Goal: Complete application form

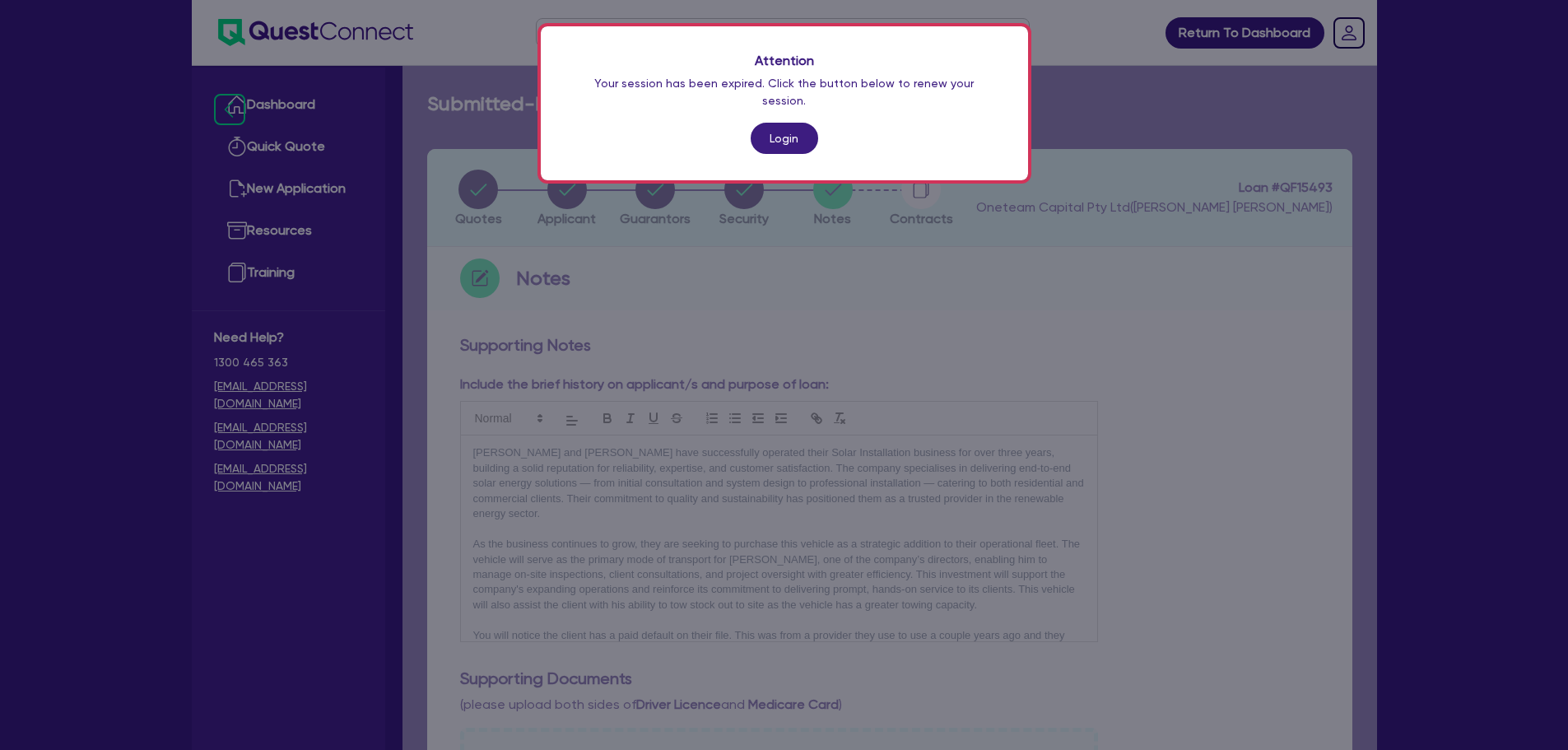
scroll to position [809, 0]
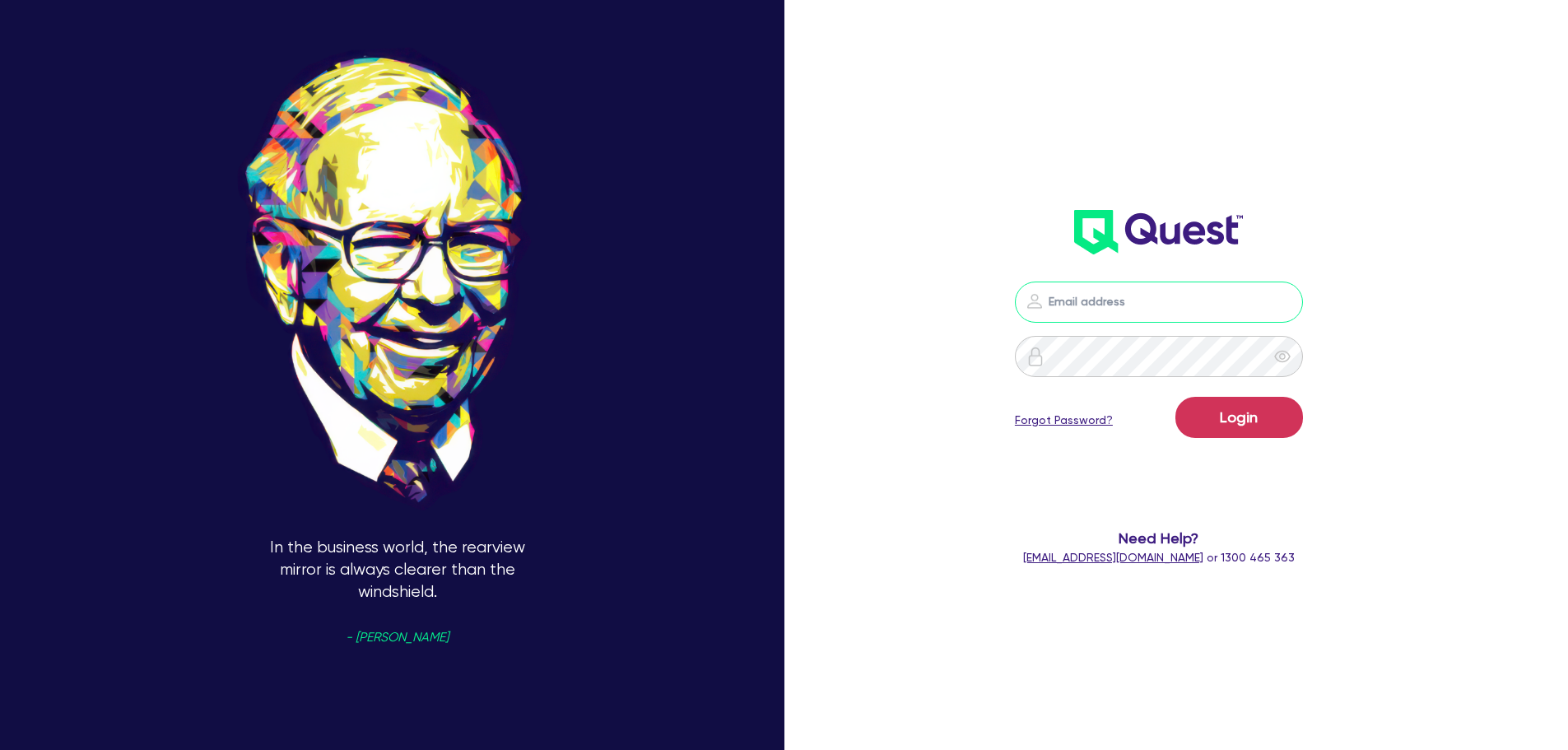
type input "rob.matheson@quest.finance"
drag, startPoint x: 1552, startPoint y: 172, endPoint x: 1211, endPoint y: 660, distance: 595.3
drag, startPoint x: 1211, startPoint y: 660, endPoint x: 1114, endPoint y: 457, distance: 225.0
click at [1100, 463] on form "rob.matheson@quest.finance Login Forgot Password? Need Help? help@quest.finance…" at bounding box center [1159, 424] width 421 height 285
click at [1263, 422] on button "Login" at bounding box center [1239, 417] width 127 height 42
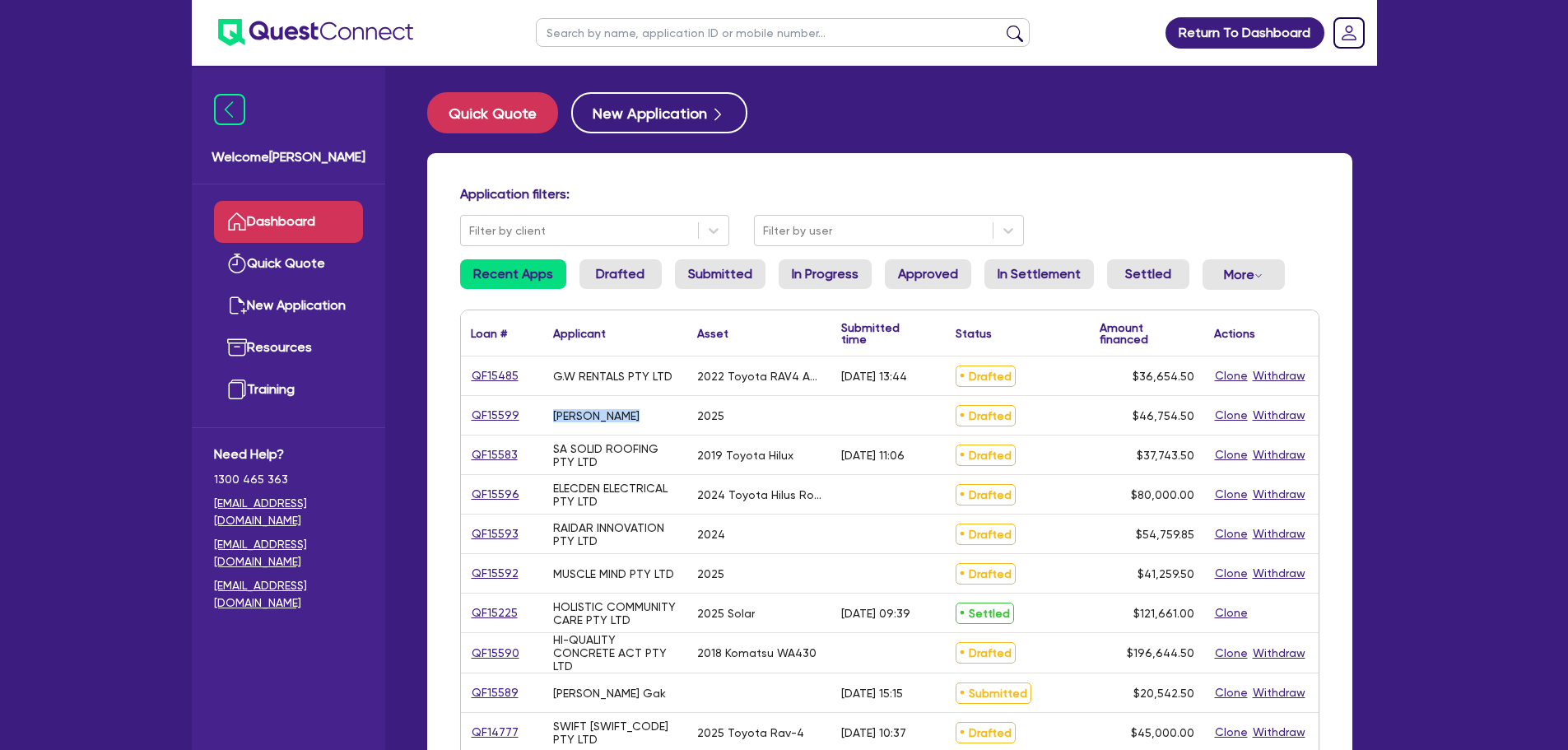
drag, startPoint x: 624, startPoint y: 422, endPoint x: 545, endPoint y: 428, distance: 79.2
click at [543, 427] on div "[PERSON_NAME]" at bounding box center [615, 416] width 144 height 39
click at [680, 490] on div "ELECDEN ELECTRICAL PTY LTD" at bounding box center [615, 495] width 144 height 39
click at [630, 119] on button "New Application" at bounding box center [659, 113] width 176 height 42
select select "Other"
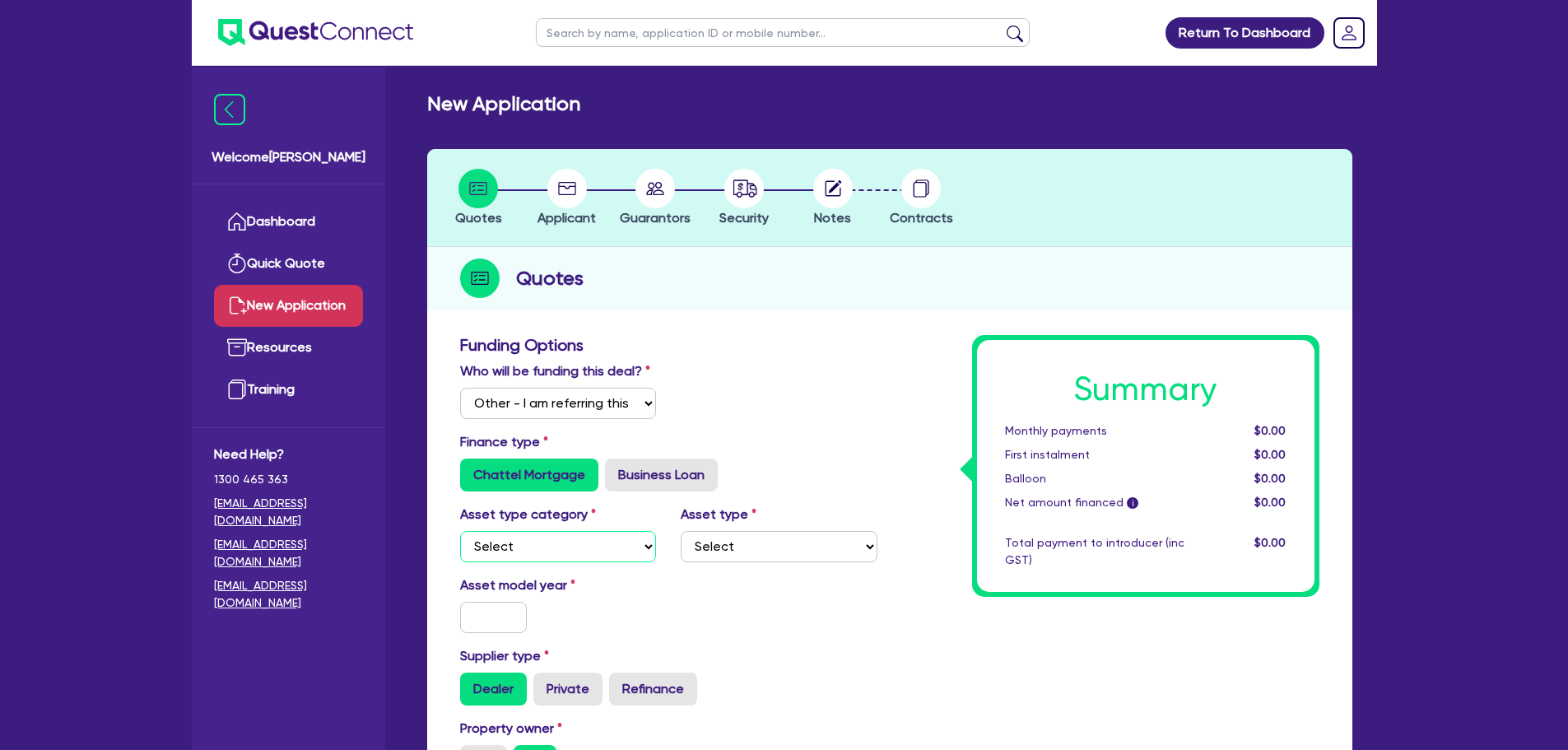
click at [560, 545] on select "Select Cars and light trucks Primary assets Secondary assets Tertiary assets" at bounding box center [558, 546] width 197 height 31
click at [637, 473] on label "Business Loan" at bounding box center [661, 474] width 113 height 33
click at [616, 469] on input "Business Loan" at bounding box center [610, 463] width 11 height 11
radio input "true"
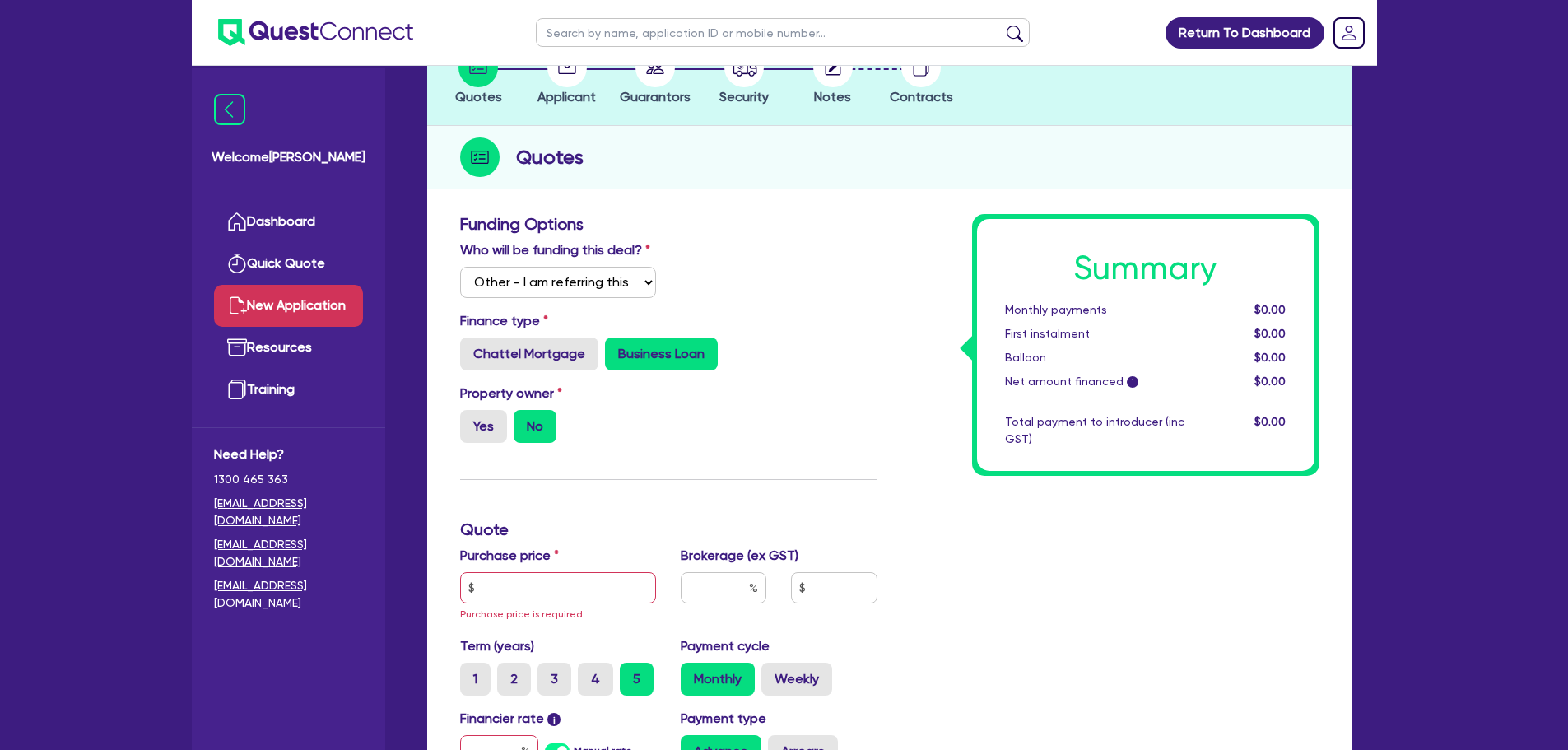
scroll to position [247, 0]
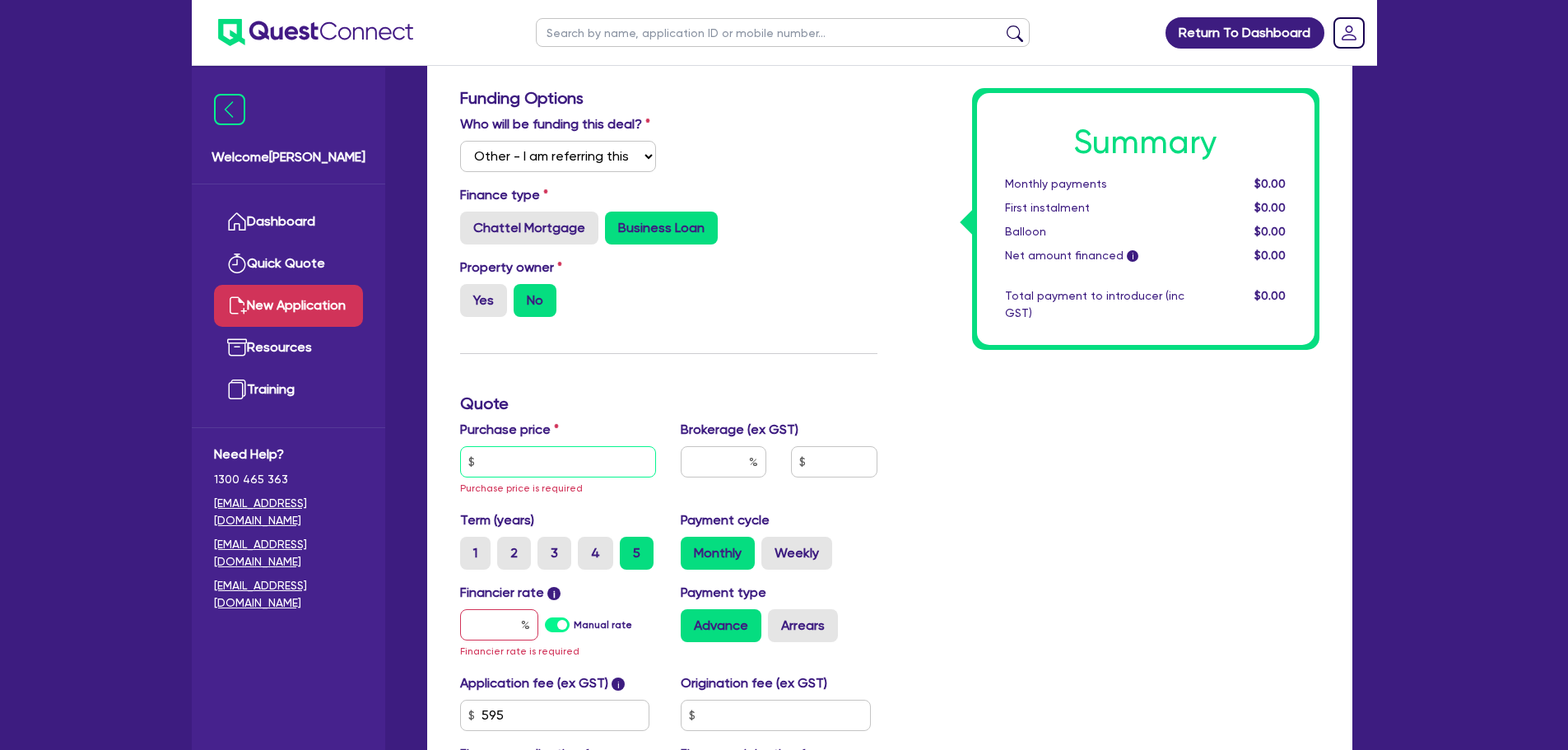
click at [536, 476] on input "text" at bounding box center [558, 462] width 197 height 31
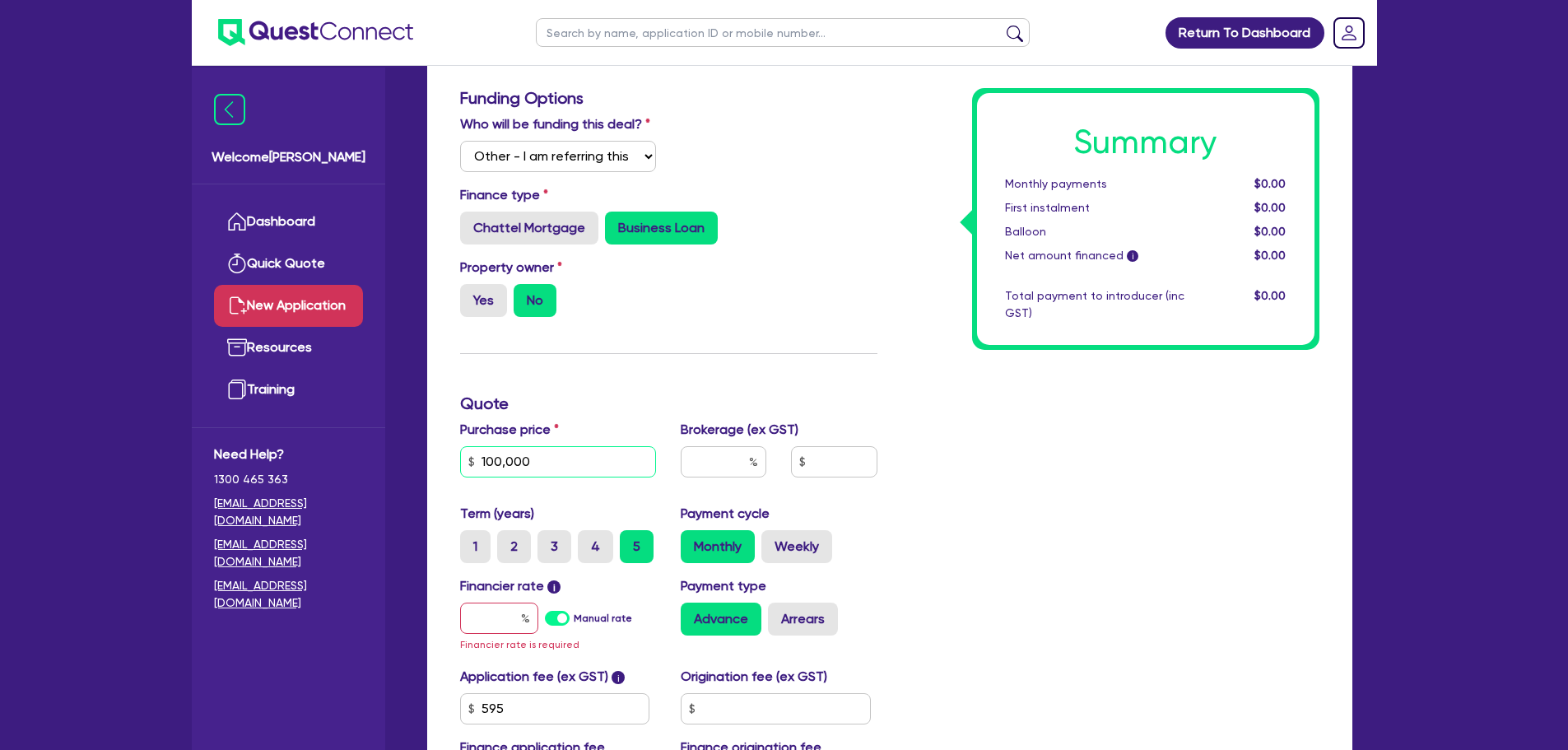
type input "100,000"
click at [725, 459] on input "text" at bounding box center [723, 462] width 86 height 31
type input "4"
click at [496, 620] on input "text" at bounding box center [499, 618] width 78 height 31
type input "1"
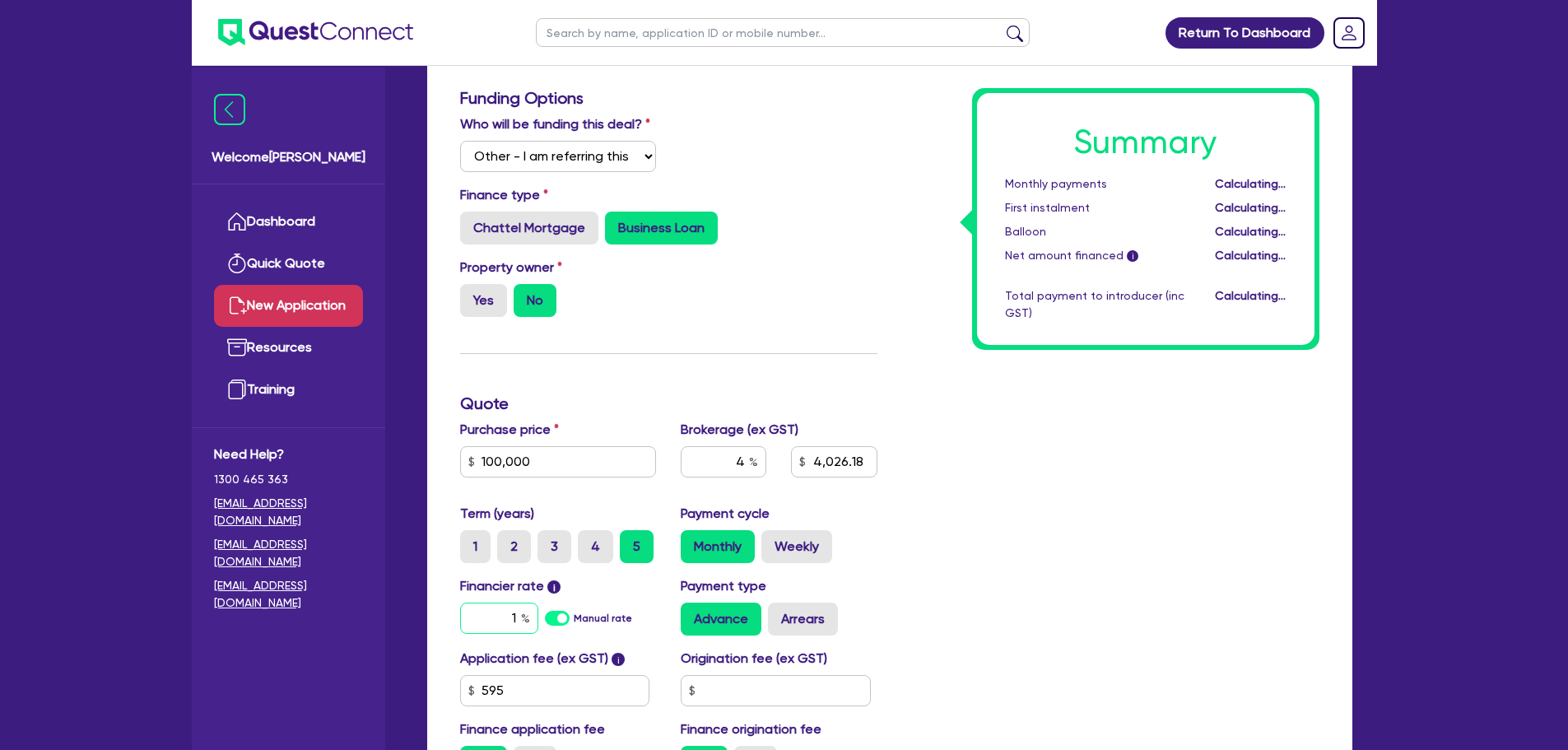
type input "4,026.18"
type input "10"
click at [964, 460] on div "Summary Monthly payments Calculating... First instalment Calculating... Balloon…" at bounding box center [1111, 439] width 442 height 703
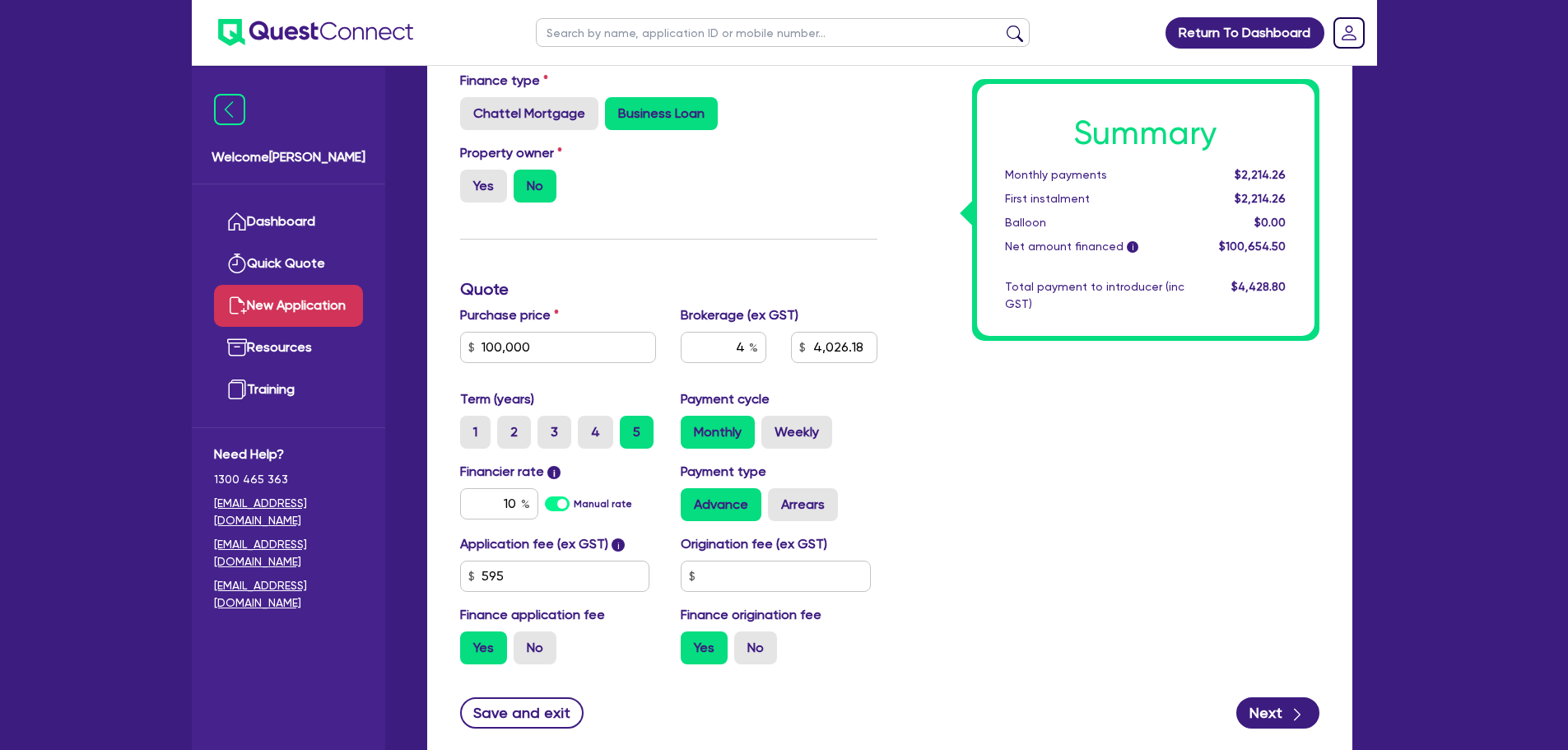
scroll to position [473, 0]
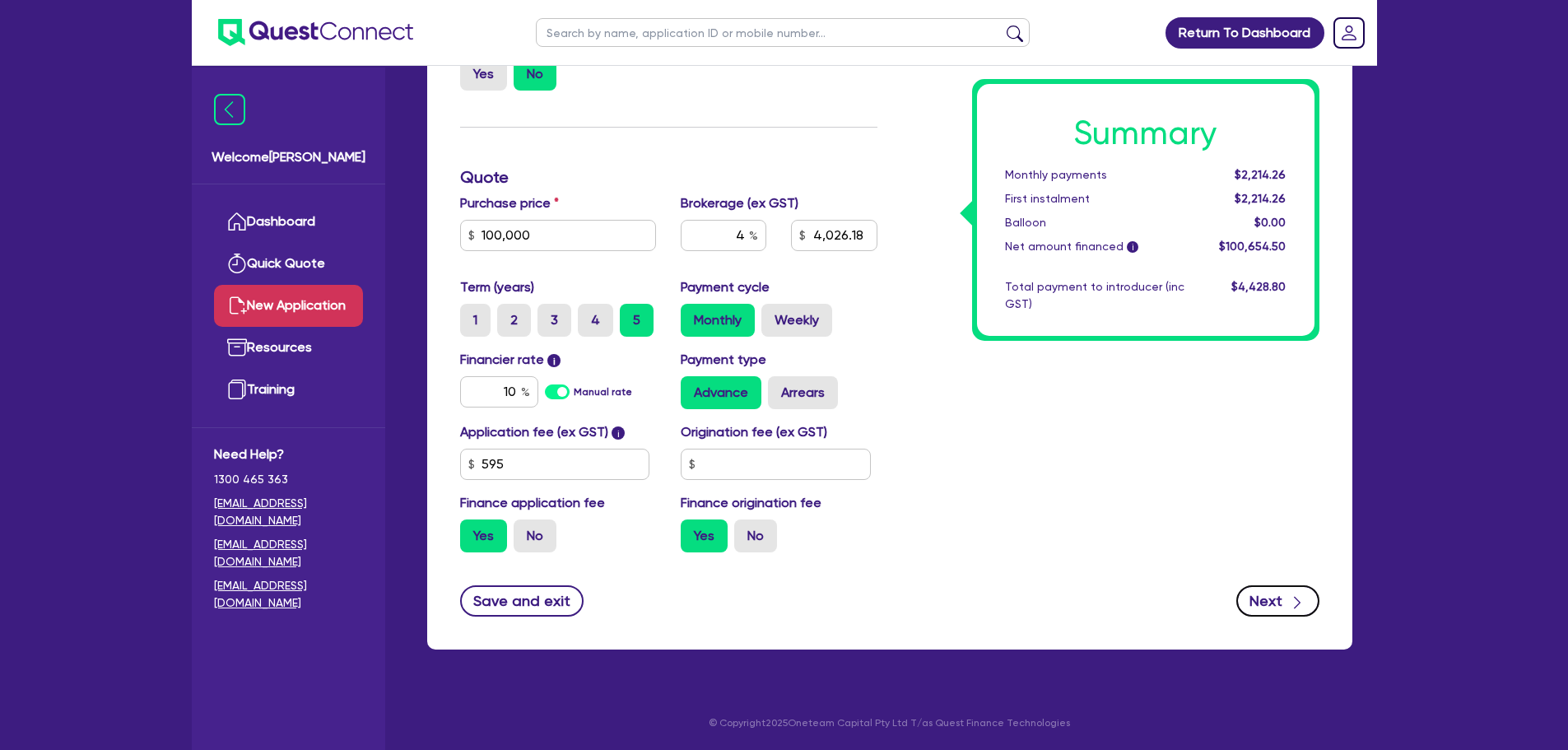
click at [1289, 595] on icon "button" at bounding box center [1296, 602] width 16 height 16
type input "4,026.18"
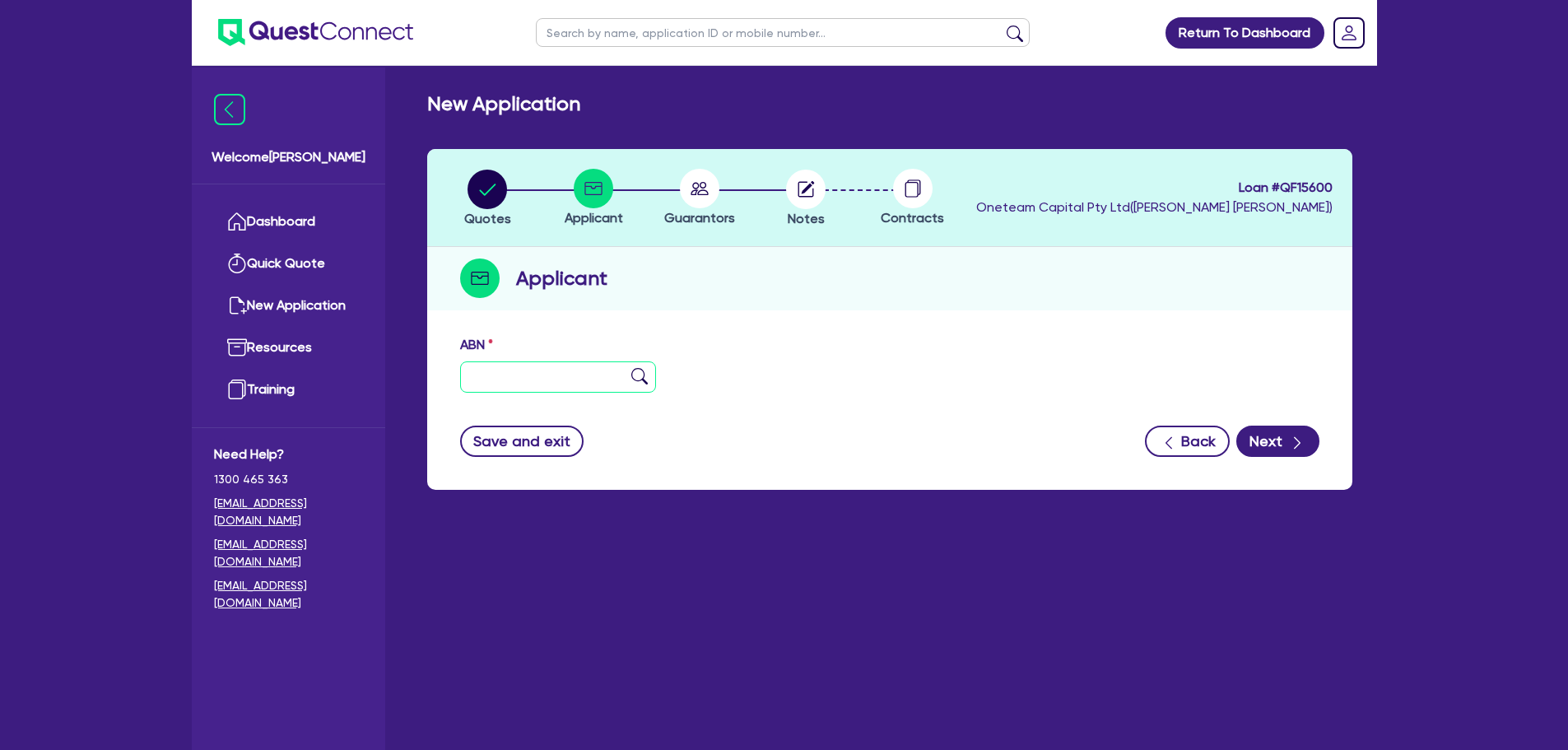
click at [614, 377] on input "text" at bounding box center [558, 377] width 197 height 31
click at [580, 368] on input "text" at bounding box center [558, 377] width 197 height 31
paste input "89 673 603 024"
type input "89 673 603 024"
click at [647, 383] on img at bounding box center [639, 376] width 16 height 16
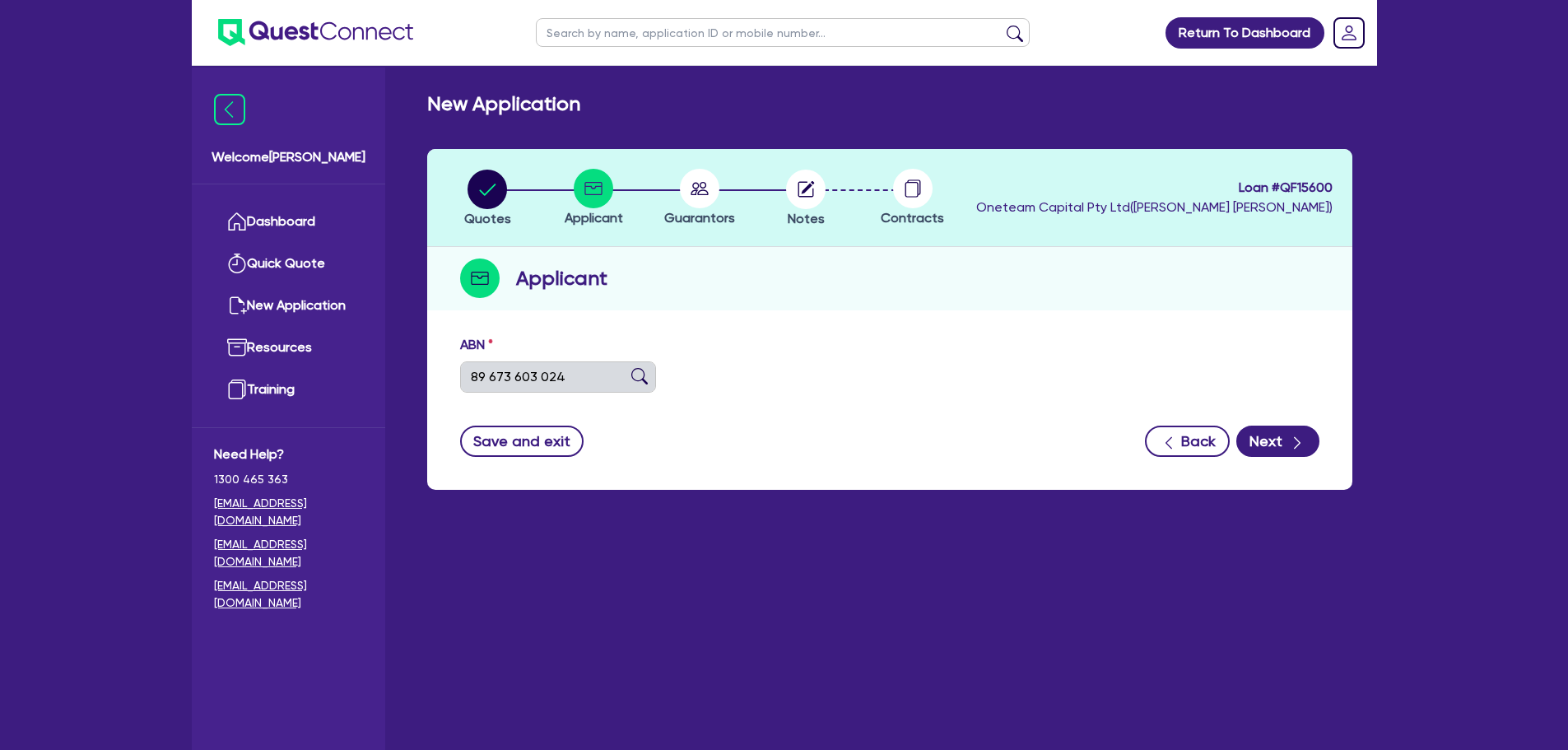
type input "JLY TRANSPORT PTY LTD"
select select "COMPANY"
type input "12/12/2023"
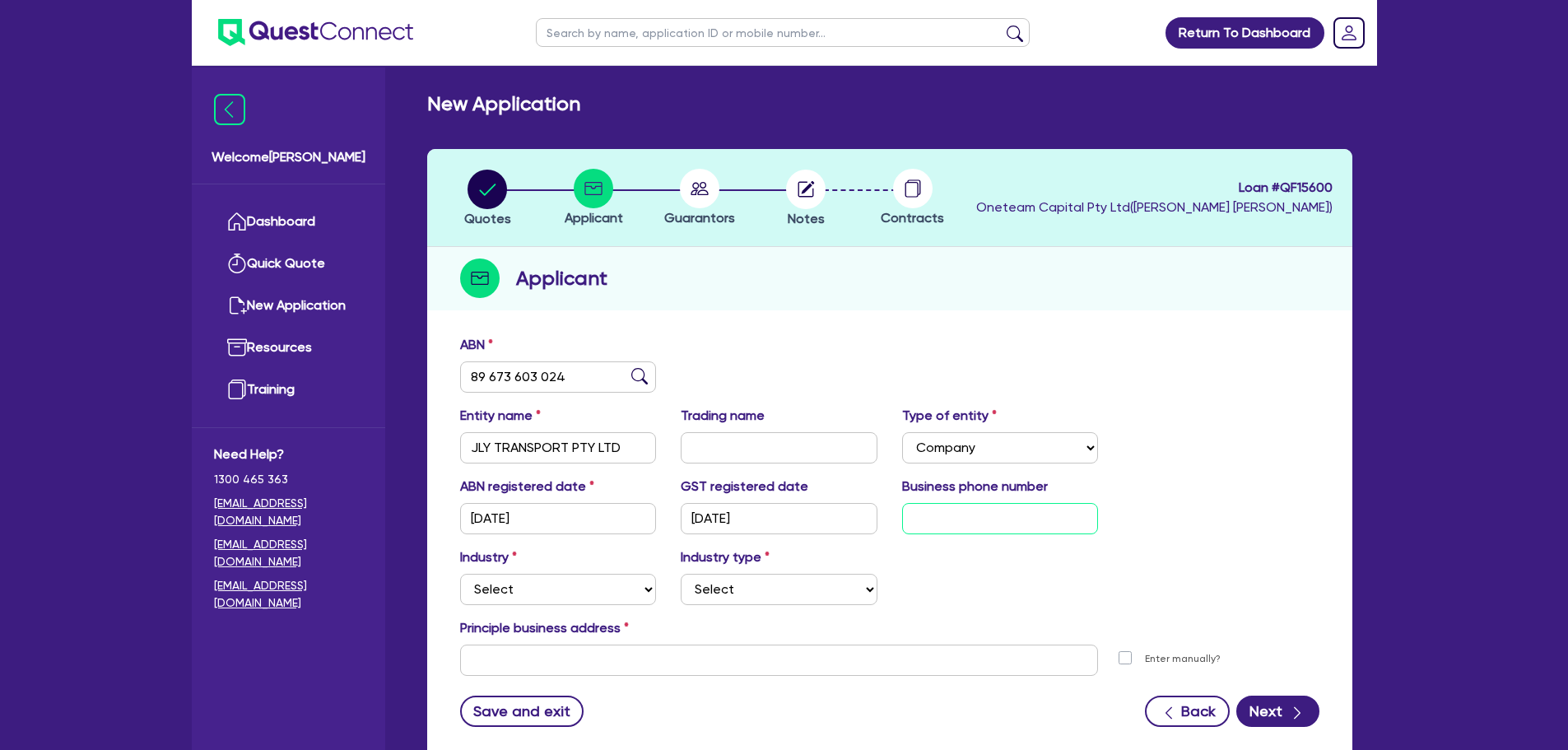
click at [954, 511] on input "text" at bounding box center [1000, 518] width 197 height 31
click at [622, 579] on select "Select Accomodation & Food Services Administrative & Support Services Agricultu…" at bounding box center [558, 589] width 197 height 31
click at [460, 574] on select "Select Accomodation & Food Services Administrative & Support Services Agricultu…" at bounding box center [558, 589] width 197 height 31
drag, startPoint x: 626, startPoint y: 591, endPoint x: 631, endPoint y: 577, distance: 14.9
click at [626, 591] on select "Select Accomodation & Food Services Administrative & Support Services Agricultu…" at bounding box center [558, 589] width 197 height 31
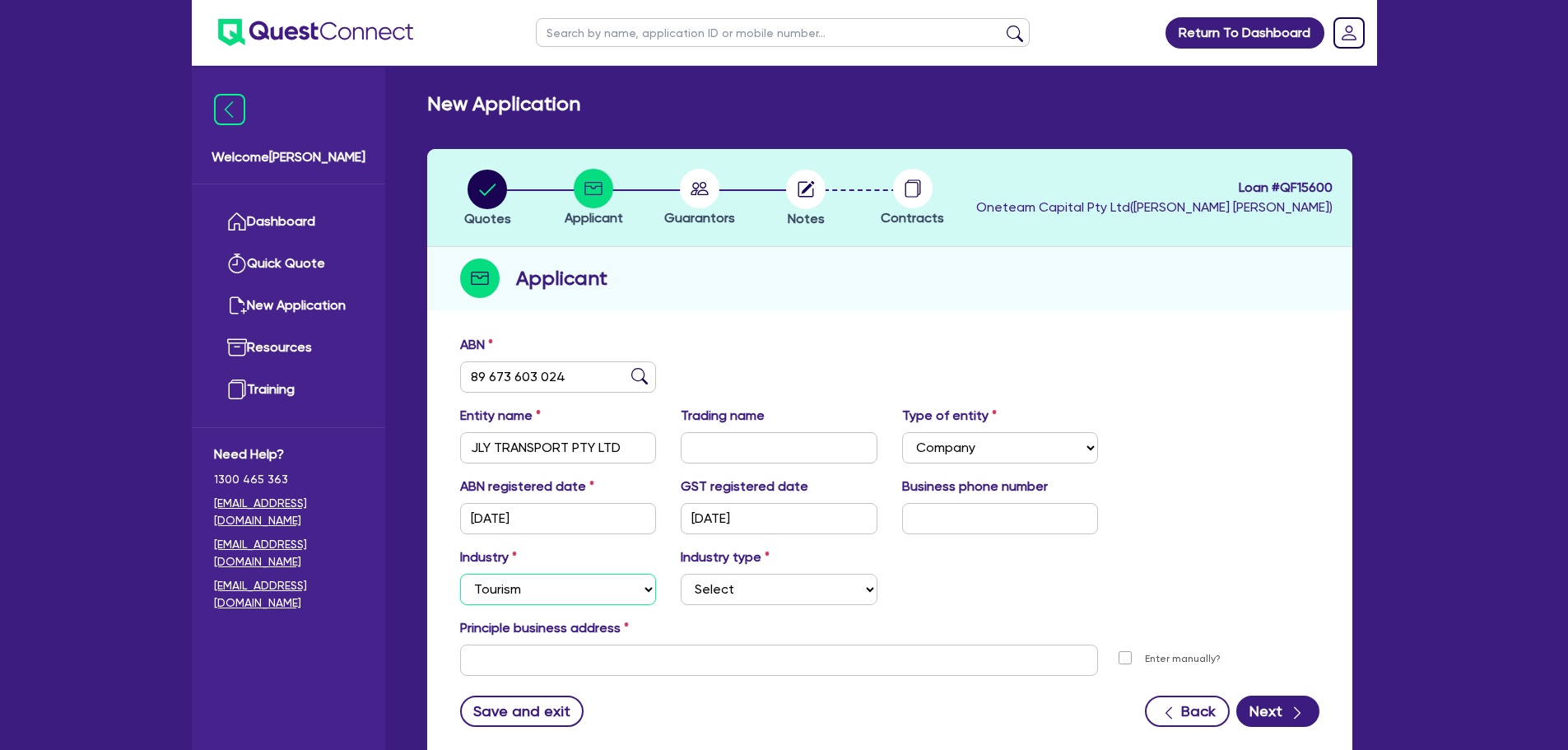
select select "TRANSPORT_WAREHOUSING"
click at [460, 574] on select "Select Accomodation & Food Services Administrative & Support Services Agricultu…" at bounding box center [558, 589] width 197 height 31
drag, startPoint x: 701, startPoint y: 588, endPoint x: 688, endPoint y: 603, distance: 19.8
click at [701, 588] on select "Select Taxi & Luxury Car Services Passengers & Freight Transport Services Posta…" at bounding box center [779, 589] width 197 height 31
click at [680, 574] on select "Select Taxi & Luxury Car Services Passengers & Freight Transport Services Posta…" at bounding box center [779, 589] width 197 height 31
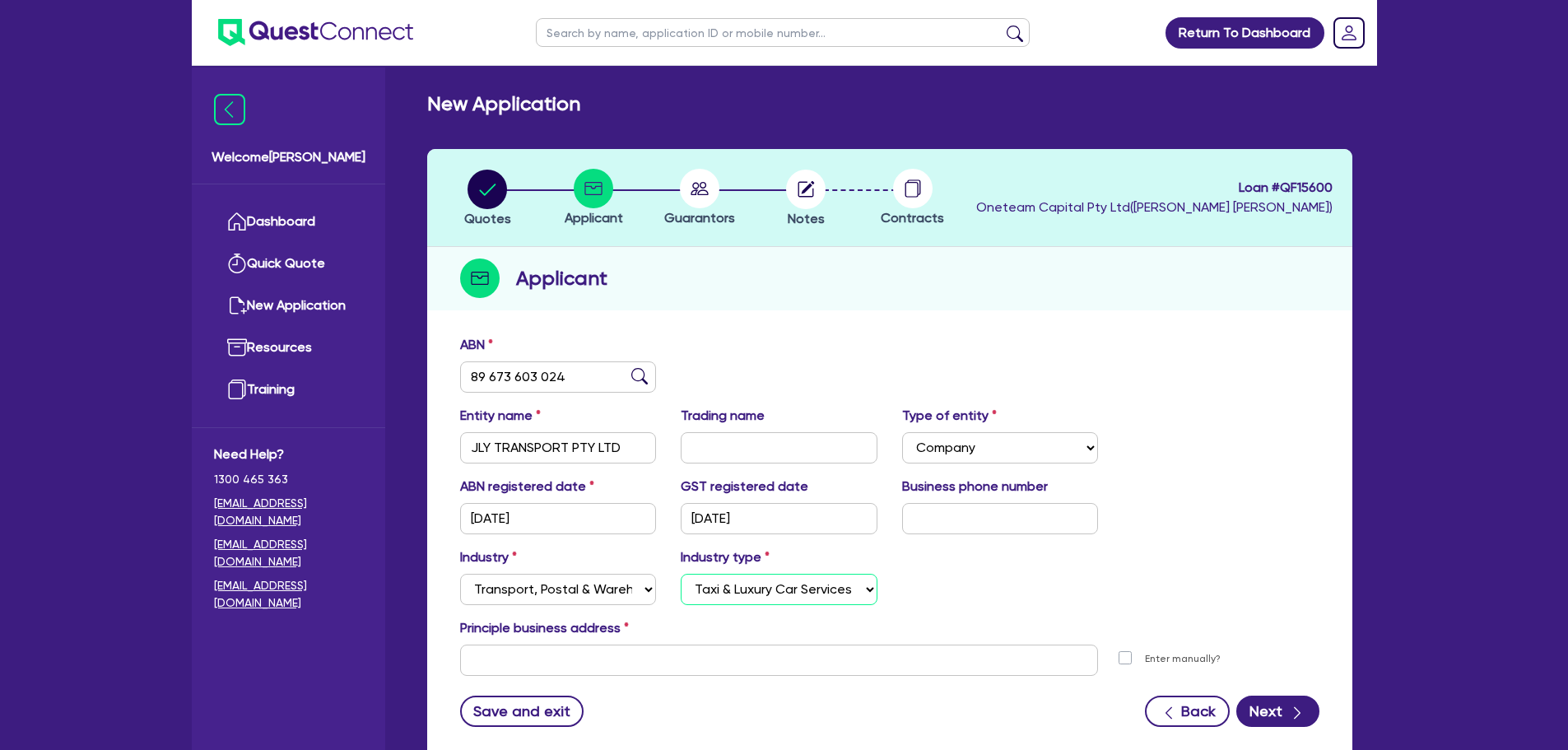
click at [717, 594] on select "Select Taxi & Luxury Car Services Passengers & Freight Transport Services Posta…" at bounding box center [779, 589] width 197 height 31
select select "PASSENGERS_FREIGHT_TRANSPORT"
click at [680, 574] on select "Select Taxi & Luxury Car Services Passengers & Freight Transport Services Posta…" at bounding box center [779, 589] width 197 height 31
click at [664, 662] on input "text" at bounding box center [779, 660] width 639 height 31
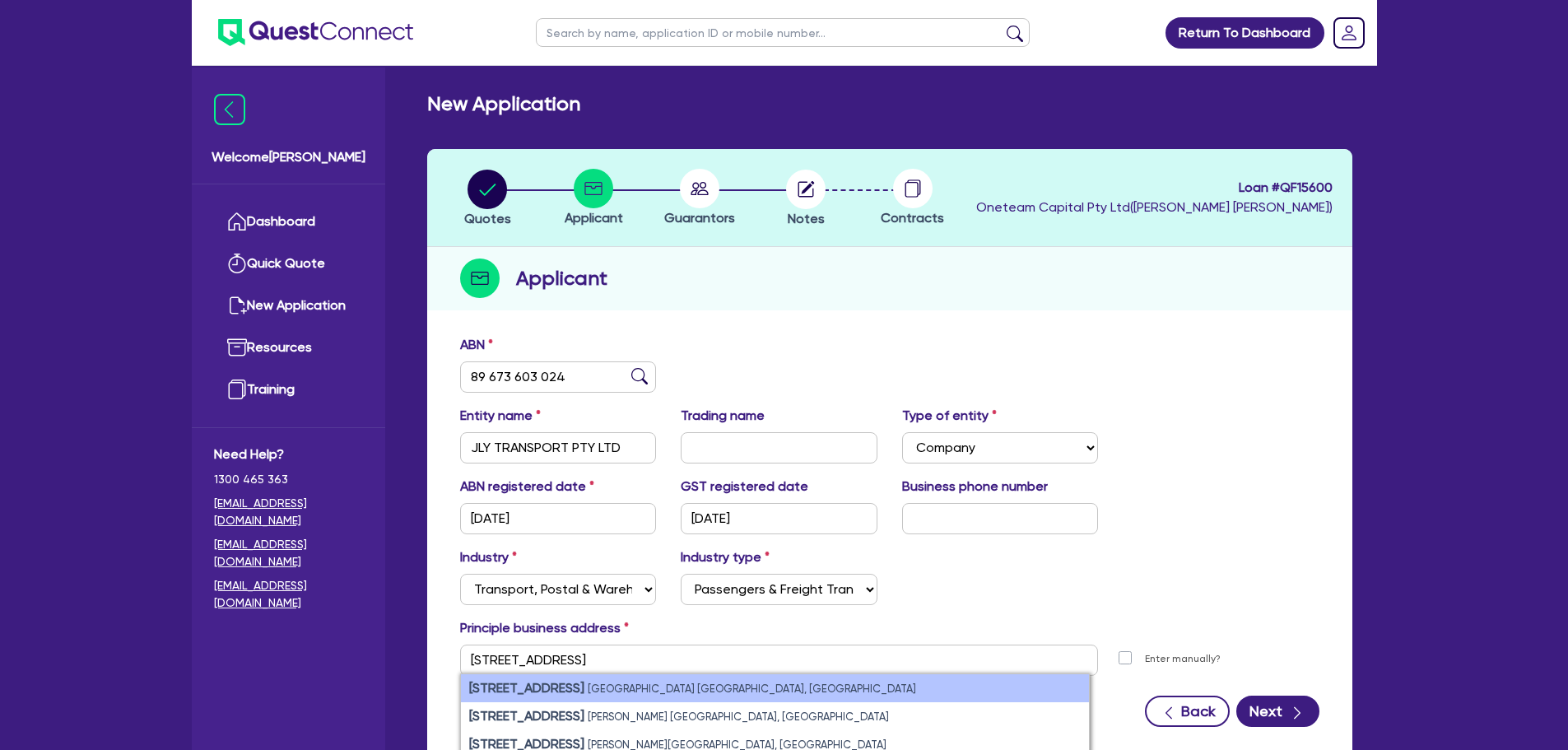
click at [977, 694] on li "11 York St Sydney NSW, Australia" at bounding box center [775, 687] width 628 height 28
type input "11 York St Sydney NSW 2000"
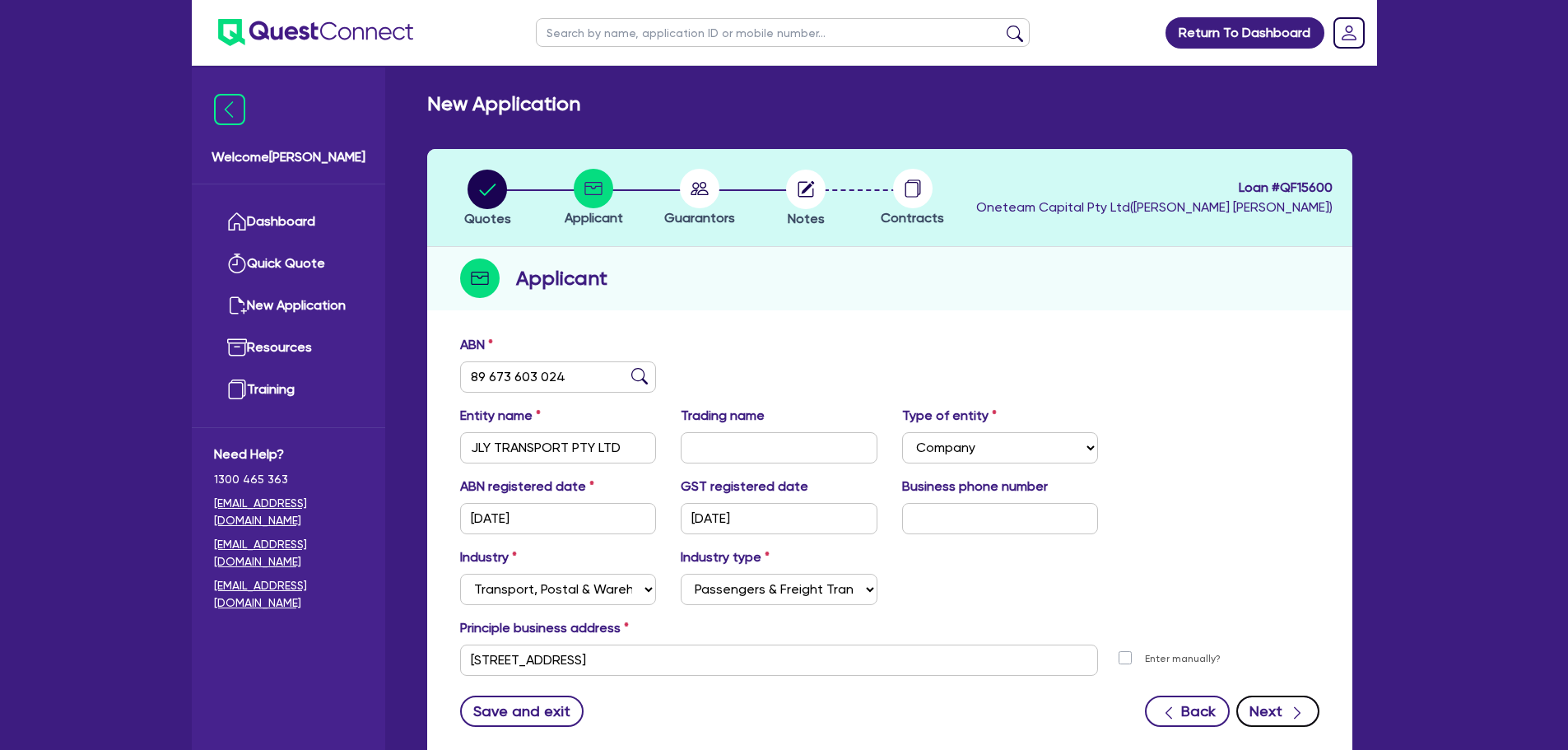
click at [1270, 723] on button "Next" at bounding box center [1278, 711] width 83 height 31
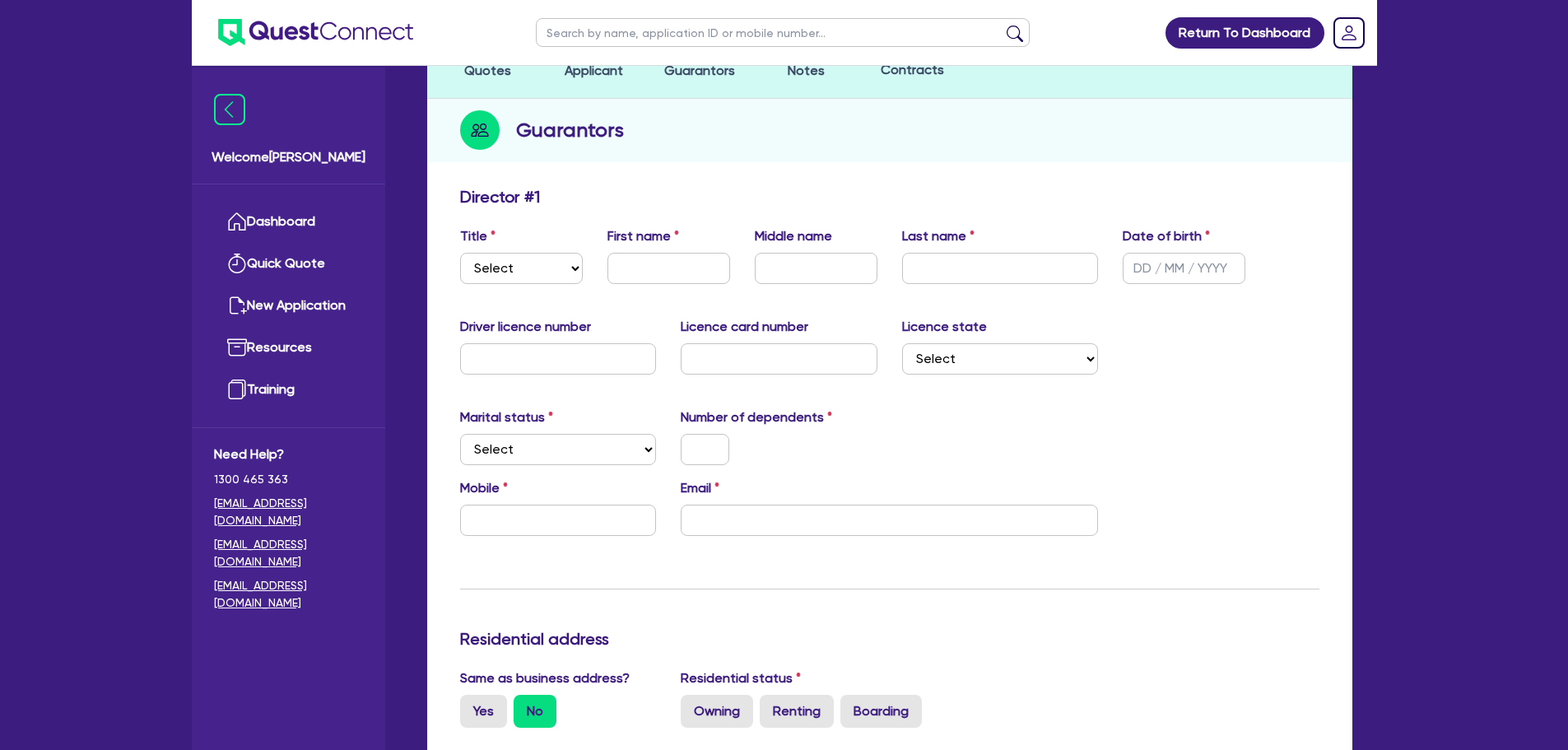
scroll to position [82, 0]
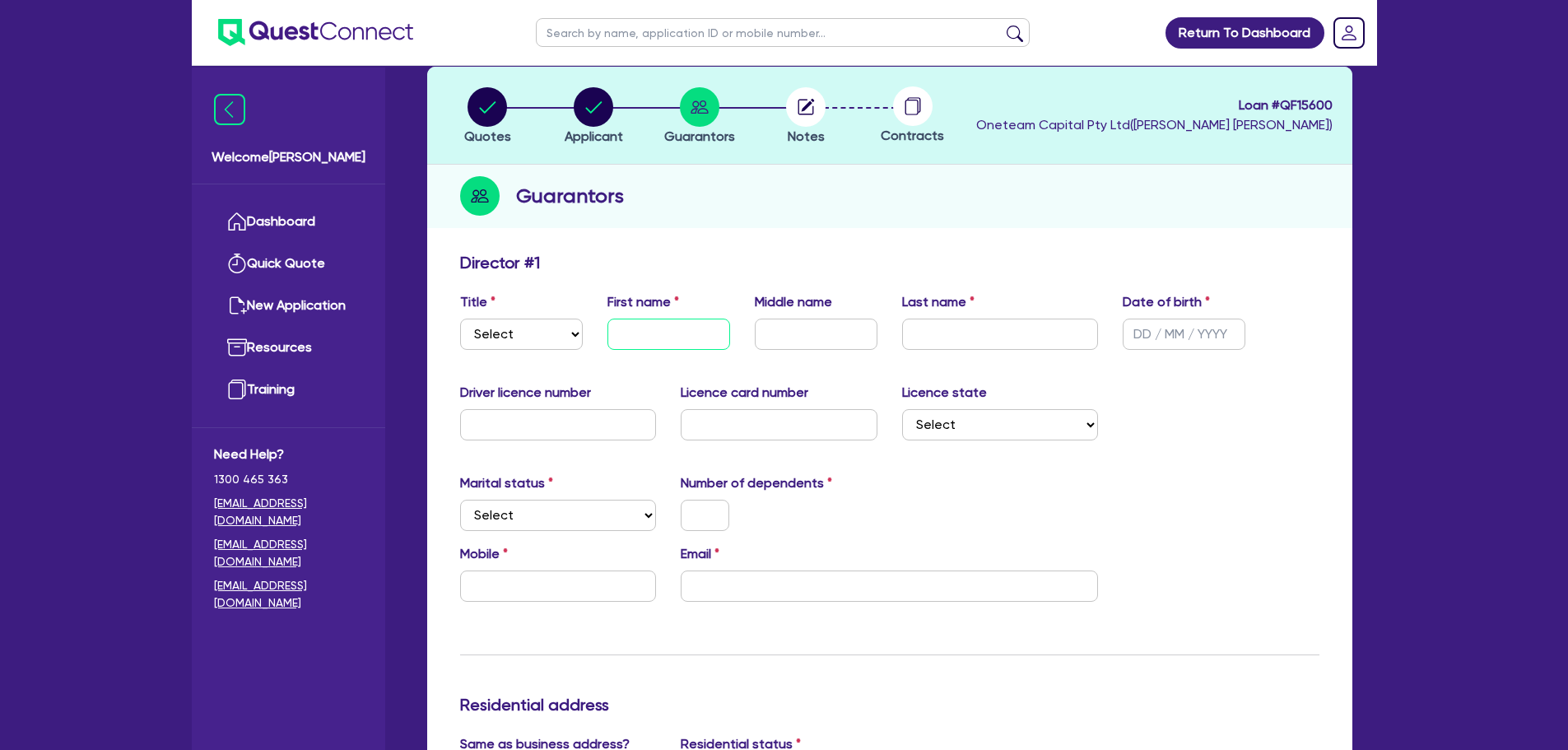
click at [647, 326] on input "text" at bounding box center [669, 333] width 123 height 31
type input "Lyna"
click at [558, 340] on select "Select Mr Mrs Ms Miss Dr" at bounding box center [521, 333] width 123 height 31
select select "MRS"
click at [460, 318] on select "Select Mr Mrs Ms Miss Dr" at bounding box center [521, 333] width 123 height 31
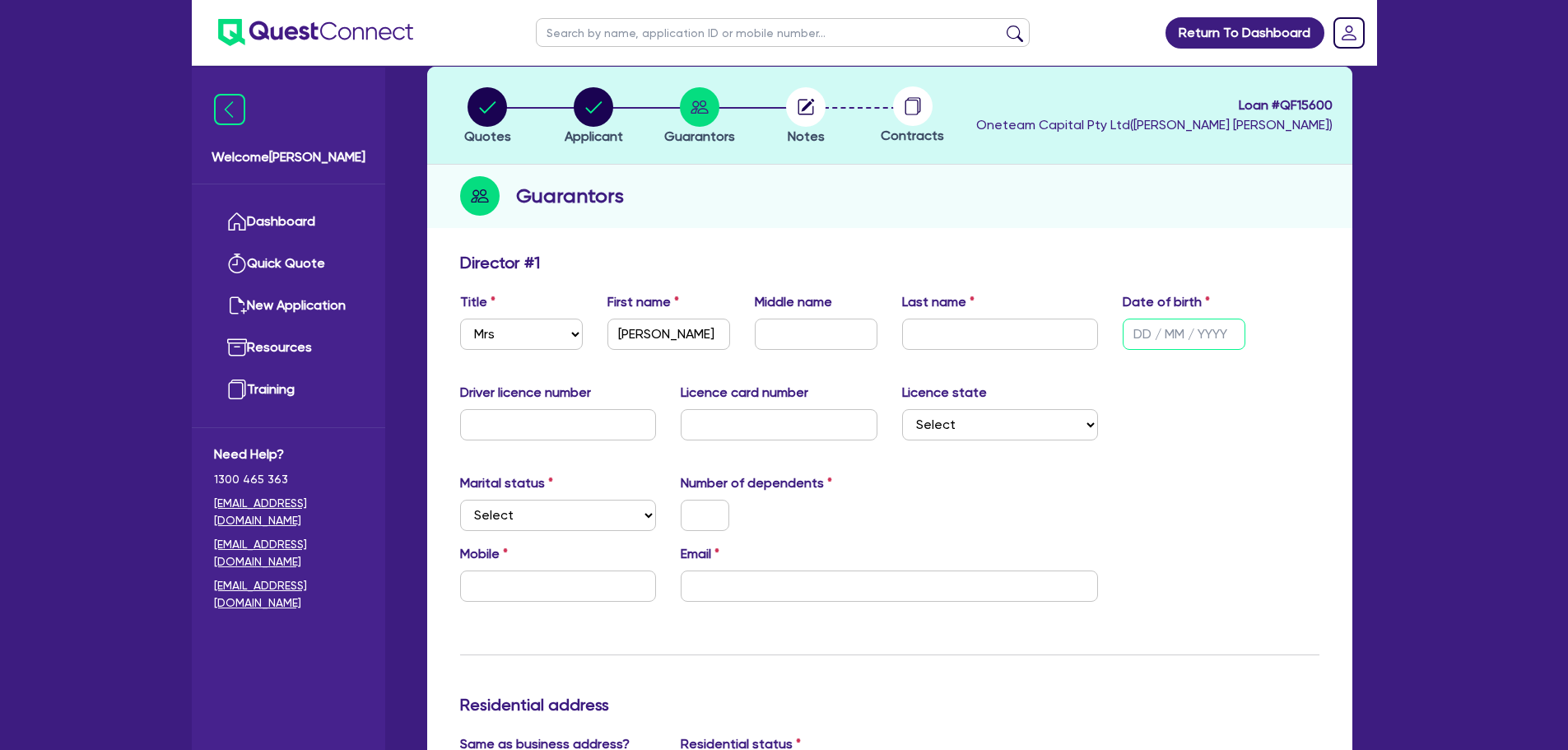
click at [1134, 335] on input "text" at bounding box center [1184, 333] width 123 height 31
click at [991, 343] on input "text" at bounding box center [1000, 333] width 197 height 31
click at [973, 333] on input "text" at bounding box center [1000, 333] width 197 height 31
type input "In"
click at [1203, 339] on input "text" at bounding box center [1184, 333] width 123 height 31
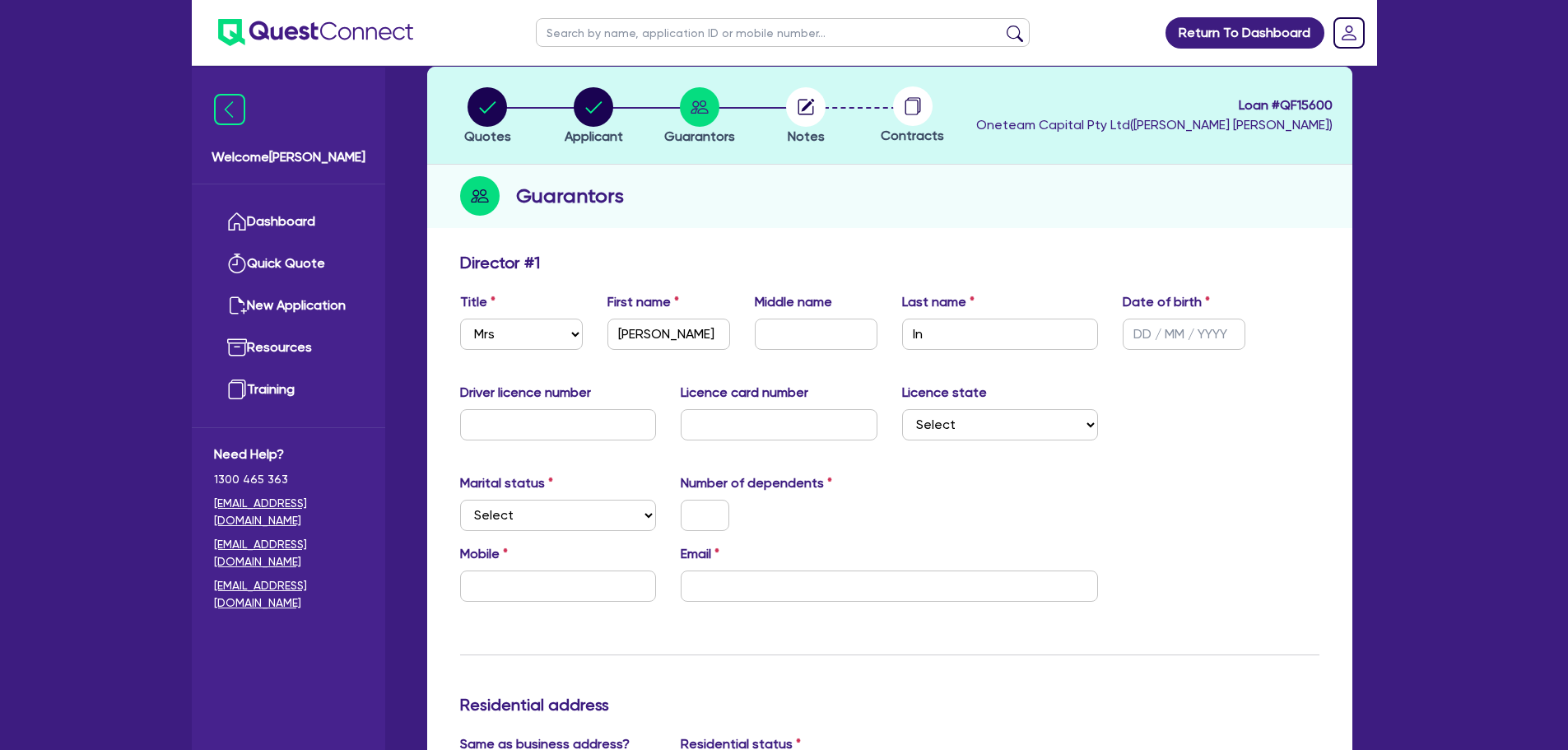
click at [1152, 344] on input "text" at bounding box center [1184, 333] width 123 height 31
type input "01/01/2000"
click at [856, 479] on div "Number of dependents" at bounding box center [779, 502] width 221 height 58
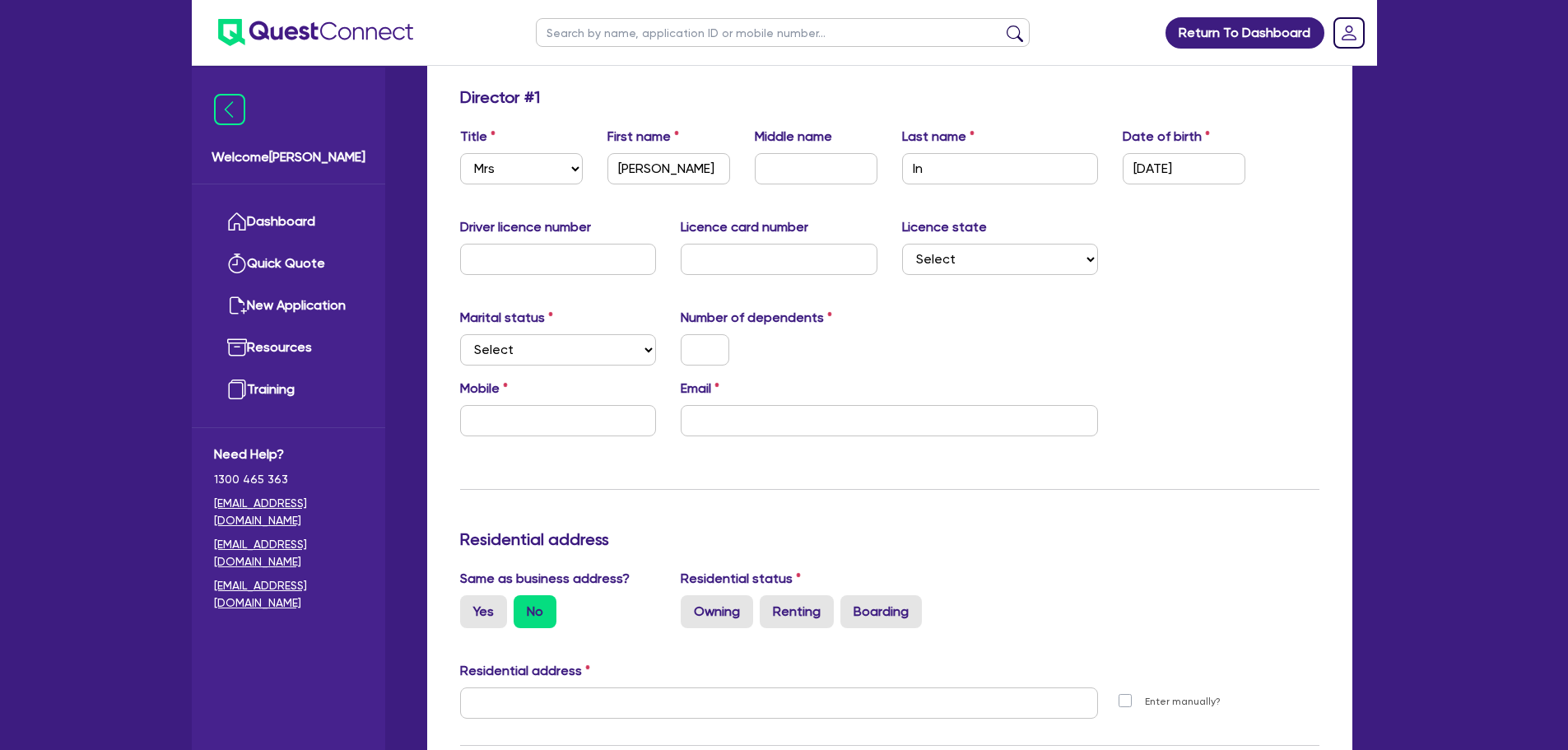
scroll to position [411, 0]
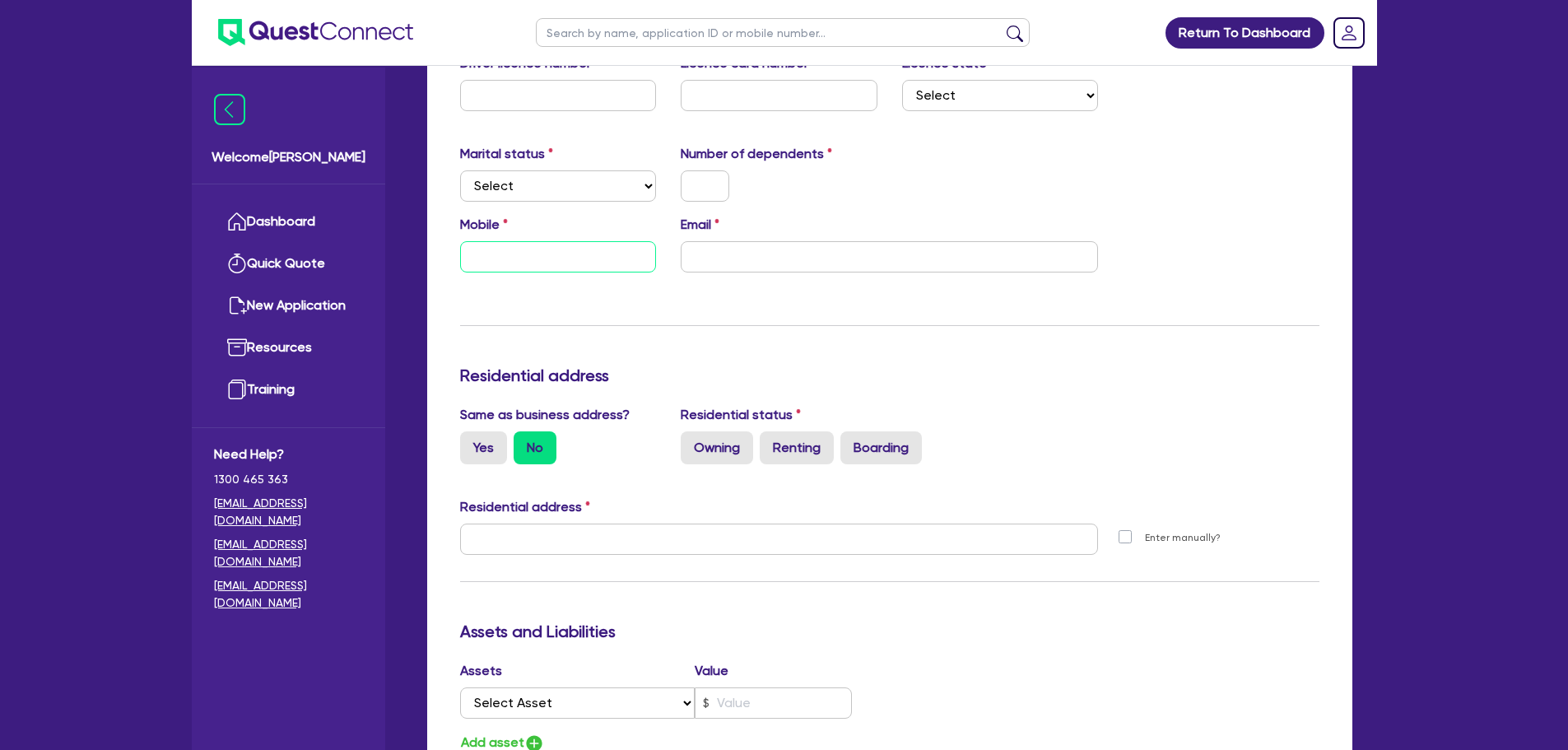
click at [520, 254] on input "text" at bounding box center [558, 256] width 197 height 31
click at [710, 248] on input "email" at bounding box center [889, 256] width 417 height 31
paste input "in_lyna@yahoo.com"
type input "0474 907 777"
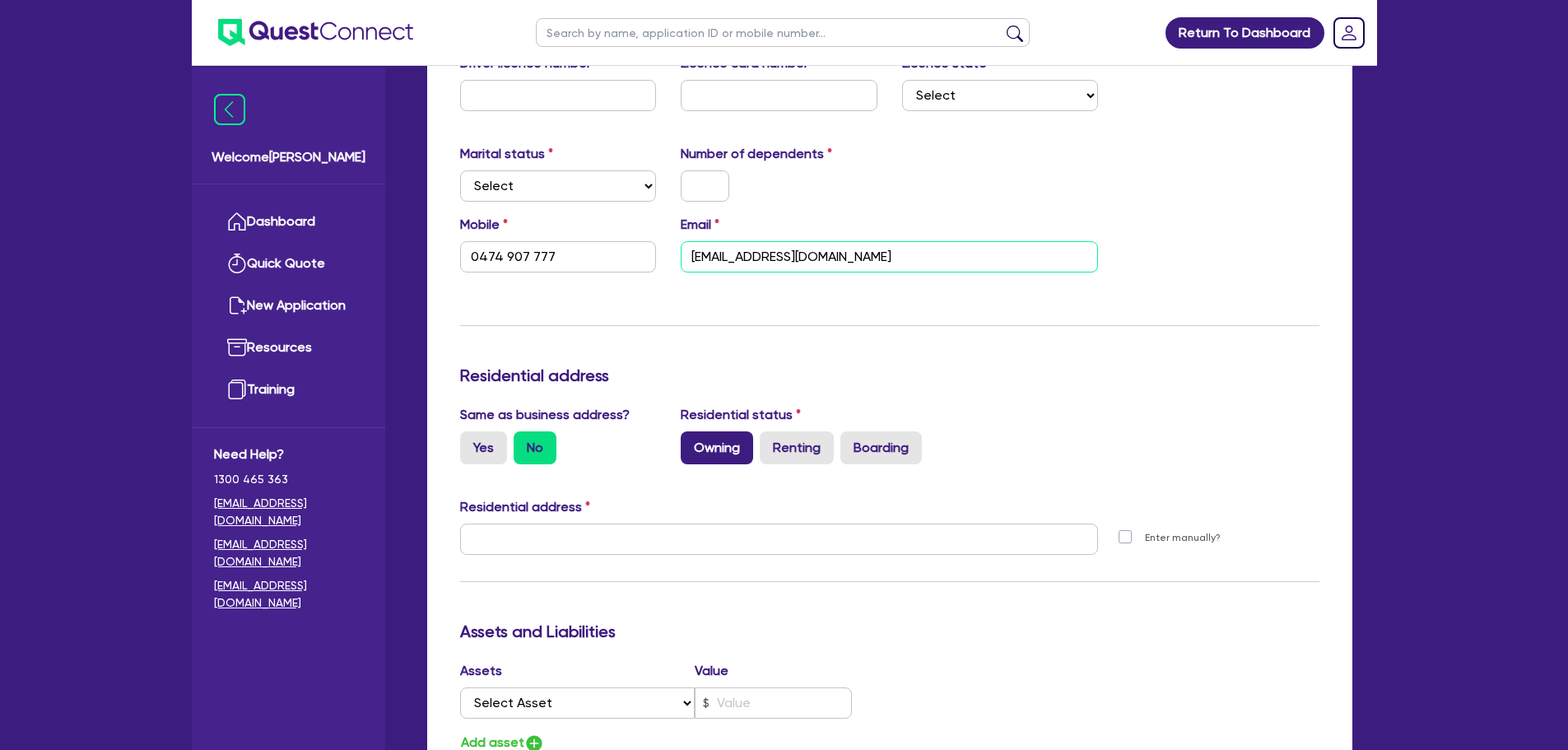
type input "in_lyna@yahoo.com"
click at [713, 449] on label "Owning" at bounding box center [716, 447] width 72 height 33
click at [692, 442] on input "Owning" at bounding box center [686, 436] width 11 height 11
radio input "true"
type input "0474 907 777"
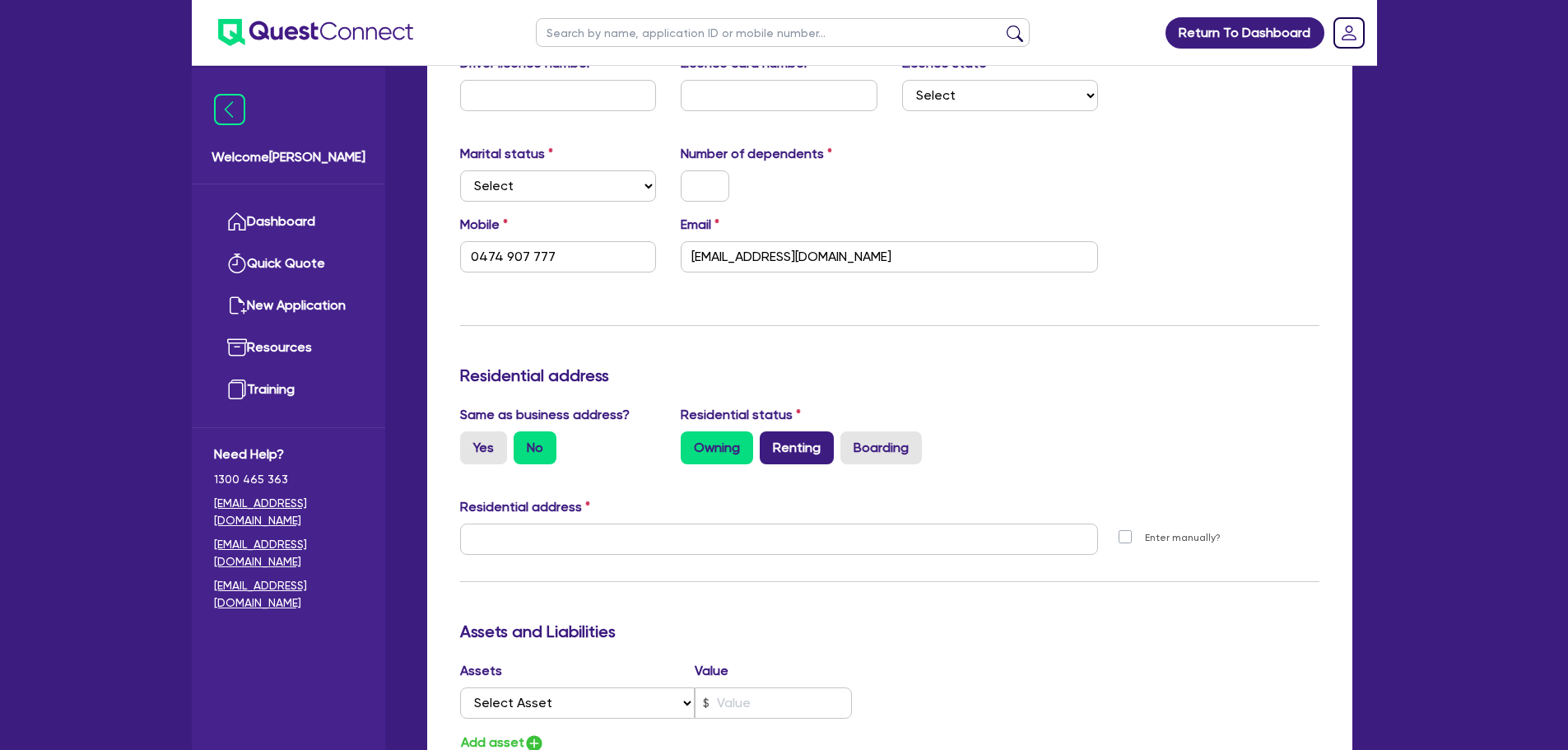
click at [785, 439] on label "Renting" at bounding box center [796, 447] width 74 height 33
click at [770, 439] on input "Renting" at bounding box center [764, 436] width 11 height 11
radio input "true"
type input "0474 907 777"
click at [748, 449] on label "Owning" at bounding box center [716, 447] width 72 height 33
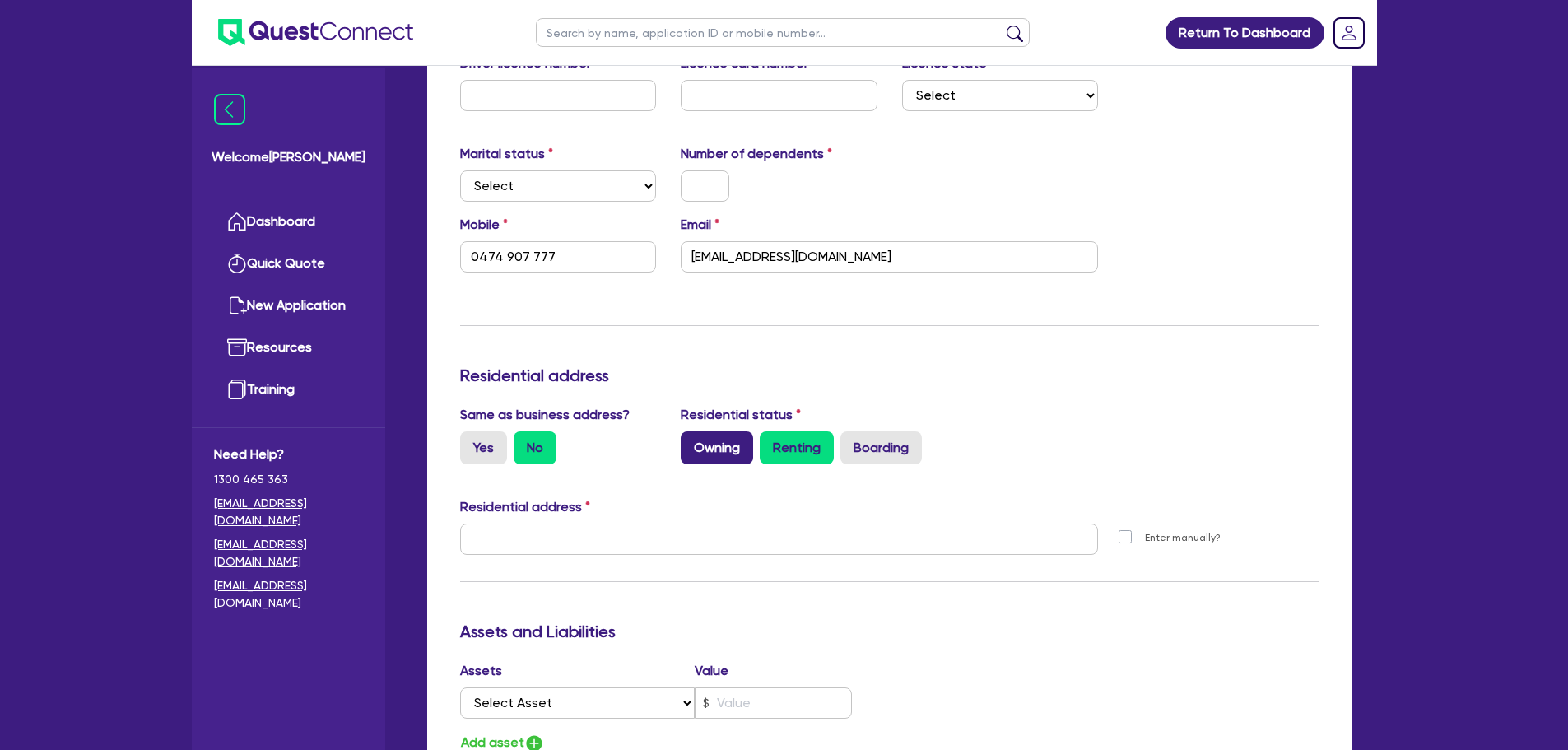
click at [692, 442] on input "Owning" at bounding box center [686, 436] width 11 height 11
radio input "true"
type input "0474 907 777"
click at [767, 444] on label "Renting" at bounding box center [796, 447] width 74 height 33
click at [767, 442] on input "Renting" at bounding box center [764, 436] width 11 height 11
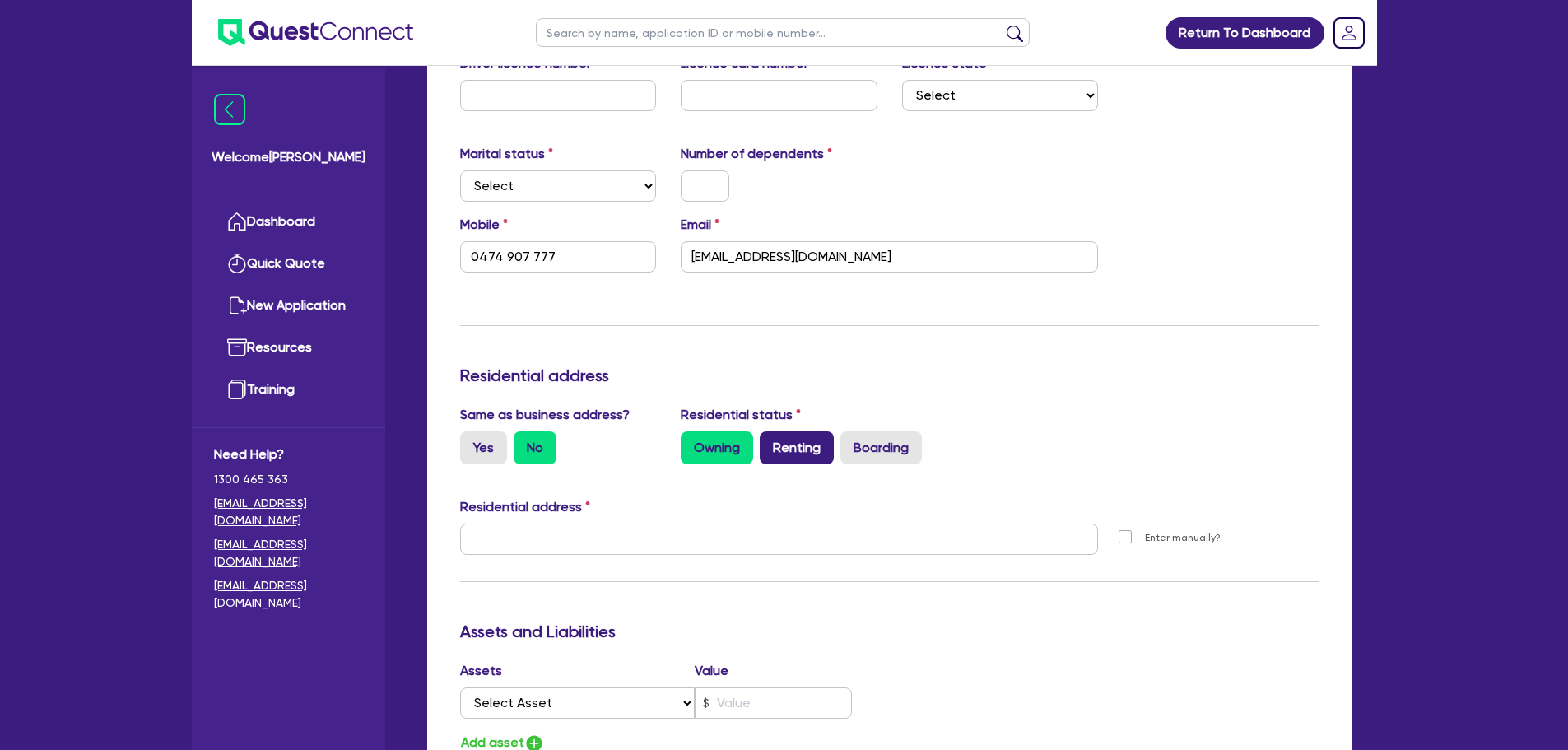
radio input "true"
type input "0474 907 777"
click at [741, 458] on label "Owning" at bounding box center [716, 447] width 72 height 33
click at [692, 442] on input "Owning" at bounding box center [686, 436] width 11 height 11
radio input "true"
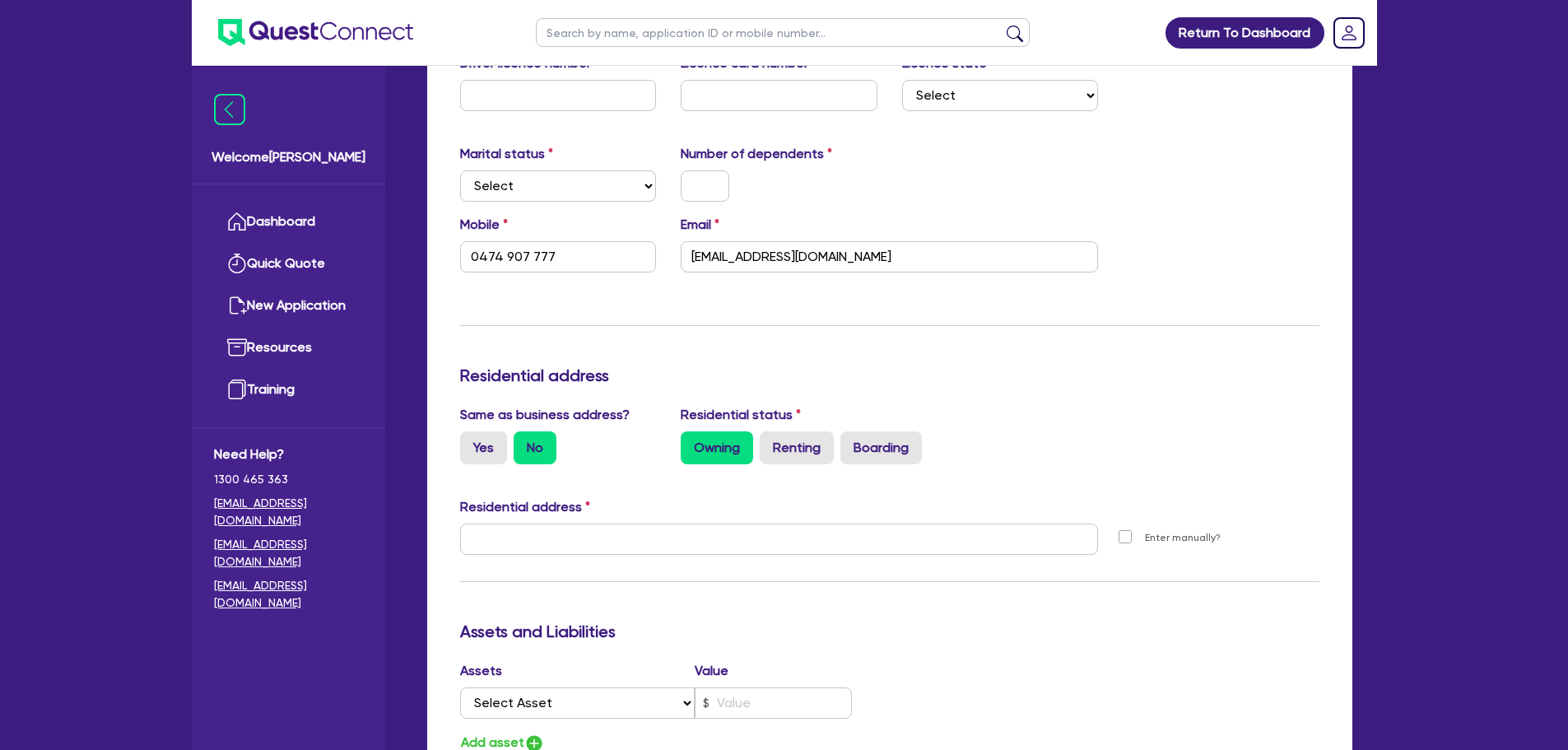
type input "0474 907 777"
click at [782, 444] on label "Renting" at bounding box center [796, 447] width 74 height 33
click at [770, 442] on input "Renting" at bounding box center [764, 436] width 11 height 11
radio input "true"
type input "0474 907 777"
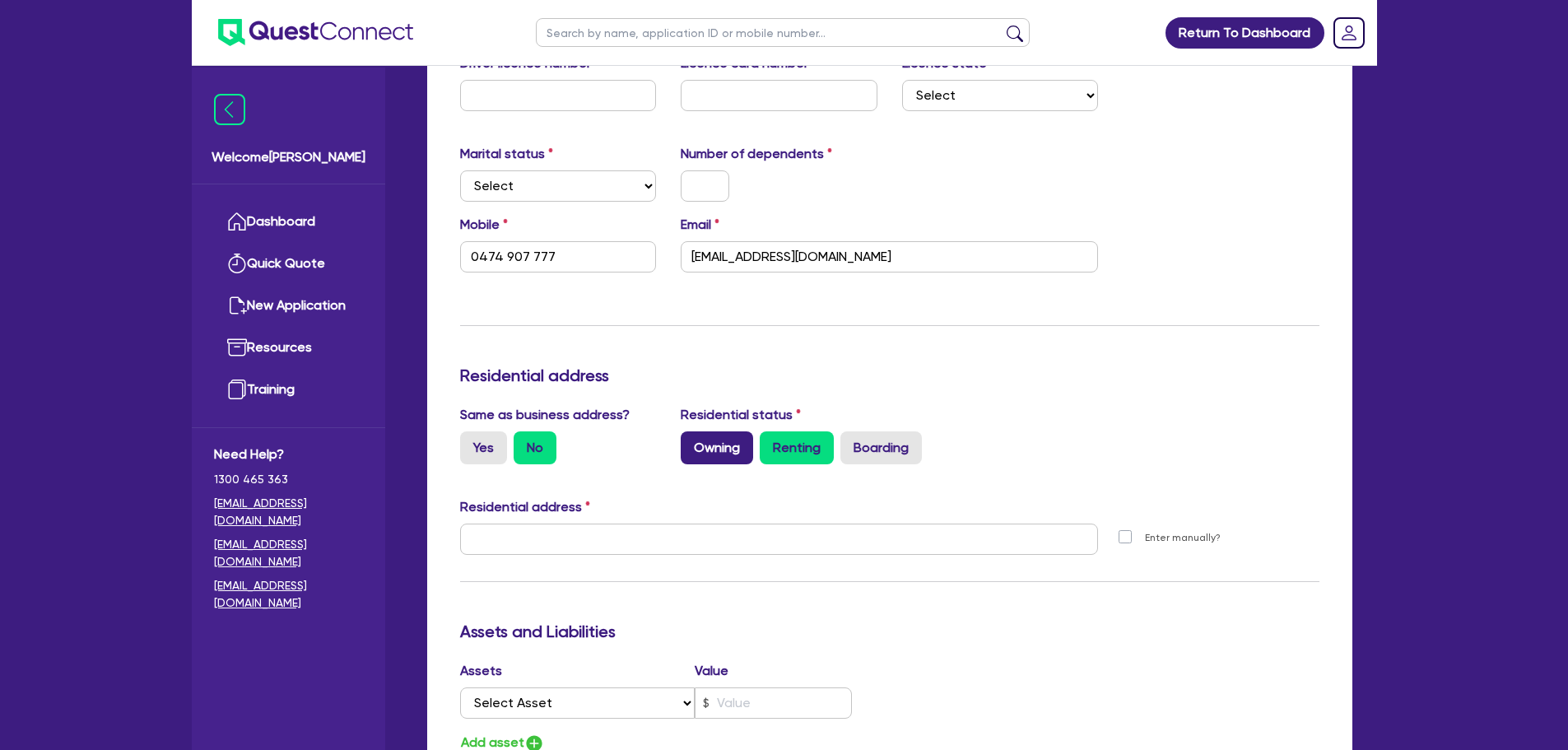
click at [703, 456] on label "Owning" at bounding box center [716, 447] width 72 height 33
click at [692, 442] on input "Owning" at bounding box center [686, 436] width 11 height 11
radio input "true"
type input "0474 907 777"
click at [484, 447] on label "Yes" at bounding box center [483, 447] width 47 height 33
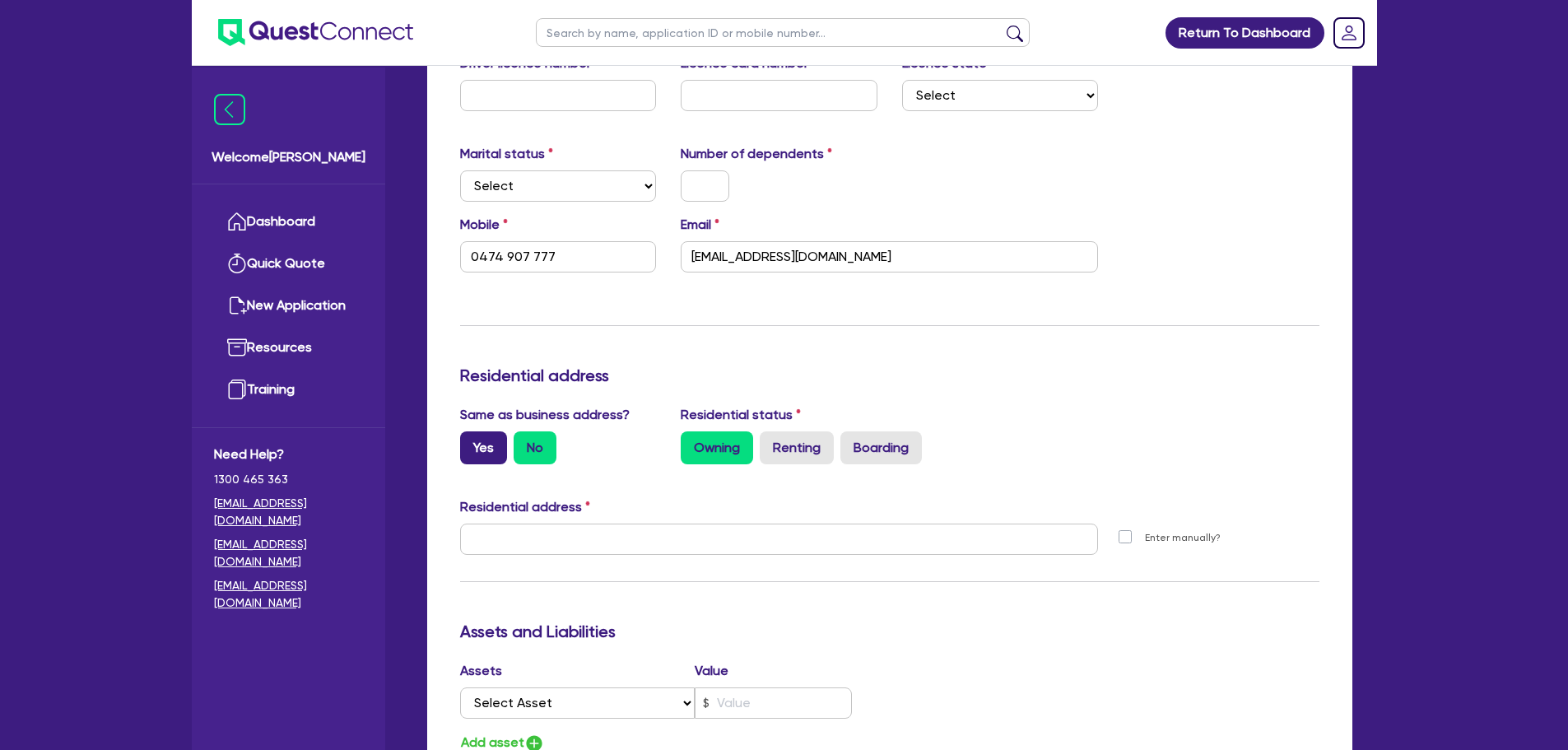
click at [471, 442] on input "Yes" at bounding box center [465, 436] width 11 height 11
radio input "true"
type input "0474 907 777"
type input "11 York St Sydney NSW 2000"
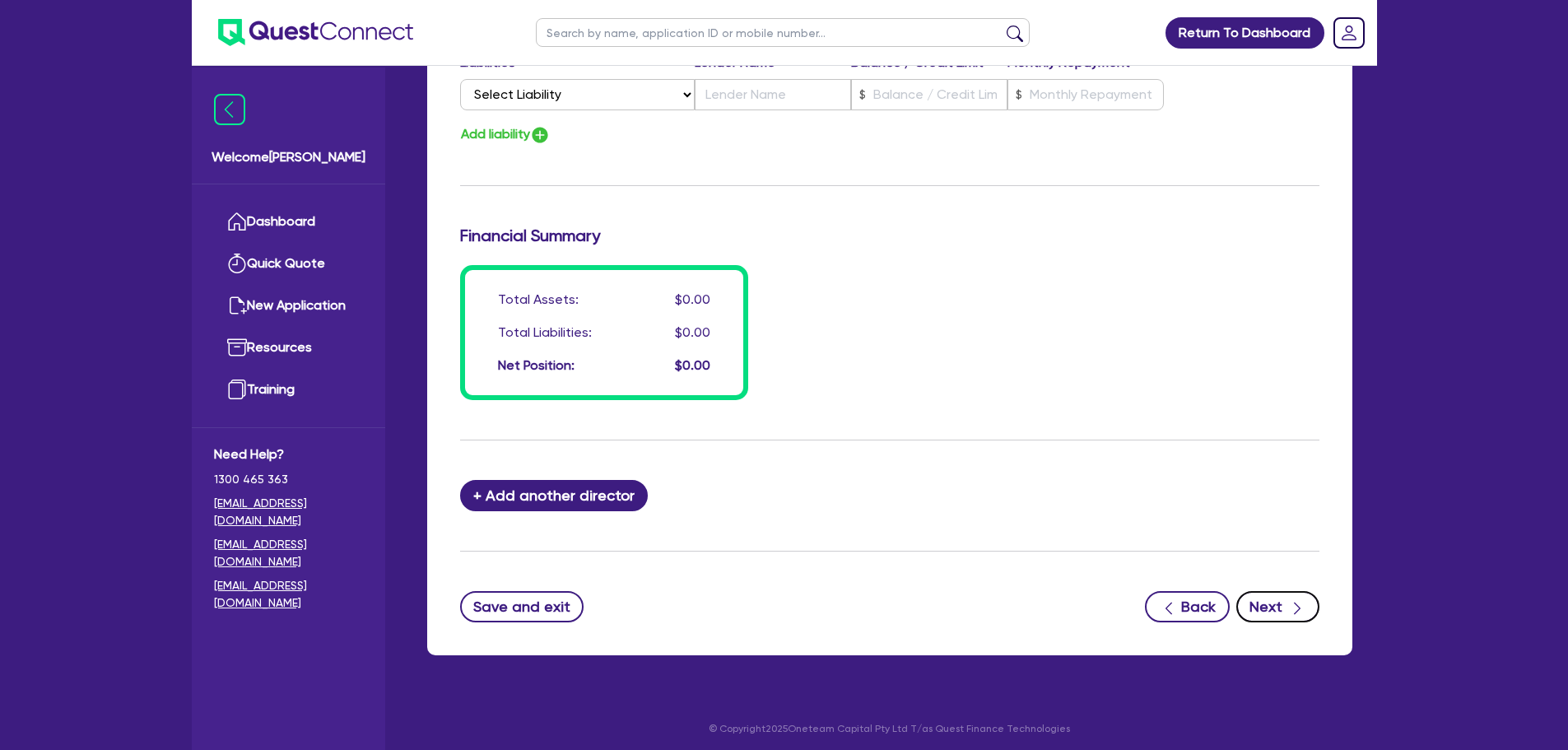
click at [1283, 609] on button "Next" at bounding box center [1278, 607] width 83 height 31
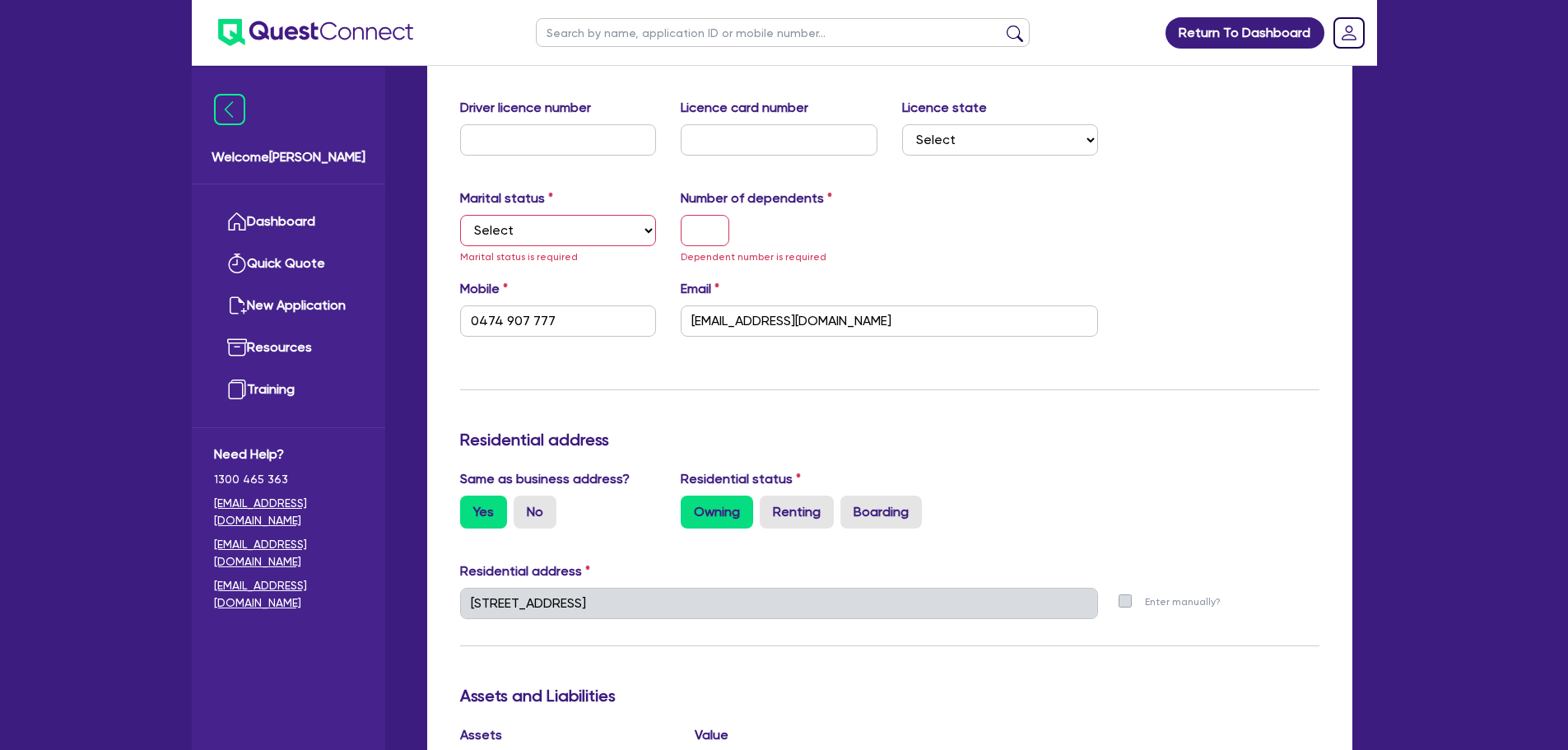
scroll to position [0, 0]
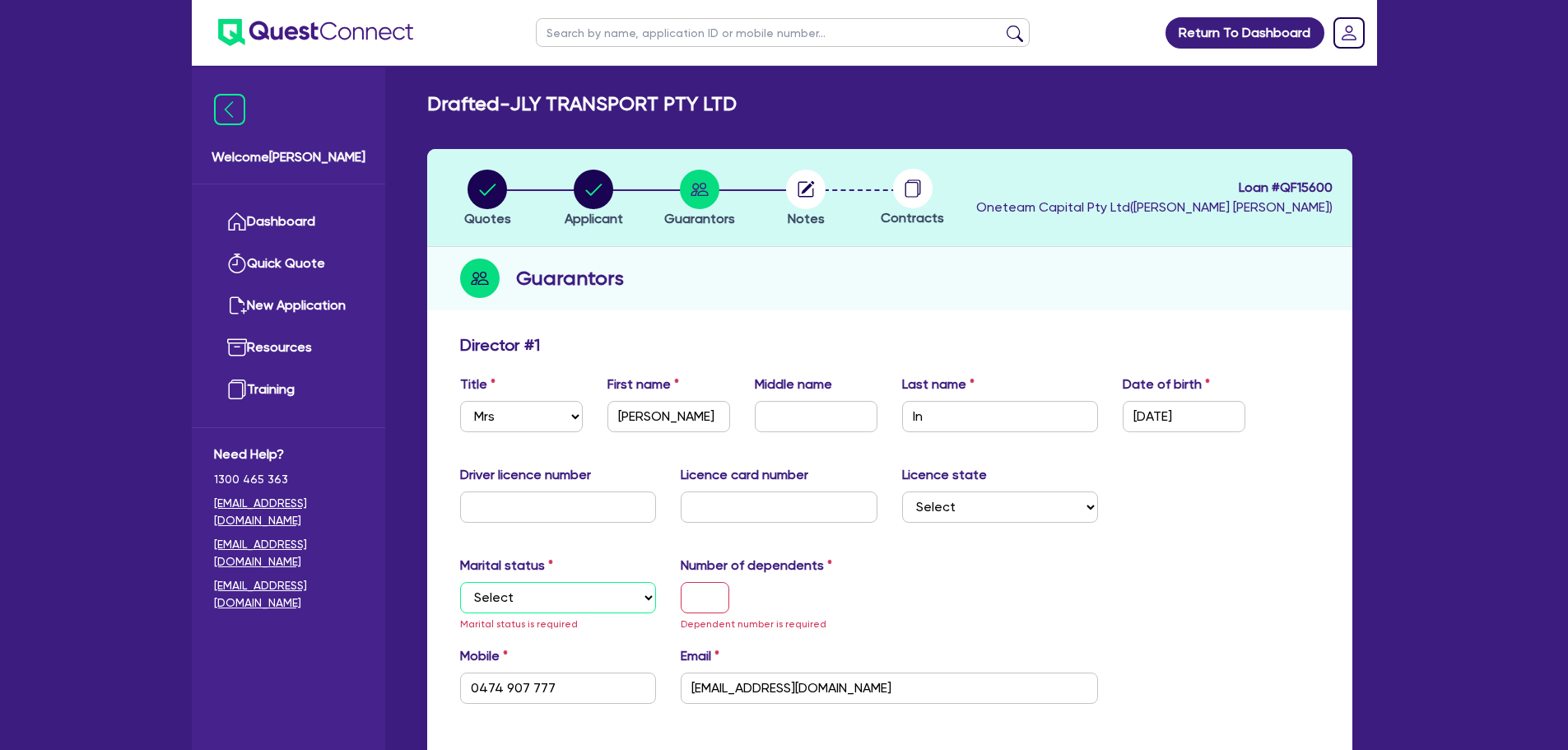
click at [593, 607] on select "Select Single Married De Facto / Partner" at bounding box center [558, 597] width 197 height 31
select select "SINGLE"
click at [460, 582] on select "Select Single Married De Facto / Partner" at bounding box center [558, 597] width 197 height 31
type input "0474 907 777"
click at [702, 601] on input "text" at bounding box center [704, 597] width 48 height 31
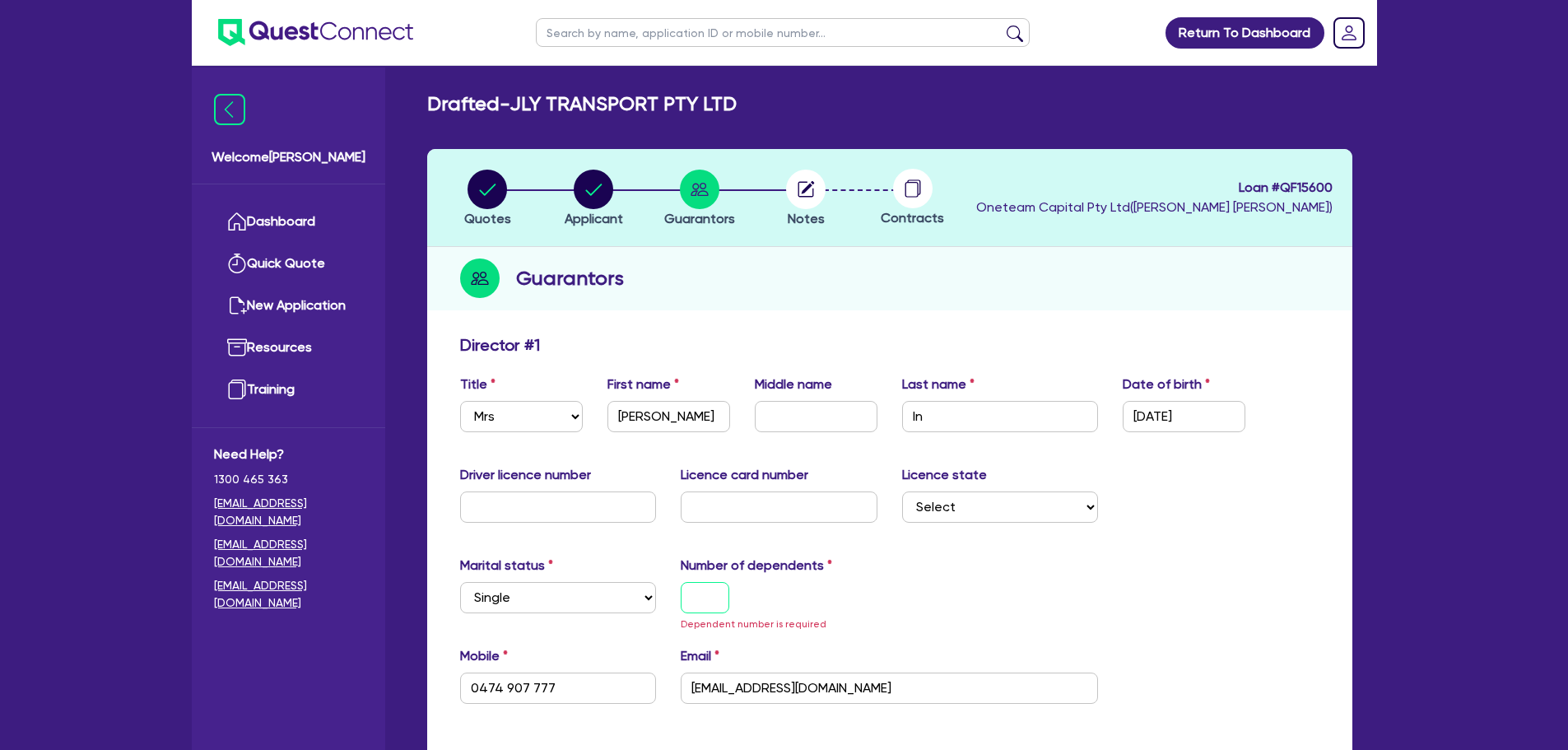
type input "0"
type input "0474 907 777"
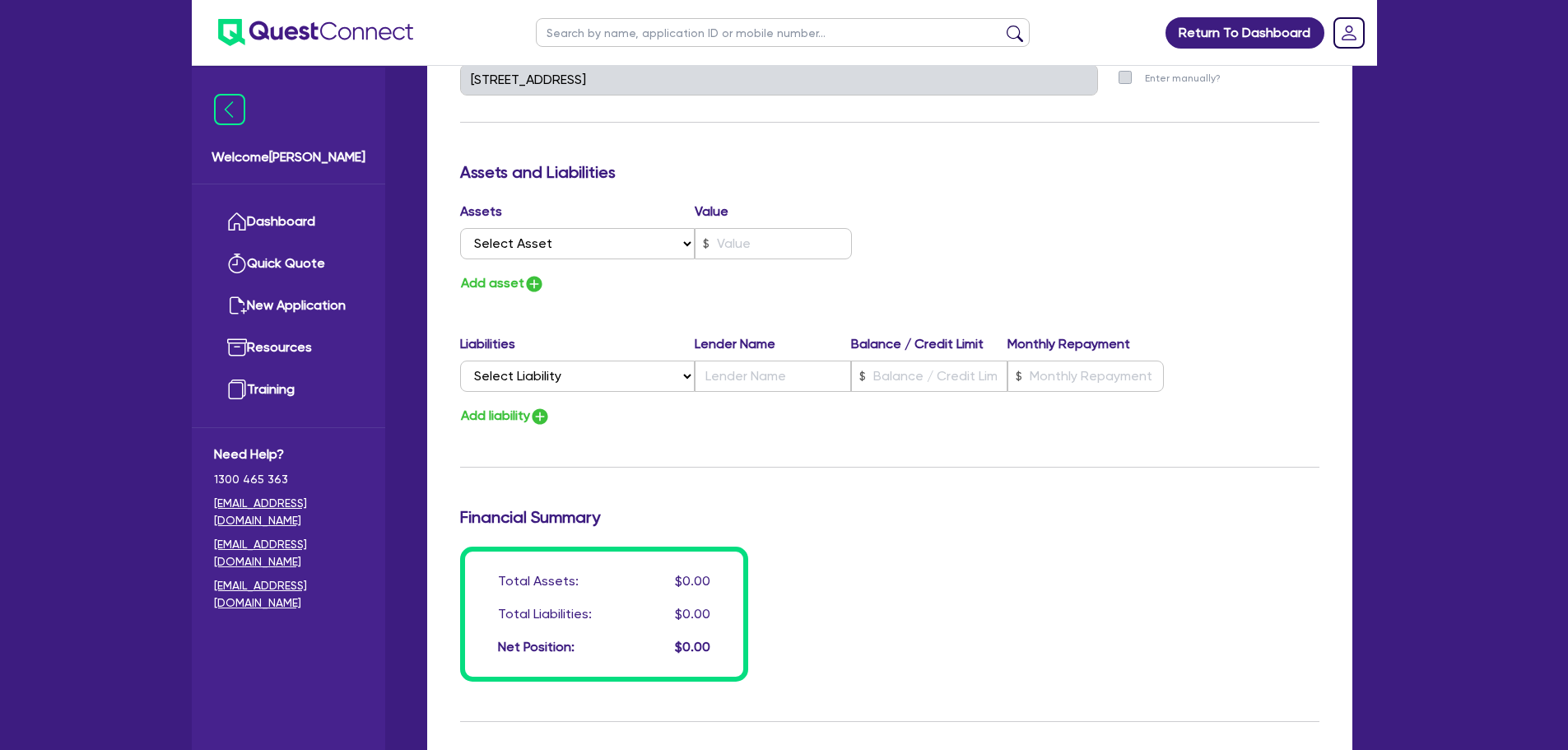
scroll to position [1158, 0]
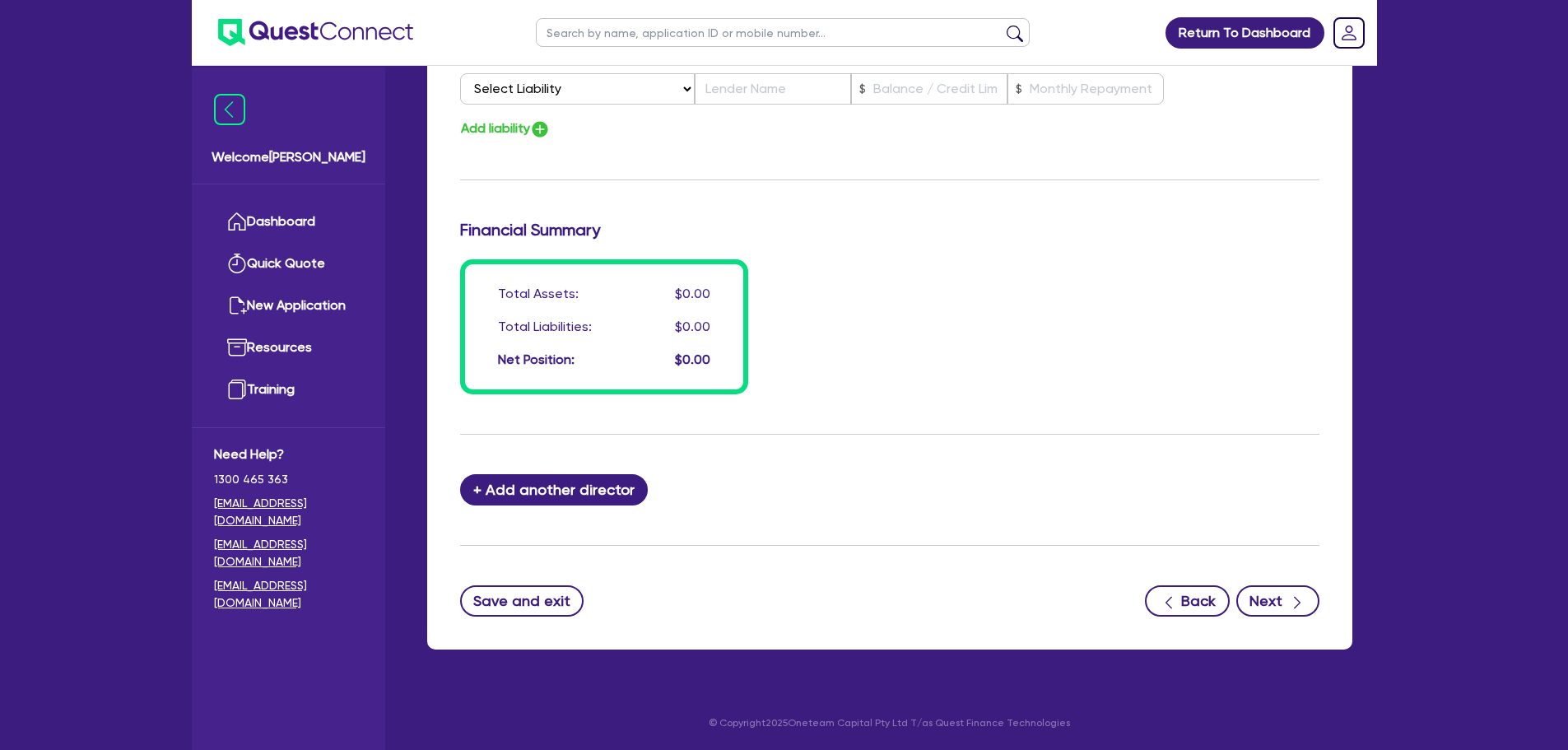
type input "0"
click at [1257, 593] on button "Next" at bounding box center [1278, 601] width 83 height 31
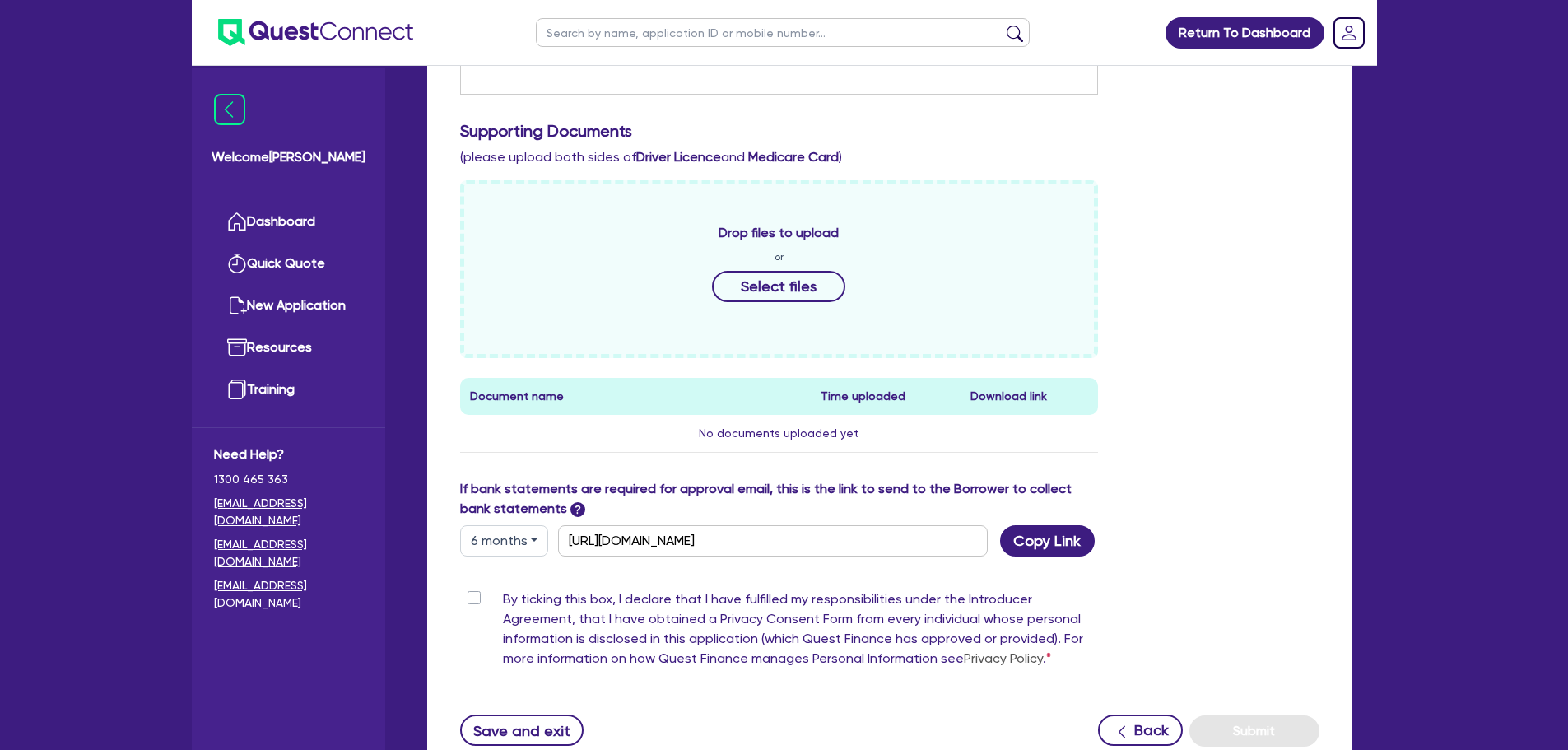
scroll to position [576, 0]
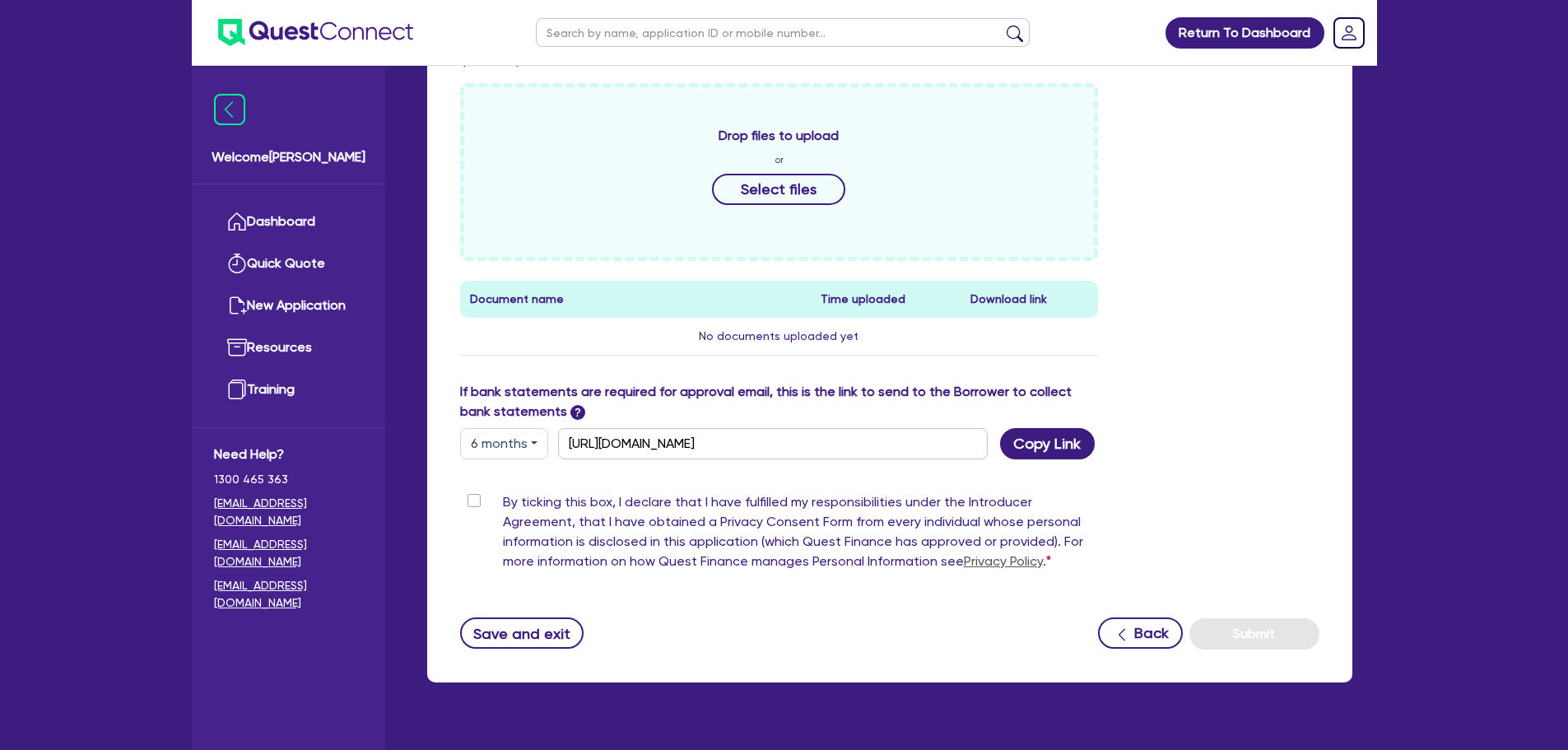
click at [503, 504] on label "By ticking this box, I declare that I have fulfilled my responsibilities under …" at bounding box center [801, 535] width 596 height 86
click at [473, 504] on input "By ticking this box, I declare that I have fulfilled my responsibilities under …" at bounding box center [467, 500] width 14 height 15
checkbox input "true"
click at [1244, 639] on button "Submit" at bounding box center [1254, 634] width 130 height 31
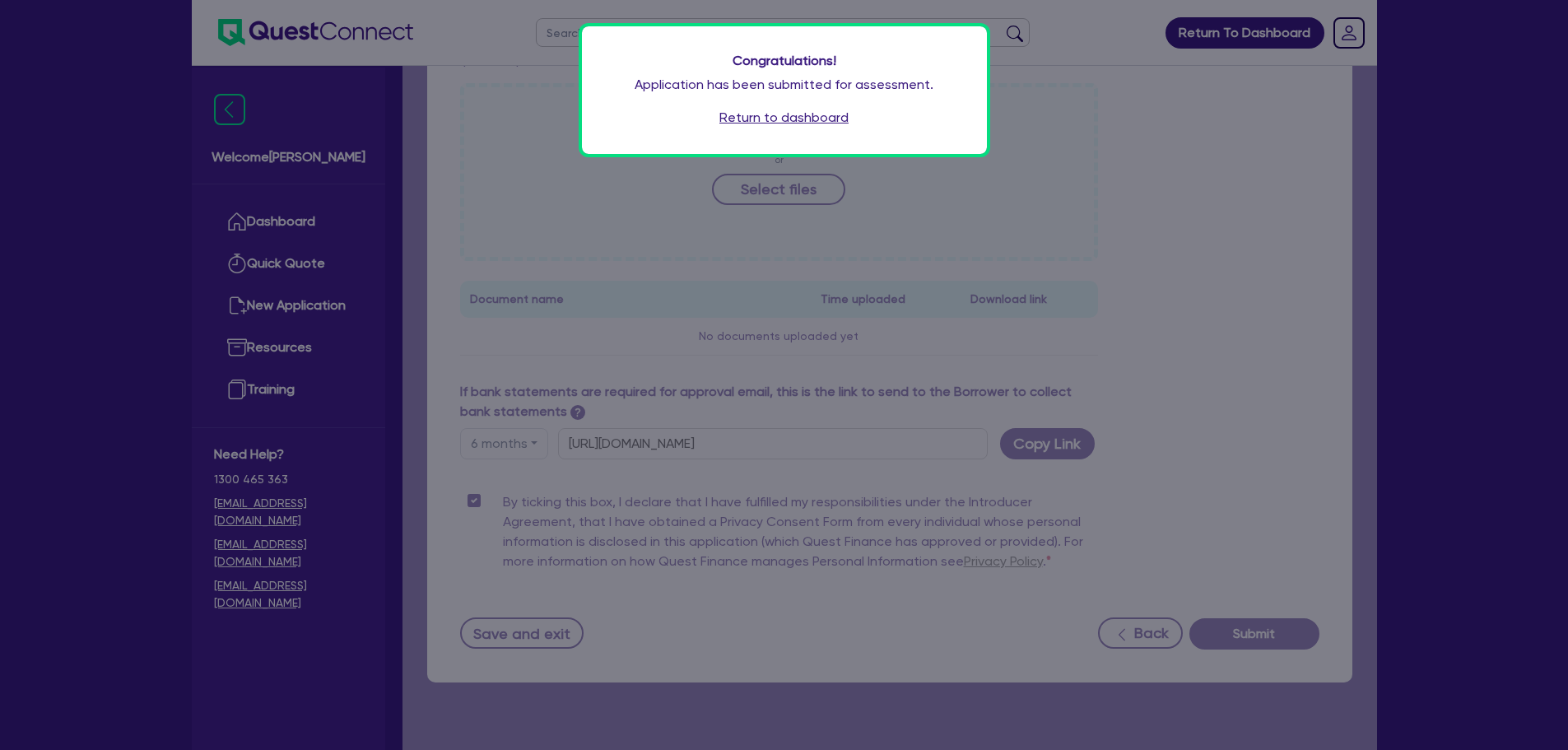
click at [782, 120] on link "Return to dashboard" at bounding box center [784, 117] width 129 height 20
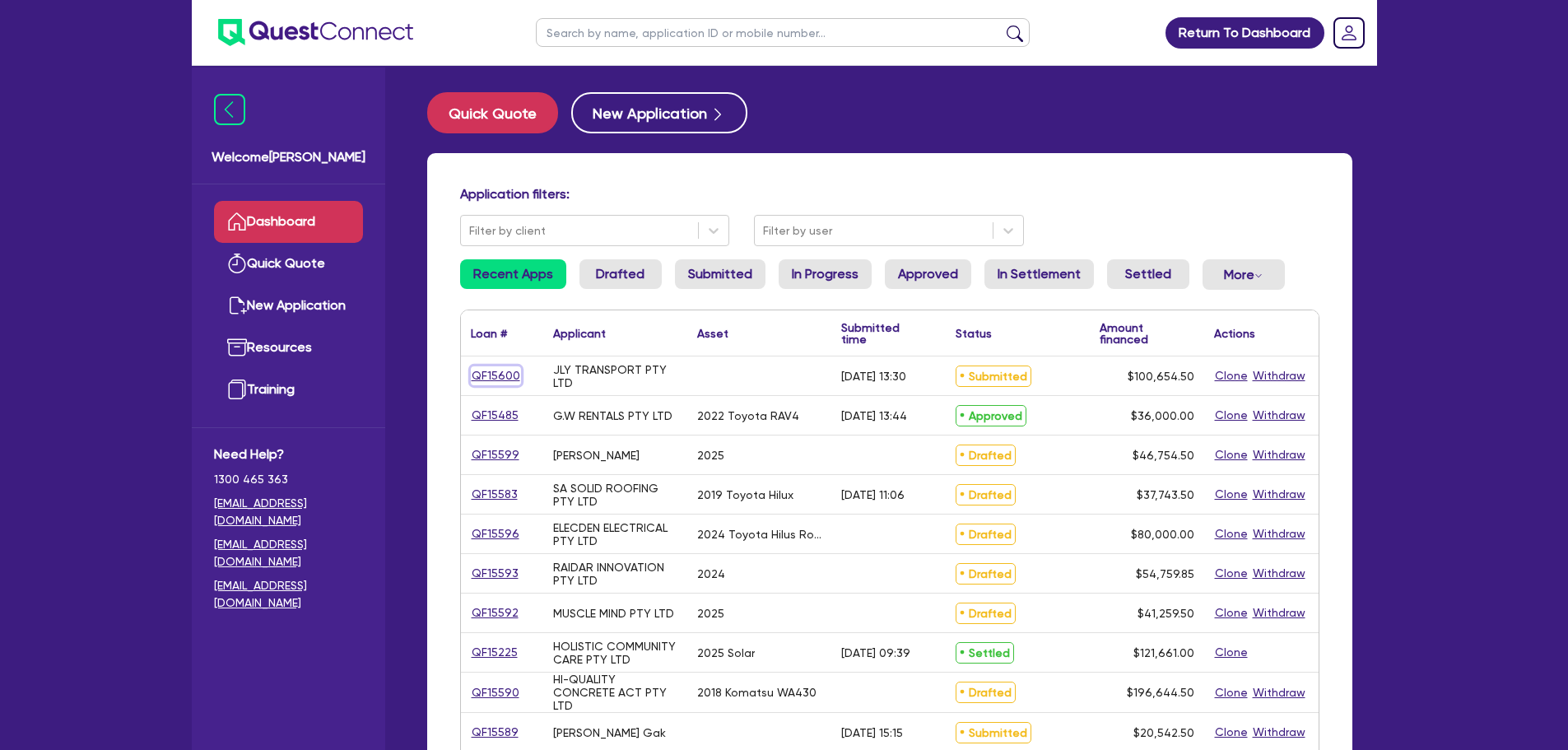
click at [513, 375] on link "QF15600" at bounding box center [496, 376] width 50 height 19
select select "Other"
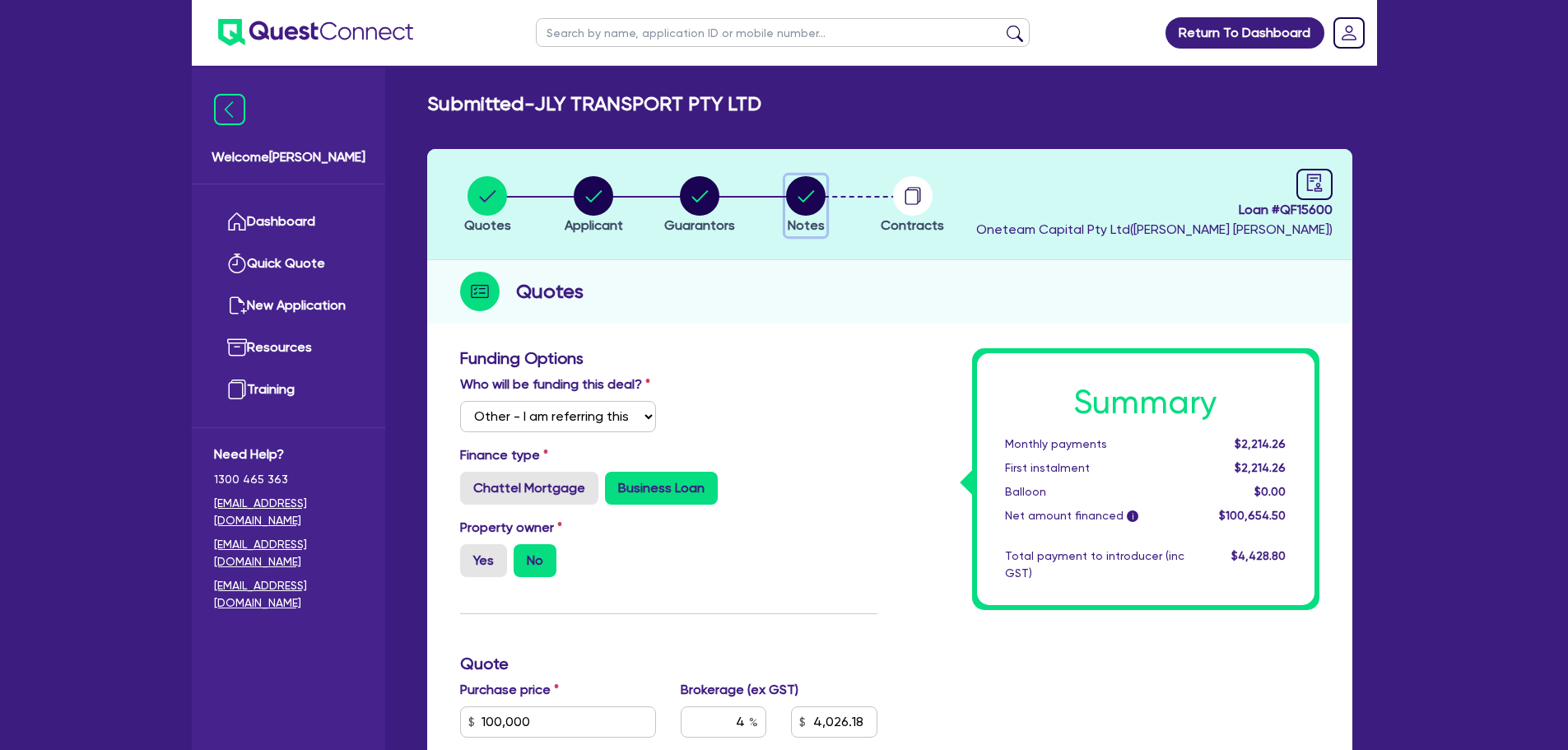
click at [809, 209] on circle "button" at bounding box center [805, 196] width 40 height 40
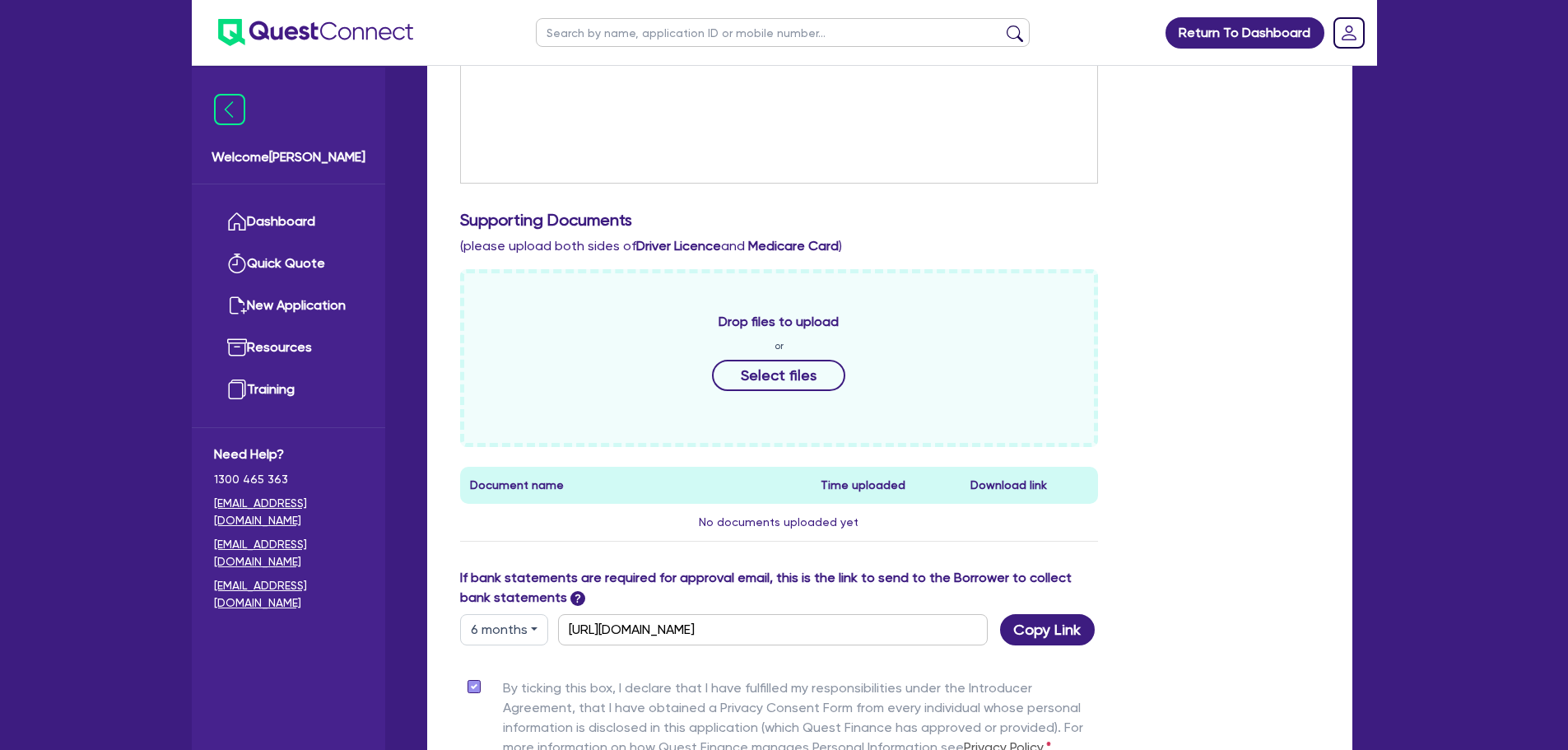
scroll to position [609, 0]
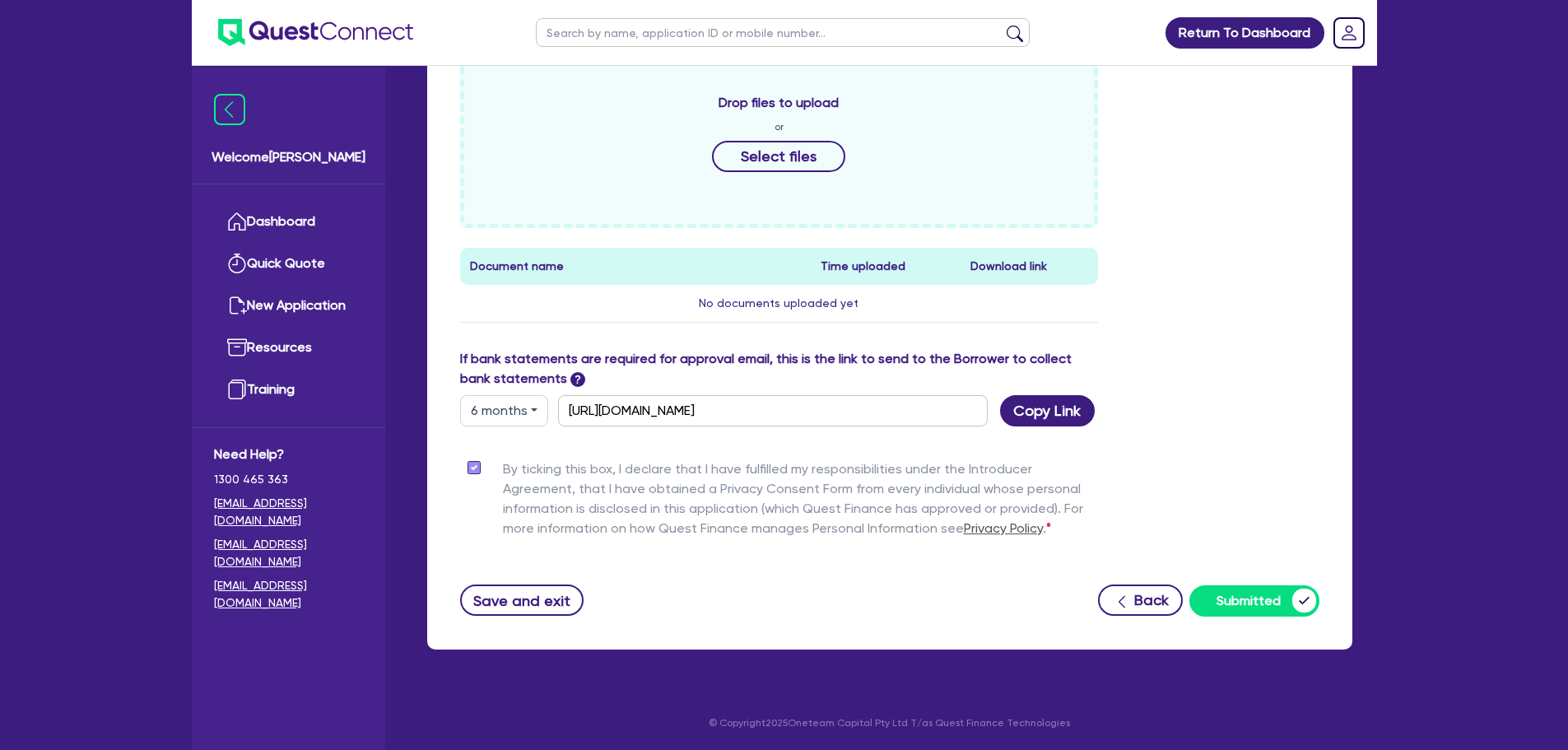
click at [1050, 427] on div "Supporting Notes Include the brief history on applicant/s and purpose of loan: …" at bounding box center [889, 177] width 860 height 877
click at [1061, 411] on button "Copy Link" at bounding box center [1048, 411] width 95 height 31
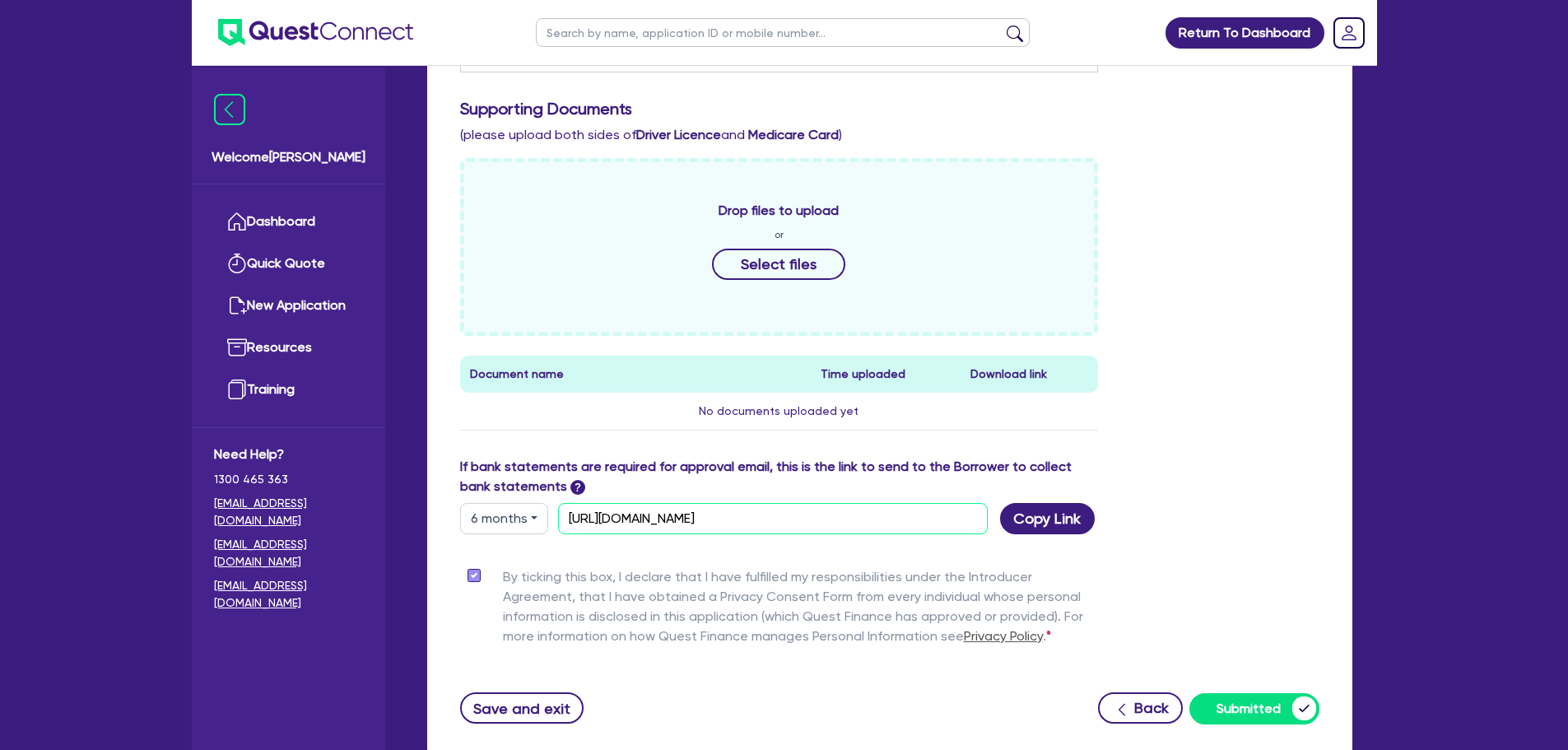
scroll to position [198, 0]
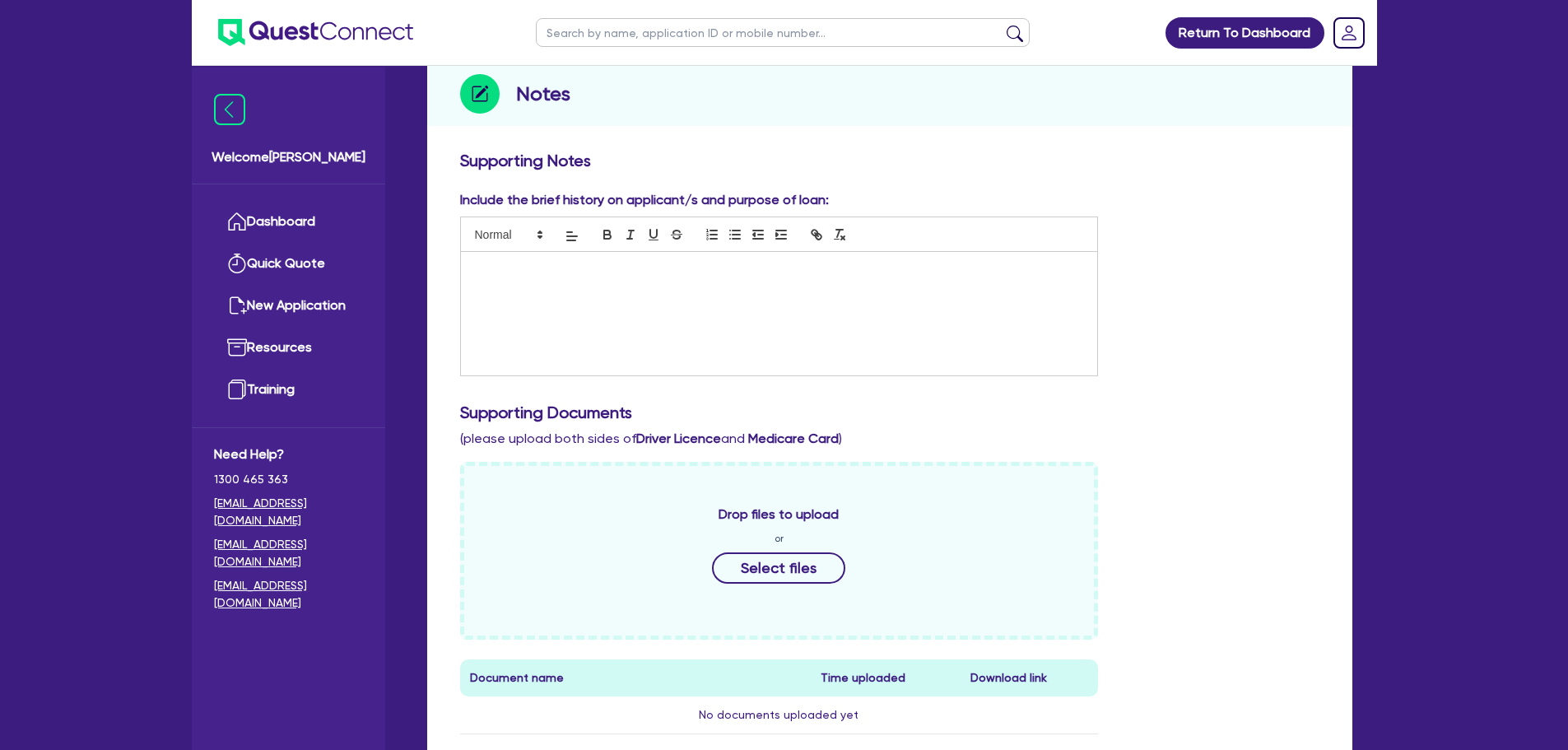
click at [1304, 347] on div "Include the brief history on applicant/s and purpose of loan:" at bounding box center [890, 289] width 884 height 199
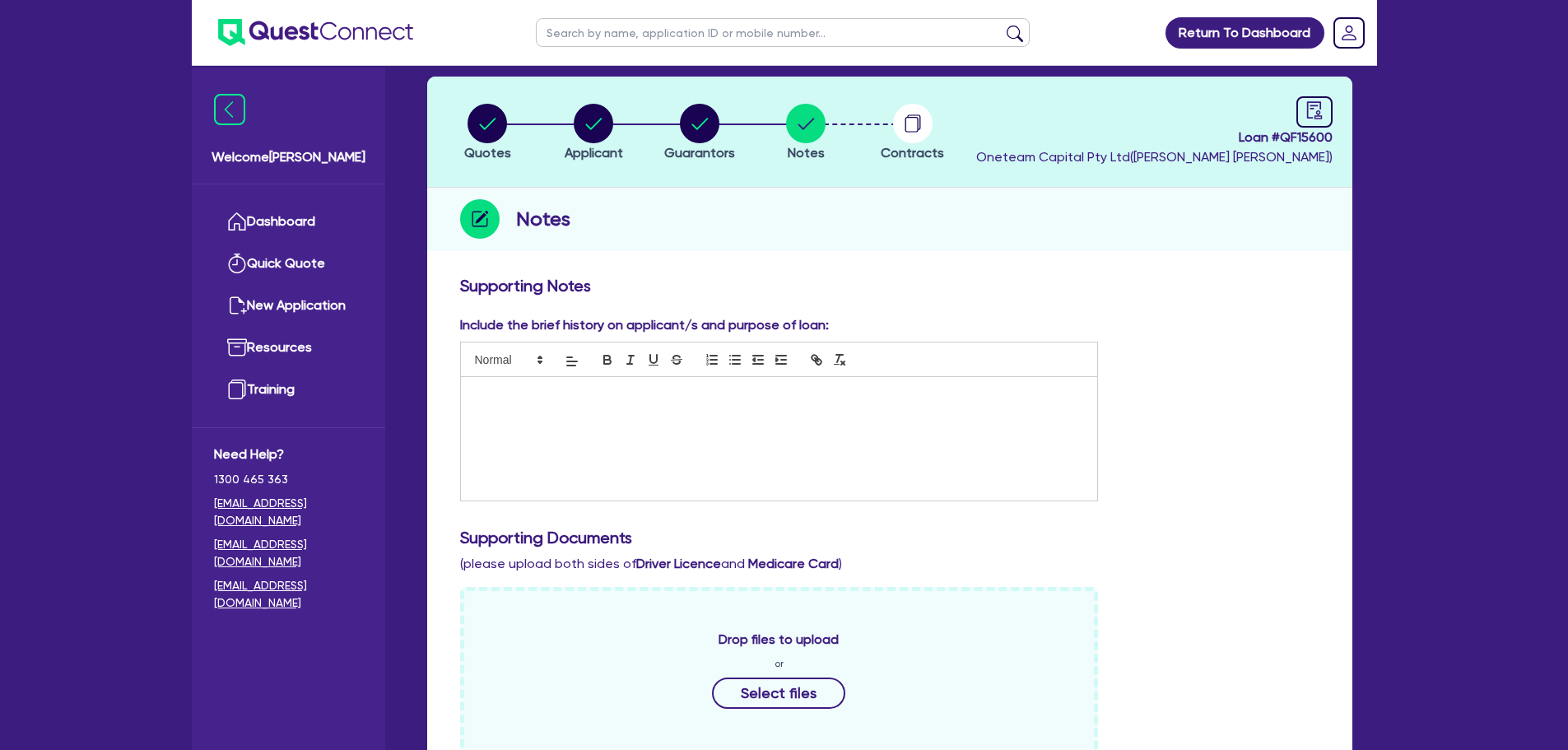
scroll to position [33, 0]
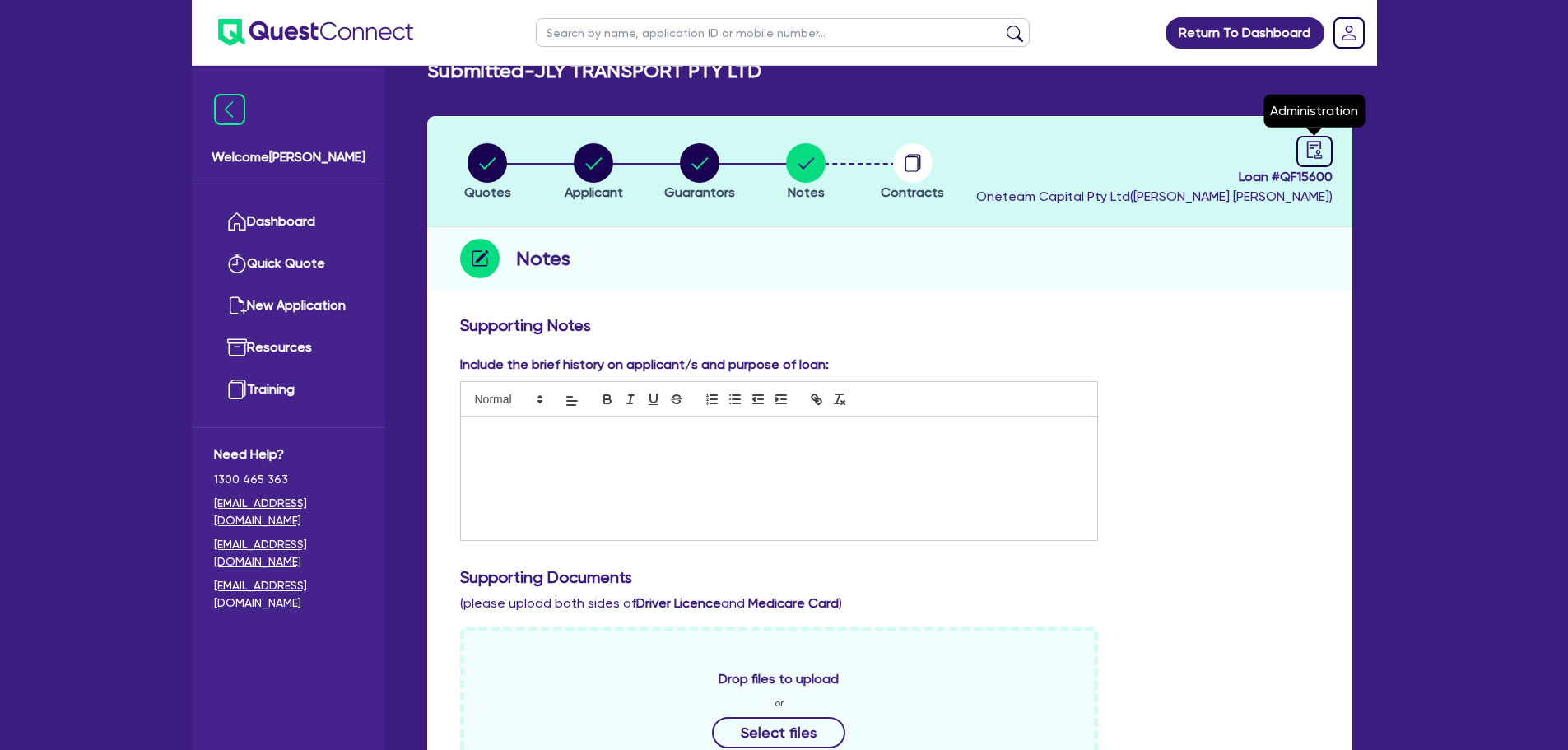
click at [1306, 145] on icon "audit" at bounding box center [1314, 149] width 18 height 18
select select "SUBMITTED_NEW"
select select "Other"
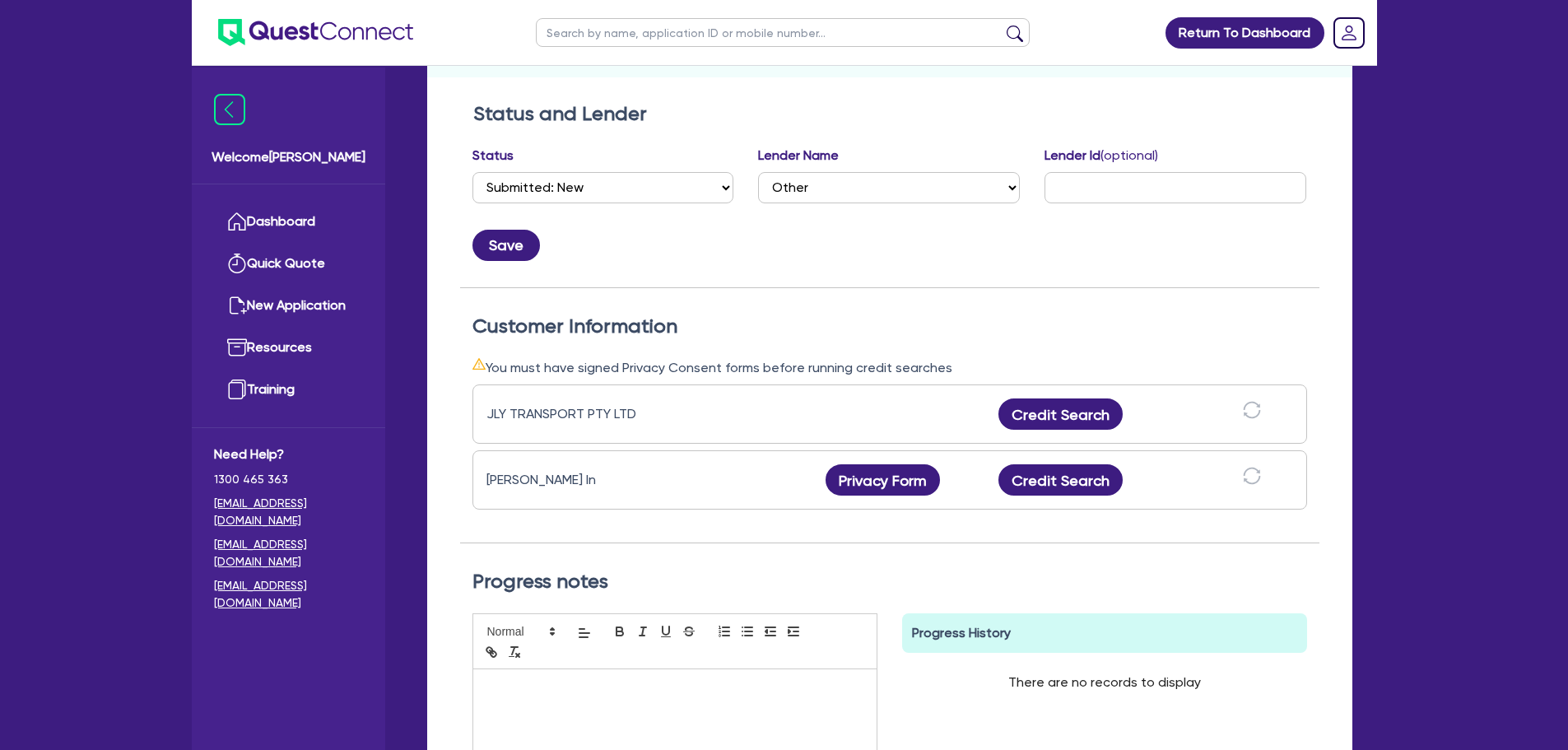
scroll to position [247, 0]
click at [848, 481] on button "Privacy Form" at bounding box center [883, 479] width 115 height 31
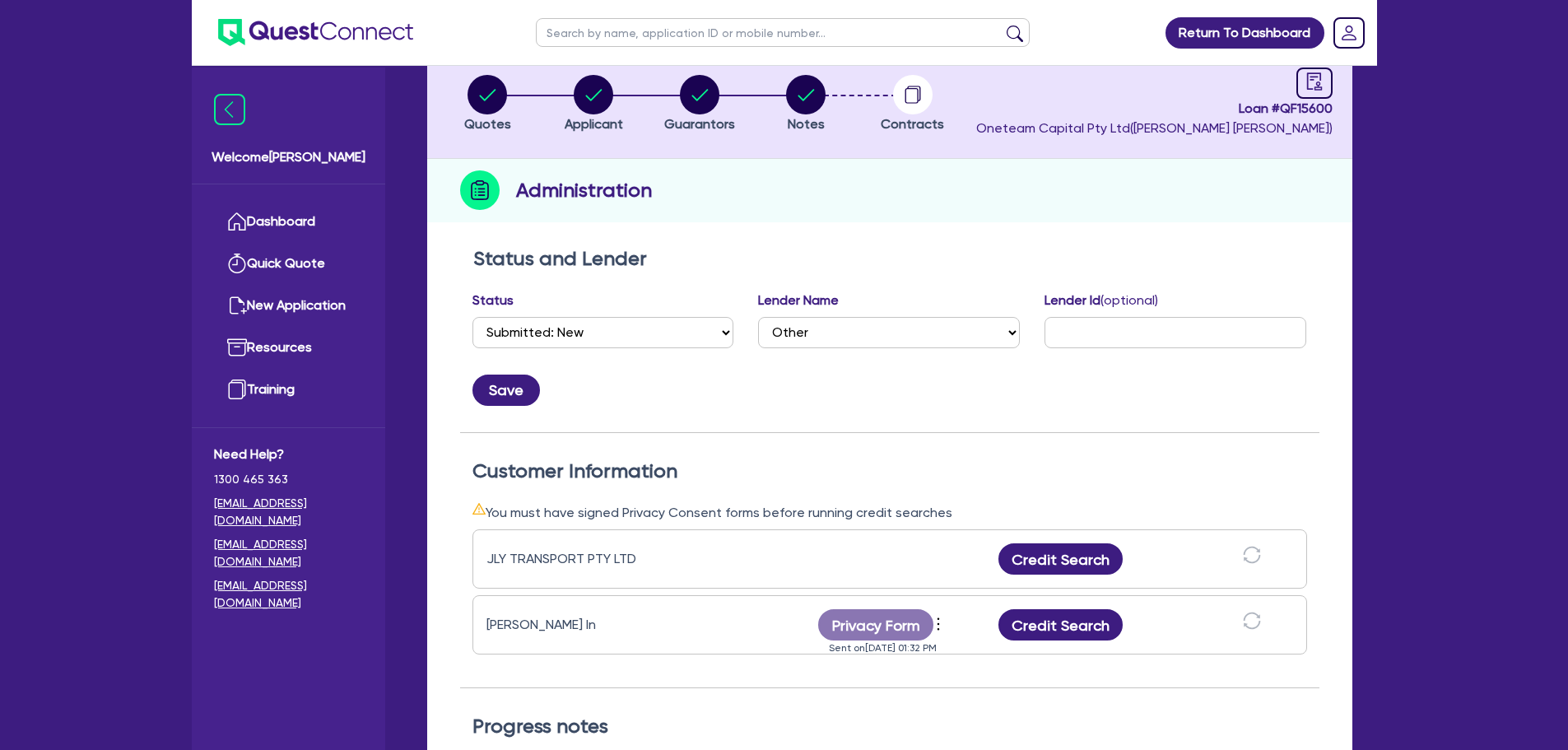
scroll to position [0, 0]
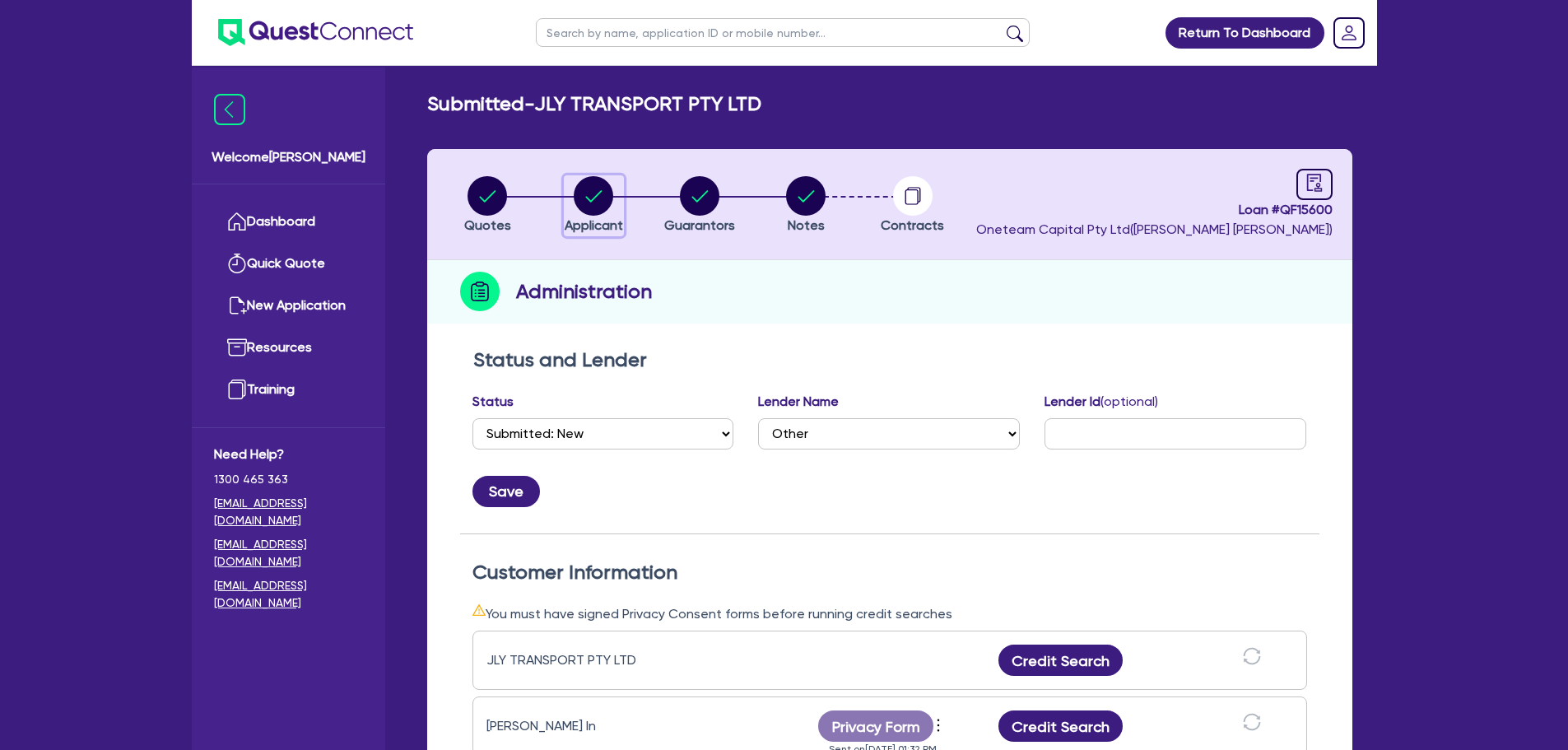
click at [598, 196] on circle "button" at bounding box center [593, 196] width 40 height 40
select select "COMPANY"
select select "TRANSPORT_WAREHOUSING"
select select "PASSENGERS_FREIGHT_TRANSPORT"
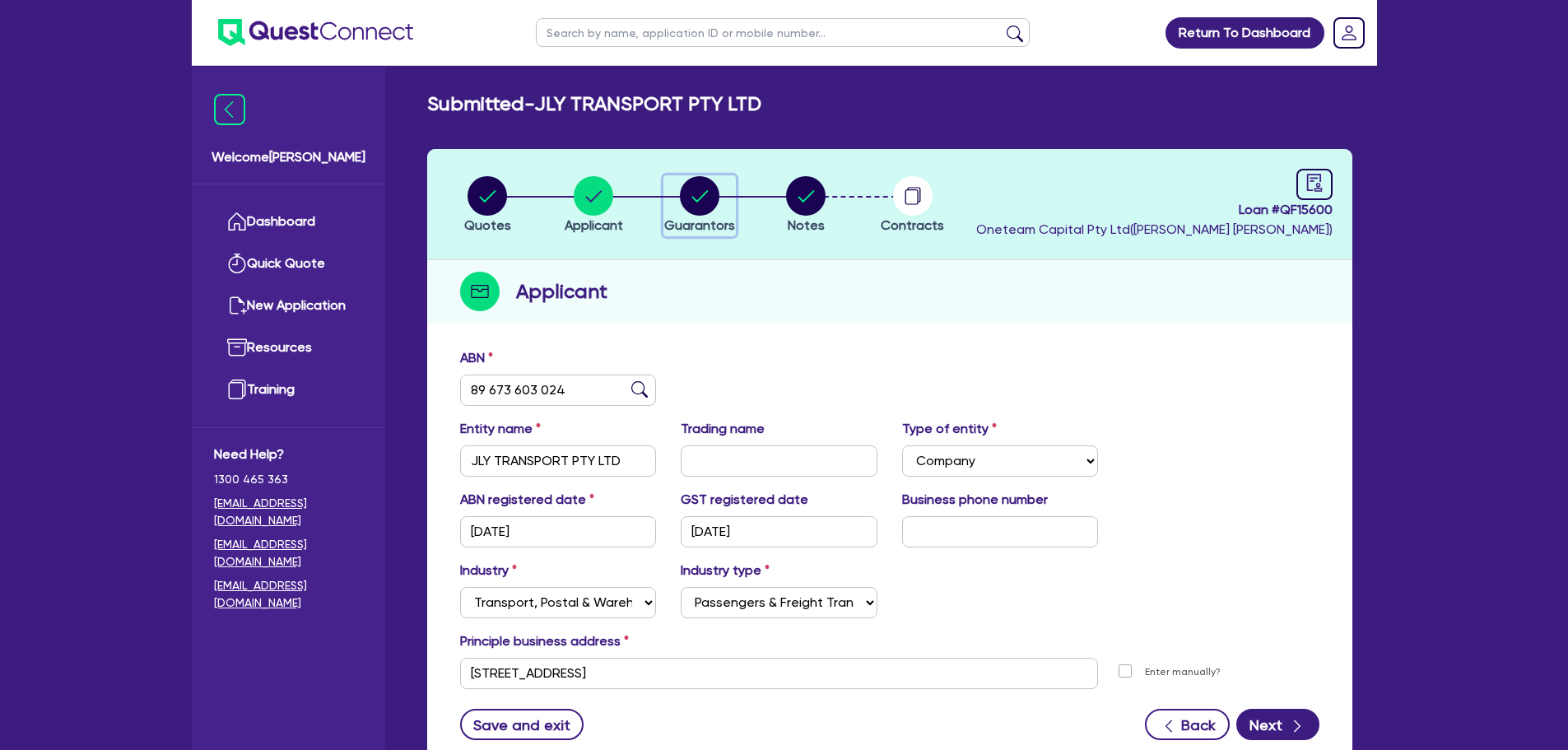
click at [703, 201] on circle "button" at bounding box center [699, 196] width 40 height 40
select select "MRS"
select select "SINGLE"
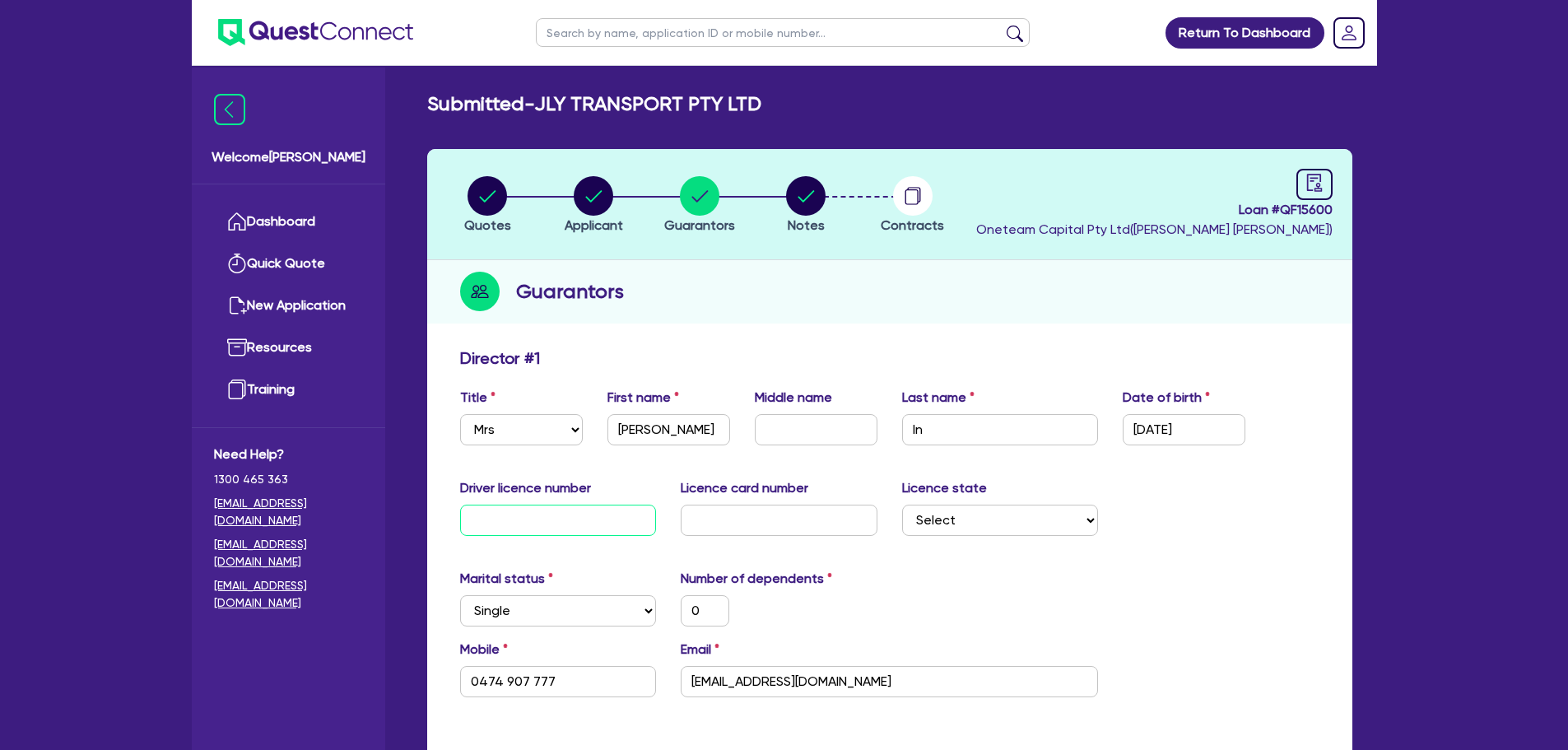
click at [620, 521] on input "text" at bounding box center [558, 520] width 197 height 31
drag, startPoint x: 1216, startPoint y: 425, endPoint x: 1030, endPoint y: 422, distance: 186.0
click at [1035, 416] on div "Title Select Mr Mrs Ms Miss Dr First name Lyna Middle name Last name In Date of…" at bounding box center [890, 423] width 884 height 70
type input "0 / /"
type input "0"
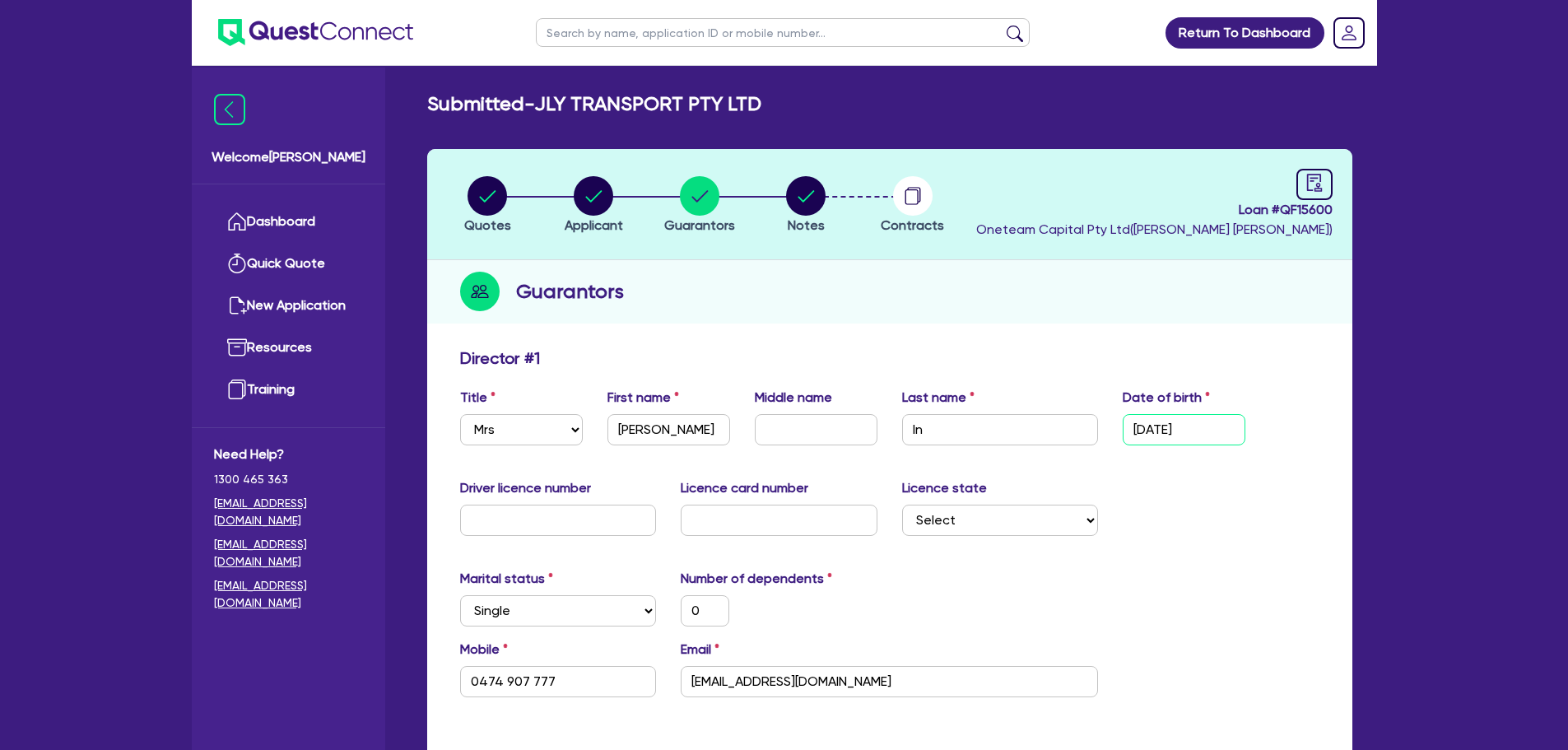
type input "0474 907 777"
type input "04/ /"
type input "0"
type input "0474 907 777"
type input "04/0 /"
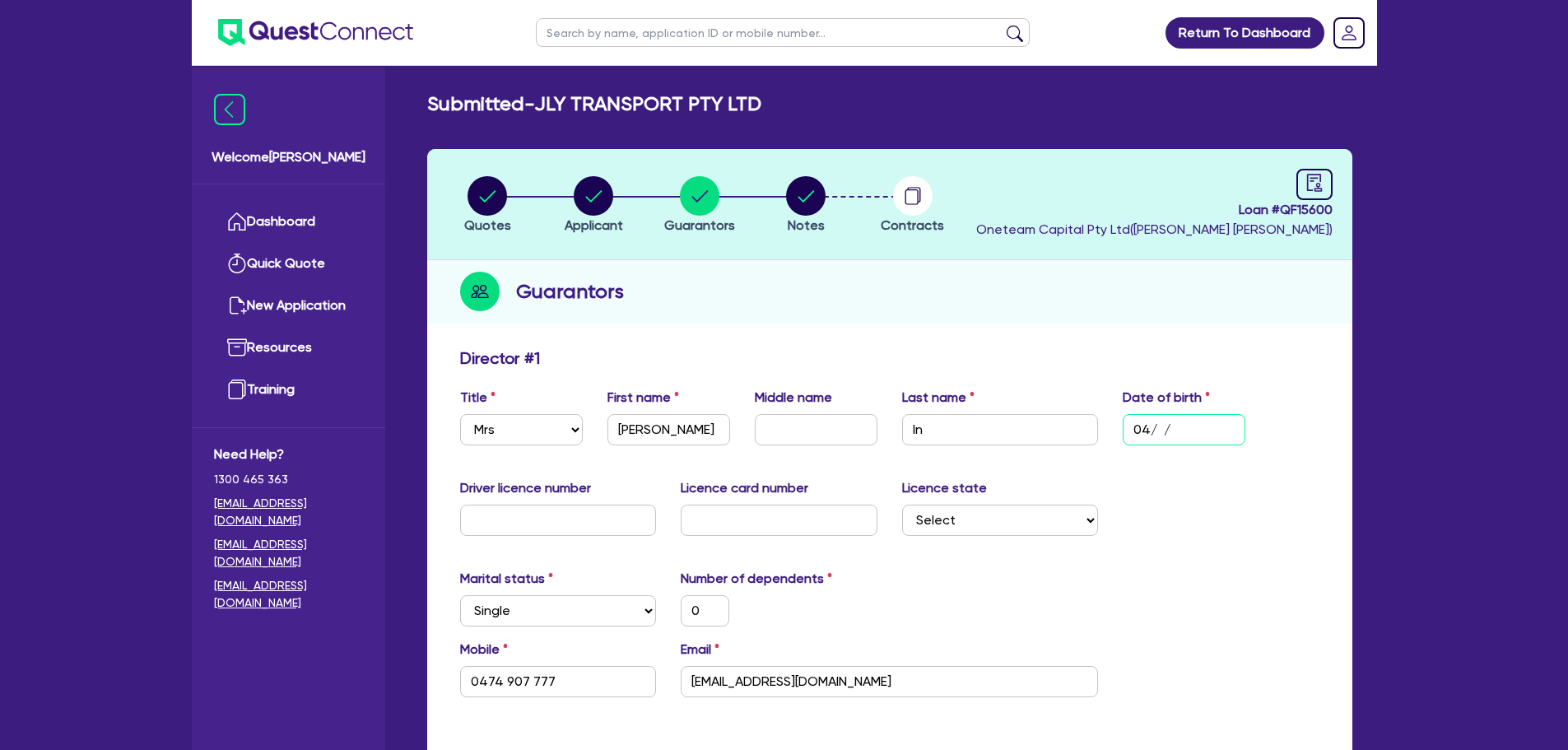
type input "0"
type input "0474 907 777"
type input "04/09/"
type input "0"
type input "0474 907 777"
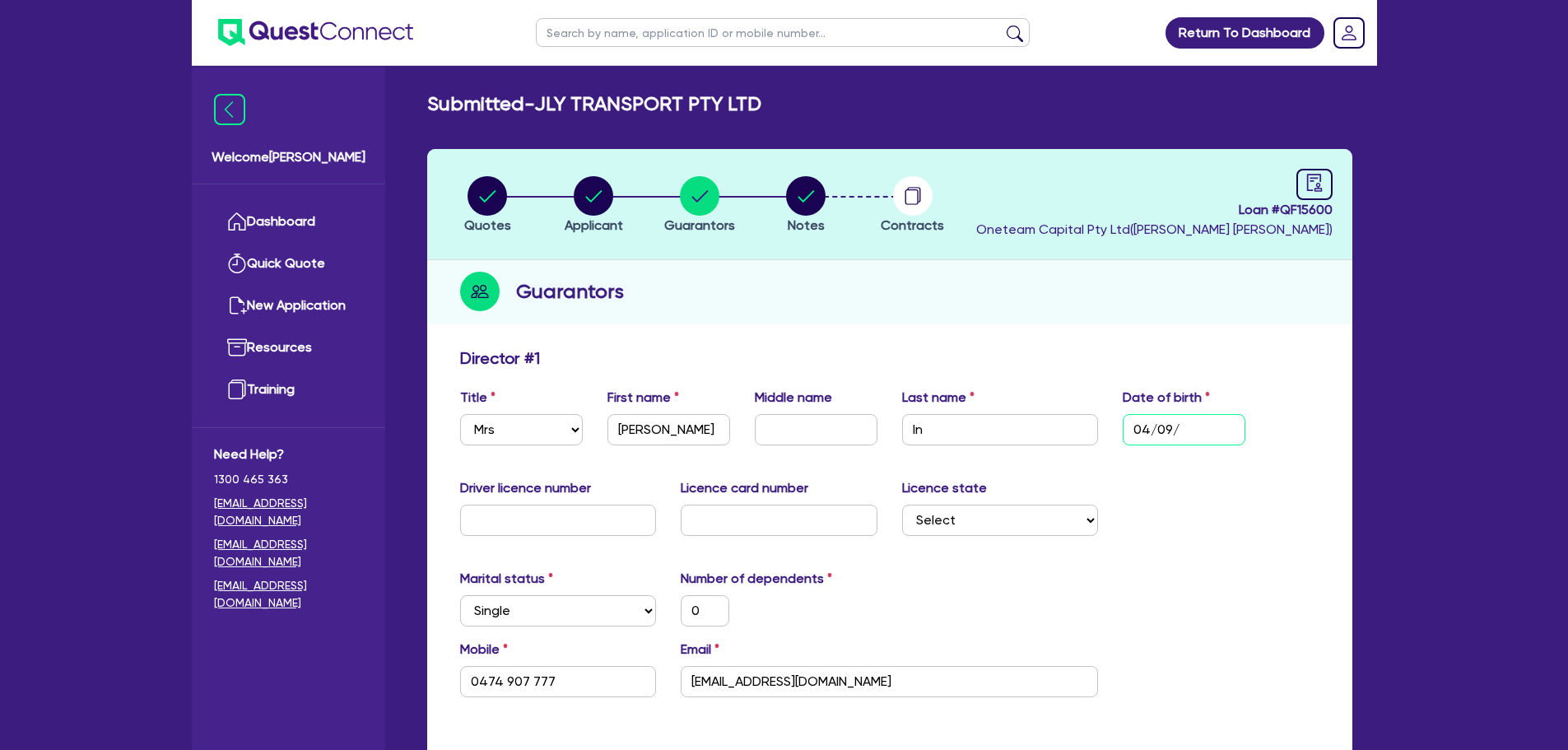
type input "04/09/1"
type input "0"
type input "0474 907 777"
type input "04/09/19"
type input "0"
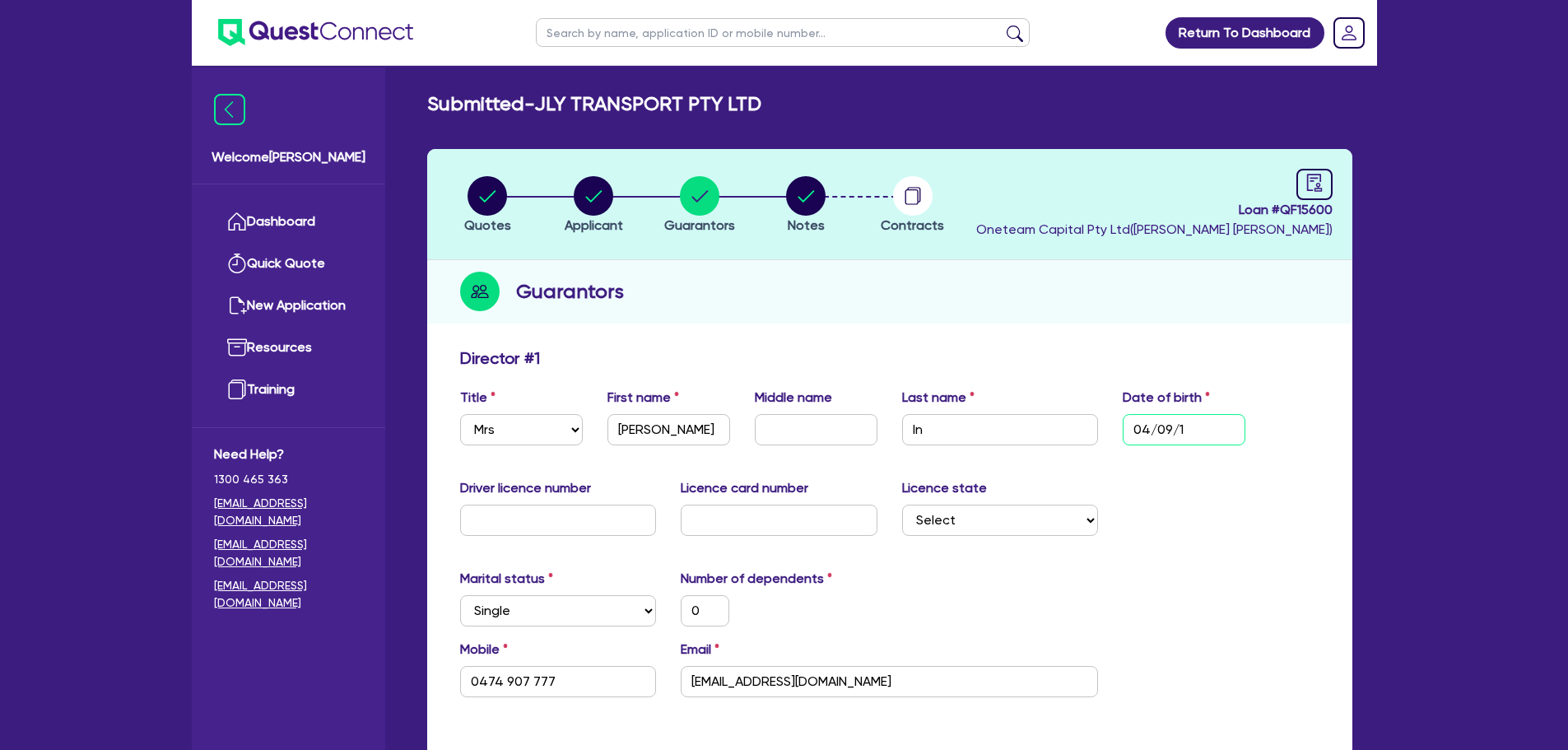
type input "0474 907 777"
type input "04/09/198"
type input "0"
type input "0474 907 777"
type input "04/09/1982"
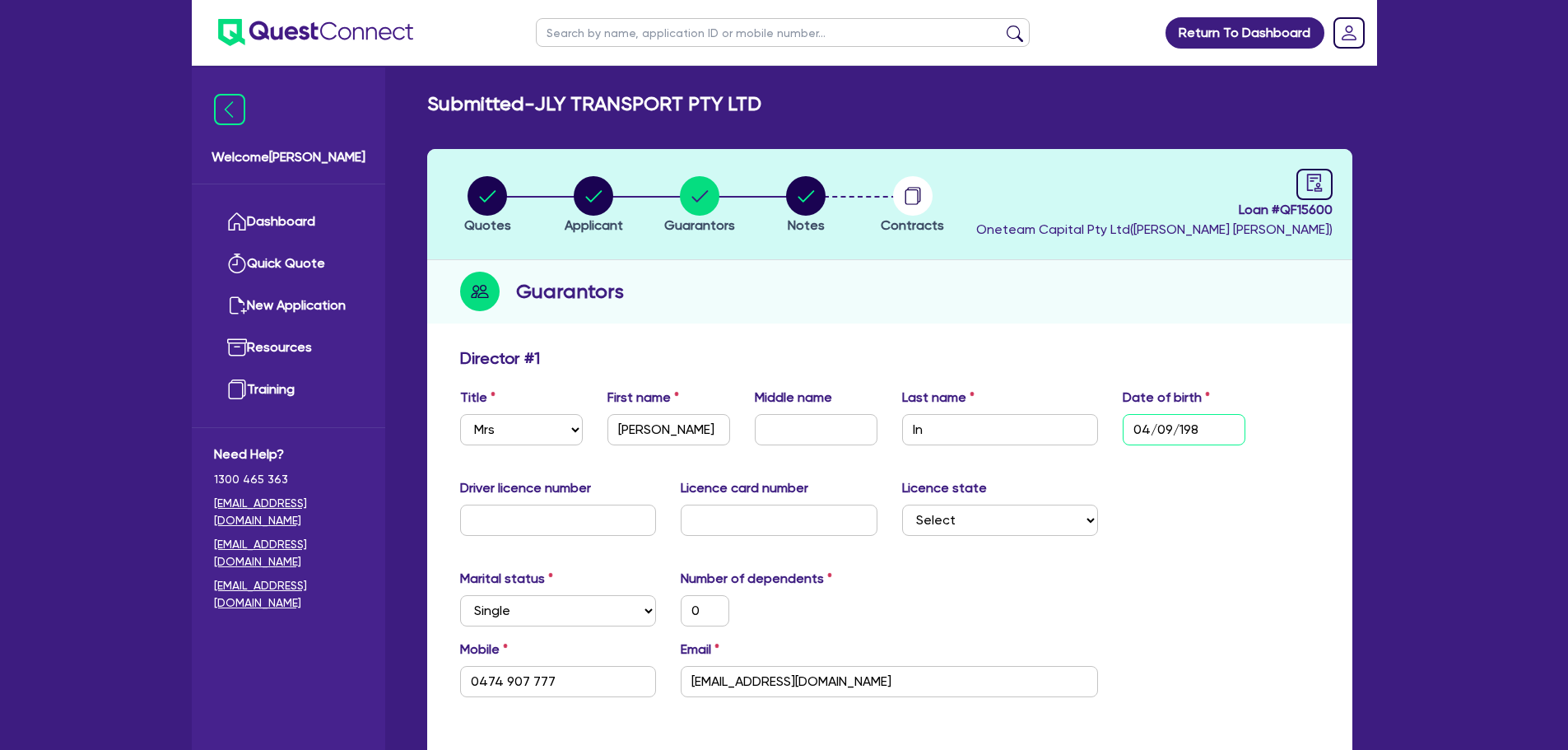
type input "0"
type input "0474 907 777"
type input "04/09/1982"
click at [595, 514] on input "text" at bounding box center [558, 520] width 197 height 31
type input "0"
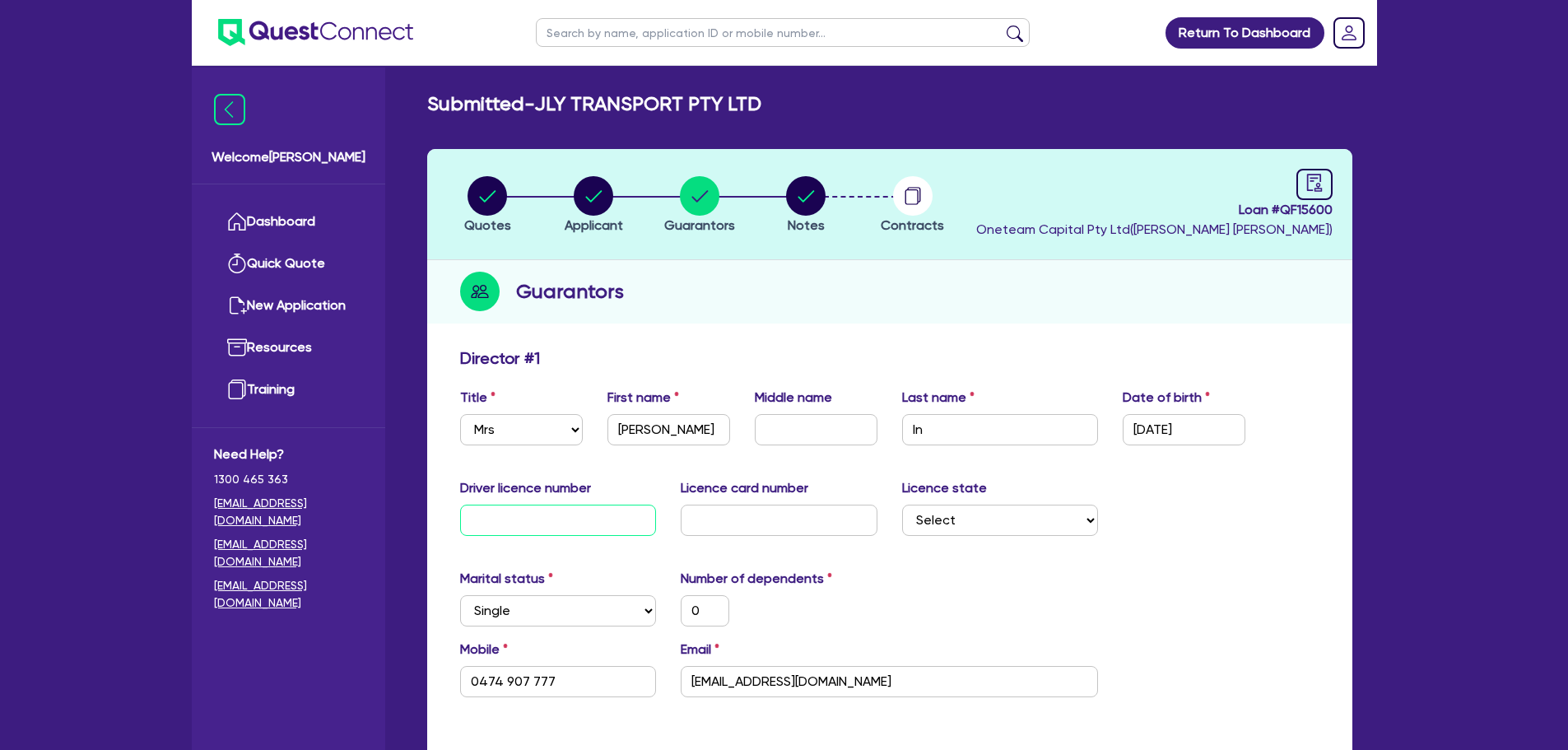
type input "0"
type input "0474 907 777"
type input "03"
type input "0"
type input "0474 907 777"
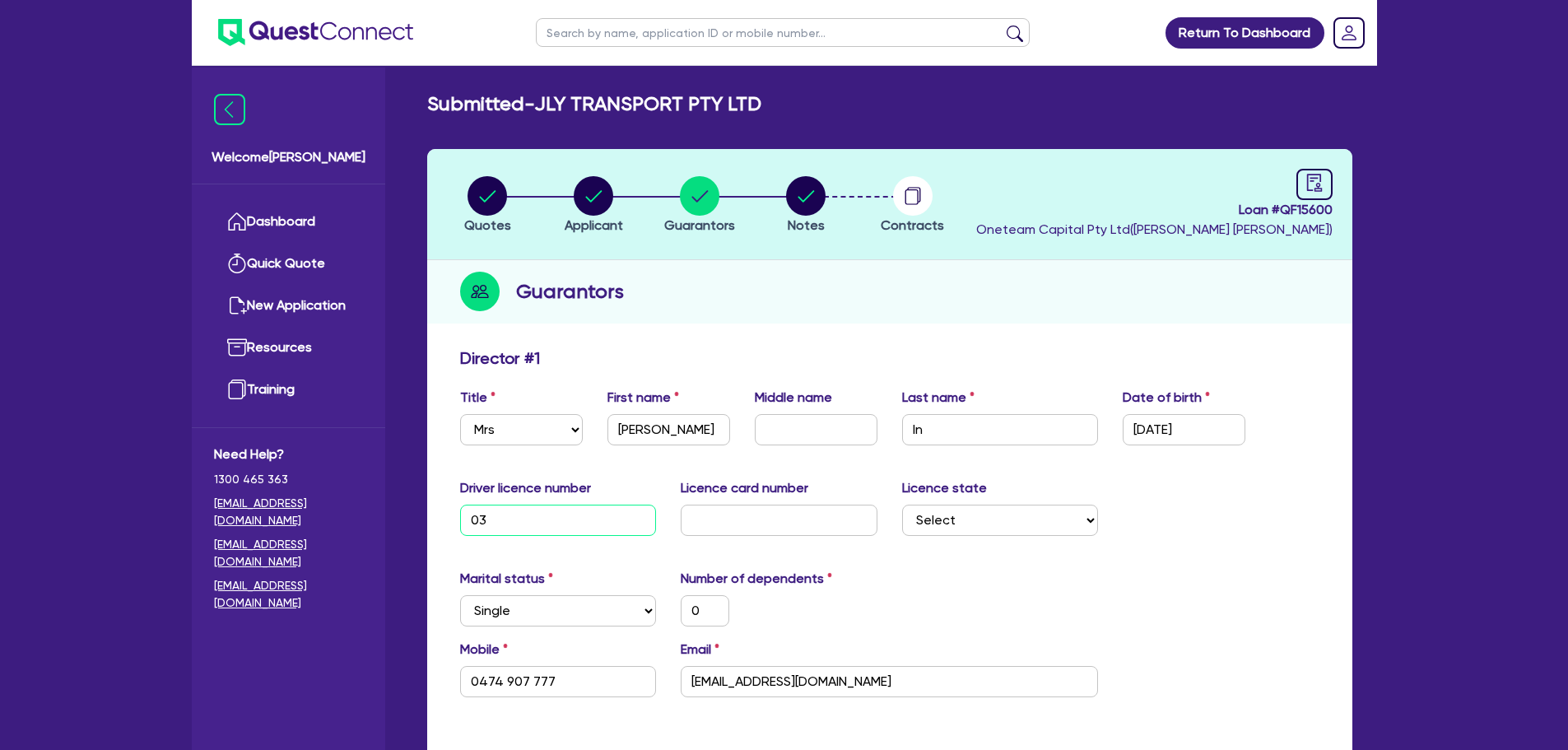
type input "035"
type input "0"
type input "0474 907 777"
type input "0354"
type input "0"
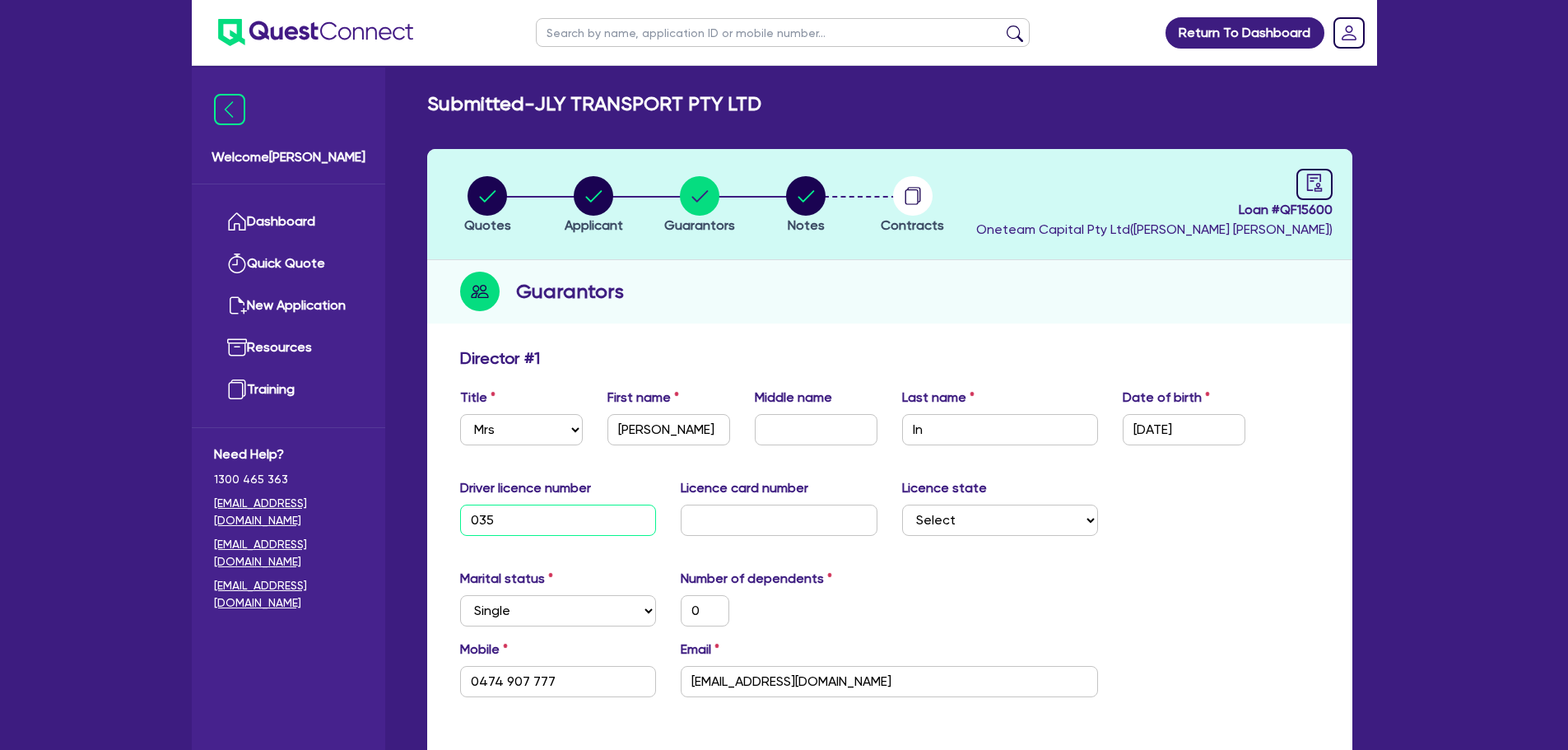
type input "0474 907 777"
type input "03548"
type input "0"
type input "0474 907 777"
type input "035485"
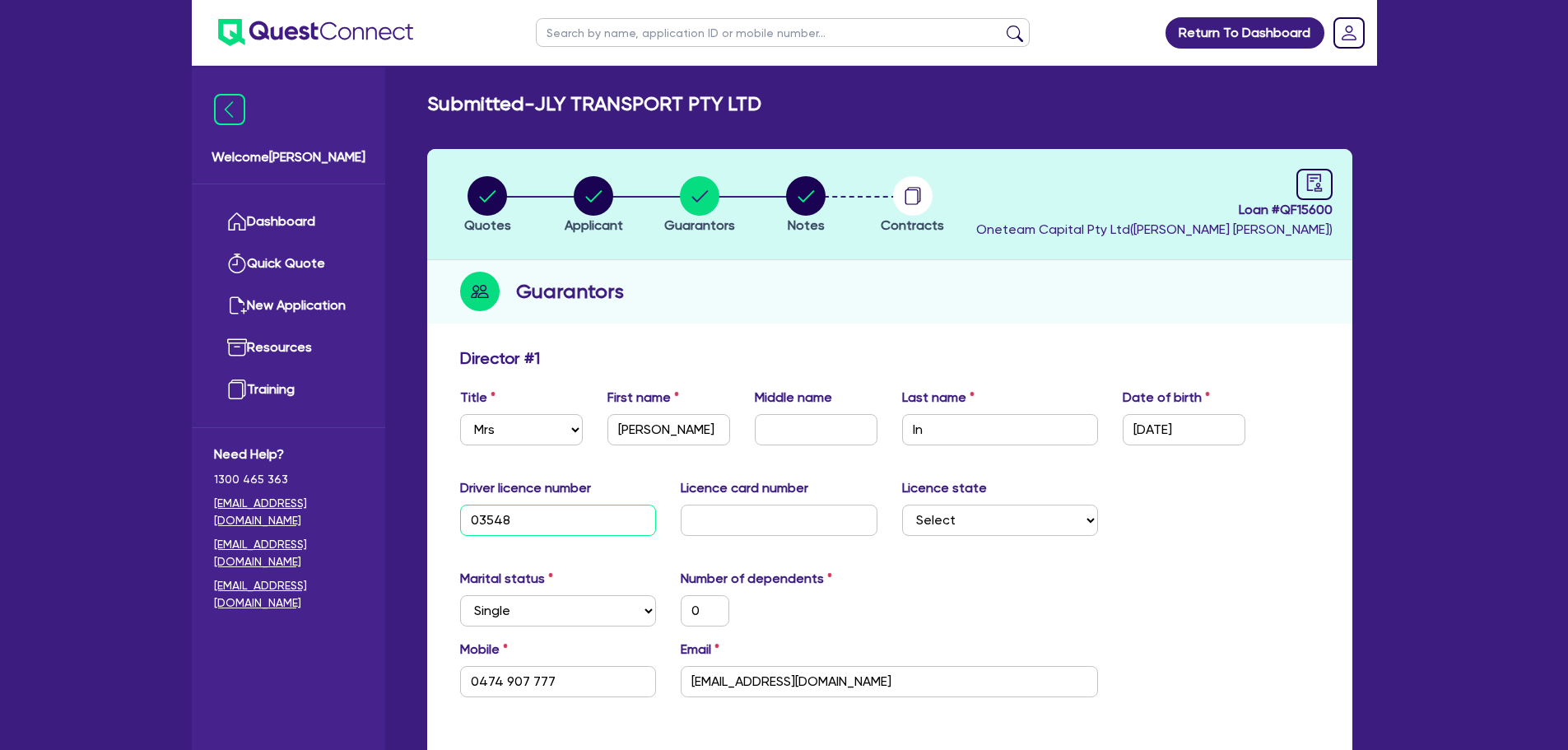
type input "0"
type input "0474 907 777"
type input "0354852"
type input "0"
type input "0474 907 777"
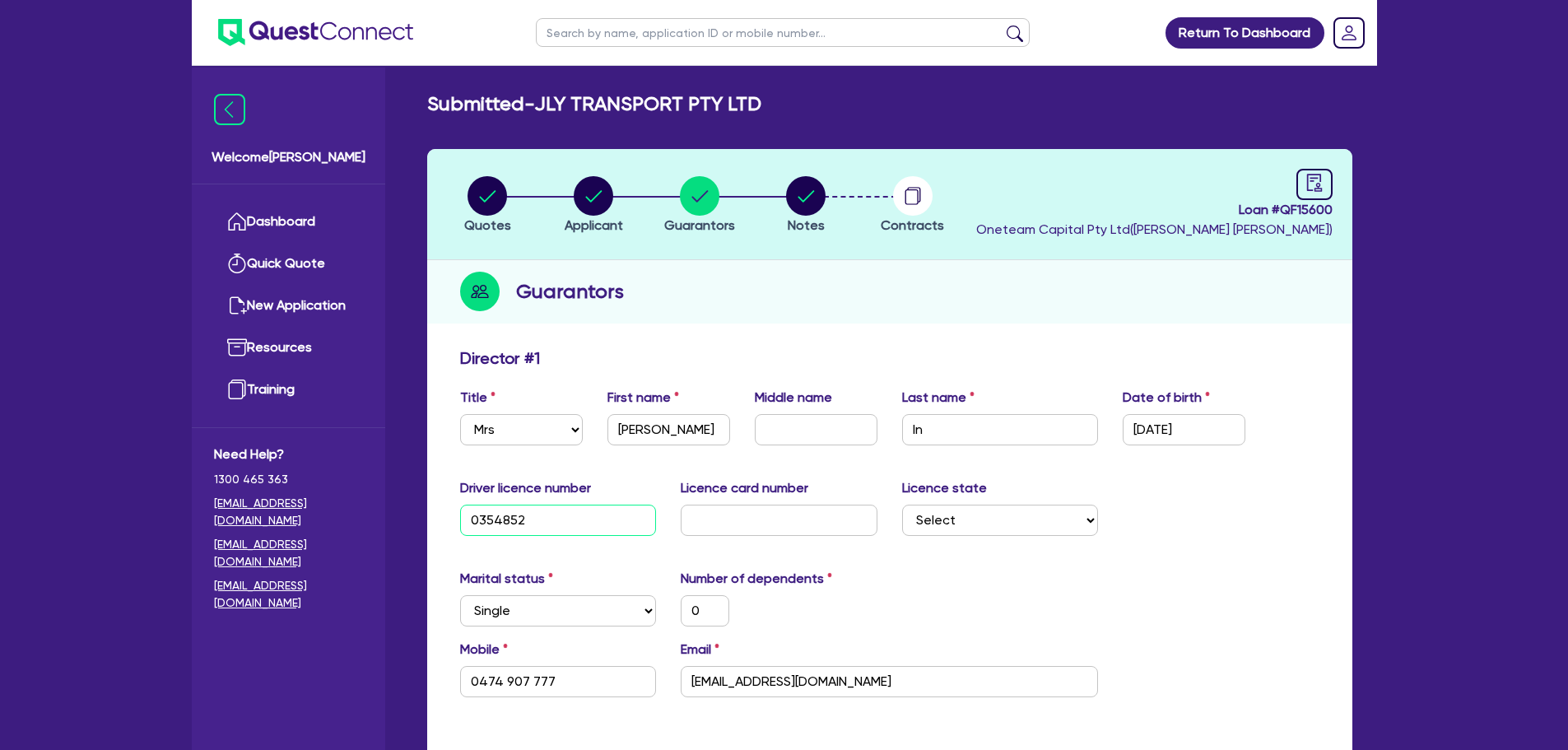
type input "03548523"
type input "0"
type input "0474 907 777"
type input "035485236"
type input "0"
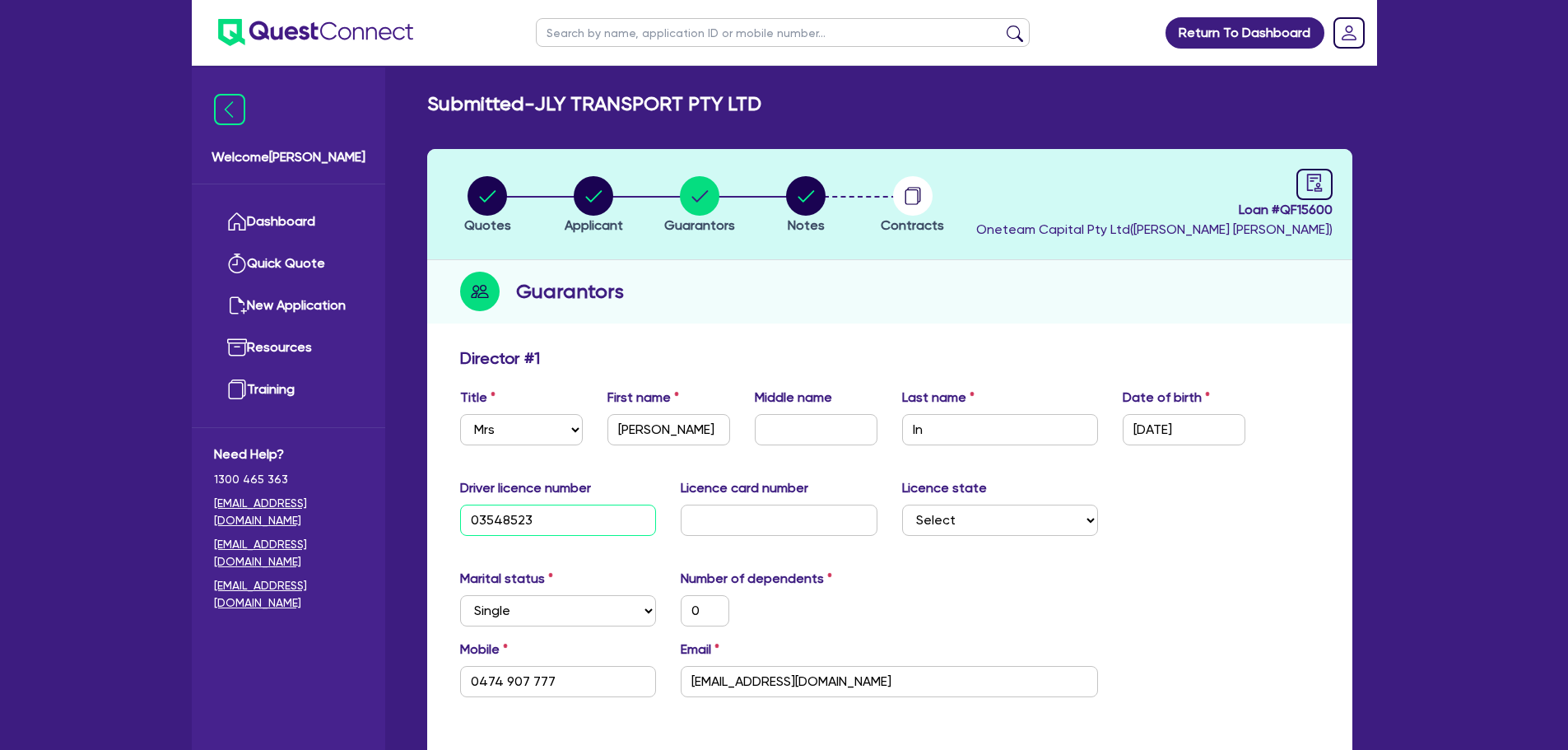
type input "0474 907 777"
type input "035485236"
click at [779, 535] on input "text" at bounding box center [779, 520] width 197 height 31
type input "P"
type input "0"
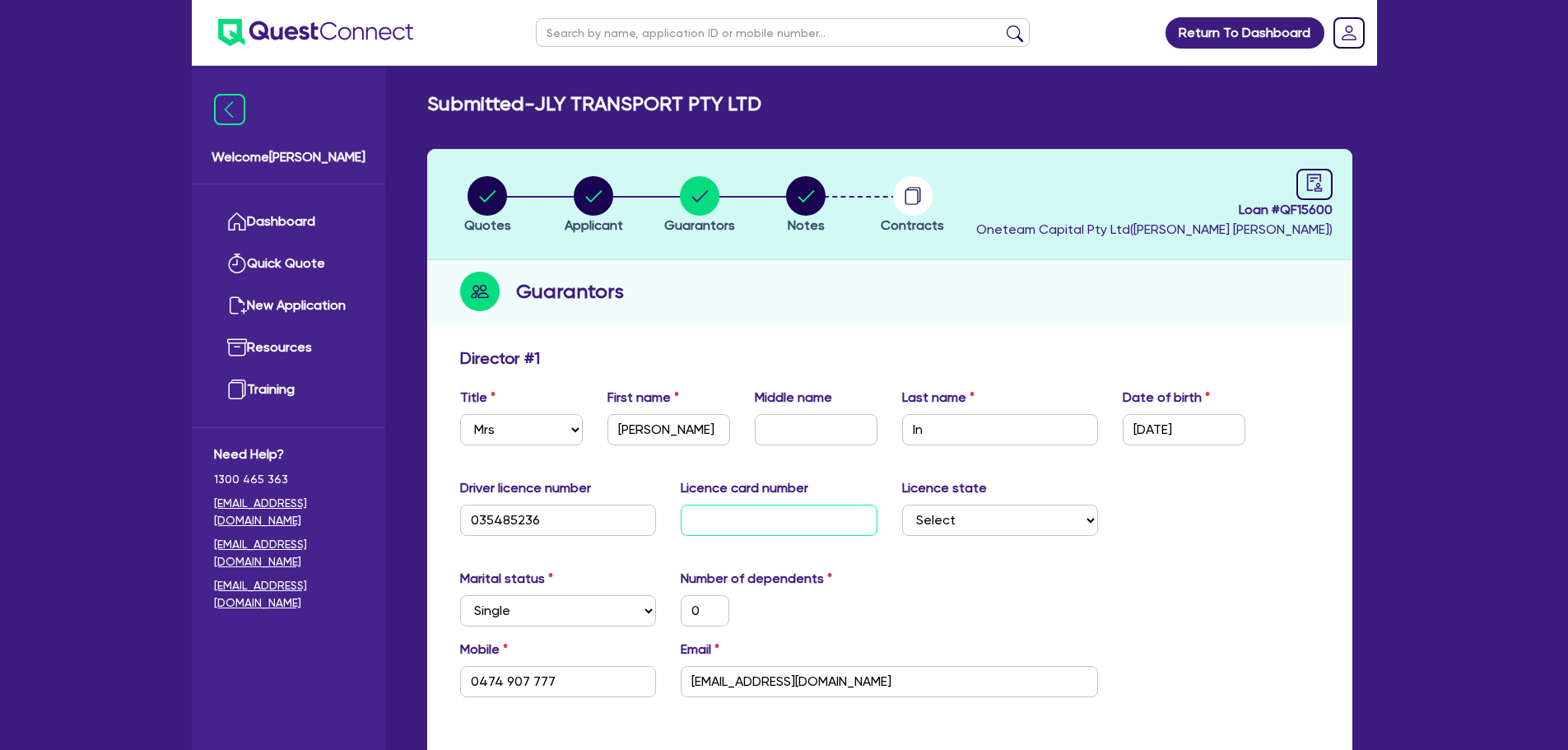
type input "0474 907 777"
type input "P9"
type input "0"
type input "0474 907 777"
type input "P97"
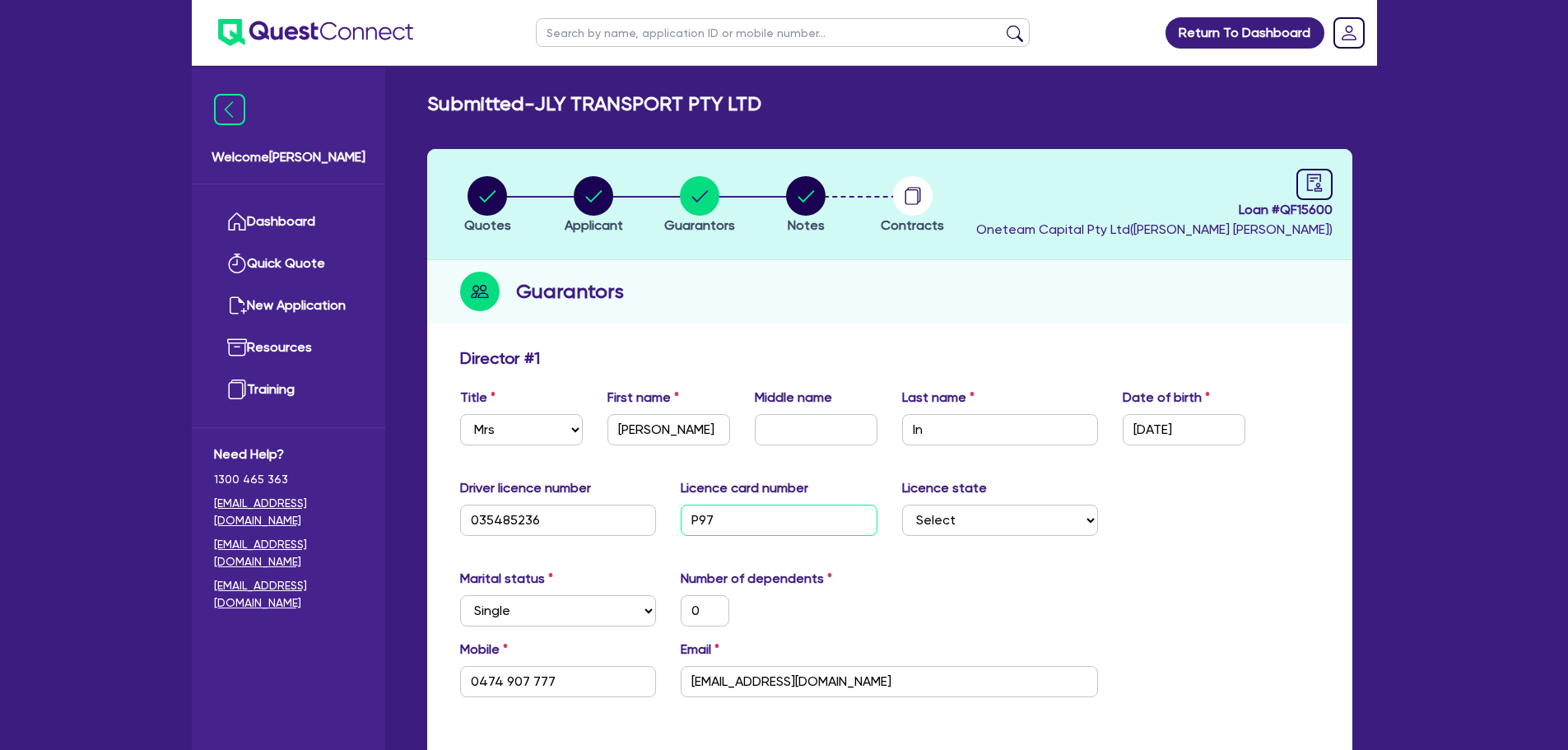
type input "0"
type input "0474 907 777"
type input "P971"
type input "0"
type input "0474 907 777"
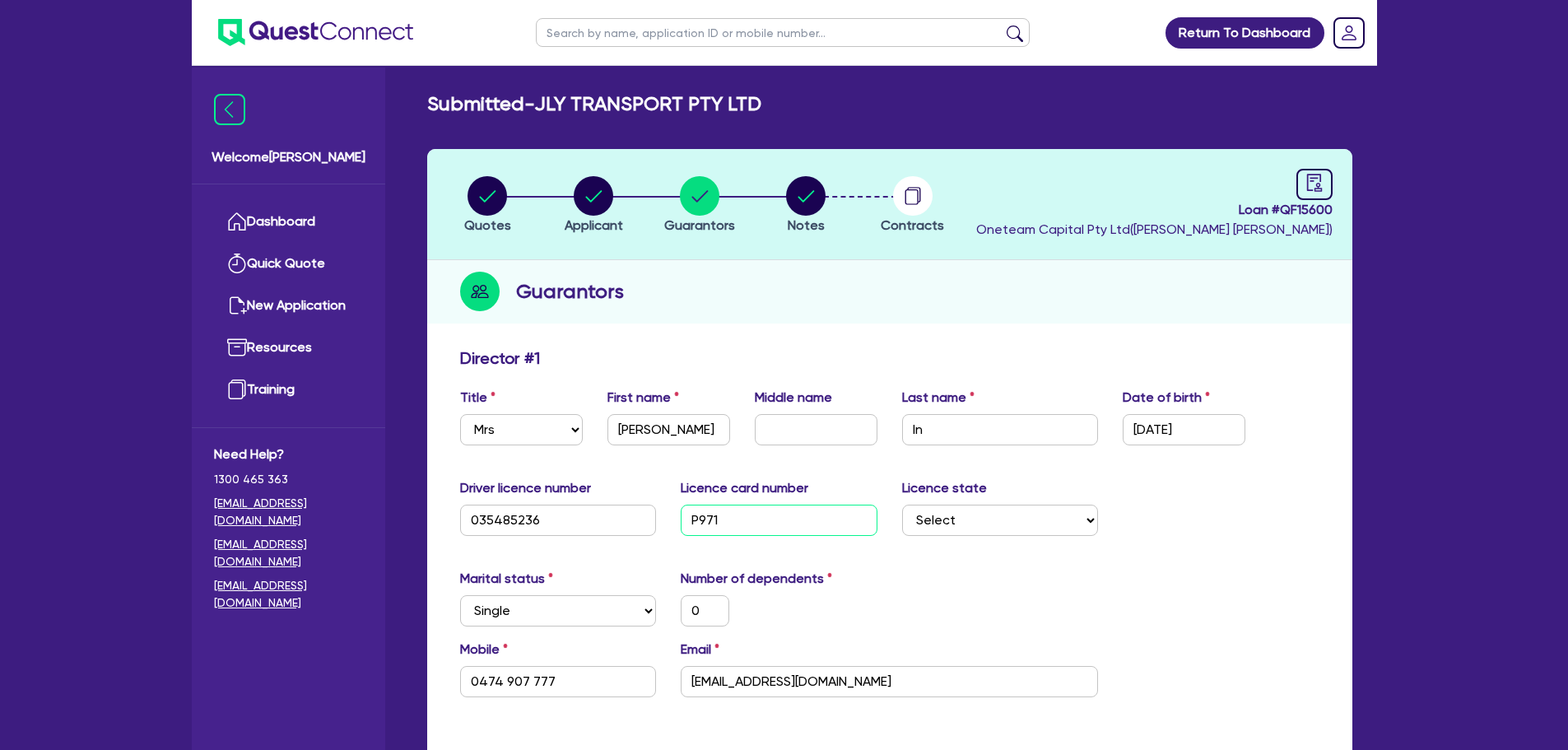
type input "P9713"
type input "0"
type input "0474 907 777"
type input "P97130"
type input "0"
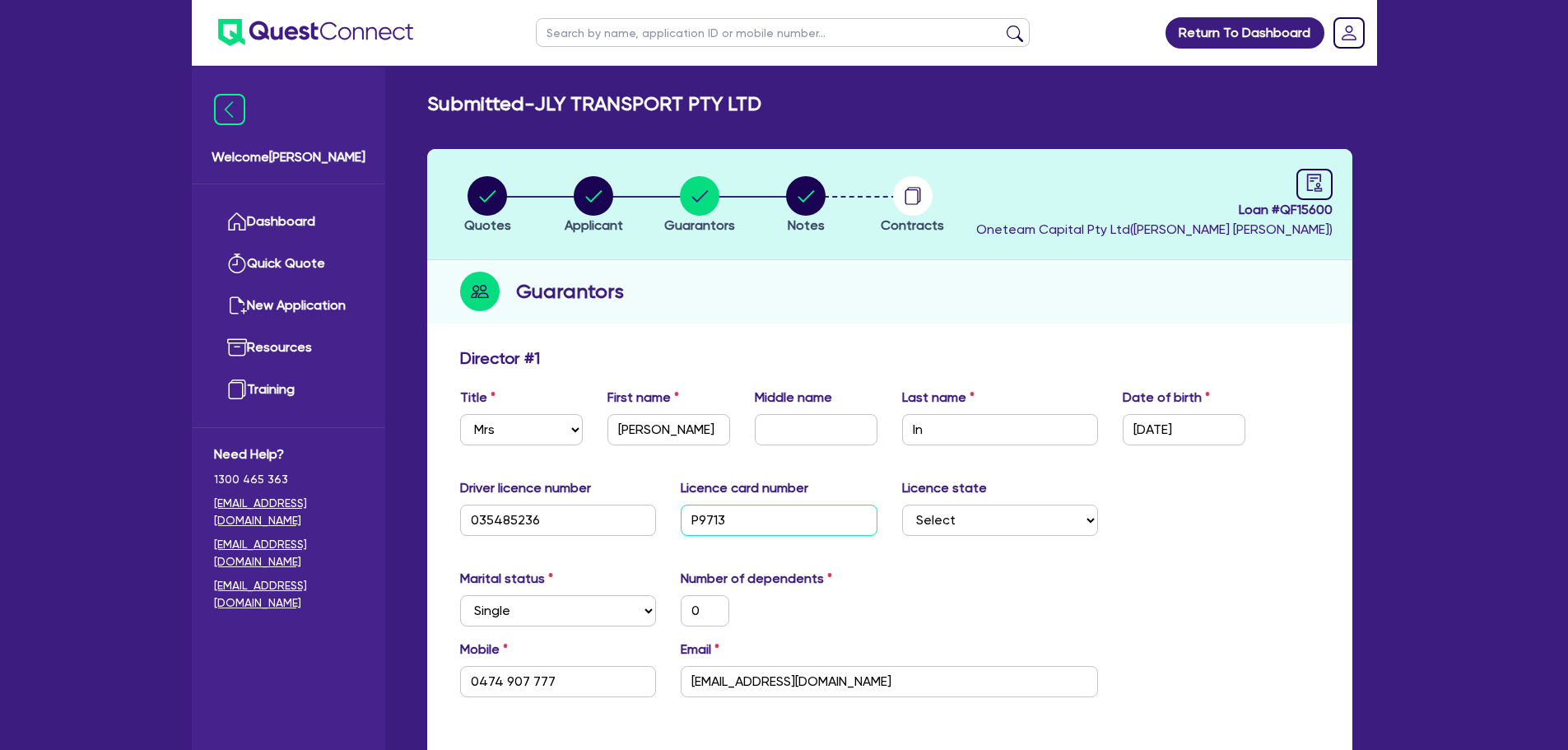
type input "0474 907 777"
type input "P971306"
type input "0"
type input "0474 907 777"
type input "P9713068"
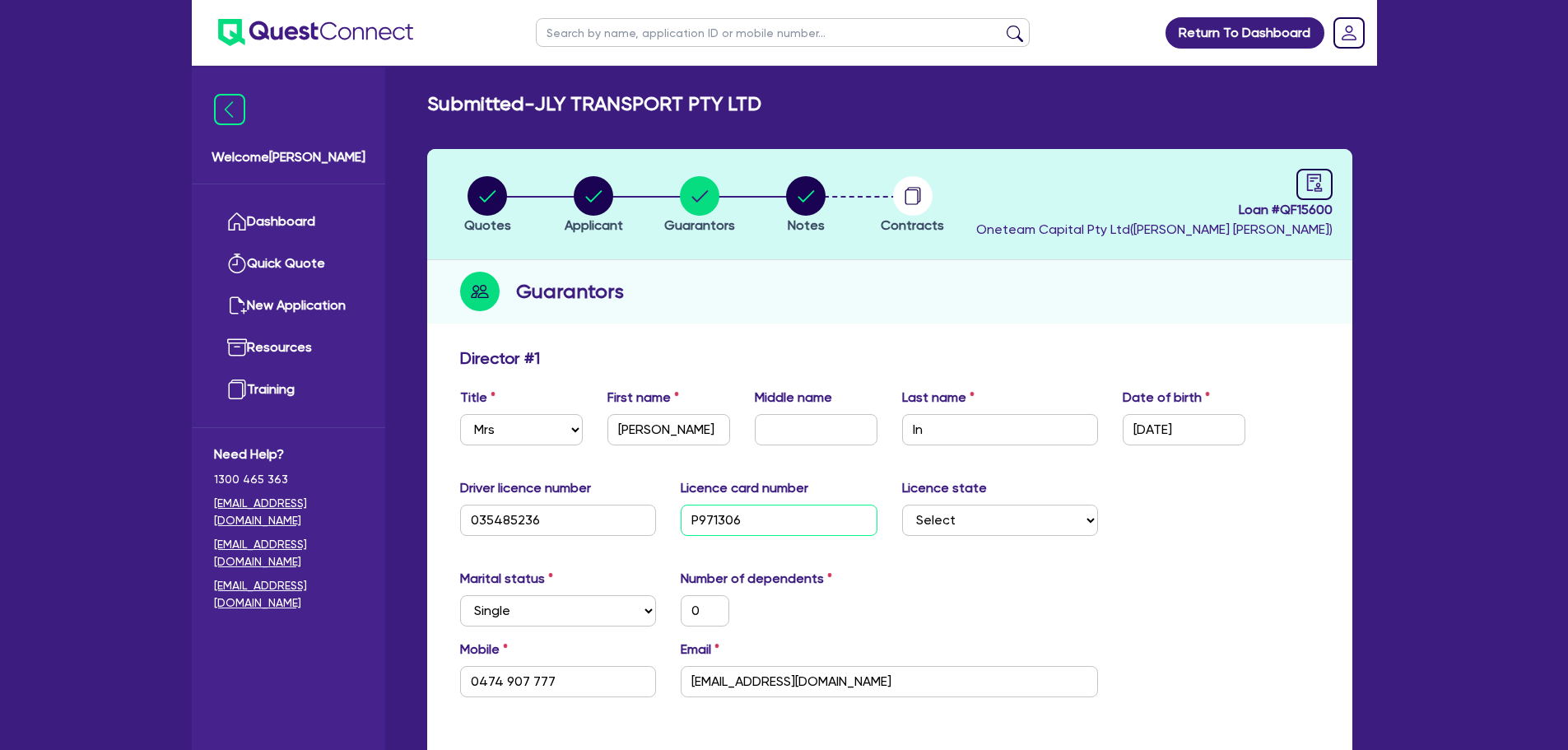
type input "0"
type input "0474 907 777"
type input "P9713068"
click at [1046, 491] on div "Licence state Select NSW VIC QLD TAS ACT SA NT WA" at bounding box center [1000, 507] width 221 height 58
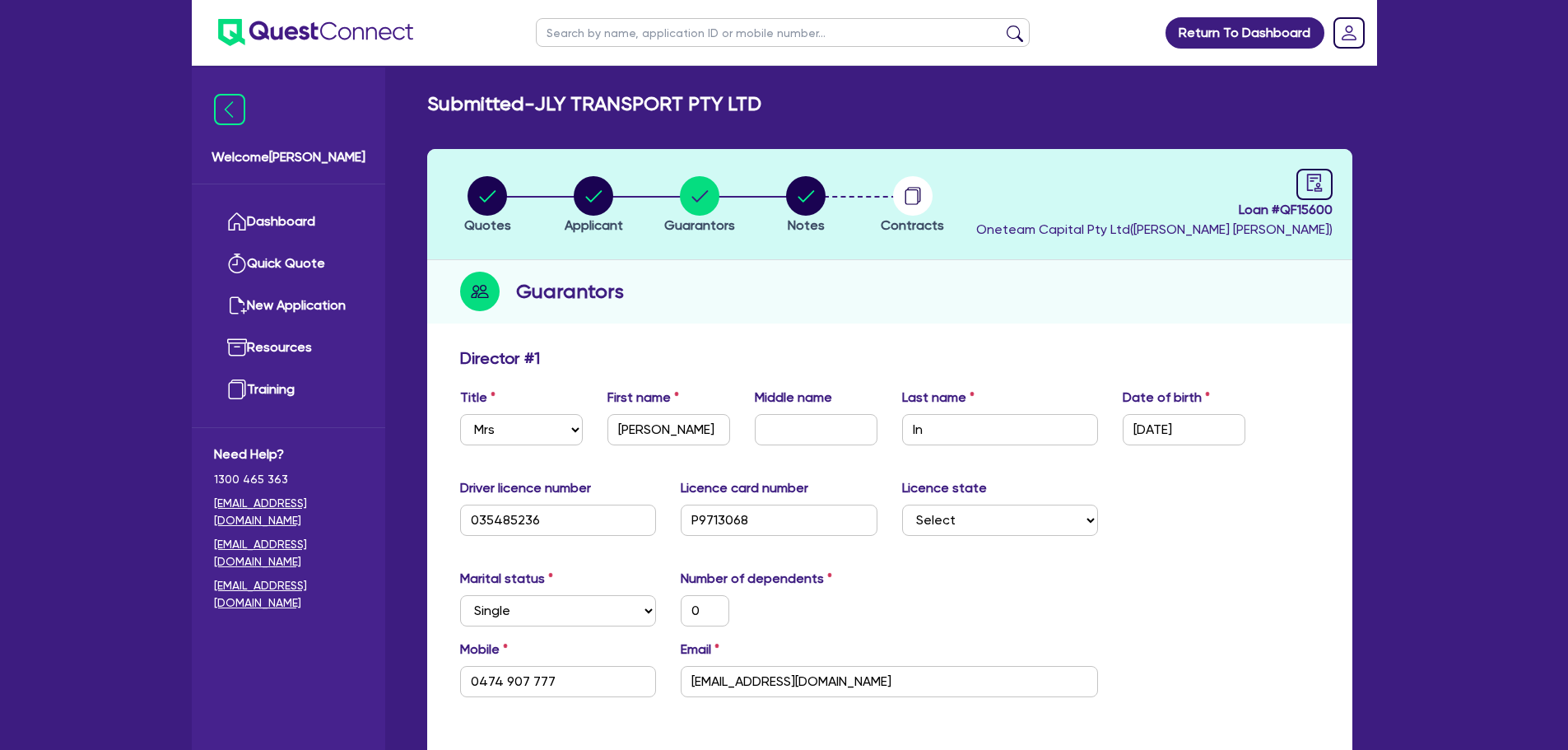
click at [1033, 540] on div "Driver licence number 035485236 Licence card number P9713068 Licence state Sele…" at bounding box center [890, 513] width 884 height 70
click at [1037, 524] on select "Select [GEOGRAPHIC_DATA] [GEOGRAPHIC_DATA] [GEOGRAPHIC_DATA] [GEOGRAPHIC_DATA] …" at bounding box center [1000, 520] width 197 height 31
select select "VIC"
click at [902, 505] on select "Select [GEOGRAPHIC_DATA] [GEOGRAPHIC_DATA] [GEOGRAPHIC_DATA] [GEOGRAPHIC_DATA] …" at bounding box center [1000, 520] width 197 height 31
type input "0"
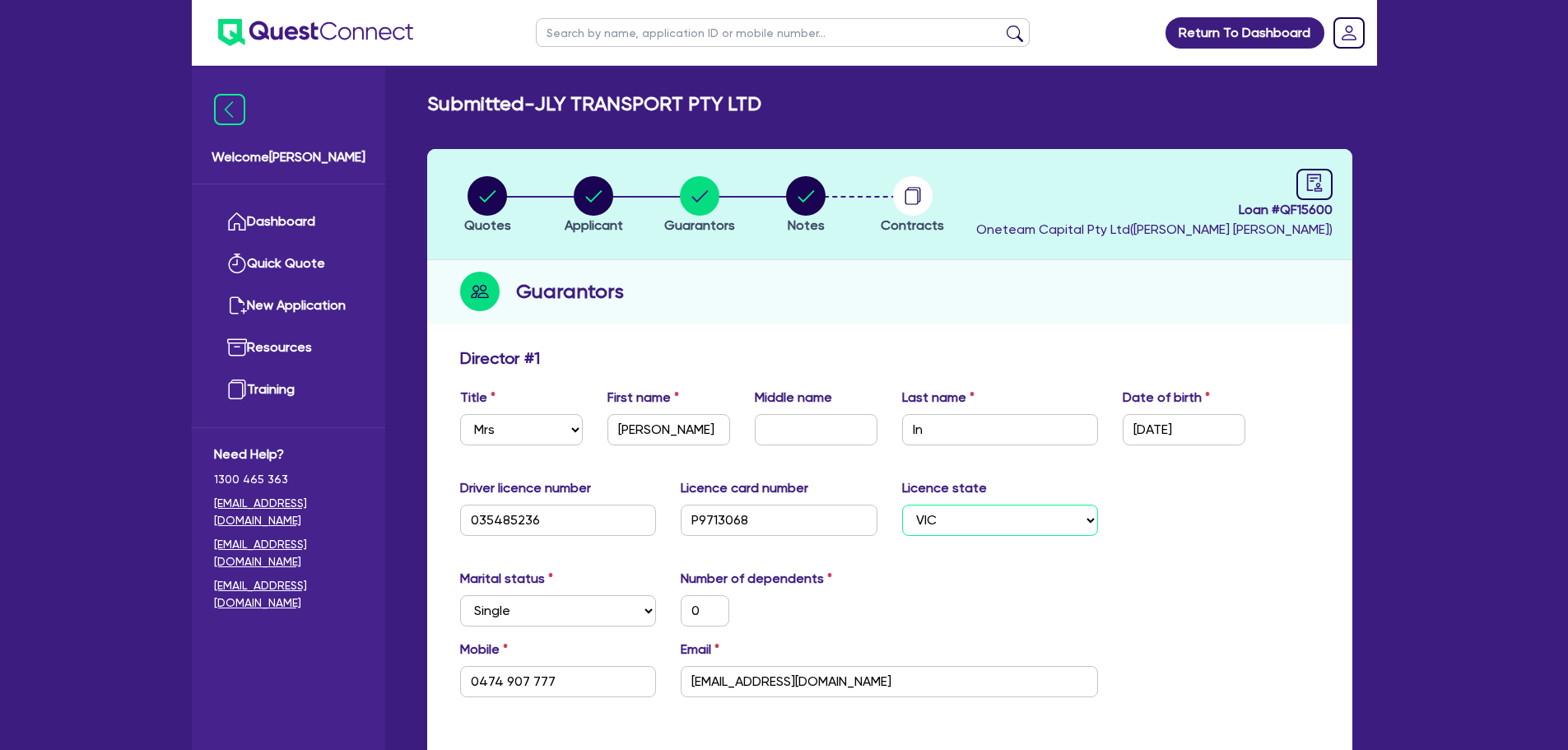
type input "0474 907 777"
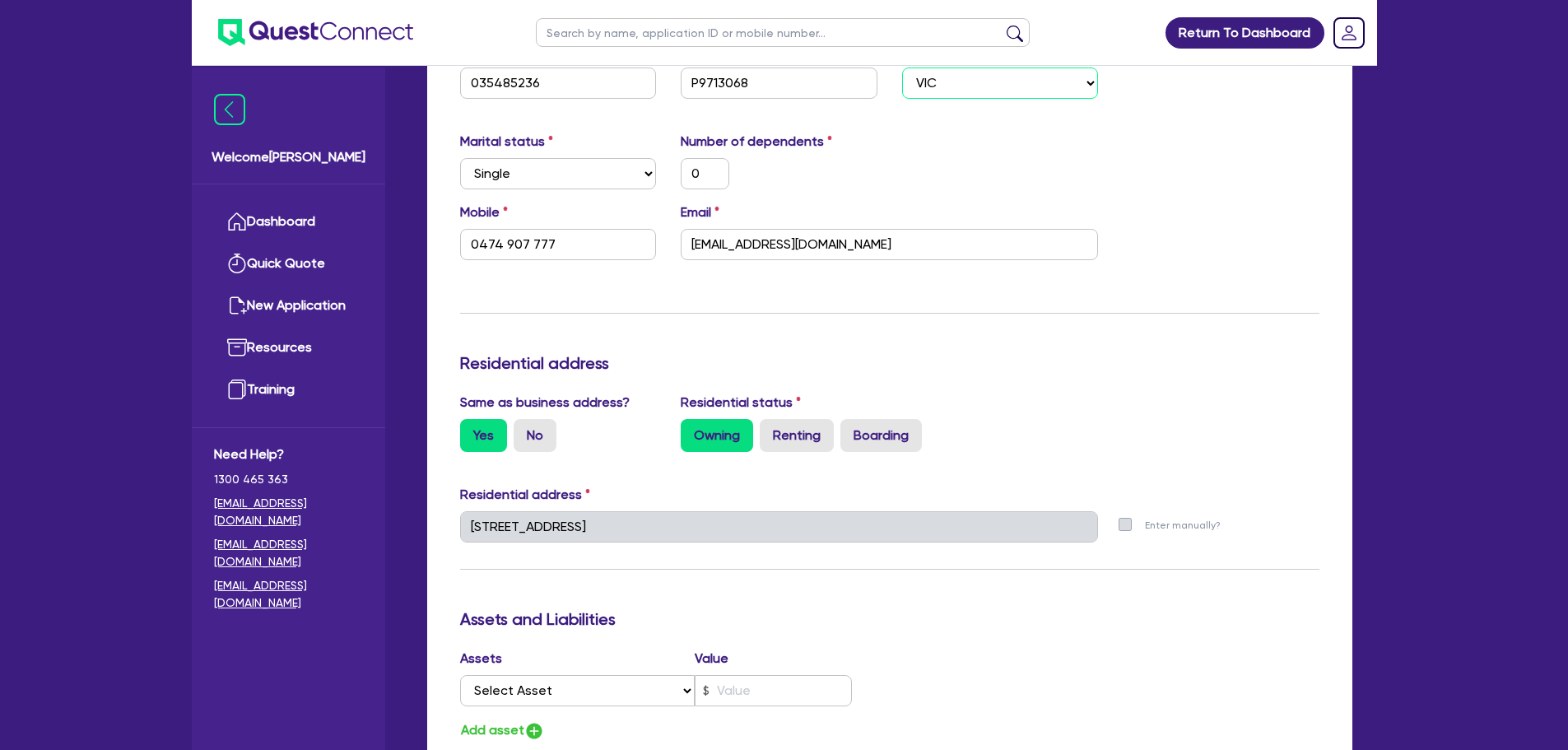
scroll to position [329, 0]
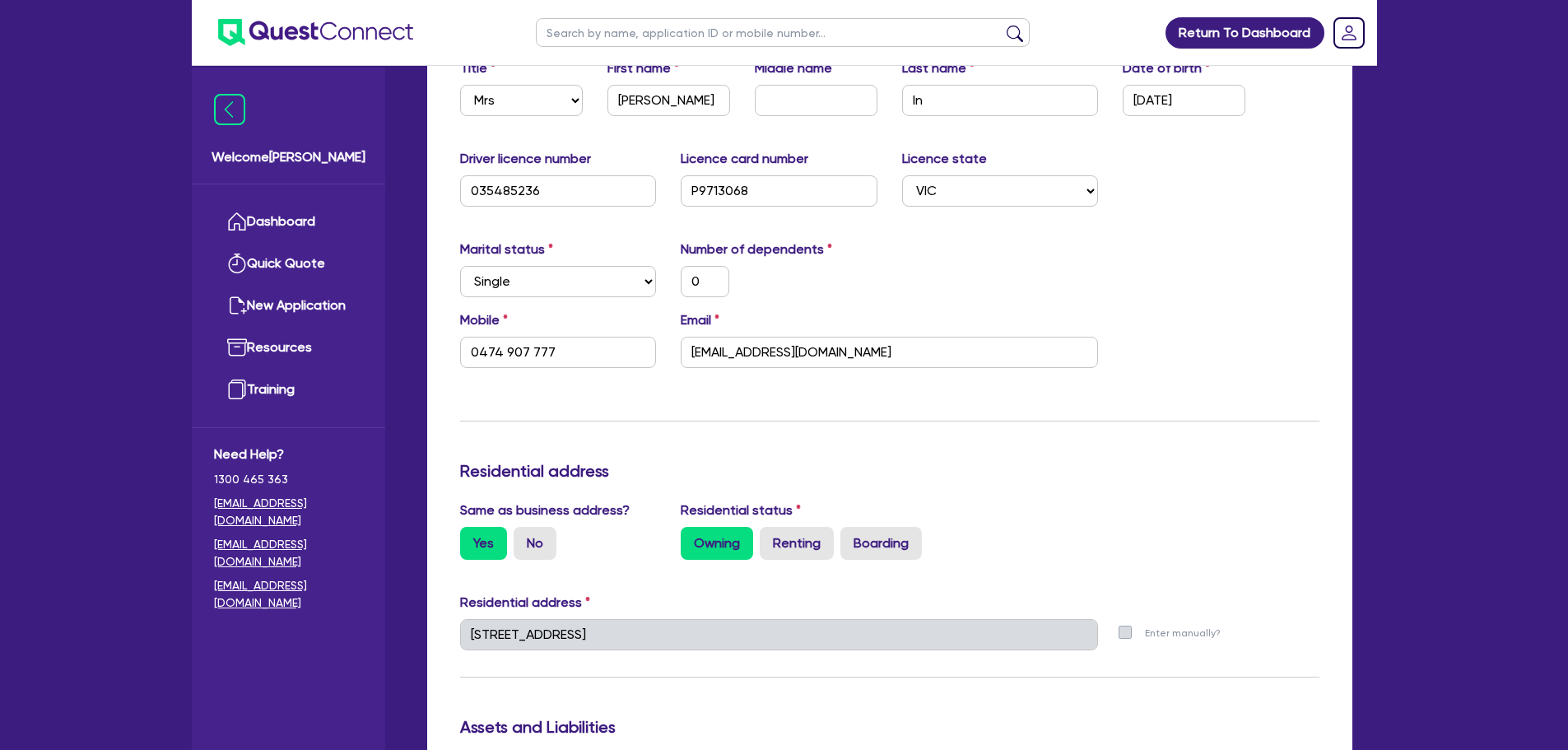
click at [955, 293] on div "Marital status Select Single Married De Facto / Partner Number of dependents 0" at bounding box center [890, 274] width 884 height 70
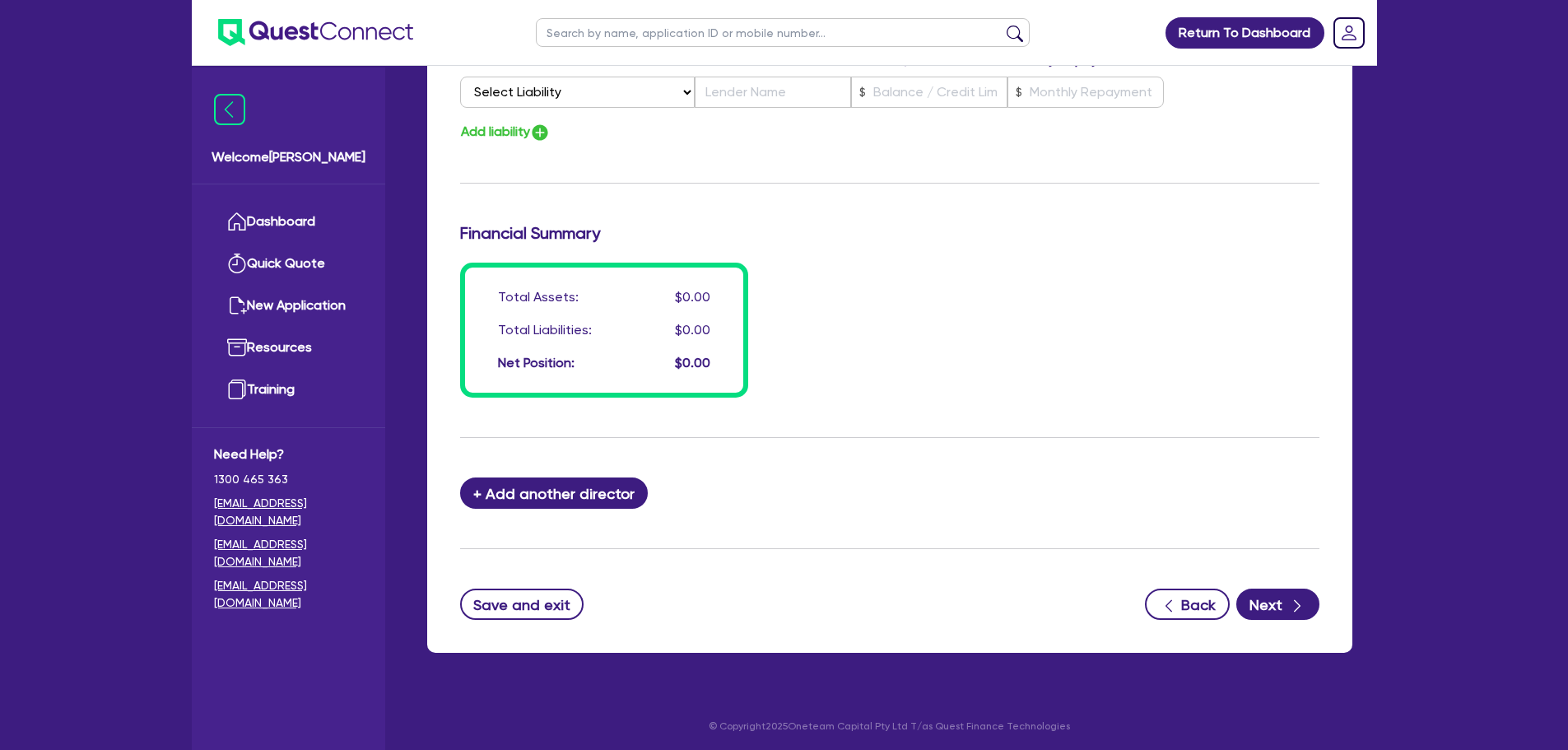
scroll to position [1171, 0]
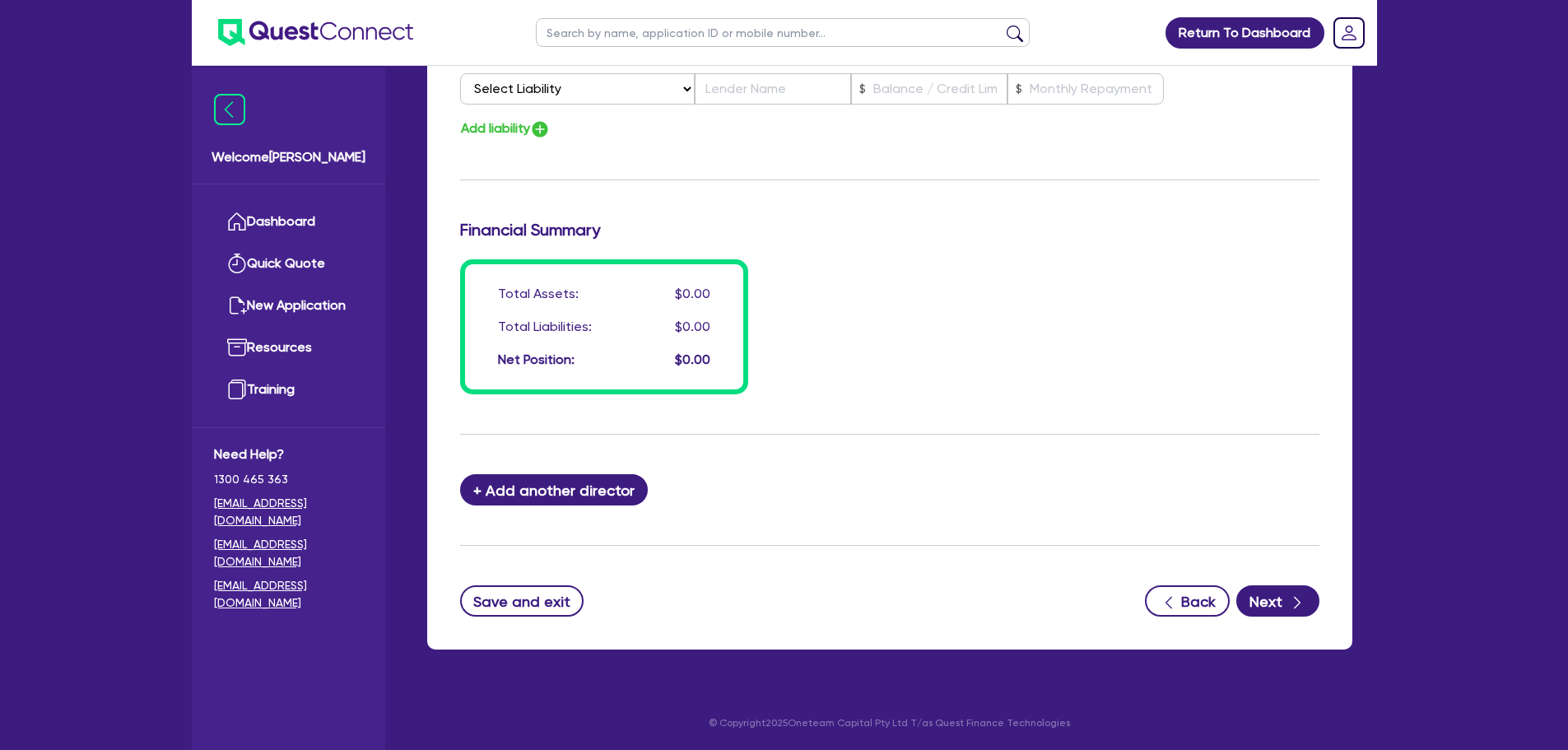
click at [1289, 593] on div "button" at bounding box center [1296, 602] width 16 height 20
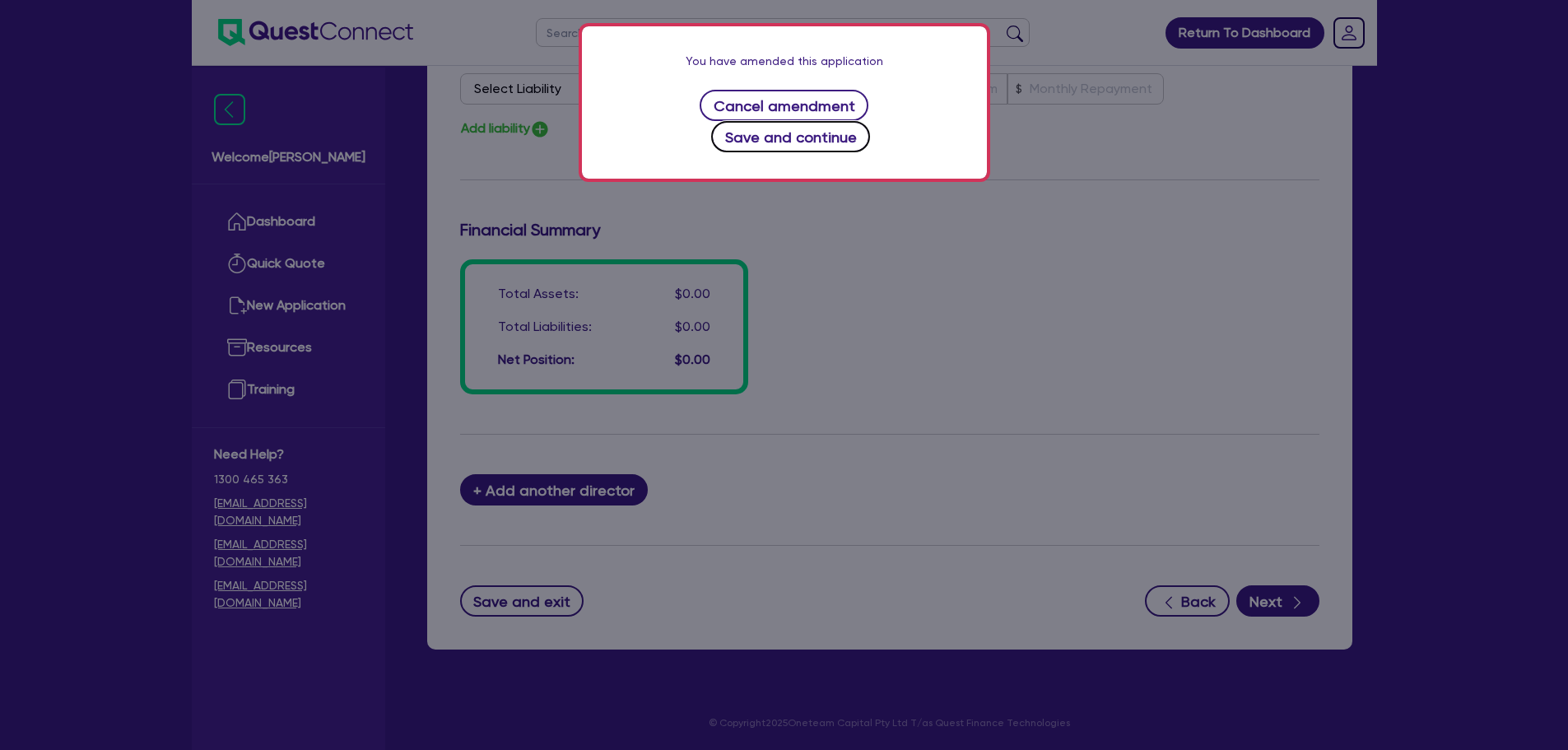
click at [860, 121] on button "Save and continue" at bounding box center [790, 137] width 159 height 31
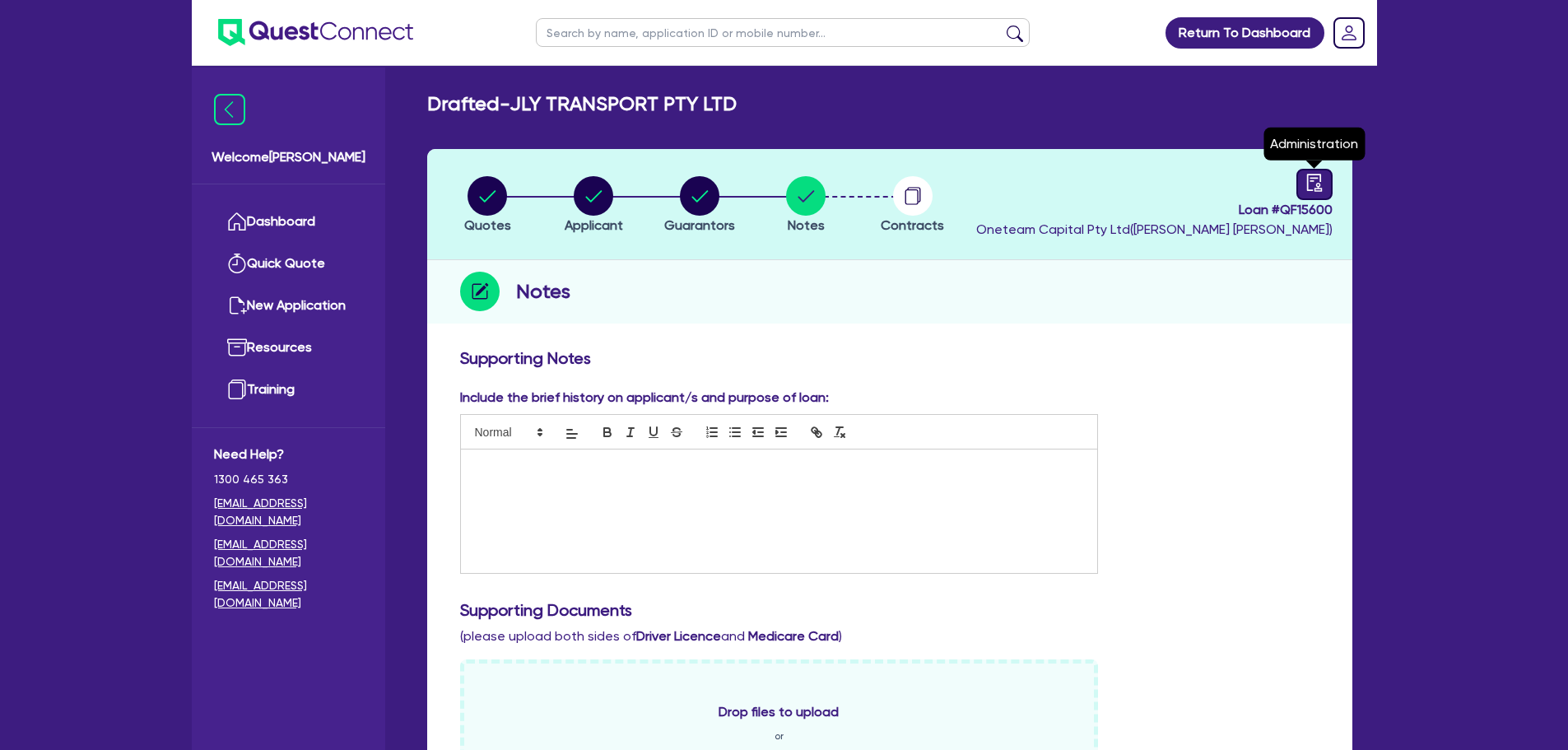
click at [1300, 176] on div at bounding box center [1314, 184] width 36 height 31
select select "DRAFTED_AMENDED"
select select "Other"
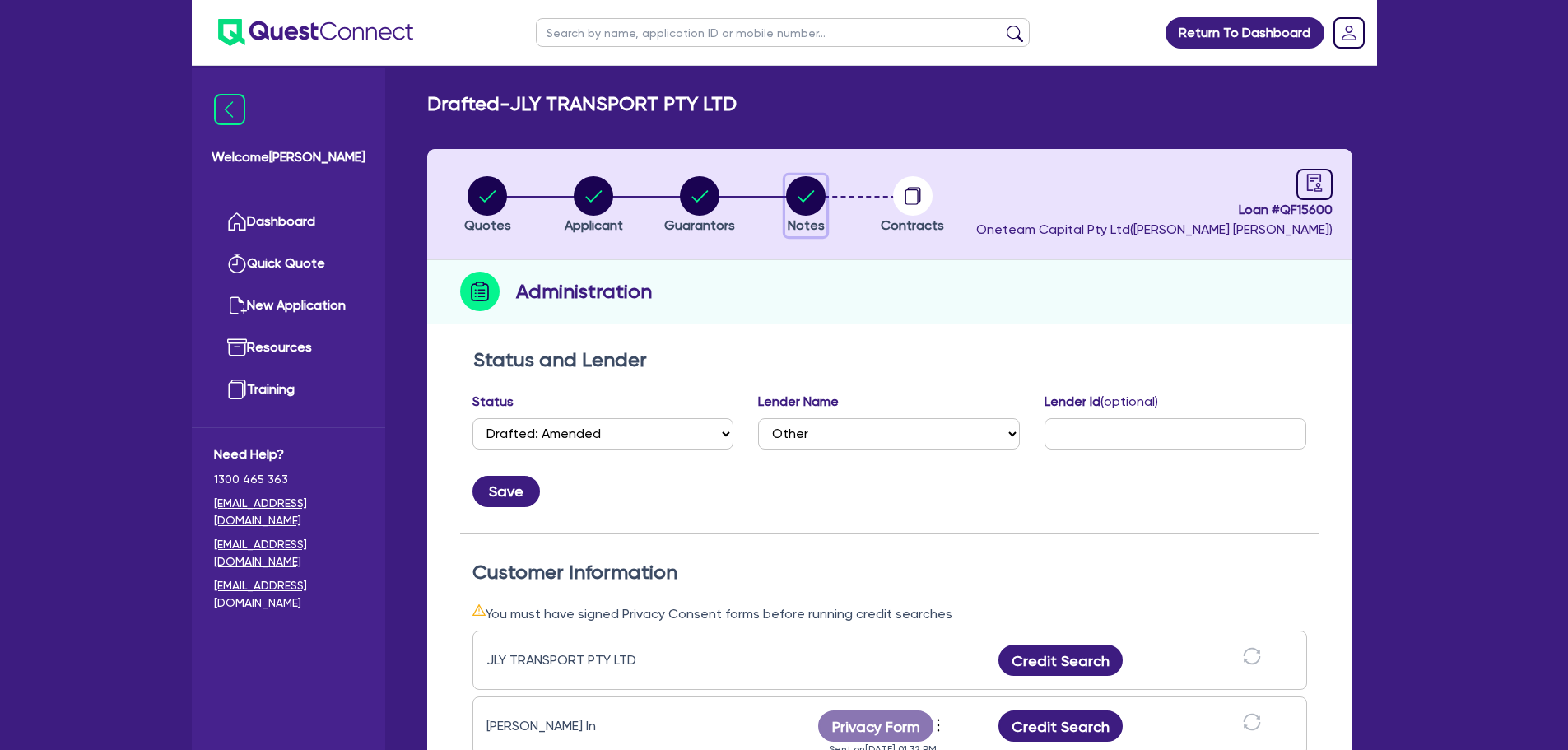
click at [802, 188] on circle "button" at bounding box center [805, 196] width 40 height 40
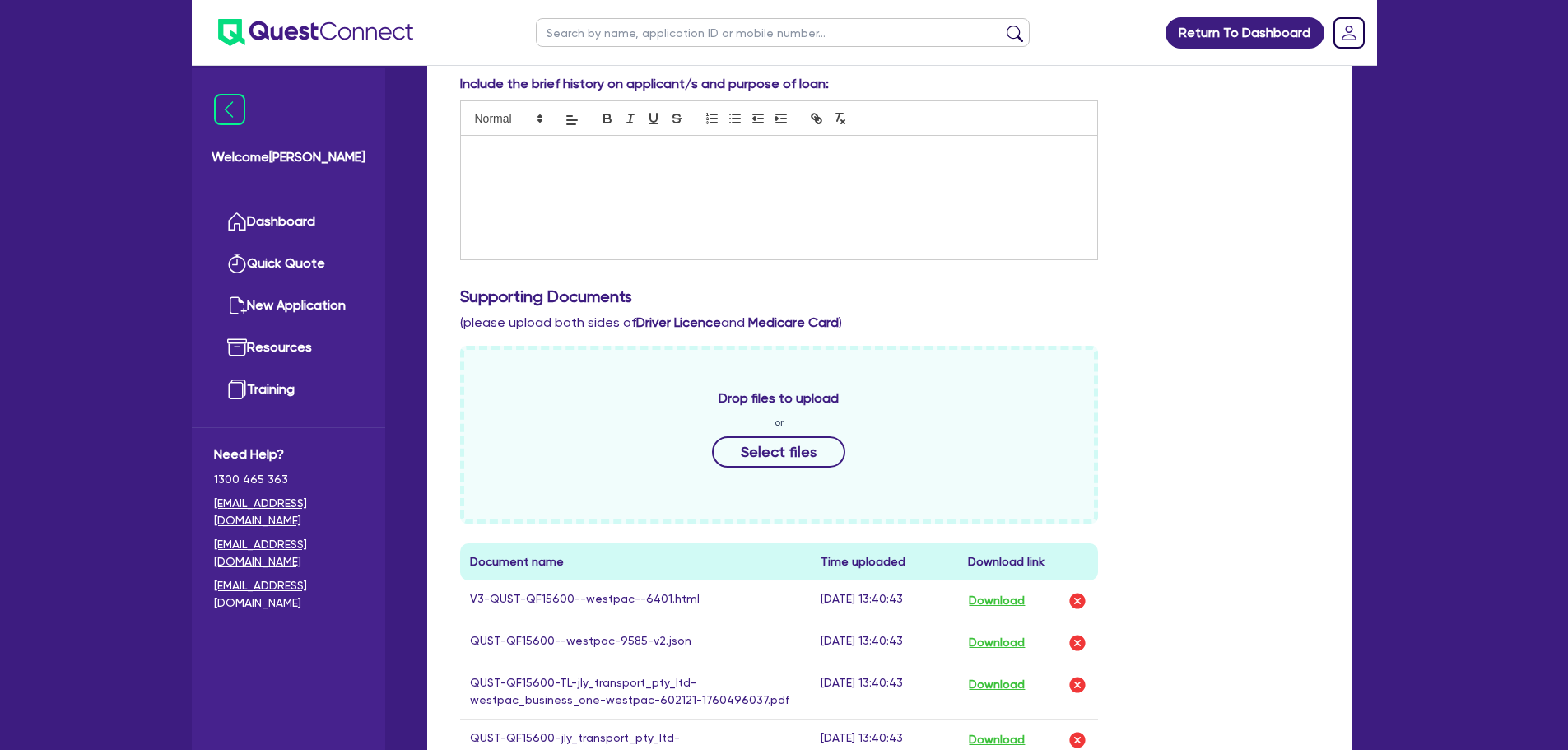
scroll to position [494, 0]
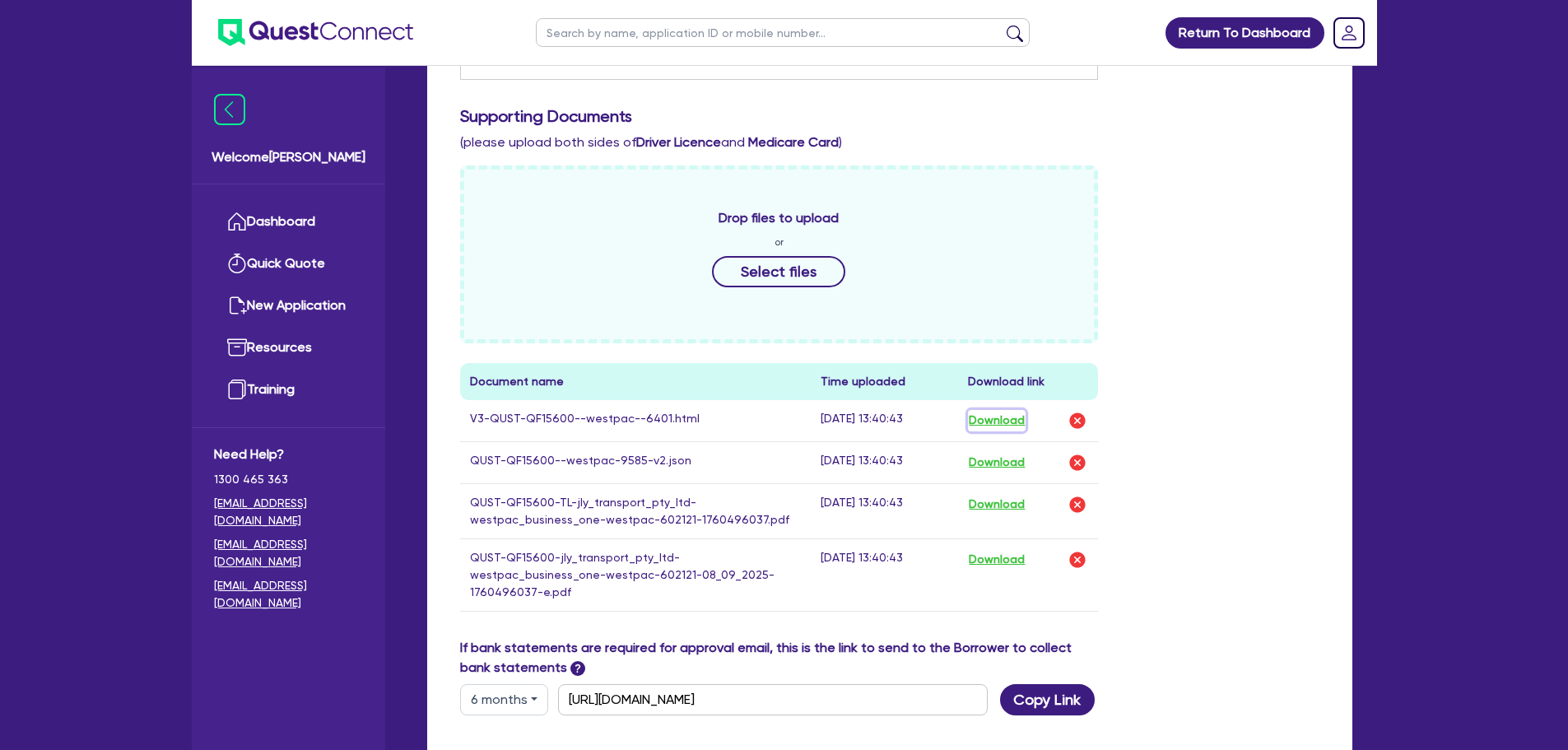
click at [1005, 423] on button "Download" at bounding box center [997, 420] width 58 height 21
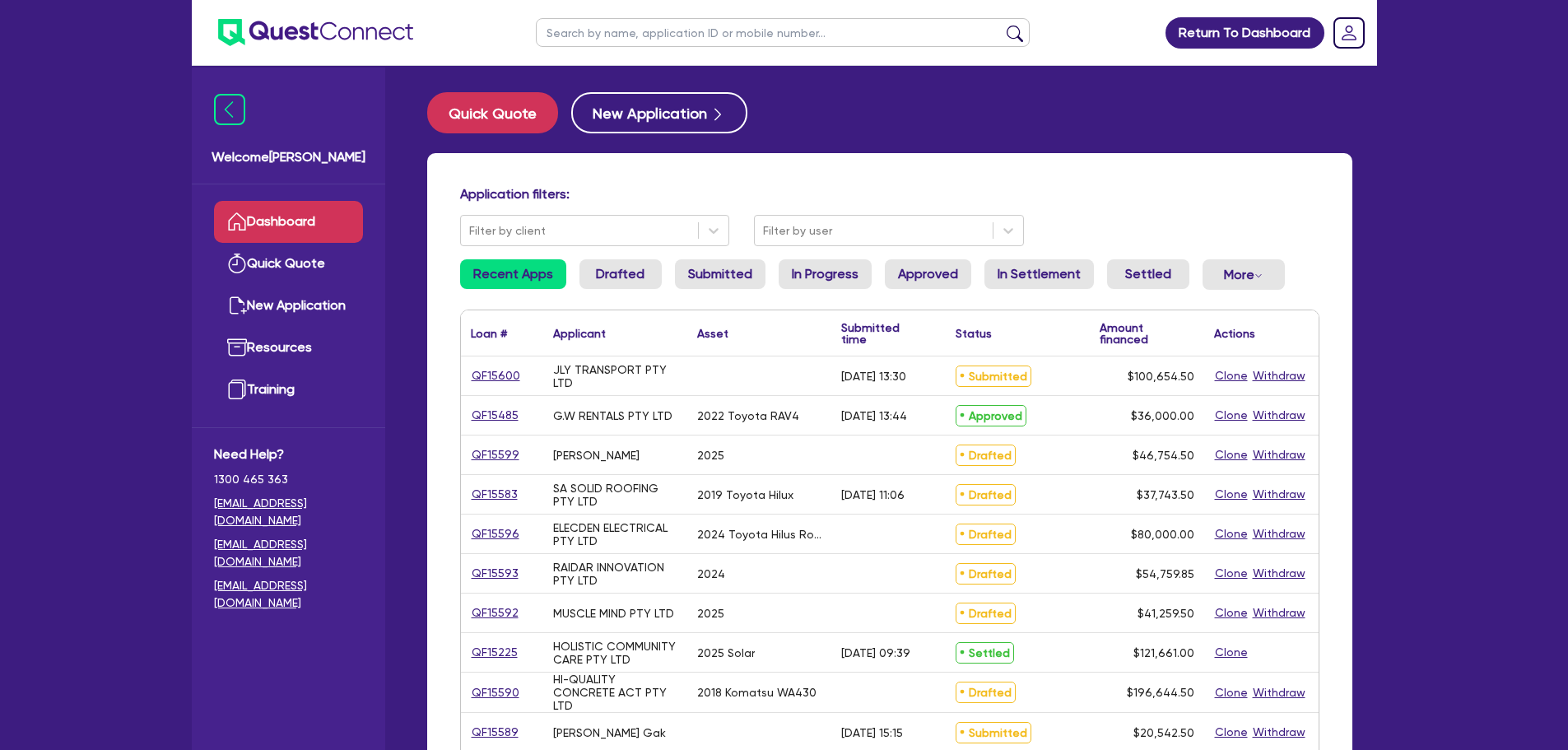
click at [671, 21] on input "text" at bounding box center [783, 32] width 494 height 29
type input "swift"
click at [1002, 25] on button "submit" at bounding box center [1015, 36] width 26 height 23
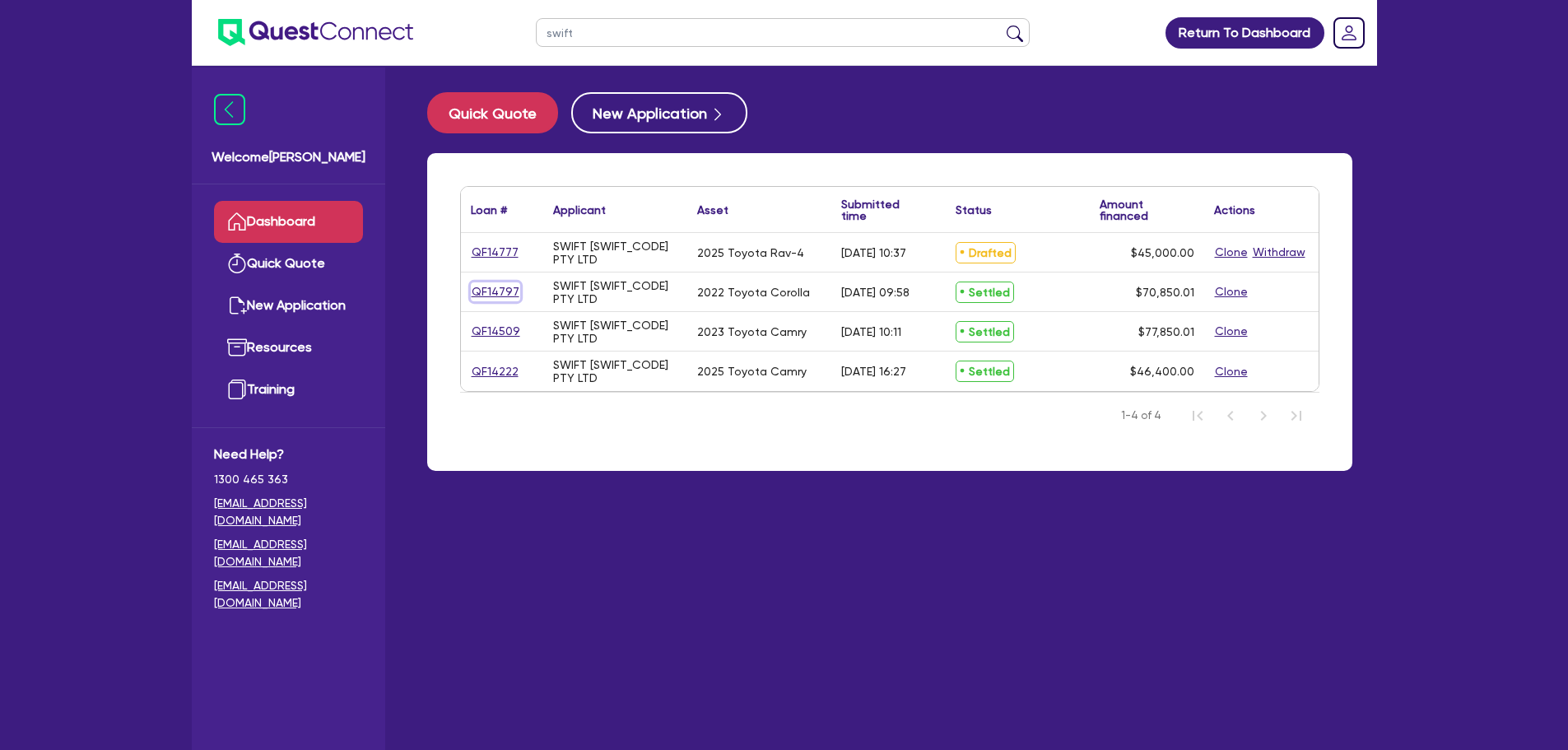
click at [499, 296] on link "QF14797" at bounding box center [496, 292] width 49 height 19
select select "Other"
select select "CARS_AND_LIGHT_TRUCKS"
select select "PASSENGER_VEHICLES"
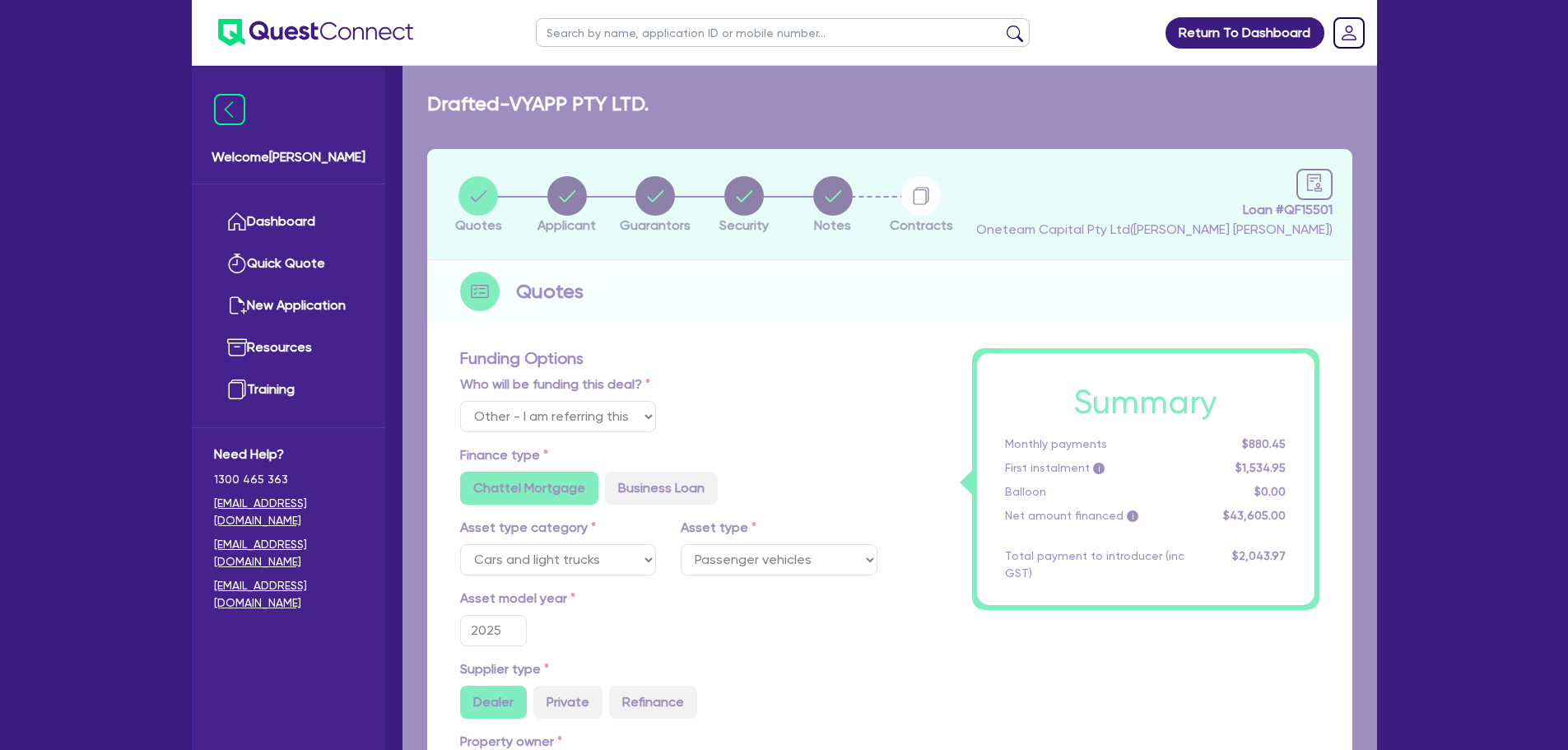
type input "2022"
radio input "true"
type input "72,000"
type input "2,000"
type input "2.98"
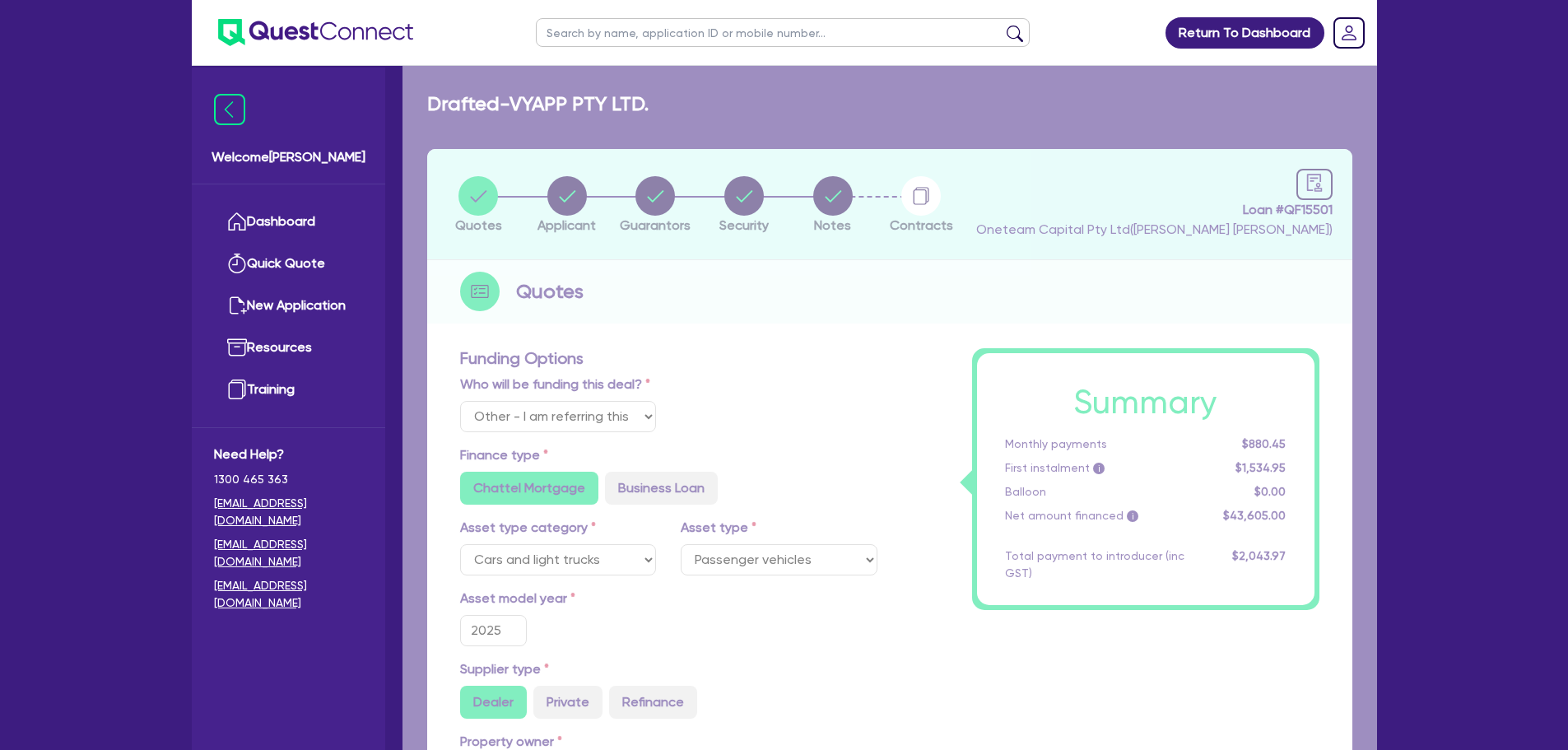
type input "2,115"
type input "6.6"
radio input "false"
radio input "true"
type input "454.55"
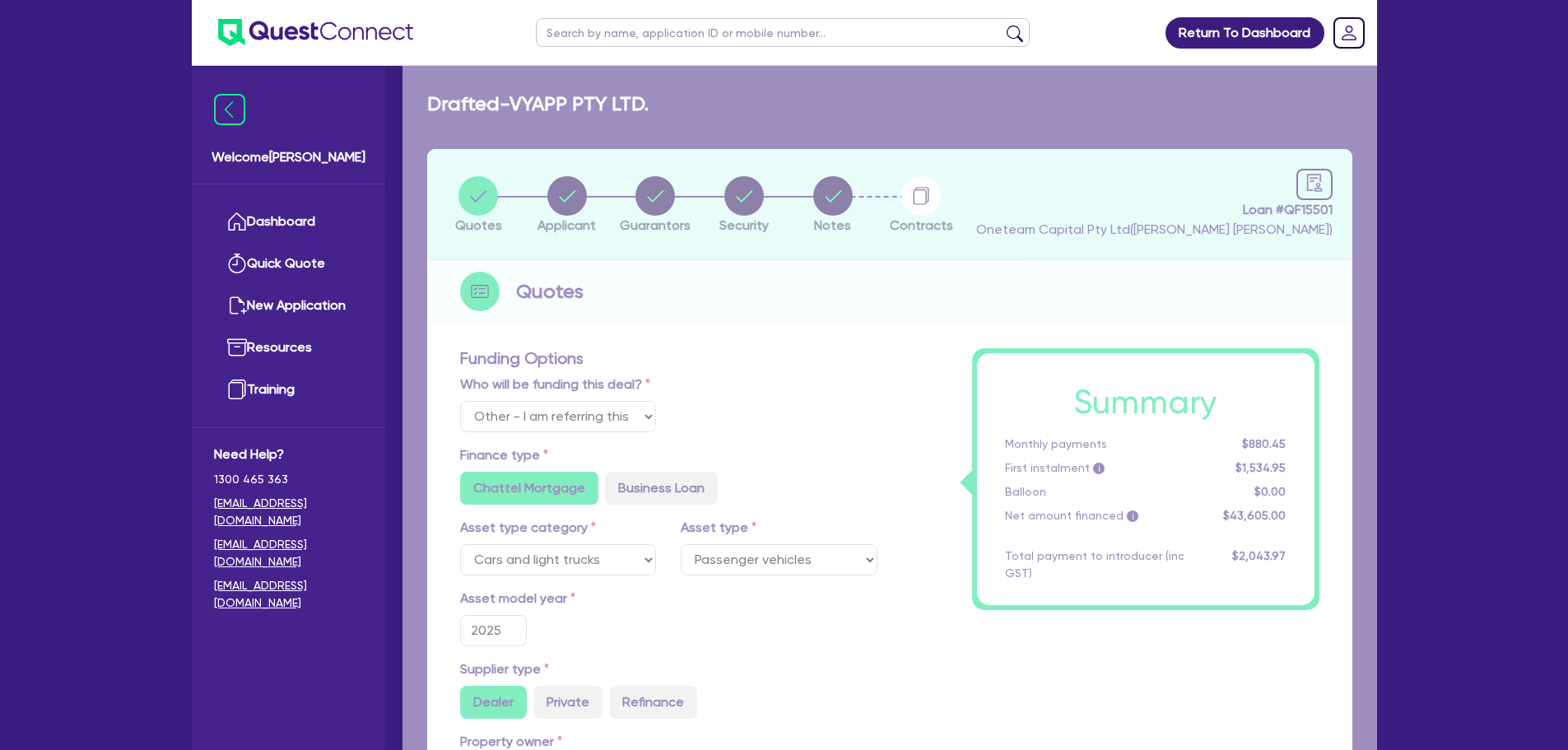
type input "318.18"
radio input "true"
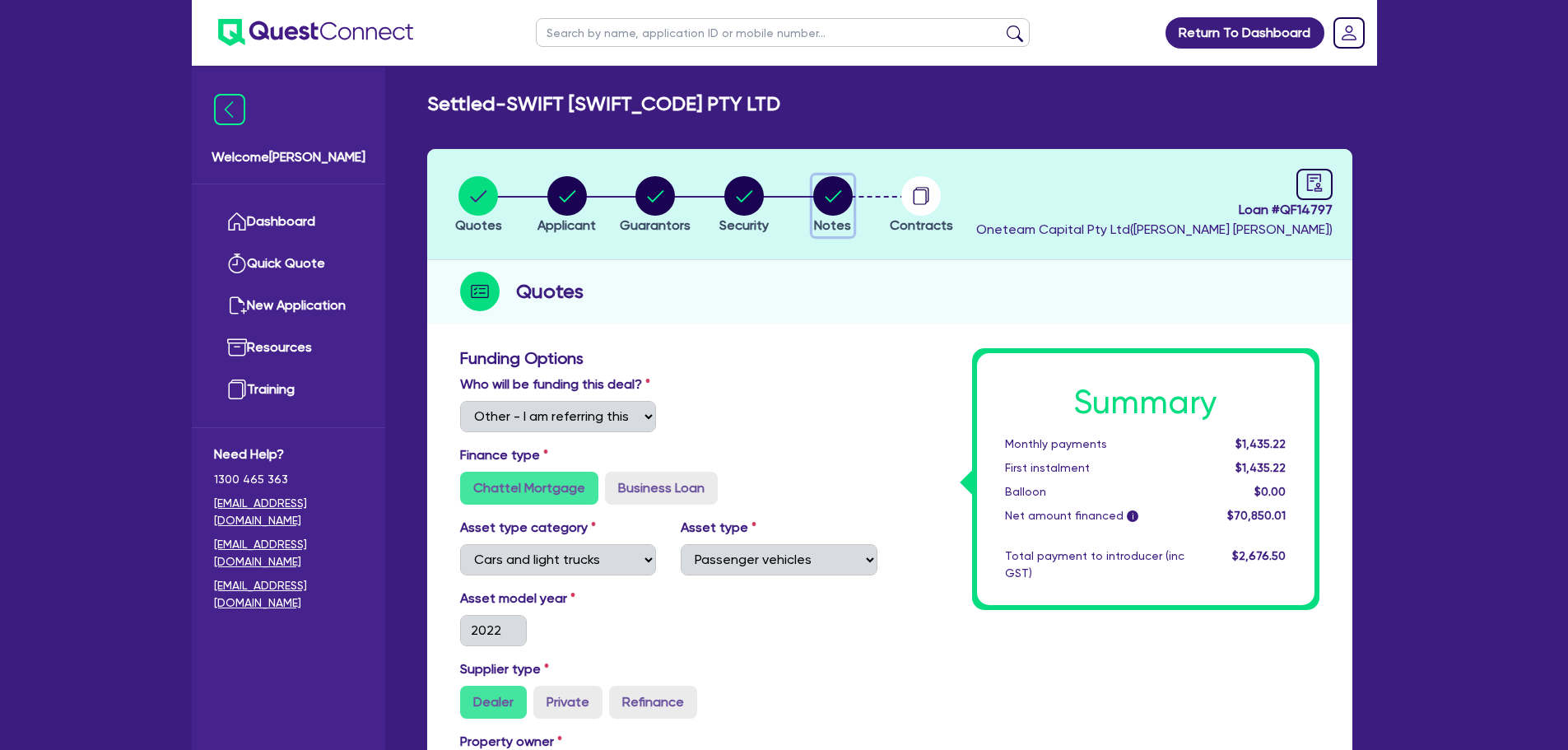
click at [845, 212] on icon "button" at bounding box center [832, 196] width 40 height 40
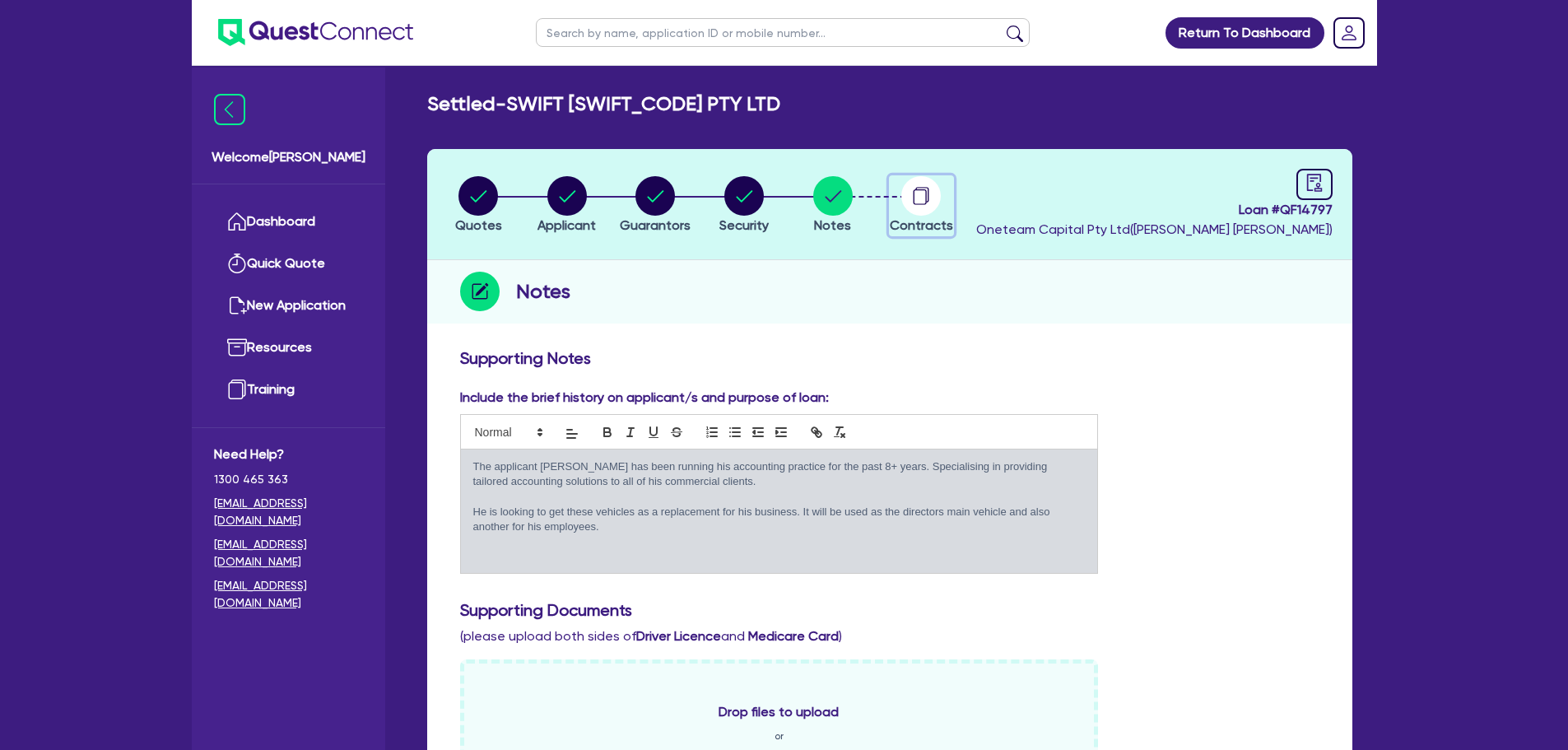
click at [921, 199] on circle "button" at bounding box center [921, 196] width 40 height 40
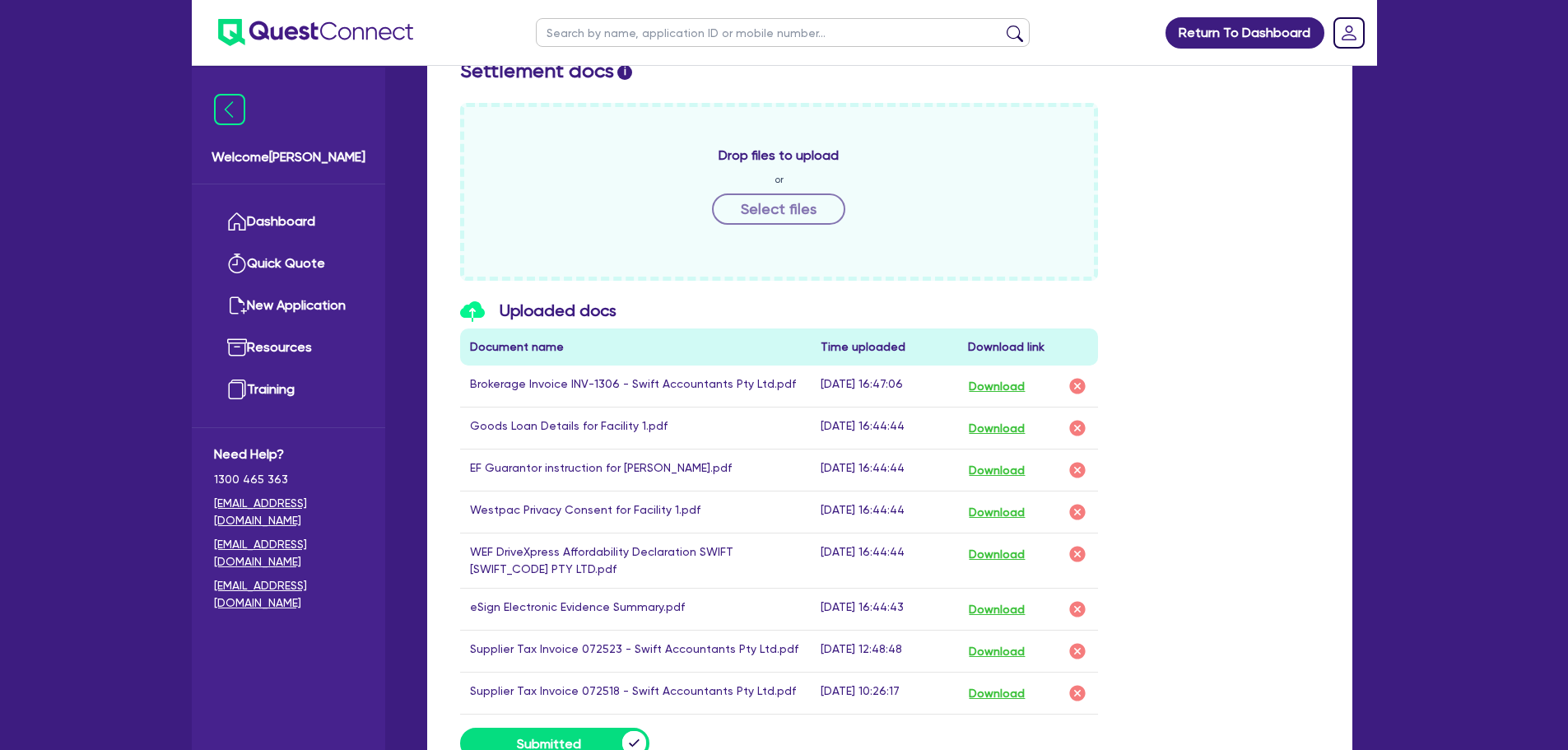
scroll to position [576, 0]
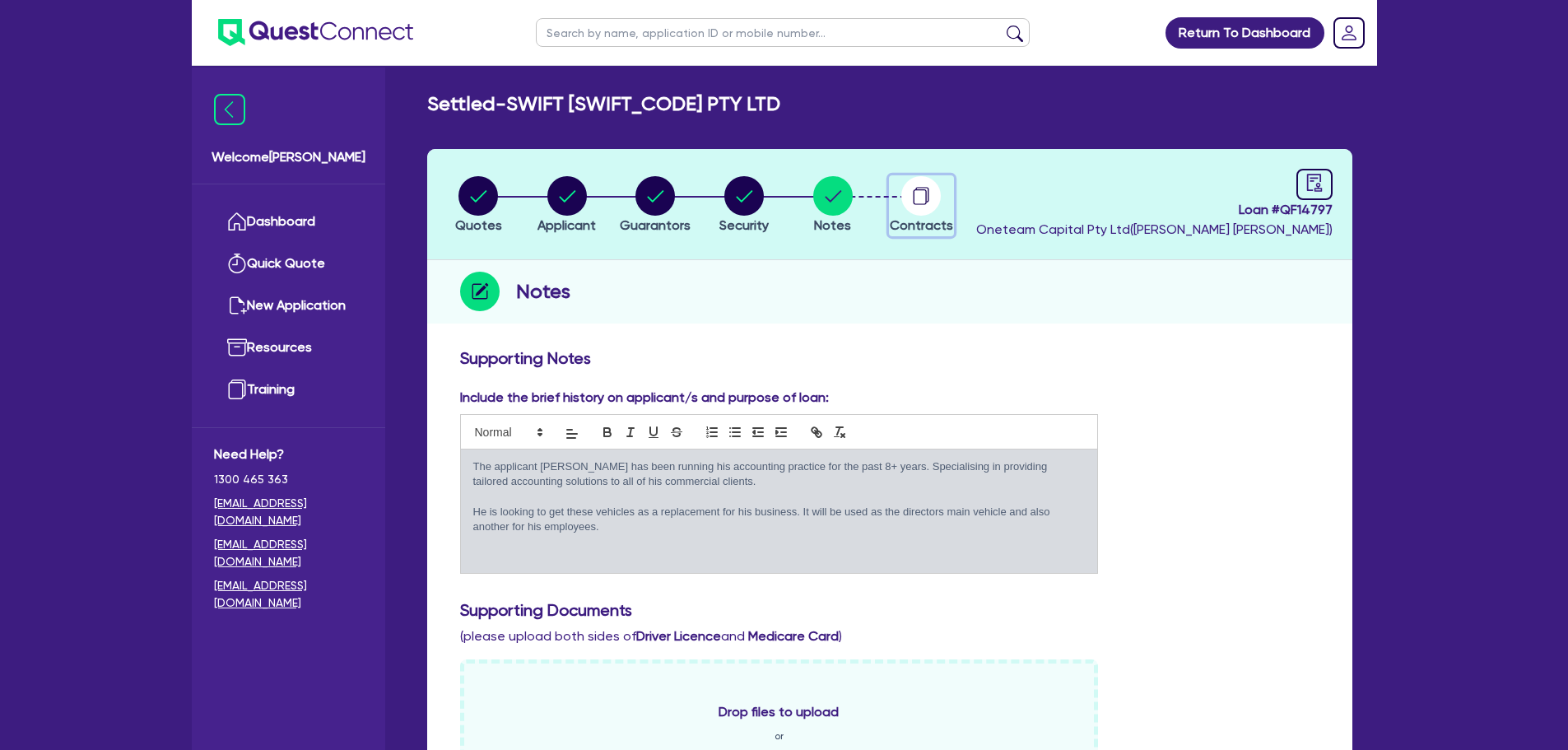
select select "Other"
select select "CARS_AND_LIGHT_TRUCKS"
select select "PASSENGER_VEHICLES"
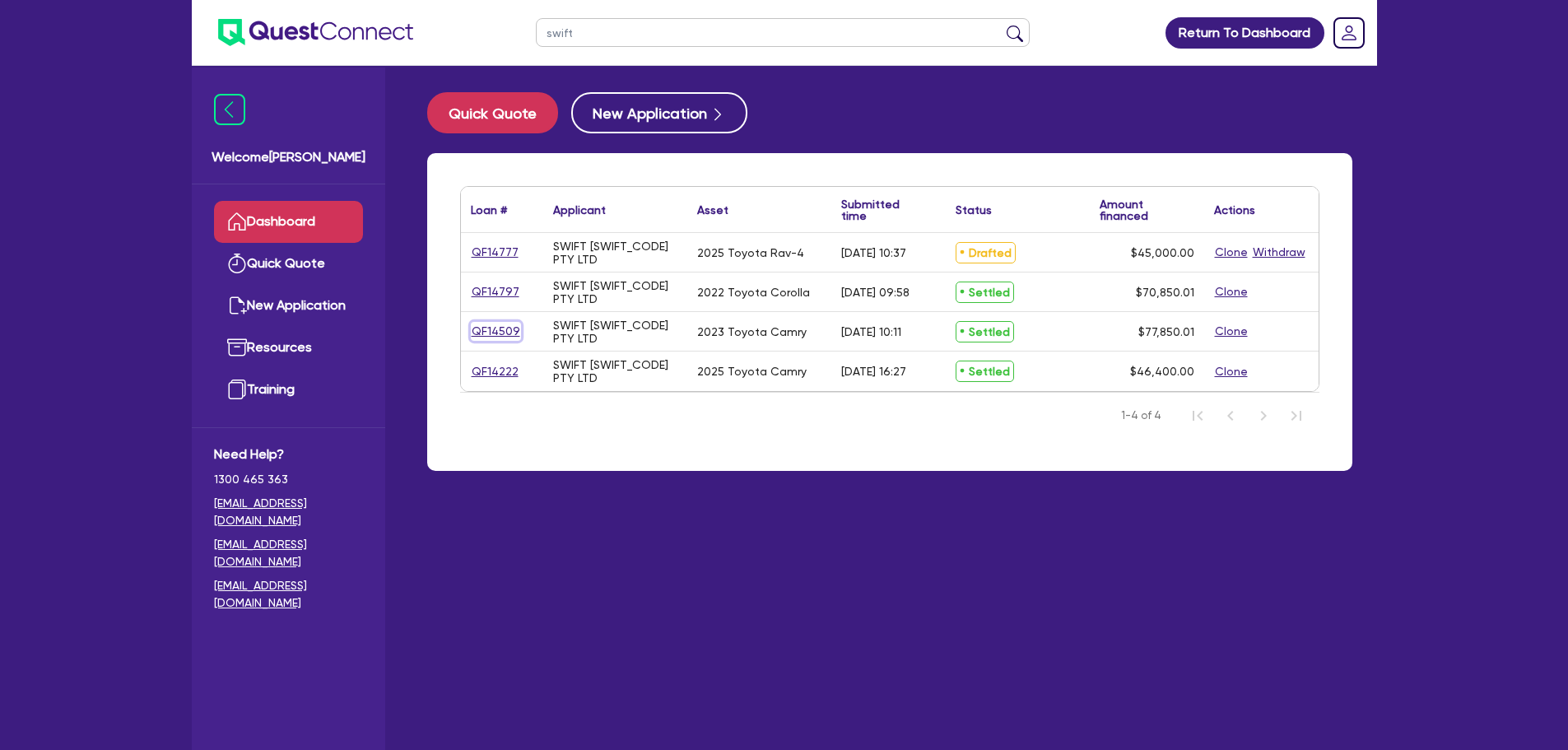
click at [512, 322] on link "QF14509" at bounding box center [496, 331] width 50 height 19
select select "Other"
select select "CARS_AND_LIGHT_TRUCKS"
select select "PASSENGER_VEHICLES"
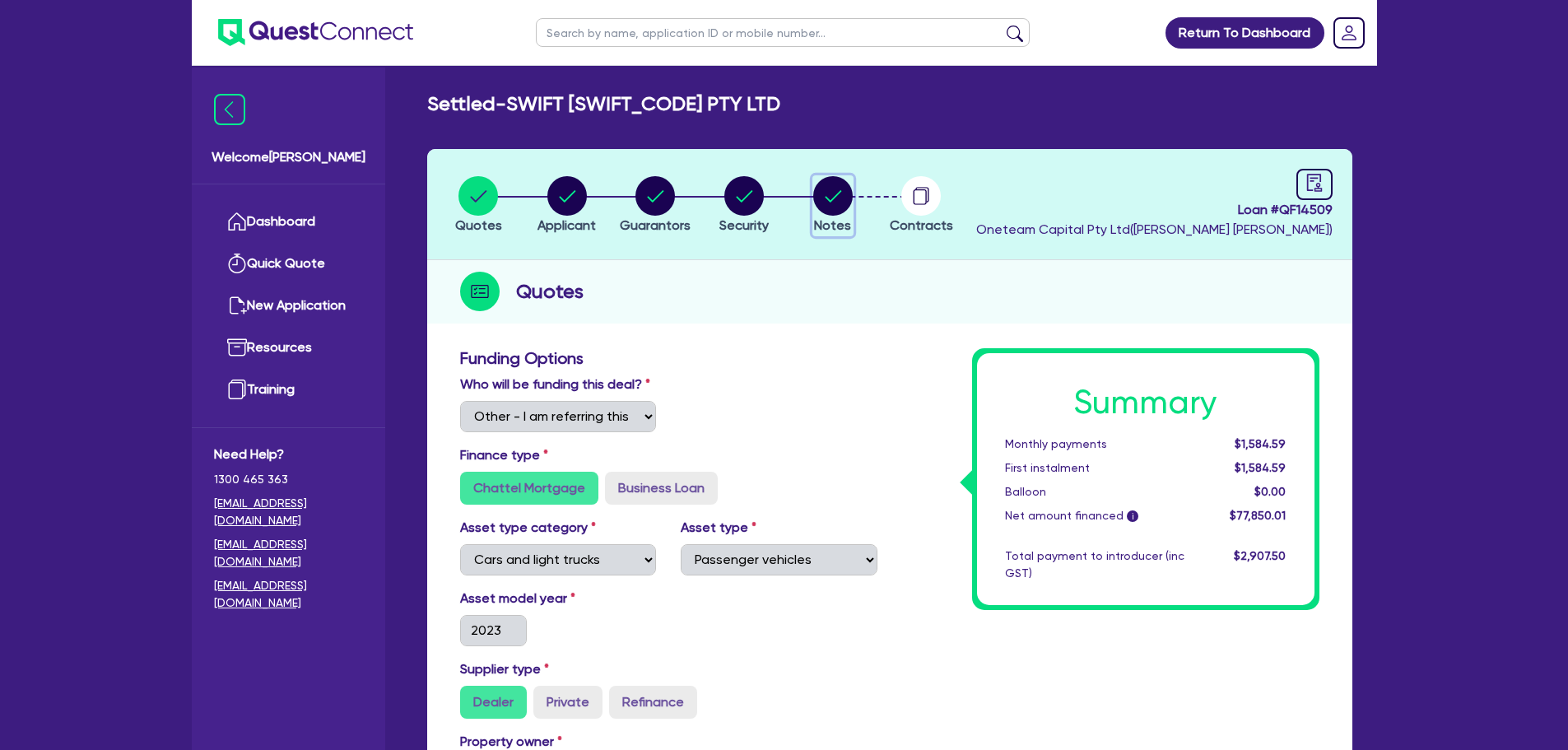
click at [826, 204] on circle "button" at bounding box center [832, 196] width 40 height 40
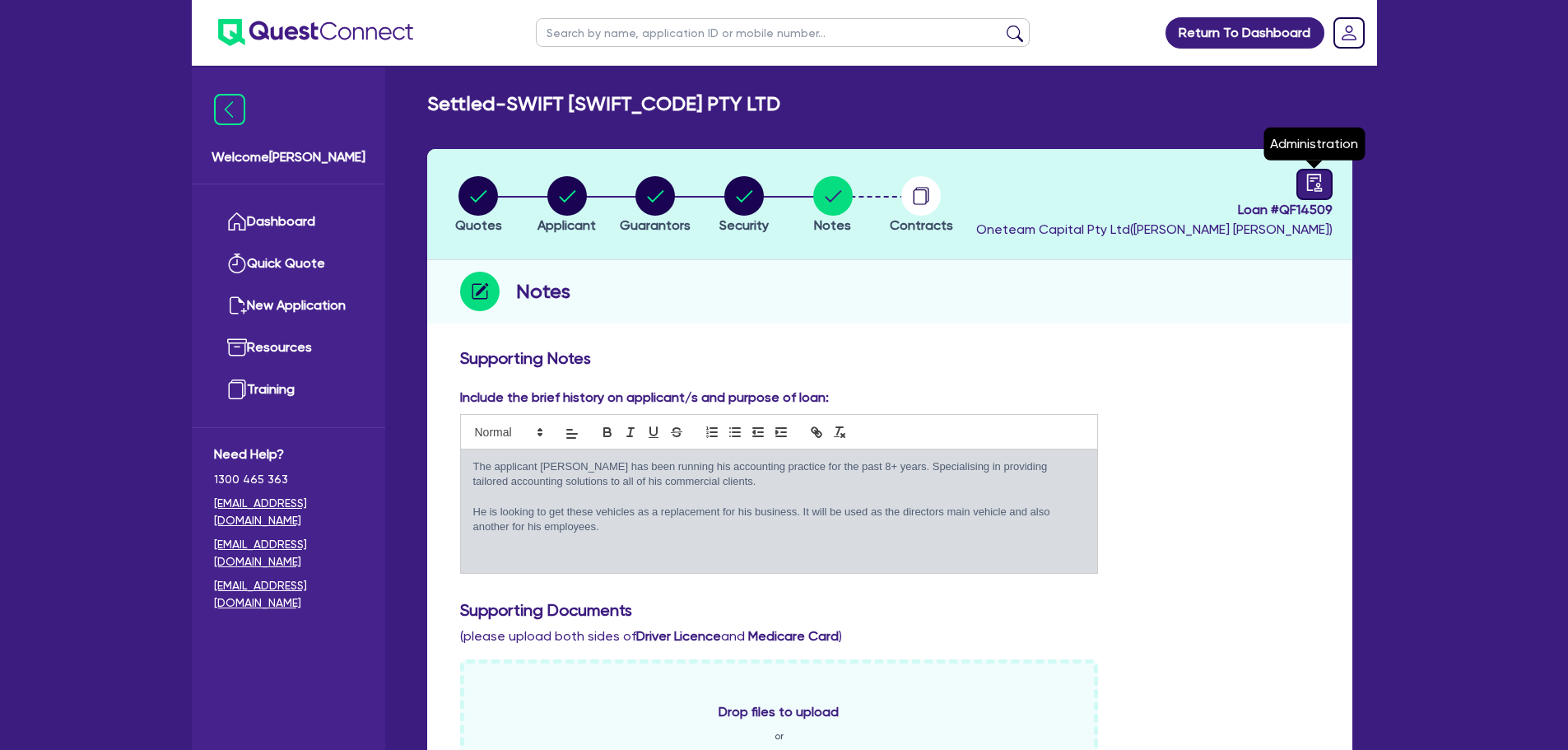
click at [1309, 180] on icon "audit" at bounding box center [1314, 182] width 18 height 18
select select "SETTLED"
select select "Westpac"
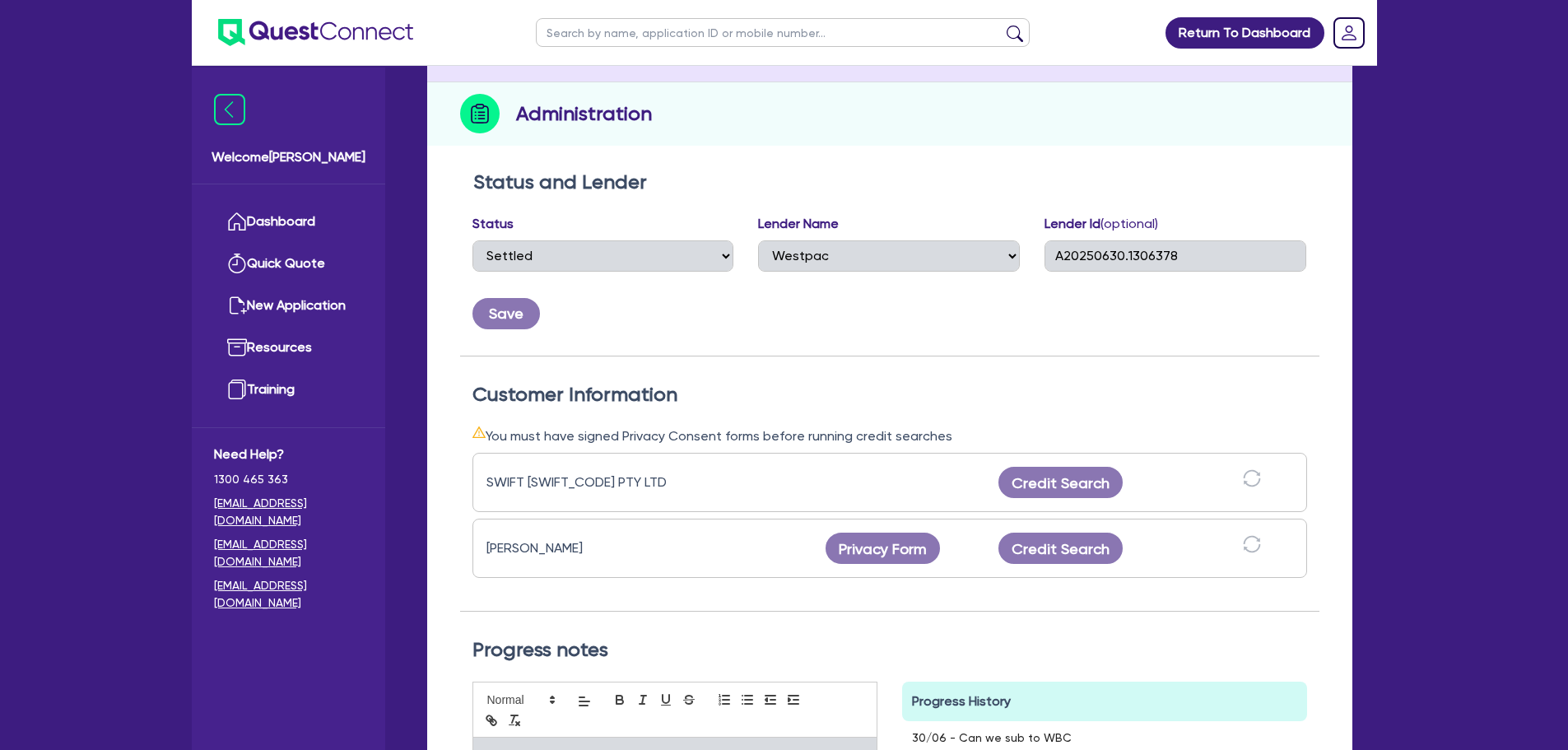
scroll to position [165, 0]
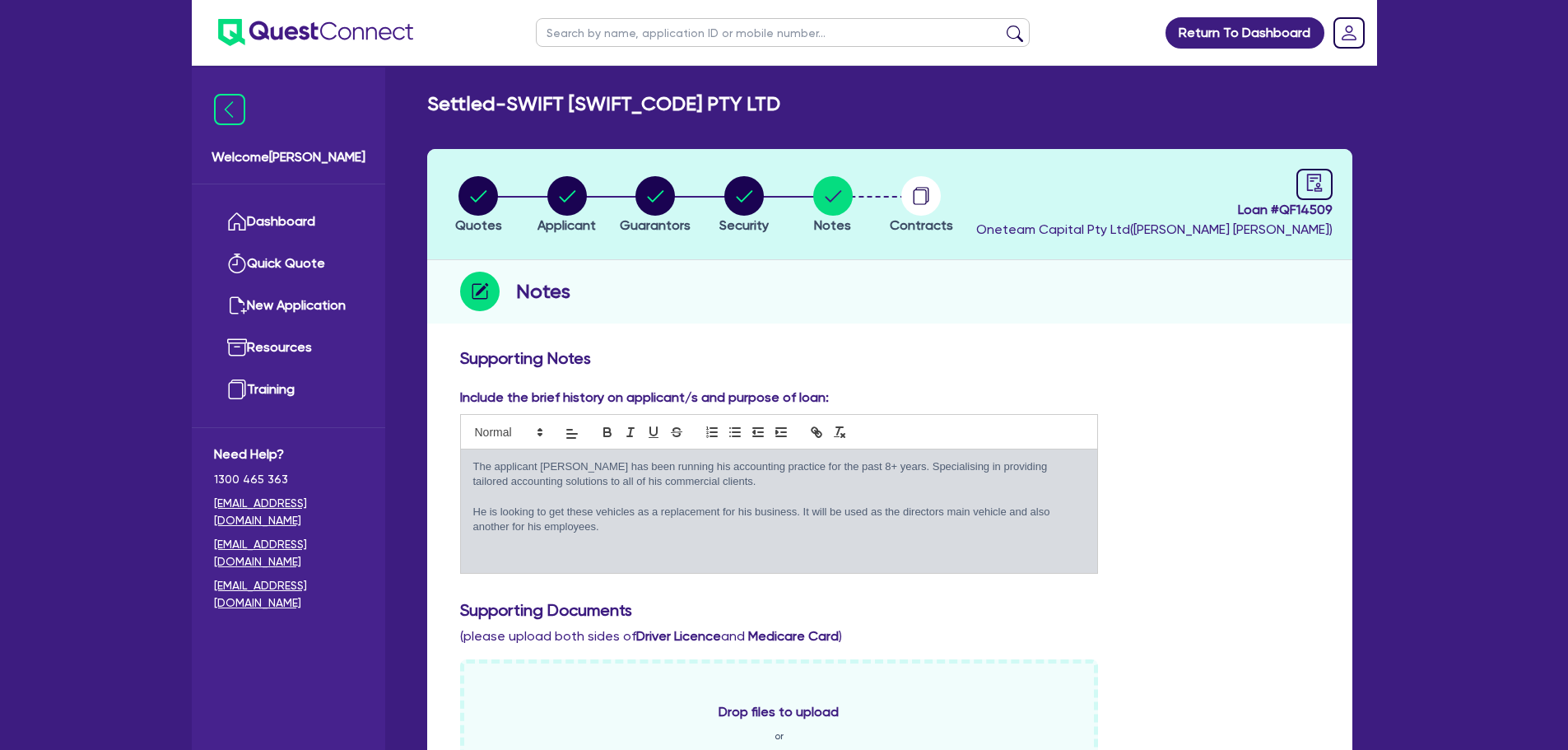
select select "Other"
select select "CARS_AND_LIGHT_TRUCKS"
select select "PASSENGER_VEHICLES"
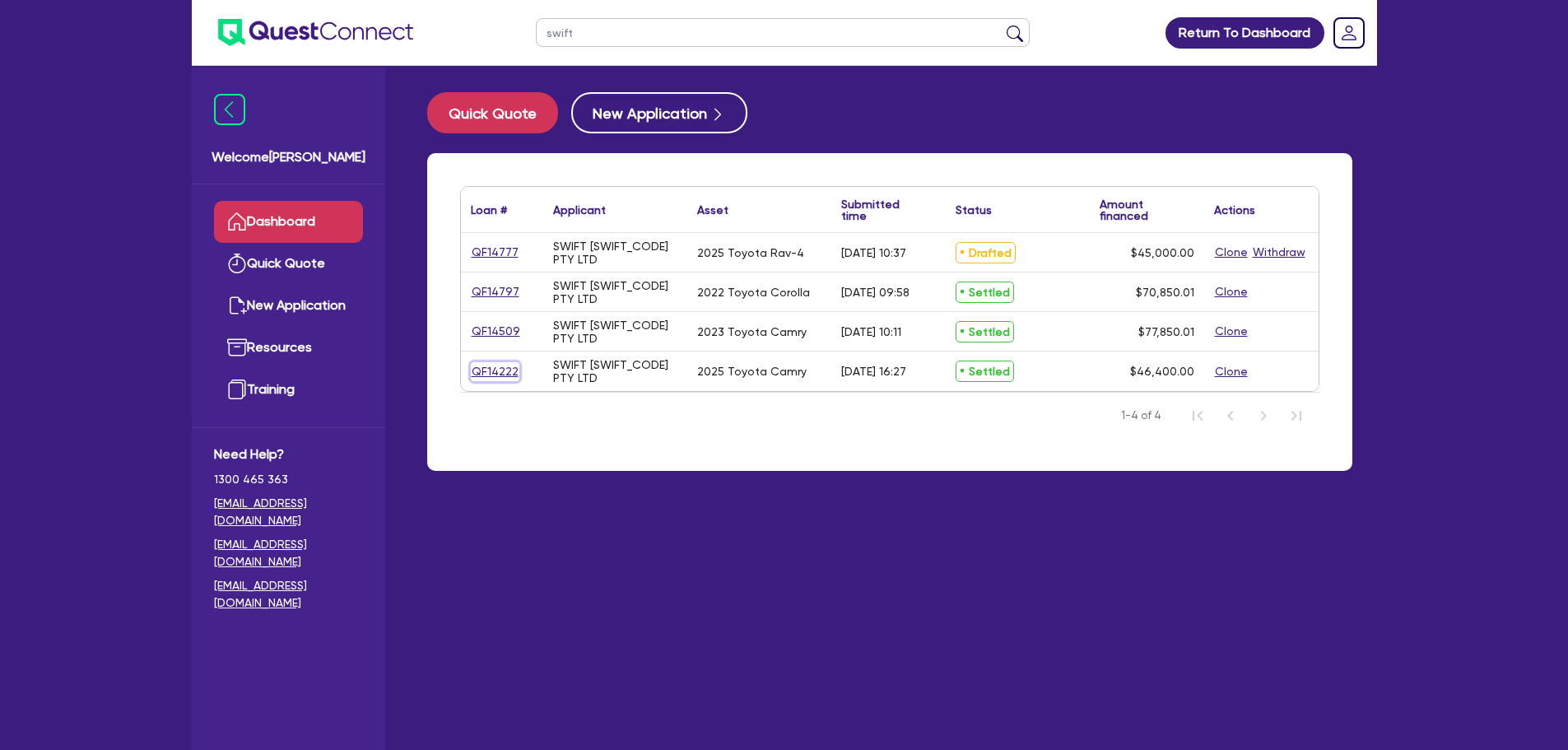
click at [508, 370] on link "QF14222" at bounding box center [495, 372] width 48 height 19
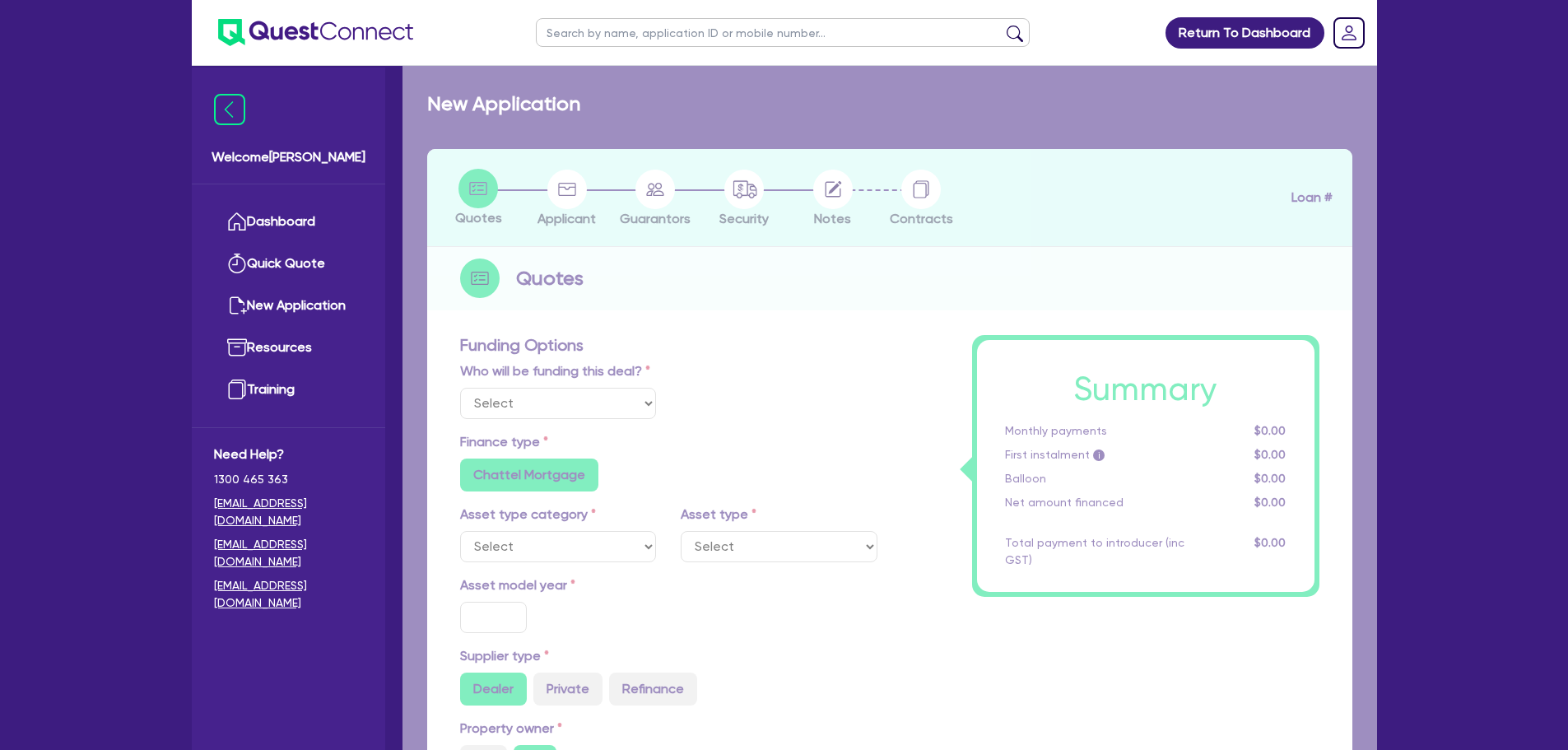
select select "Other"
select select "CARS_AND_LIGHT_TRUCKS"
type input "2025"
radio input "true"
type input "46,400"
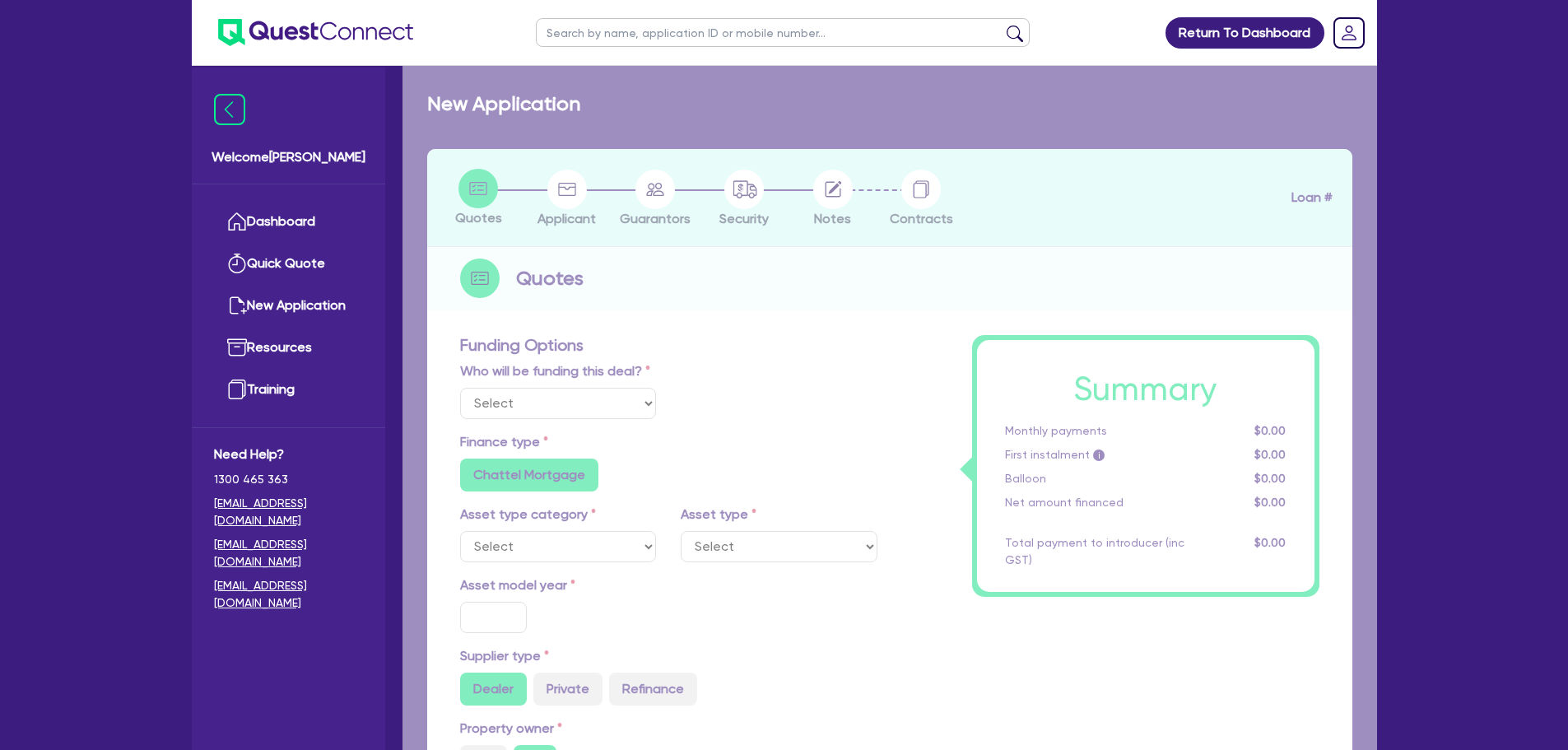
type input "3.84"
type input "1,783.47"
type input "8.6"
type input "540.91"
type input "900"
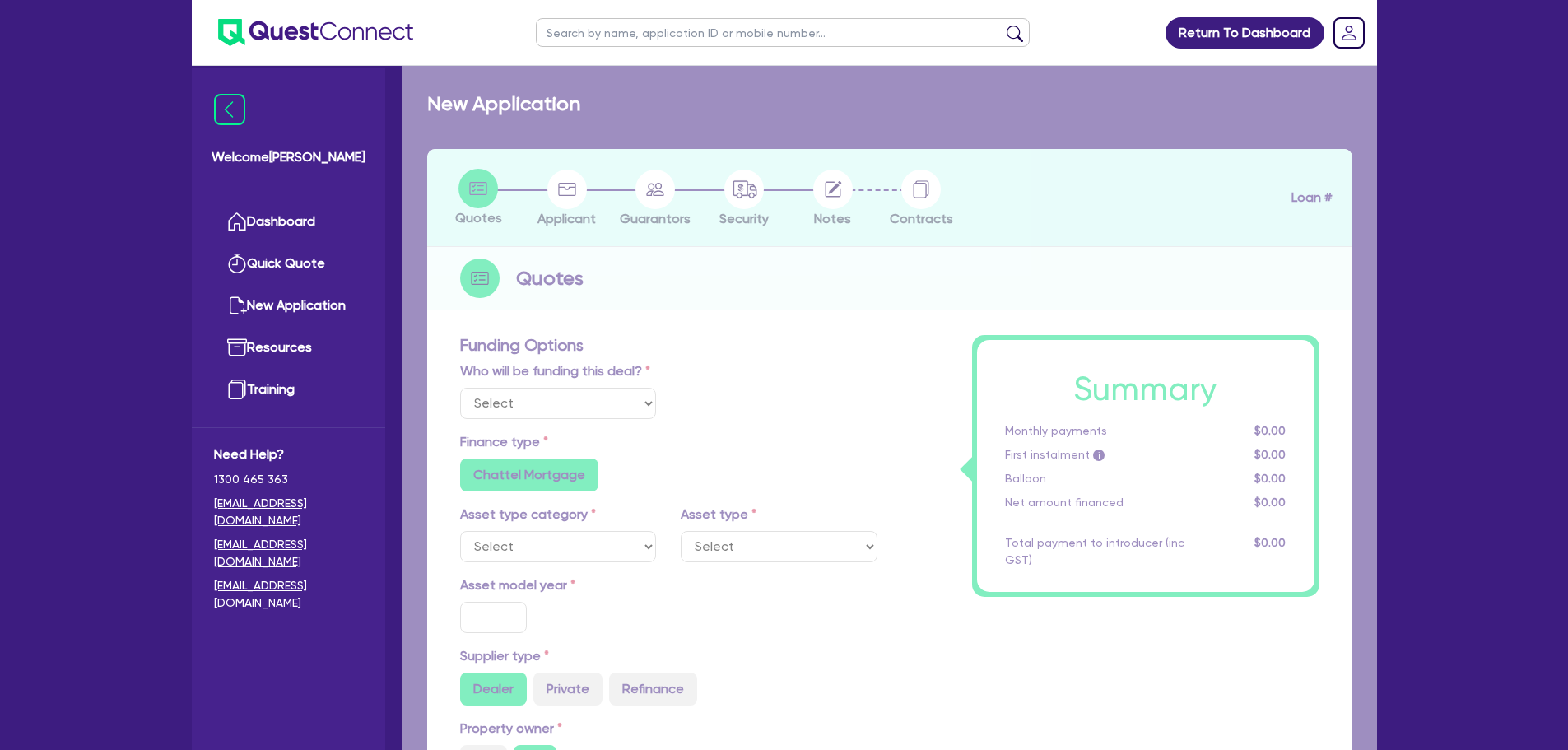
radio input "false"
select select "PASSENGER_VEHICLES"
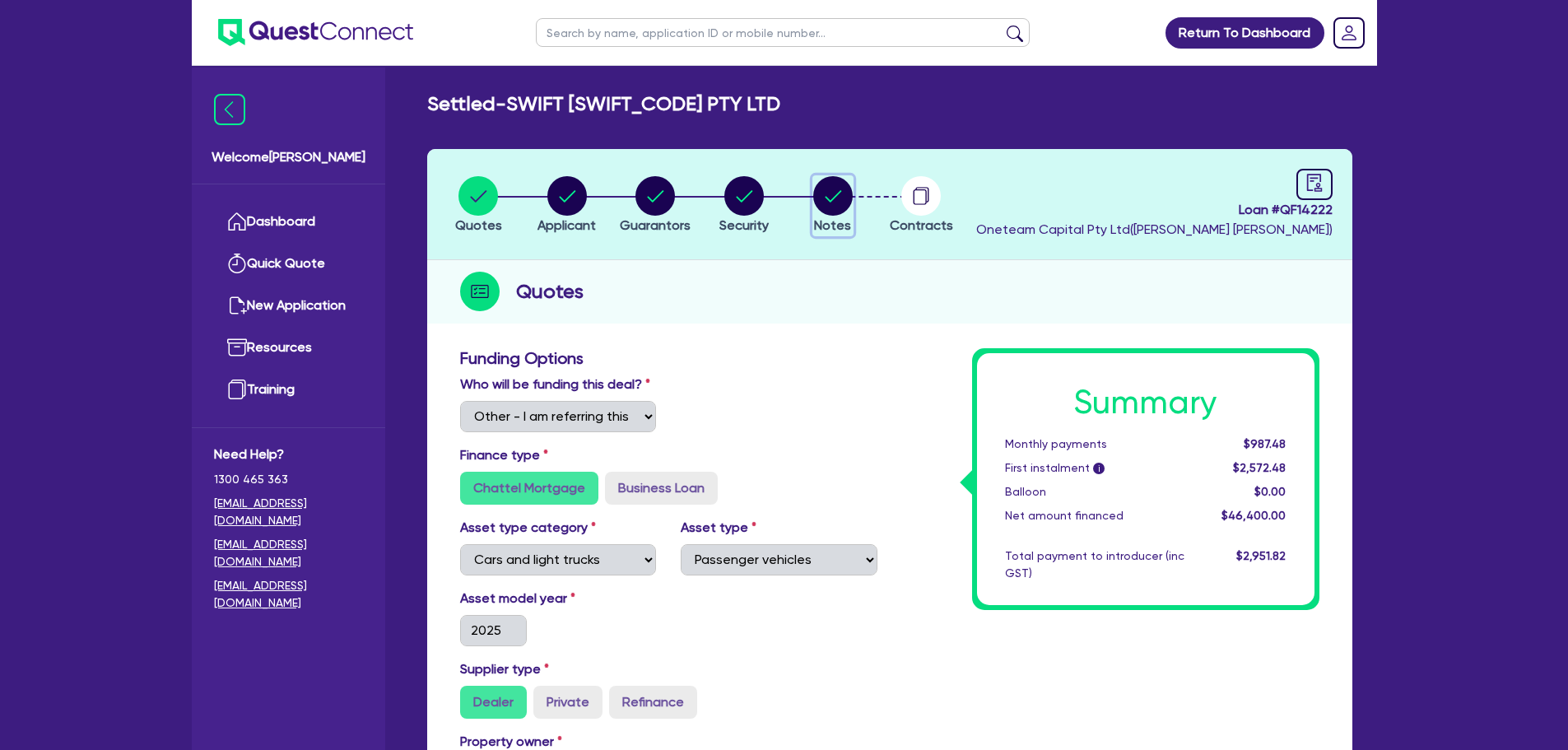
click at [825, 203] on circle "button" at bounding box center [832, 196] width 40 height 40
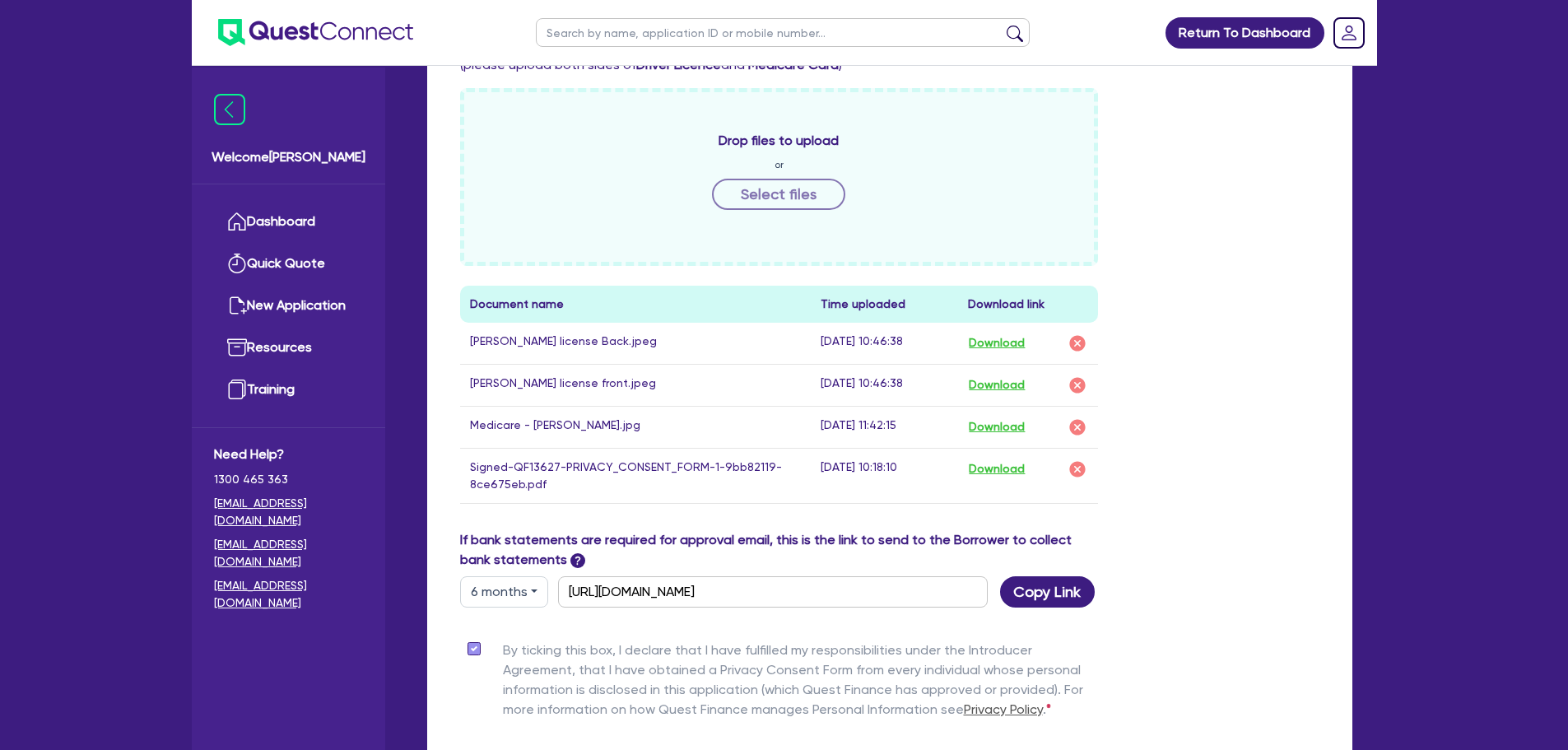
scroll to position [576, 0]
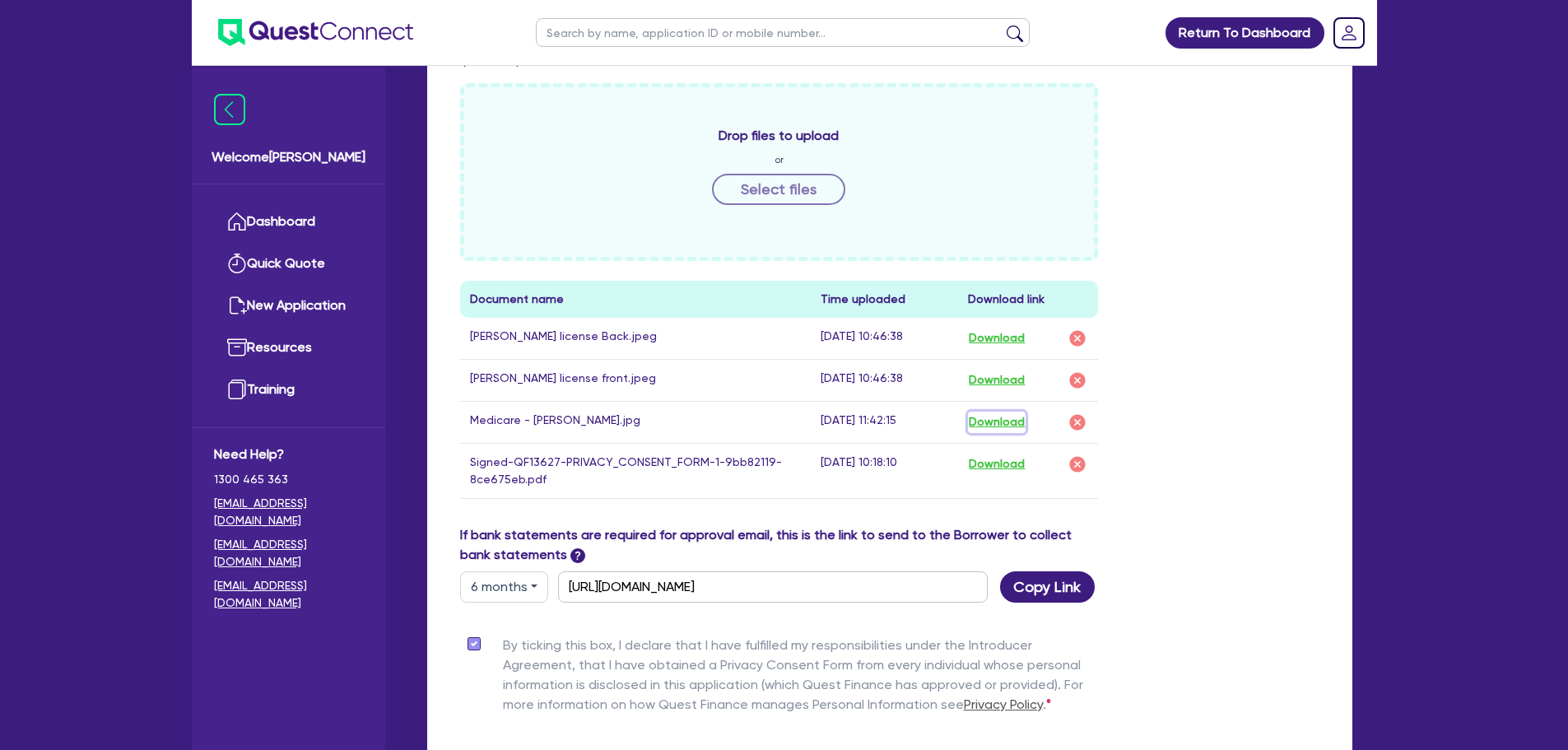
click at [980, 428] on button "Download" at bounding box center [997, 422] width 58 height 21
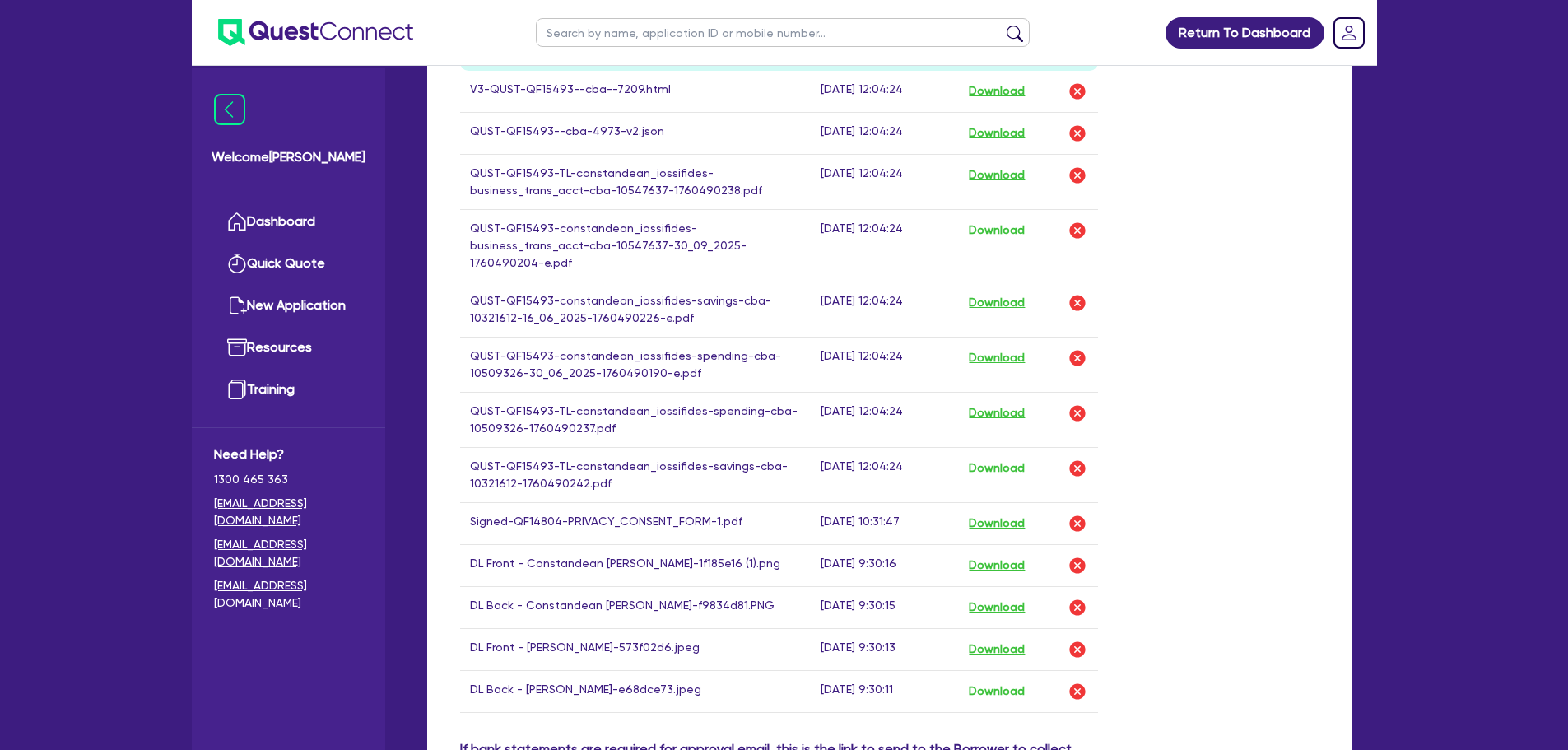
scroll to position [1279, 0]
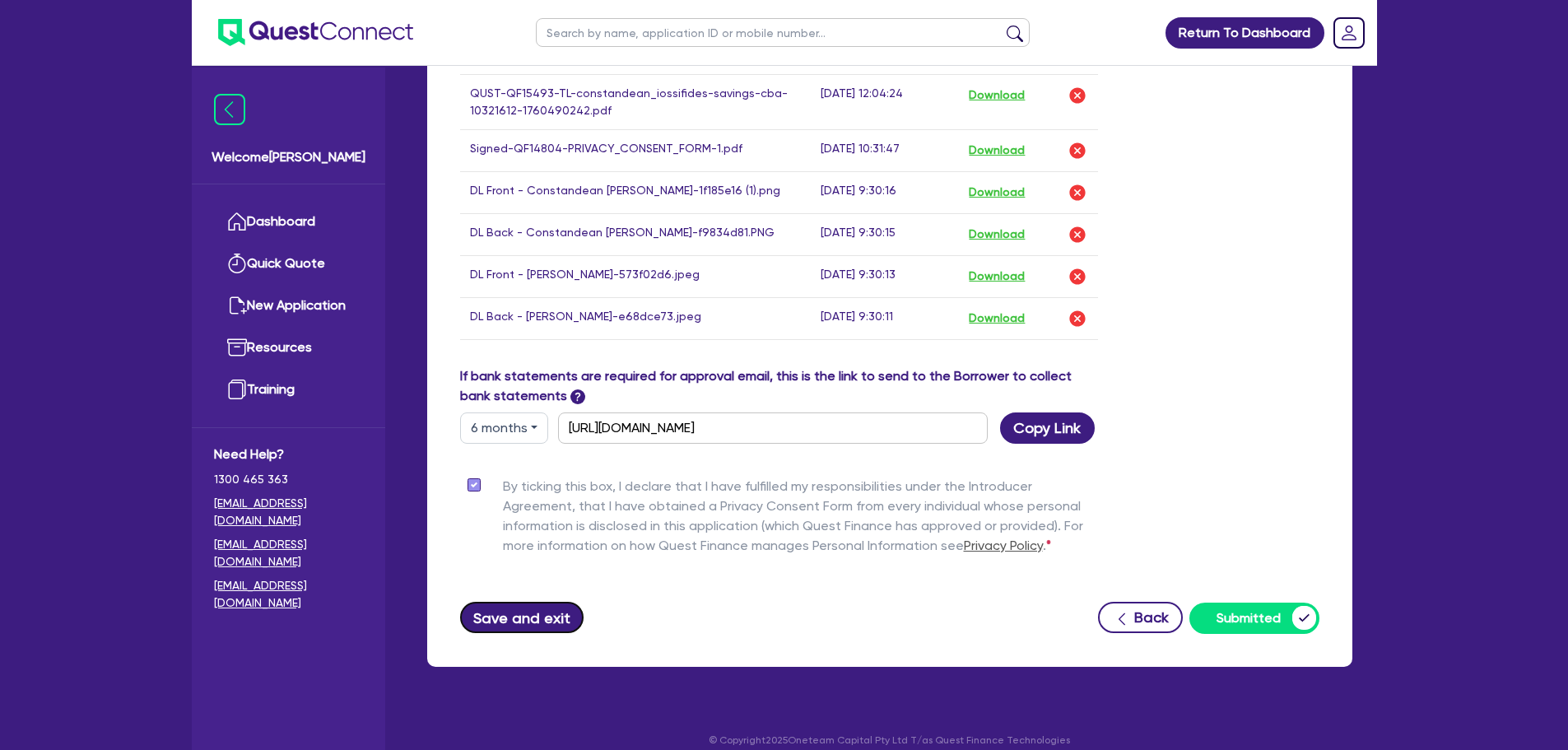
click at [508, 613] on button "Save and exit" at bounding box center [522, 617] width 124 height 31
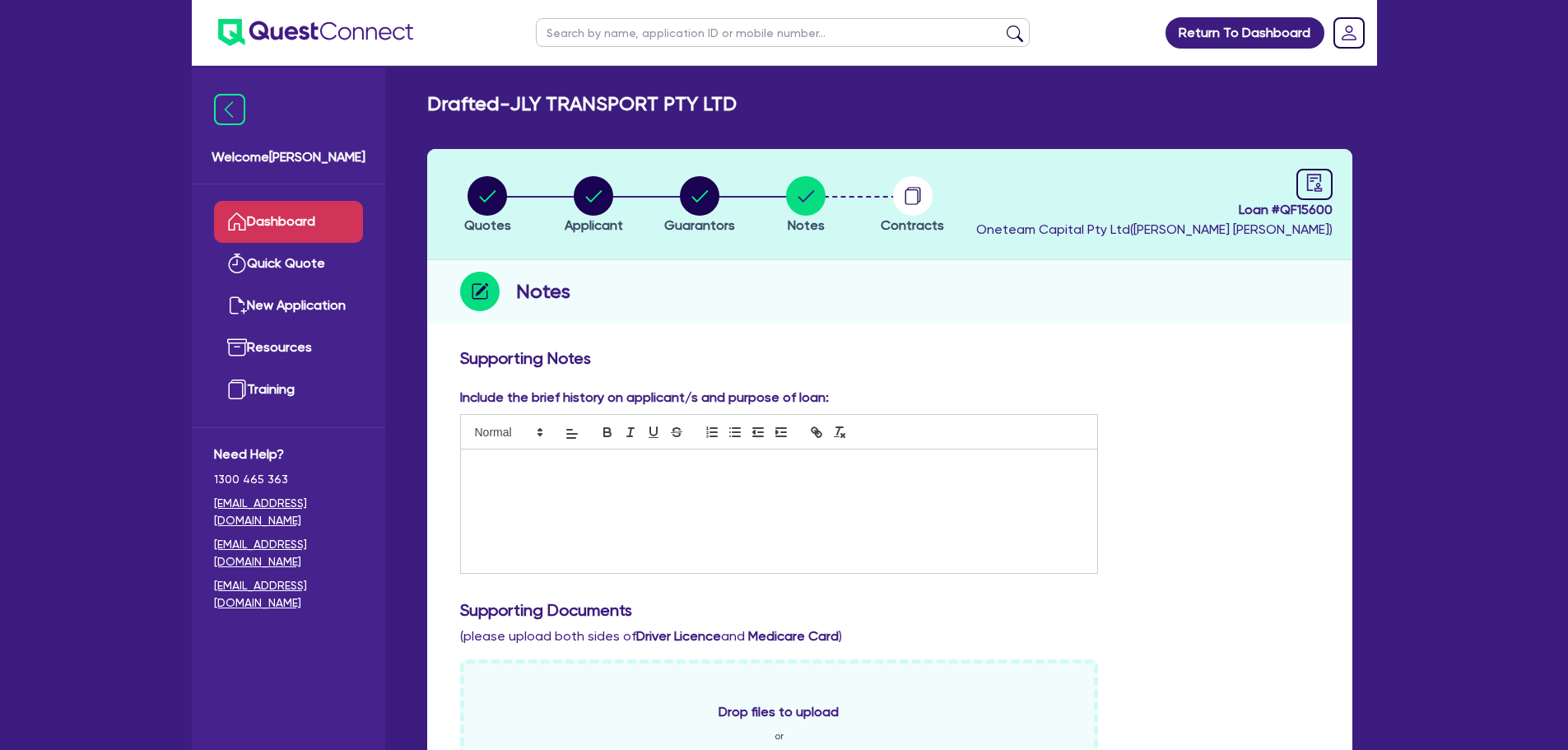
click at [288, 217] on link "Dashboard" at bounding box center [288, 221] width 149 height 42
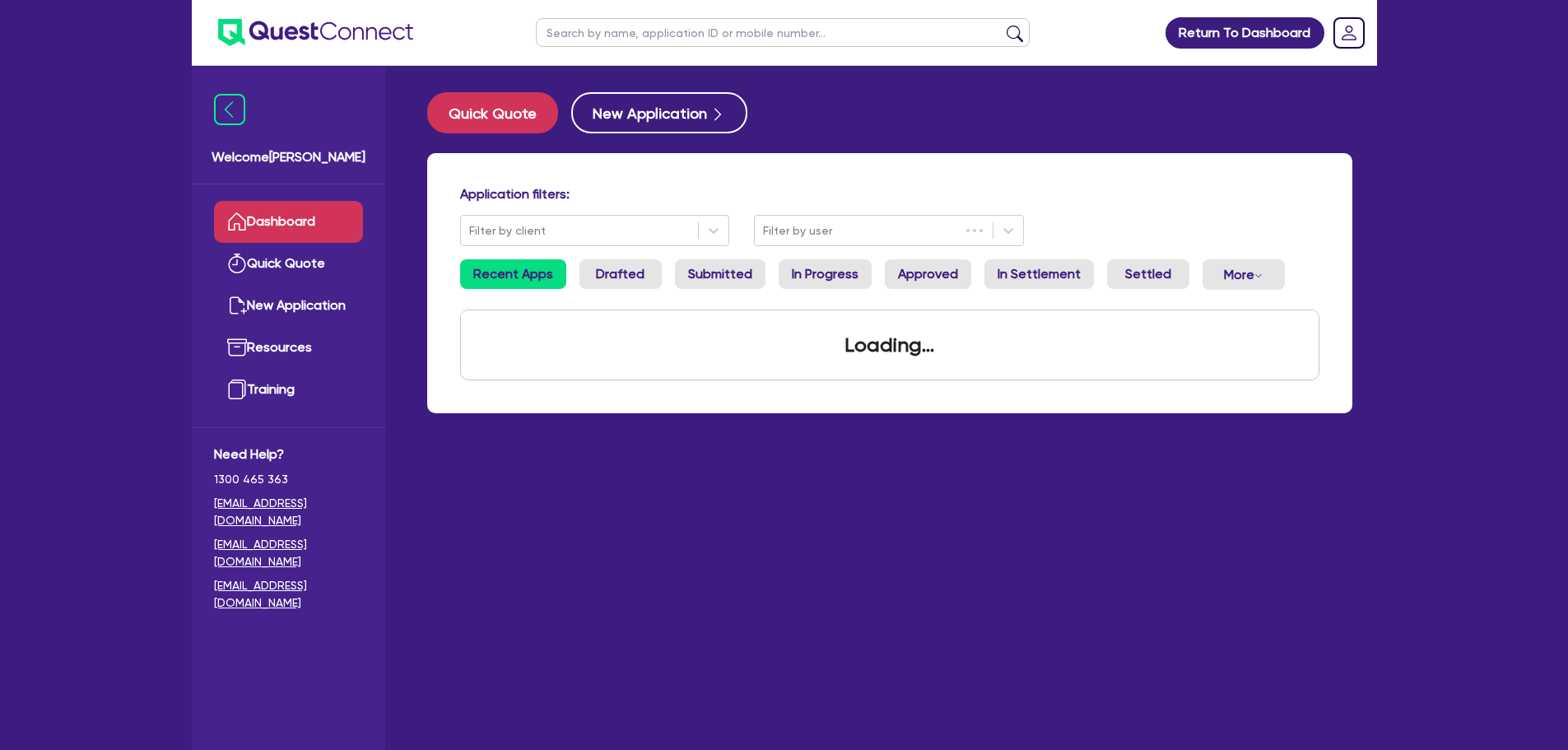
click at [642, 34] on input "text" at bounding box center [783, 32] width 494 height 29
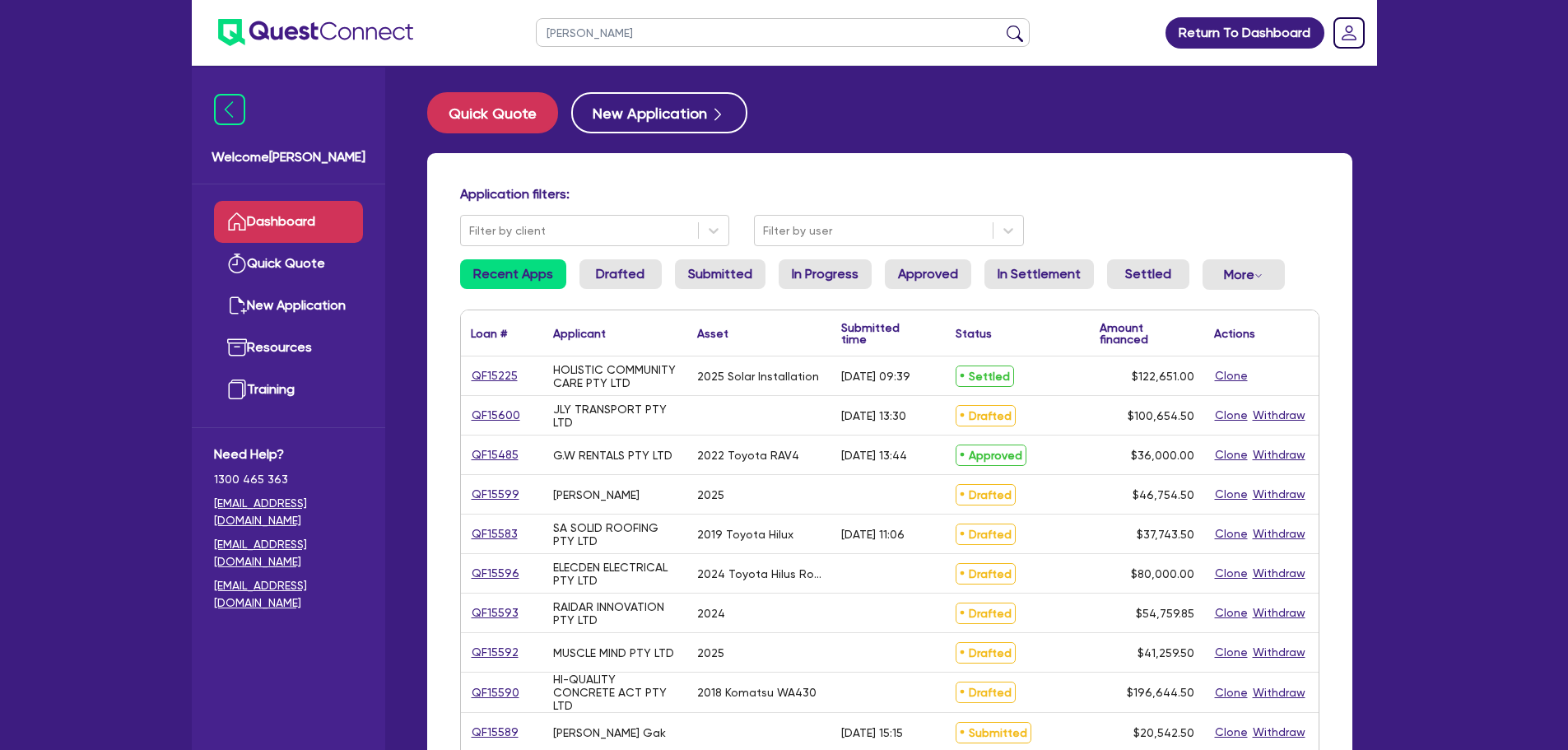
type input "[PERSON_NAME]"
click at [1002, 25] on button "submit" at bounding box center [1015, 36] width 26 height 23
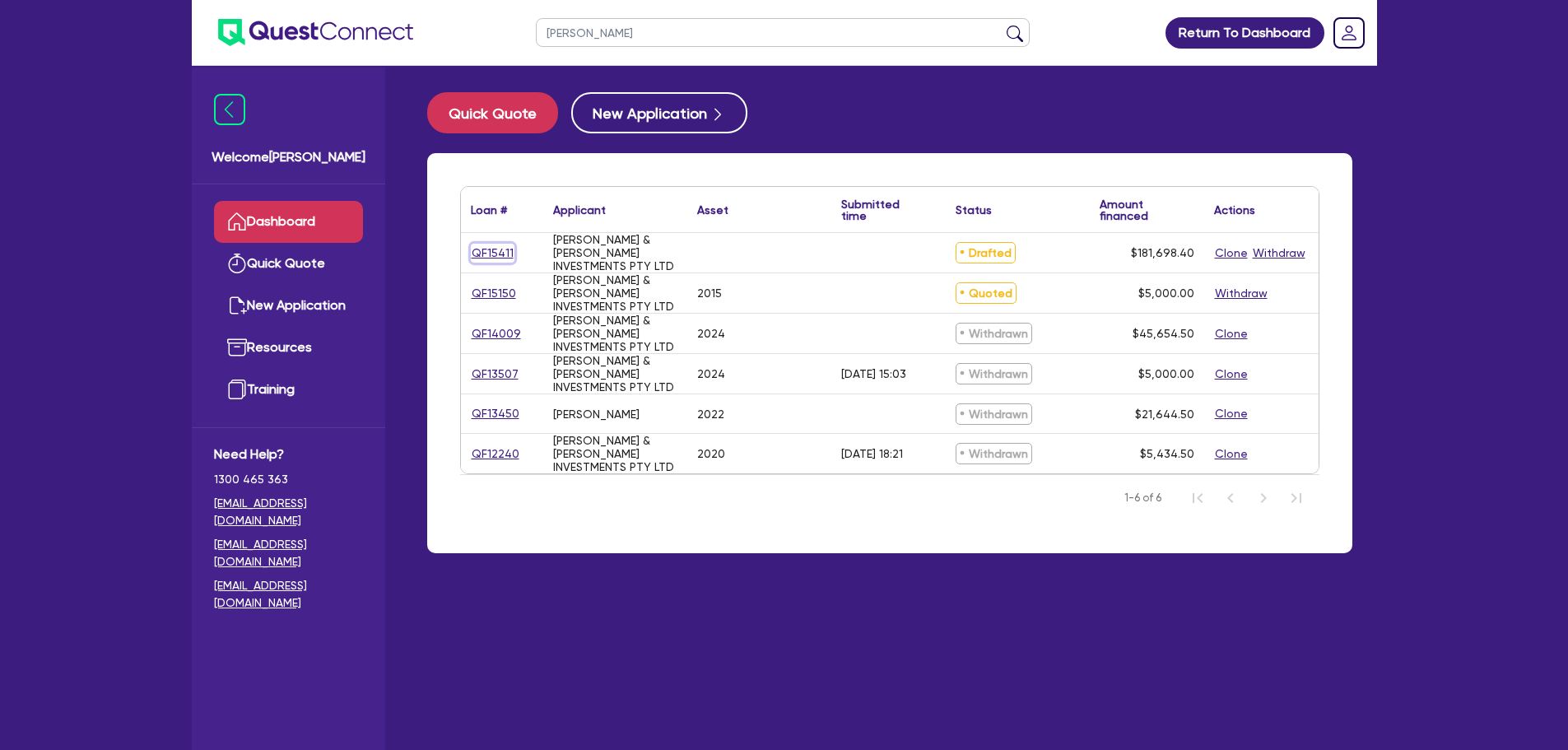
click at [479, 251] on link "QF15411" at bounding box center [492, 253] width 43 height 19
select select "Other"
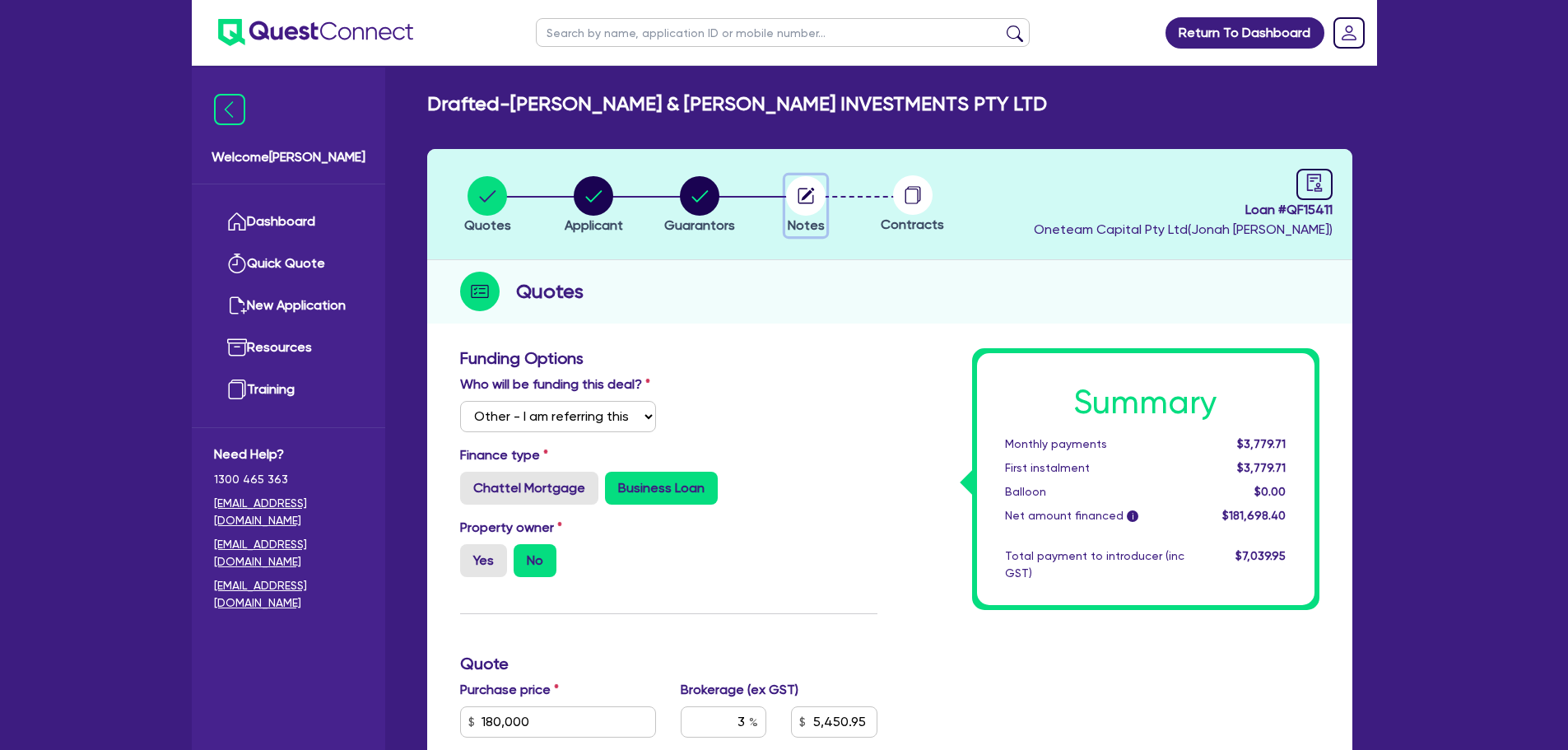
click at [814, 195] on circle "button" at bounding box center [805, 196] width 40 height 40
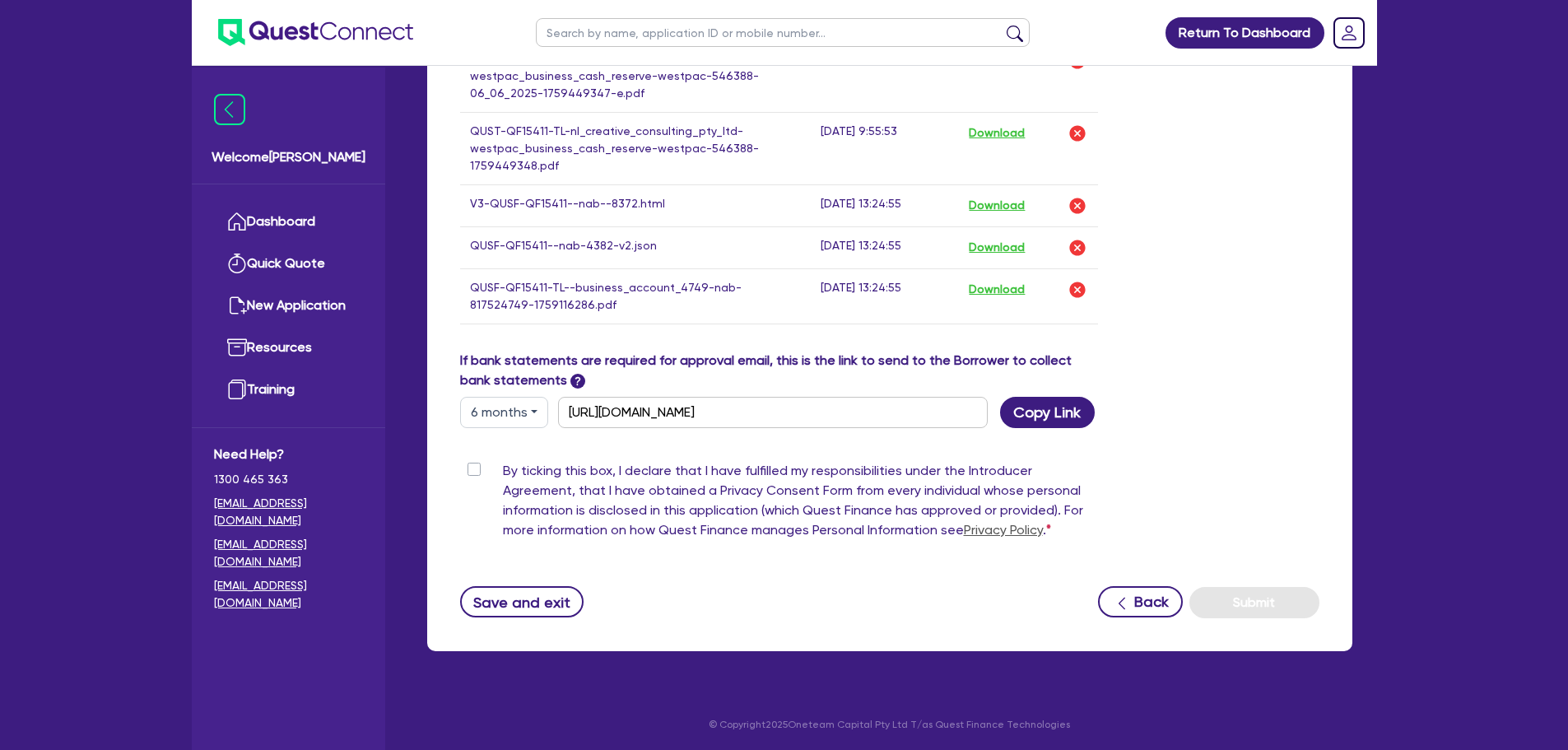
scroll to position [1150, 0]
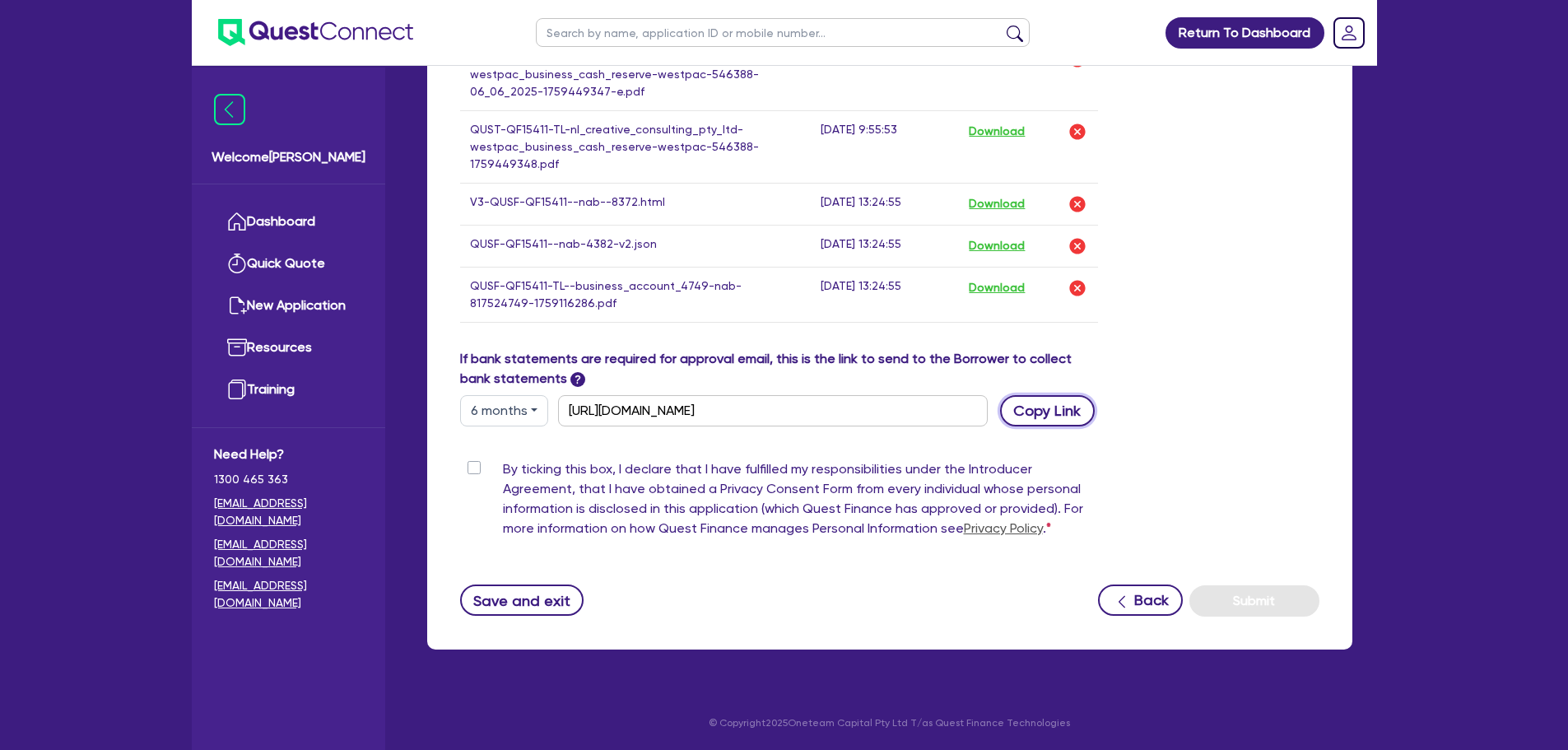
click at [1055, 415] on button "Copy Link" at bounding box center [1048, 411] width 95 height 31
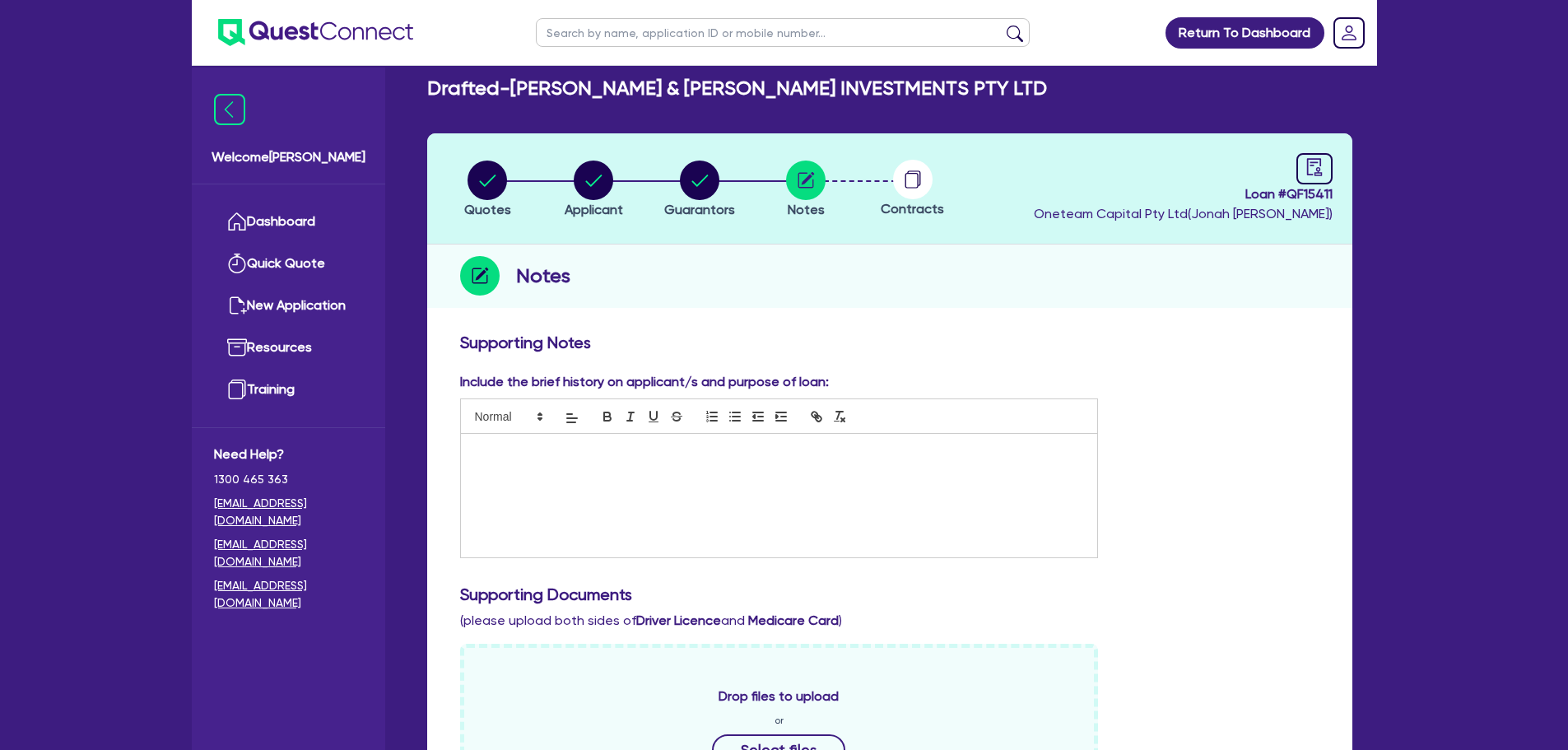
scroll to position [0, 0]
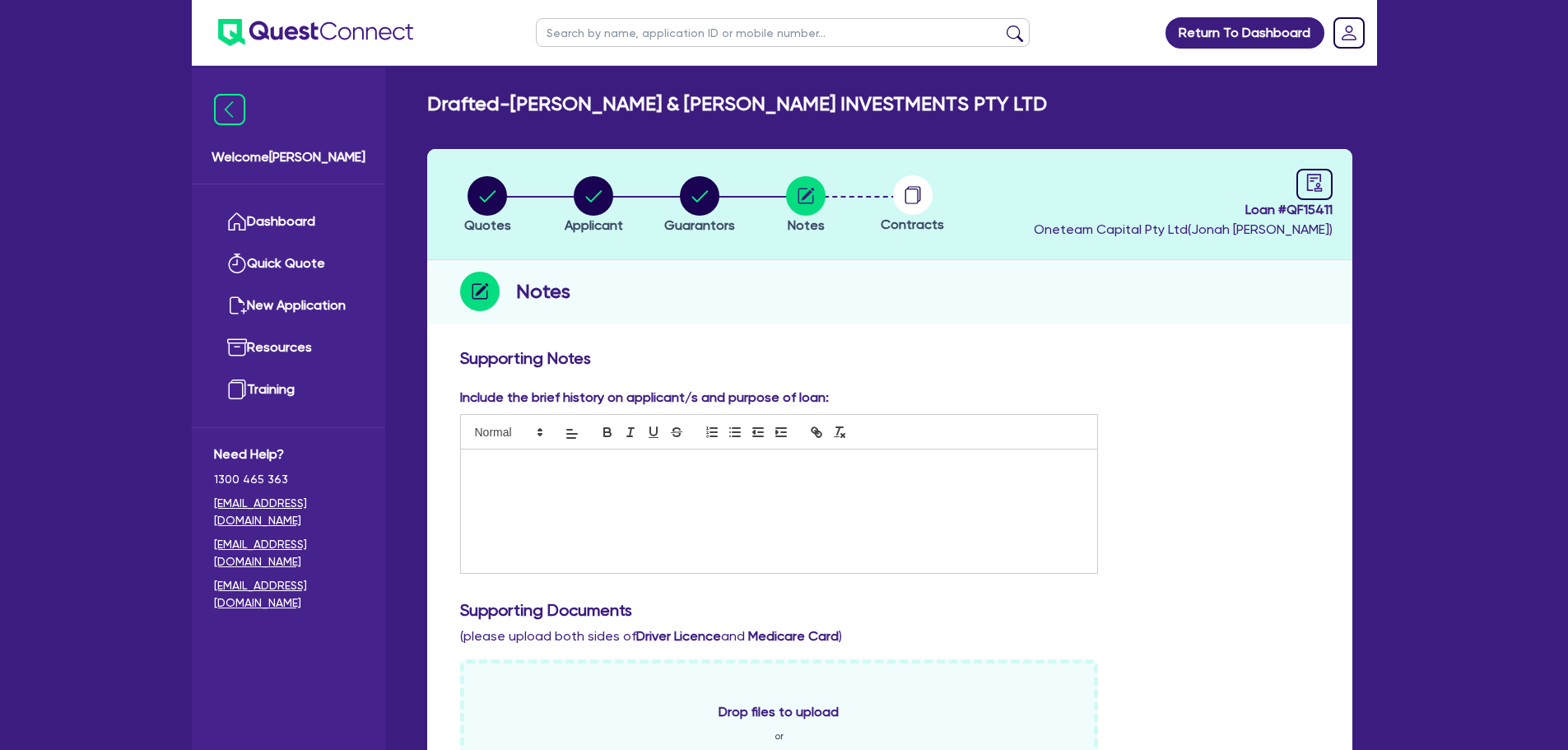
click at [637, 39] on input "text" at bounding box center [783, 32] width 494 height 29
type input "swift"
click button "submit" at bounding box center [1015, 36] width 26 height 23
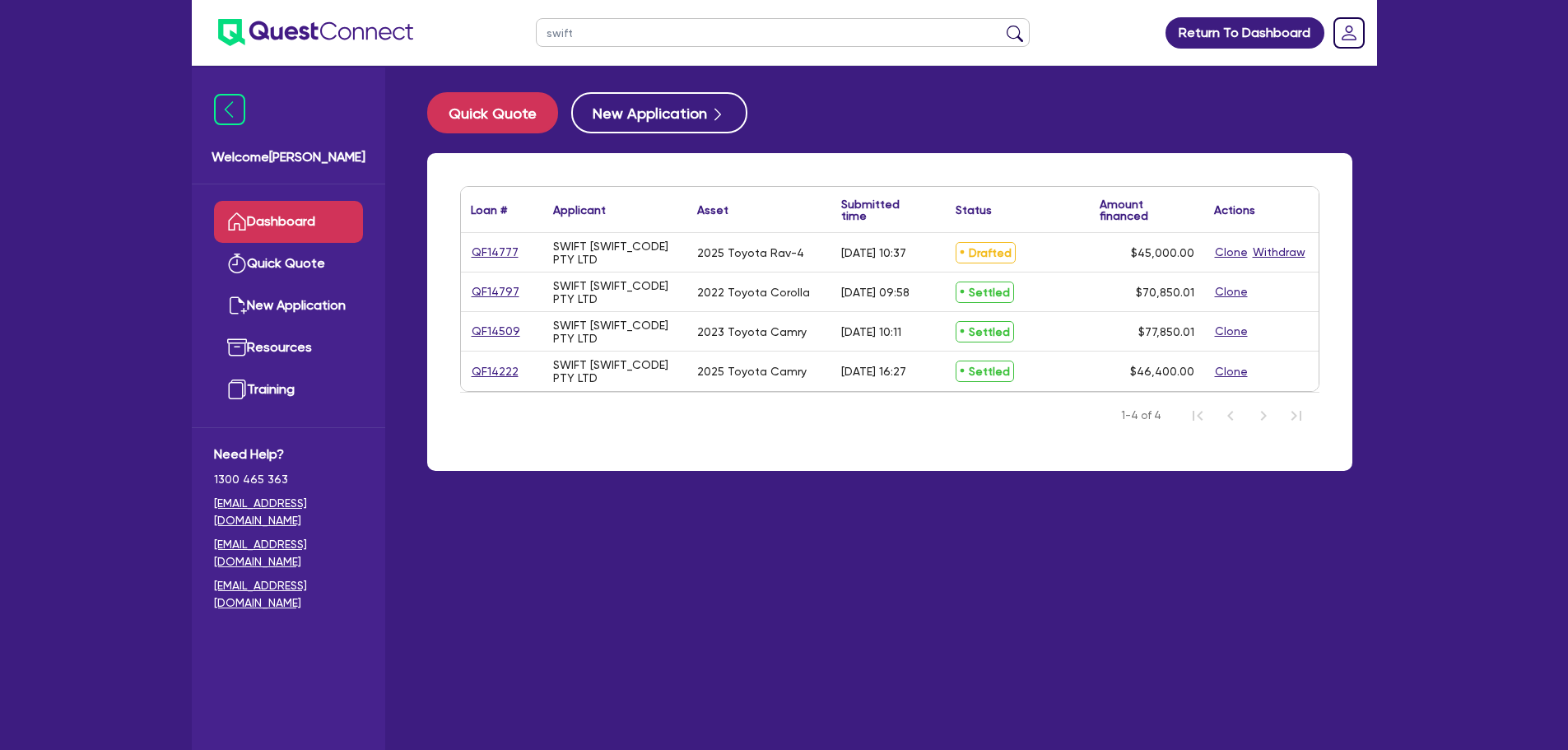
click at [514, 260] on div "QF14777" at bounding box center [501, 252] width 62 height 19
click at [501, 250] on link "QF14777" at bounding box center [495, 252] width 48 height 19
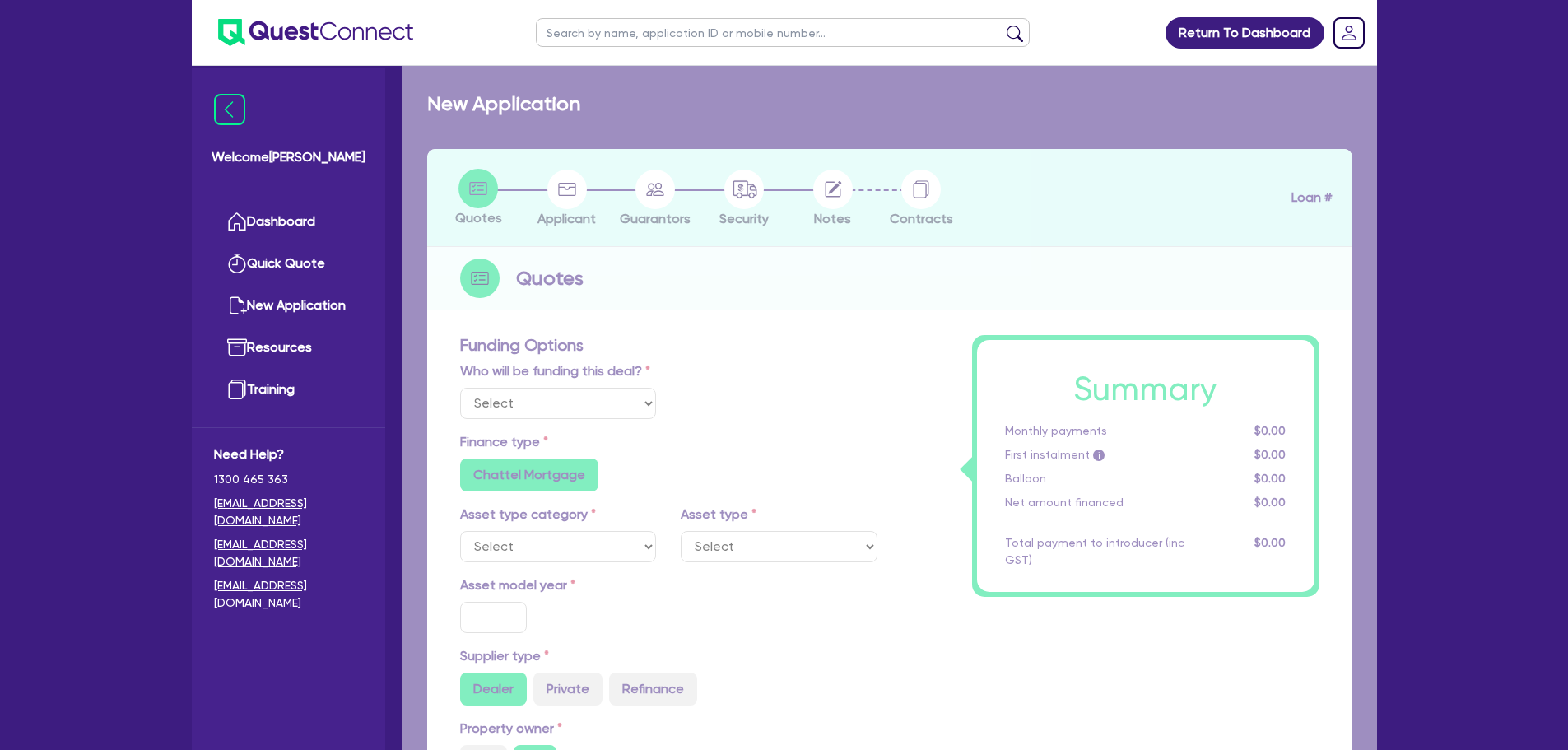
select select "Other"
select select "CARS_AND_LIGHT_TRUCKS"
type input "2025"
radio input "true"
type input "45,000"
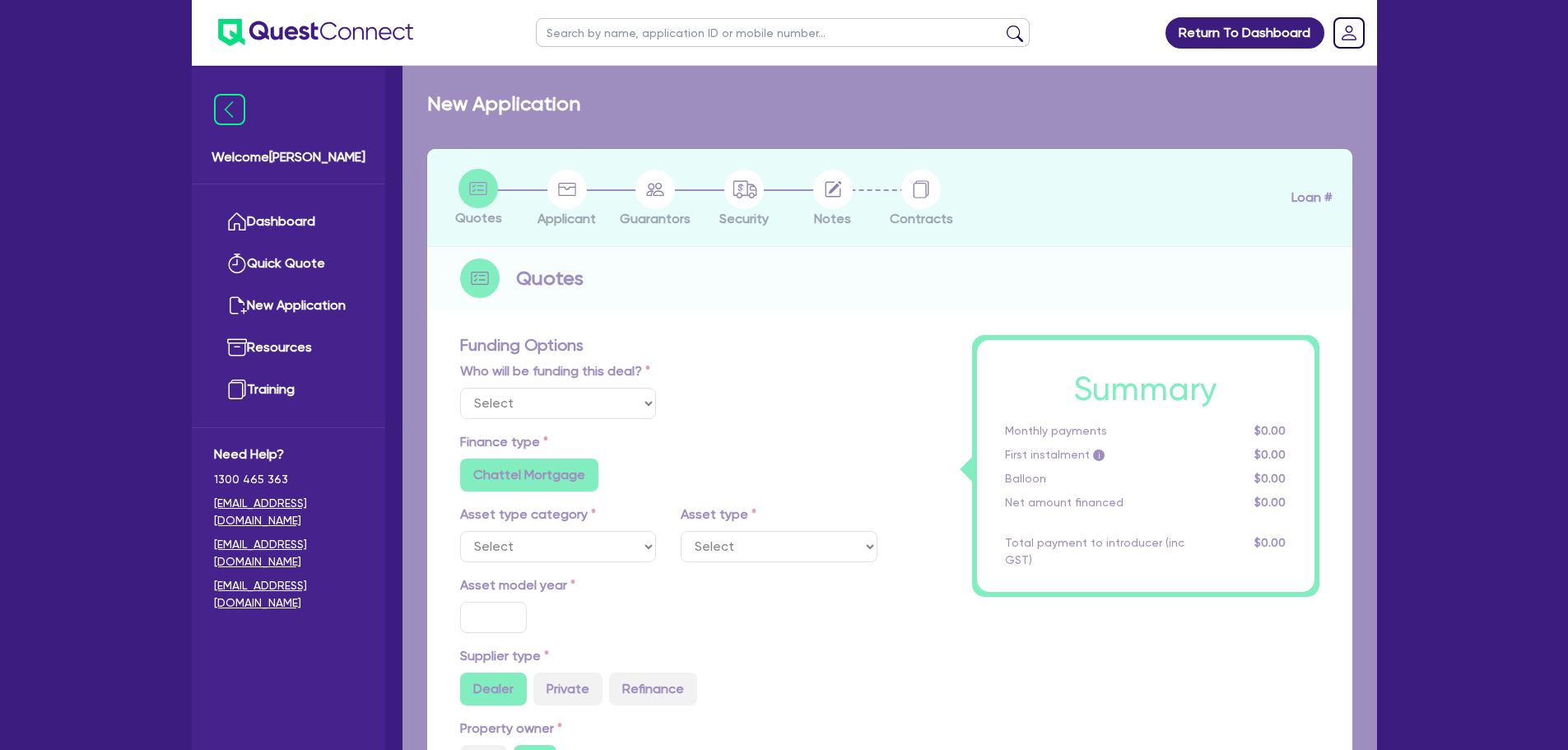
type input "4"
type input "1,800"
type input "6.49"
type input "550"
radio input "false"
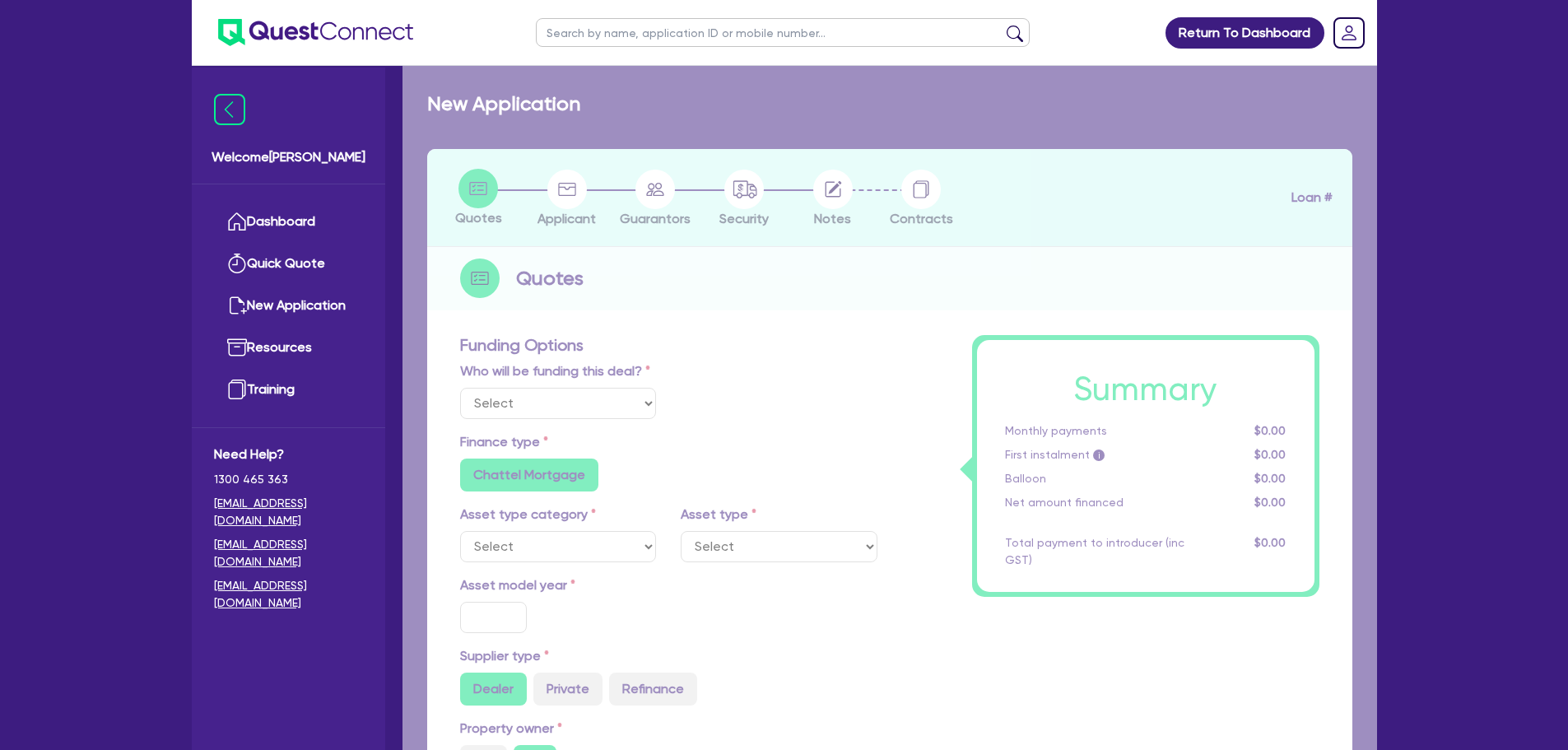
radio input "false"
select select "PASSENGER_VEHICLES"
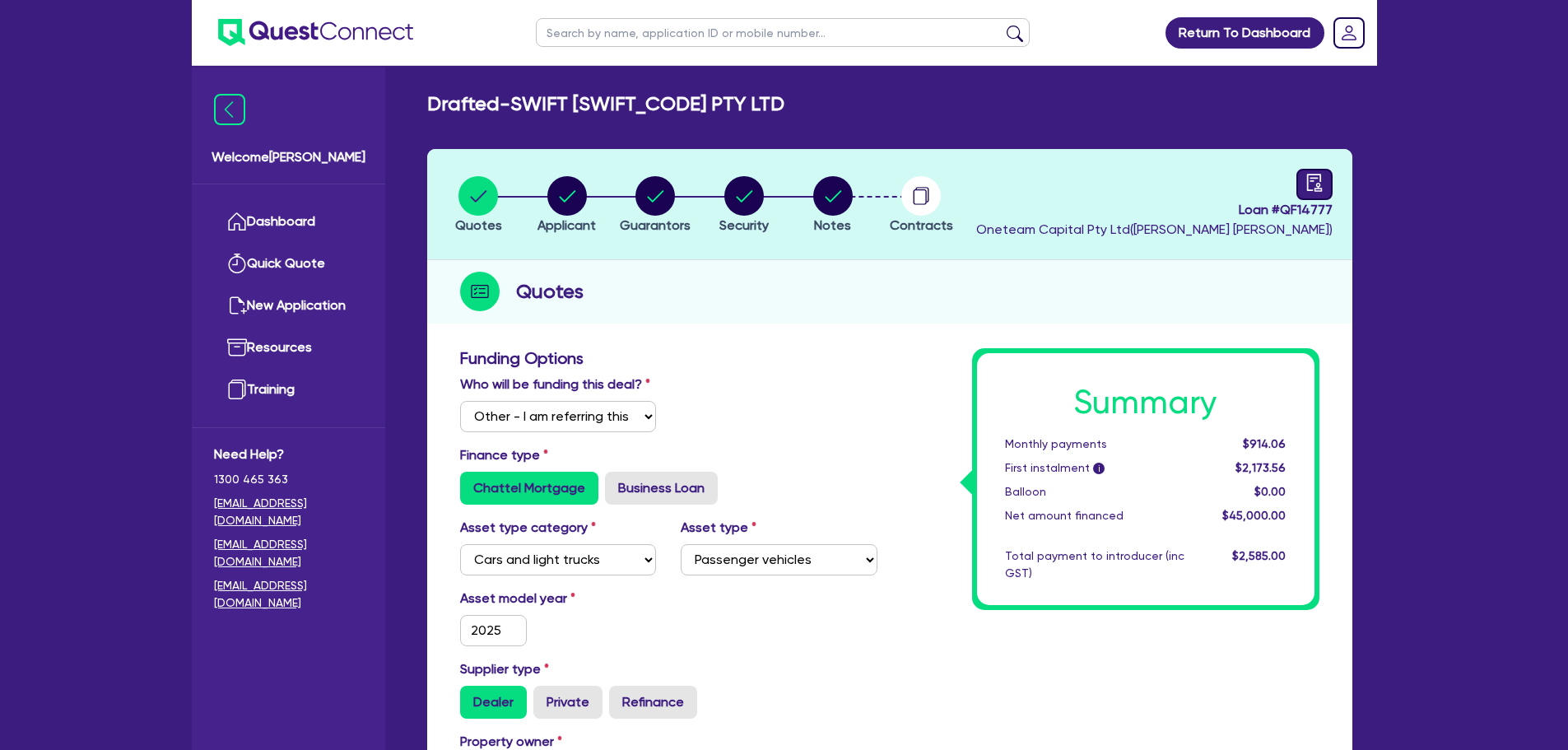
click at [1319, 170] on div at bounding box center [1314, 184] width 36 height 31
select select "DRAFTED_AMENDED"
select select "Other"
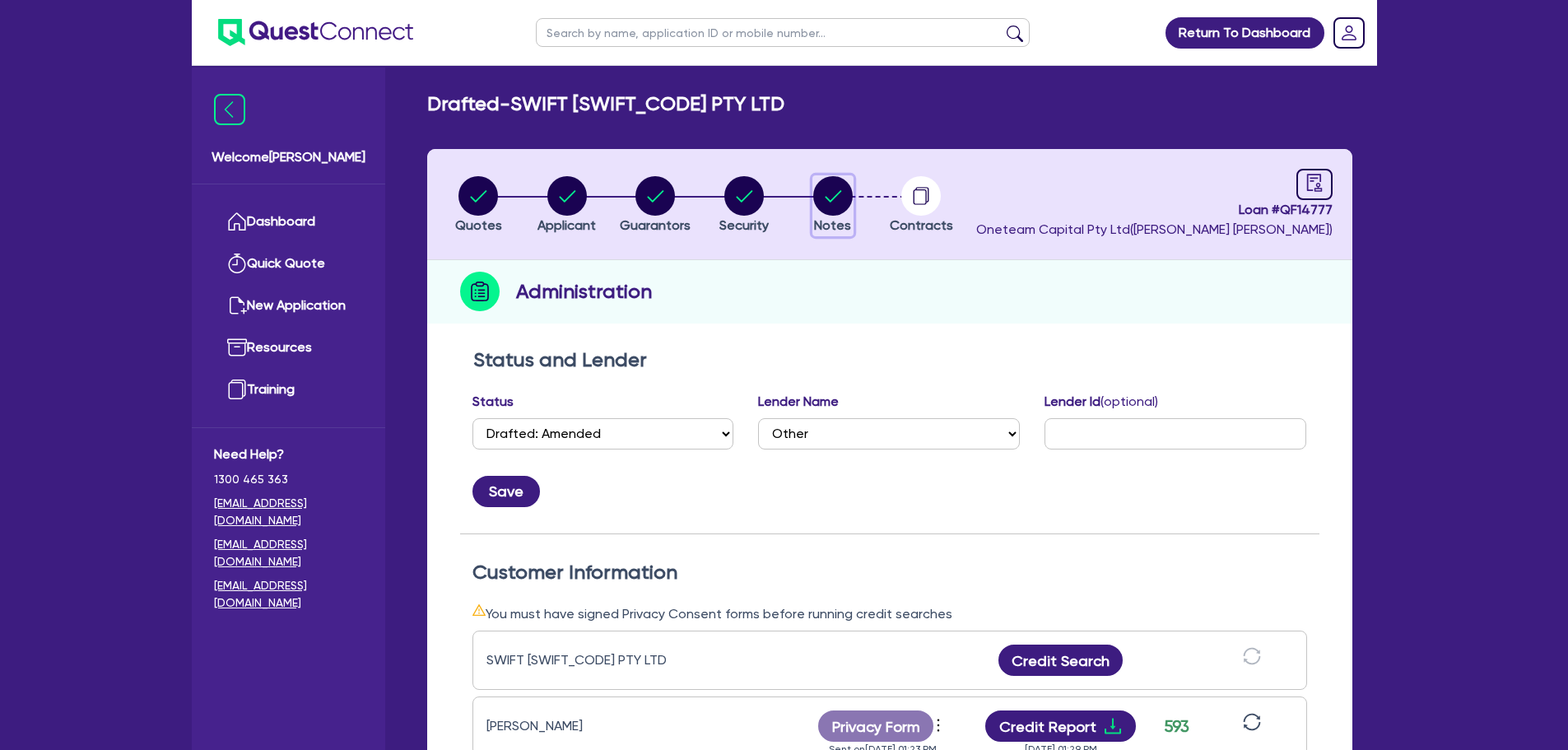
click at [828, 201] on icon "button" at bounding box center [832, 196] width 40 height 40
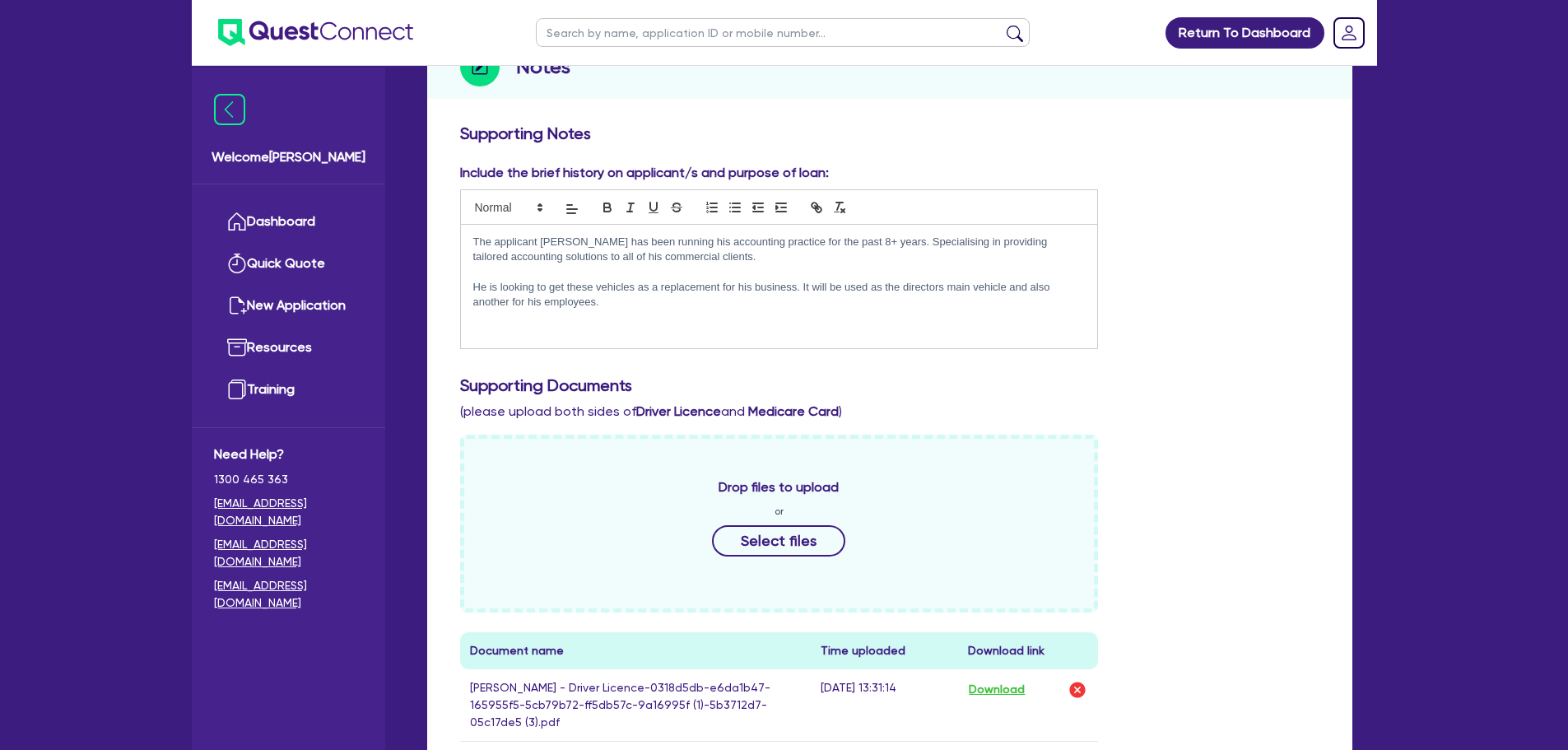
scroll to position [494, 0]
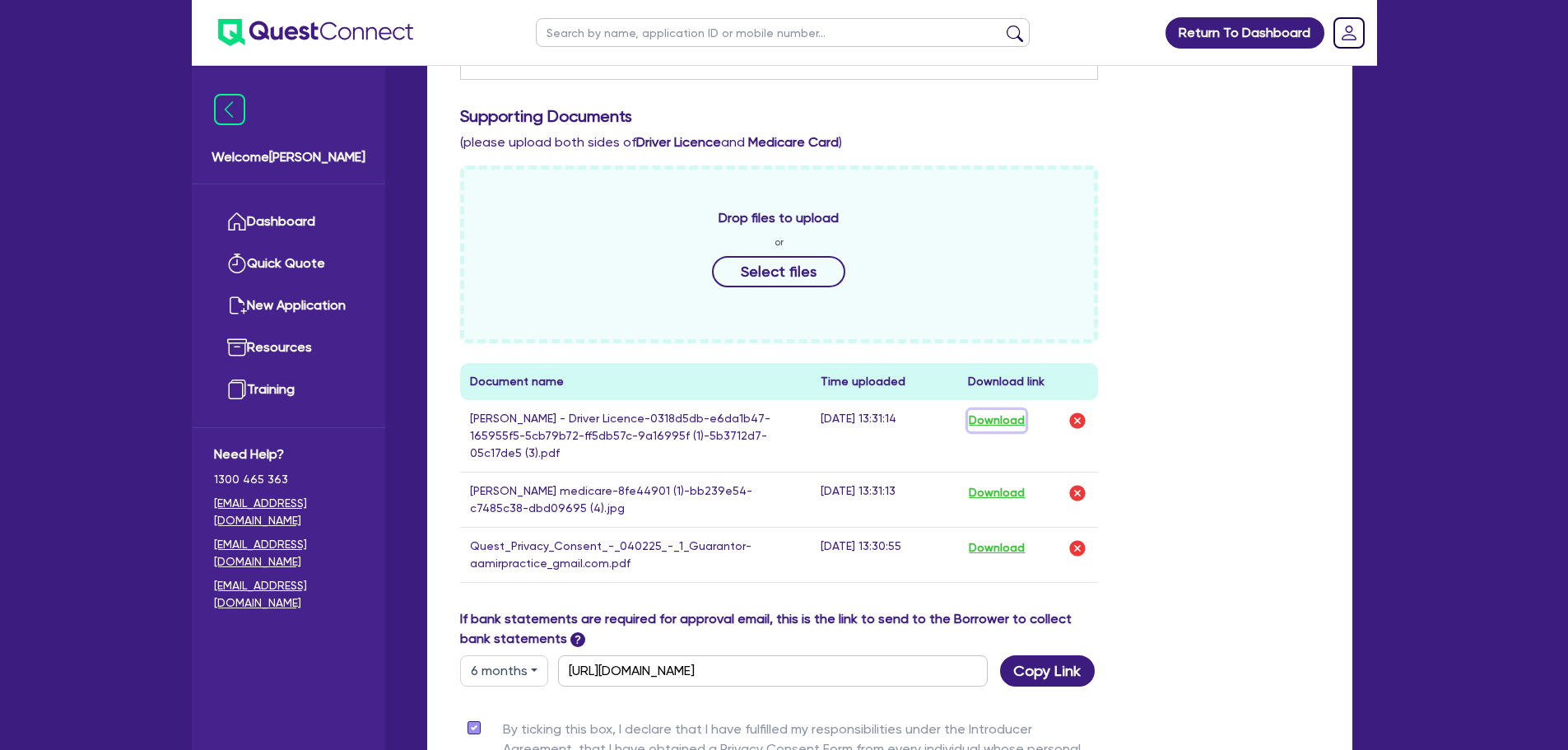
click at [995, 421] on button "Download" at bounding box center [997, 420] width 58 height 21
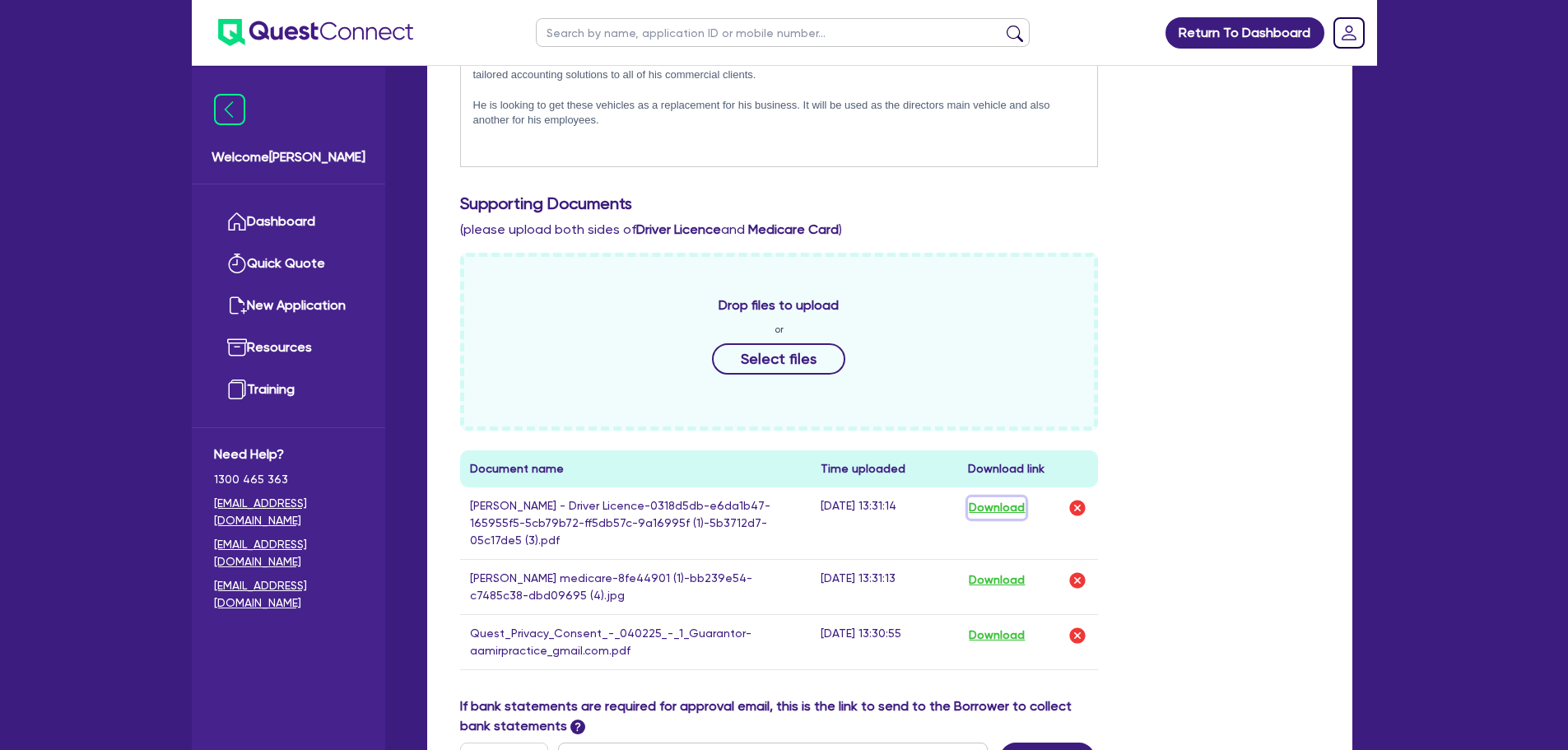
scroll to position [165, 0]
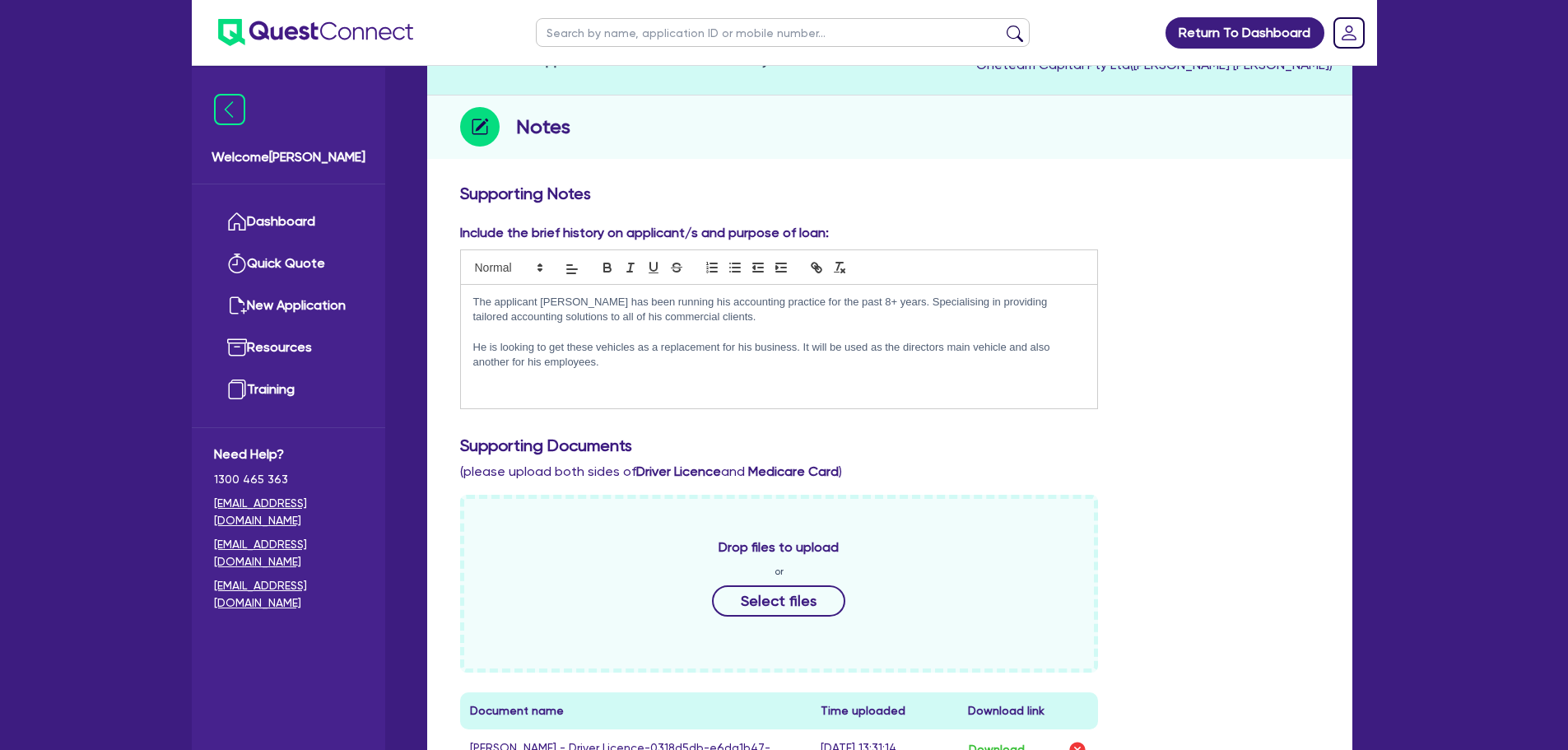
click at [598, 36] on input "text" at bounding box center [783, 32] width 494 height 29
type input "a s"
click button "submit" at bounding box center [1015, 36] width 26 height 23
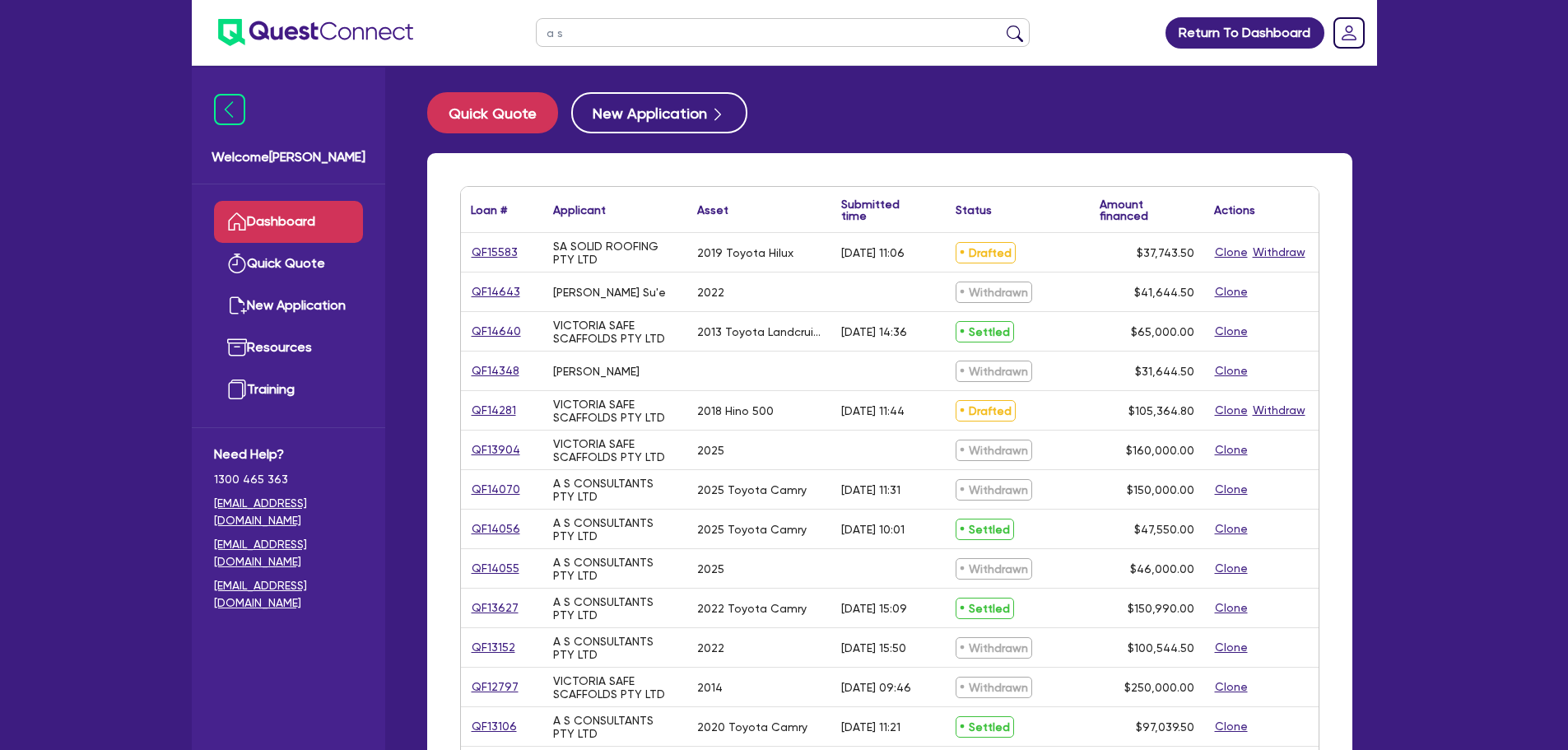
click at [621, 25] on input "a s" at bounding box center [783, 32] width 494 height 29
type input "a s cons"
click at [1002, 25] on button "submit" at bounding box center [1015, 36] width 26 height 23
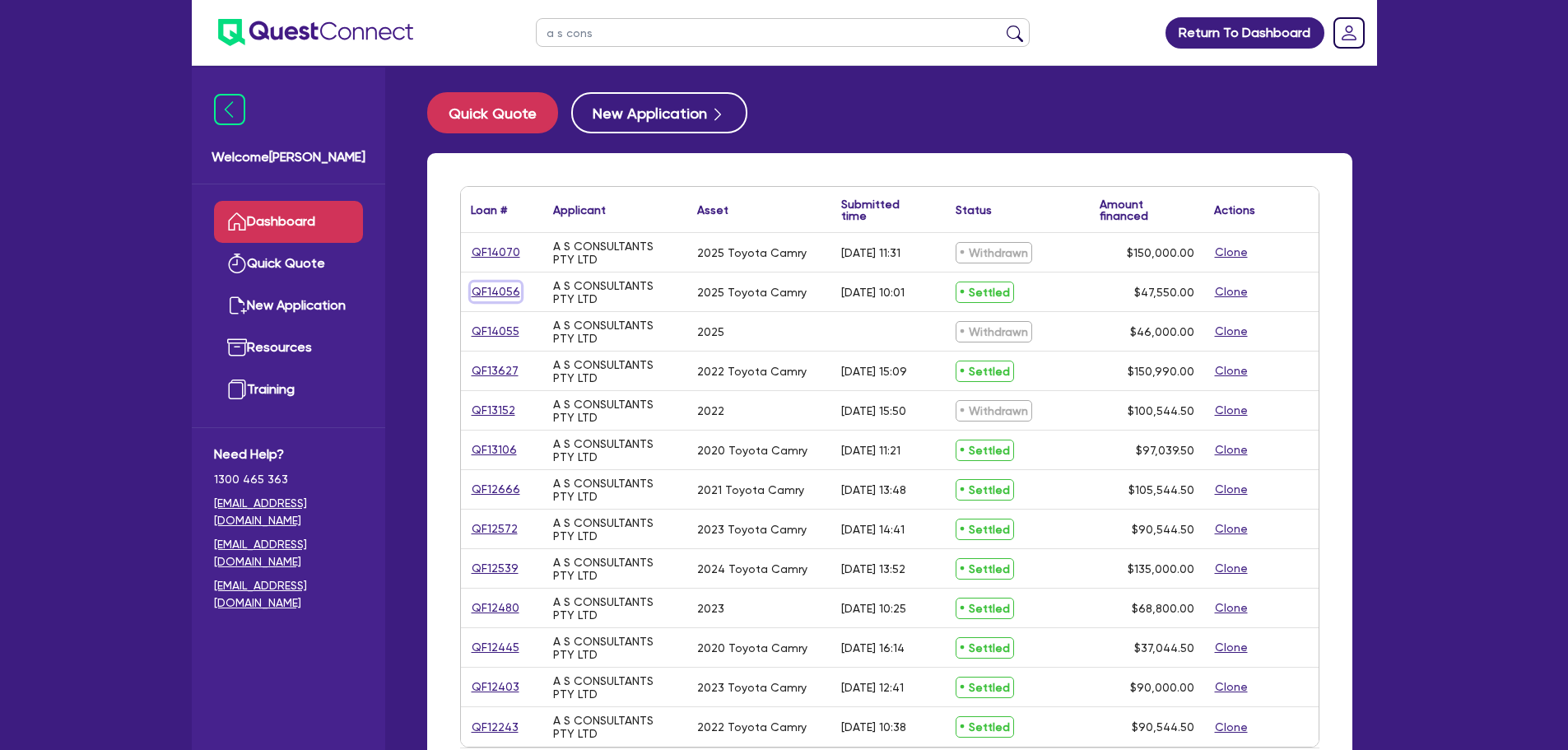
click at [492, 285] on link "QF14056" at bounding box center [496, 292] width 50 height 19
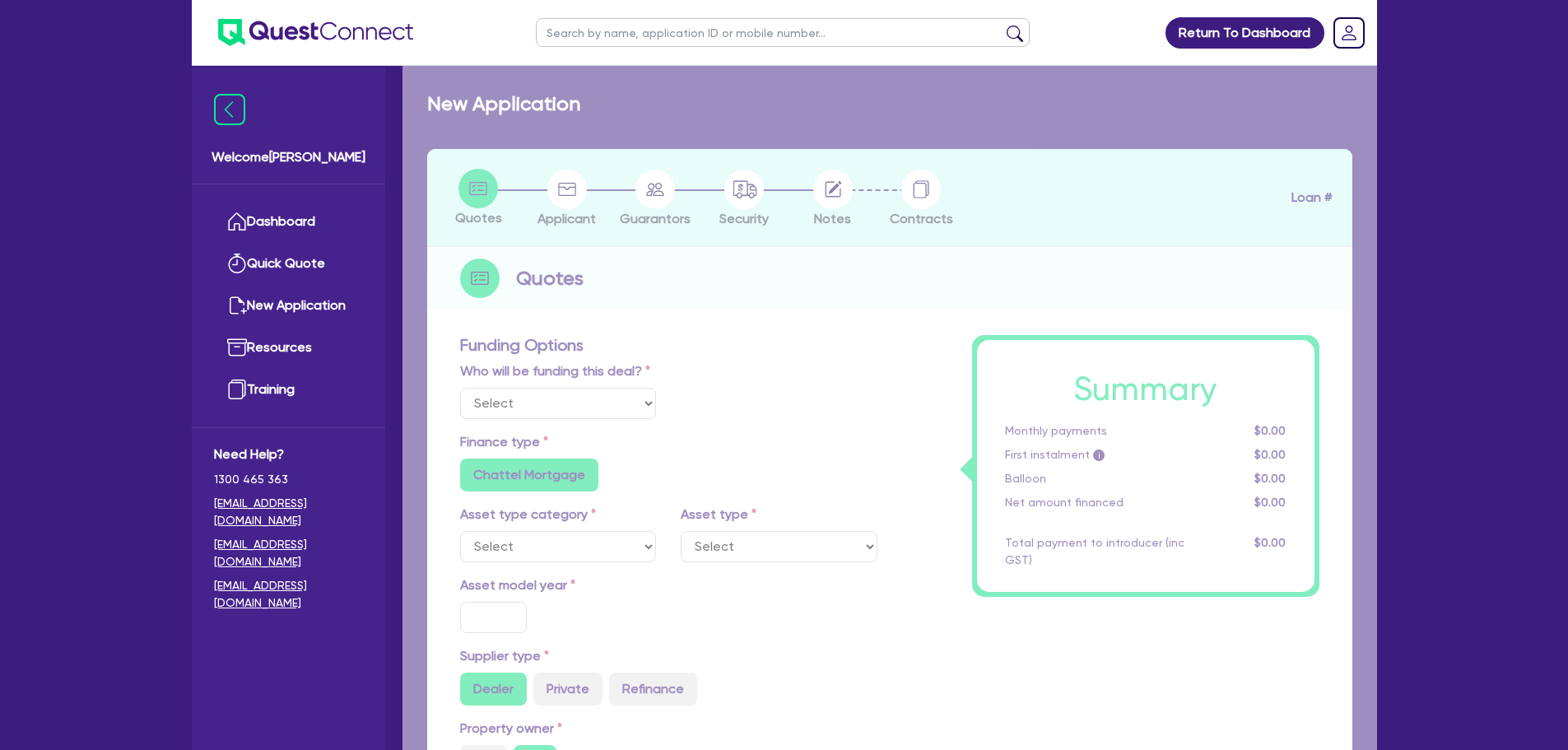
select select "Other"
select select "CARS_AND_LIGHT_TRUCKS"
type input "2025"
radio input "true"
type input "46,400"
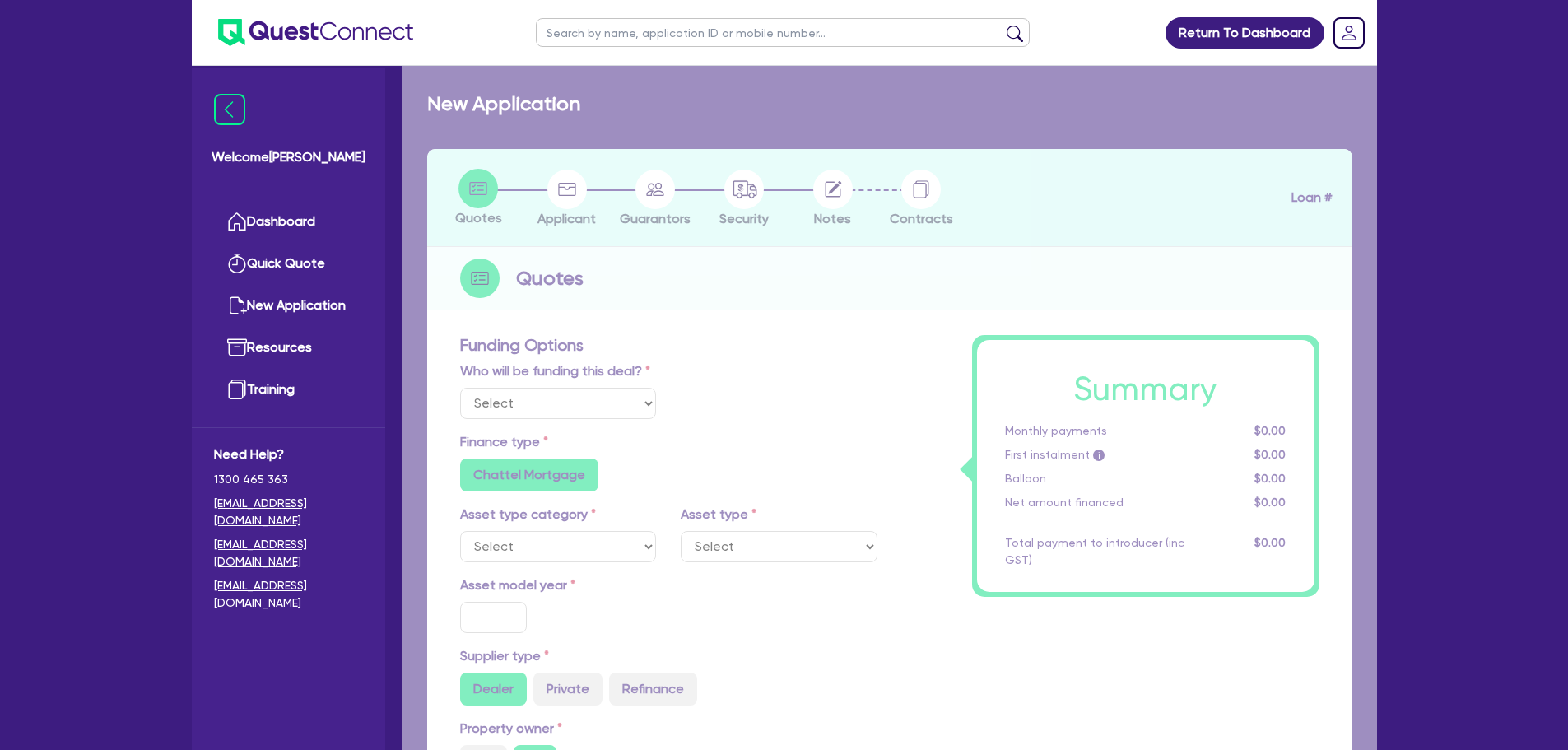
type input "4.13"
type input "1,962.31"
type input "8.99"
type input "545.45"
type input "500"
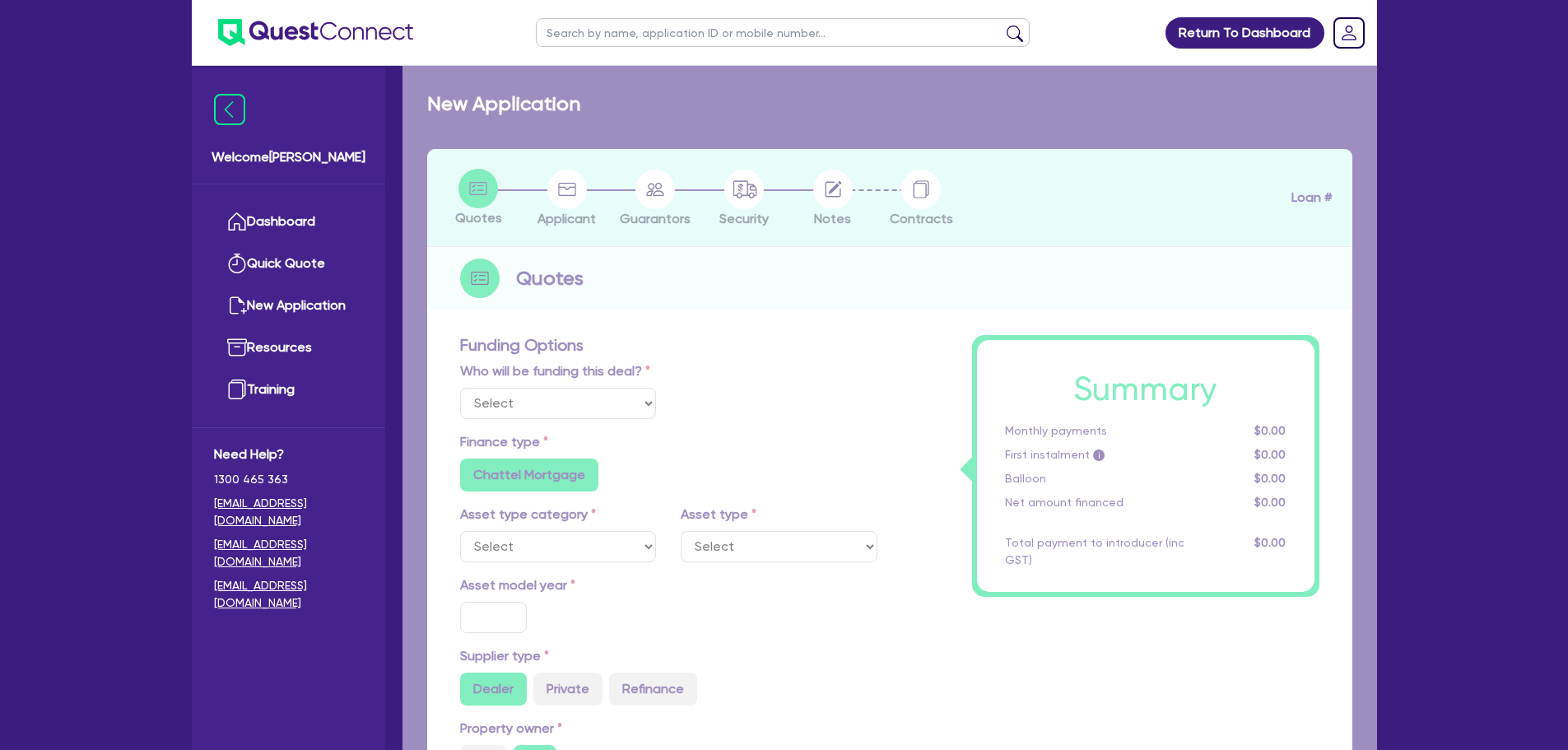
radio input "true"
select select "PASSENGER_VEHICLES"
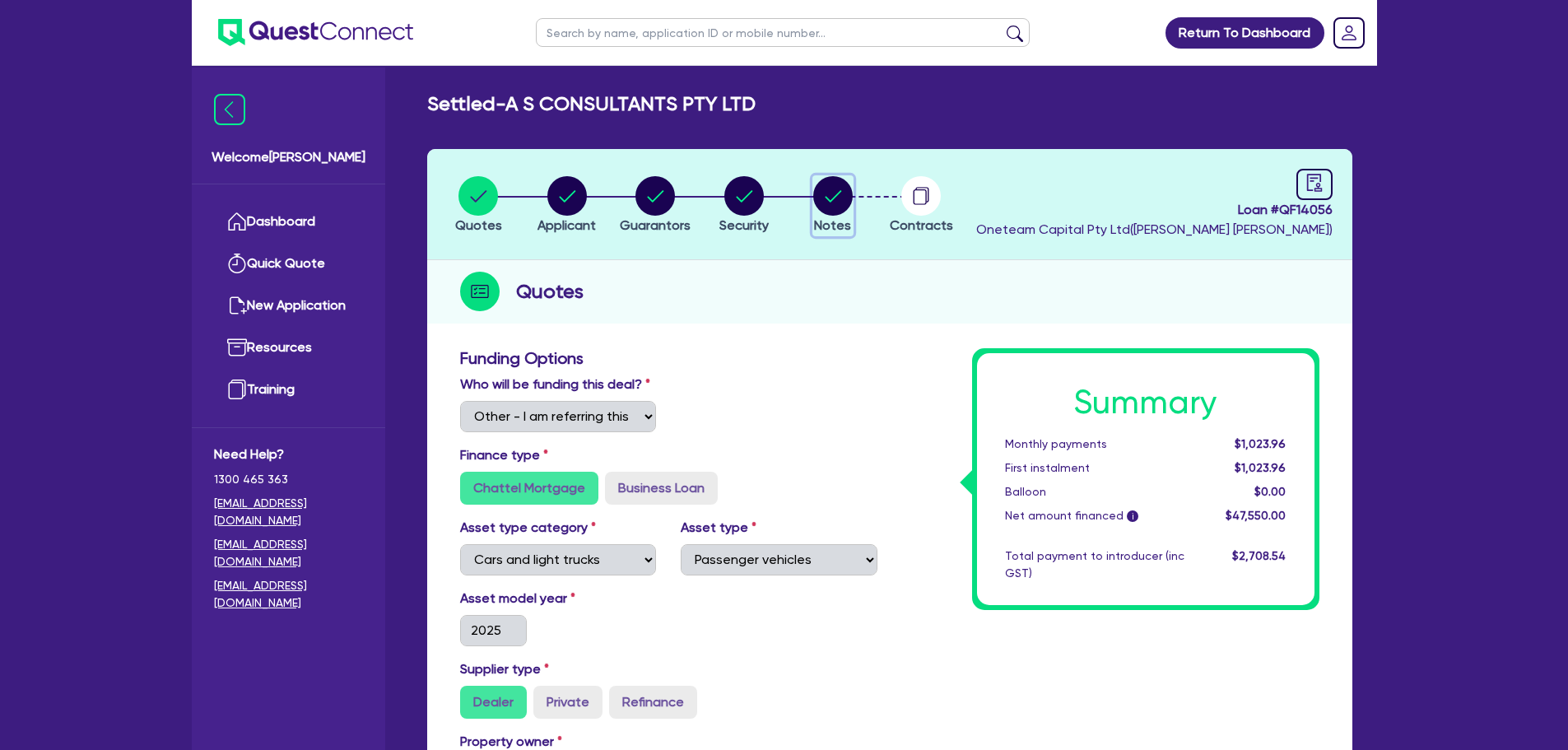
drag, startPoint x: 832, startPoint y: 192, endPoint x: 851, endPoint y: 272, distance: 82.2
click at [833, 193] on circle "button" at bounding box center [832, 196] width 40 height 40
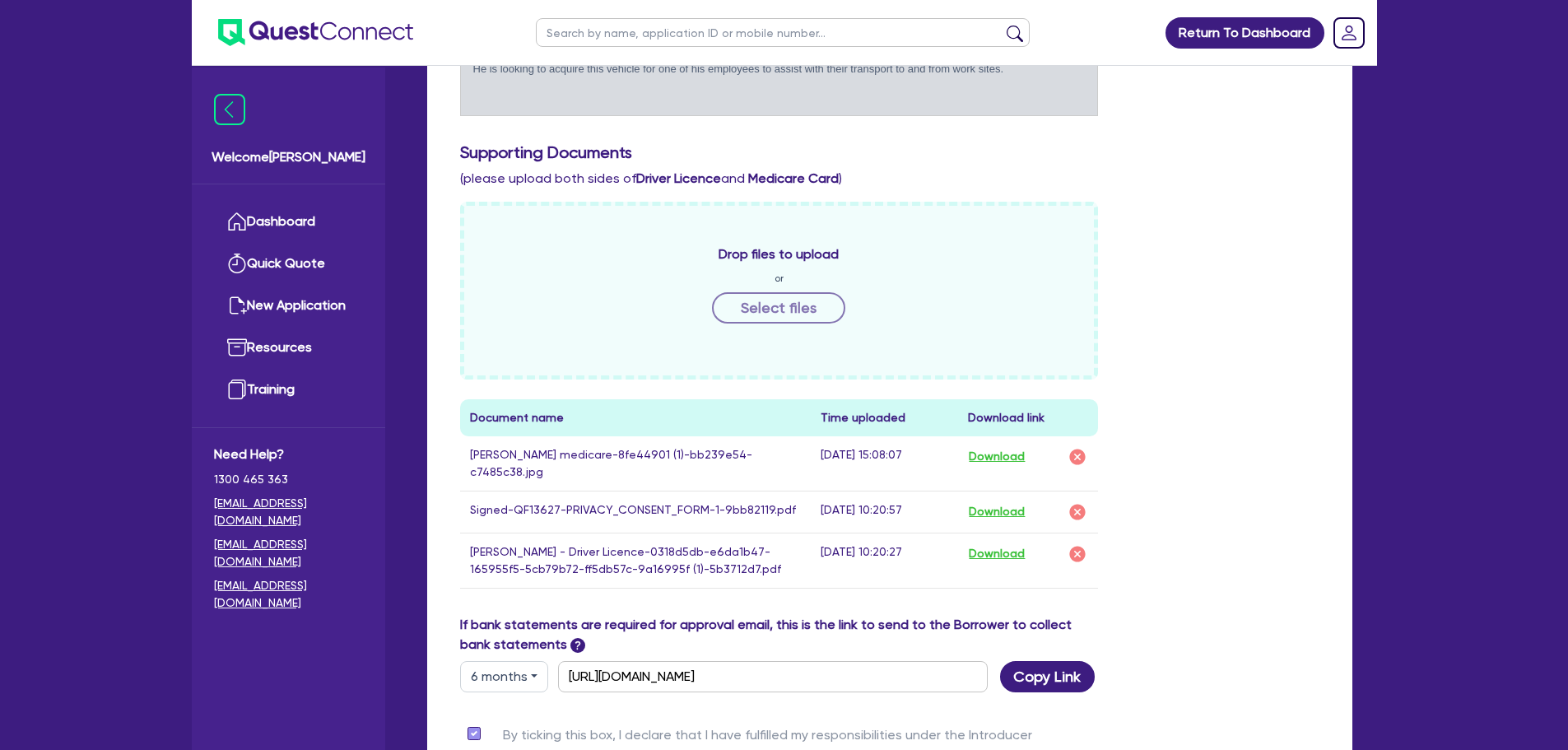
scroll to position [494, 0]
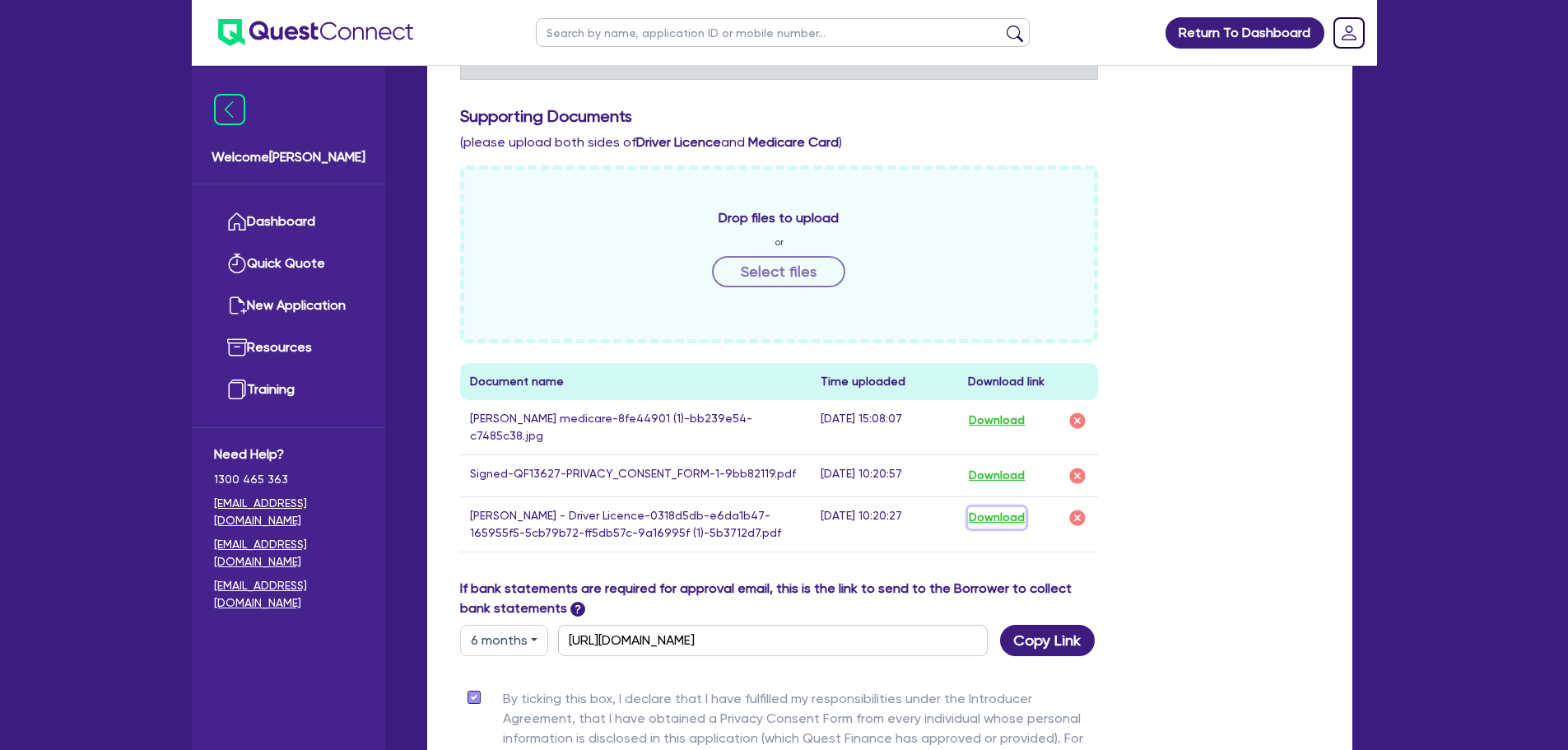
click at [1008, 507] on button "Download" at bounding box center [997, 518] width 58 height 21
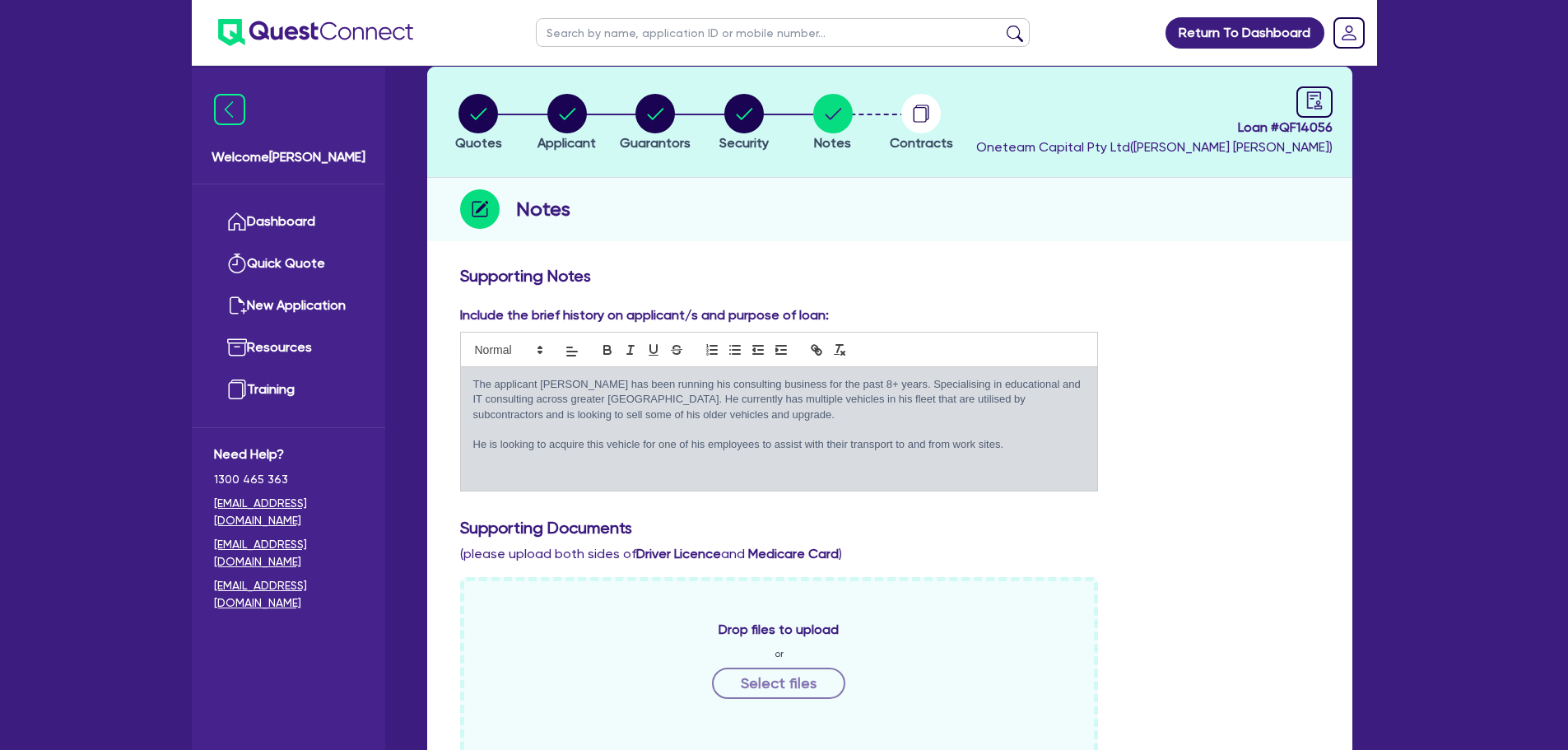
drag, startPoint x: 593, startPoint y: 259, endPoint x: 880, endPoint y: 245, distance: 287.3
click at [912, 233] on div "Notes" at bounding box center [889, 210] width 925 height 64
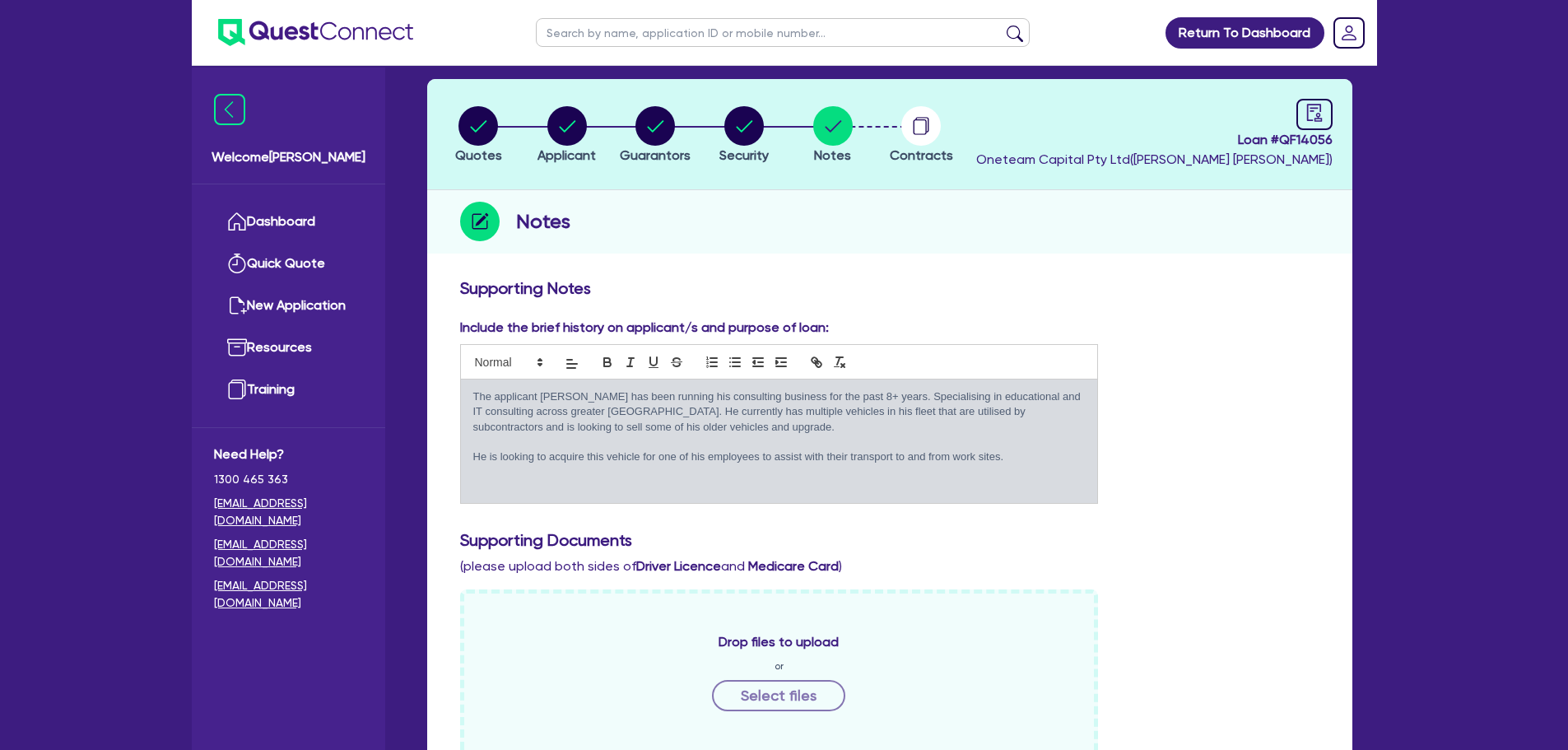
scroll to position [0, 0]
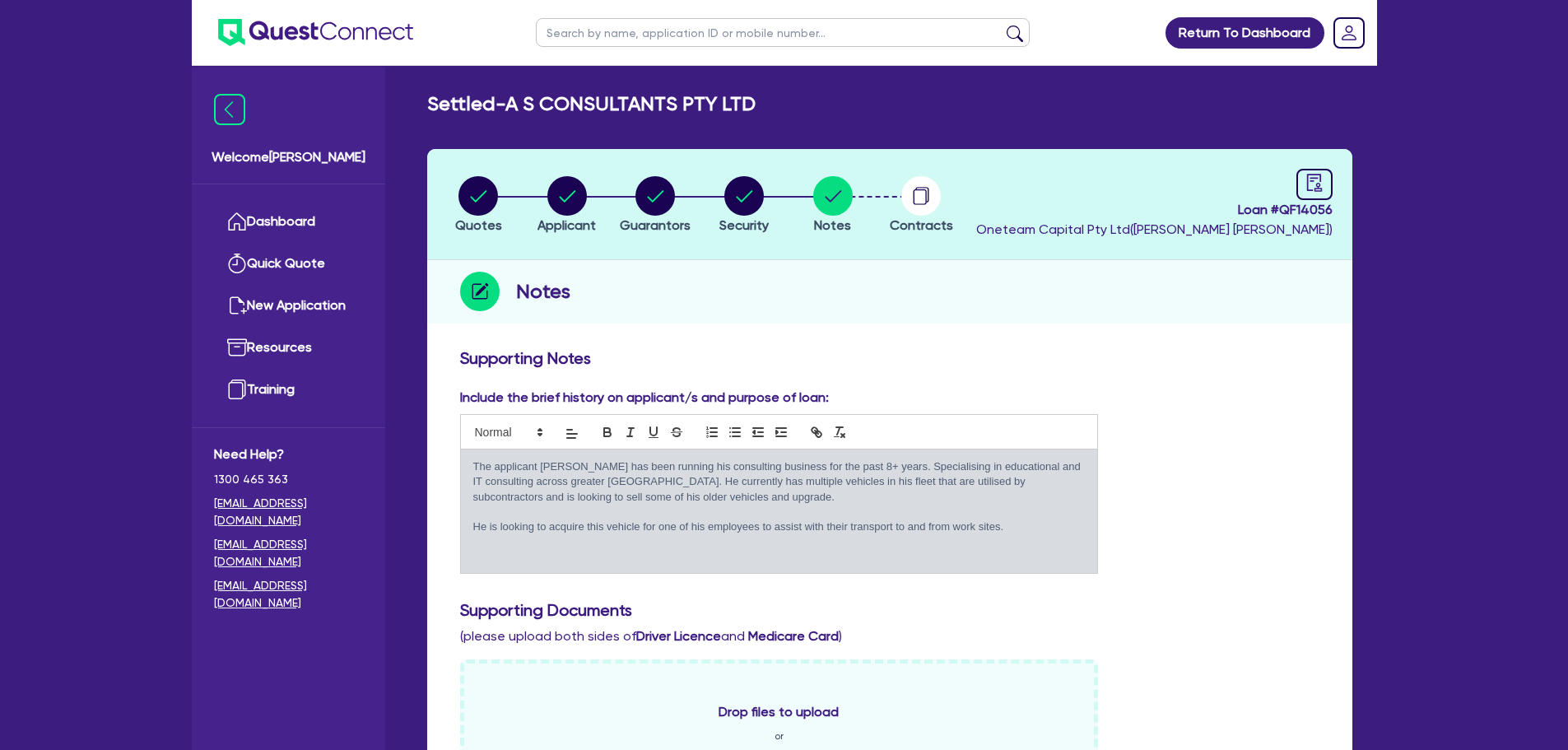
click at [774, 45] on input "text" at bounding box center [783, 32] width 494 height 29
type input "cool"
click button "submit" at bounding box center [1015, 36] width 26 height 23
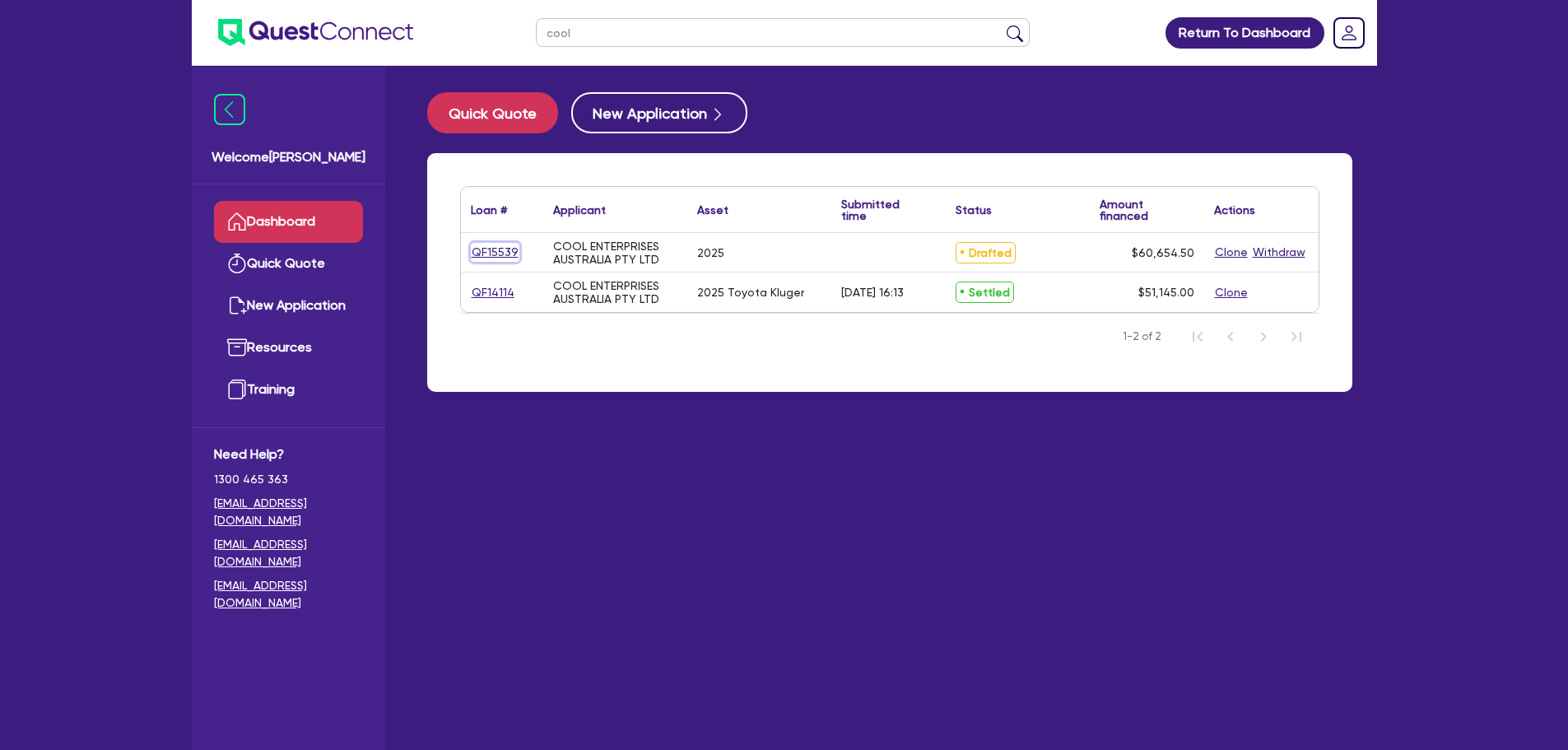
click at [507, 248] on link "QF15539" at bounding box center [495, 252] width 48 height 19
select select "Other"
select select "CARS_AND_LIGHT_TRUCKS"
select select "PASSENGER_VEHICLES"
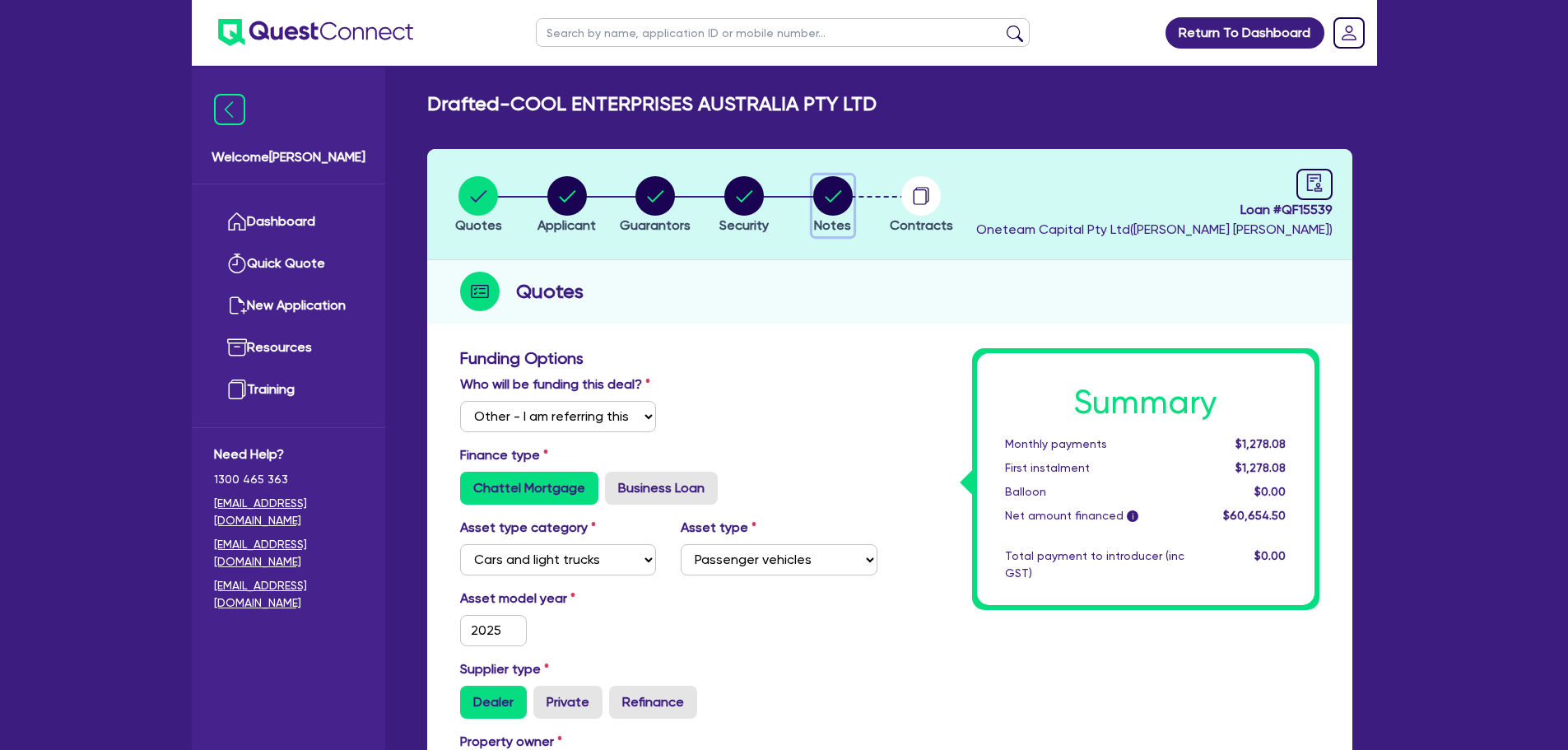
click at [847, 194] on circle "button" at bounding box center [832, 196] width 40 height 40
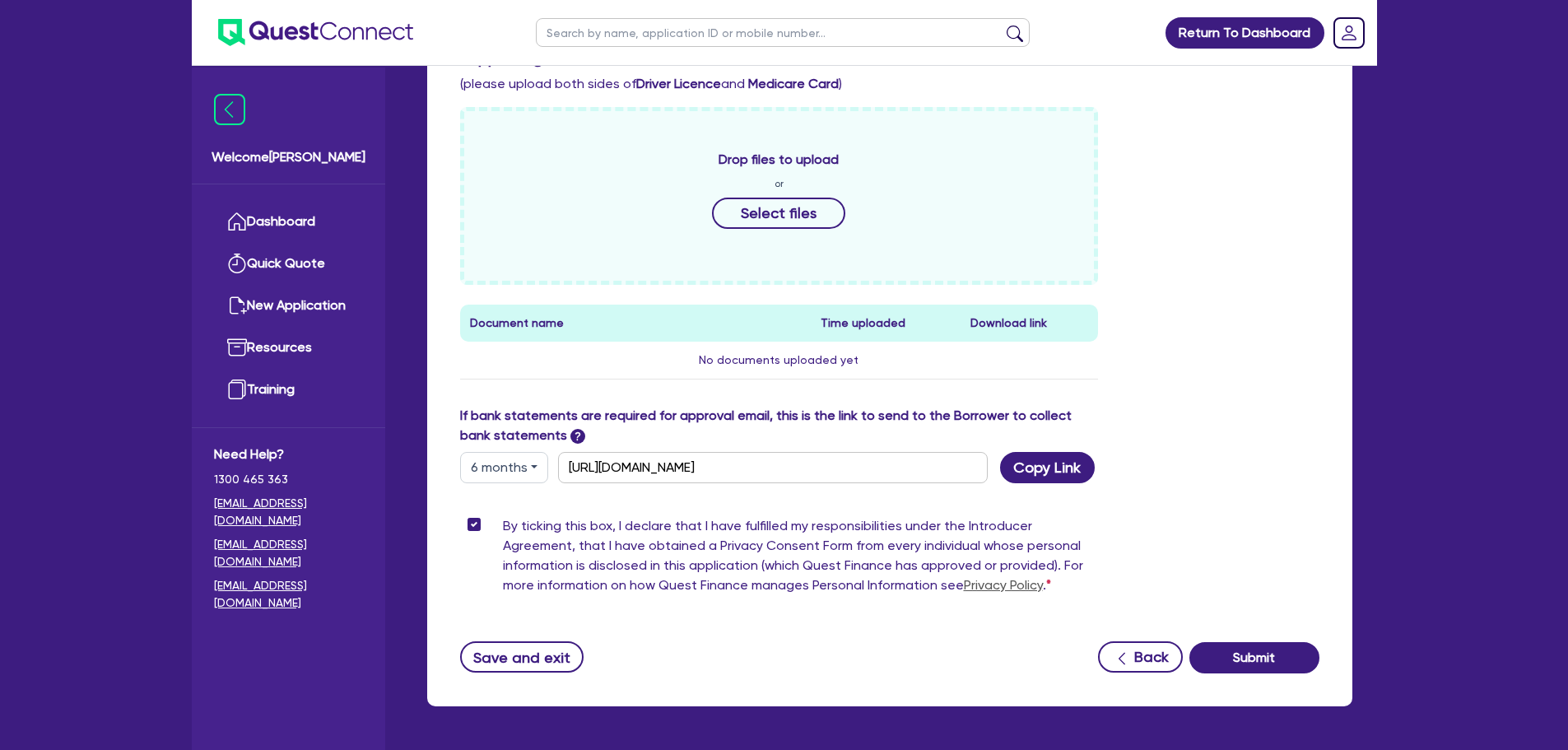
scroll to position [609, 0]
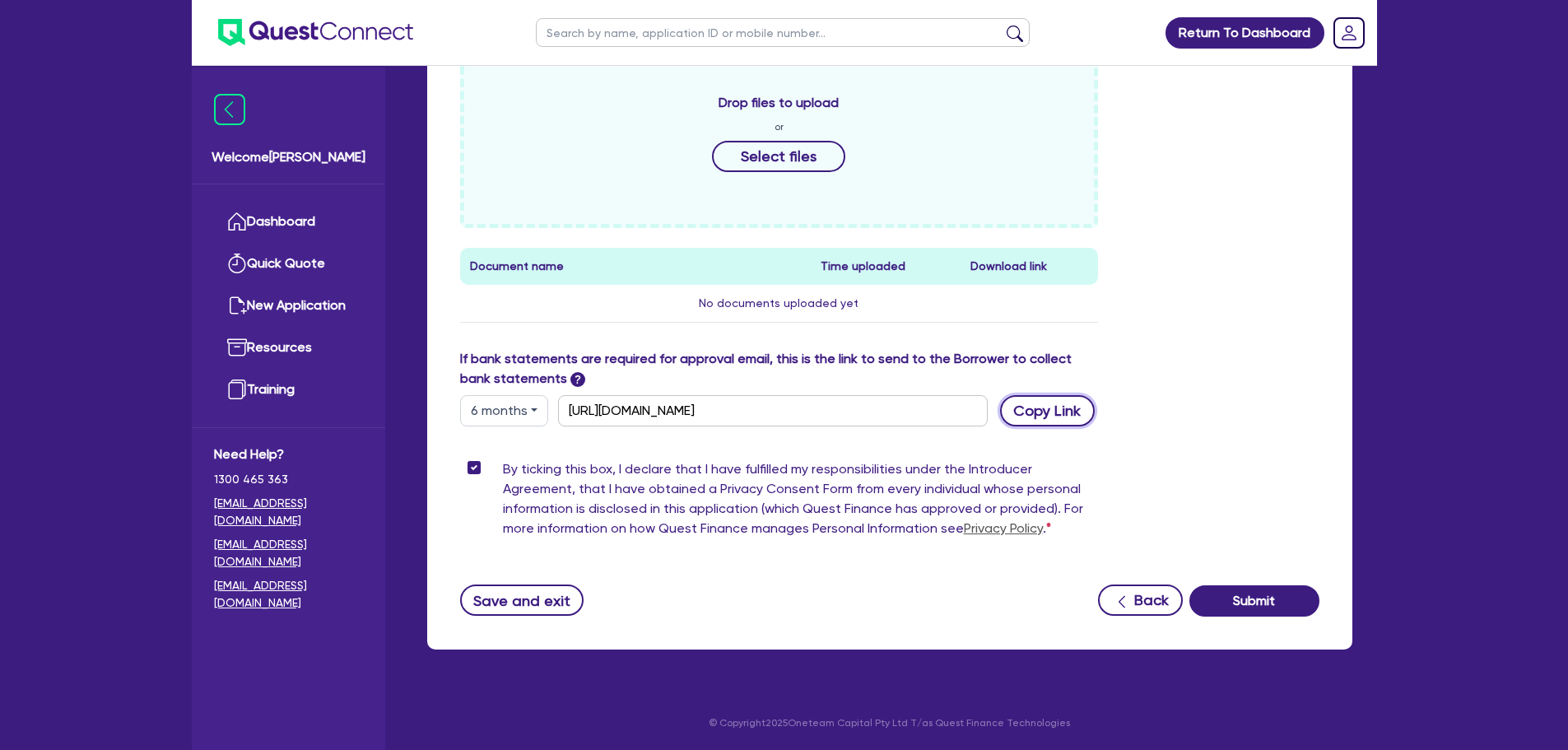
click at [1031, 420] on button "Copy Link" at bounding box center [1048, 411] width 95 height 31
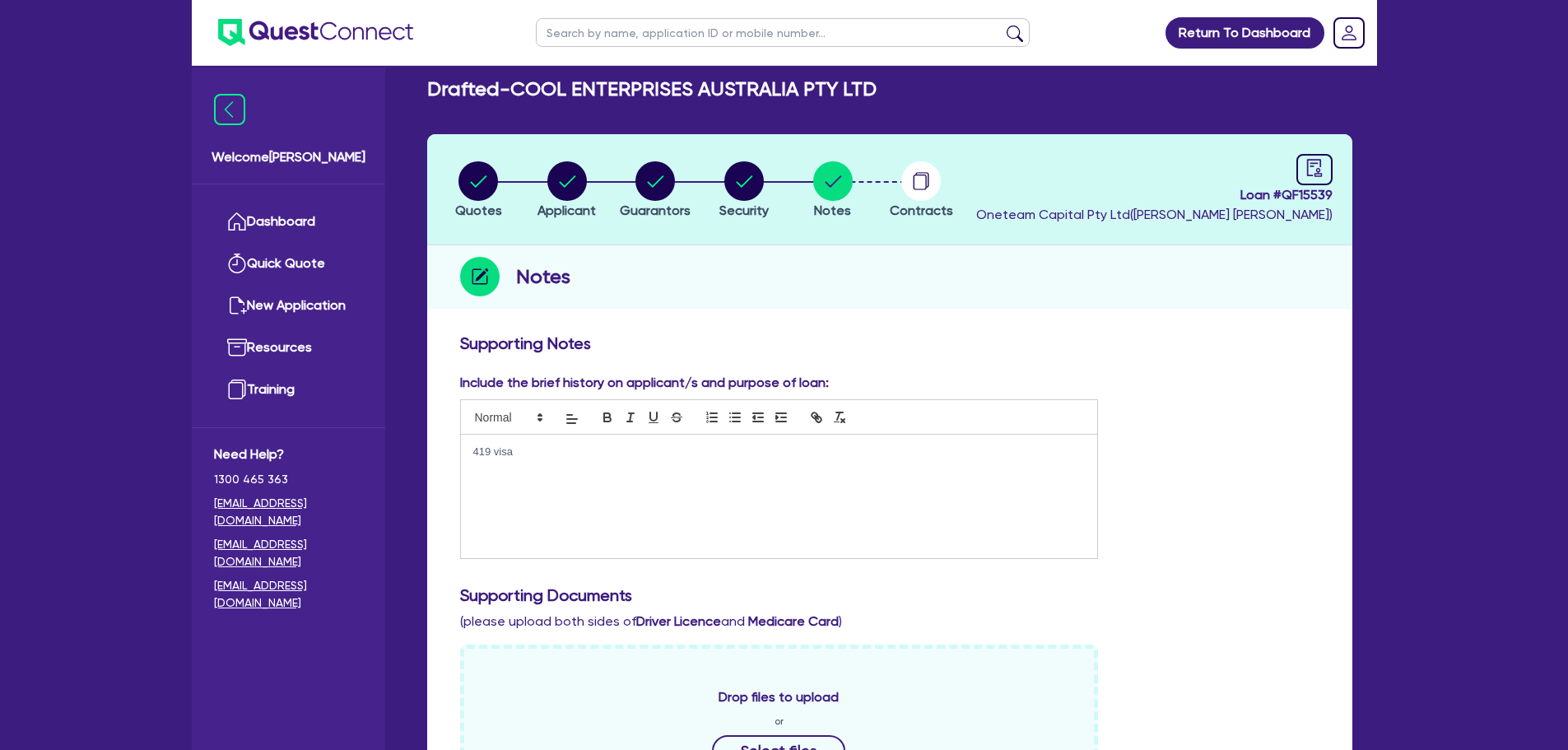
scroll to position [0, 0]
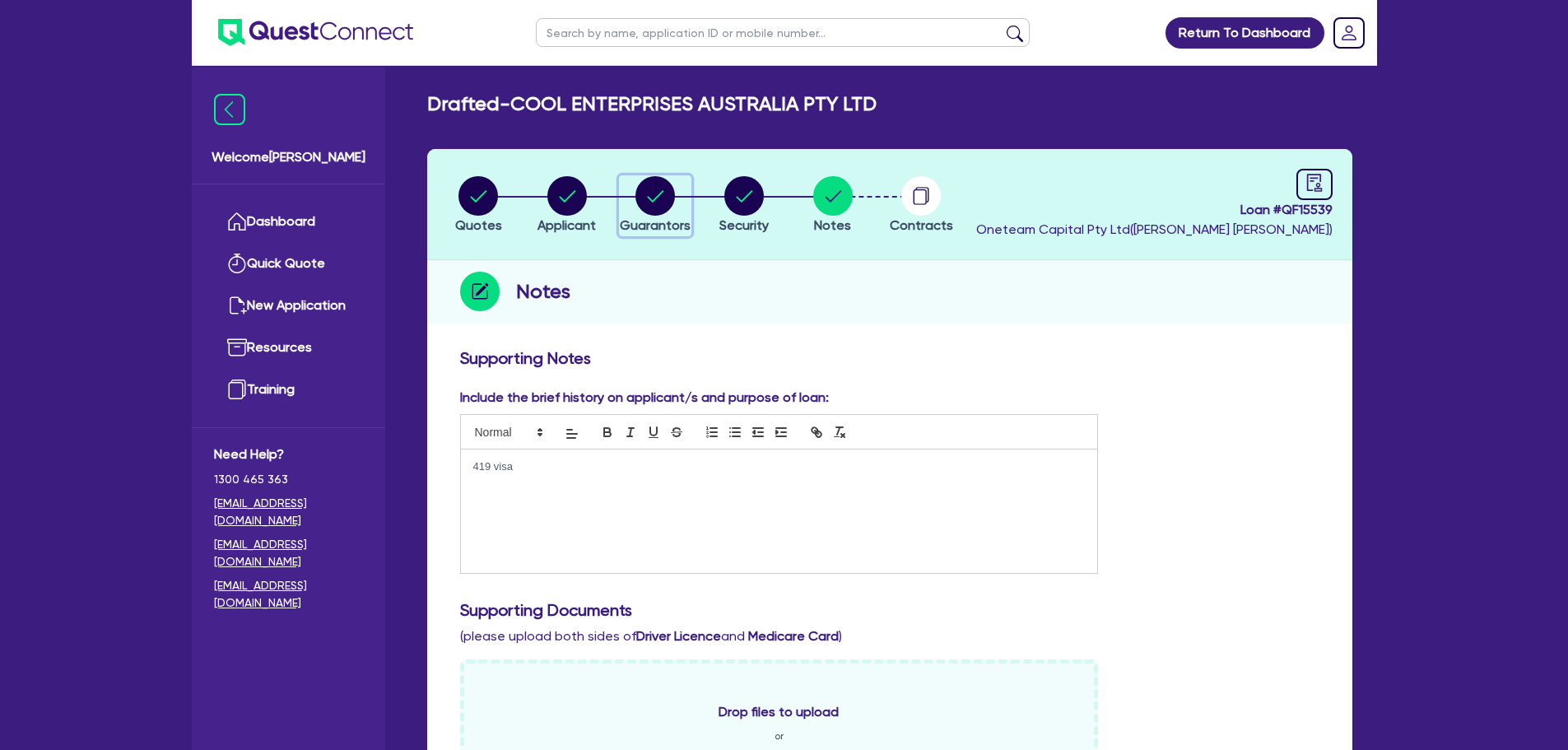
click at [659, 199] on circle "button" at bounding box center [655, 196] width 40 height 40
select select "MR"
select select "NSW"
select select "SINGLE"
select select "VEHICLE"
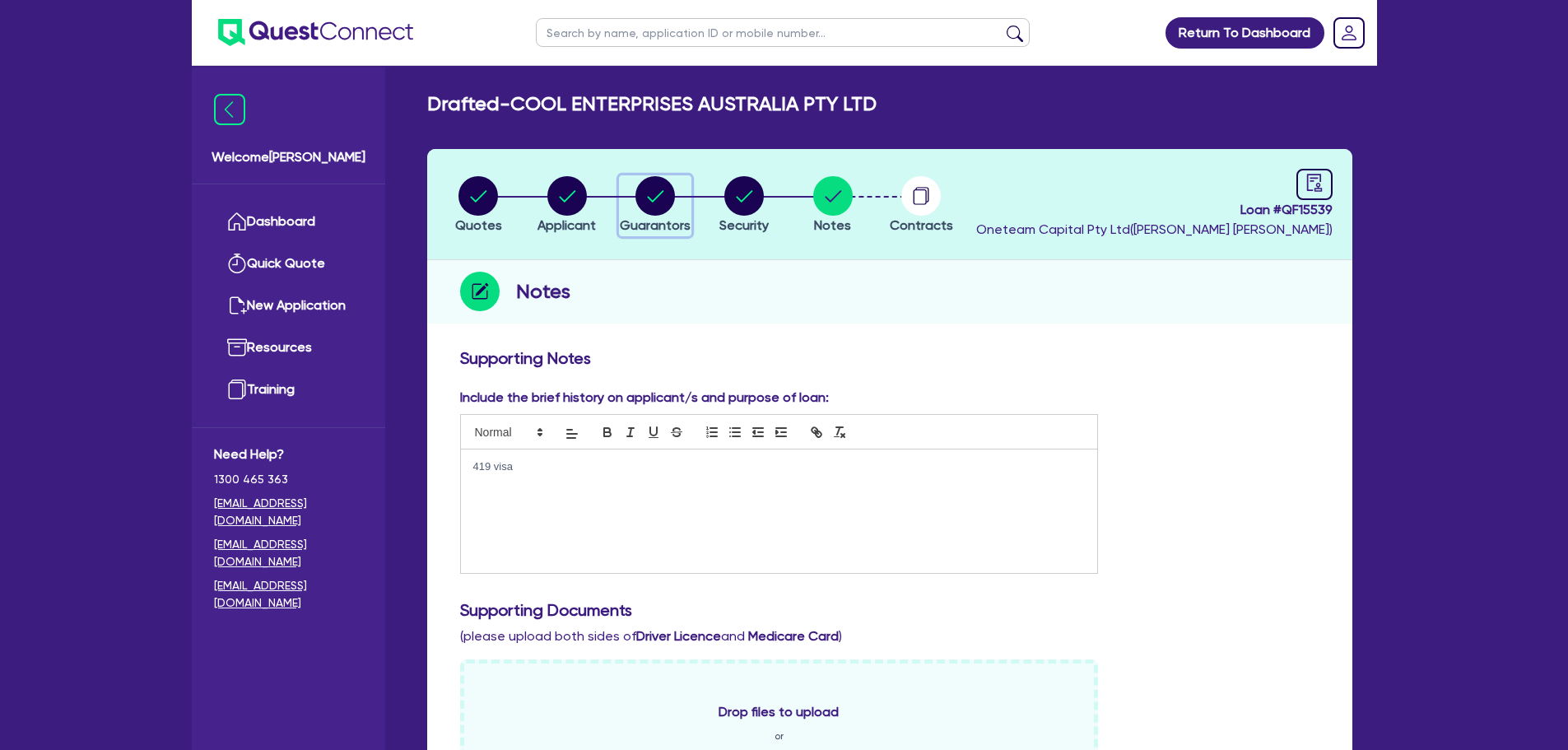
select select "VEHICLE"
select select "CASH"
select select "HOUSEHOLD_PERSONAL"
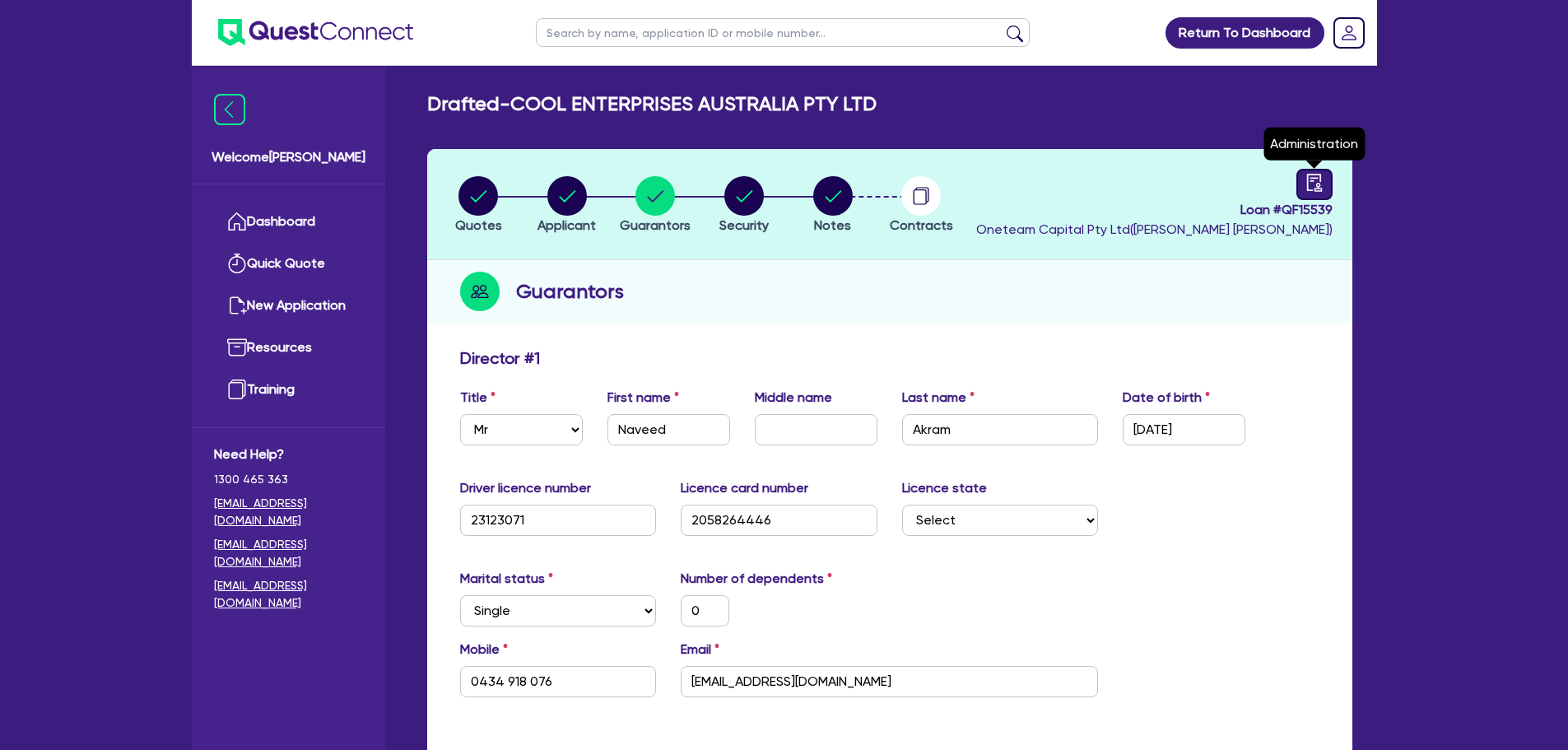
click at [1308, 187] on icon "audit" at bounding box center [1313, 182] width 14 height 17
select select "DRAFTED_NEW"
select select "Other"
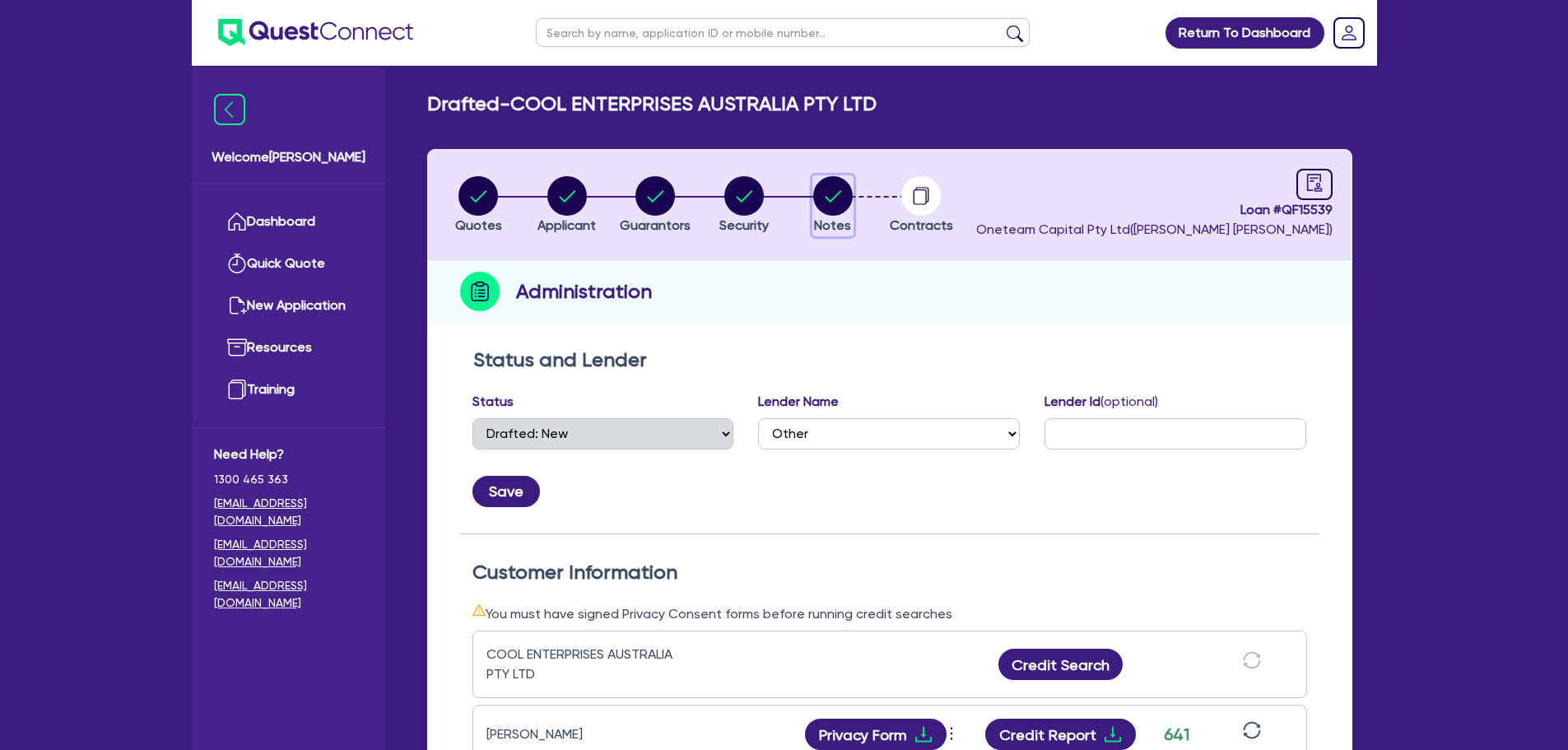
click at [829, 208] on circle "button" at bounding box center [832, 196] width 40 height 40
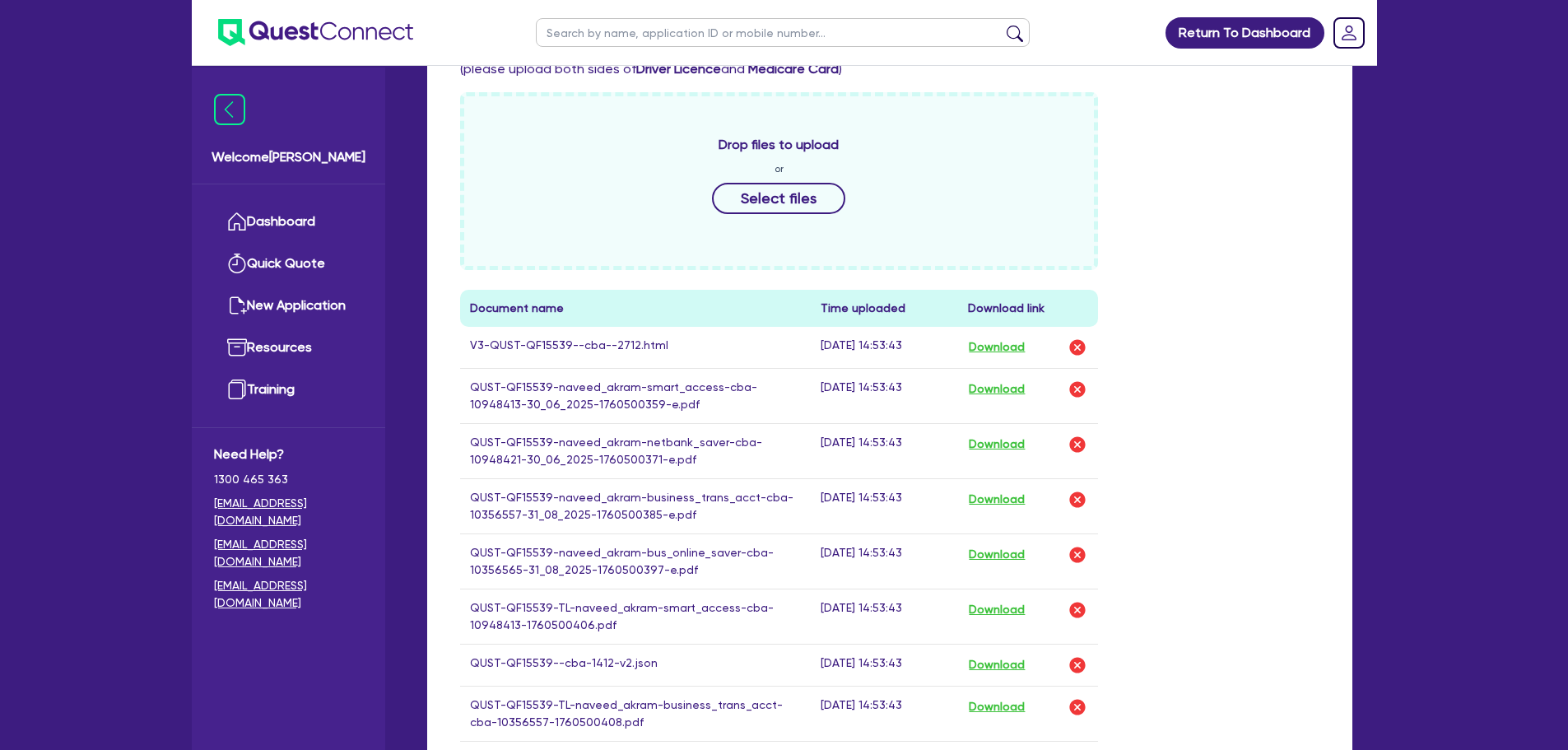
scroll to position [658, 0]
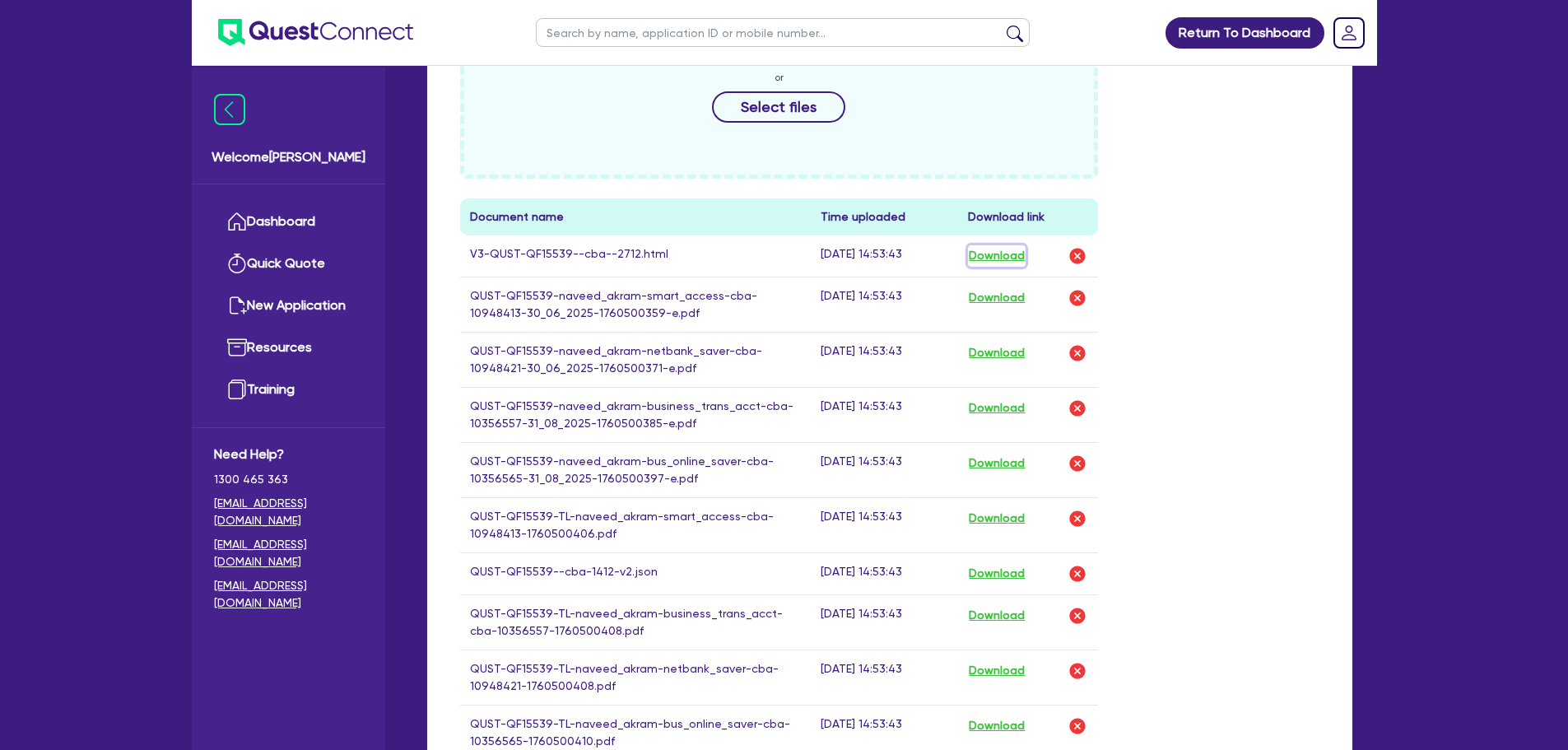
click at [1002, 256] on button "Download" at bounding box center [997, 255] width 58 height 21
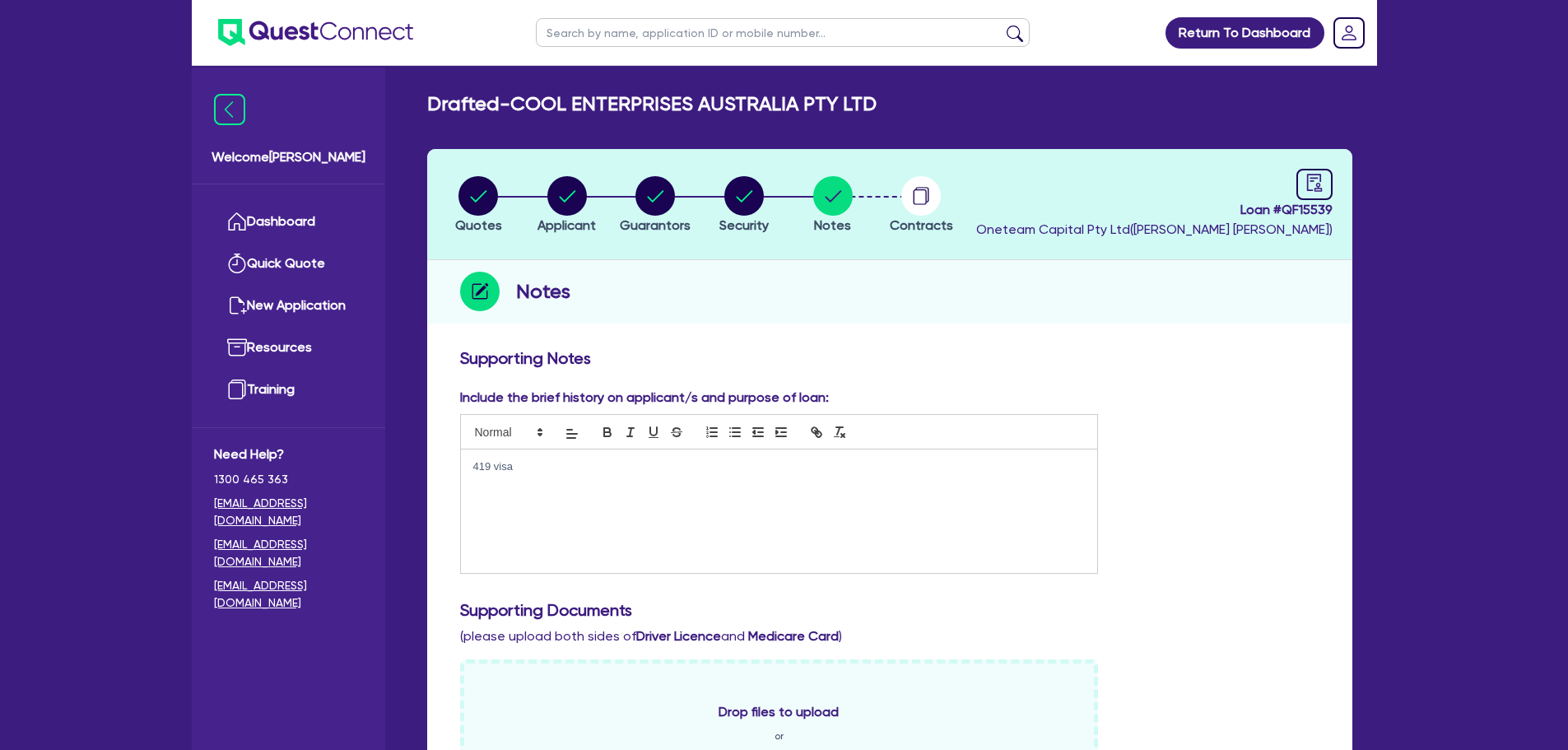
click at [587, 27] on input "text" at bounding box center [783, 32] width 494 height 29
type input "cool enterprises"
click button "submit" at bounding box center [1015, 36] width 26 height 23
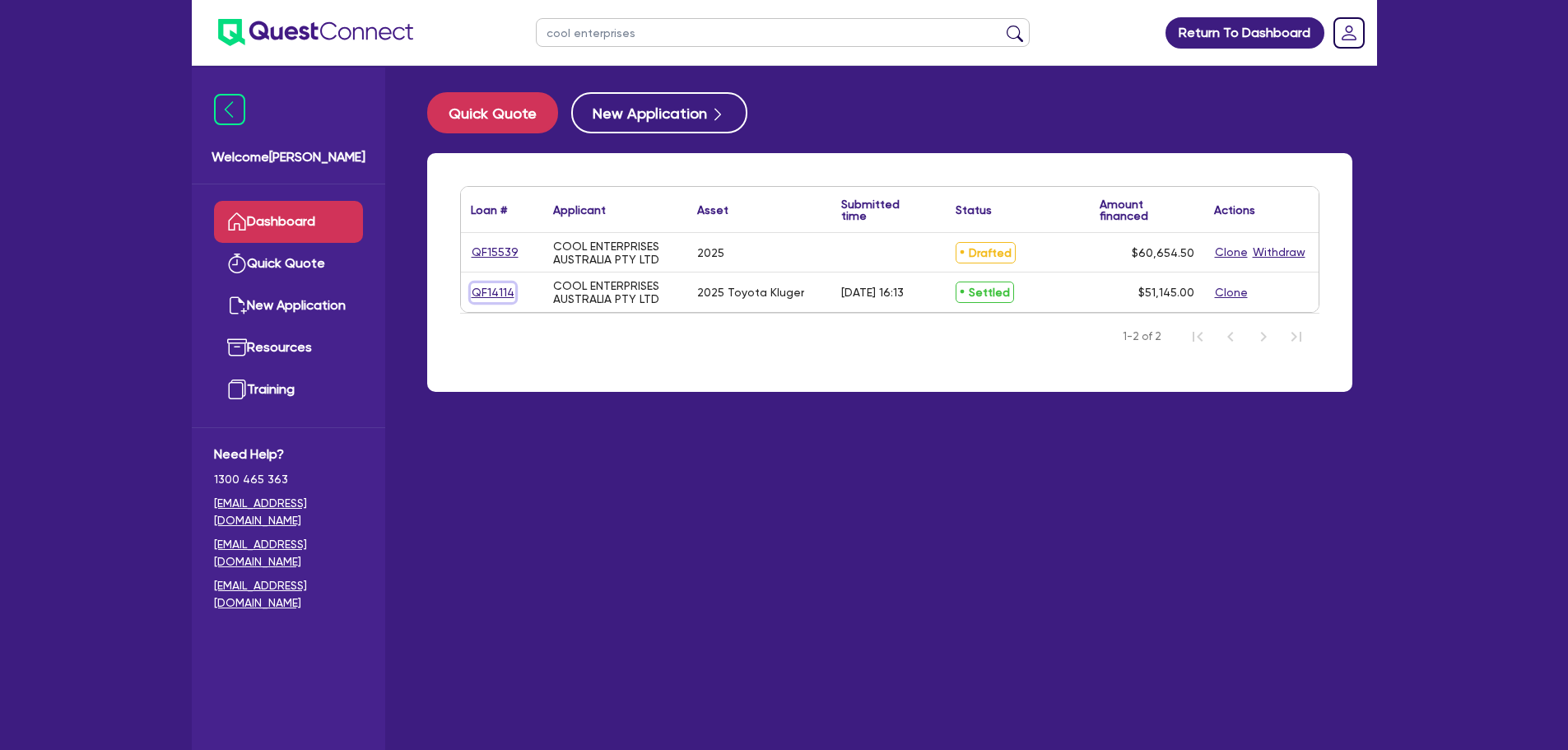
click at [487, 292] on link "QF14114" at bounding box center [493, 293] width 44 height 19
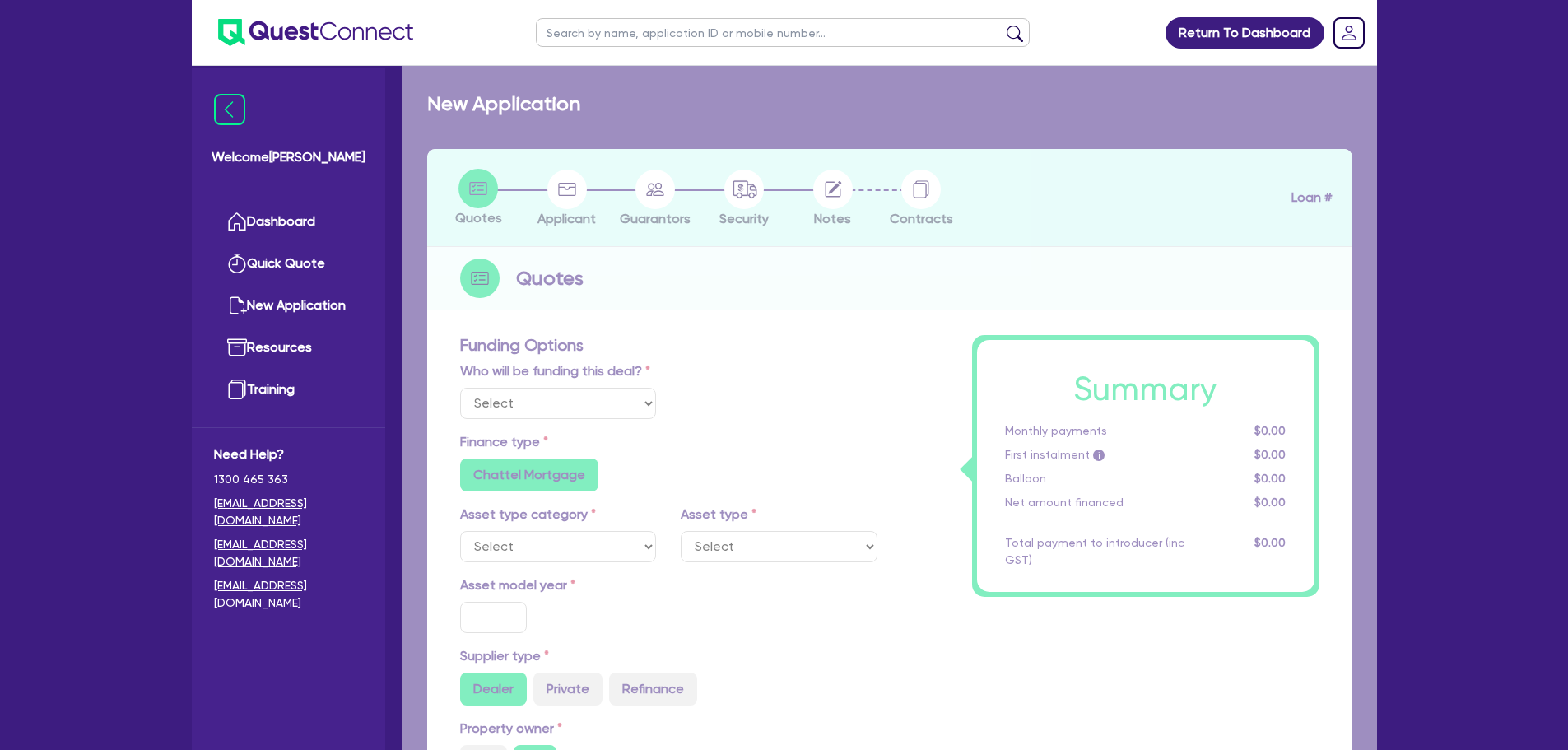
select select "Other"
select select "CARS_AND_LIGHT_TRUCKS"
type input "2025"
type input "66,073.07"
type input "16,073.07"
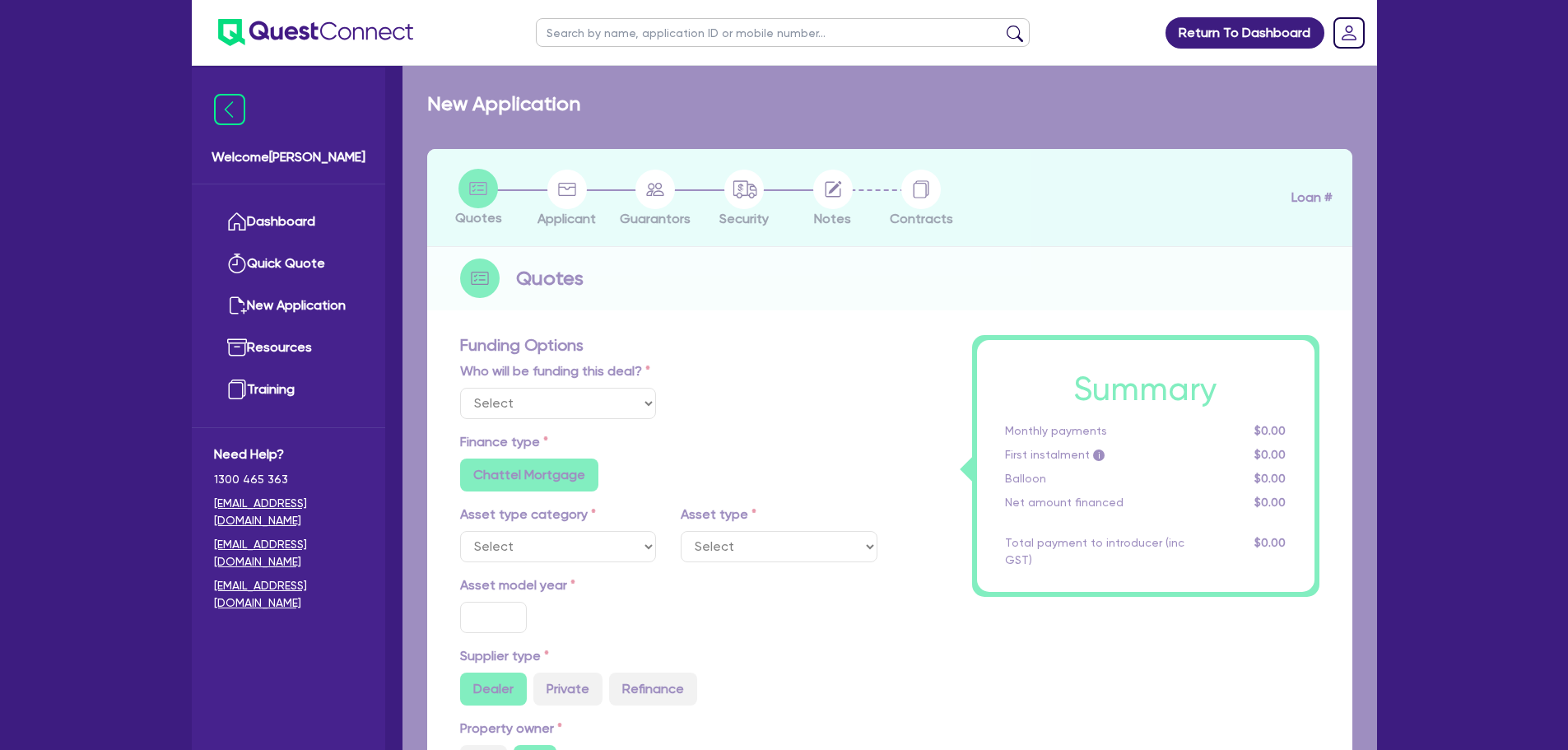
type input "6.82"
type input "3,483.54"
type input "15.9"
type input "540.91"
type input "500"
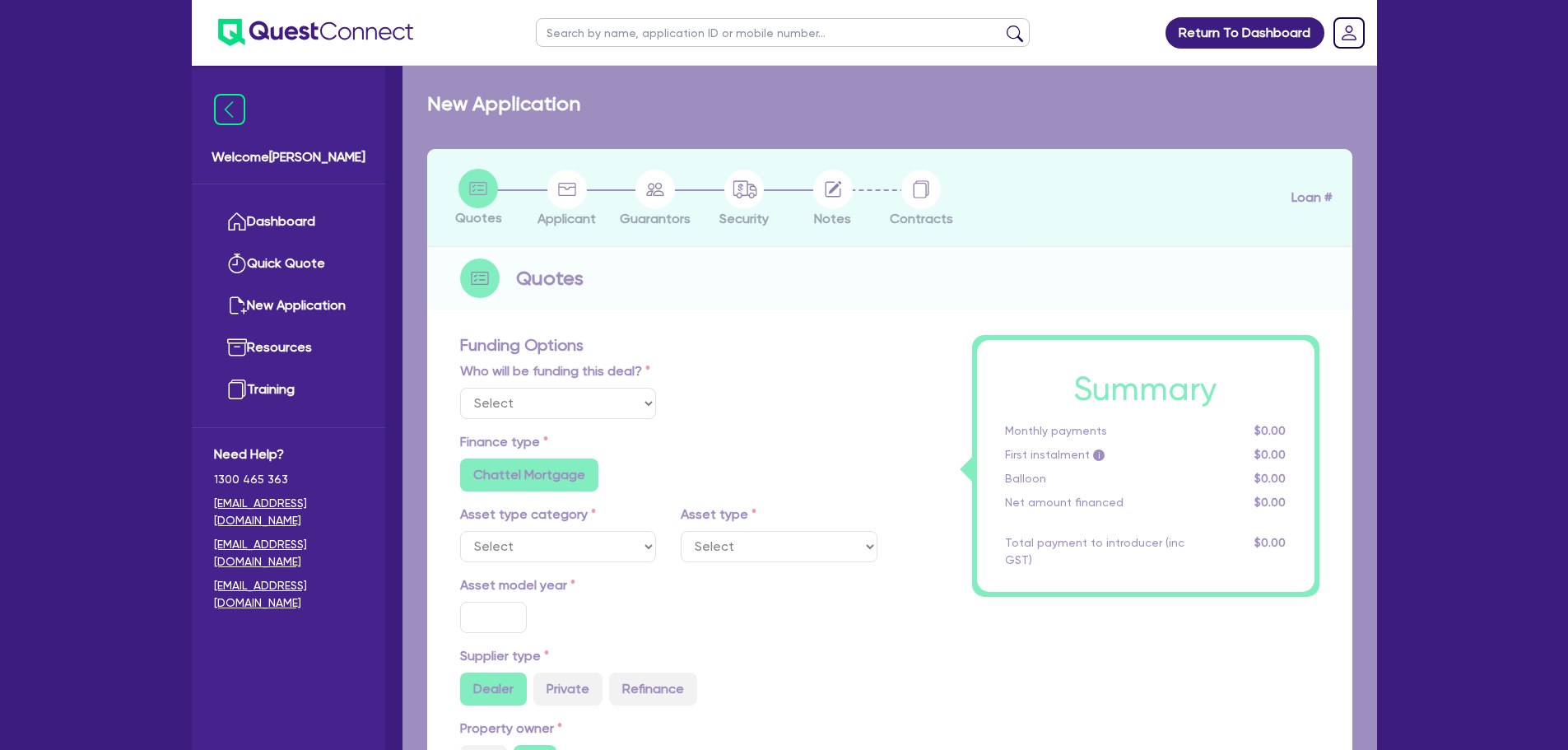
radio input "true"
select select "PASSENGER_VEHICLES"
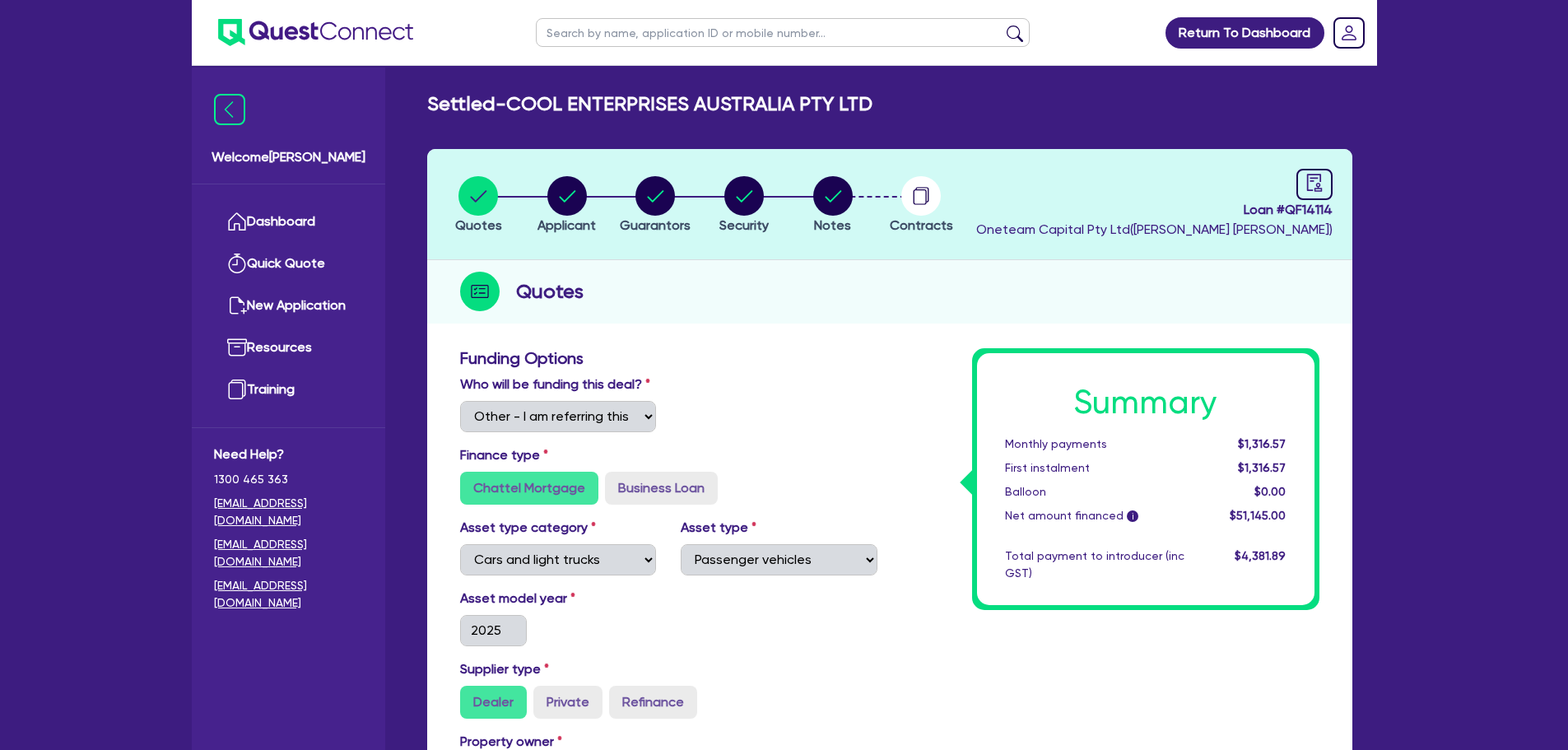
click at [652, 42] on input "text" at bounding box center [783, 32] width 494 height 29
type input "cool enterprises"
click button "submit" at bounding box center [1015, 36] width 26 height 23
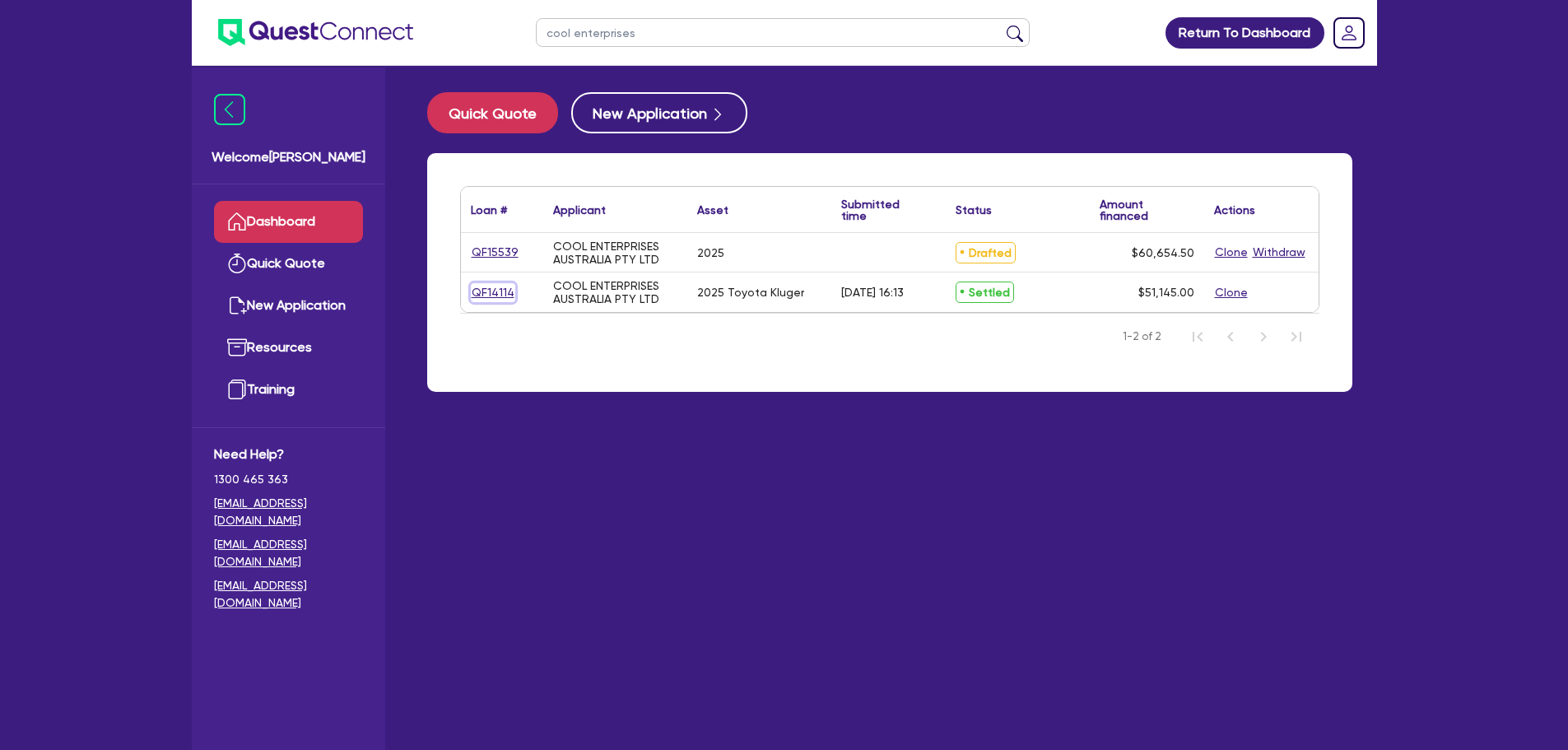
click at [484, 290] on link "QF14114" at bounding box center [493, 293] width 44 height 19
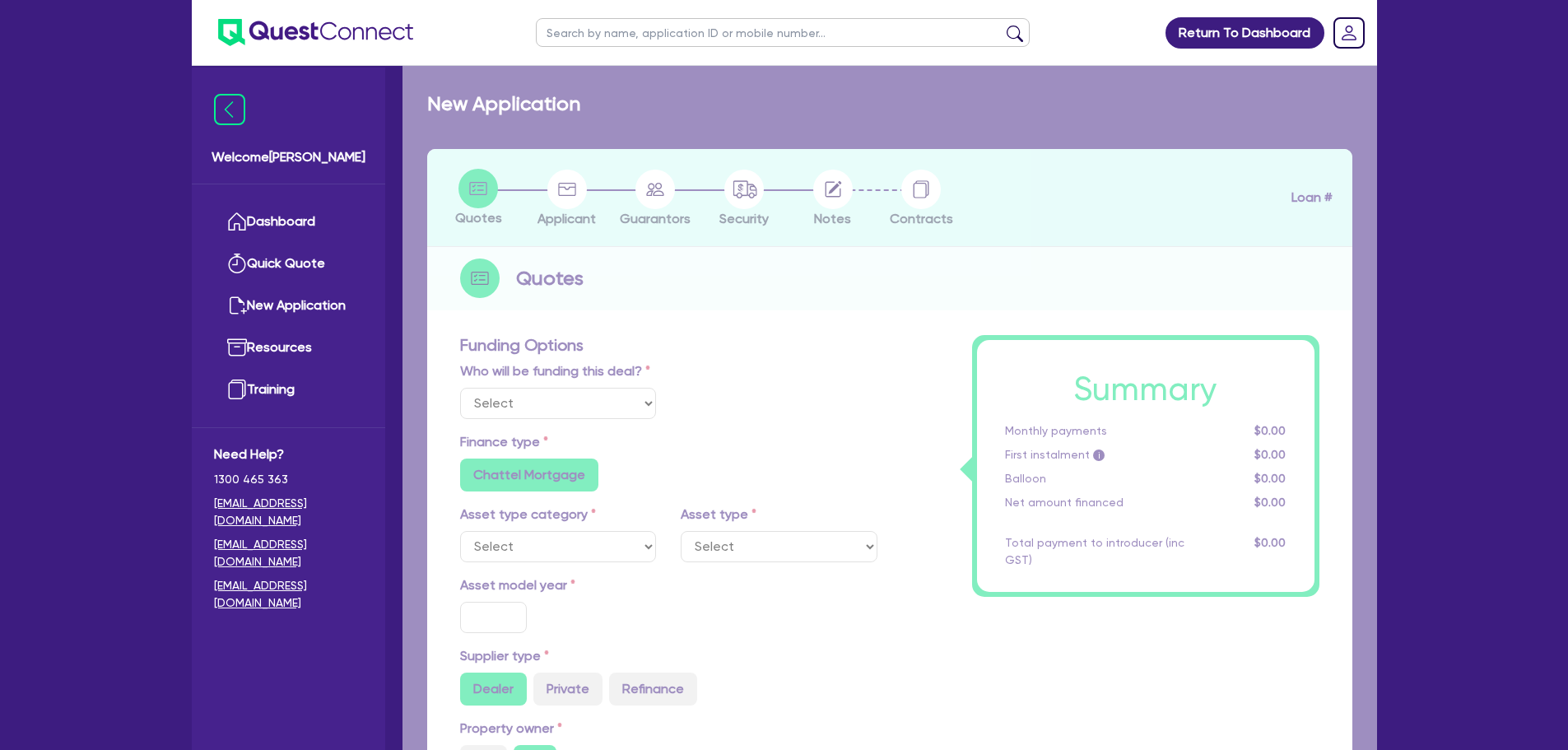
select select "Other"
select select "CARS_AND_LIGHT_TRUCKS"
type input "2025"
type input "66,073.07"
type input "16,073.07"
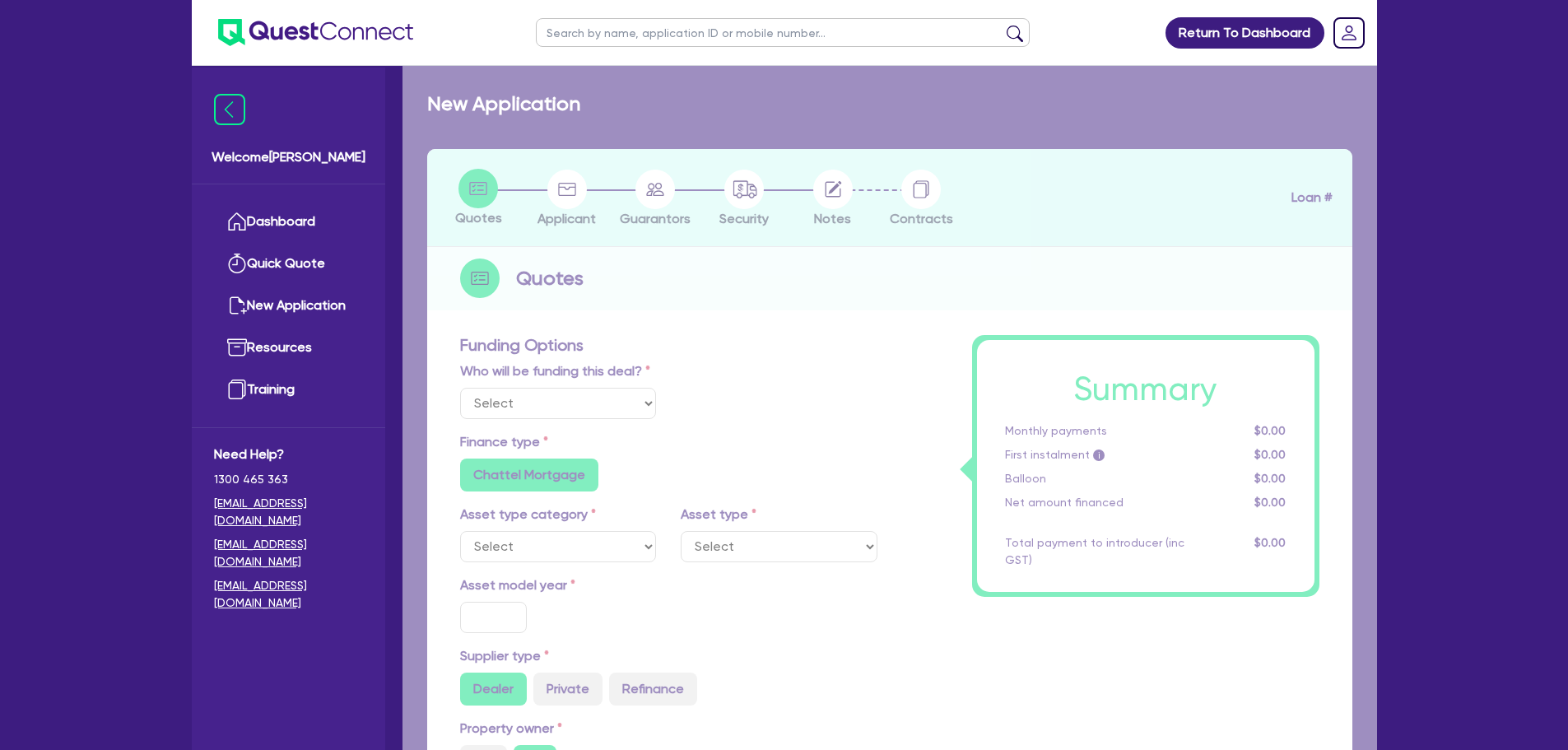
type input "6.82"
type input "3,483.54"
type input "15.9"
type input "540.91"
type input "500"
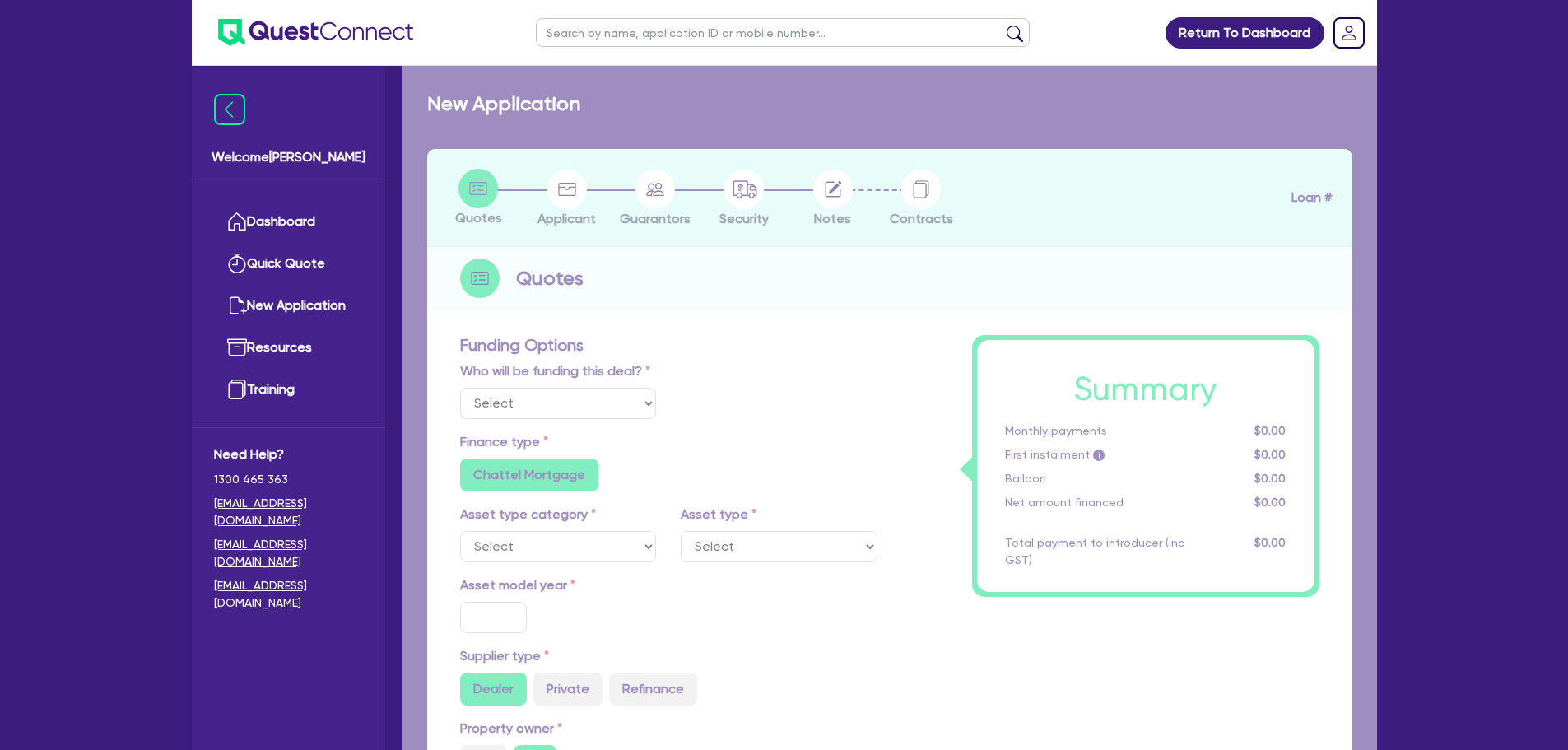
radio input "true"
select select "PASSENGER_VEHICLES"
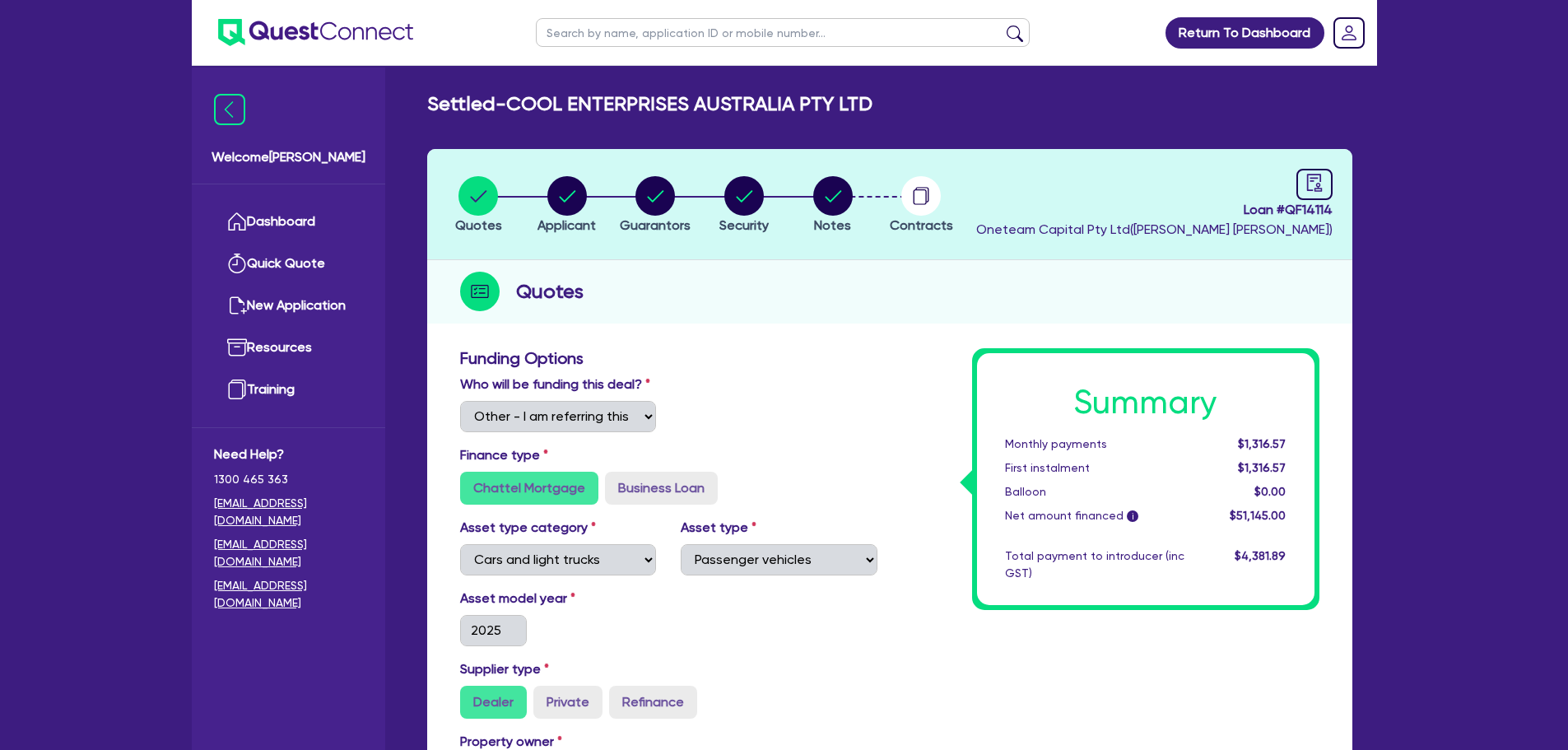
click at [580, 22] on input "text" at bounding box center [783, 32] width 494 height 29
click at [556, 205] on circle "button" at bounding box center [567, 196] width 40 height 40
select select "COMPANY"
select select "BUILDING_CONSTRUCTION"
select select "TRADES_SERVICES_CONSUMERS"
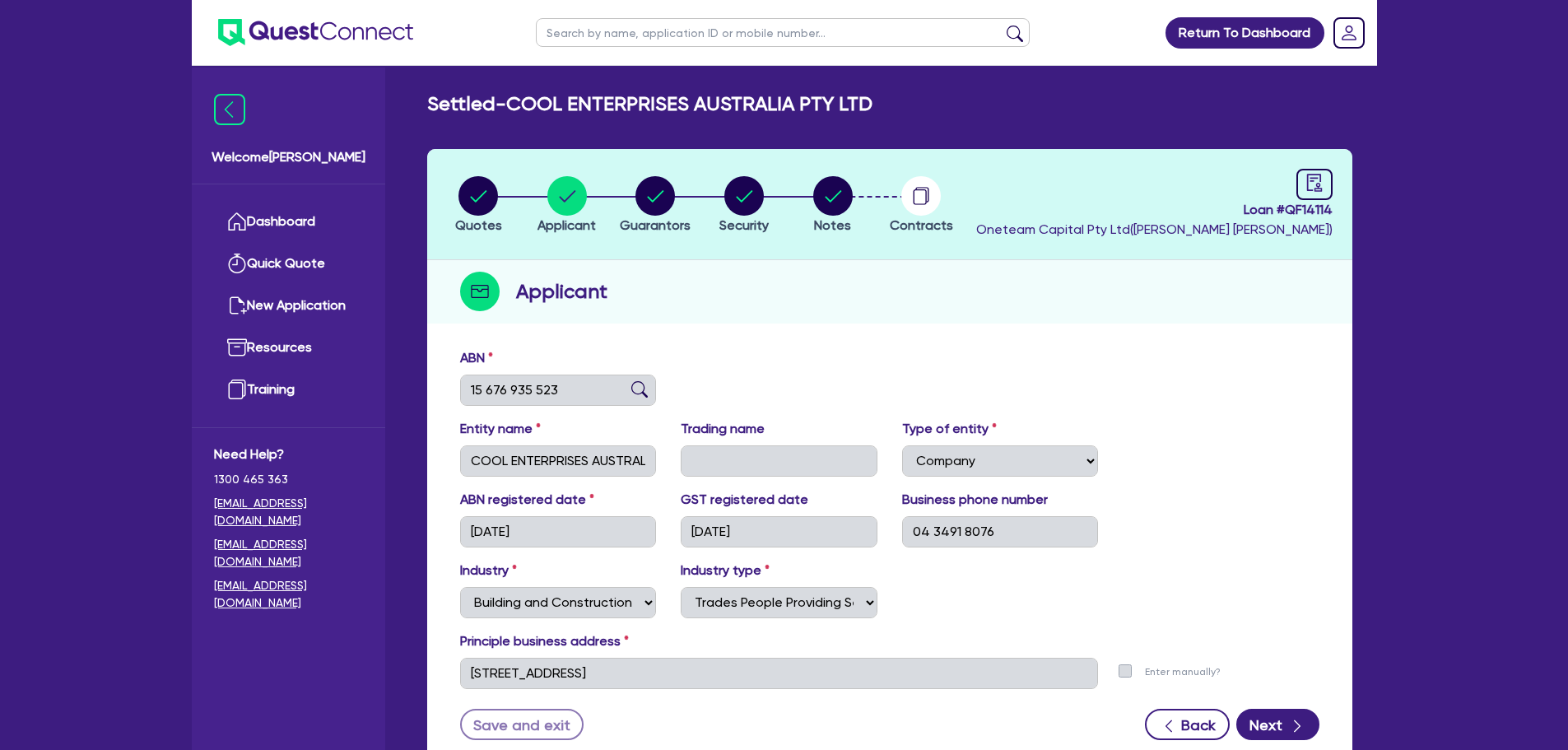
drag, startPoint x: 801, startPoint y: 186, endPoint x: 820, endPoint y: 193, distance: 20.2
click at [804, 187] on li "Notes" at bounding box center [832, 204] width 89 height 58
click at [851, 211] on icon "button" at bounding box center [832, 196] width 40 height 40
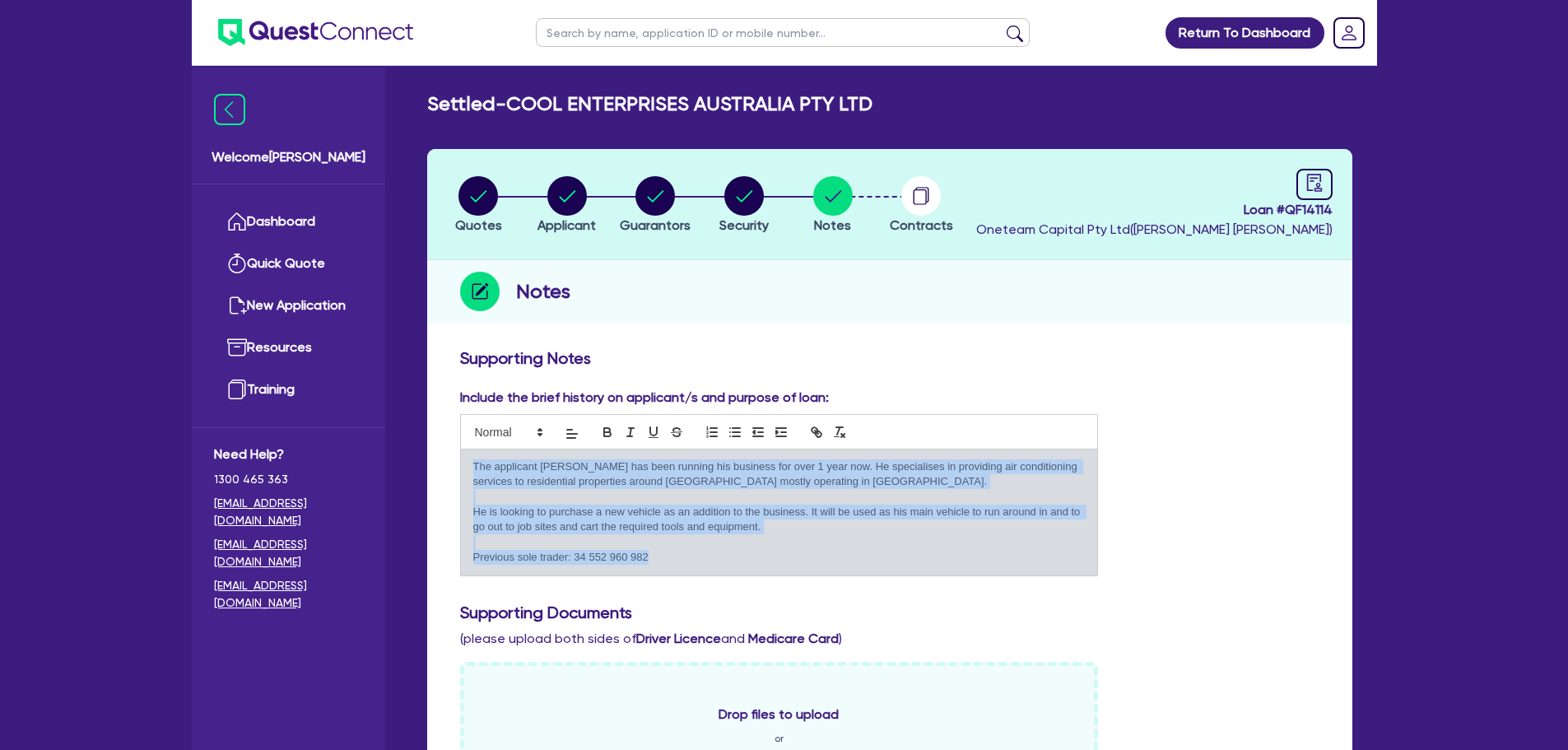
drag, startPoint x: 651, startPoint y: 558, endPoint x: 468, endPoint y: 469, distance: 203.5
click at [469, 467] on div "The applicant Naveed has been running his business for over 1 year now. He spec…" at bounding box center [779, 512] width 637 height 126
copy div "The applicant Naveed has been running his business for over 1 year now. He spec…"
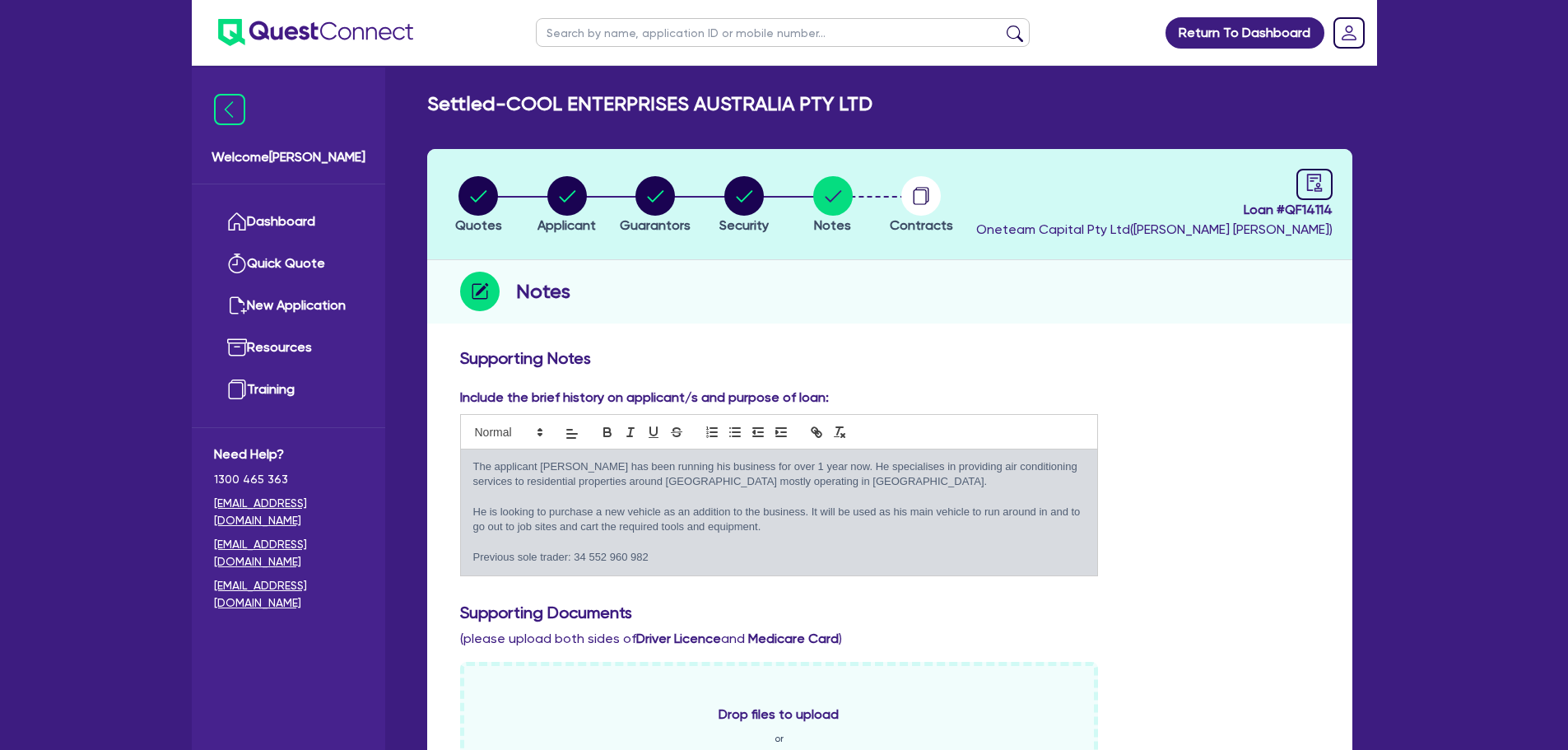
click at [568, 39] on input "text" at bounding box center [783, 32] width 494 height 29
type input "cool"
click button "submit" at bounding box center [1015, 36] width 26 height 23
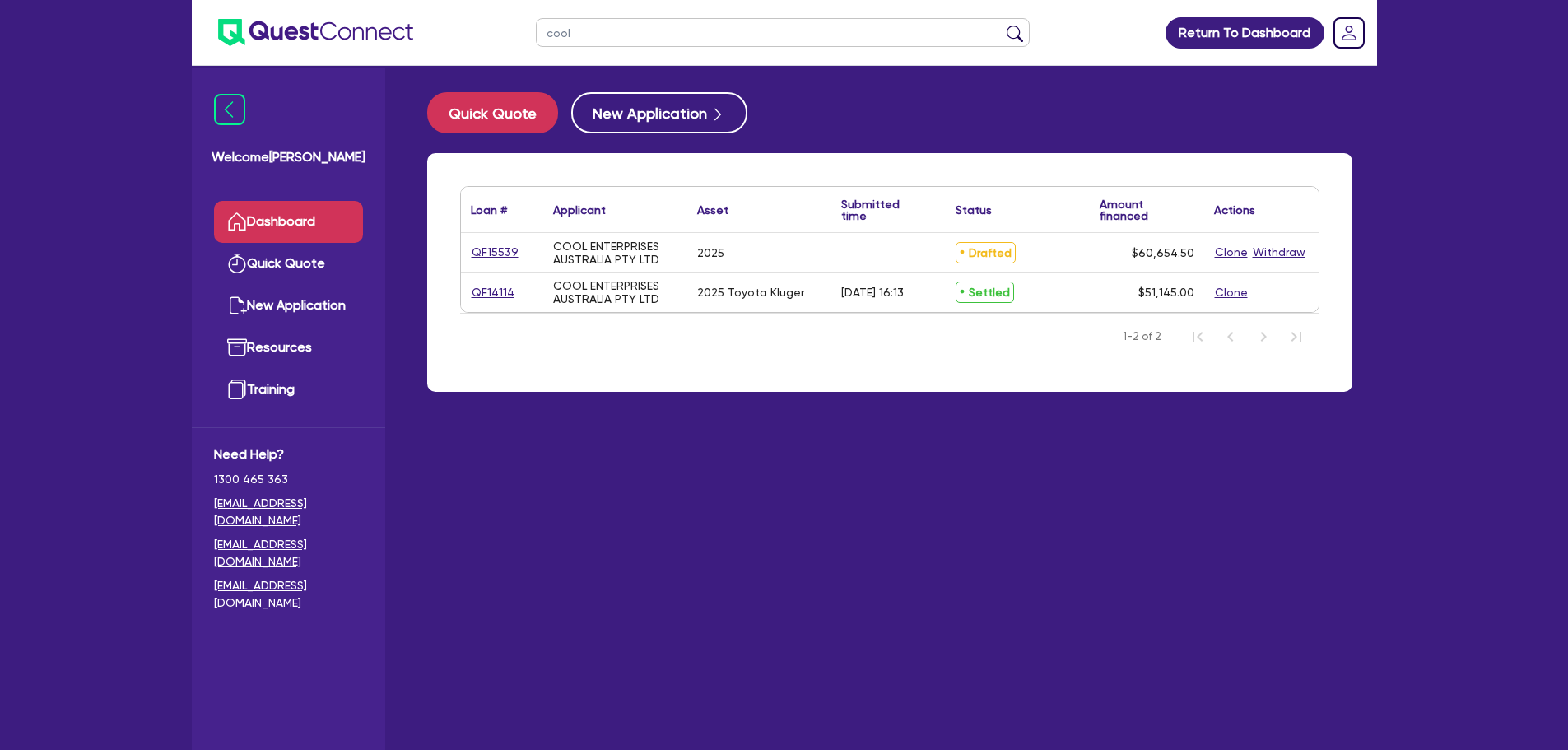
click at [514, 255] on div "QF15539" at bounding box center [501, 252] width 62 height 19
click at [490, 249] on link "QF15539" at bounding box center [495, 252] width 48 height 19
select select "Other"
select select "CARS_AND_LIGHT_TRUCKS"
select select "PASSENGER_VEHICLES"
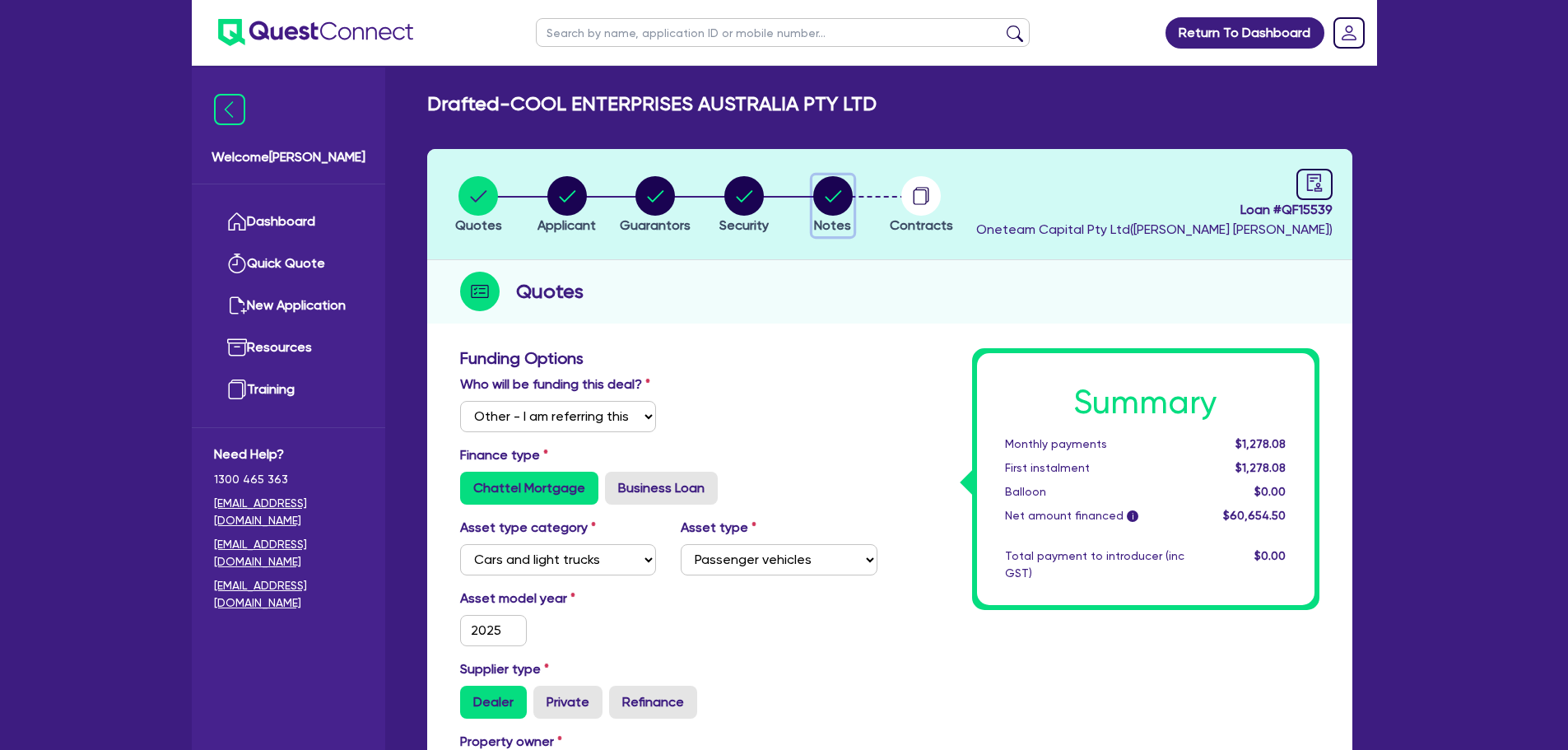
click at [830, 183] on circle "button" at bounding box center [832, 196] width 40 height 40
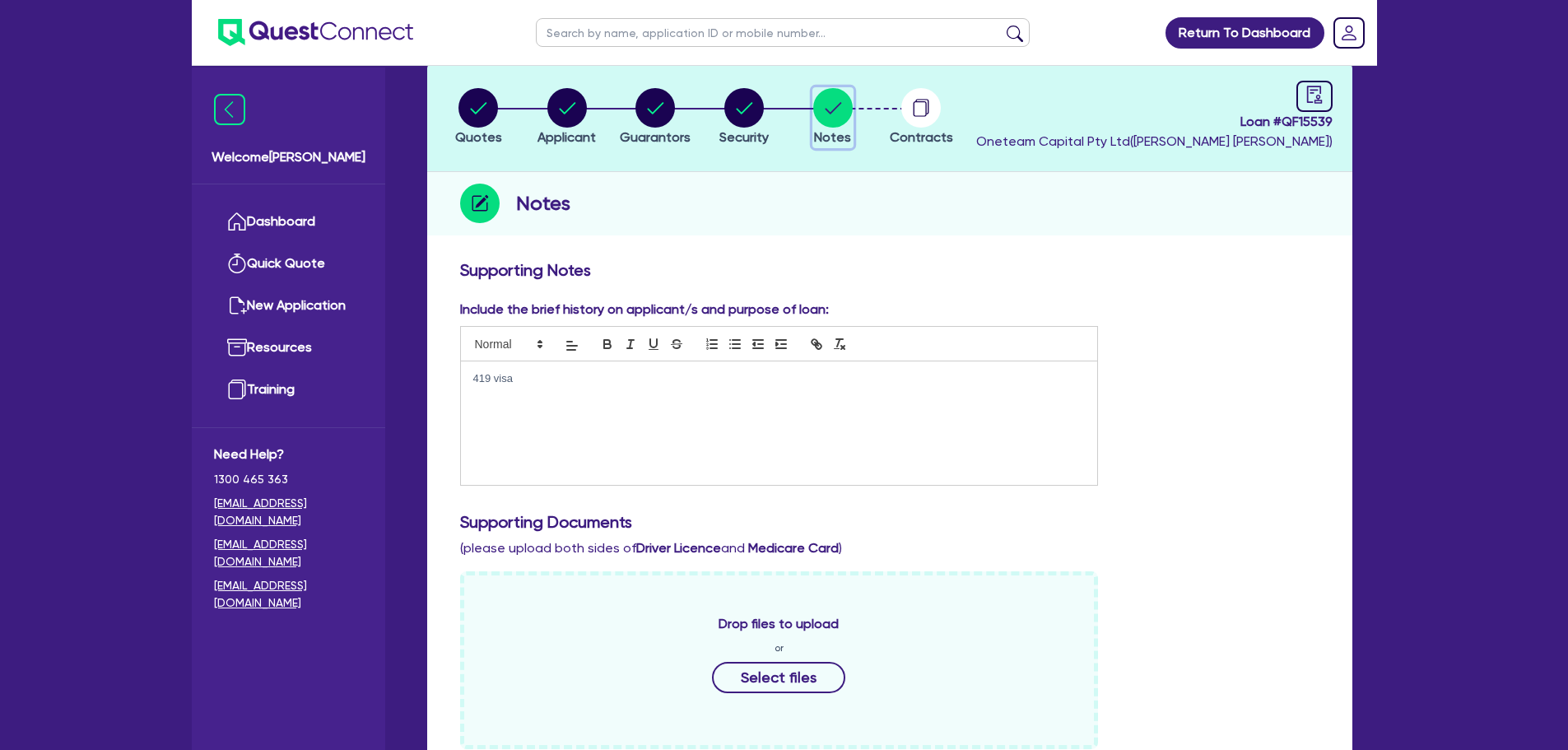
scroll to position [329, 0]
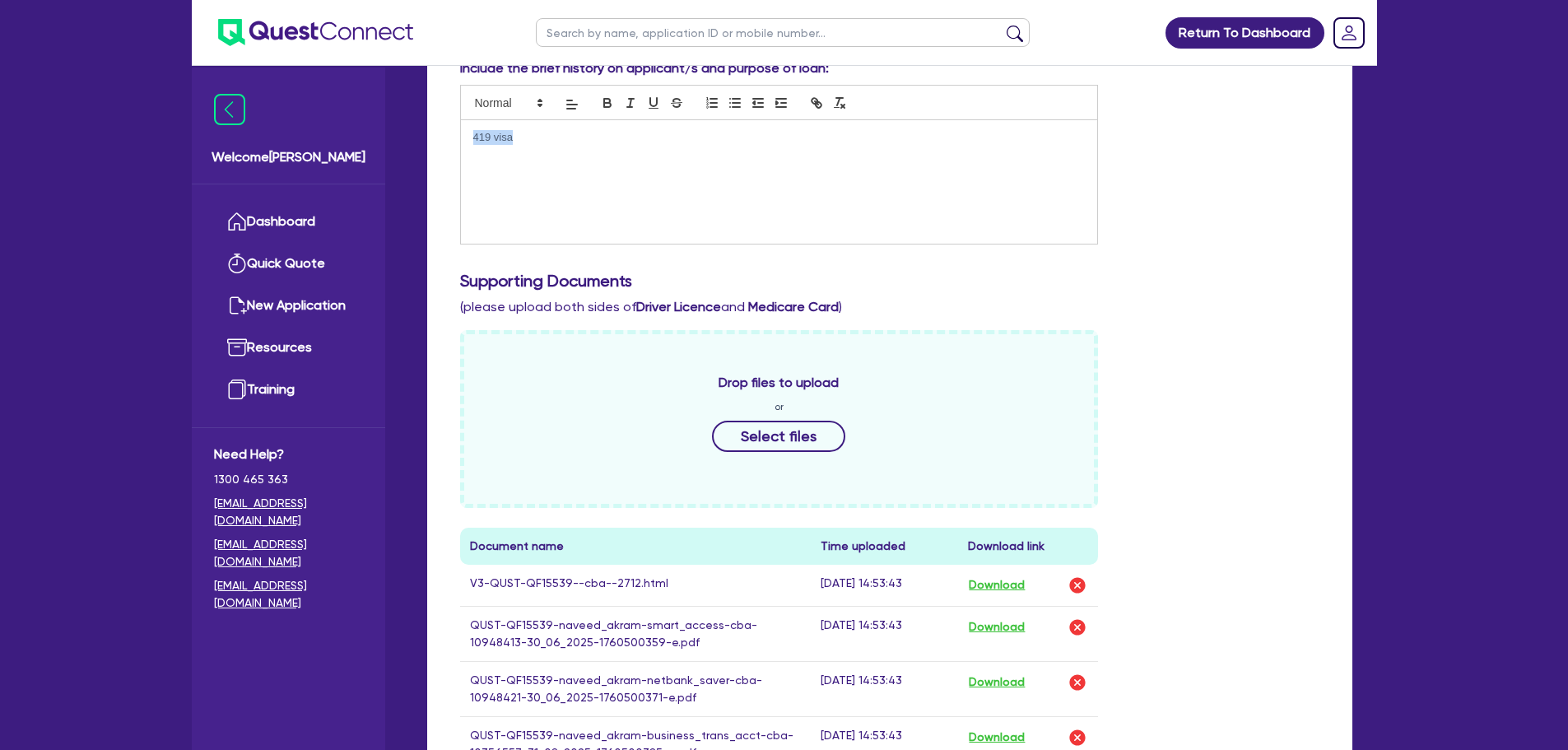
drag, startPoint x: 577, startPoint y: 146, endPoint x: 433, endPoint y: 141, distance: 144.1
click at [433, 141] on div "Supporting Notes Include the brief history on applicant/s and purpose of loan: …" at bounding box center [889, 714] width 925 height 1406
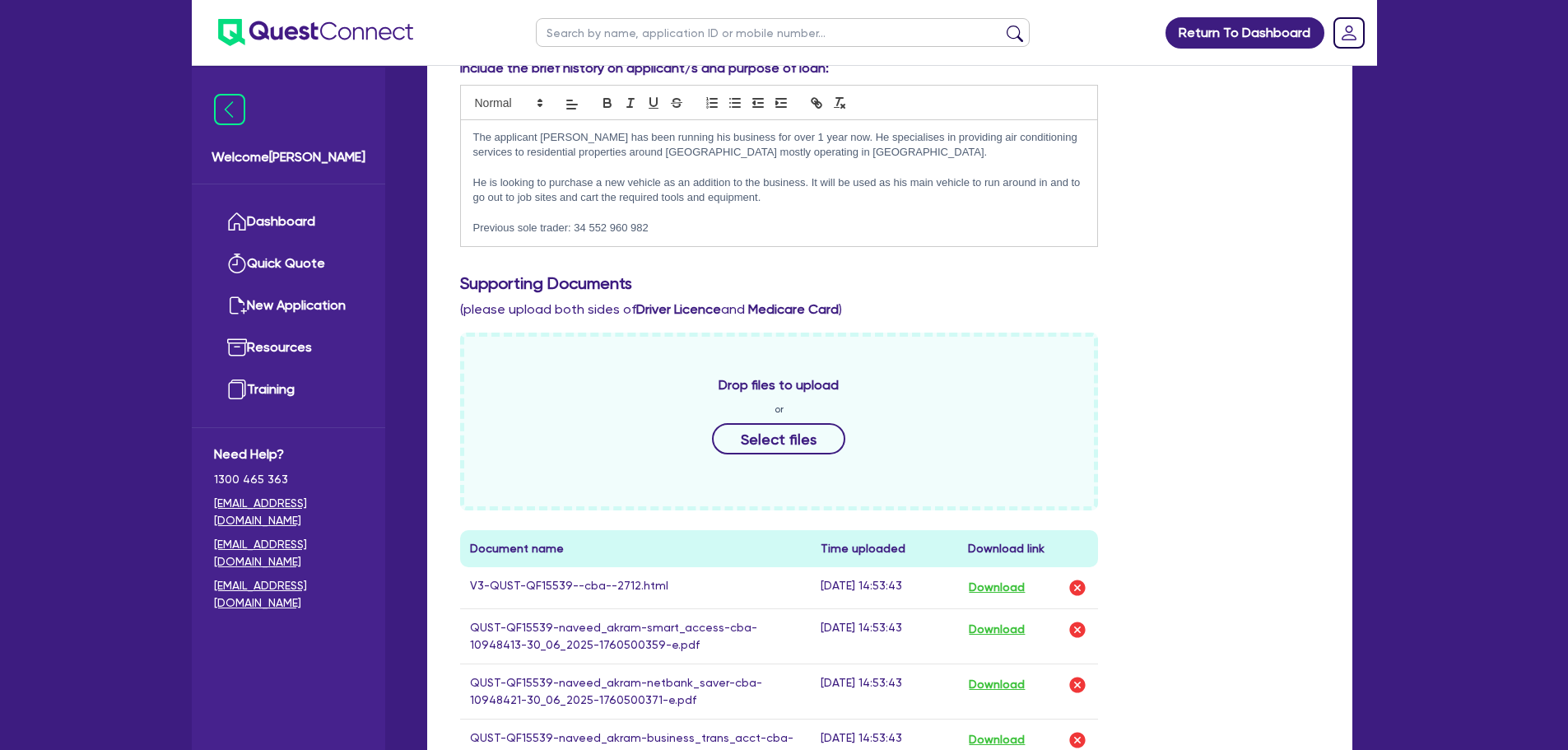
click at [773, 135] on p "The applicant Naveed has been running his business for over 1 year now. He spec…" at bounding box center [780, 145] width 613 height 31
click at [819, 137] on p "The applicant Naveed has been running his business for over 1 year now. He spec…" at bounding box center [780, 145] width 613 height 31
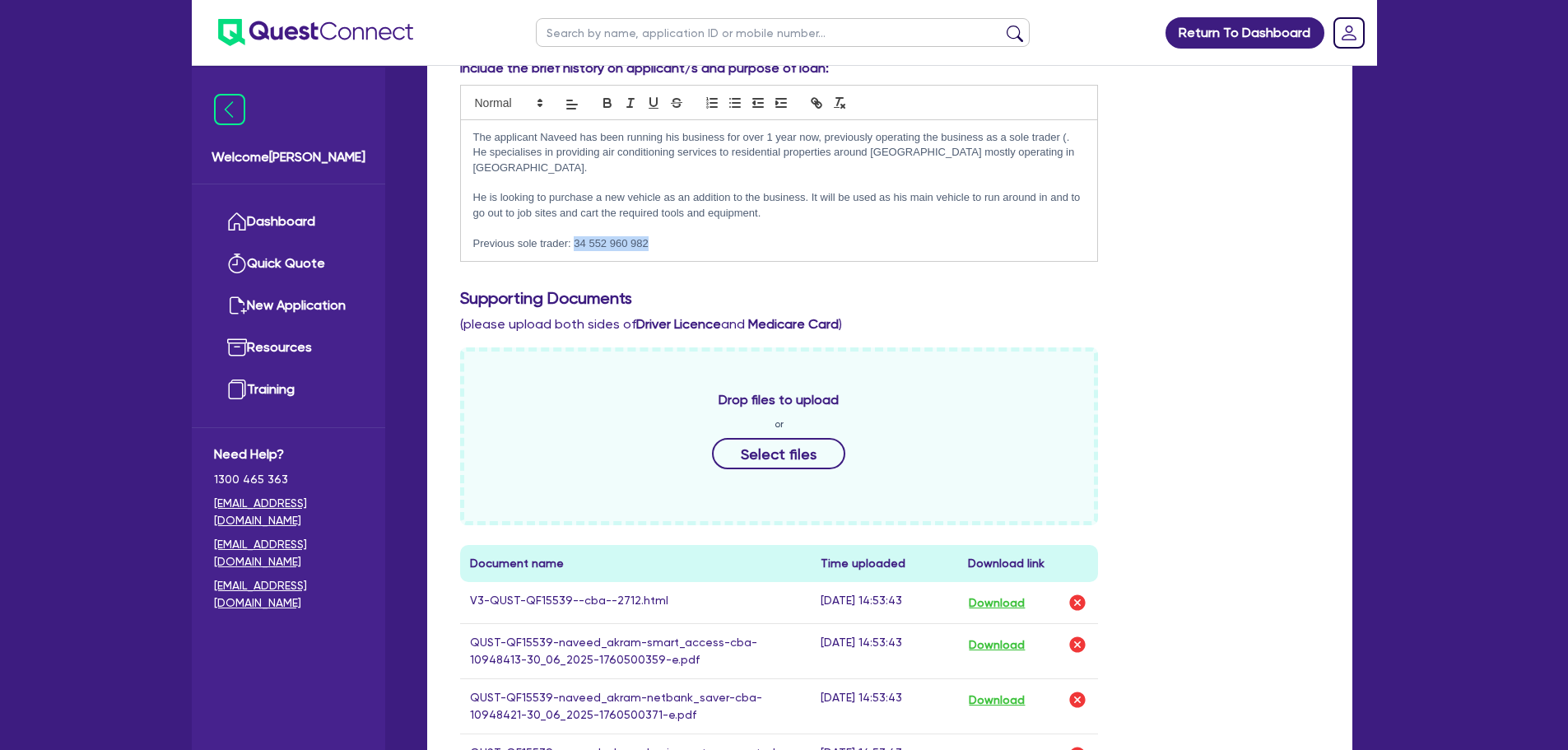
drag, startPoint x: 647, startPoint y: 223, endPoint x: 576, endPoint y: 221, distance: 71.0
click at [576, 236] on p "Previous sole trader: 34 552 960 982" at bounding box center [780, 243] width 613 height 14
copy p "34 552 960 982"
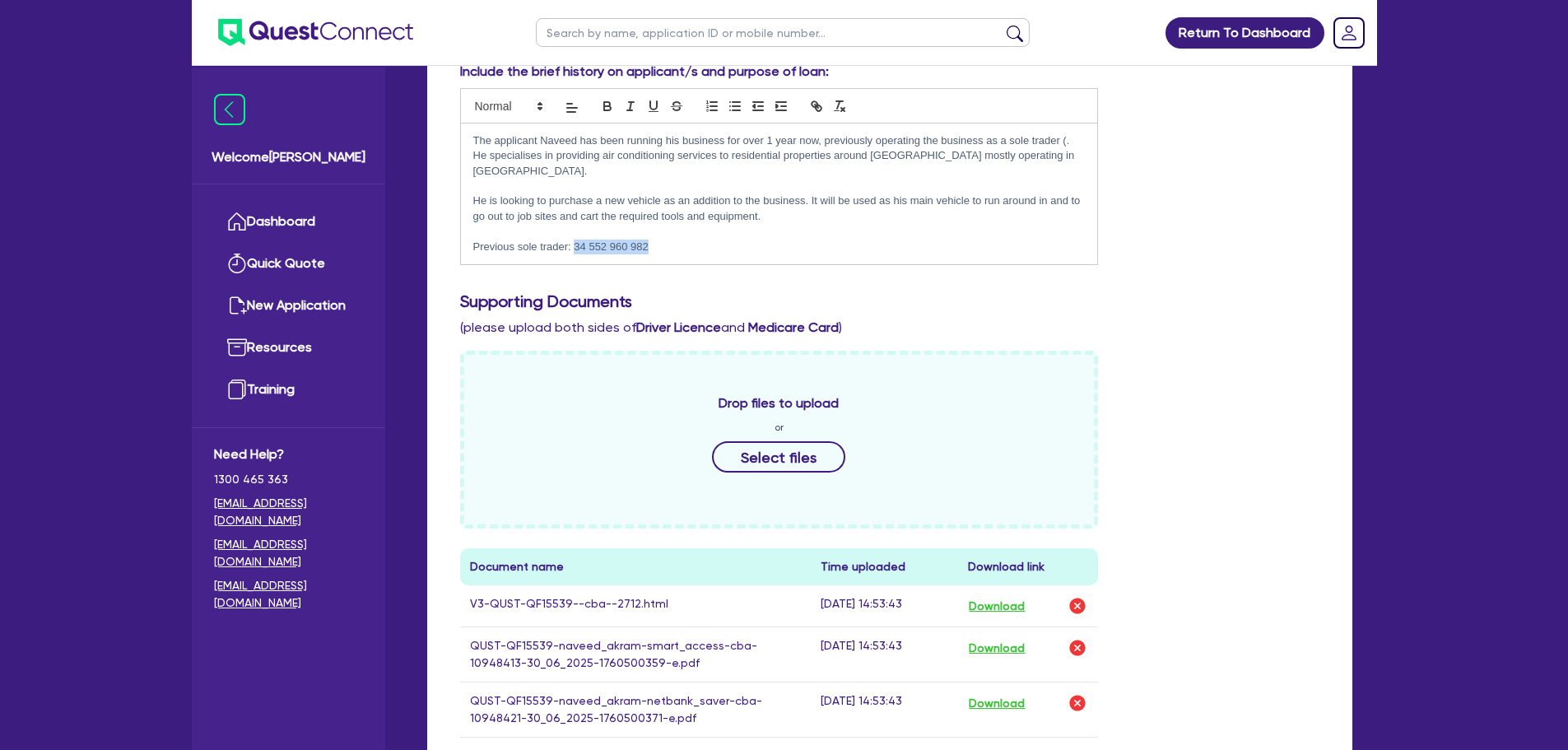
scroll to position [247, 0]
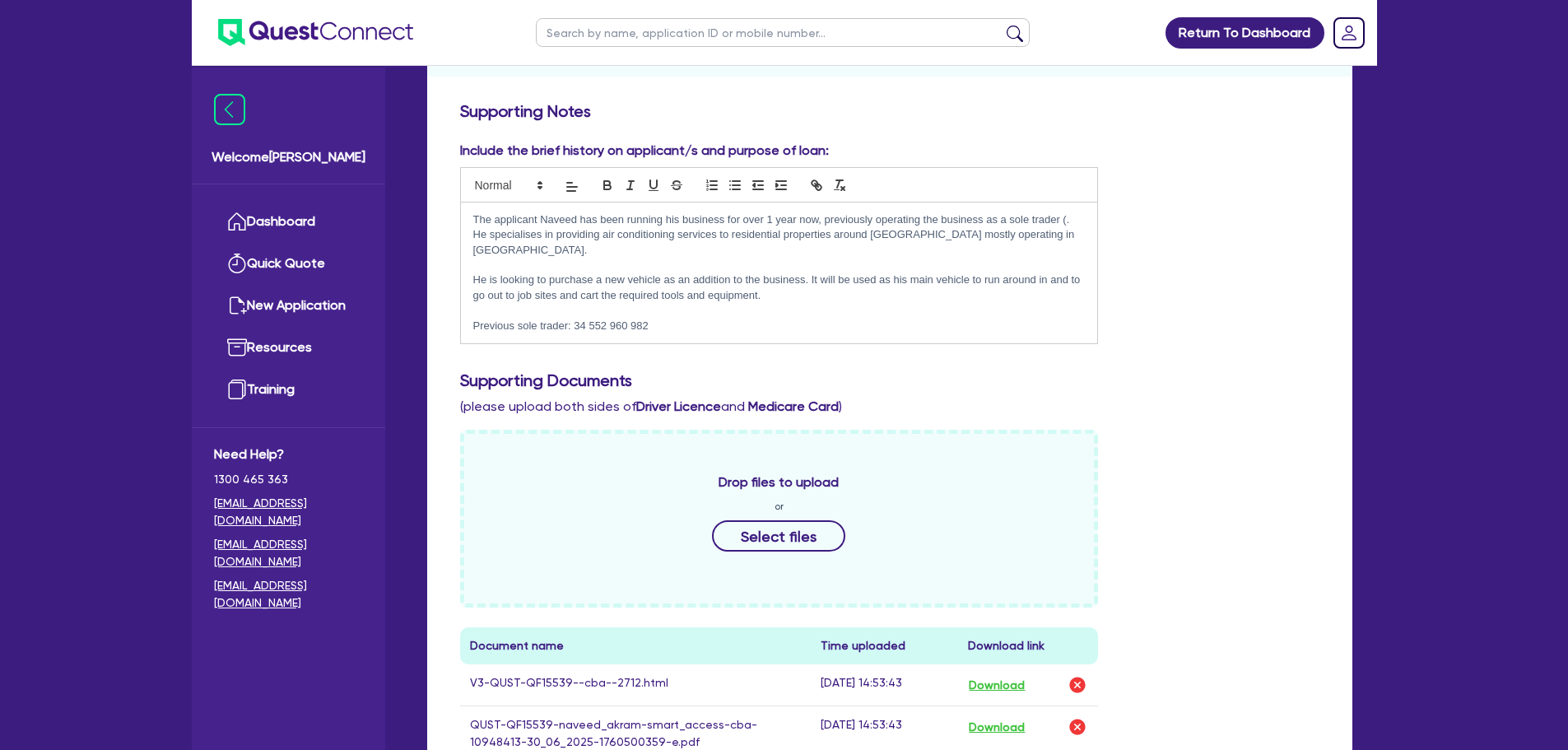
click at [809, 272] on p "He is looking to purchase a new vehicle as an addition to the business. It will…" at bounding box center [780, 288] width 613 height 31
click at [1067, 218] on p "The applicant Naveed has been running his business for over 1 year now, previou…" at bounding box center [780, 234] width 613 height 45
click at [775, 218] on p "The applicant Naveed has been running his business for over 1 year now, previou…" at bounding box center [780, 234] width 613 height 45
click at [795, 218] on p "The applicant Naveed has been running his business for over 3 year now, previou…" at bounding box center [780, 234] width 613 height 45
click at [776, 258] on p at bounding box center [780, 265] width 613 height 14
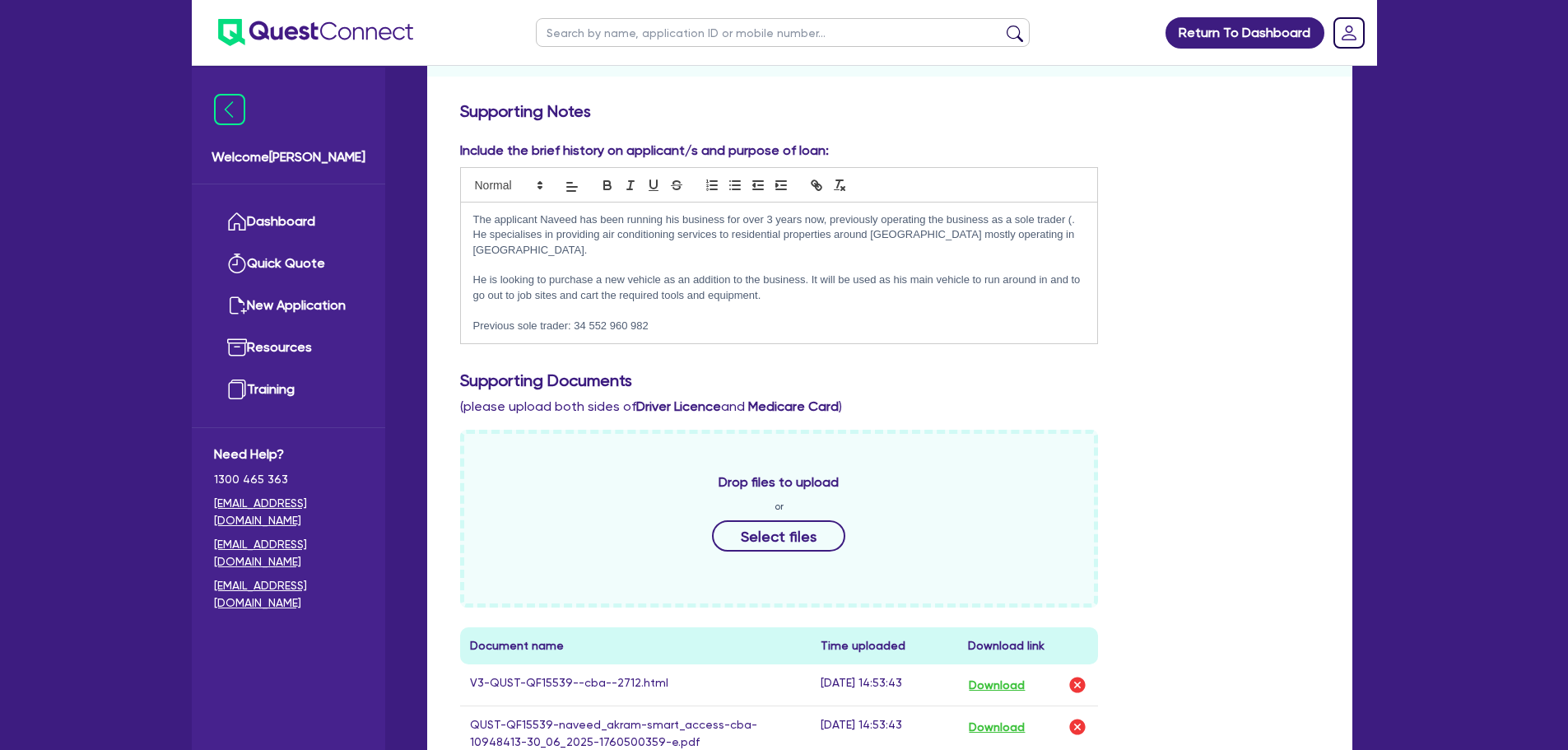
click at [916, 258] on p at bounding box center [780, 265] width 613 height 14
click at [1073, 216] on p "The applicant Naveed has been running his business for over 3 years now, previo…" at bounding box center [780, 234] width 613 height 45
click at [607, 246] on p "The applicant Naveed has been running his business for over 3 years now, previo…" at bounding box center [780, 234] width 613 height 45
click at [767, 293] on p "He is looking to purchase a new vehicle as an addition to the business. It will…" at bounding box center [780, 288] width 613 height 31
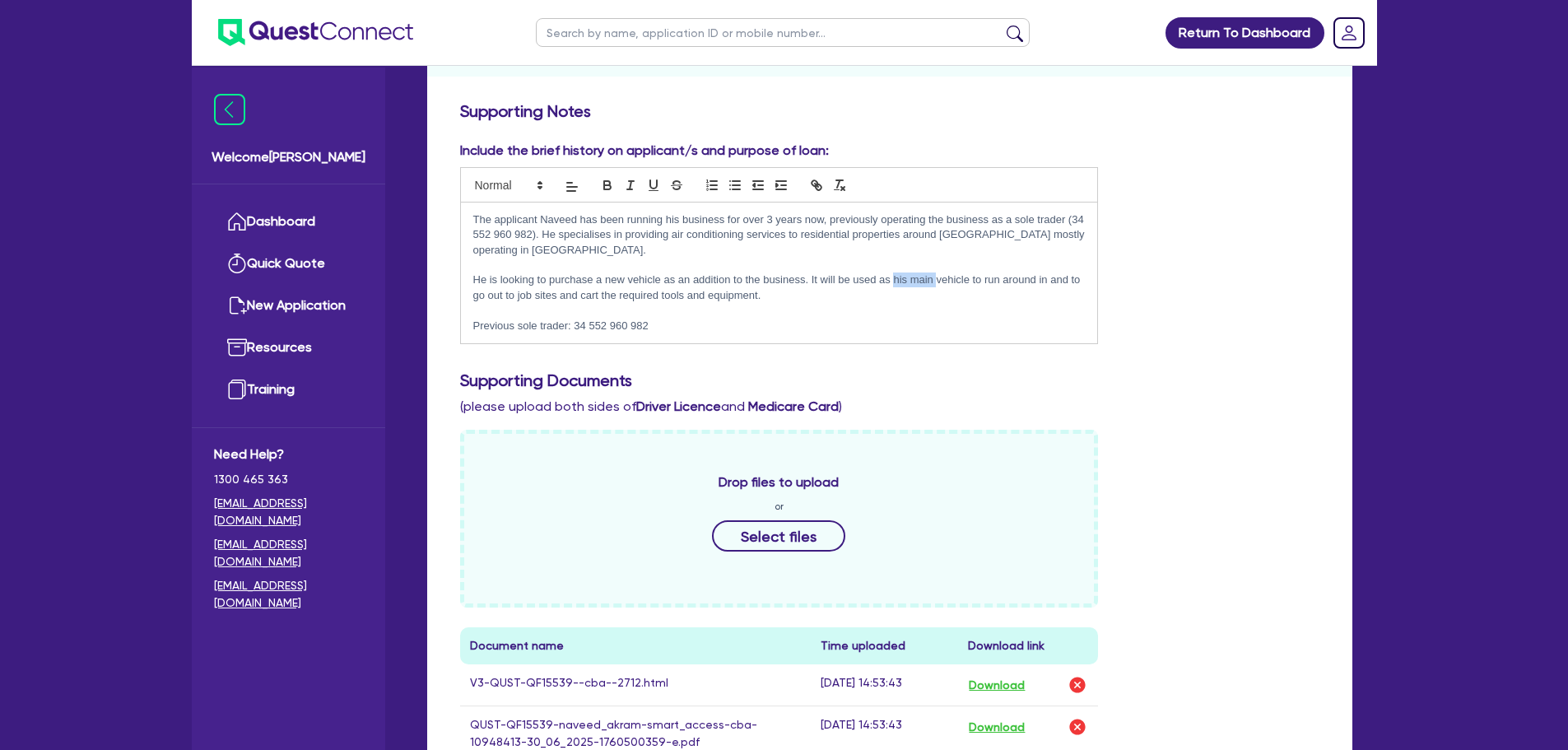
drag, startPoint x: 937, startPoint y: 279, endPoint x: 893, endPoint y: 279, distance: 44.0
click at [893, 279] on p "He is looking to purchase a new vehicle as an addition to the business. It will…" at bounding box center [780, 288] width 613 height 31
click at [872, 288] on p "He is looking to purchase a new vehicle as an addition to the business. It will…" at bounding box center [780, 288] width 613 height 31
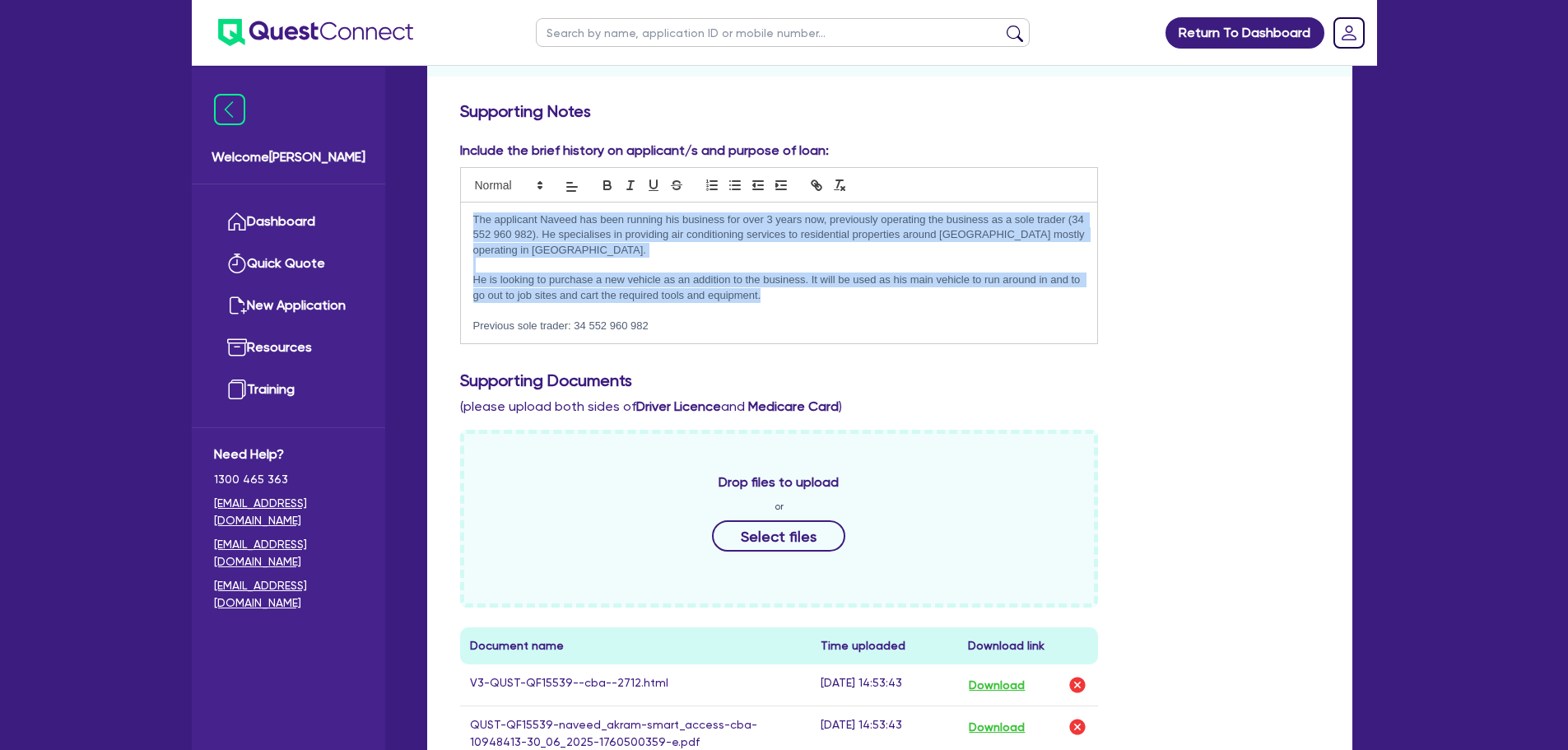
drag, startPoint x: 793, startPoint y: 299, endPoint x: 425, endPoint y: 210, distance: 378.6
click at [425, 210] on div "Quotes Applicant Guarantors Security Notes Contracts Loan # QF15539 Oneteam Cap…" at bounding box center [889, 719] width 949 height 1634
copy div "The applicant Naveed has been running his business for over 3 years now, previo…"
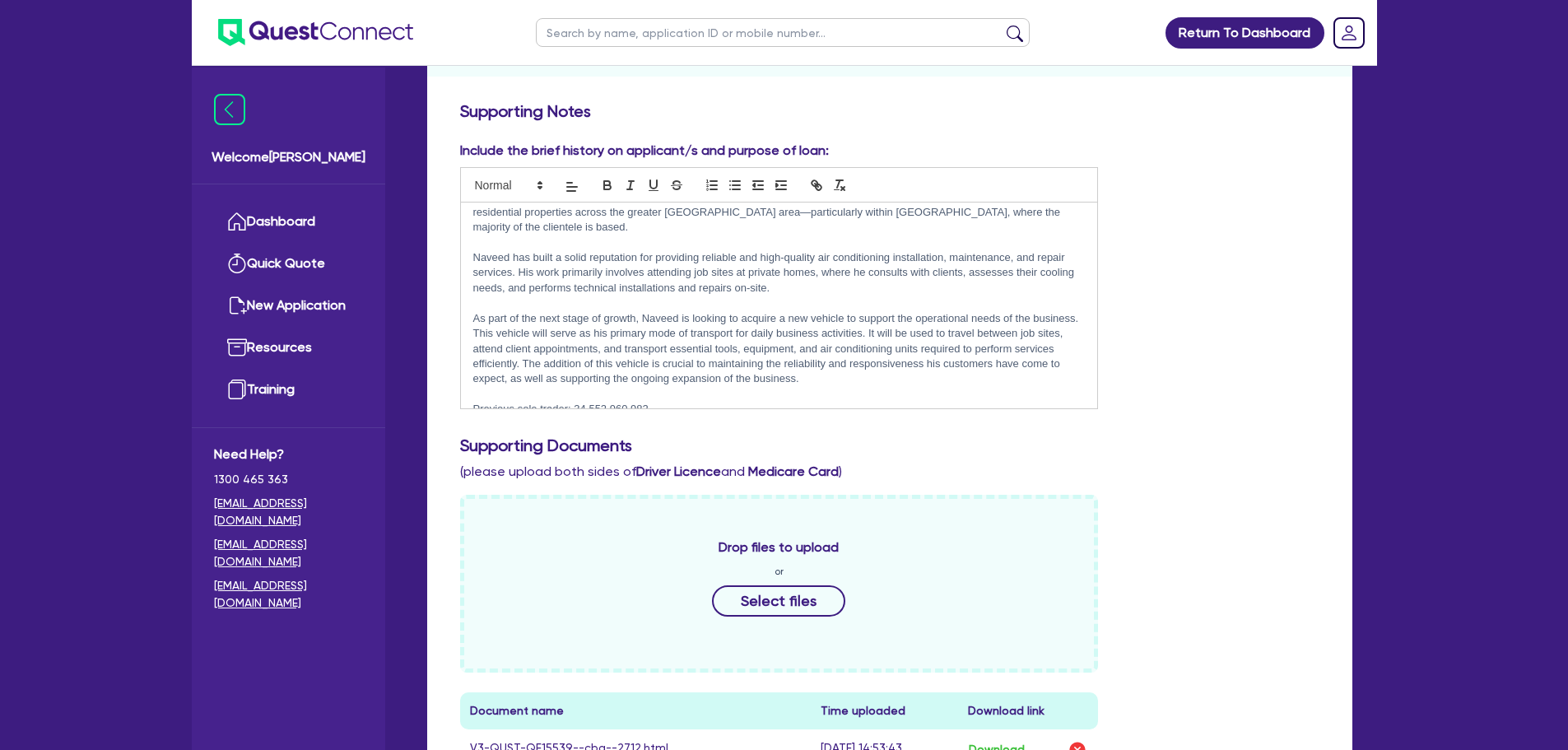
scroll to position [57, 0]
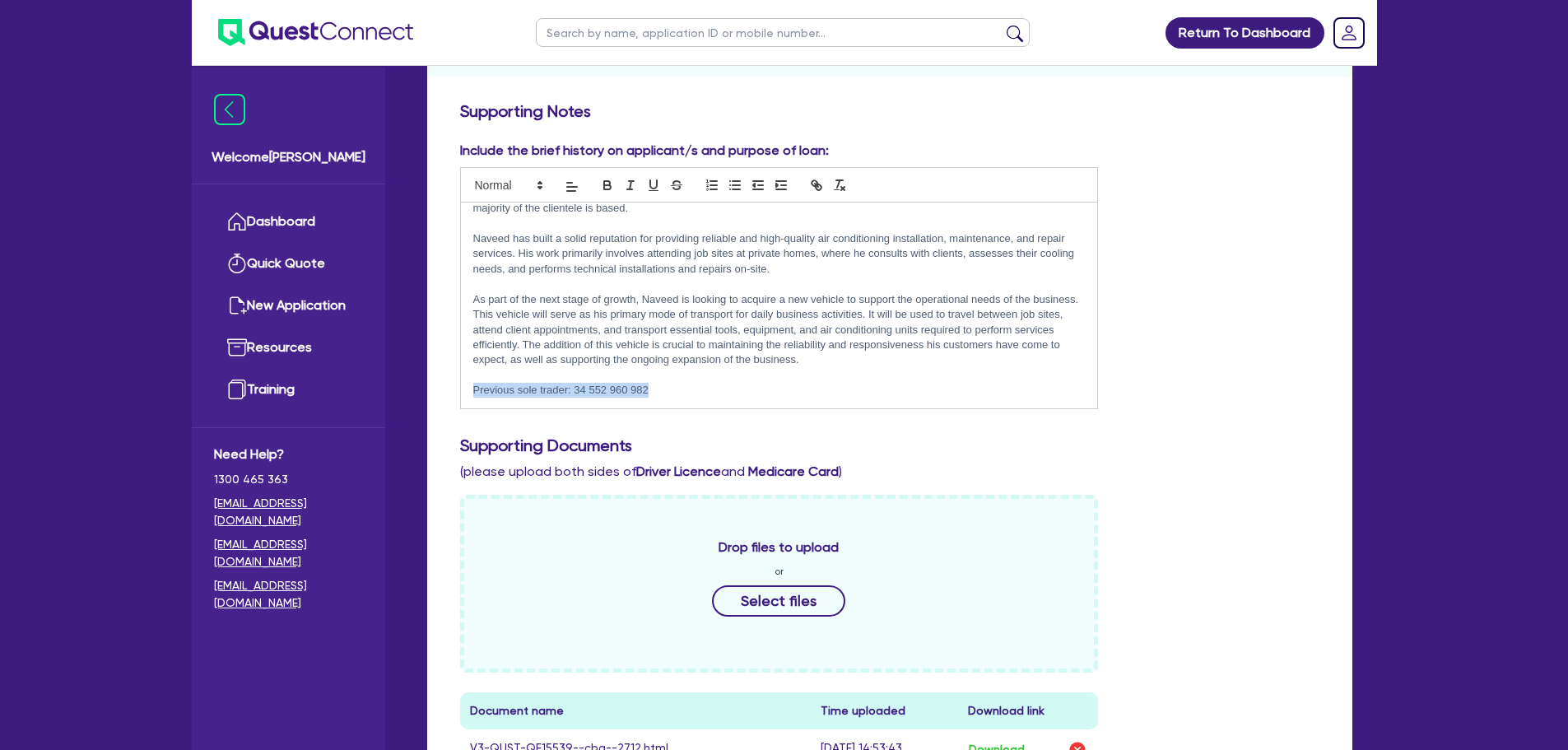
drag, startPoint x: 658, startPoint y: 395, endPoint x: 400, endPoint y: 387, distance: 258.1
click at [391, 385] on div "Welcome Rob Dashboard Quick Quote New Application Ref Company Ref Salesperson R…" at bounding box center [784, 717] width 1185 height 1928
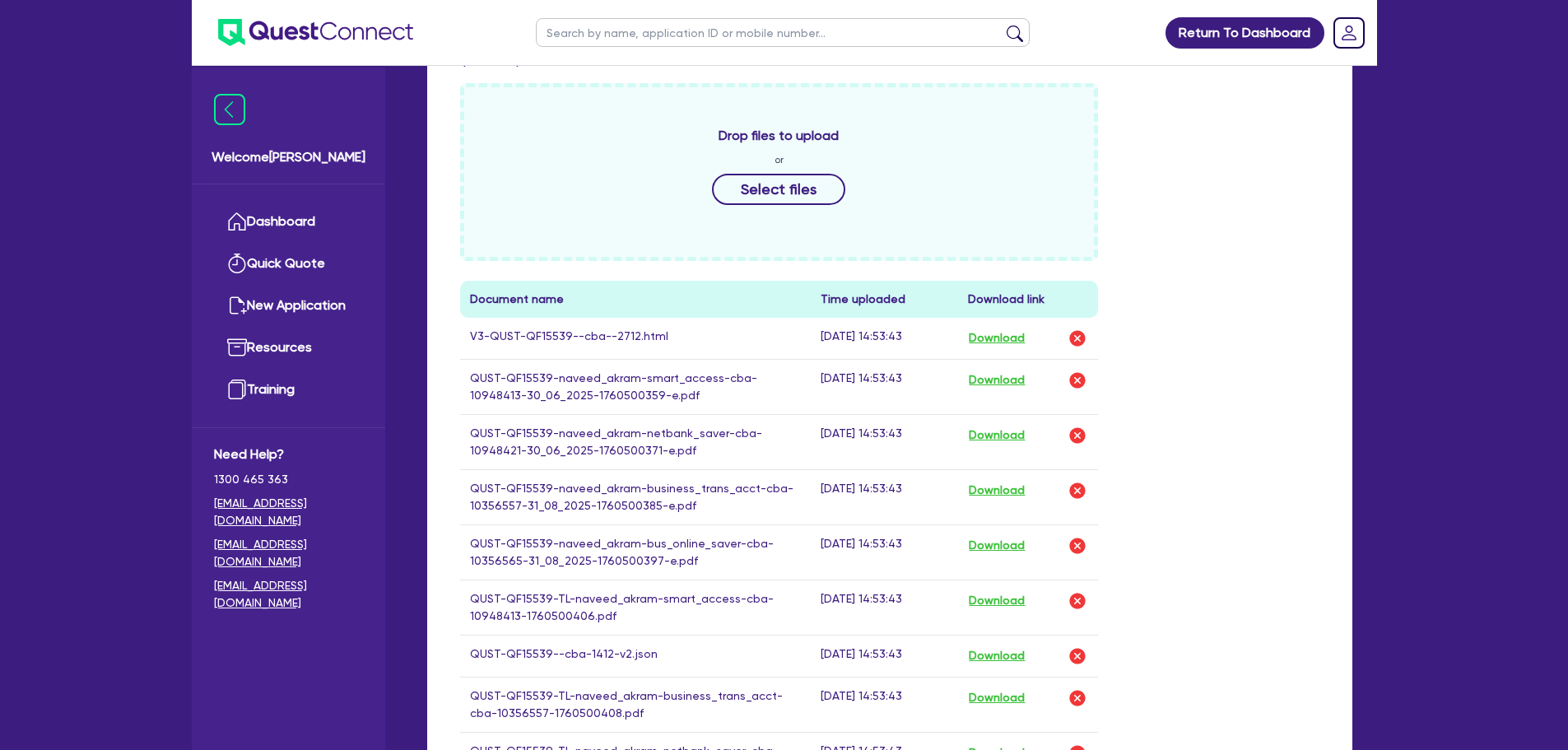
scroll to position [1152, 0]
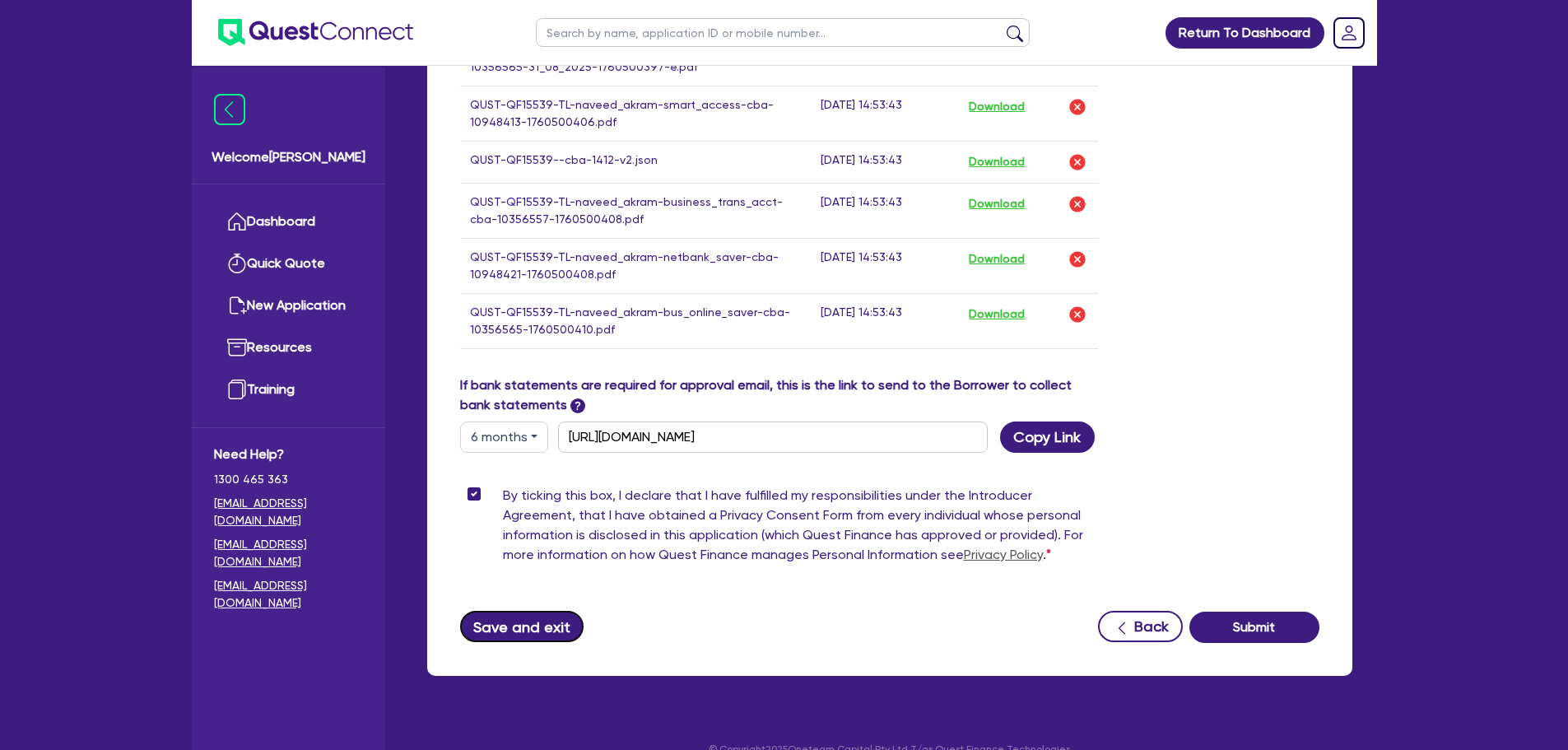
click at [511, 630] on button "Save and exit" at bounding box center [522, 626] width 124 height 31
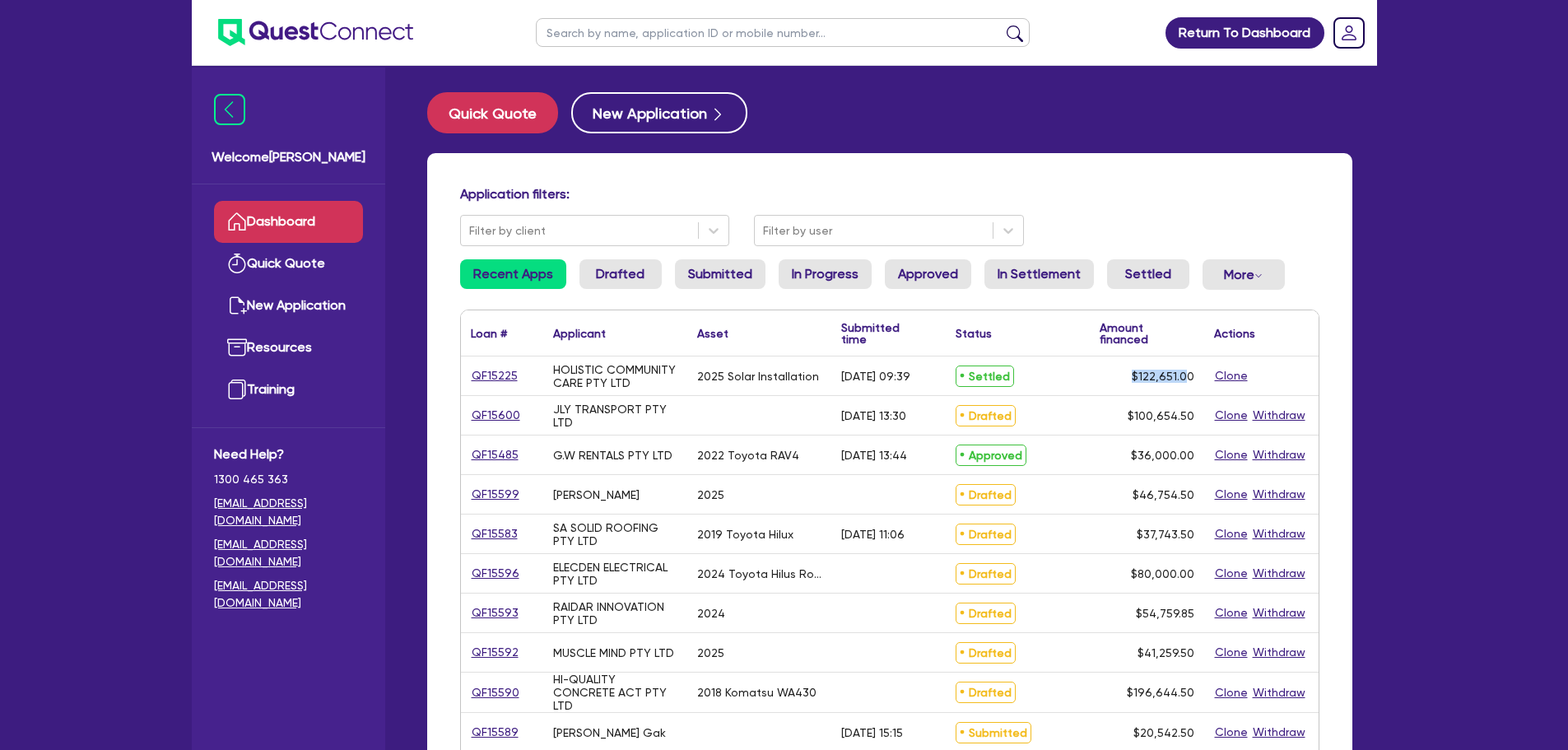
drag, startPoint x: 1129, startPoint y: 378, endPoint x: 1188, endPoint y: 381, distance: 59.1
click at [1188, 381] on div "$122,651.00" at bounding box center [1146, 376] width 115 height 39
click at [1198, 391] on div "$122,651.00" at bounding box center [1146, 376] width 115 height 39
drag, startPoint x: 729, startPoint y: 23, endPoint x: 764, endPoint y: 57, distance: 48.8
click at [729, 23] on input "text" at bounding box center [783, 32] width 494 height 29
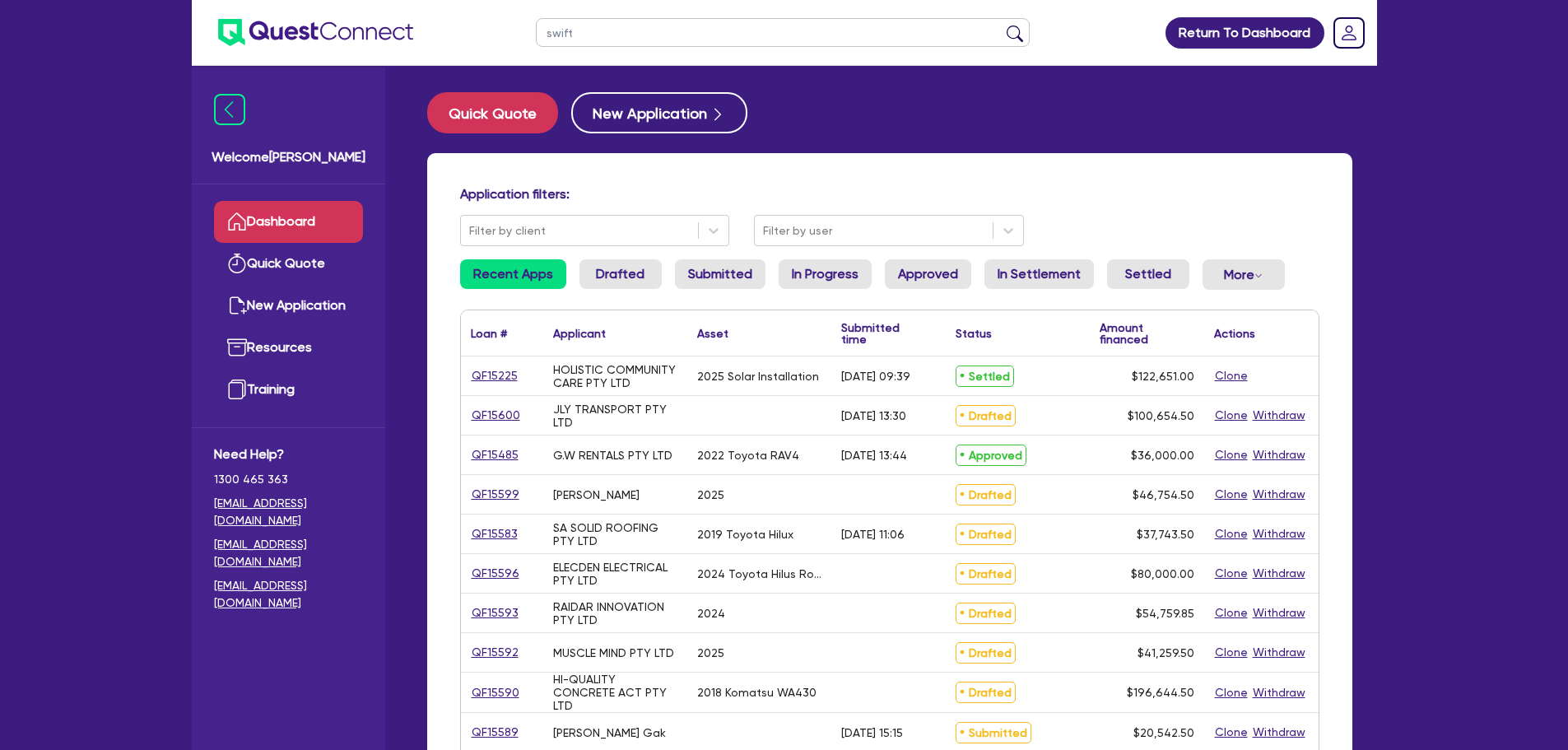
type input "swift"
click at [1002, 25] on button "submit" at bounding box center [1015, 36] width 26 height 23
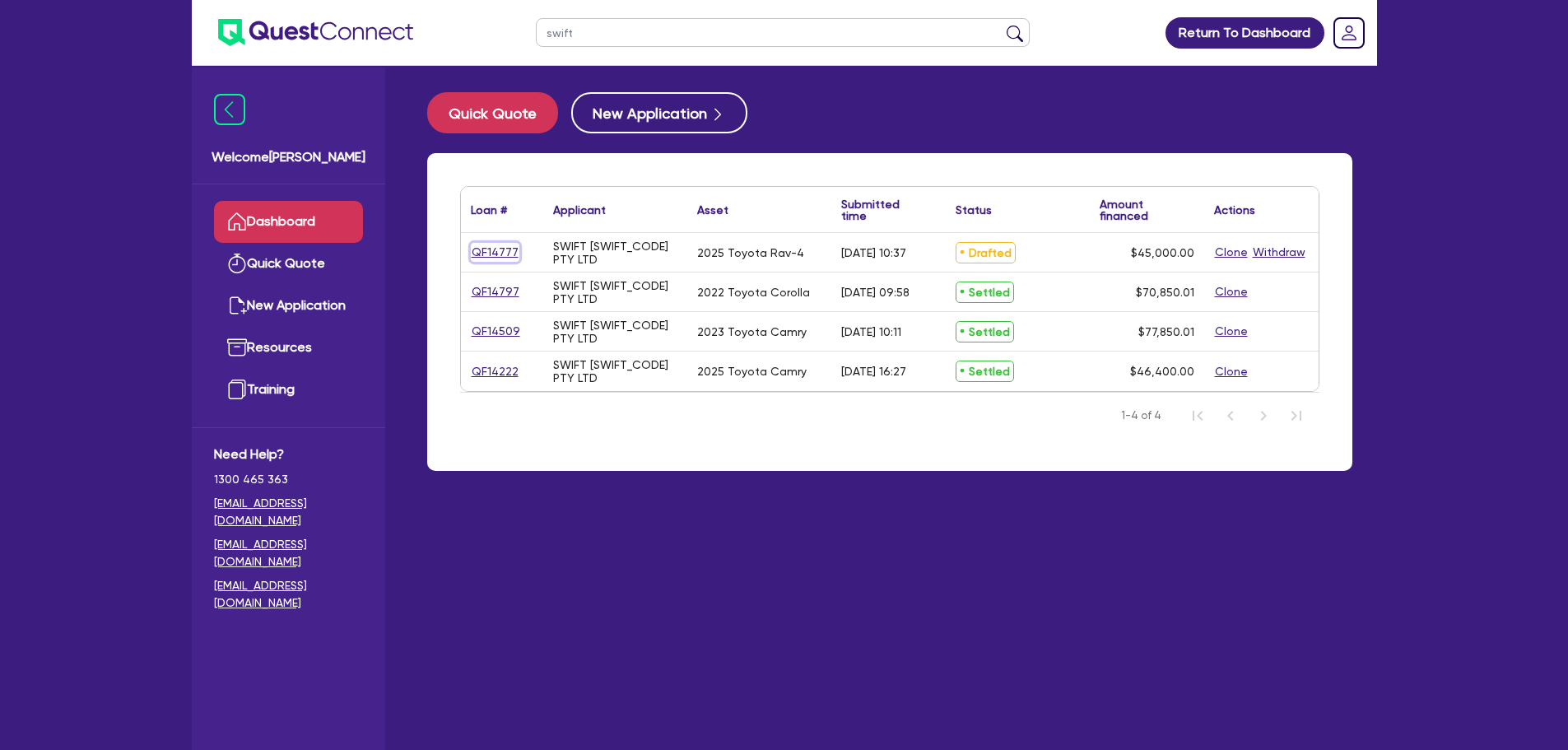
click at [500, 254] on link "QF14777" at bounding box center [495, 252] width 48 height 19
select select "Other"
select select "CARS_AND_LIGHT_TRUCKS"
select select "PASSENGER_VEHICLES"
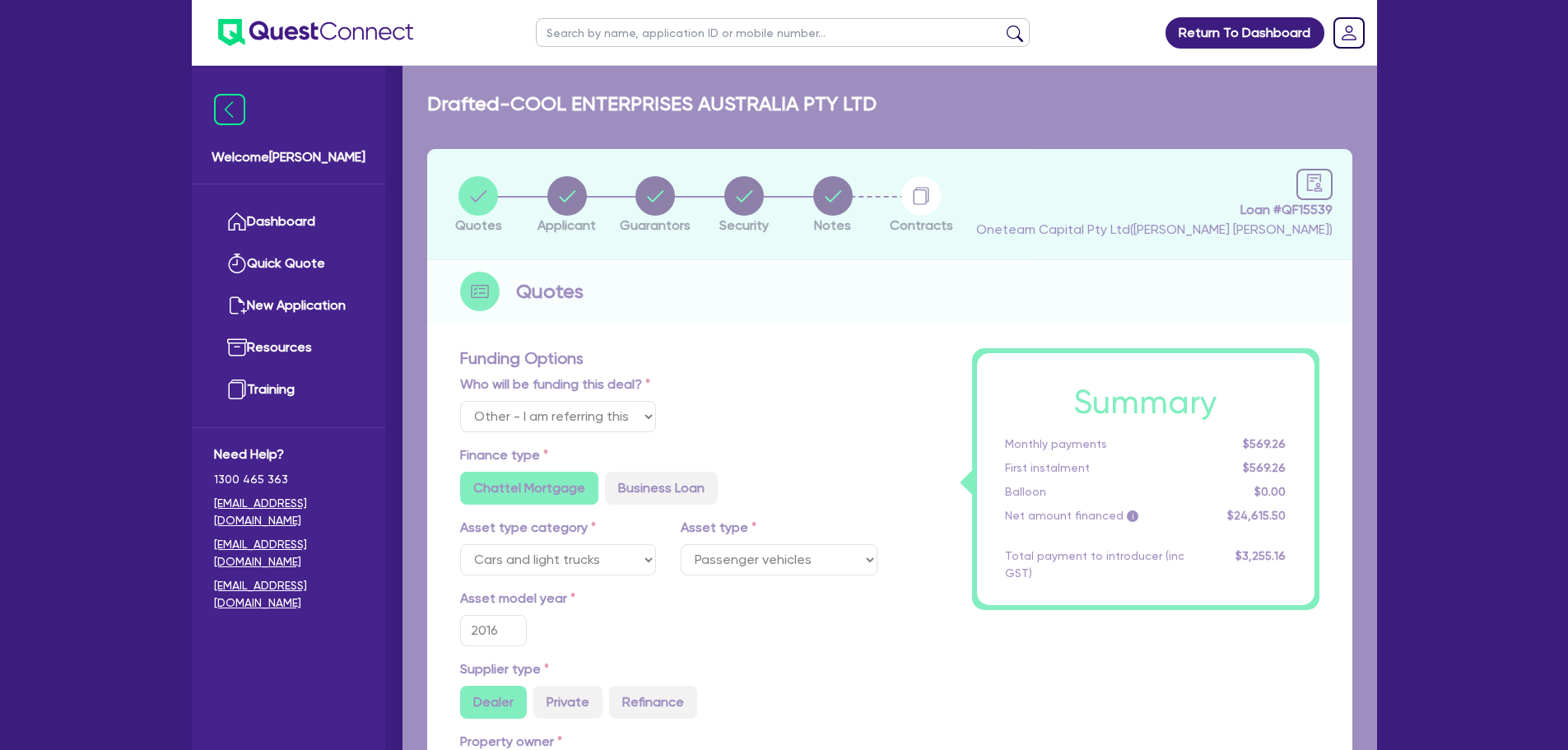
type input "2025"
radio input "true"
type input "45,000"
type input "4"
type input "1,800"
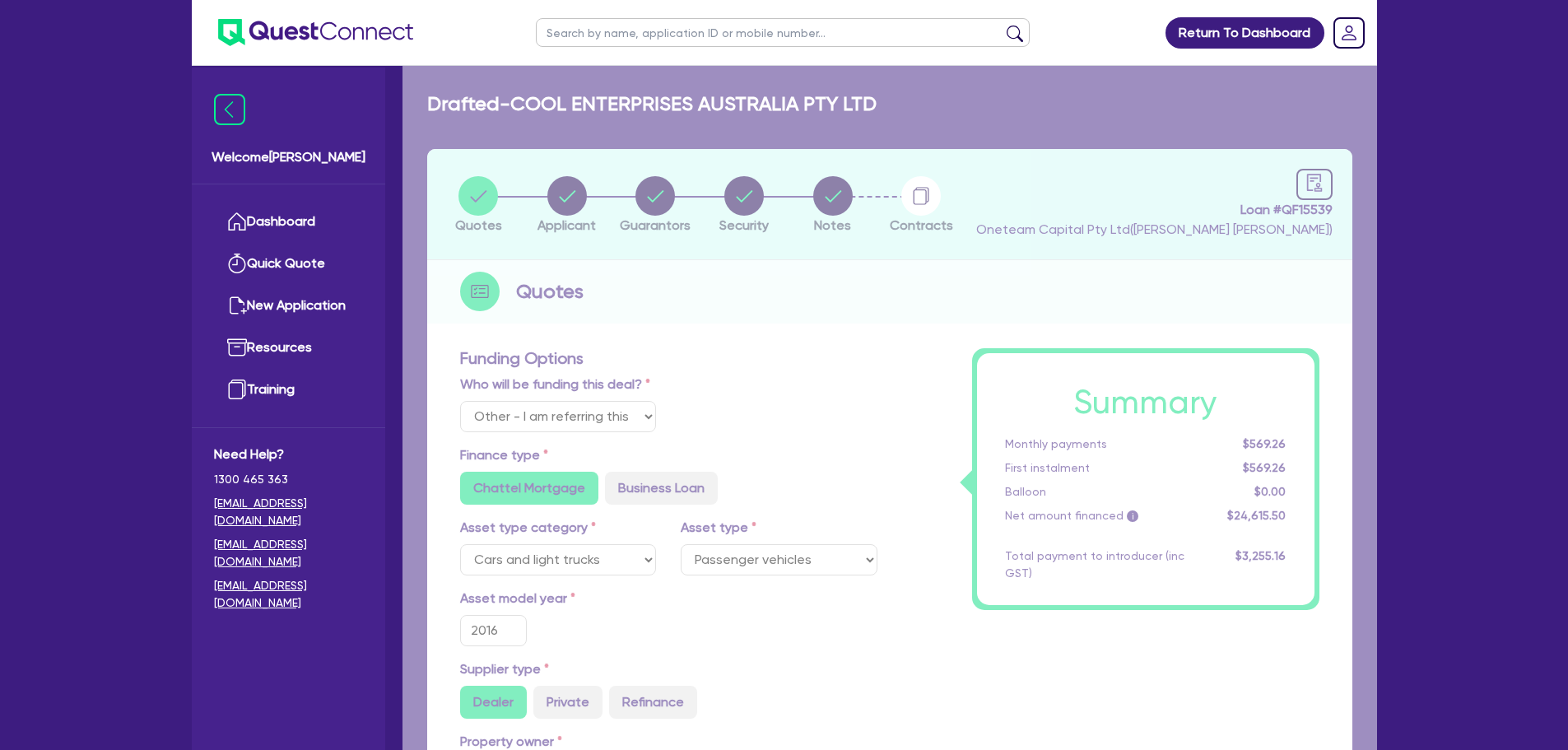
type input "6.49"
type input "550"
radio input "false"
radio input "true"
radio input "false"
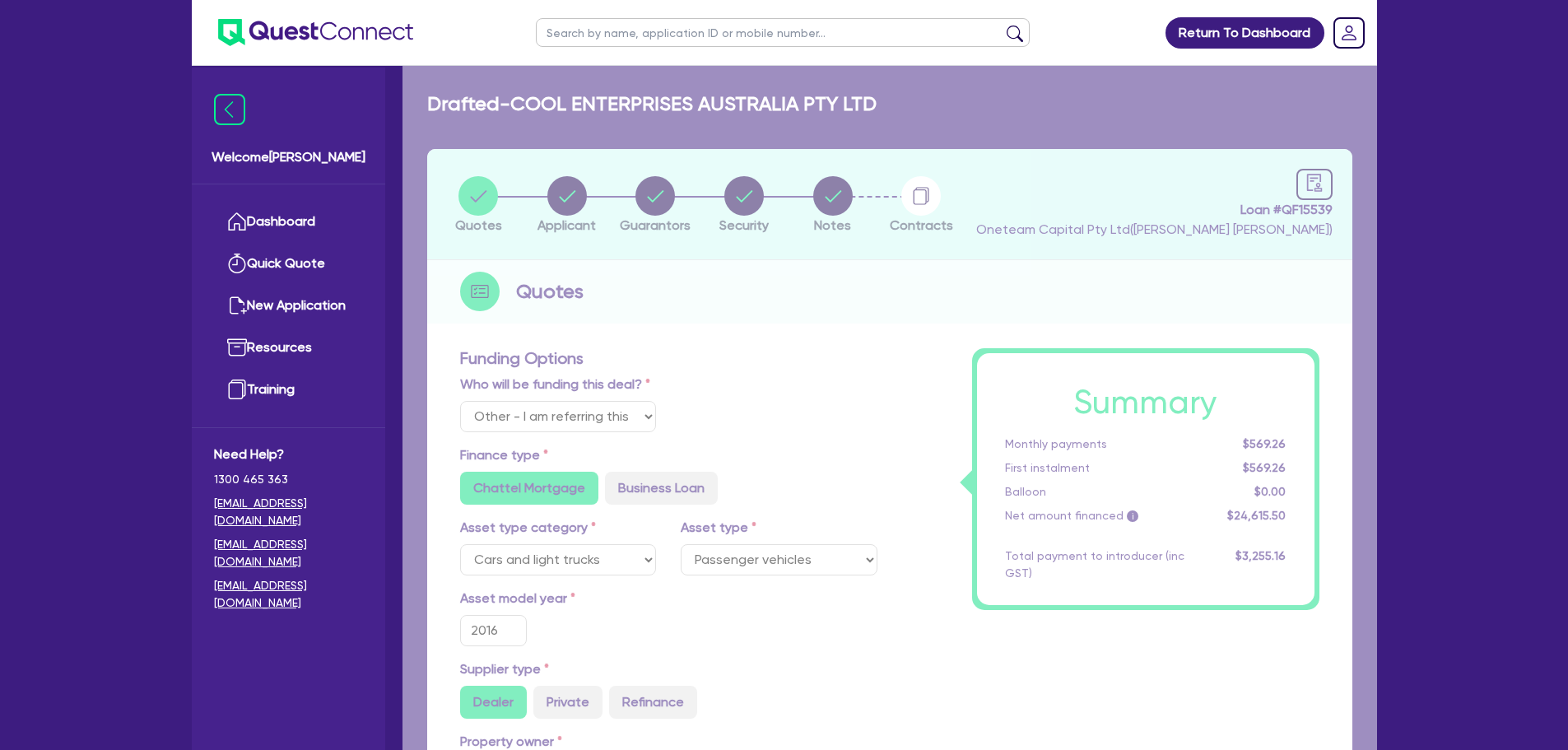
radio input "true"
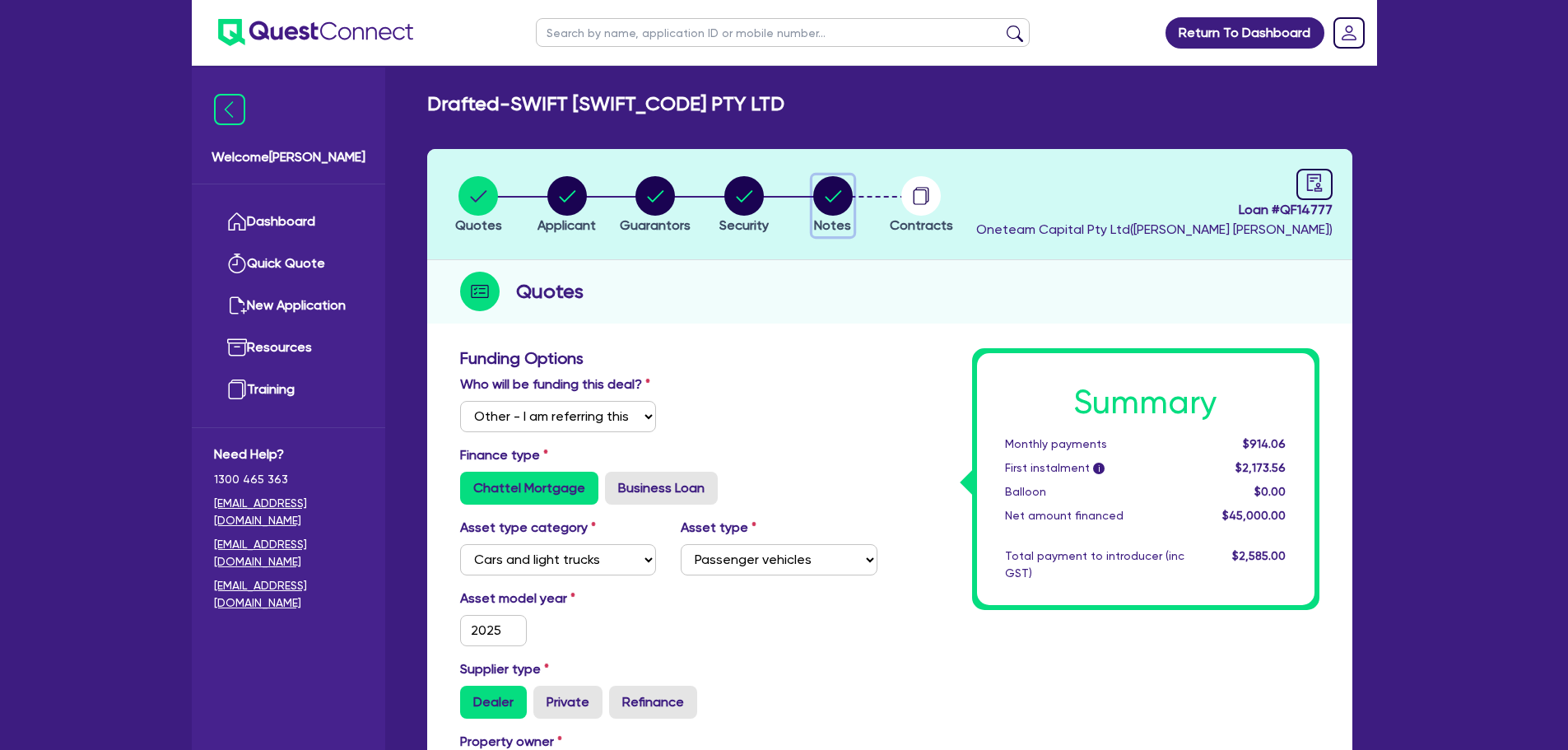
click at [841, 204] on circle "button" at bounding box center [832, 196] width 40 height 40
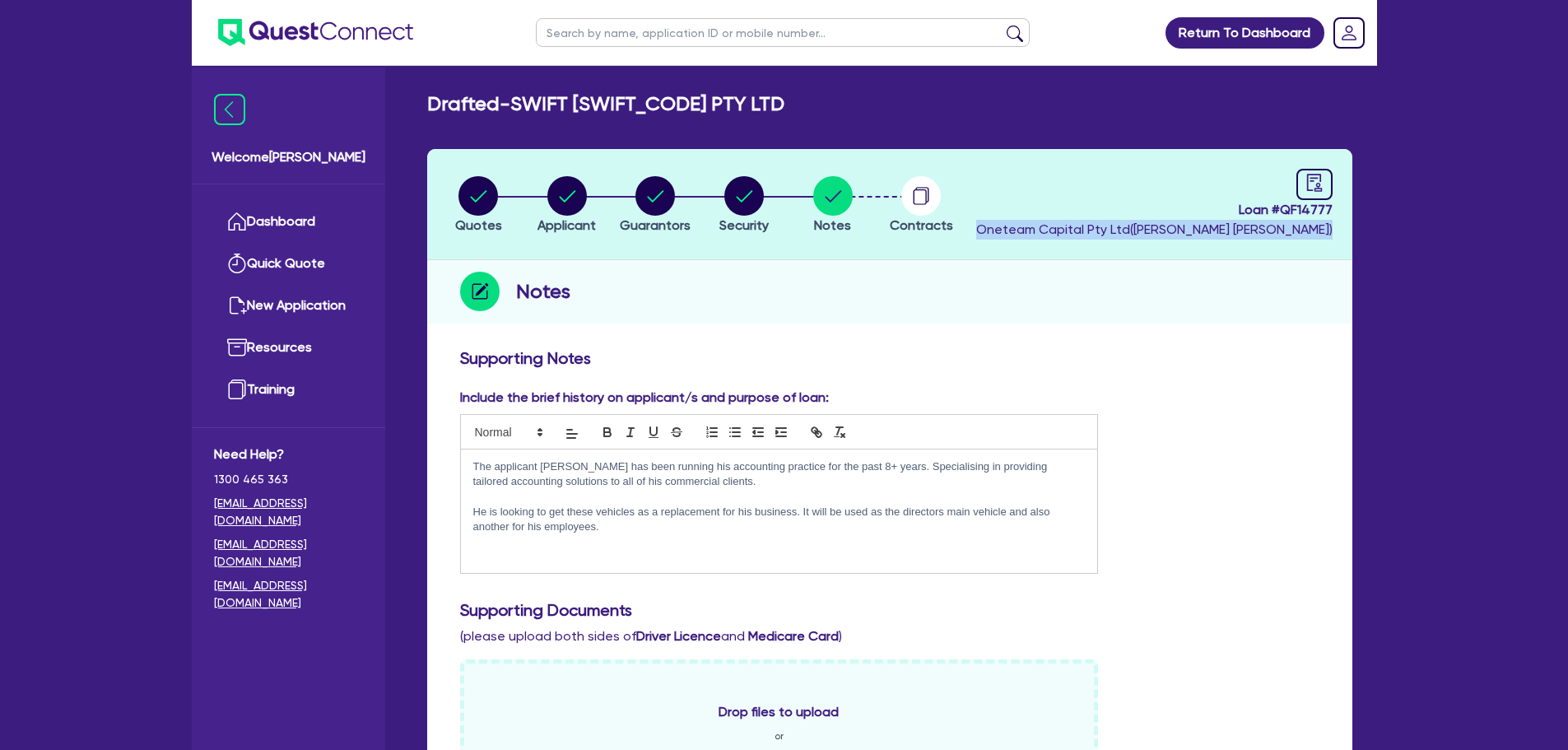
drag, startPoint x: 1336, startPoint y: 226, endPoint x: 1072, endPoint y: 299, distance: 273.9
click at [1067, 230] on header "Quotes Applicant Guarantors Security Notes Contracts Loan # QF14777 Oneteam Cap…" at bounding box center [889, 204] width 925 height 111
click at [1077, 312] on div "Notes" at bounding box center [889, 292] width 925 height 64
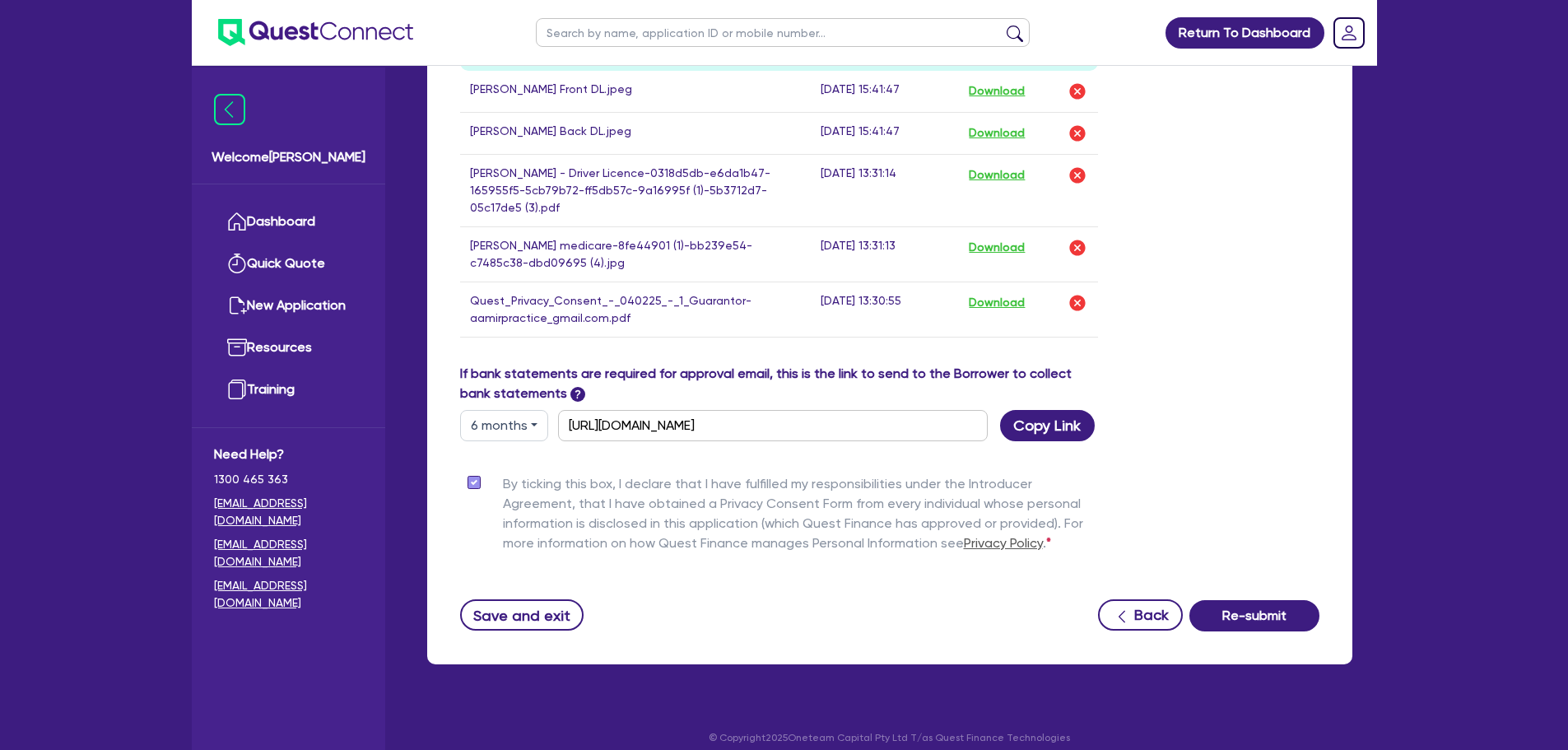
scroll to position [658, 0]
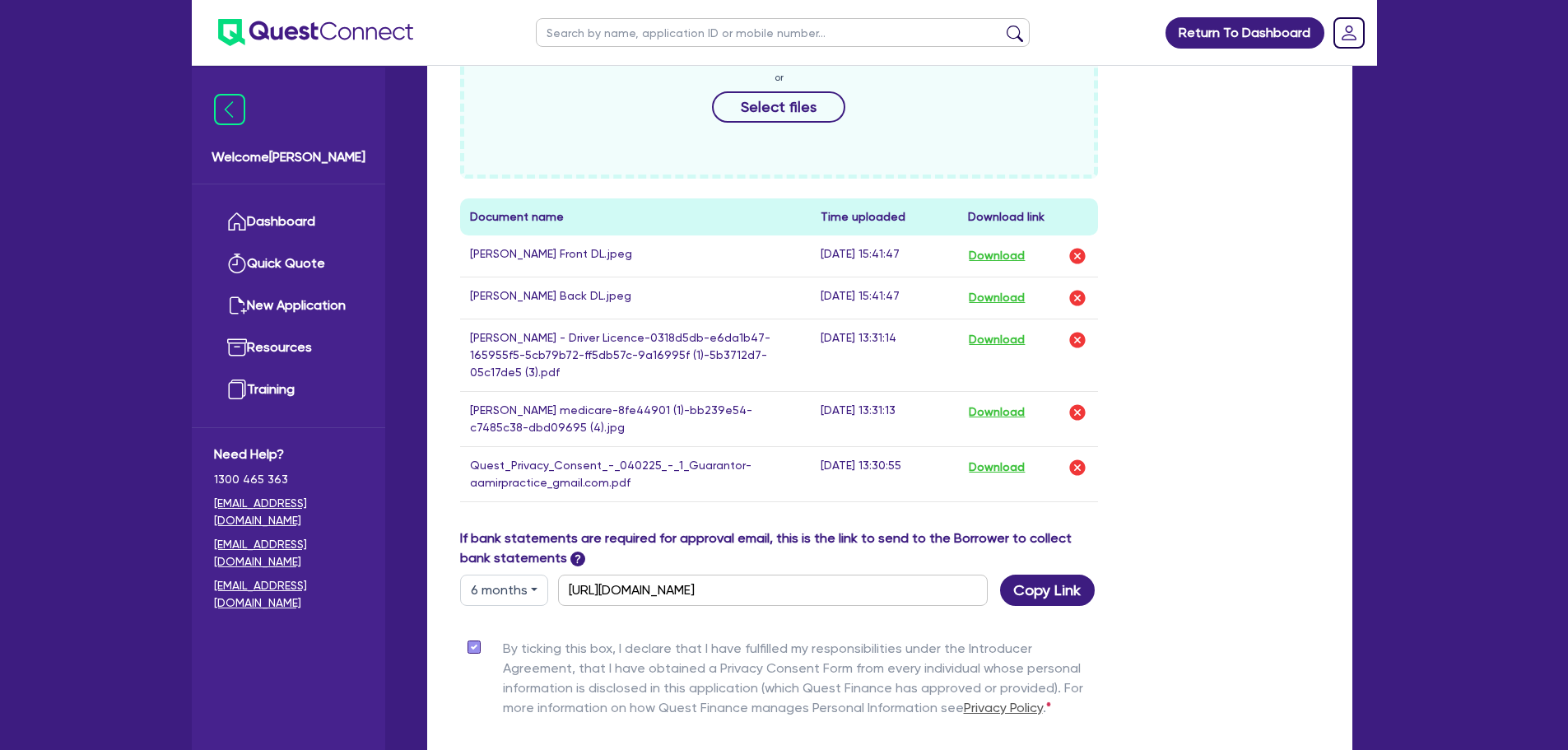
drag, startPoint x: 905, startPoint y: 463, endPoint x: 460, endPoint y: 248, distance: 494.2
click at [460, 248] on tbody "Aamir Front DL.jpeg 15-10-25 15:41:47 Download Aamir Back DL.jpeg 15-10-25 15:4…" at bounding box center [779, 368] width 639 height 266
click at [676, 275] on td "Aamir Front DL.jpeg" at bounding box center [636, 255] width 351 height 42
click at [673, 277] on td "Aamir Back DL.jpeg" at bounding box center [636, 297] width 351 height 42
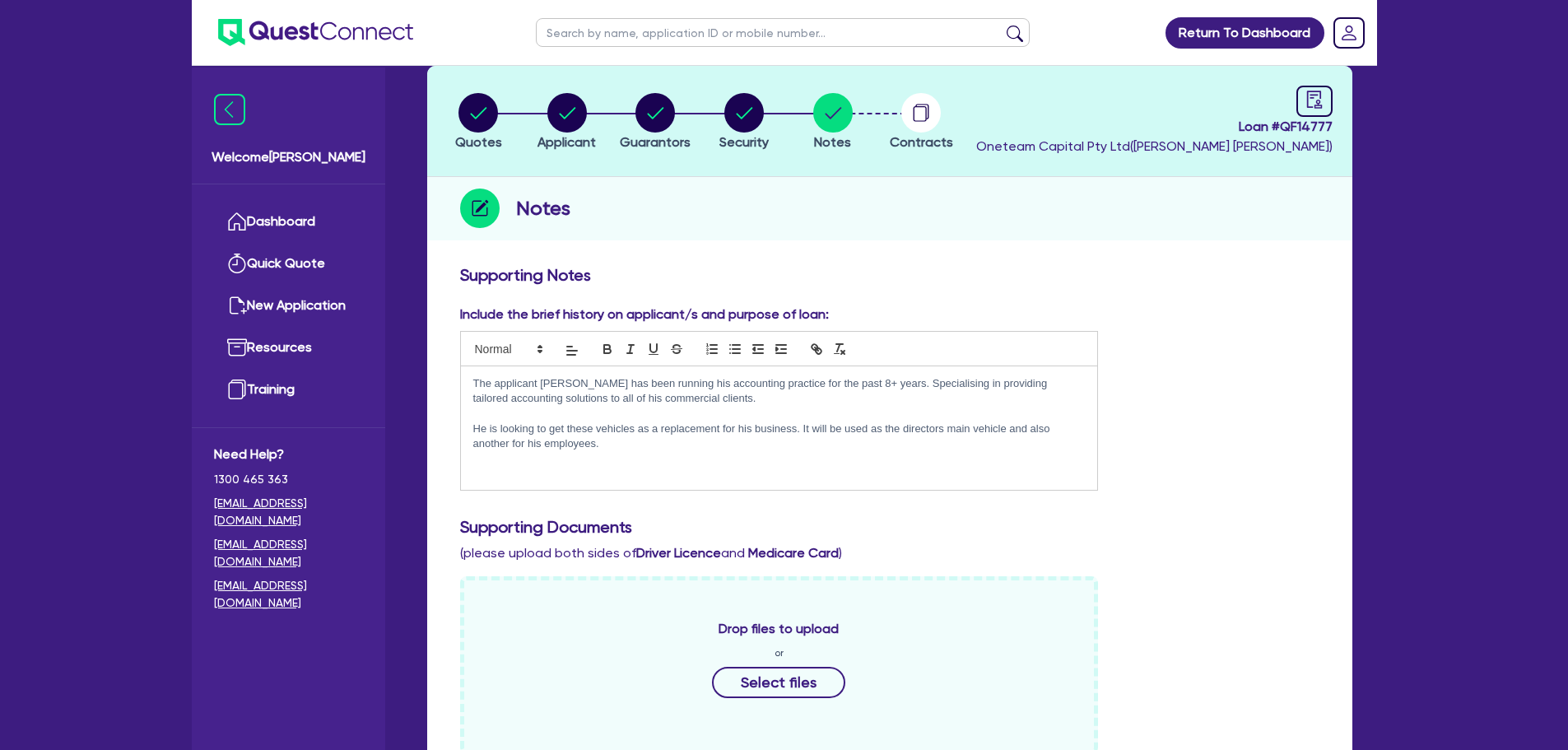
scroll to position [0, 0]
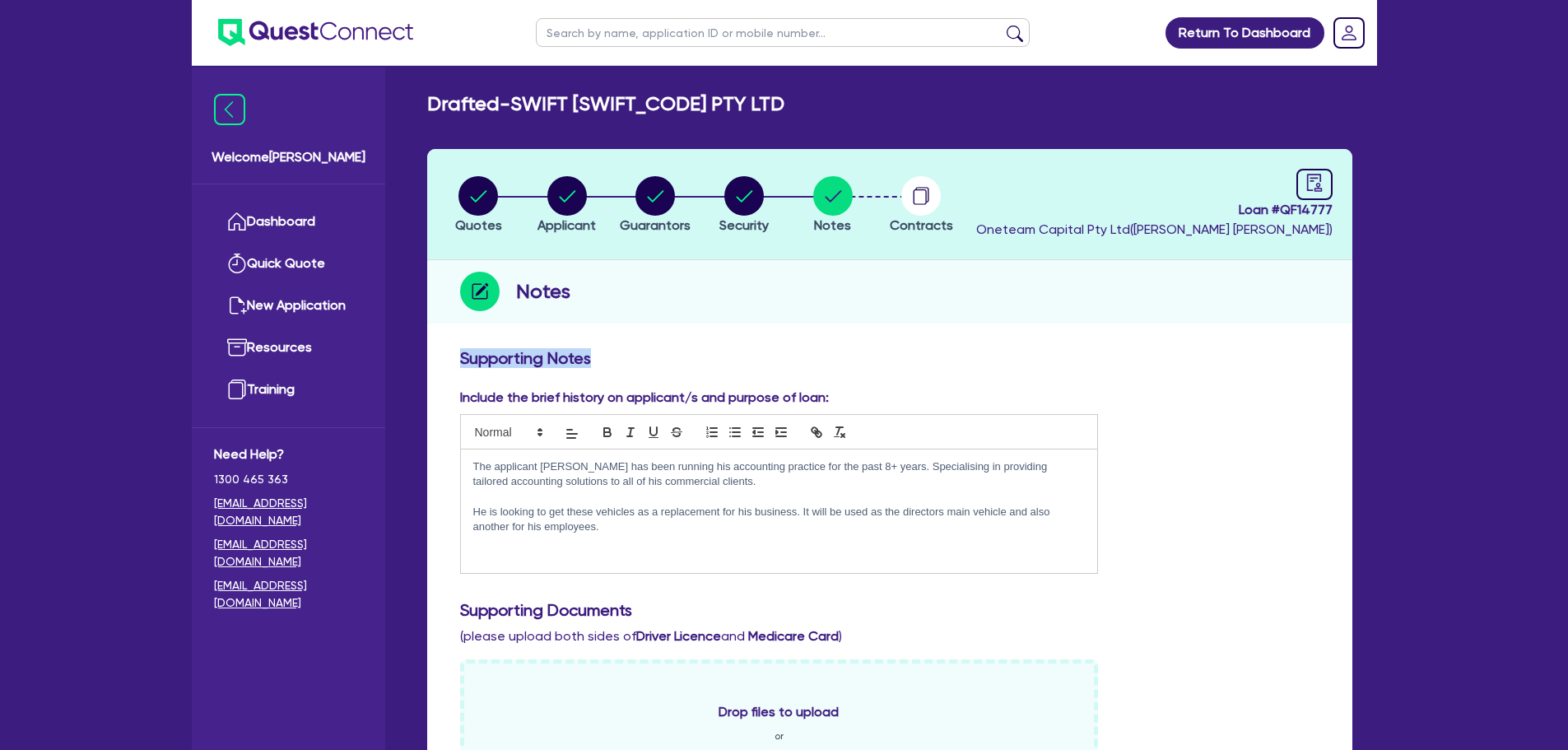
drag, startPoint x: 591, startPoint y: 364, endPoint x: 459, endPoint y: 354, distance: 132.4
click at [460, 354] on h3 "Supporting Notes" at bounding box center [889, 357] width 860 height 20
click at [641, 366] on h3 "Supporting Notes" at bounding box center [889, 357] width 860 height 20
drag, startPoint x: 820, startPoint y: 398, endPoint x: 456, endPoint y: 365, distance: 365.5
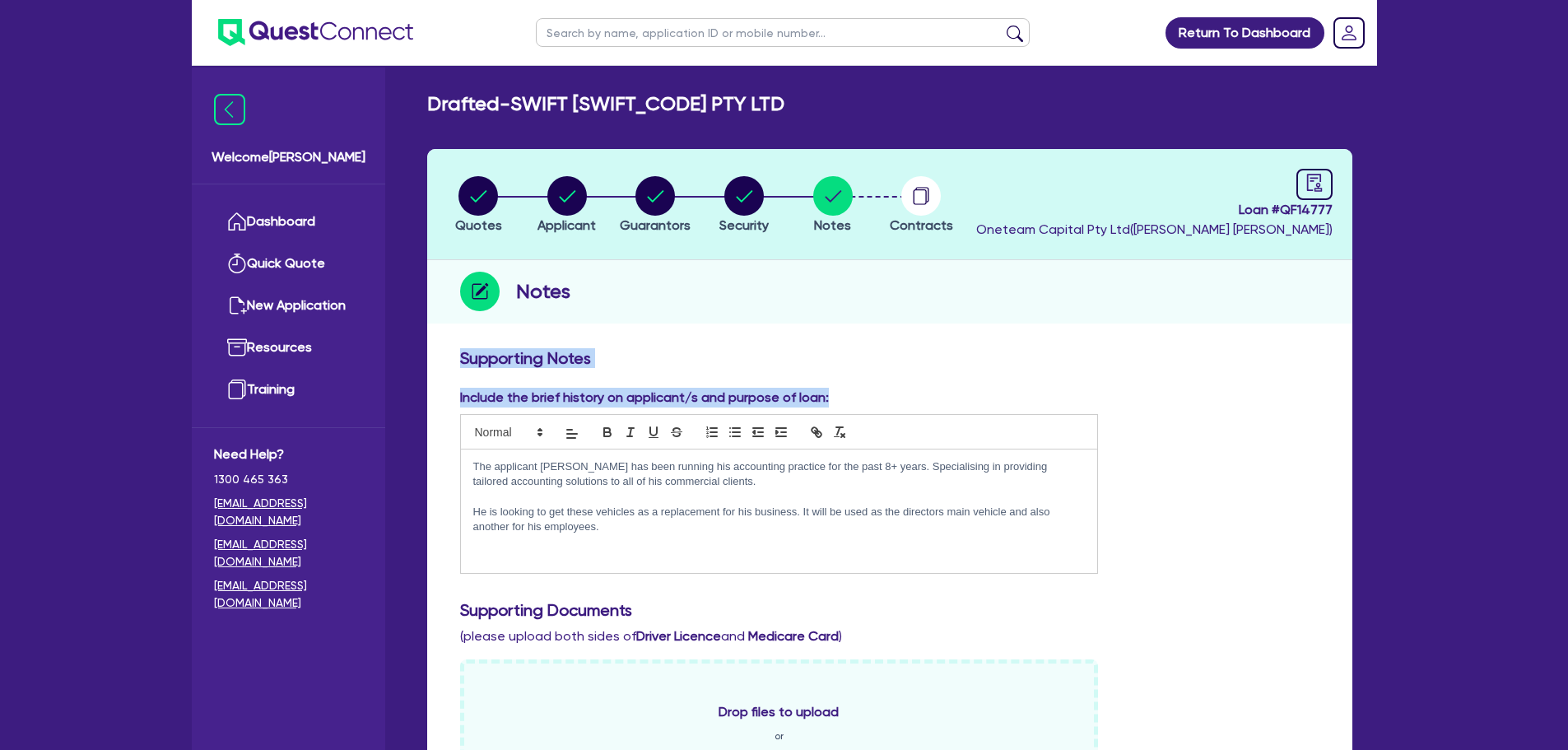
click at [641, 355] on h3 "Supporting Notes" at bounding box center [889, 357] width 860 height 20
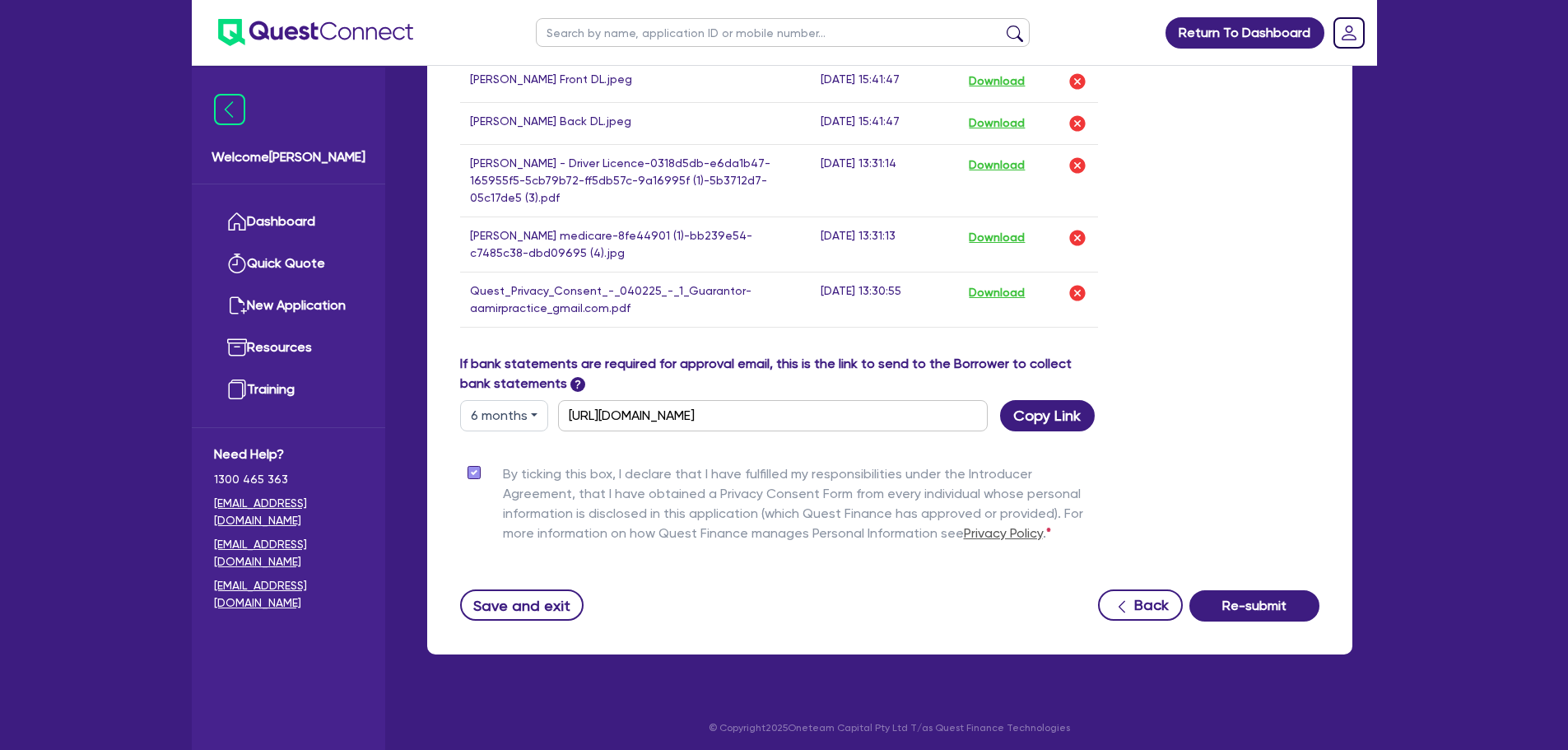
scroll to position [838, 0]
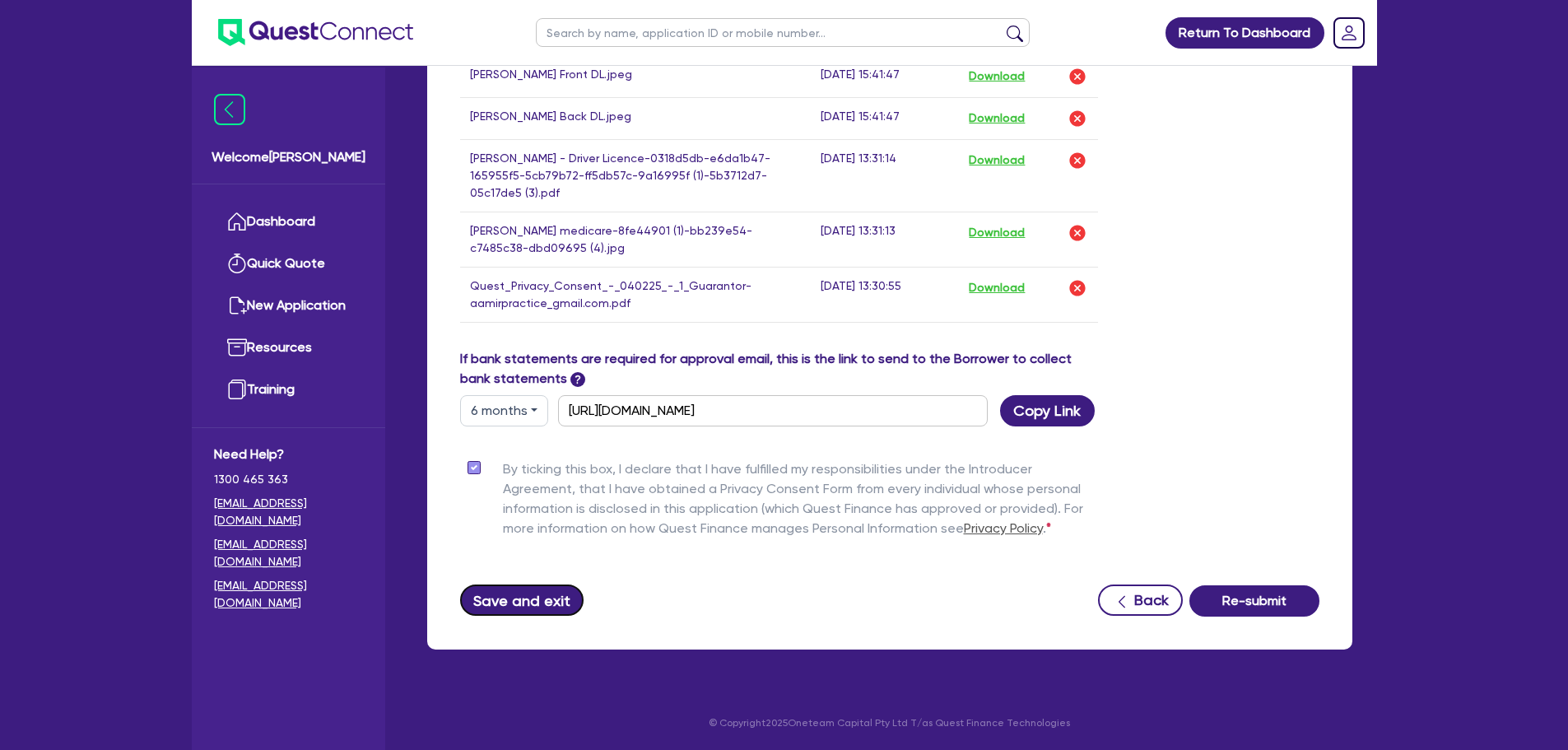
click at [536, 602] on button "Save and exit" at bounding box center [522, 600] width 124 height 31
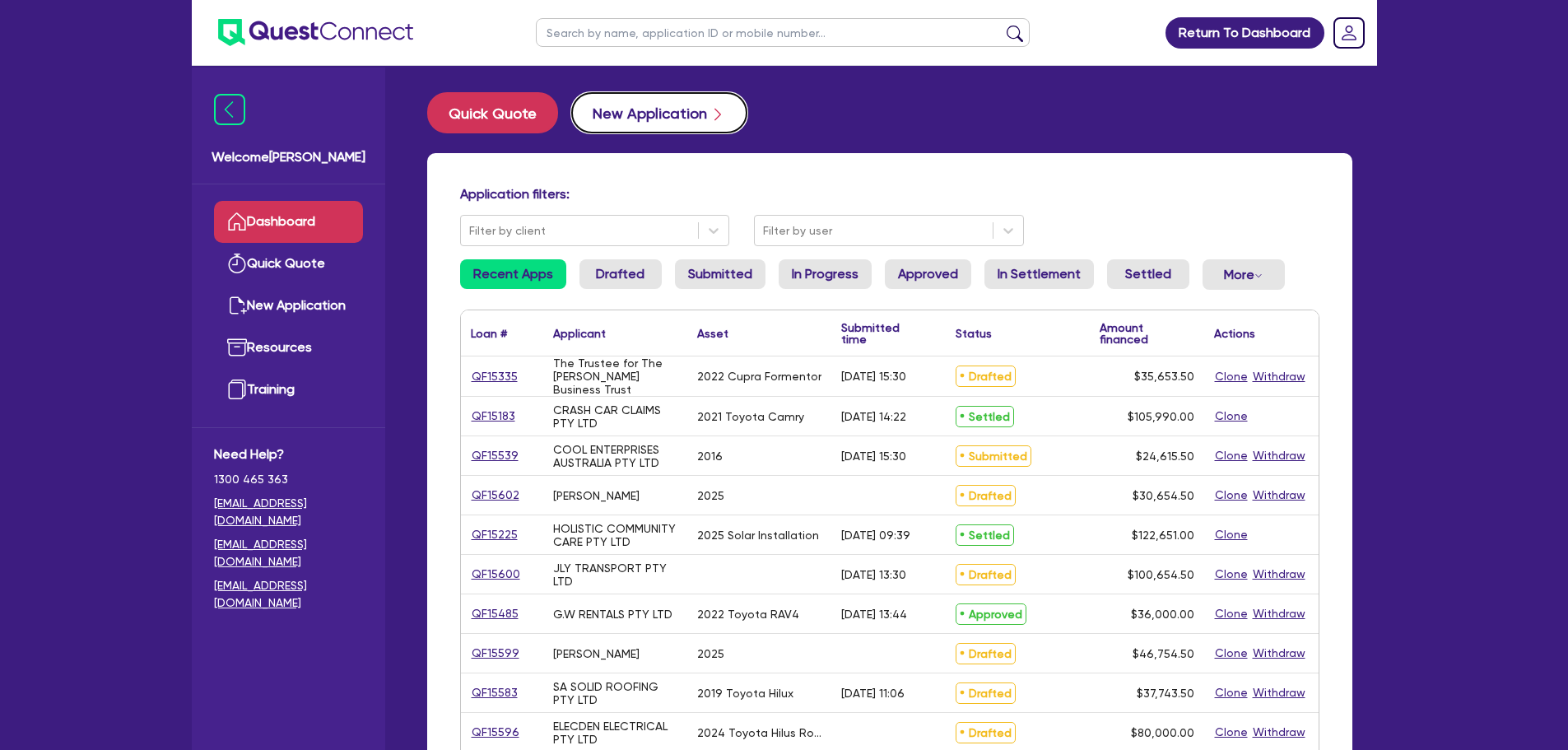
click at [668, 109] on button "New Application" at bounding box center [659, 113] width 176 height 42
select select "Other"
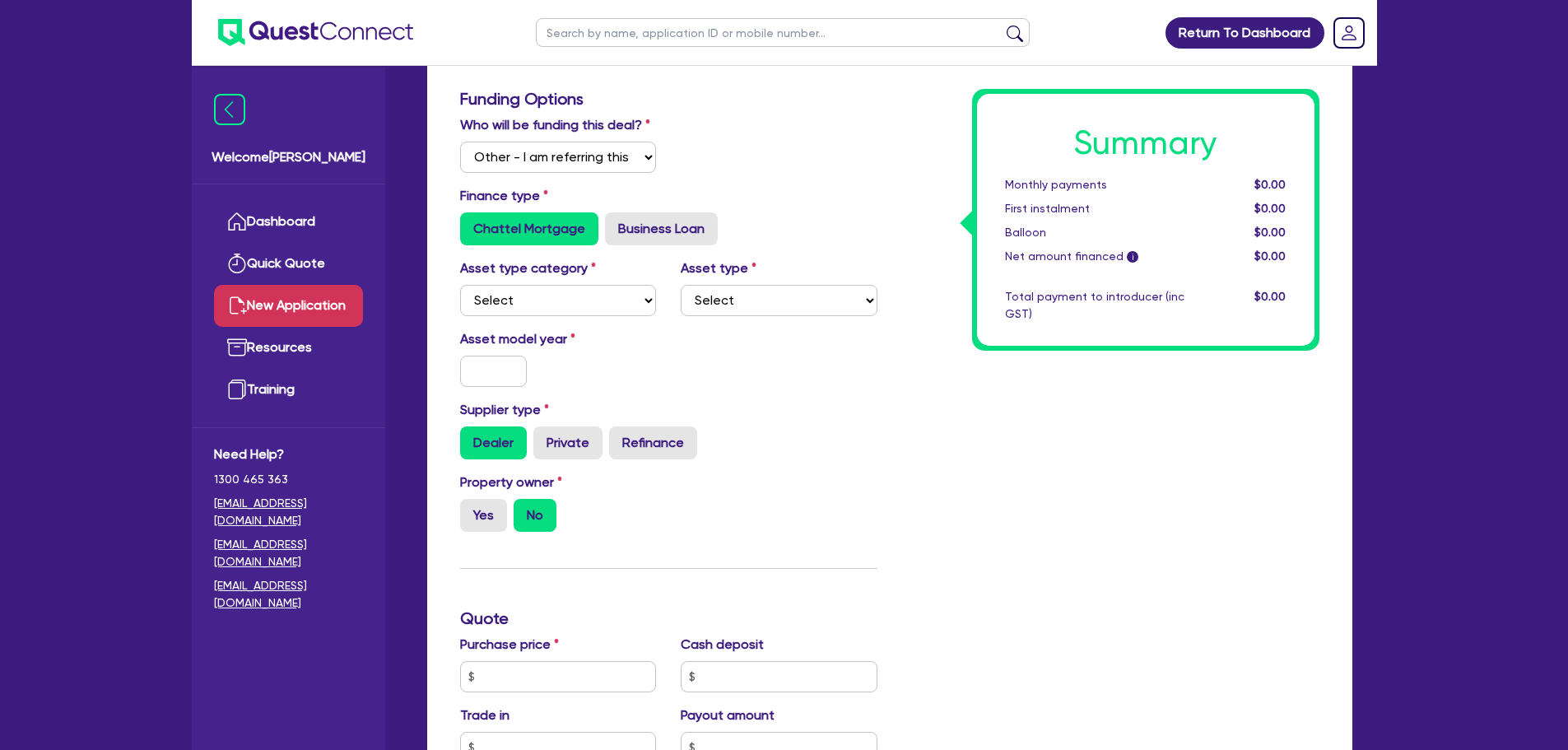
scroll to position [247, 0]
click at [588, 300] on select "Select Cars and light trucks Primary assets Secondary assets Tertiary assets" at bounding box center [558, 299] width 197 height 31
click at [671, 238] on label "Business Loan" at bounding box center [661, 227] width 113 height 33
click at [616, 222] on input "Business Loan" at bounding box center [610, 216] width 11 height 11
radio input "true"
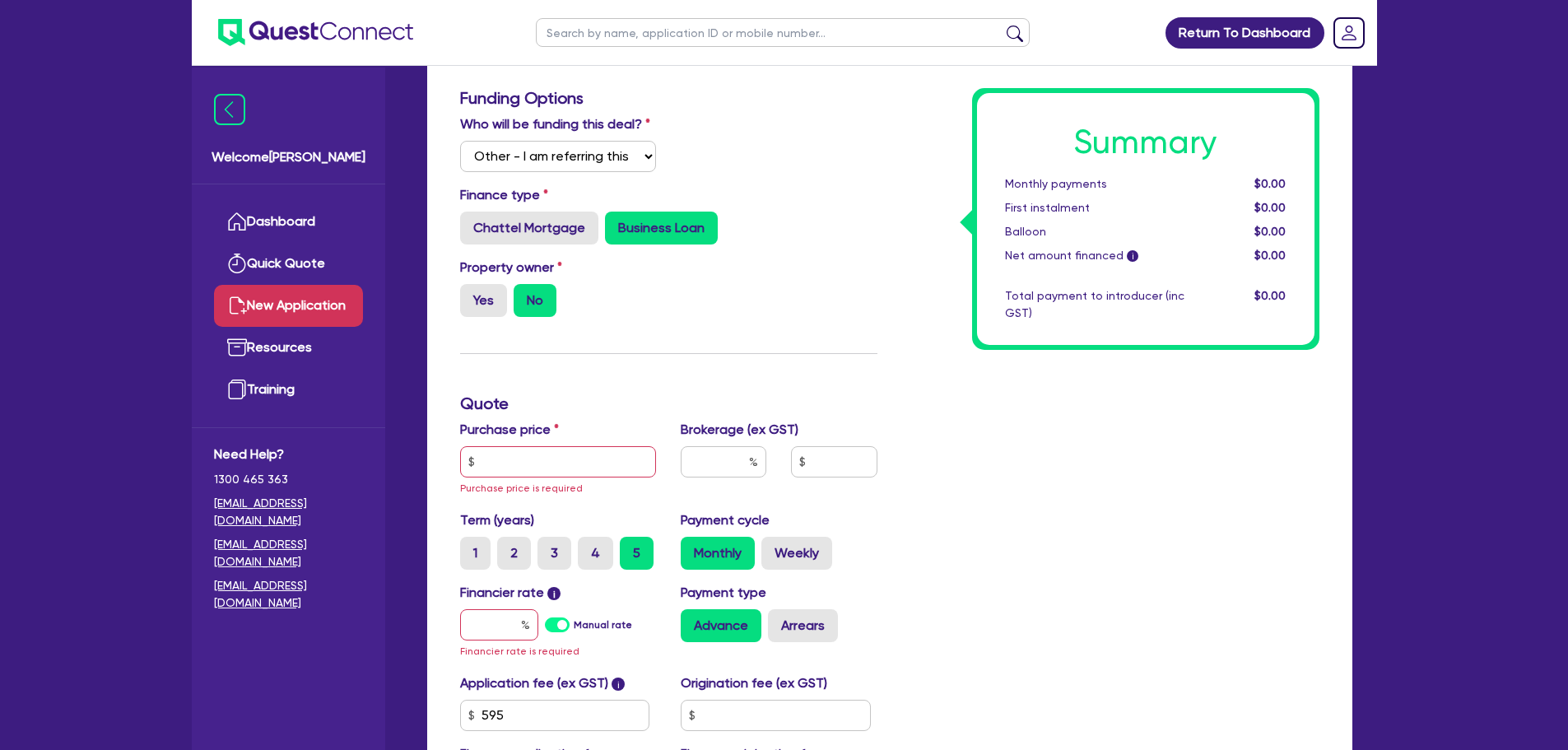
click at [590, 439] on div "Purchase price Purchase price is required" at bounding box center [558, 458] width 221 height 77
drag, startPoint x: 592, startPoint y: 453, endPoint x: 608, endPoint y: 460, distance: 17.5
click at [592, 454] on input "text" at bounding box center [558, 462] width 197 height 31
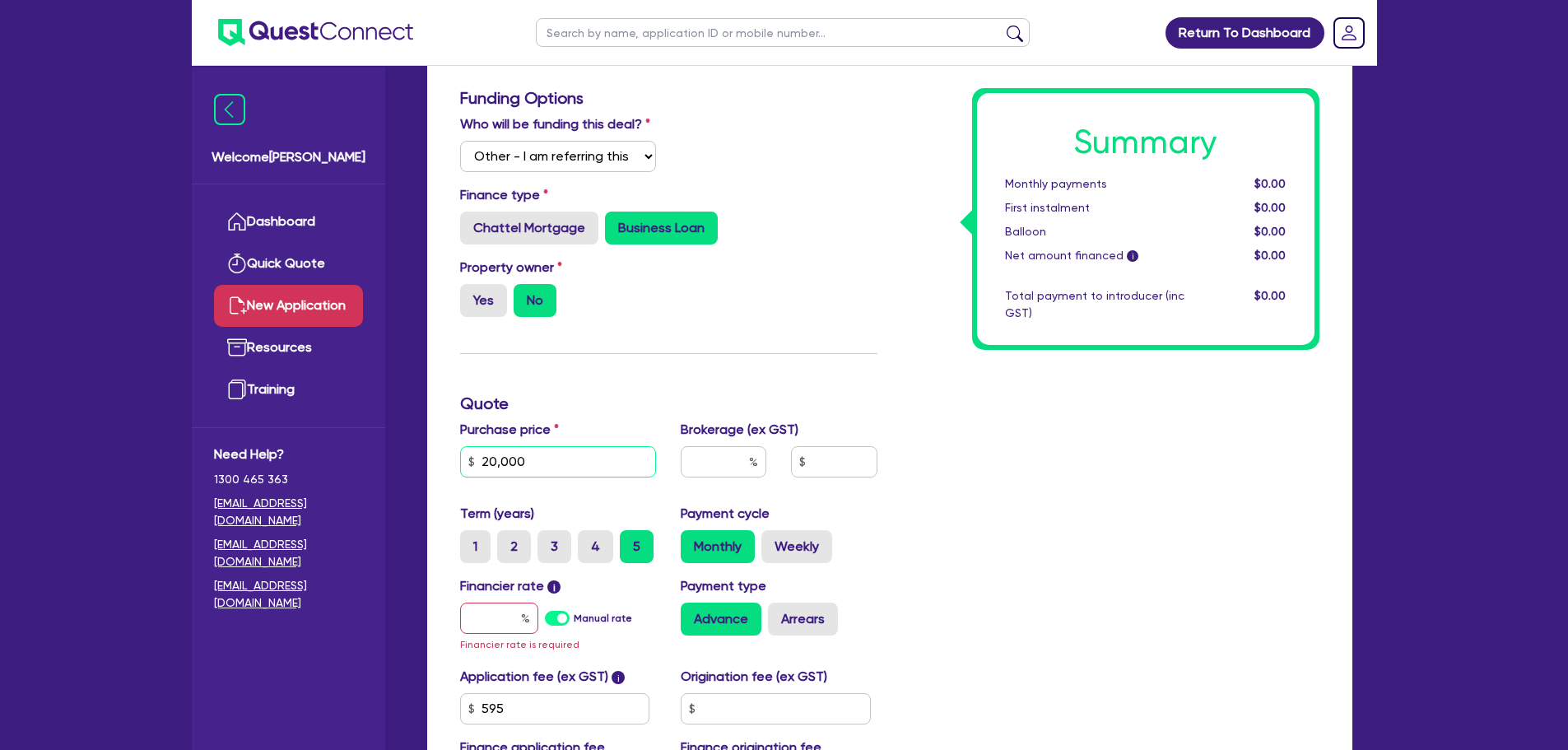
type input "20,000"
click at [725, 466] on input "text" at bounding box center [723, 462] width 86 height 31
type input "4"
click at [815, 291] on div "Property owner Yes No" at bounding box center [669, 294] width 442 height 72
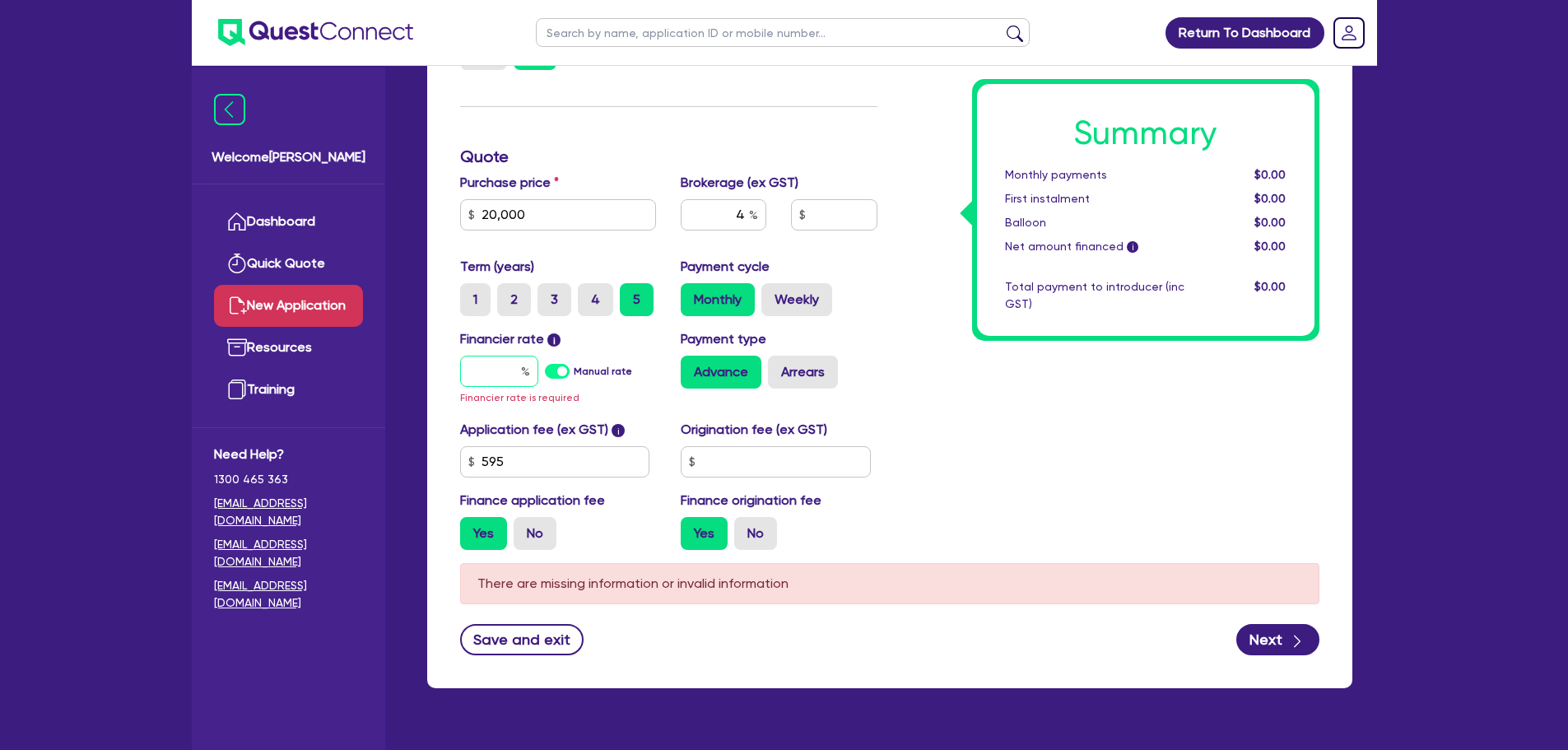
click at [487, 371] on input "text" at bounding box center [499, 371] width 78 height 31
type input "1"
type input "826.18"
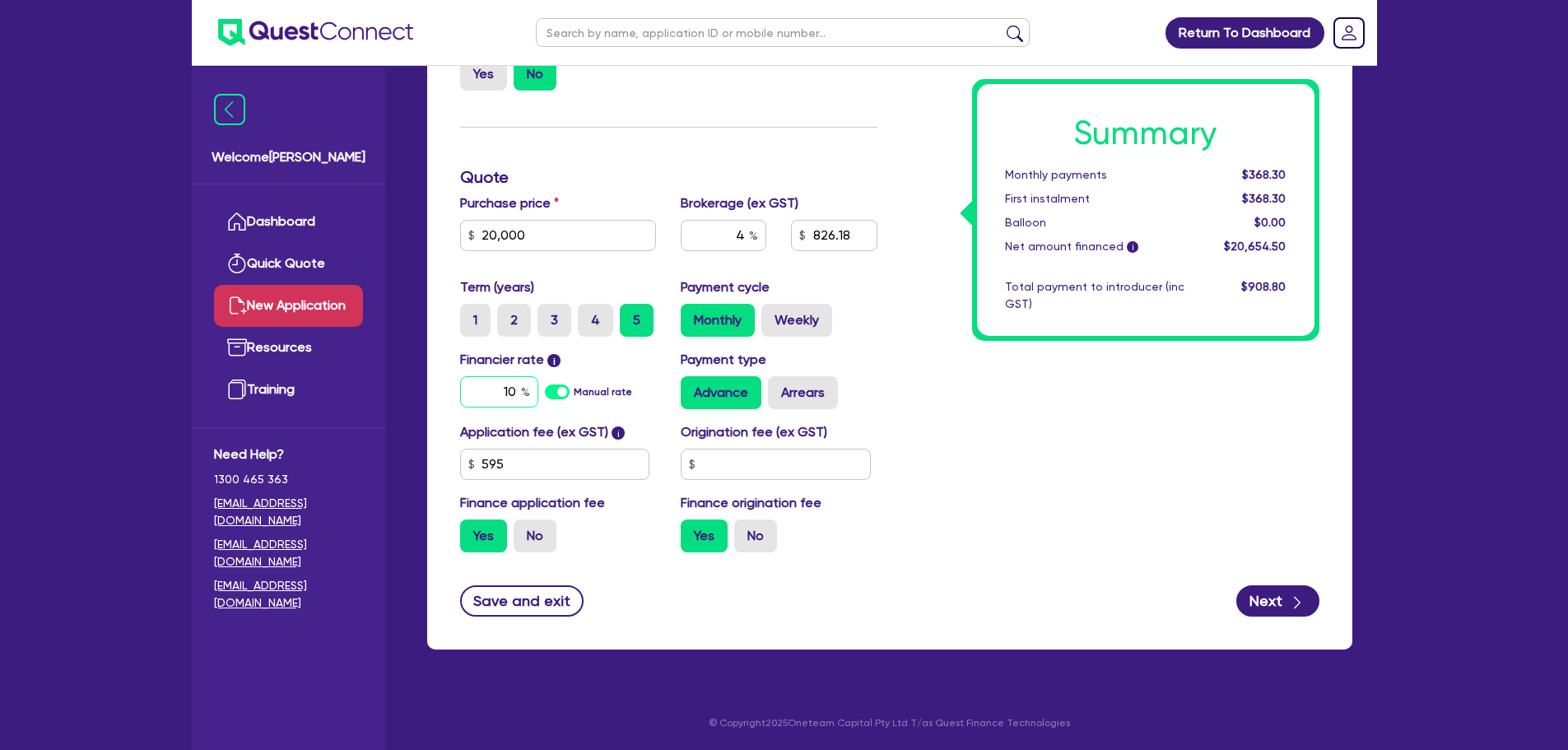
type input "10"
drag, startPoint x: 1158, startPoint y: 332, endPoint x: 1073, endPoint y: 413, distance: 117.4
click at [1157, 332] on div "Summary Monthly payments Calculating... First instalment Calculating... Balloon…" at bounding box center [1145, 210] width 338 height 252
click at [1072, 411] on div "Summary Monthly payments Calculating... First instalment Calculating... Balloon…" at bounding box center [1111, 213] width 442 height 703
click at [1281, 585] on button "Next" at bounding box center [1278, 601] width 83 height 31
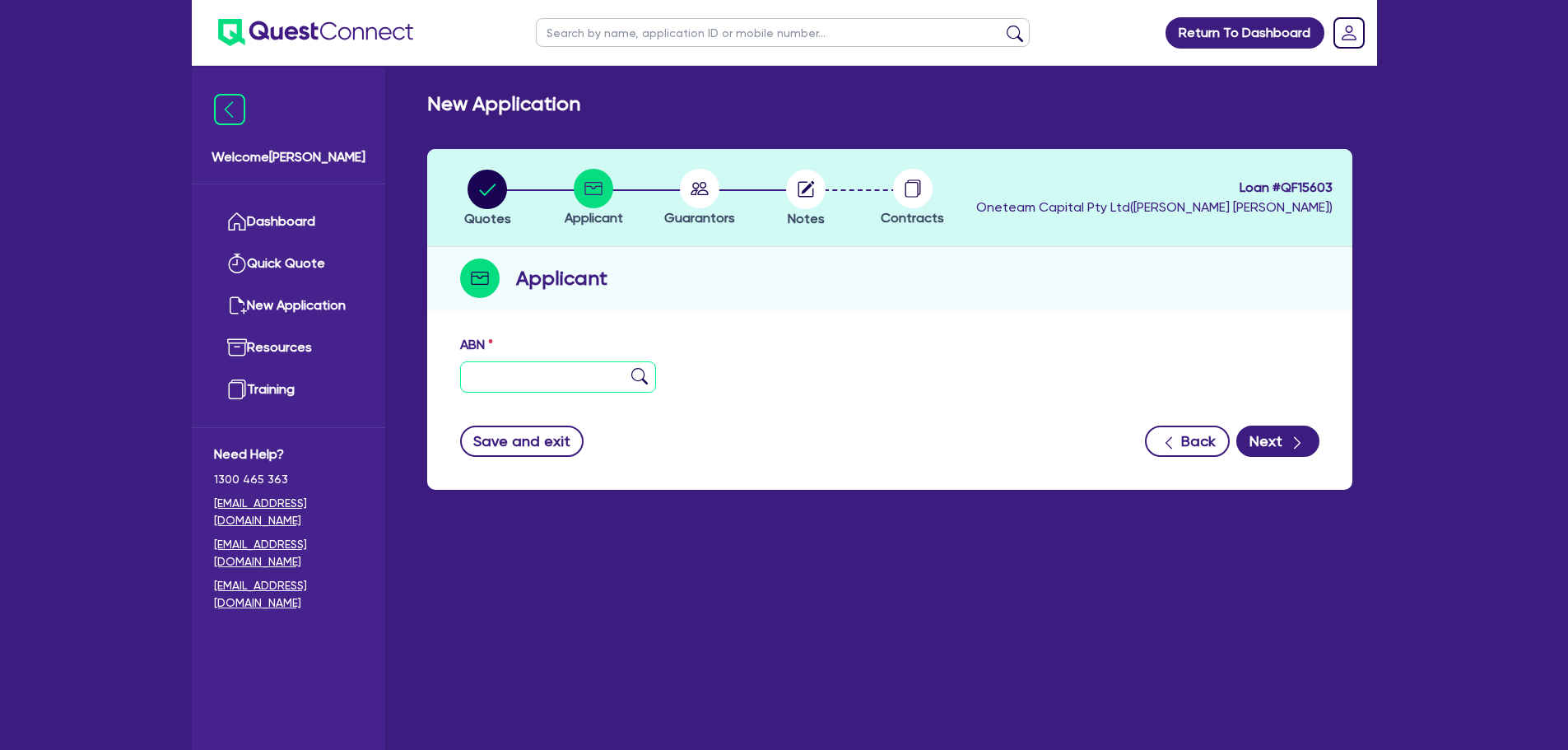
click at [570, 390] on input "text" at bounding box center [558, 377] width 197 height 31
type input "11 111 111 111"
click at [641, 378] on img at bounding box center [639, 376] width 16 height 16
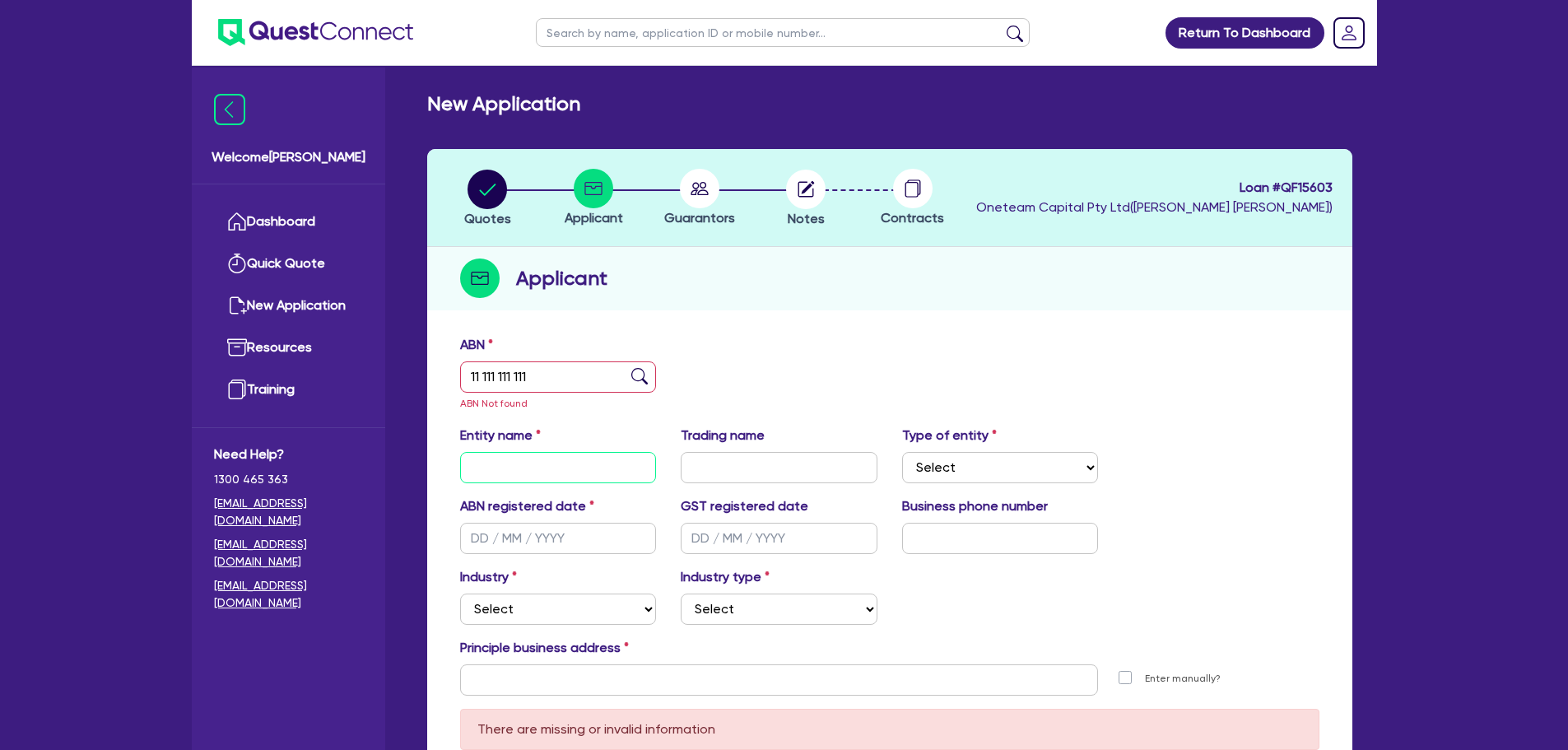
click at [550, 465] on input "text" at bounding box center [558, 467] width 197 height 31
type input "John Guido Radam"
click at [961, 483] on div "Entity name John Guido Radam Trading name Type of entity Select Sole Trader Com…" at bounding box center [890, 461] width 884 height 70
click at [973, 470] on select "Select Sole Trader Company Partnership Trust" at bounding box center [1000, 467] width 197 height 31
select select "SOLE_TRADER"
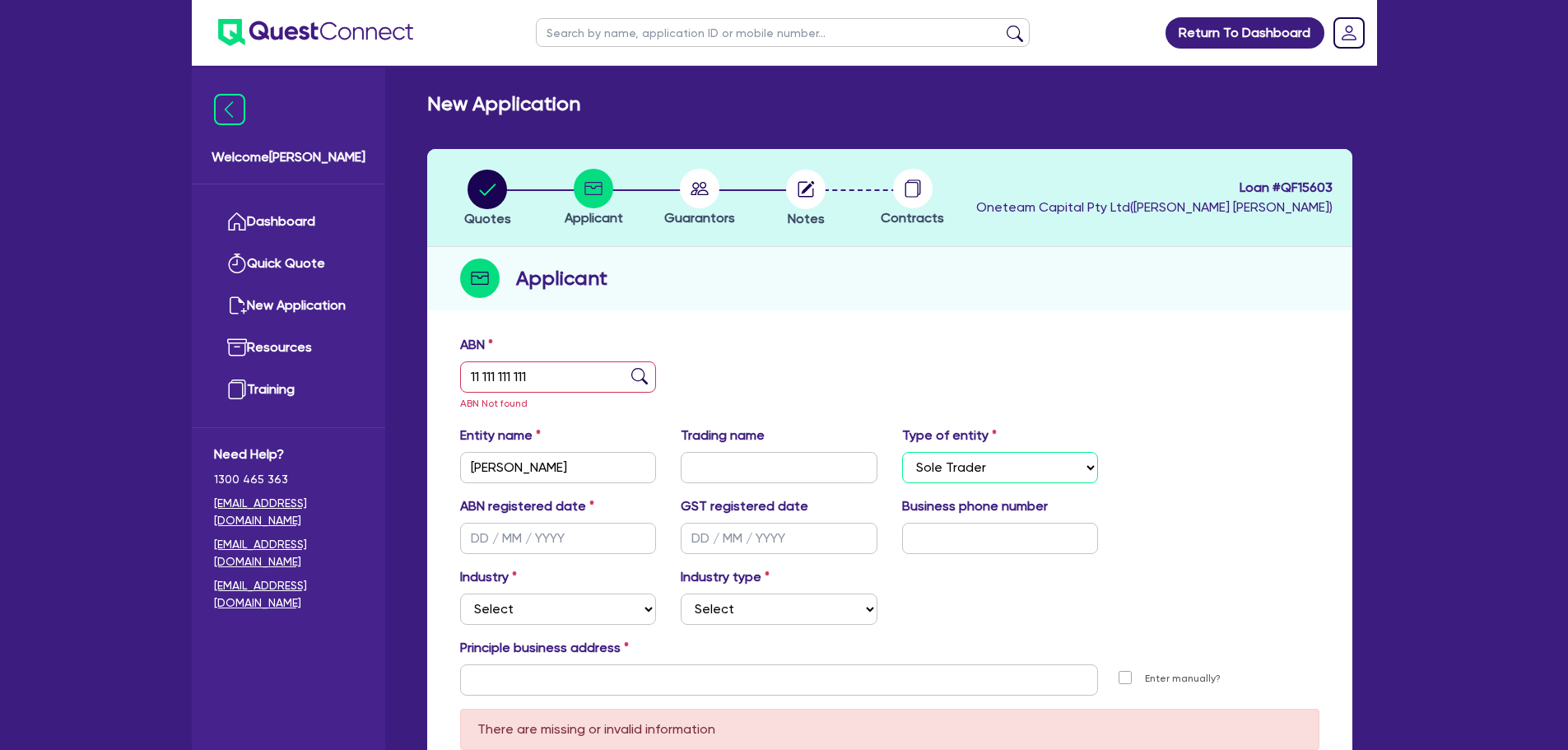
click at [902, 452] on select "Select Sole Trader Company Partnership Trust" at bounding box center [1000, 467] width 197 height 31
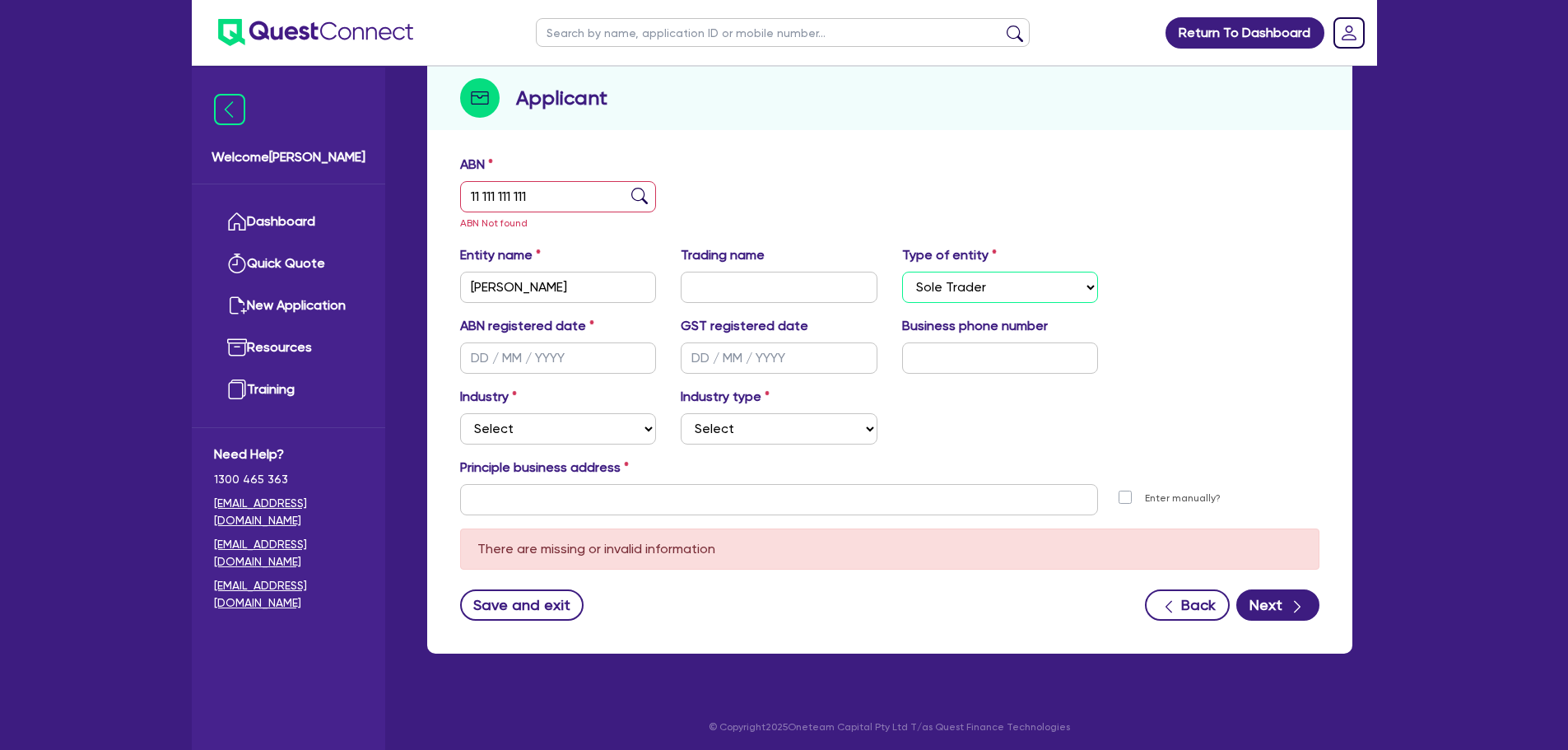
scroll to position [184, 0]
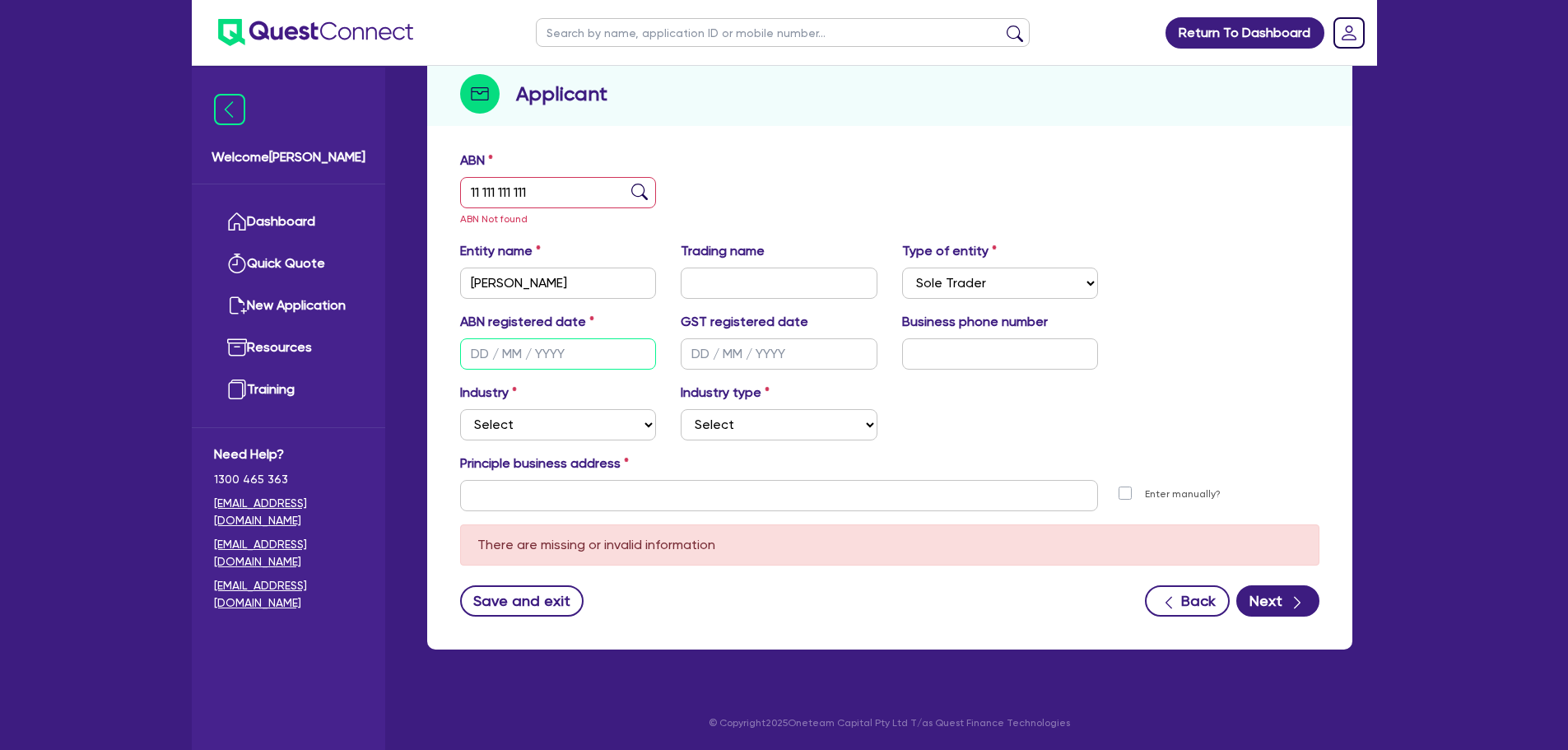
click at [535, 353] on input "text" at bounding box center [558, 354] width 197 height 31
type input "01/01/2000"
click at [587, 424] on select "Select Accomodation & Food Services Administrative & Support Services Agricultu…" at bounding box center [558, 424] width 197 height 31
select select "PROFESSIONAL"
click at [460, 409] on select "Select Accomodation & Food Services Administrative & Support Services Agricultu…" at bounding box center [558, 424] width 197 height 31
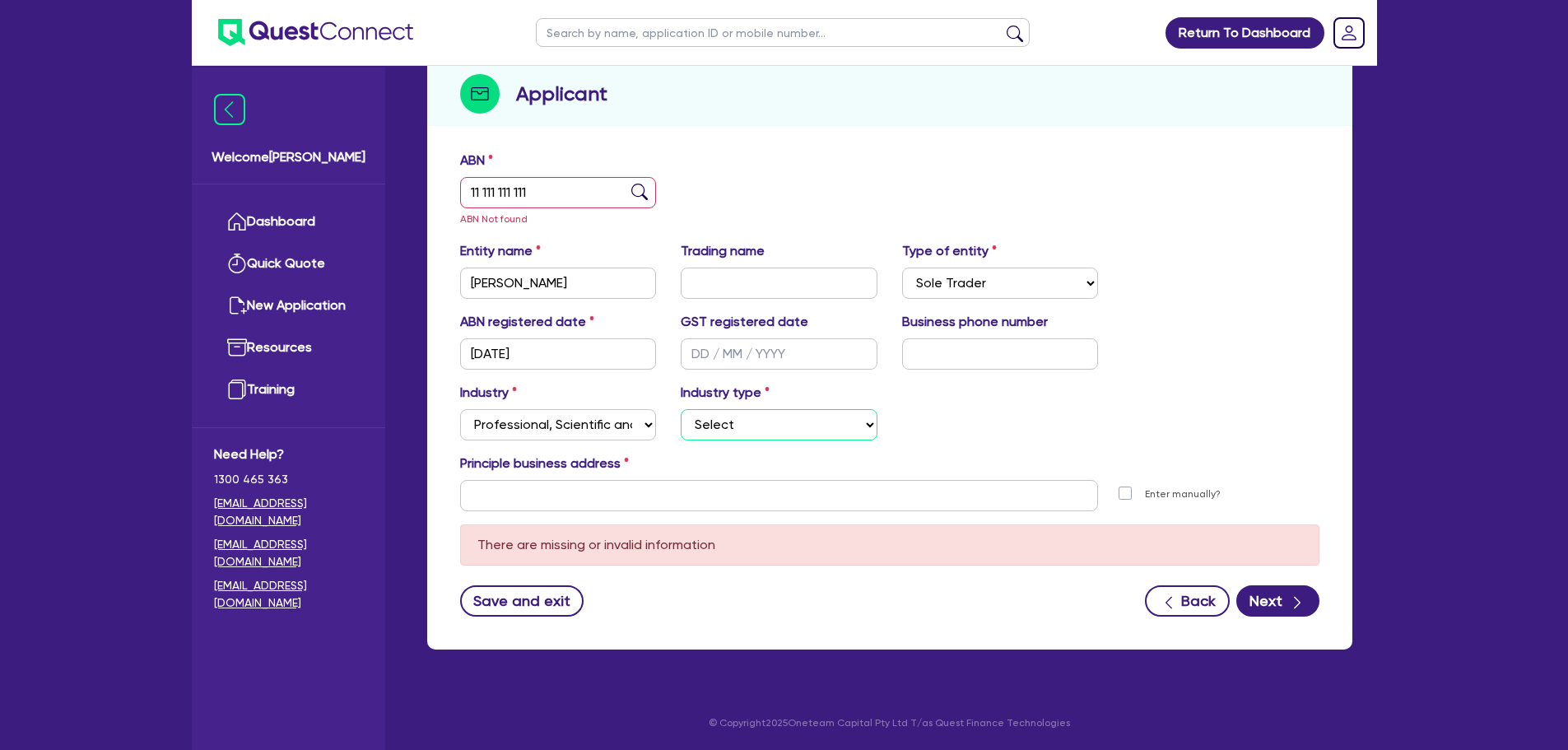
drag, startPoint x: 754, startPoint y: 430, endPoint x: 742, endPoint y: 434, distance: 12.6
click at [754, 430] on select "Select Scientists Accountants Advertising & Marketing Specialists Lawyers & Sol…" at bounding box center [779, 424] width 197 height 31
select select "ACCOUNTANTS"
click at [680, 409] on select "Select Scientists Accountants Advertising & Marketing Specialists Lawyers & Sol…" at bounding box center [779, 424] width 197 height 31
click at [658, 506] on input "text" at bounding box center [779, 495] width 639 height 31
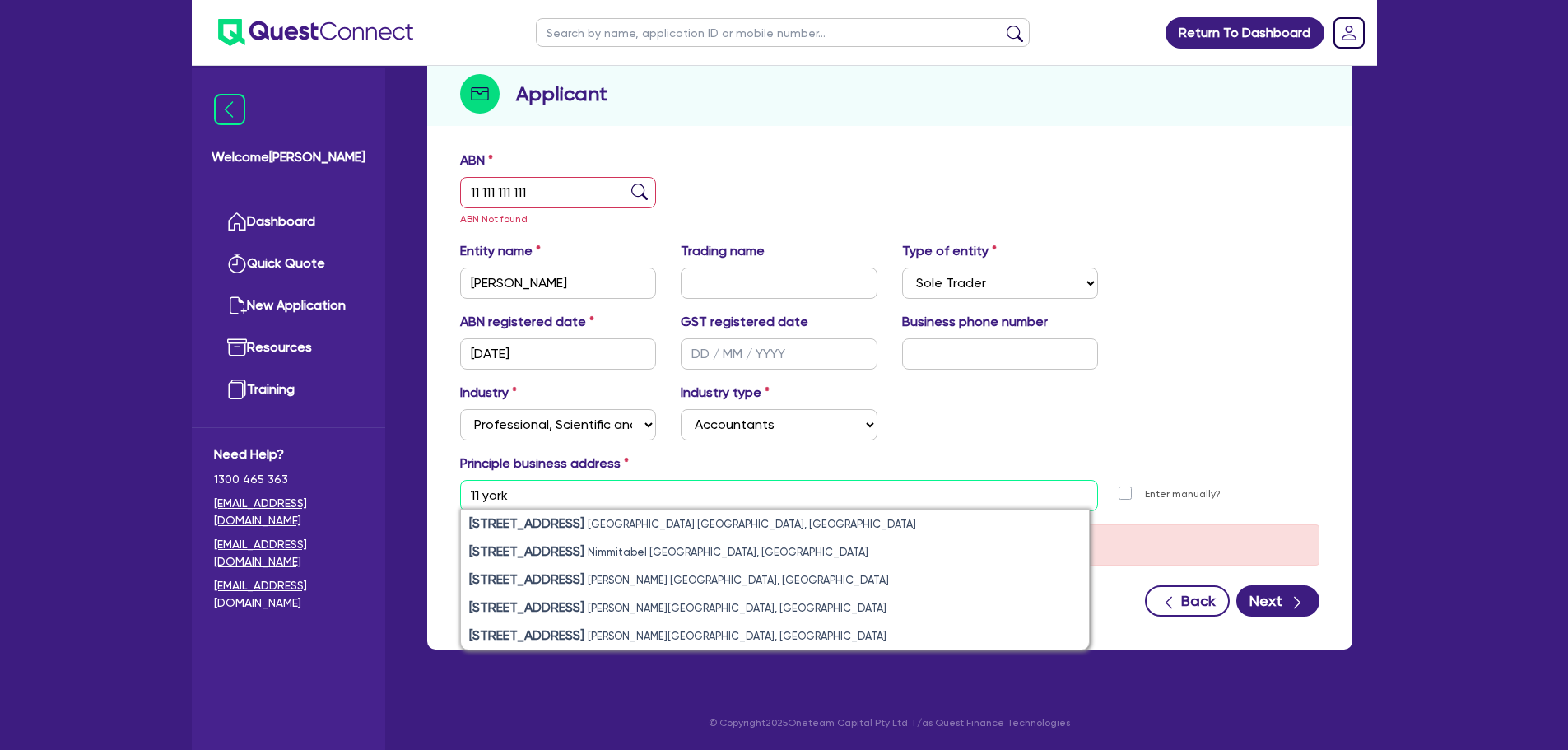
type input "11 york"
click at [628, 503] on input "text" at bounding box center [779, 495] width 639 height 31
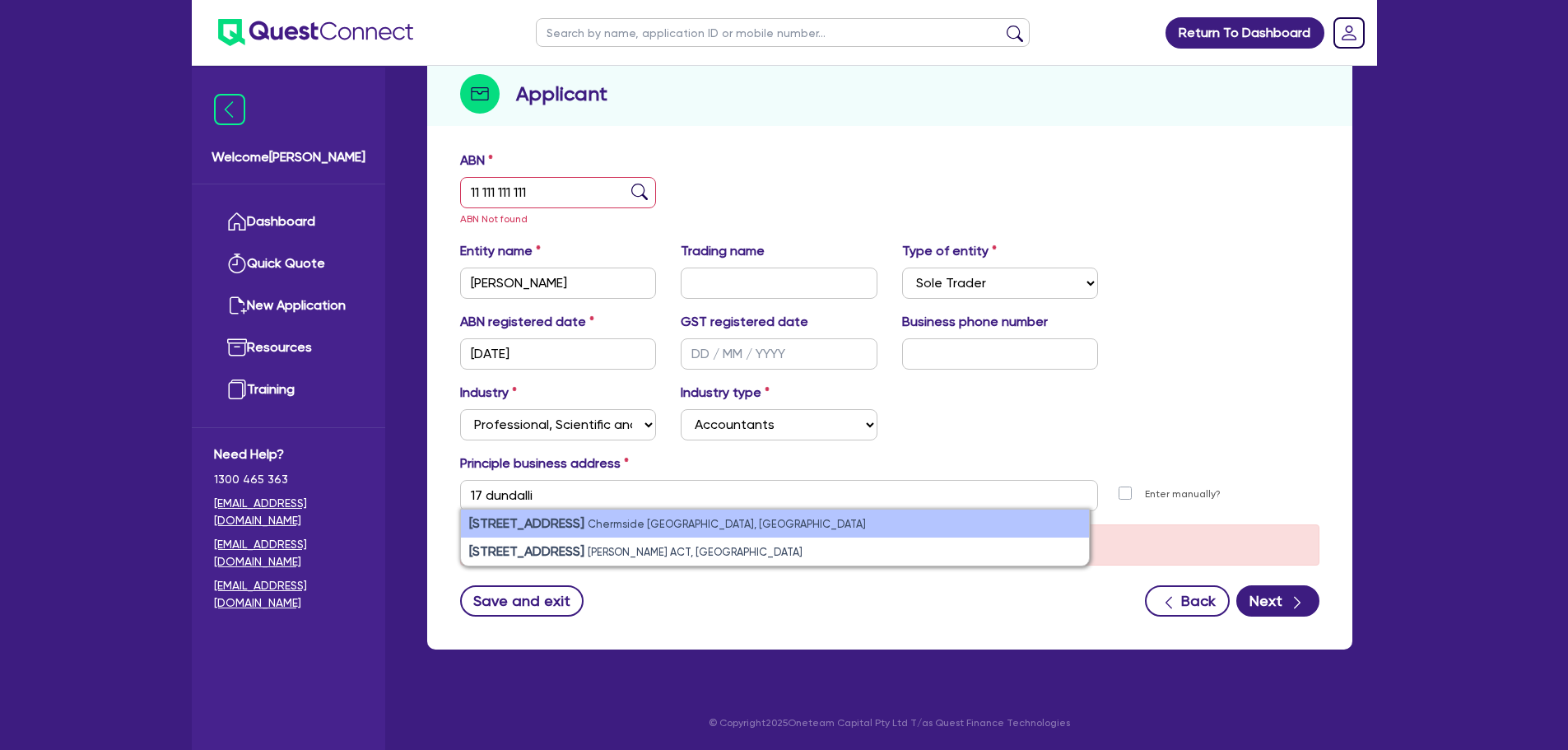
click at [596, 529] on small "Chermside West QLD, Australia" at bounding box center [727, 523] width 278 height 13
type input "17 Dundalli St Chermside West QLD 4032"
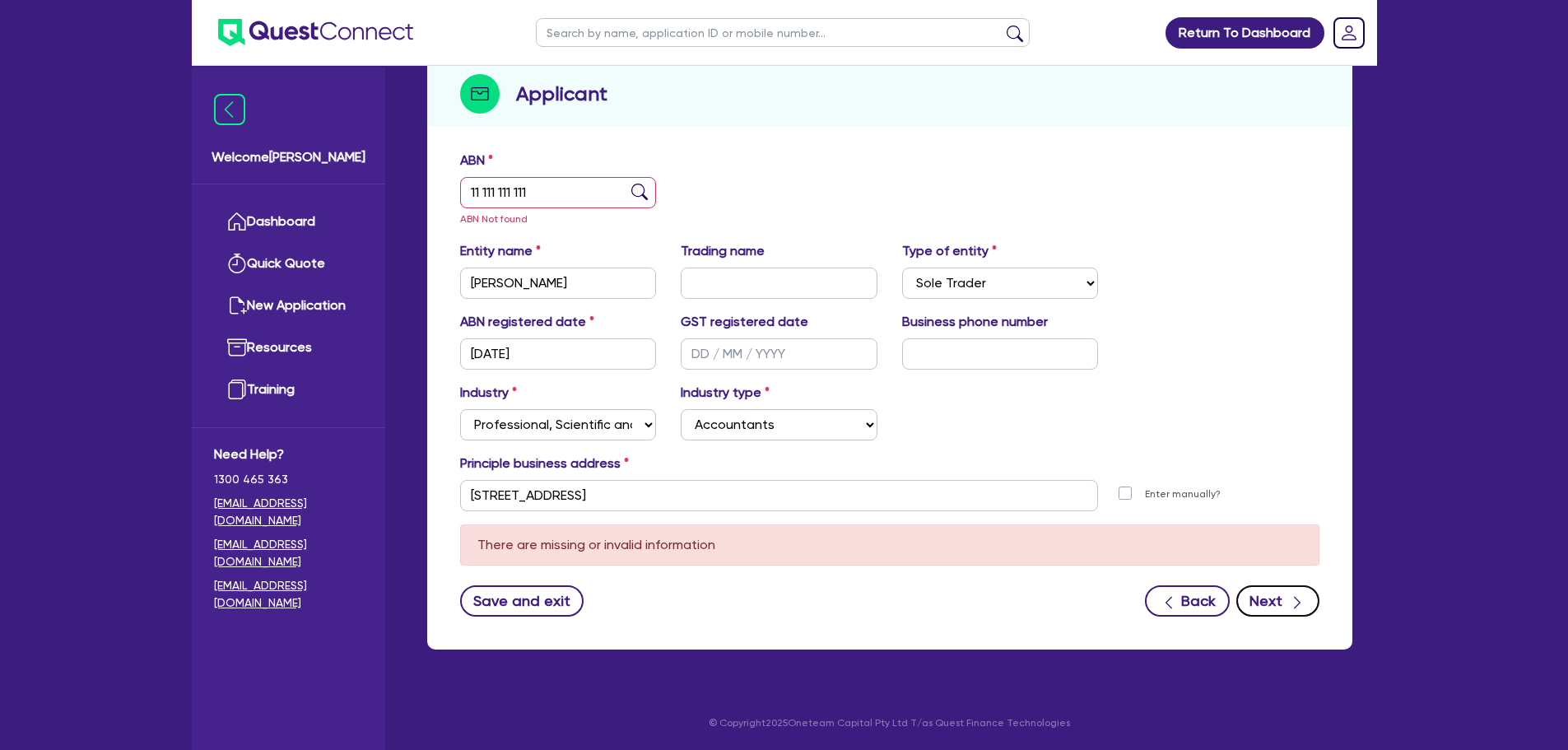
click at [1255, 598] on button "Next" at bounding box center [1278, 601] width 83 height 31
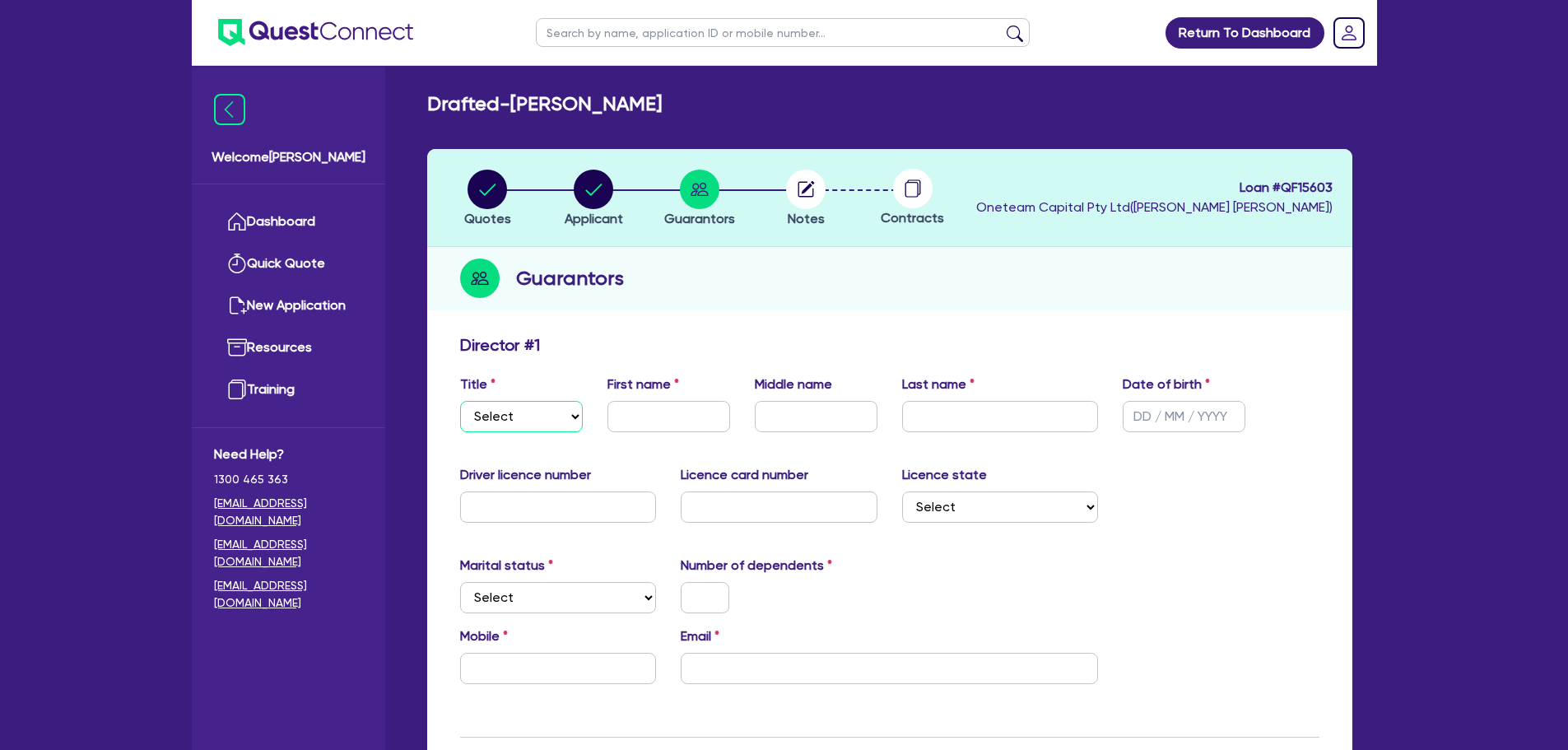
click at [520, 423] on select "Select Mr Mrs Ms Miss Dr" at bounding box center [521, 416] width 123 height 31
select select "MR"
click at [460, 400] on select "Select Mr Mrs Ms Miss Dr" at bounding box center [521, 416] width 123 height 31
drag, startPoint x: 645, startPoint y: 418, endPoint x: 652, endPoint y: 411, distance: 9.9
click at [652, 411] on input "text" at bounding box center [669, 416] width 123 height 31
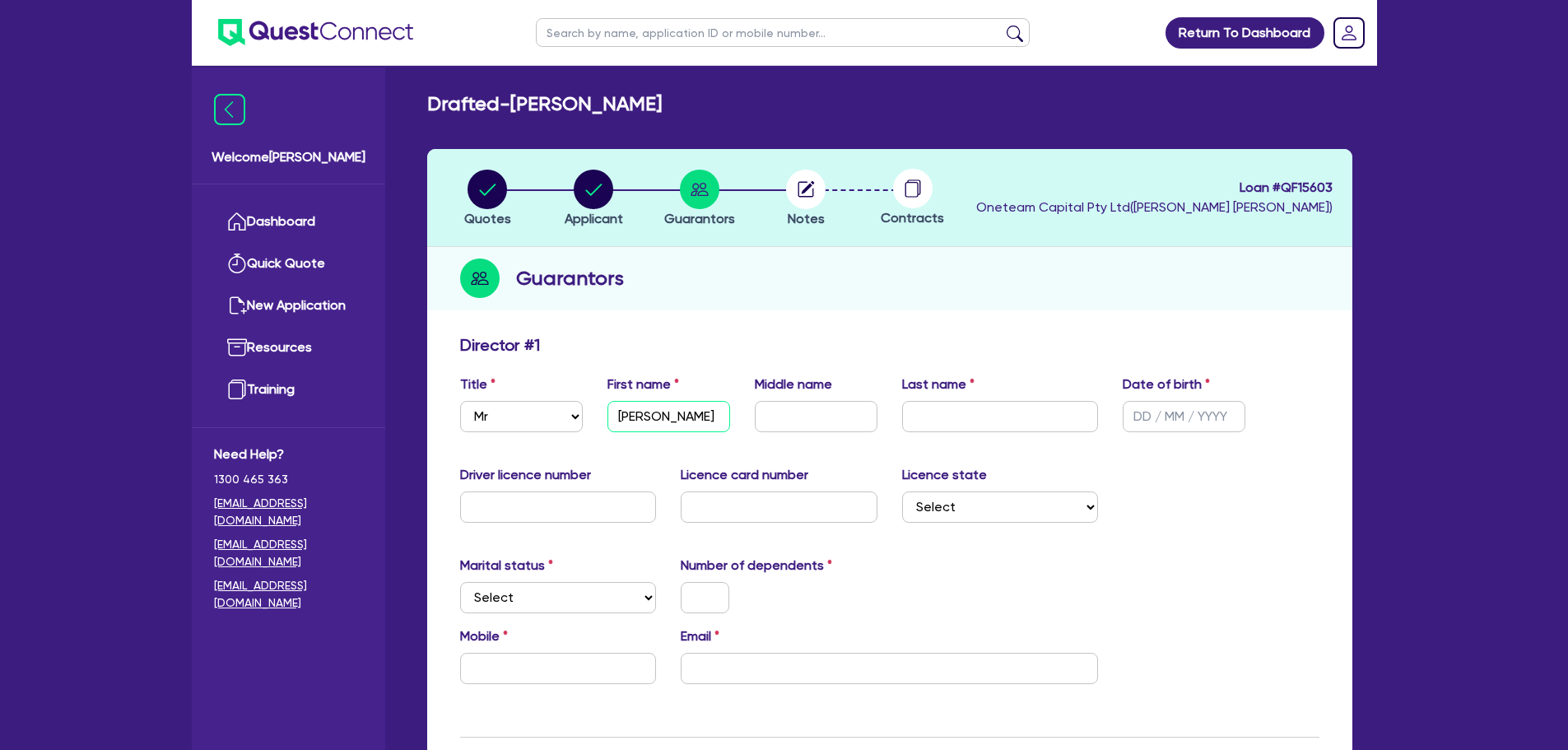
type input "John"
click at [881, 420] on div "Middle name Guido" at bounding box center [816, 403] width 148 height 58
click at [860, 417] on input "Guido" at bounding box center [816, 416] width 123 height 31
type input "Guido Domantay"
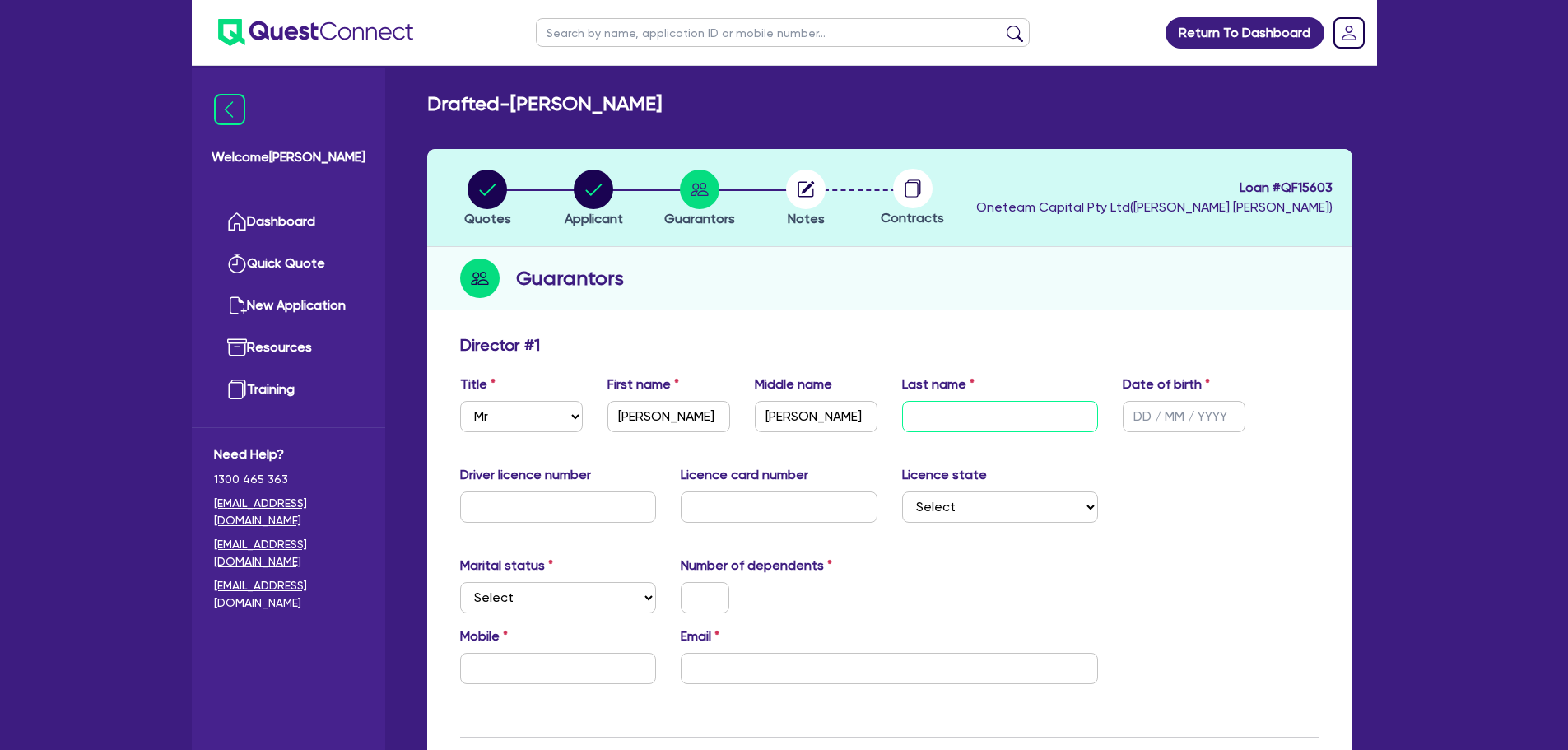
scroll to position [0, 0]
type input "Radam"
type input "12/09/1963"
click at [514, 509] on input "text" at bounding box center [558, 507] width 197 height 31
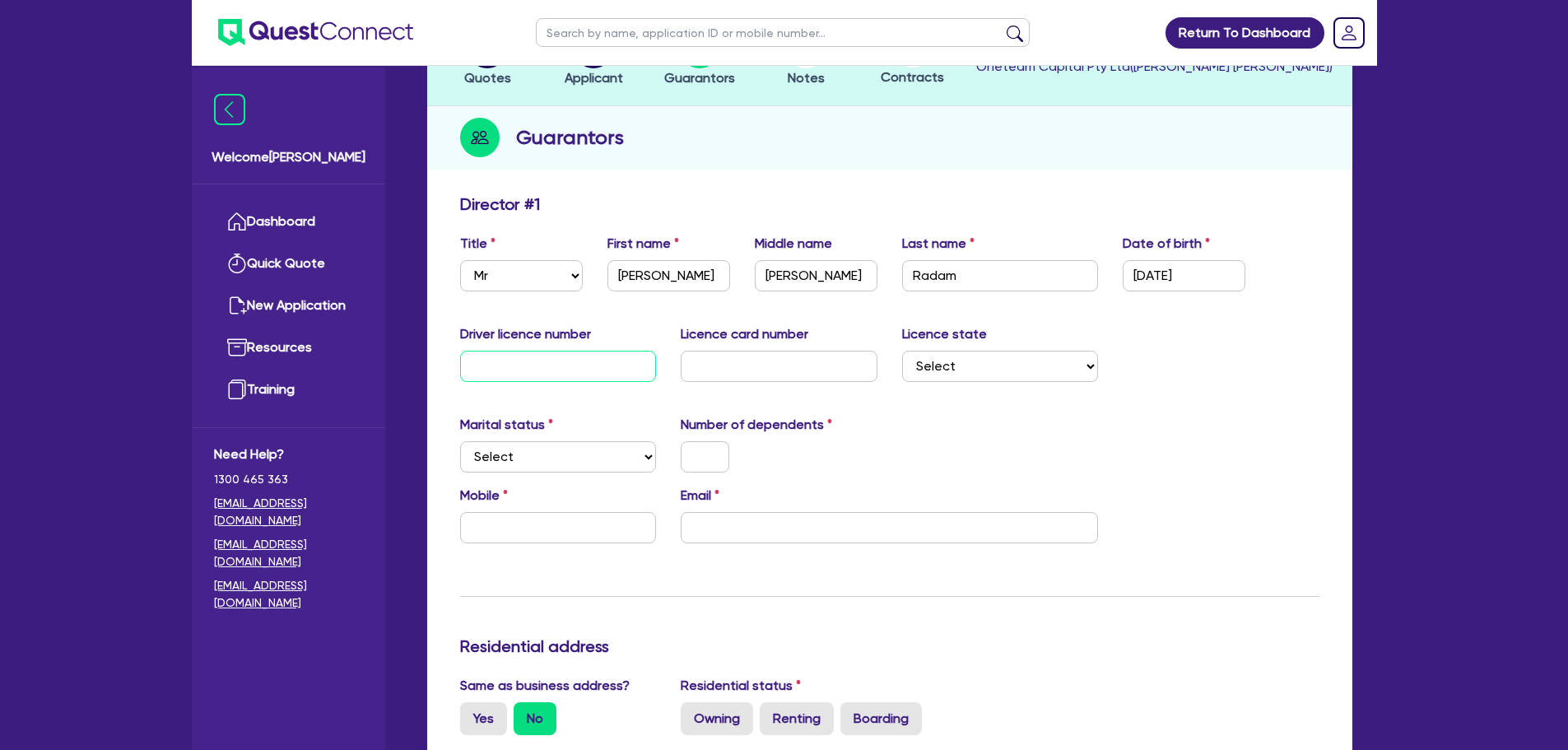
scroll to position [247, 0]
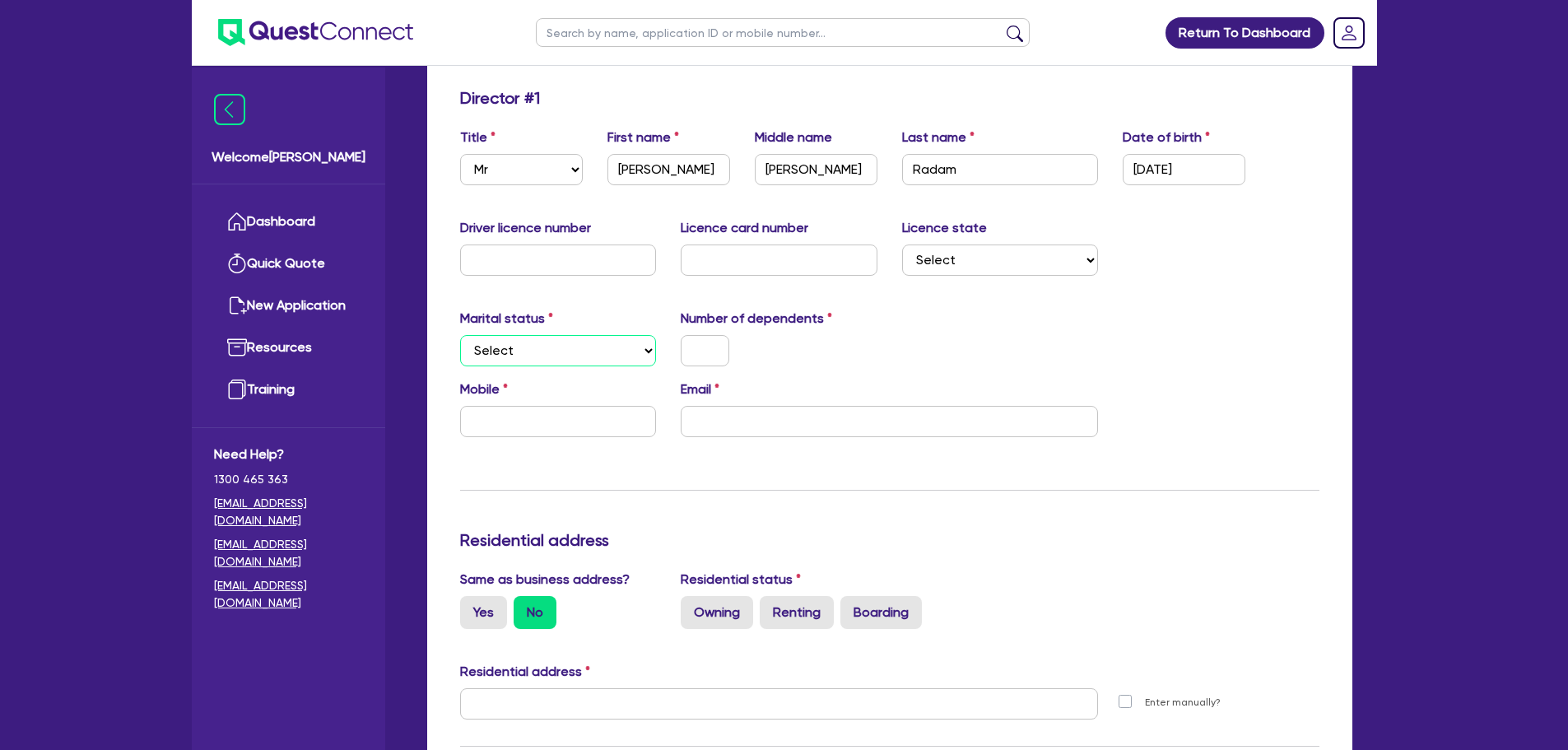
drag, startPoint x: 539, startPoint y: 337, endPoint x: 545, endPoint y: 362, distance: 25.7
click at [539, 337] on select "Select Single Married De Facto / Partner" at bounding box center [558, 350] width 197 height 31
select select "SINGLE"
click at [460, 335] on select "Select Single Married De Facto / Partner" at bounding box center [558, 350] width 197 height 31
click at [712, 345] on input "text" at bounding box center [704, 350] width 48 height 31
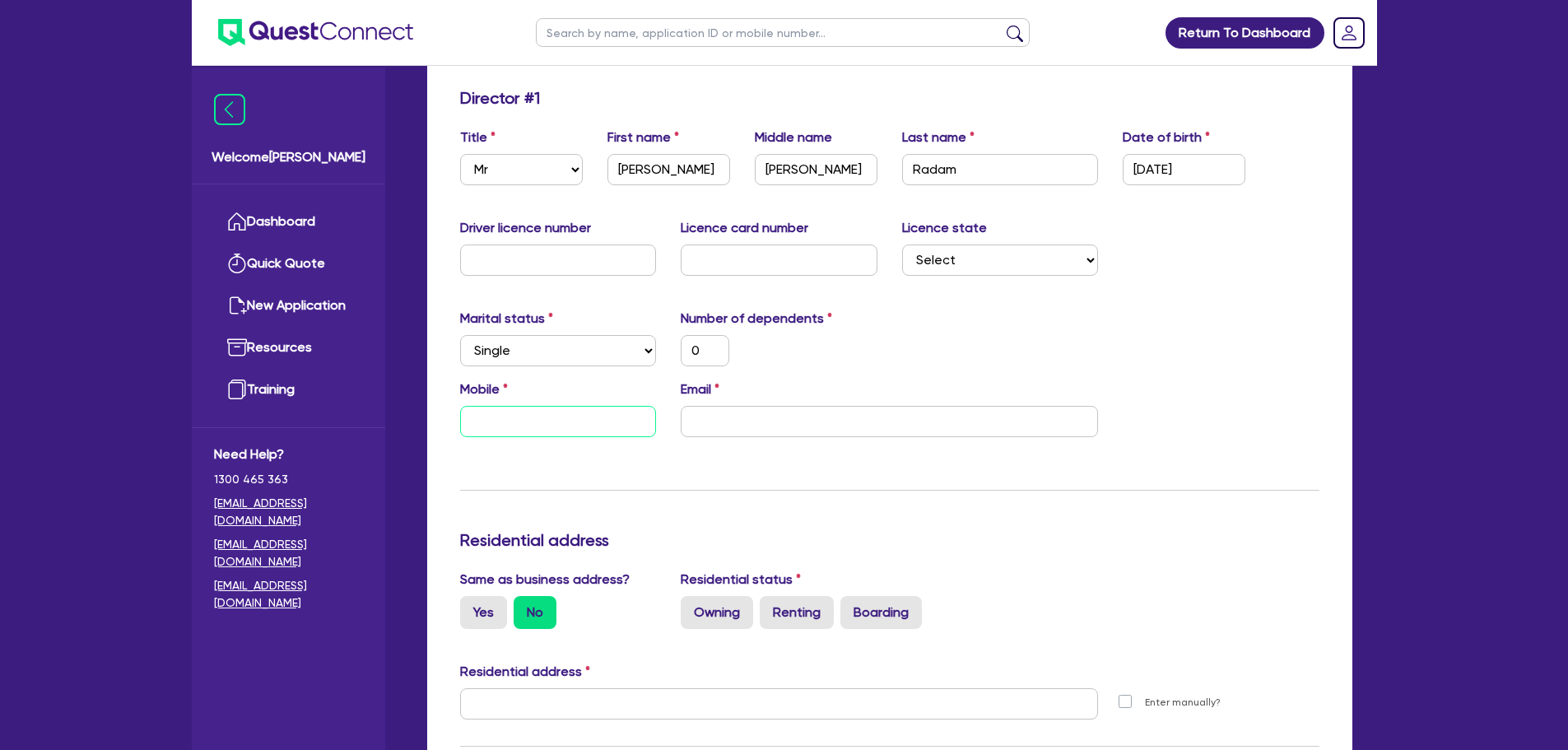
click at [564, 417] on input "text" at bounding box center [558, 421] width 197 height 31
type input "0"
type input "04"
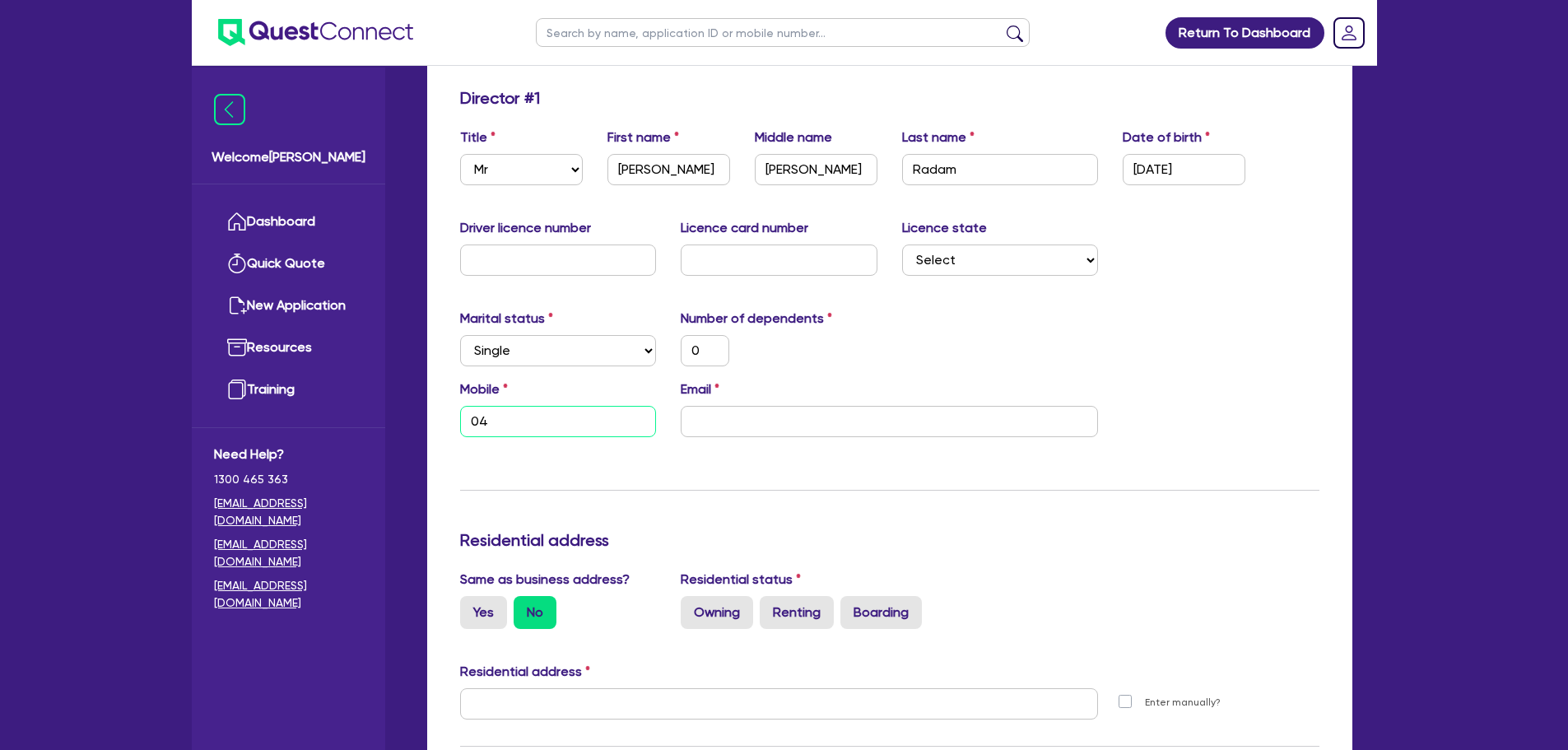
type input "0"
type input "043"
type input "0"
type input "0430"
type input "0"
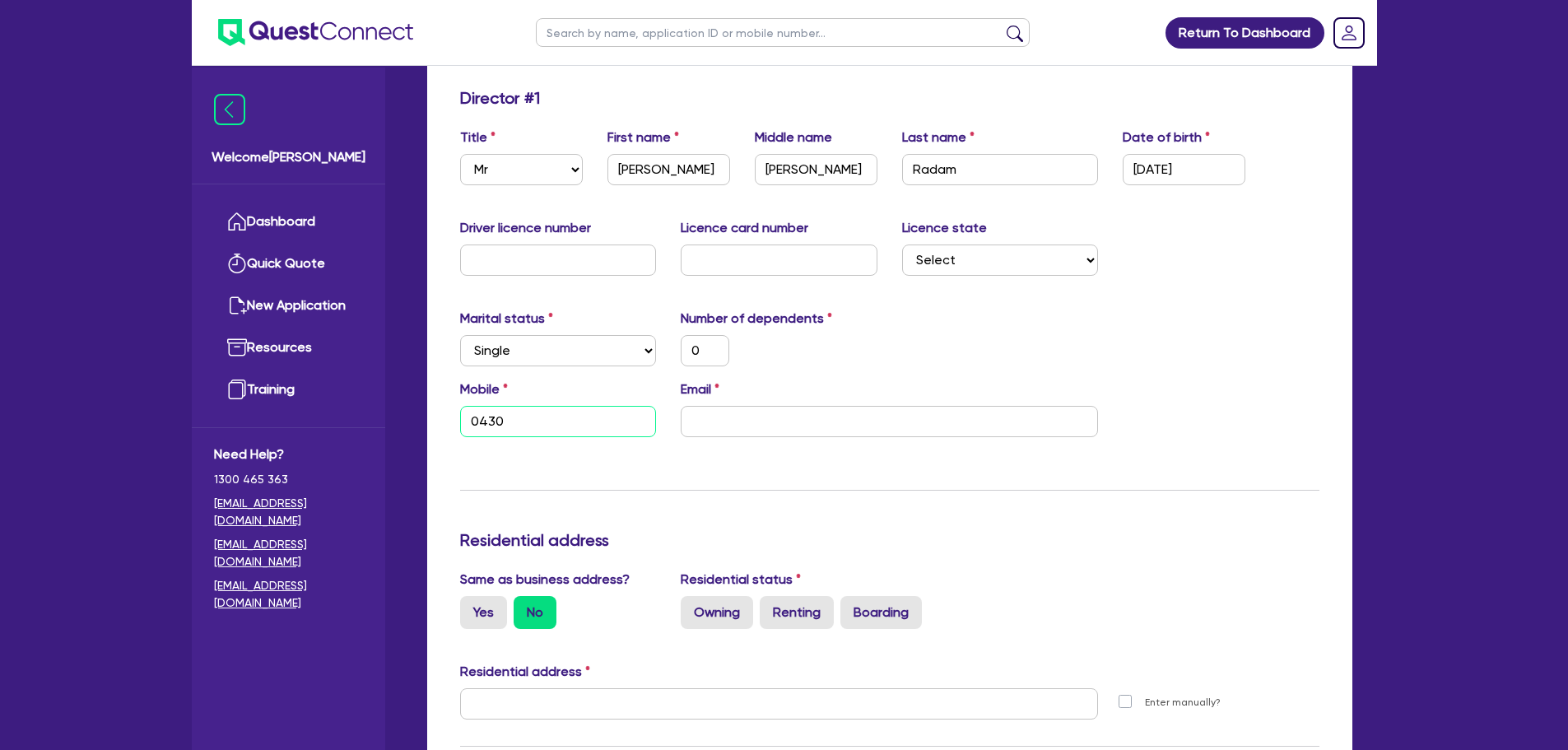
type input "0430 4"
type input "0"
type input "0430 48"
type input "0"
type input "0430 480"
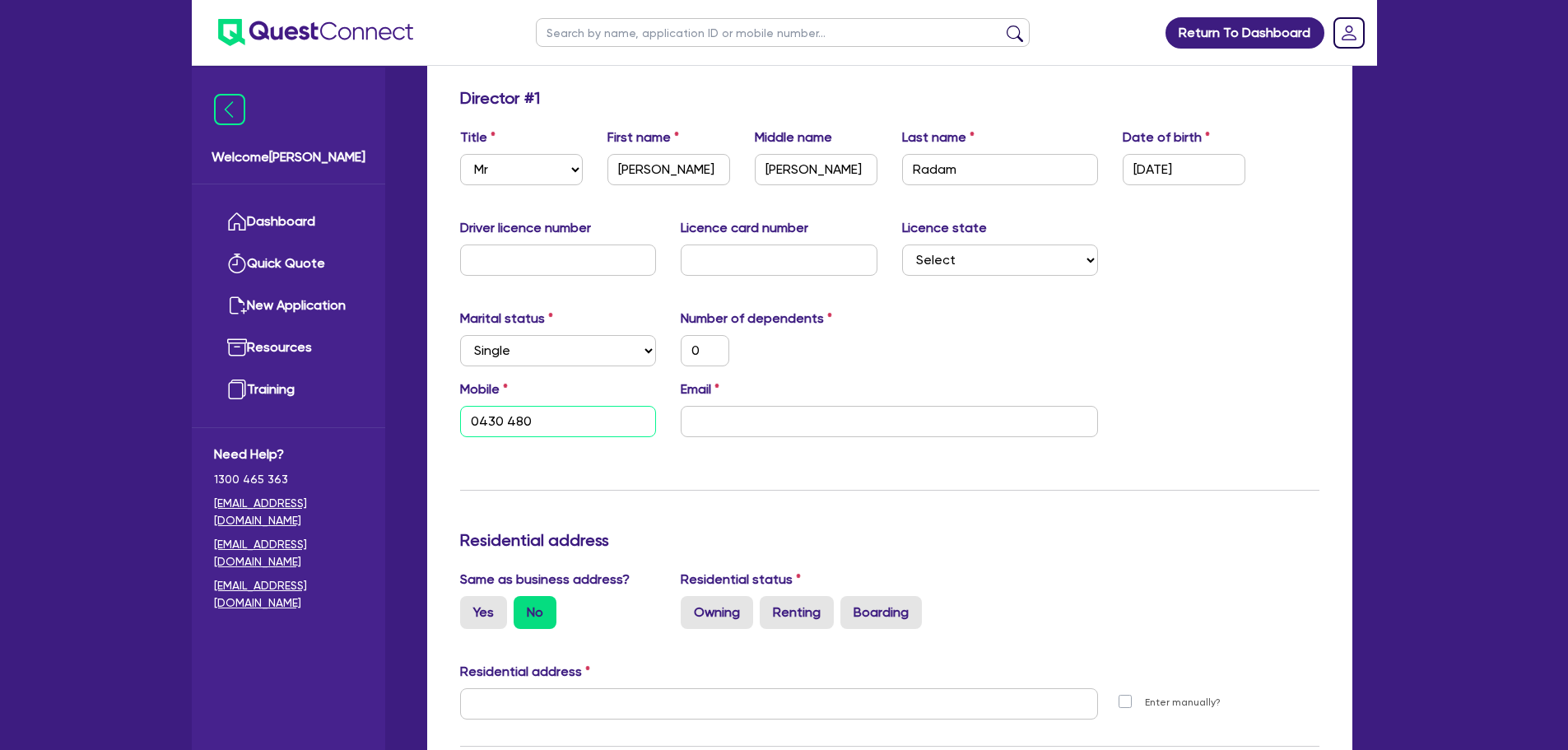
type input "0"
type input "0430 480 4"
type input "0"
type input "0430 480 47"
type input "0"
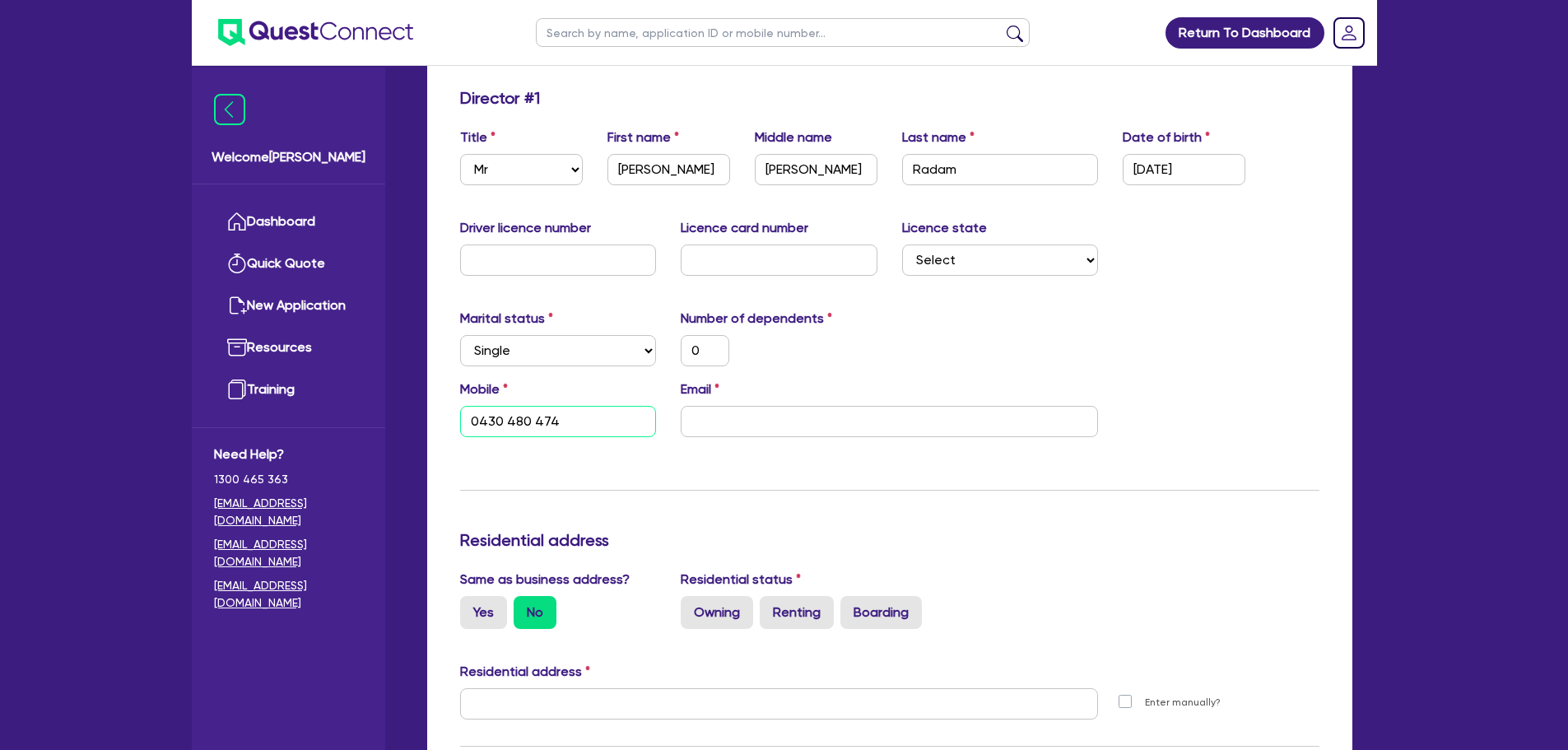
type input "0430 480 474"
click at [718, 409] on input "email" at bounding box center [889, 421] width 417 height 31
click at [782, 428] on input "email" at bounding box center [889, 421] width 417 height 31
type input "0"
type input "0430 480 474"
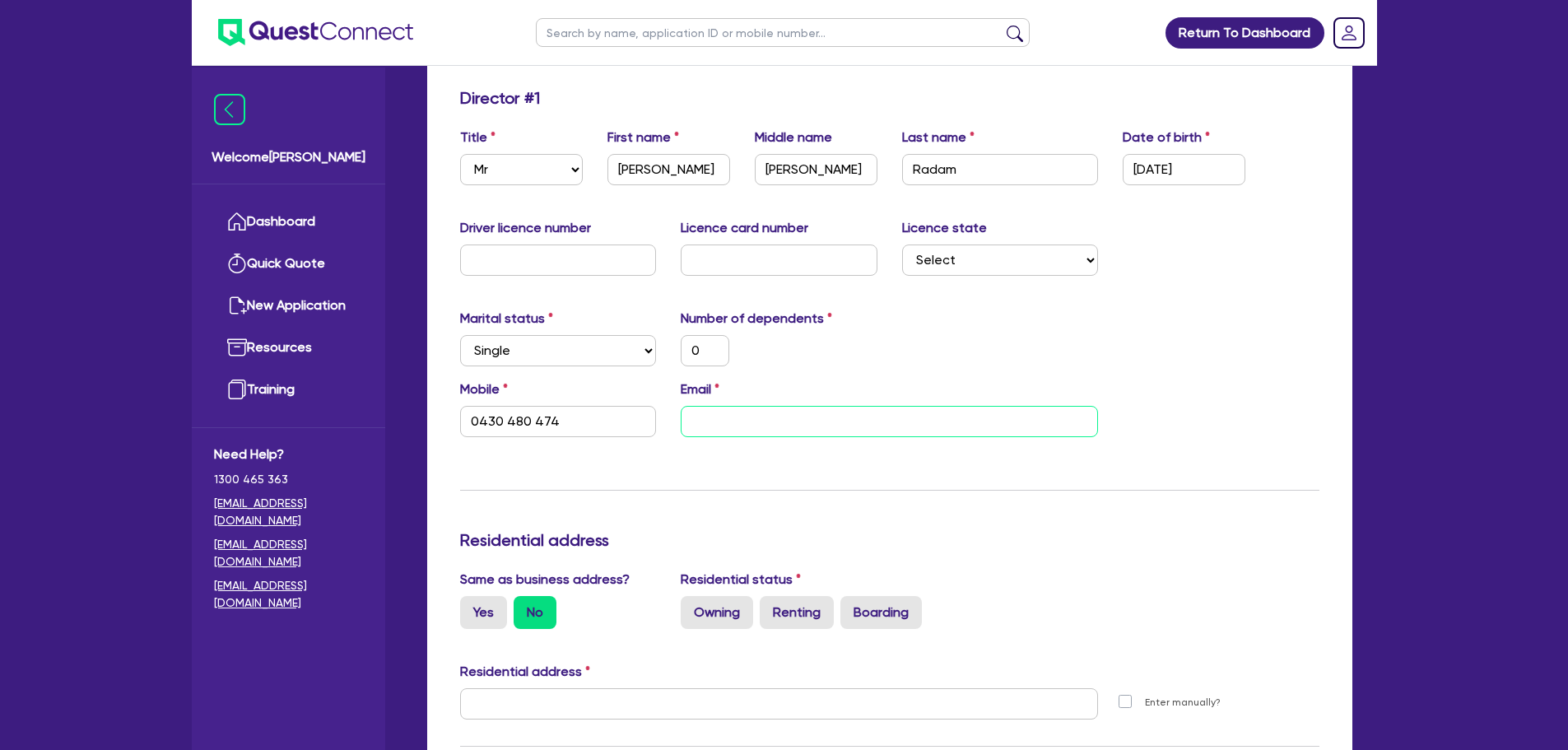
type input "r"
type input "0"
type input "0430 480 474"
type input "ra"
type input "0"
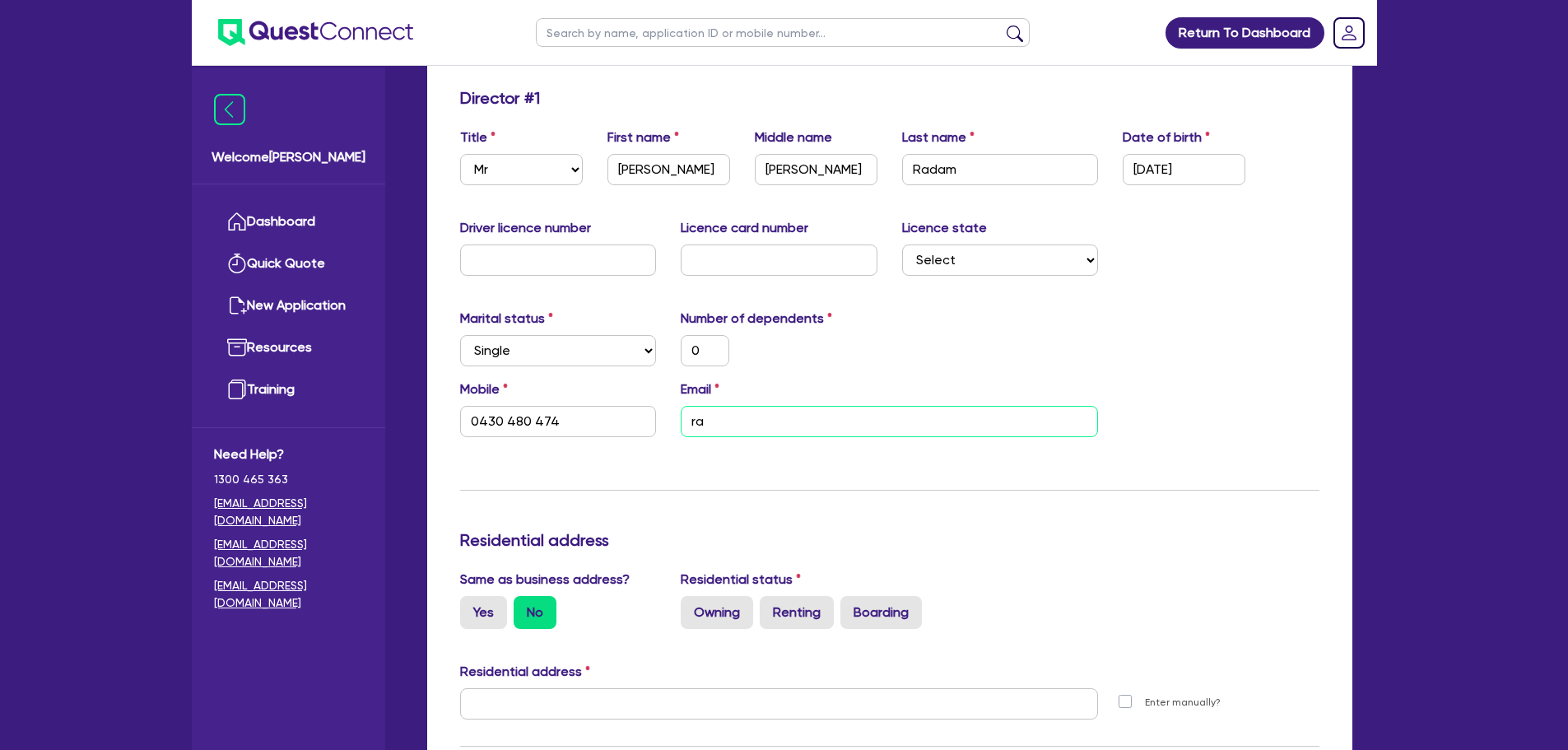
type input "0430 480 474"
type input "rad"
type input "0"
type input "0430 480 474"
type input "rada"
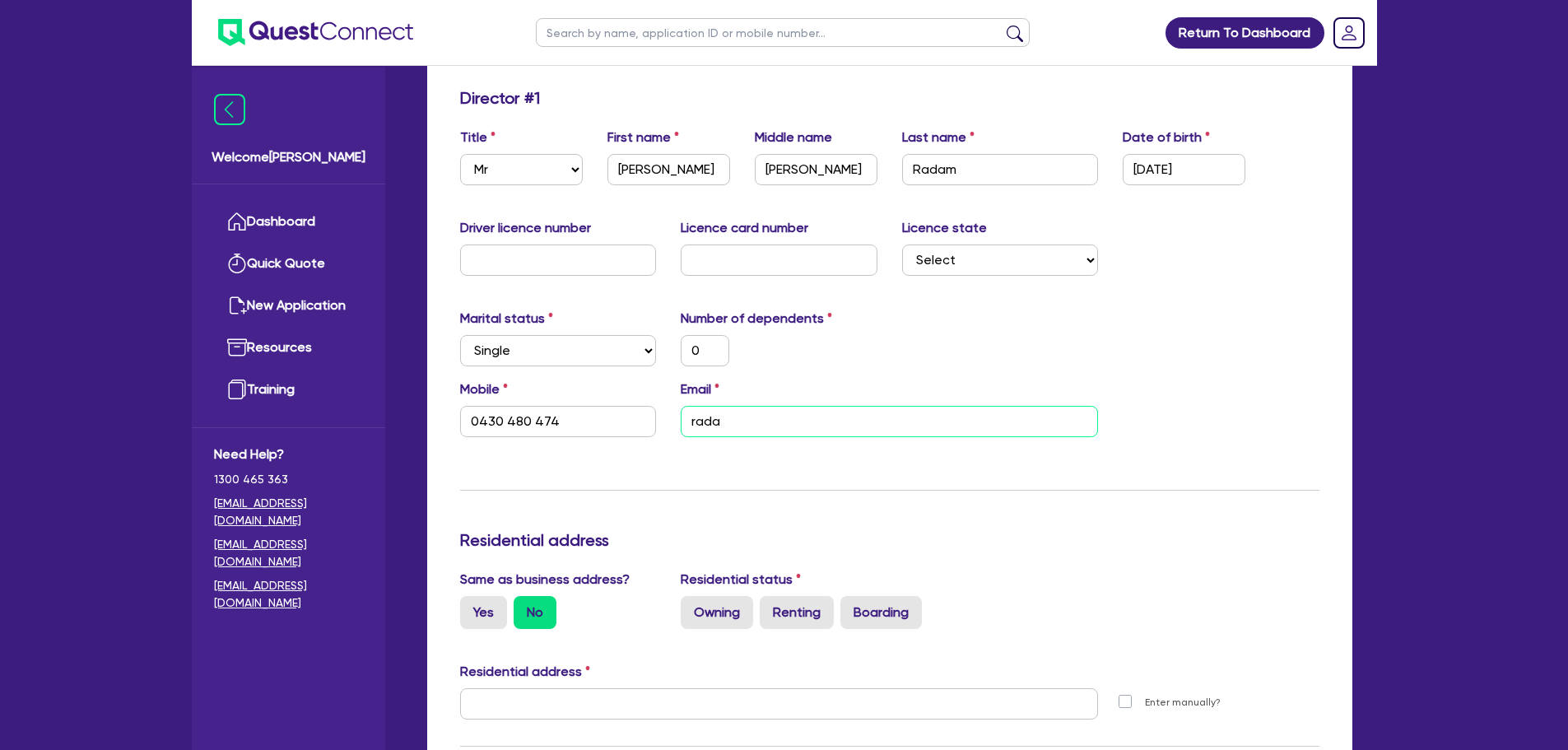
type input "0"
type input "0430 480 474"
type input "radam"
type input "0"
type input "0430 480 474"
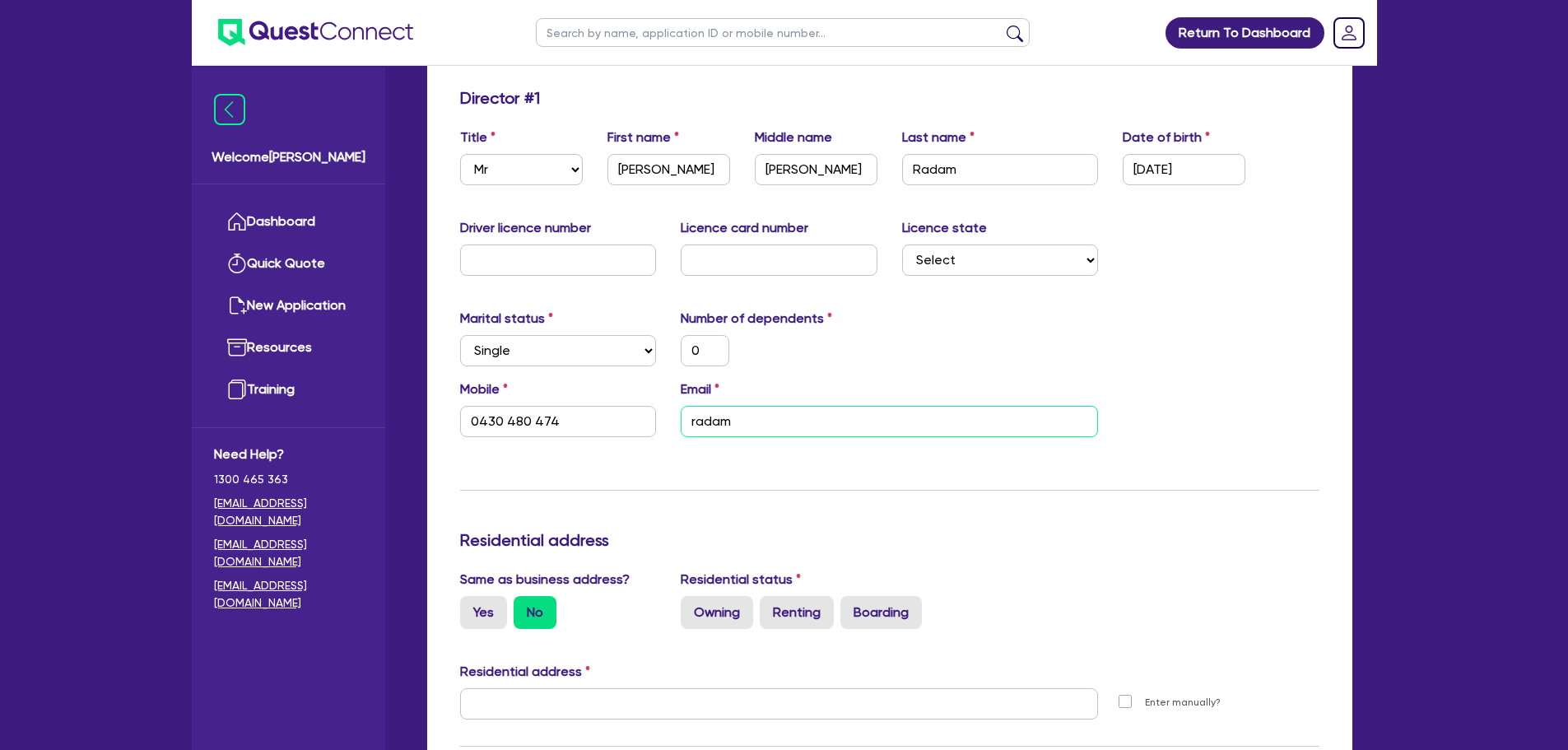
type input "radam6"
type input "0"
type input "0430 480 474"
type input "radam63"
type input "0"
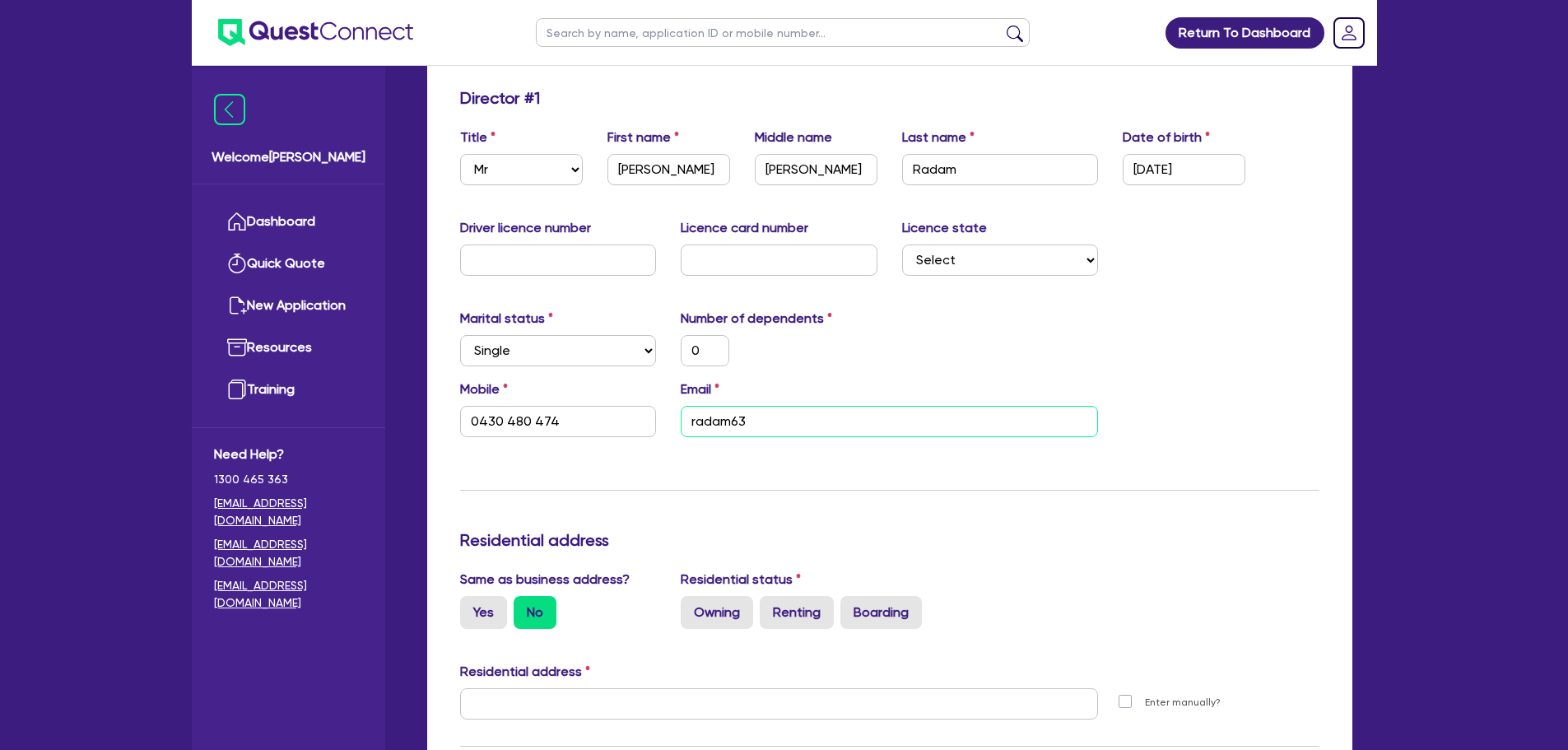
type input "0430 480 474"
type input "radam63@"
type input "0"
type input "0430 480 474"
type input "radam63@y"
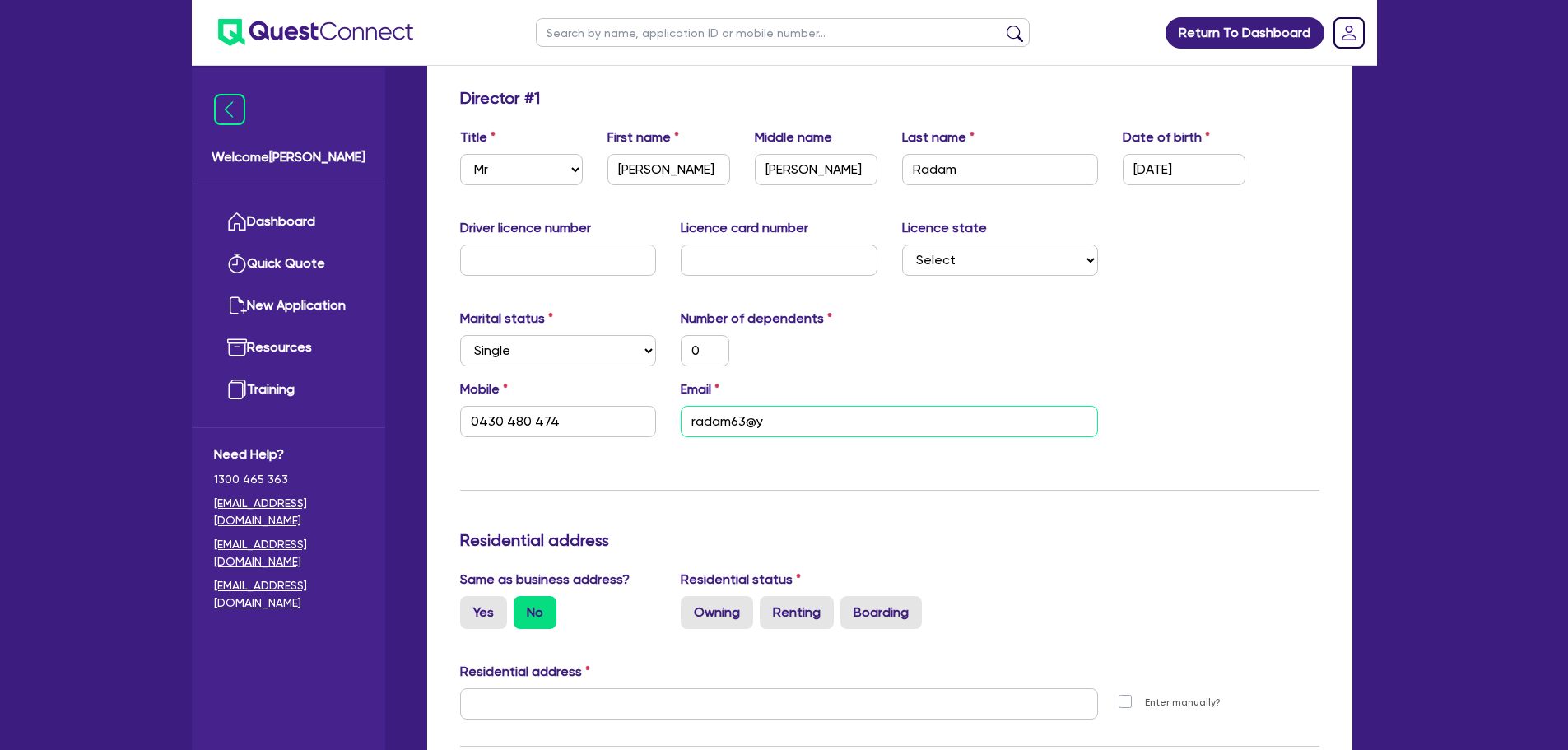
type input "0"
type input "0430 480 474"
type input "radam63@ya"
type input "0"
type input "0430 480 474"
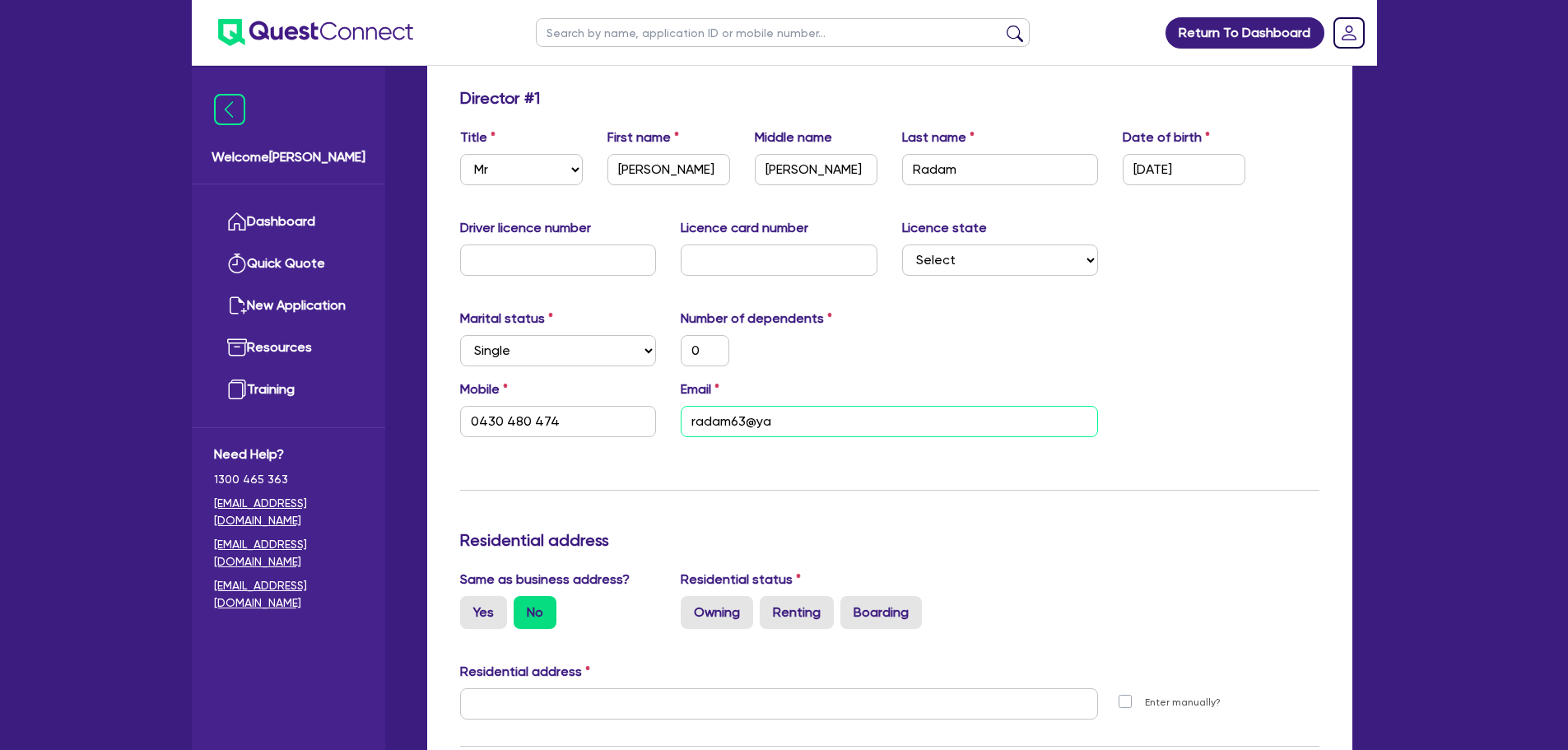
type input "radam63@yah"
type input "0"
type input "0430 480 474"
type input "radam63@yaho"
type input "0"
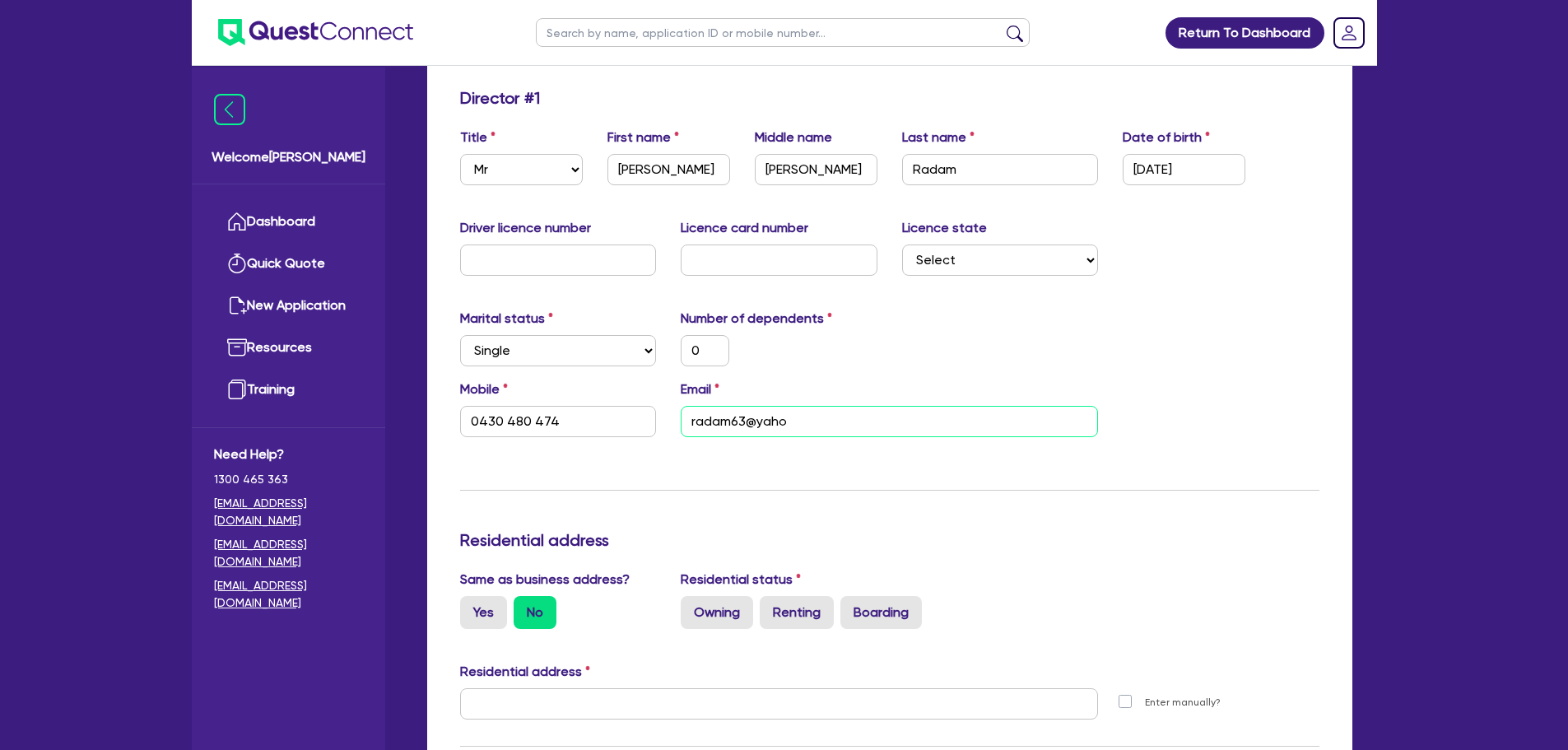
type input "0430 480 474"
type input "radam63@yahoo"
type input "0"
type input "0430 480 474"
type input "radam63@yahoo."
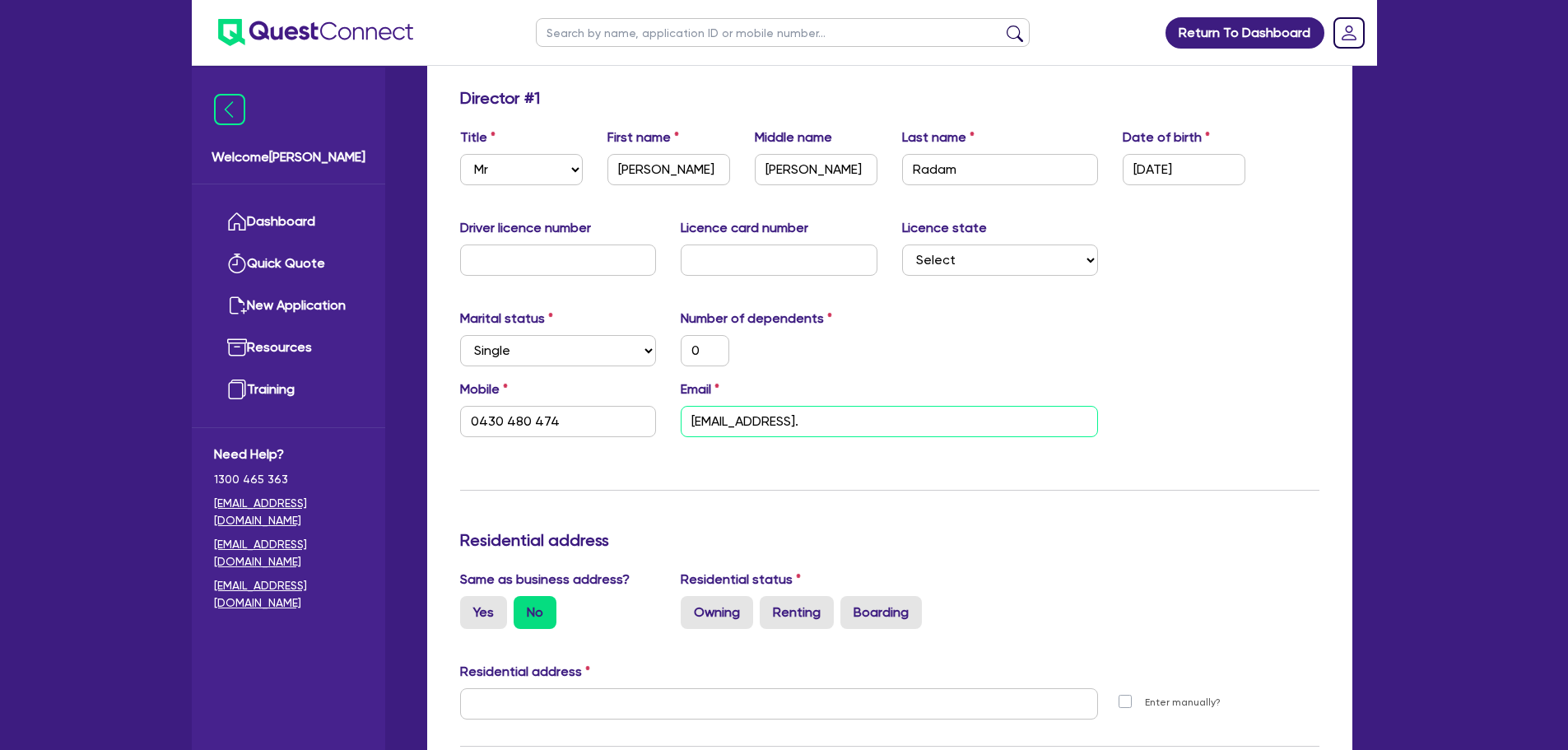
type input "0"
type input "0430 480 474"
type input "radam63@yahoo.c"
type input "0"
type input "0430 480 474"
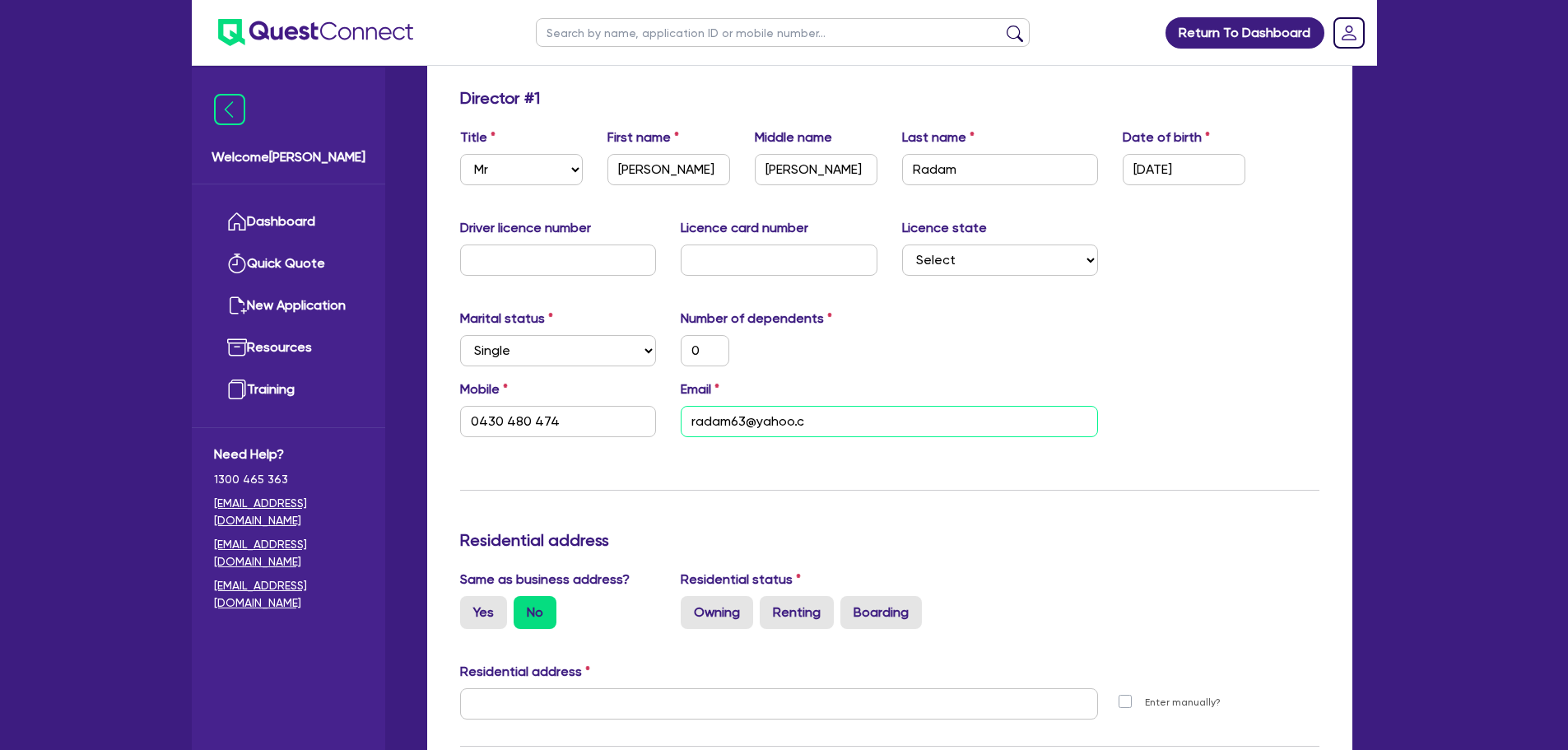
type input "radam63@yahoo.co"
type input "0"
type input "0430 480 474"
type input "radam63@yahoo.com"
click at [532, 268] on input "text" at bounding box center [558, 260] width 197 height 31
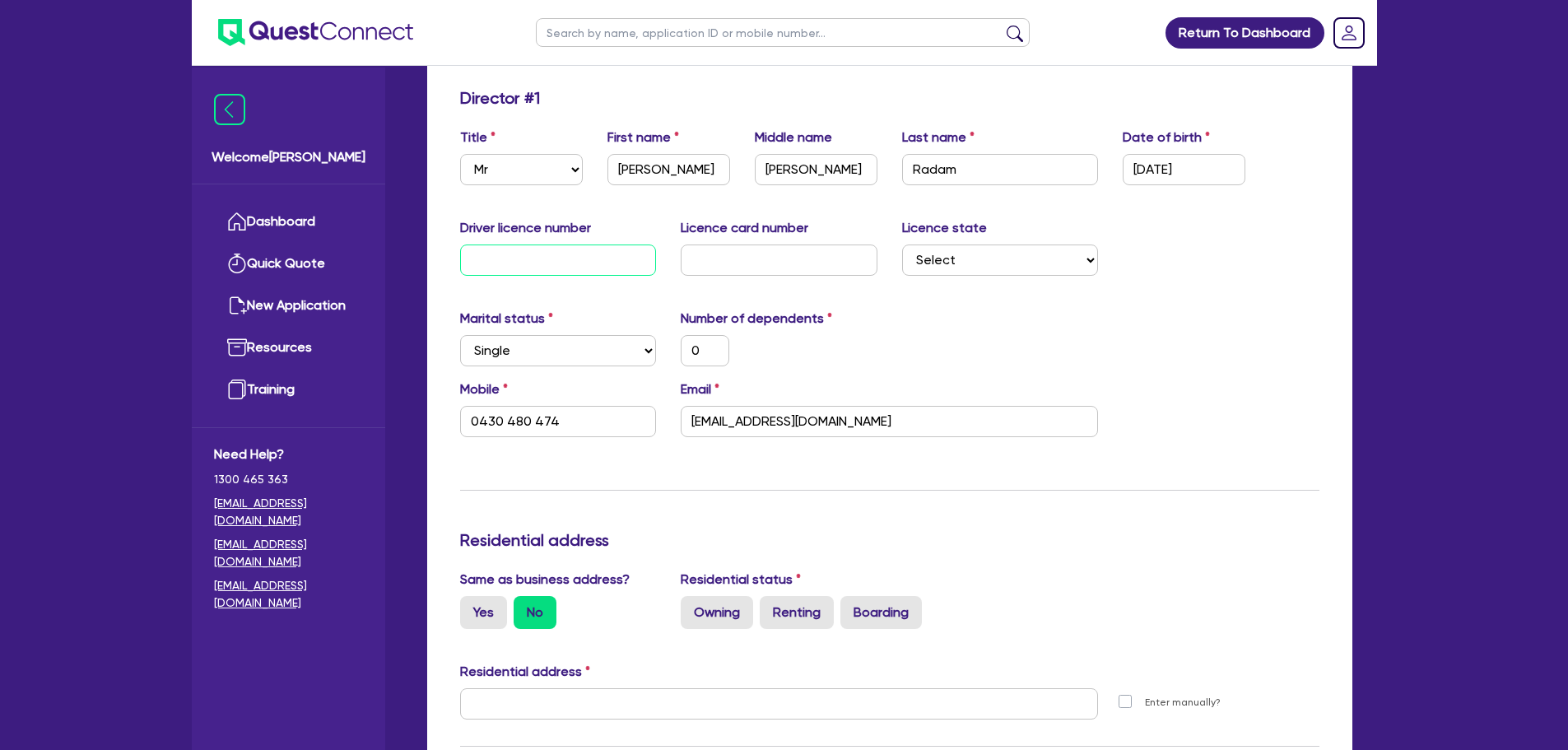
type input "0"
type input "0430 480 474"
type input "09"
type input "0"
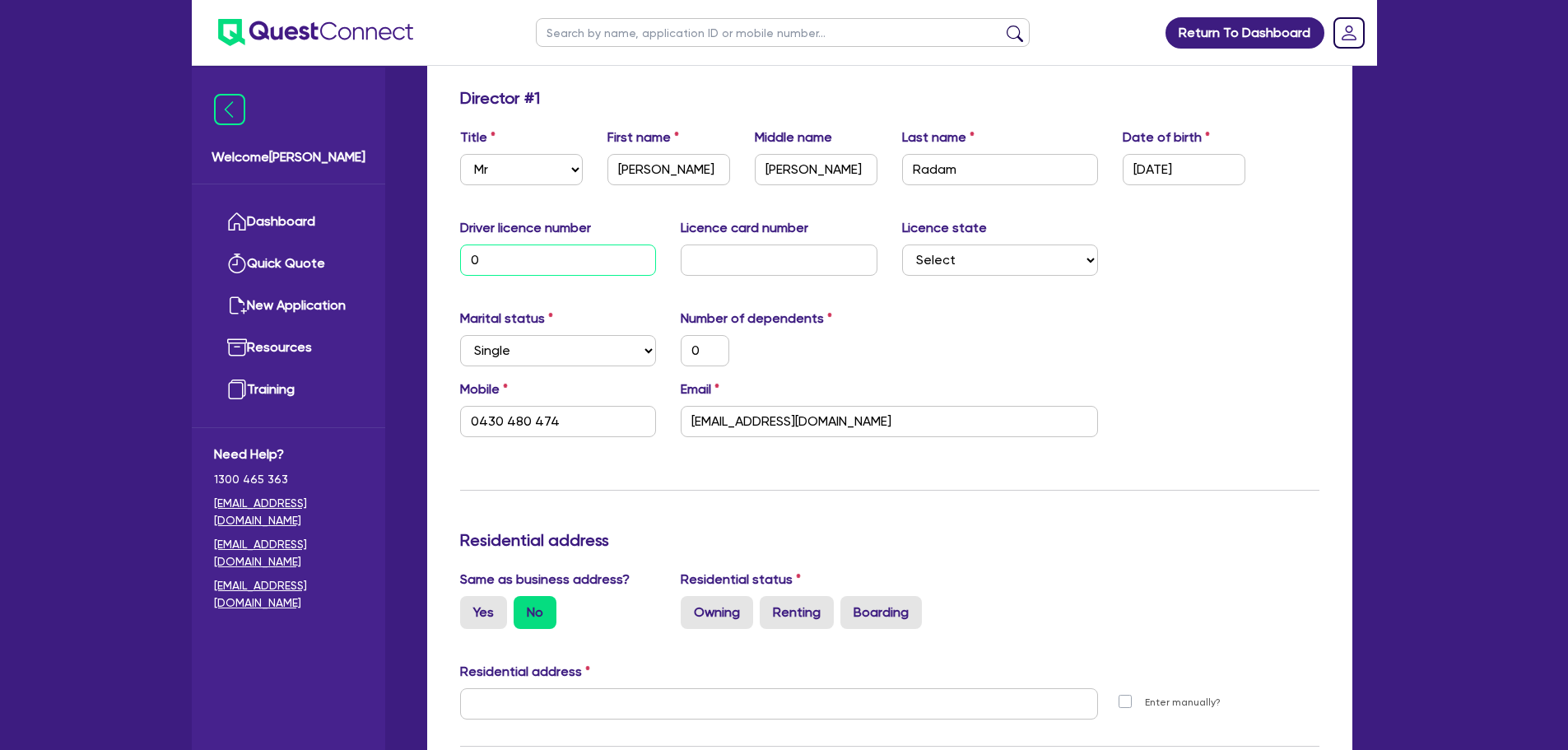
type input "0430 480 474"
type input "096"
type input "0"
type input "0430 480 474"
type input "0964"
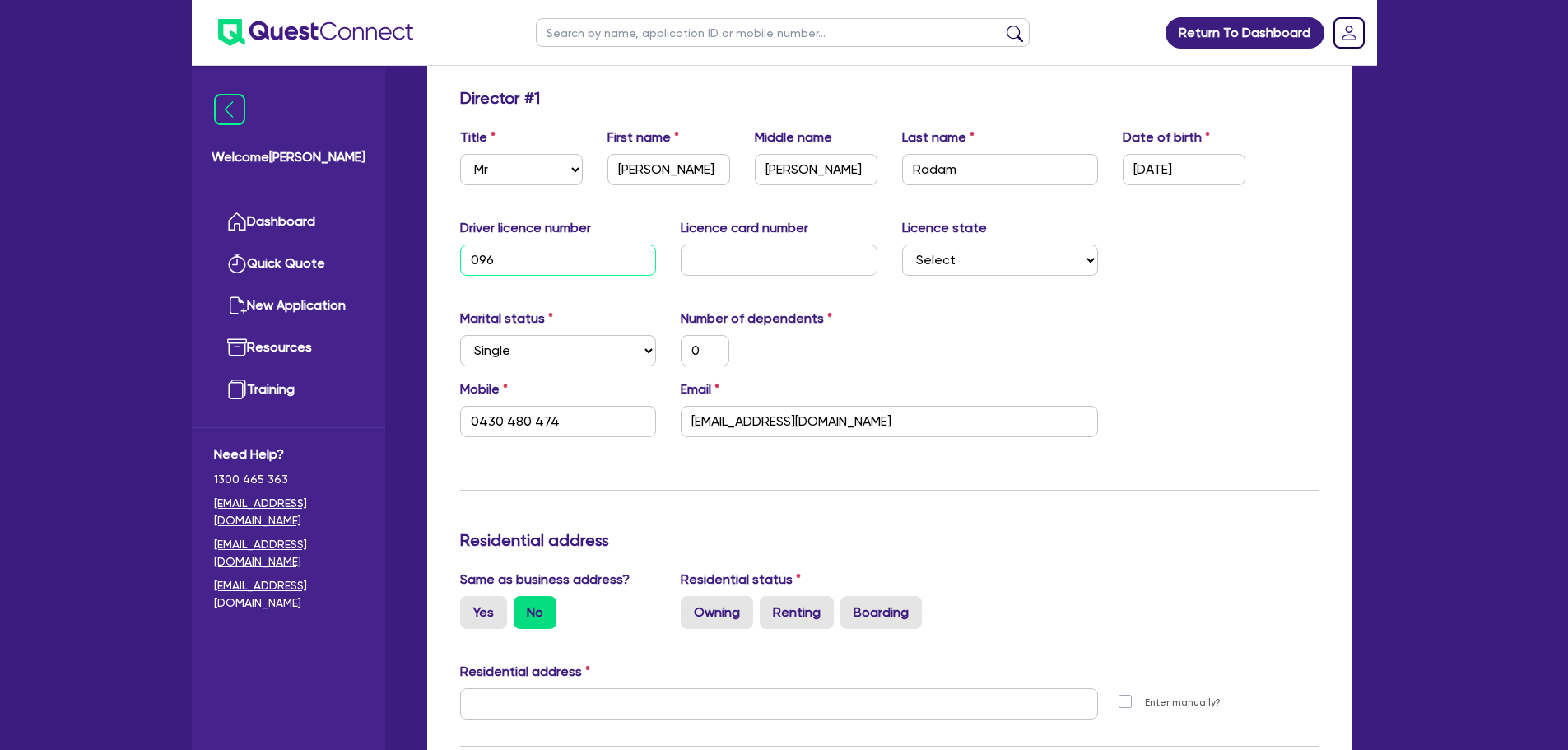
type input "0"
click at [720, 253] on input "text" at bounding box center [779, 260] width 197 height 31
drag, startPoint x: 696, startPoint y: 249, endPoint x: 1046, endPoint y: 389, distance: 377.0
click at [1046, 389] on div "Email radam63@yahoo.com" at bounding box center [889, 408] width 442 height 58
click at [792, 265] on input "text" at bounding box center [779, 260] width 197 height 31
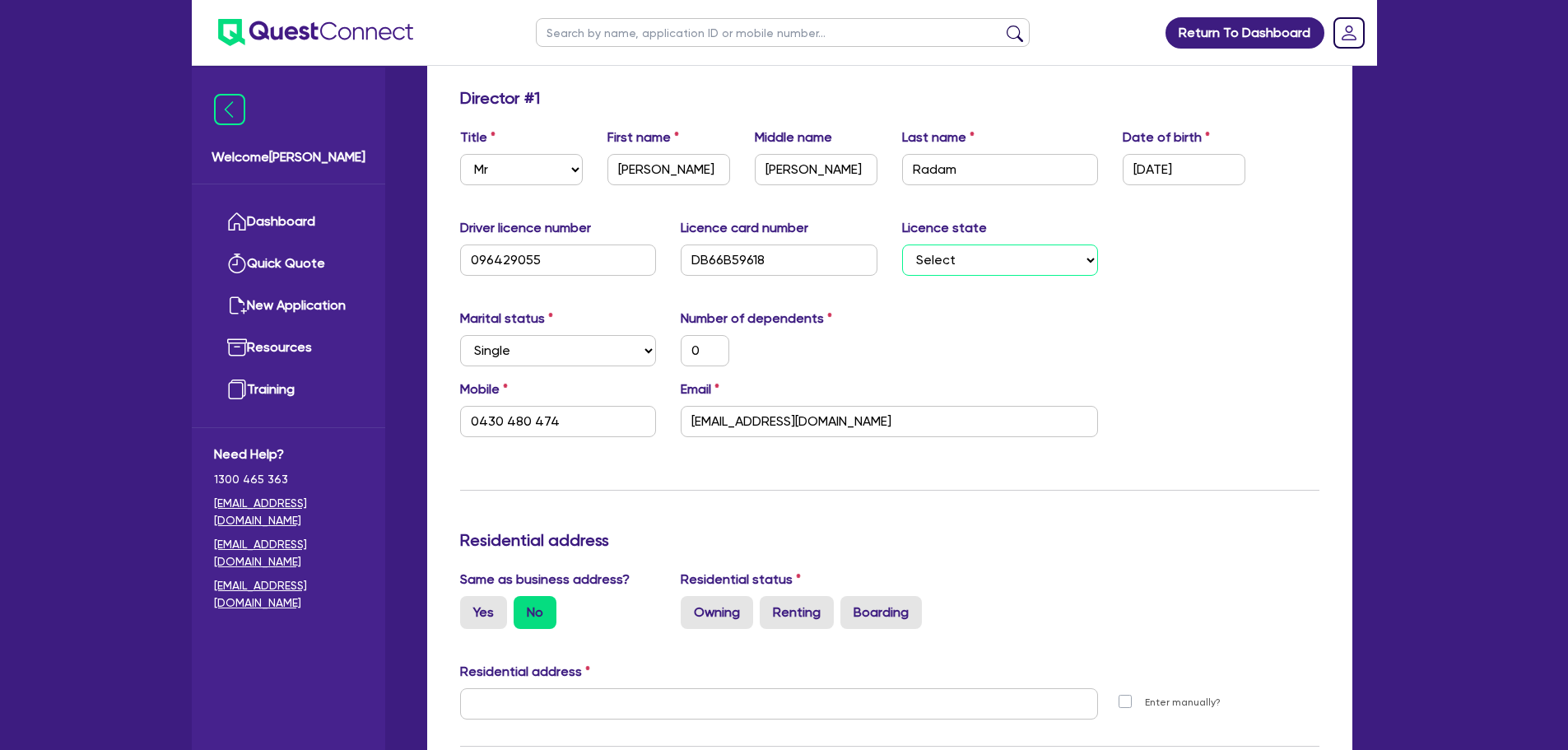
click at [1022, 266] on select "Select NSW VIC QLD TAS ACT SA NT WA" at bounding box center [1000, 260] width 197 height 31
click at [902, 244] on select "Select NSW VIC QLD TAS ACT SA NT WA" at bounding box center [1000, 260] width 197 height 31
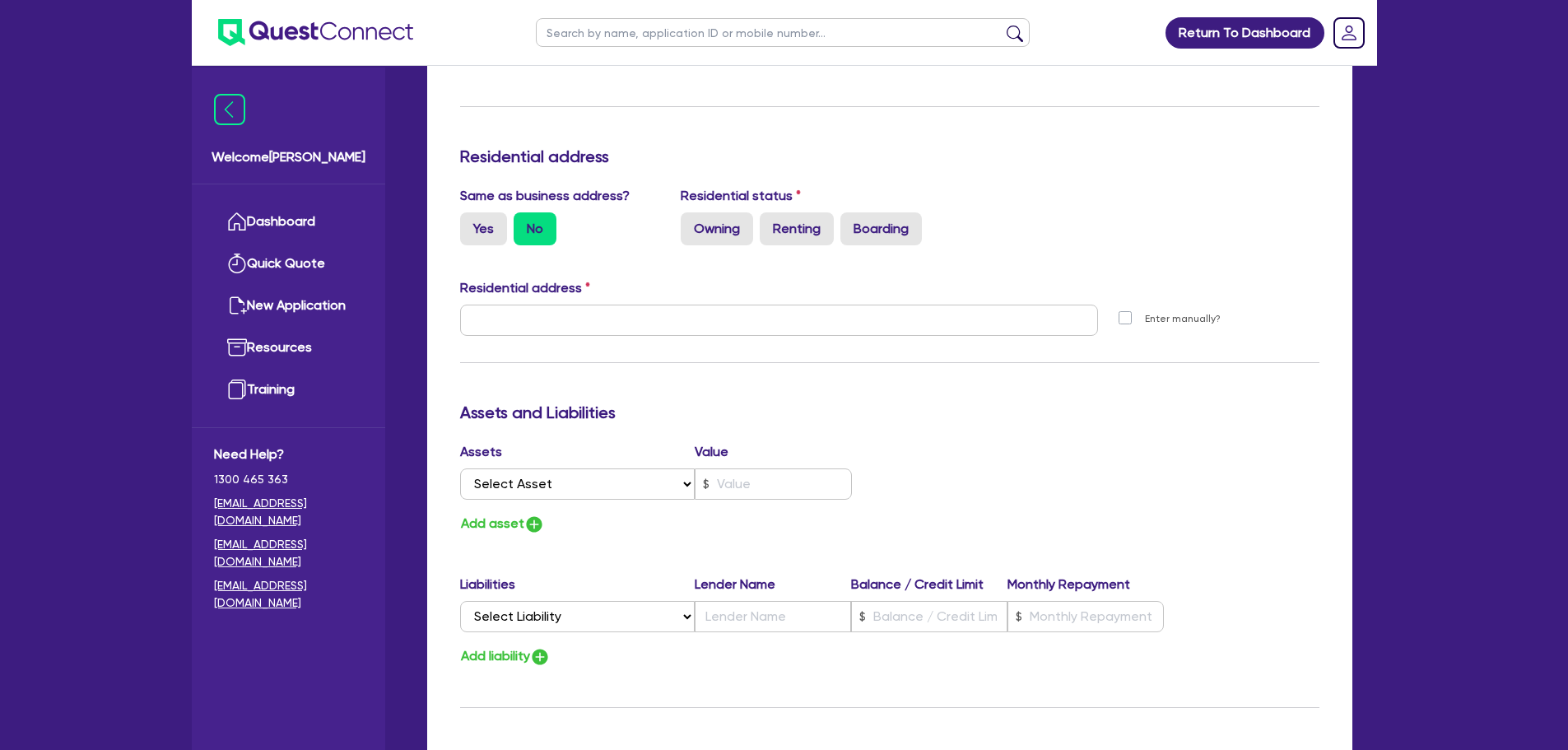
scroll to position [658, 0]
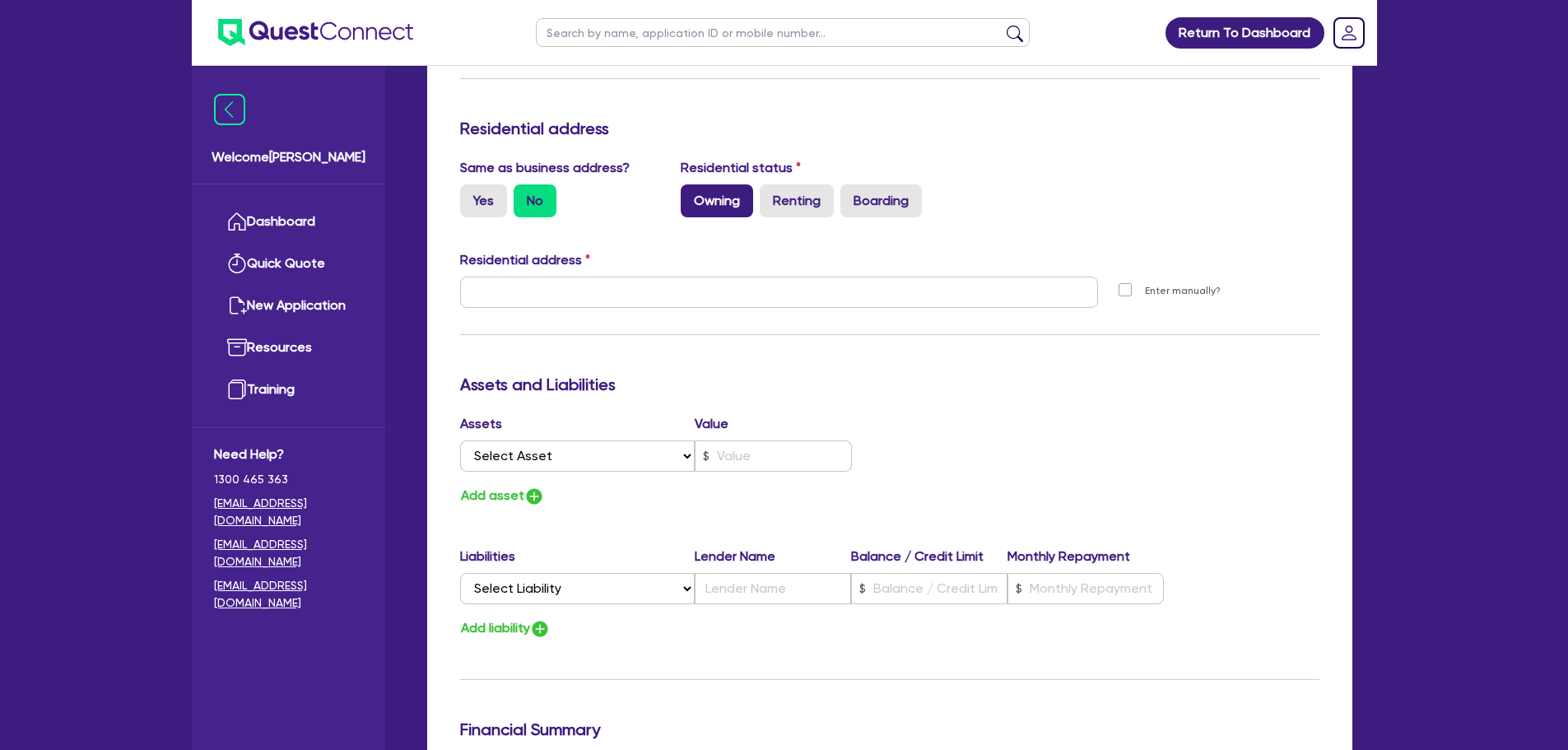
click at [699, 203] on label "Owning" at bounding box center [716, 200] width 72 height 33
click at [692, 195] on input "Owning" at bounding box center [686, 189] width 11 height 11
click at [482, 199] on label "Yes" at bounding box center [483, 200] width 47 height 33
click at [471, 195] on input "Yes" at bounding box center [465, 189] width 11 height 11
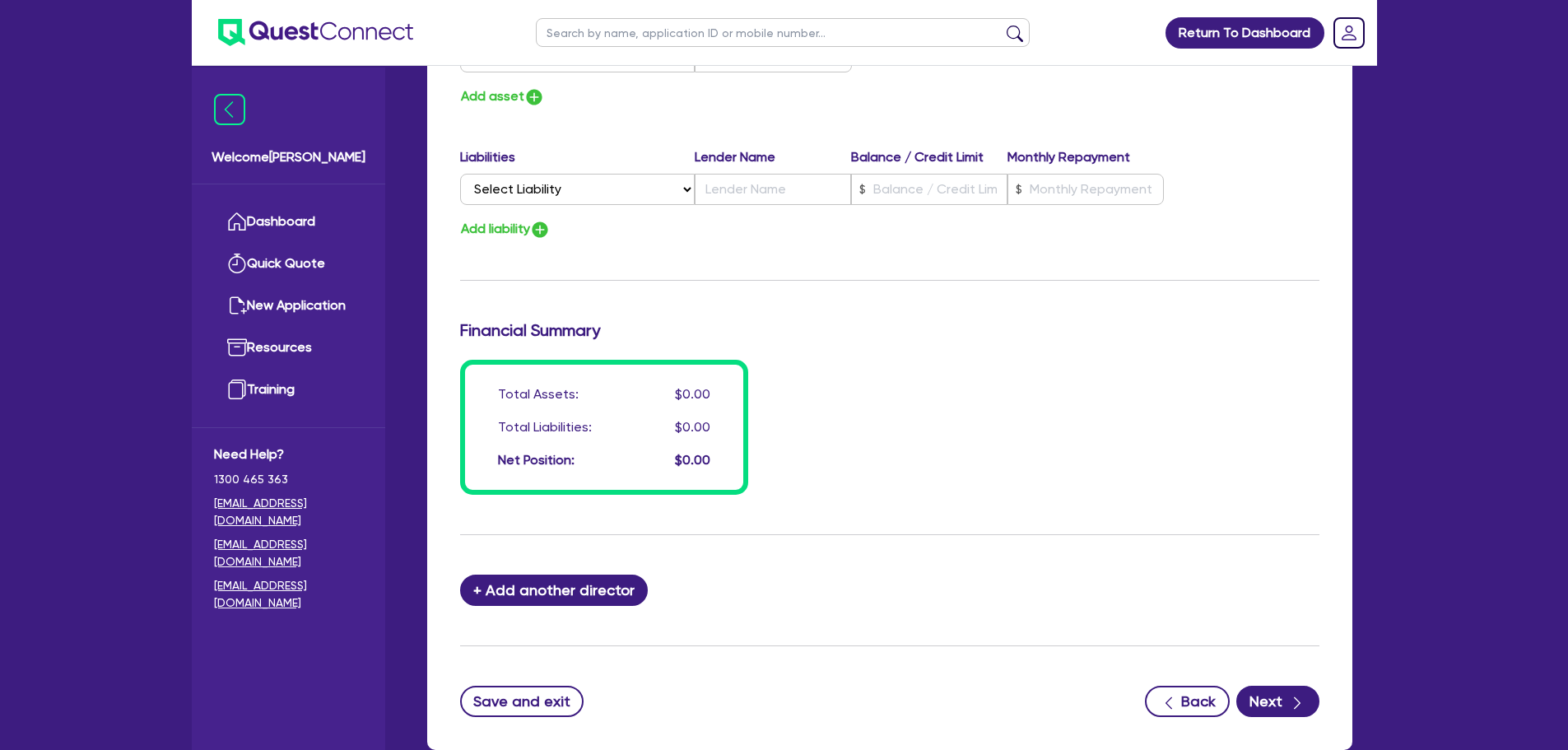
scroll to position [1158, 0]
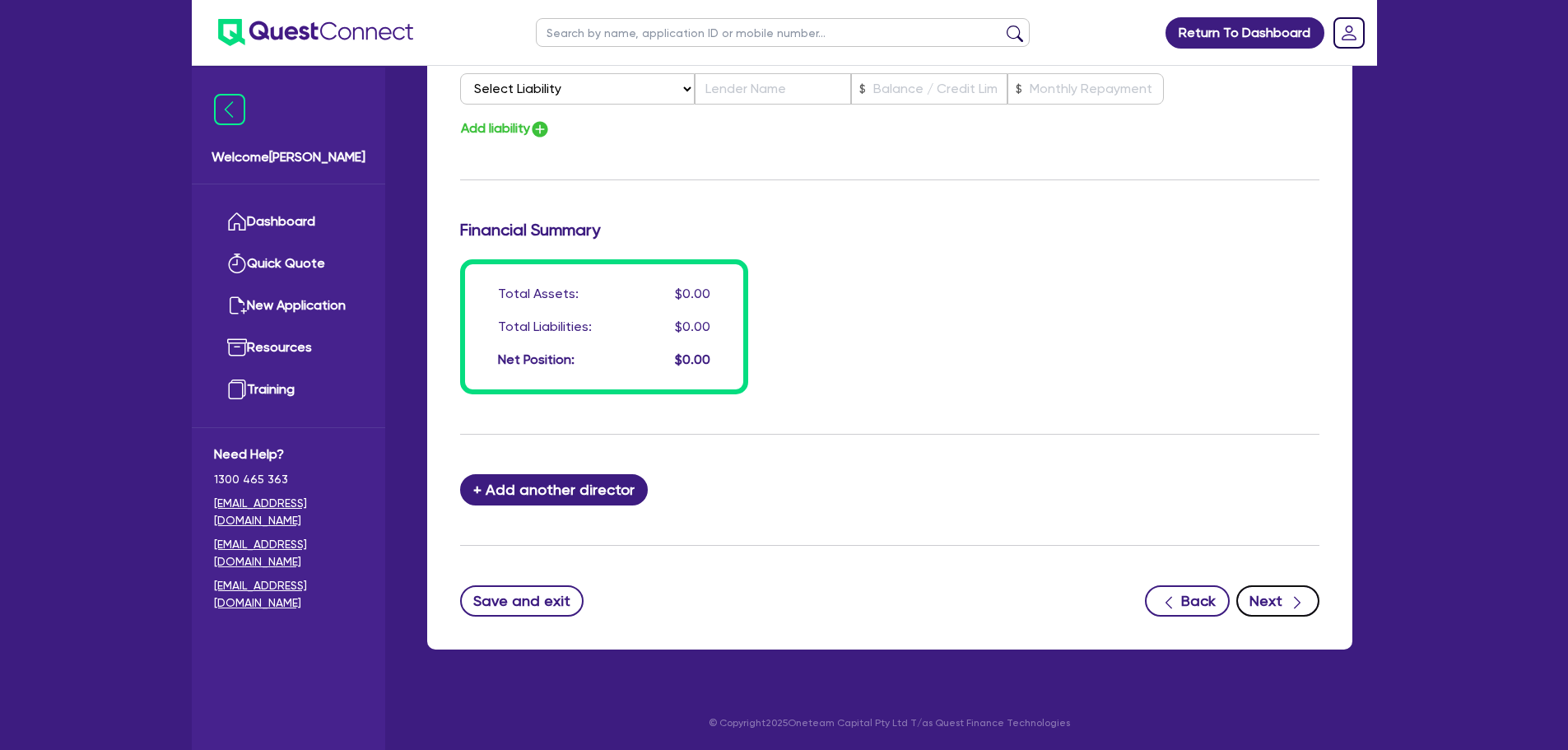
click at [1267, 592] on button "Next" at bounding box center [1278, 601] width 83 height 31
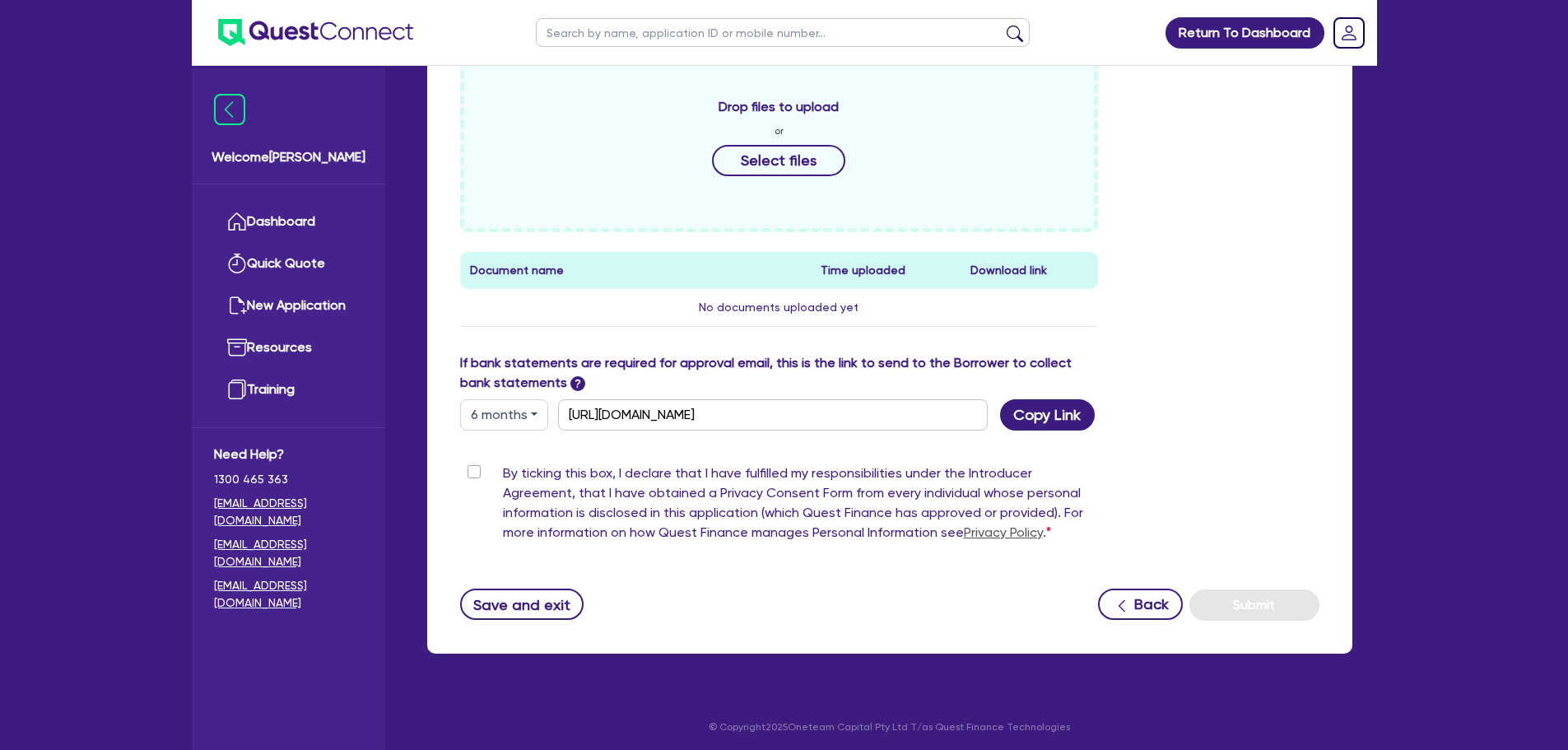
scroll to position [609, 0]
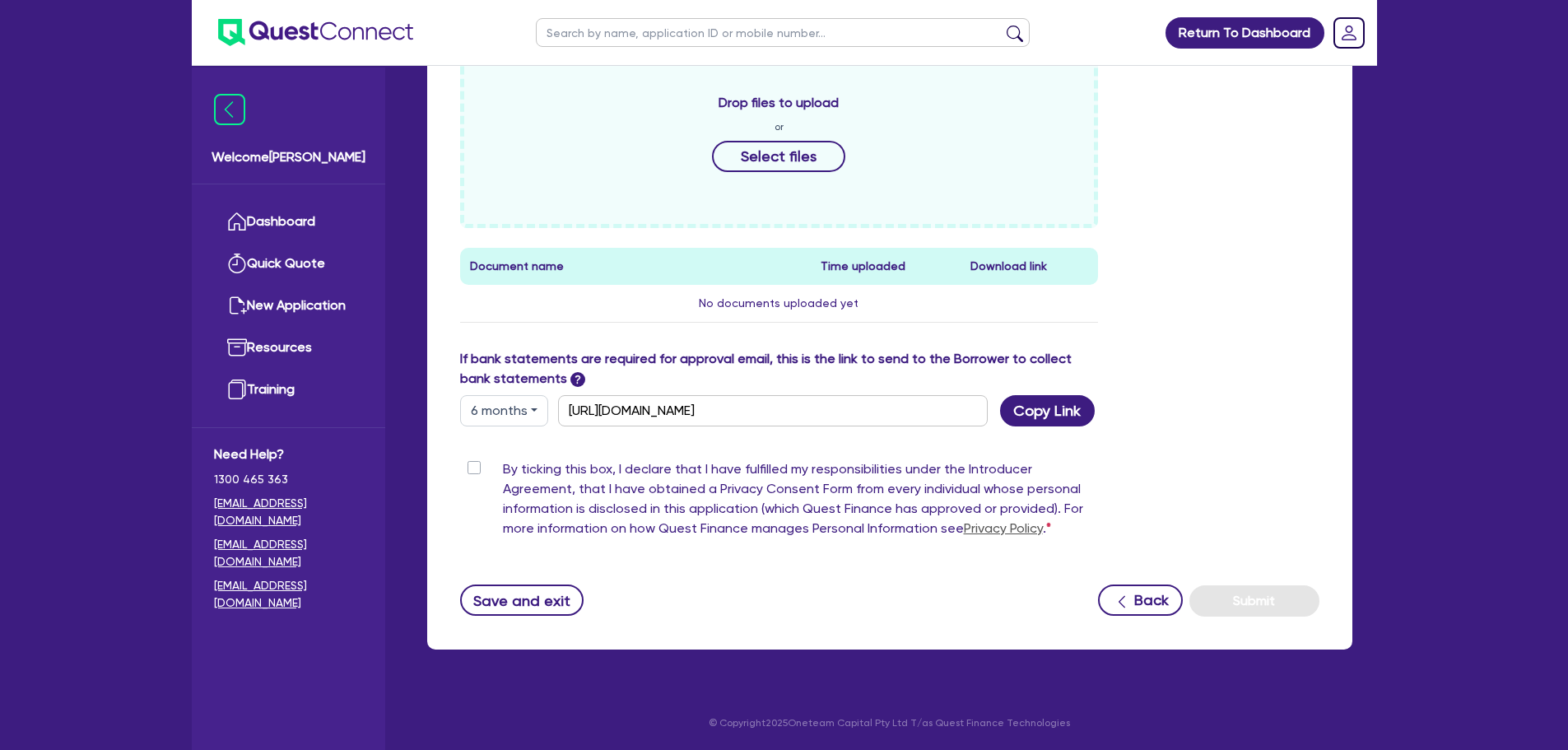
click at [503, 473] on label "By ticking this box, I declare that I have fulfilled my responsibilities under …" at bounding box center [801, 501] width 596 height 86
click at [473, 473] on input "By ticking this box, I declare that I have fulfilled my responsibilities under …" at bounding box center [467, 467] width 14 height 15
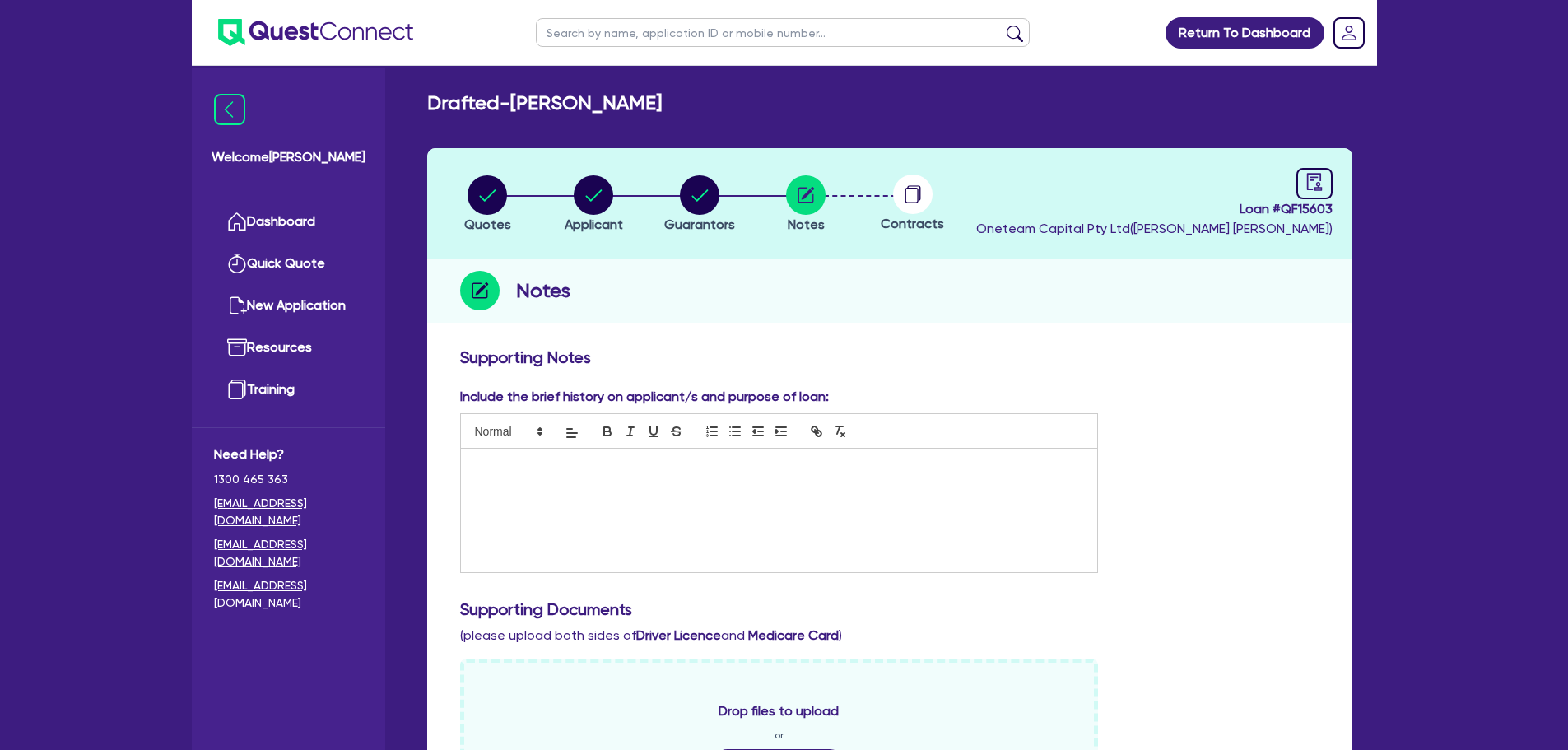
scroll to position [0, 0]
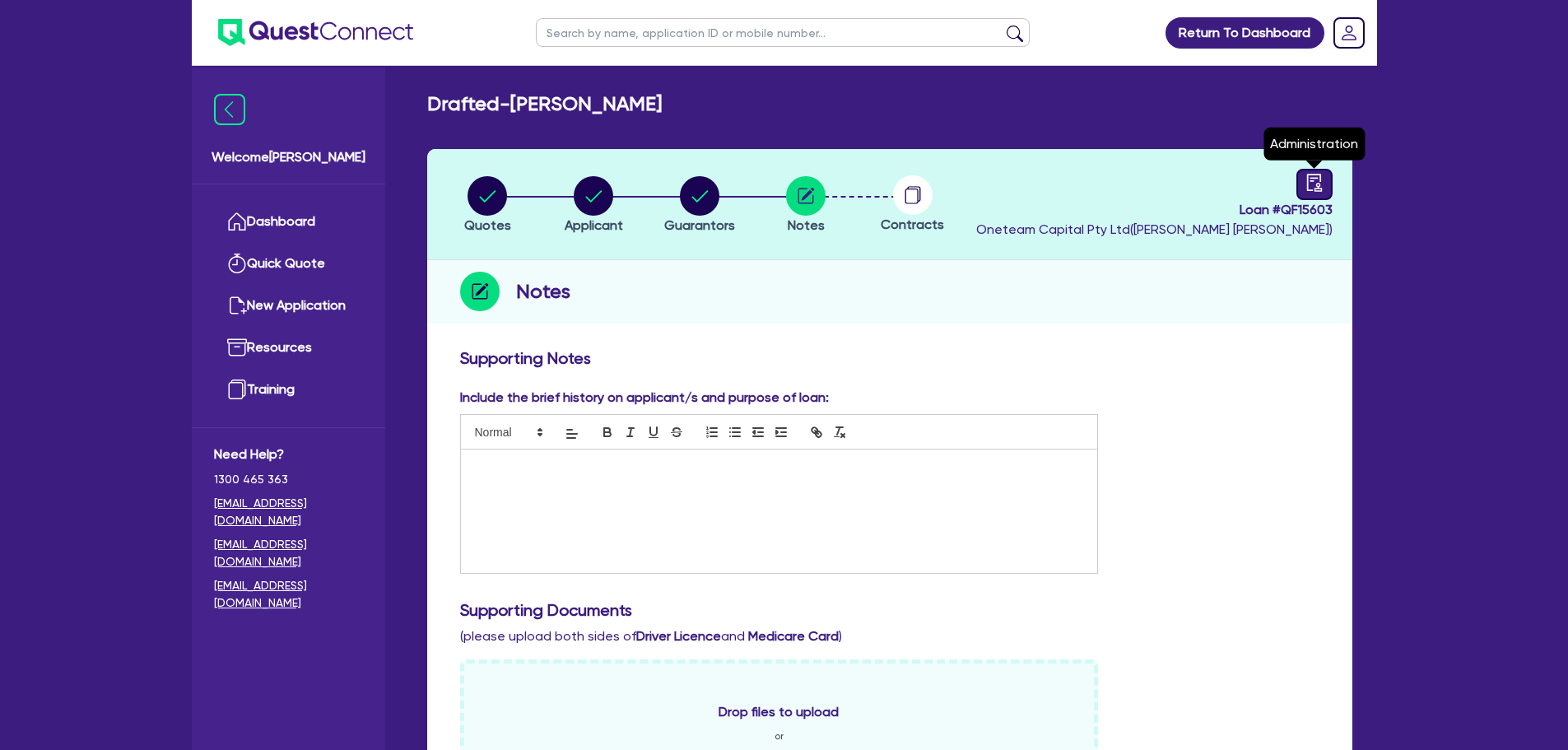
click at [1308, 175] on icon "audit" at bounding box center [1313, 182] width 14 height 17
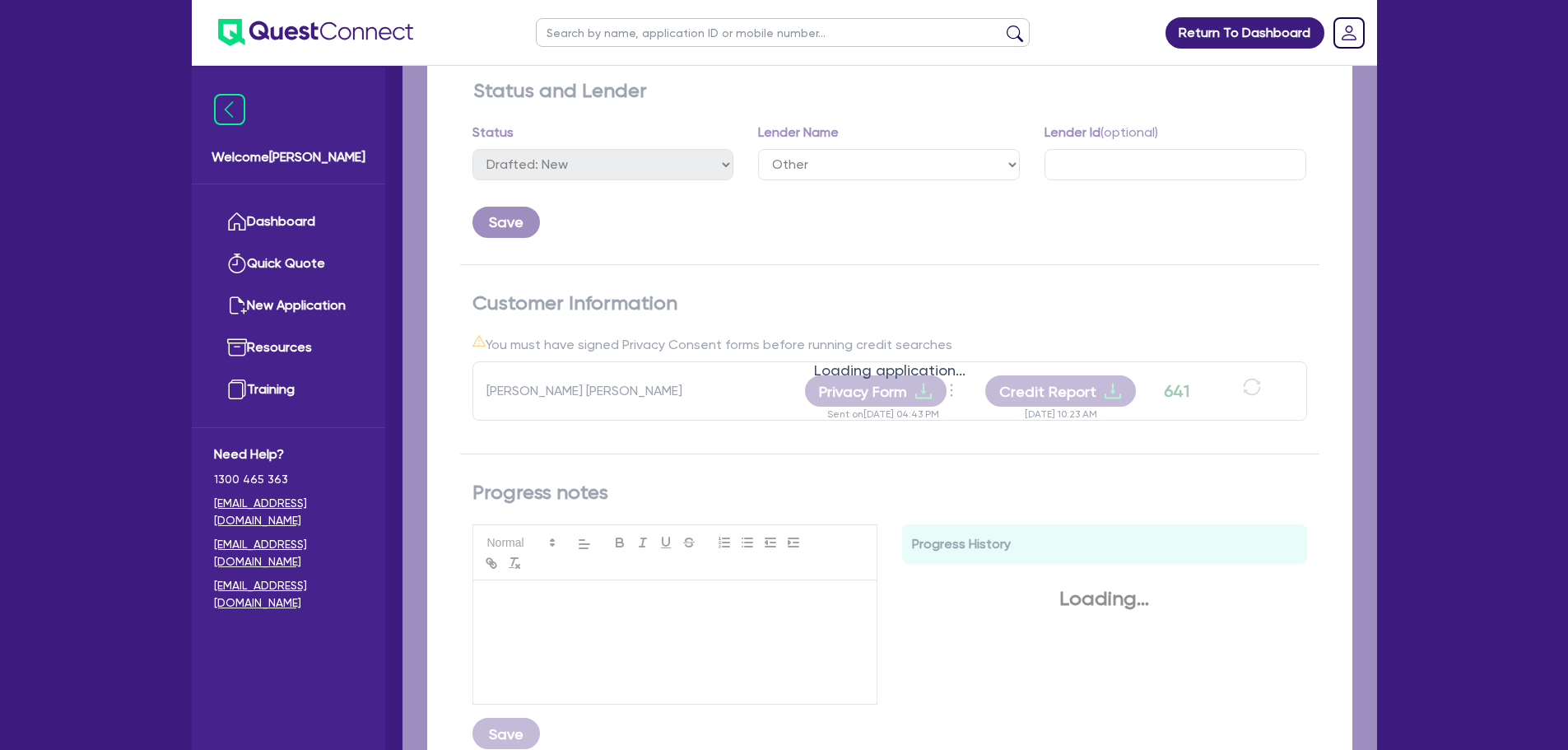
scroll to position [411, 0]
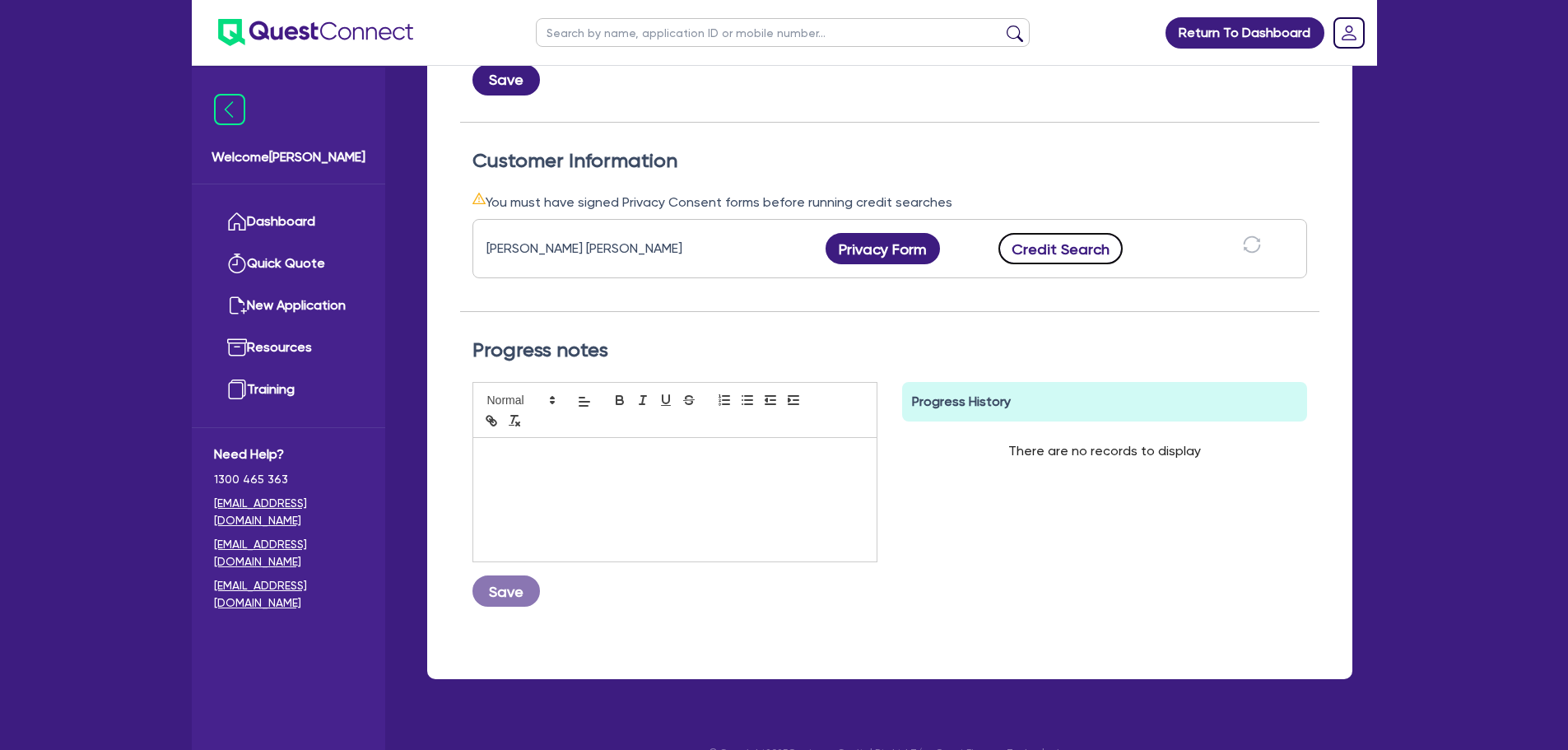
click at [1052, 254] on button "Credit Search" at bounding box center [1061, 249] width 125 height 31
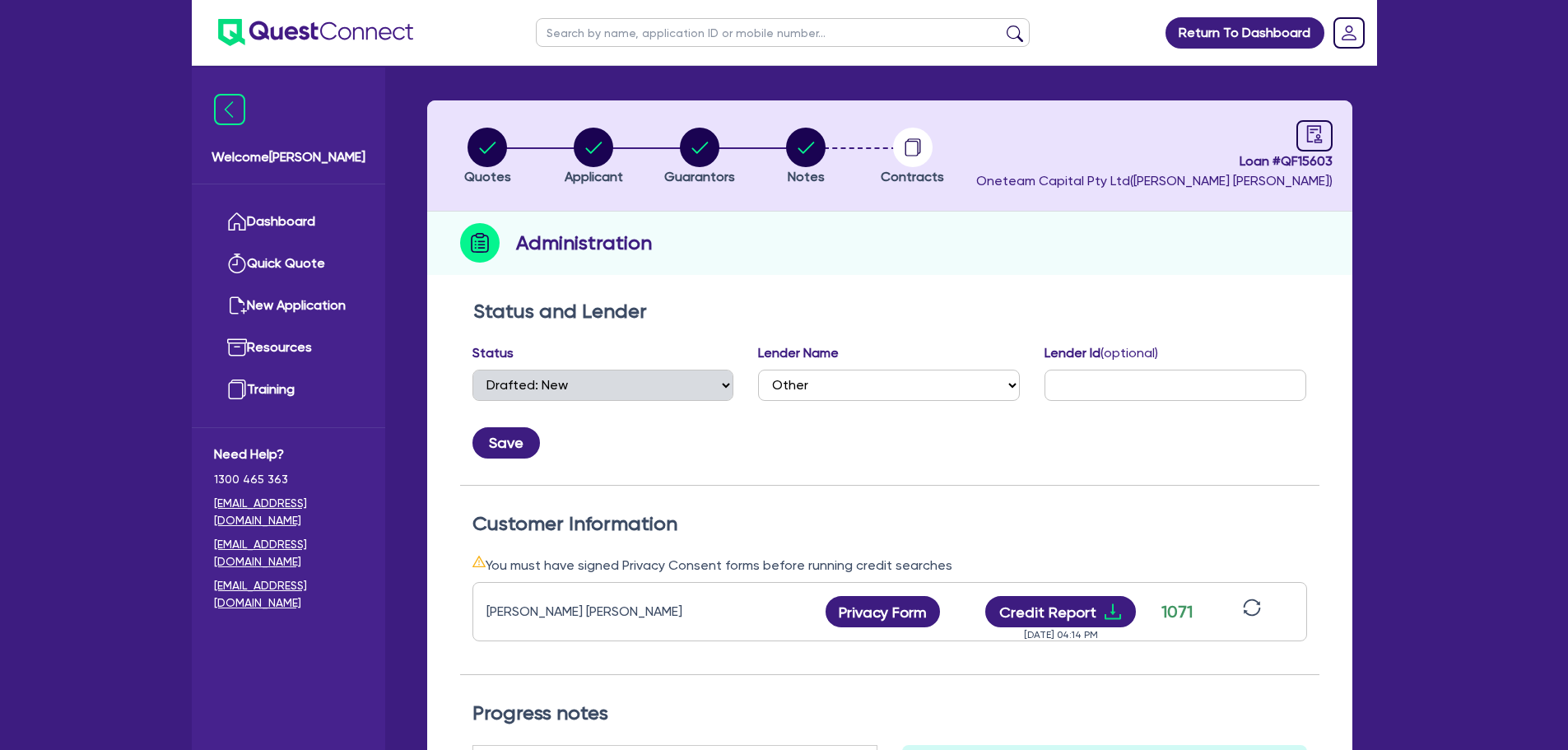
scroll to position [82, 0]
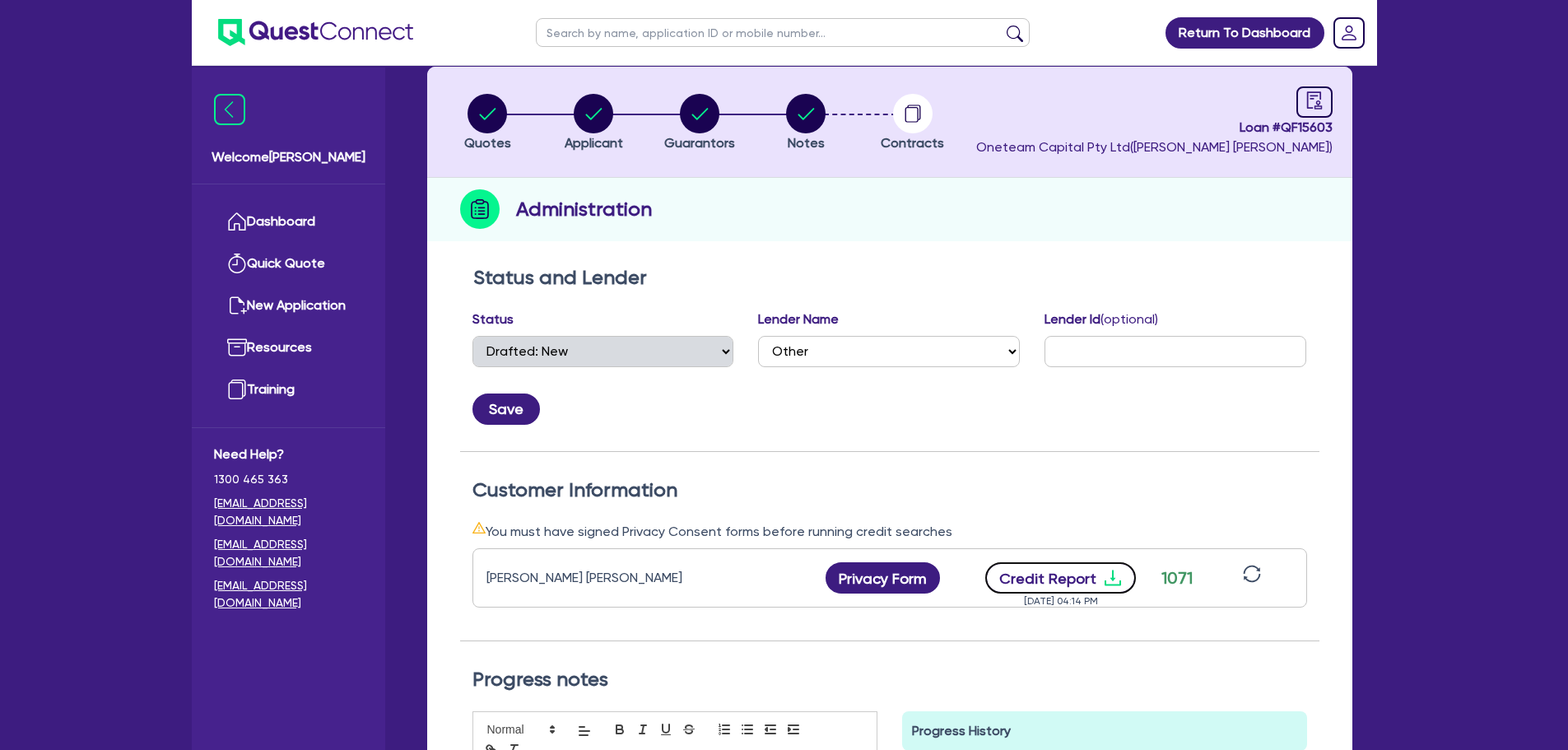
click at [1047, 570] on button "Credit Report" at bounding box center [1061, 578] width 151 height 31
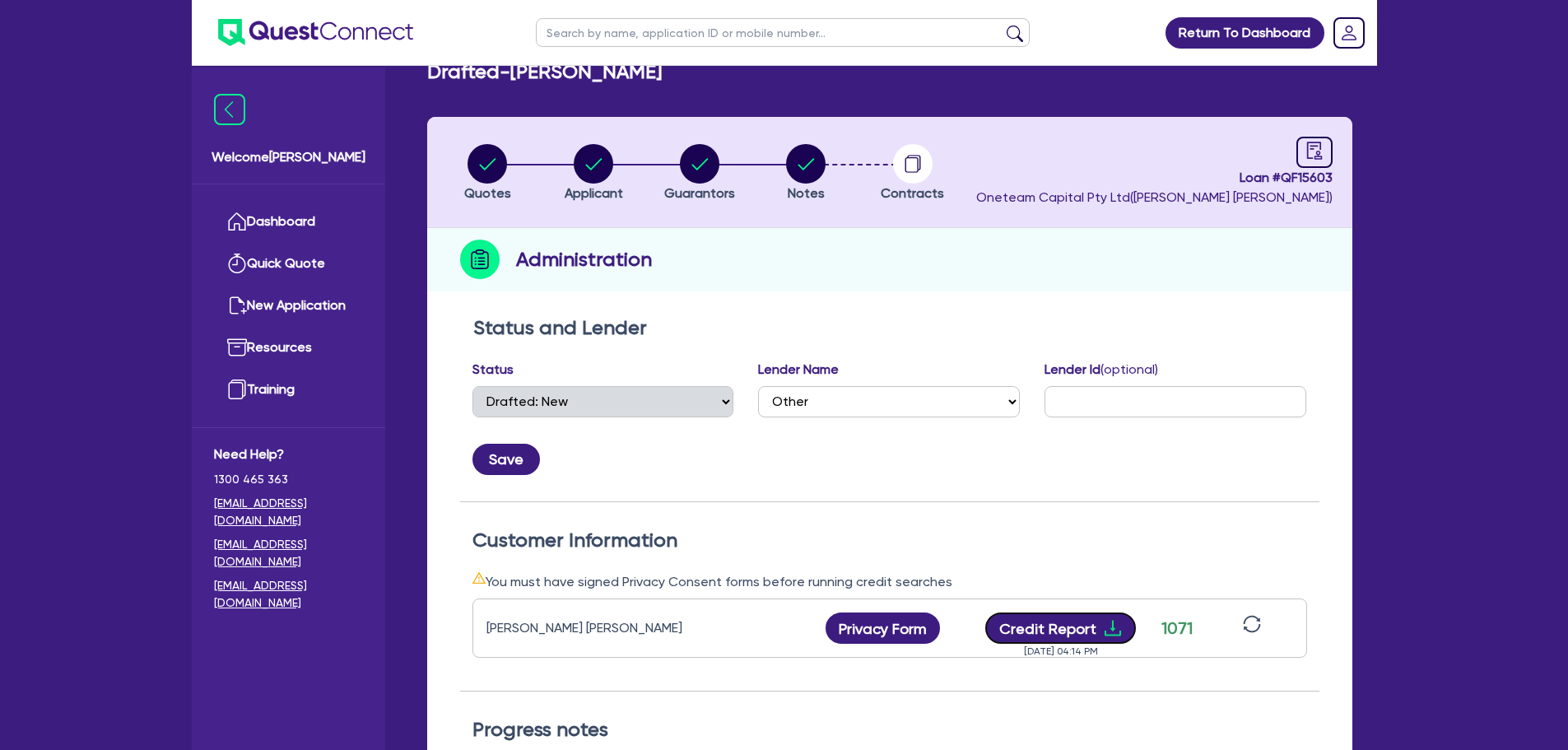
scroll to position [0, 0]
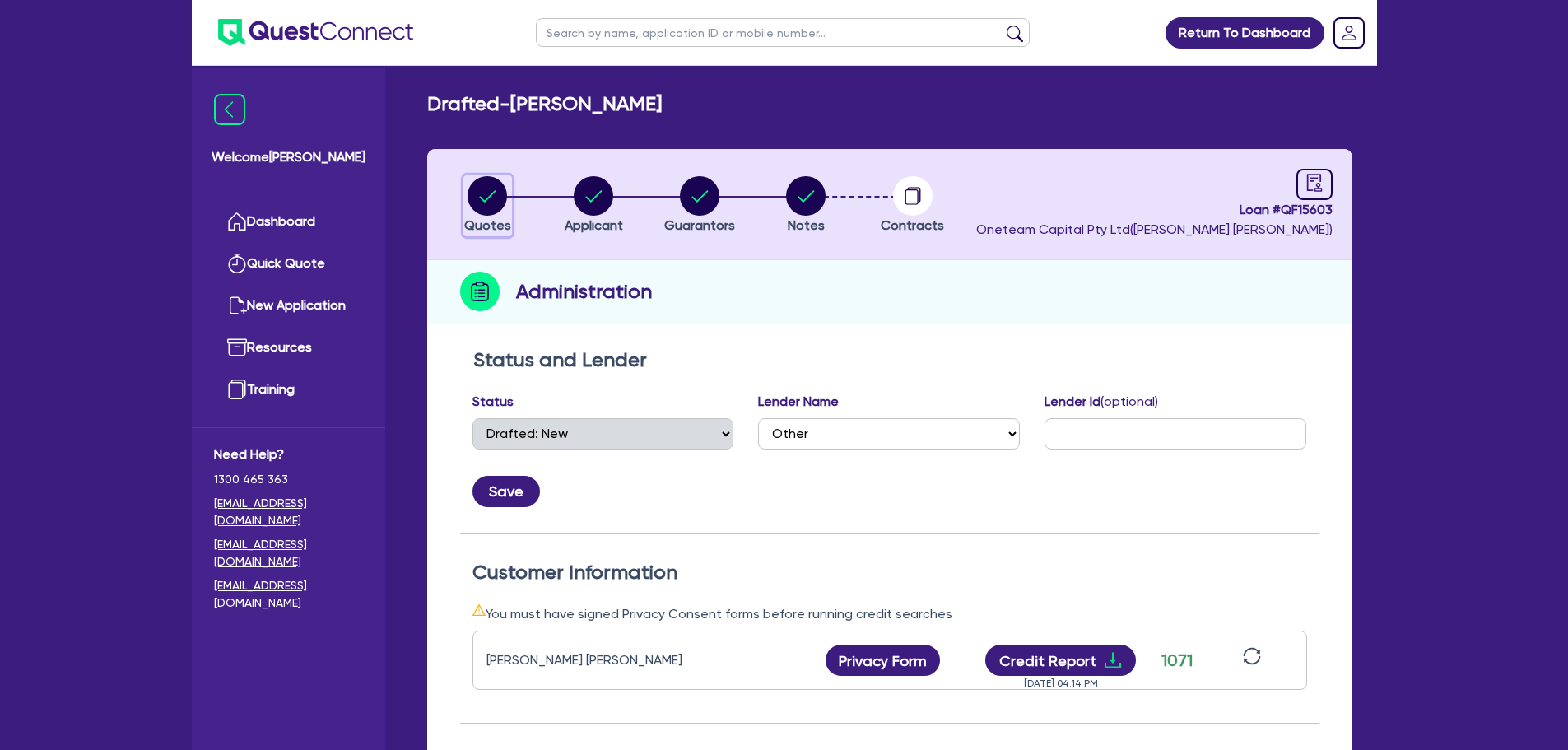
click at [481, 195] on circle "button" at bounding box center [487, 196] width 40 height 40
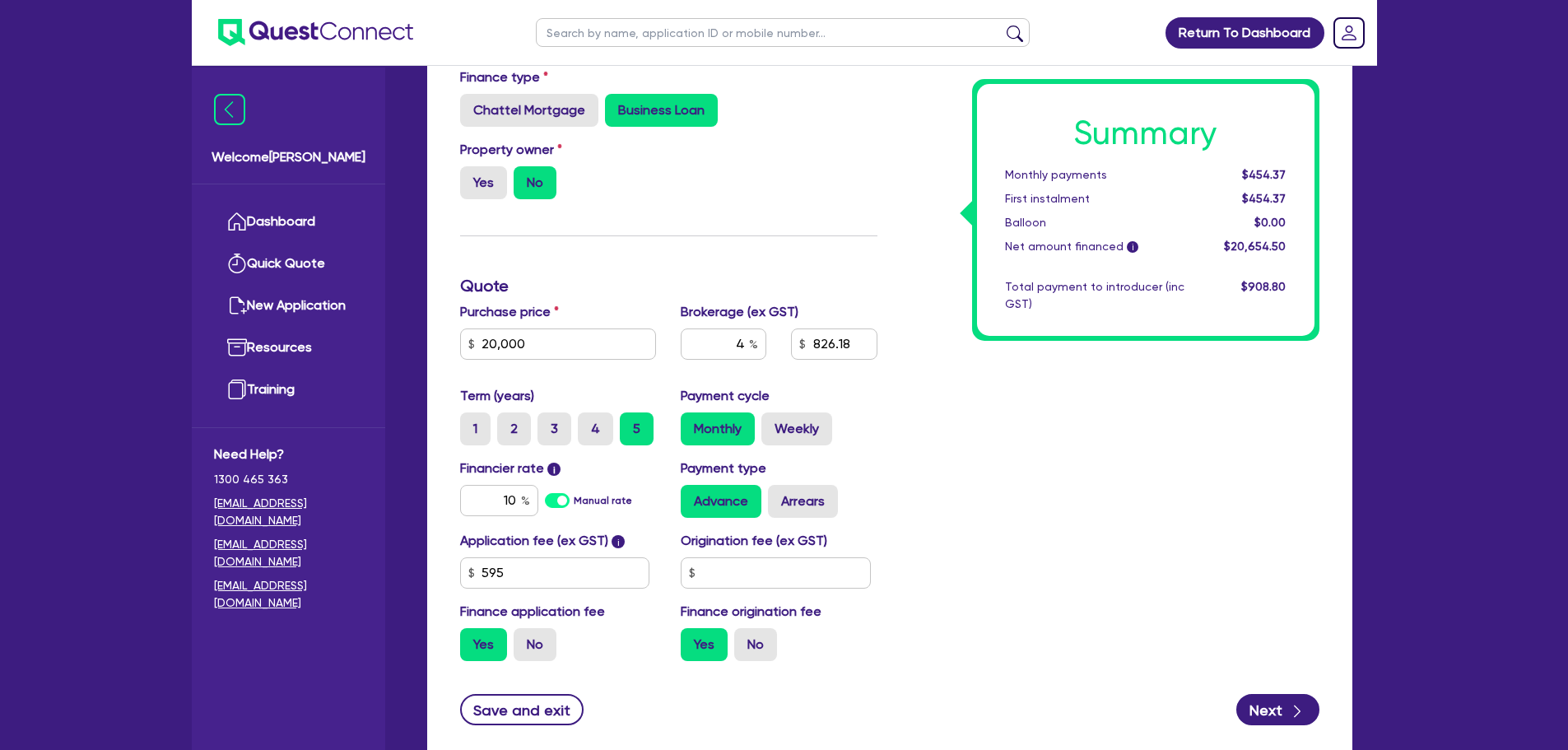
scroll to position [486, 0]
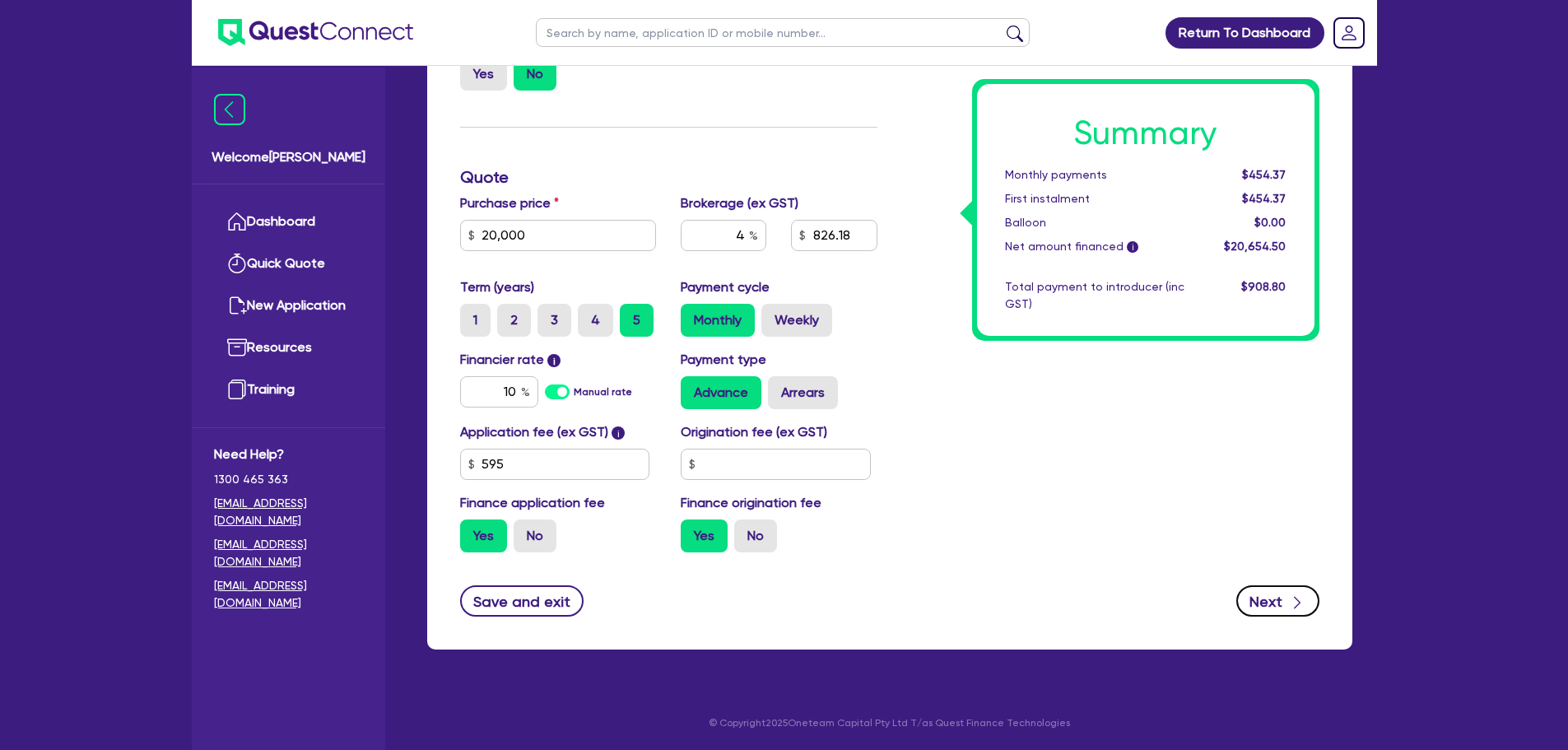
click at [1285, 591] on button "Next" at bounding box center [1278, 601] width 83 height 31
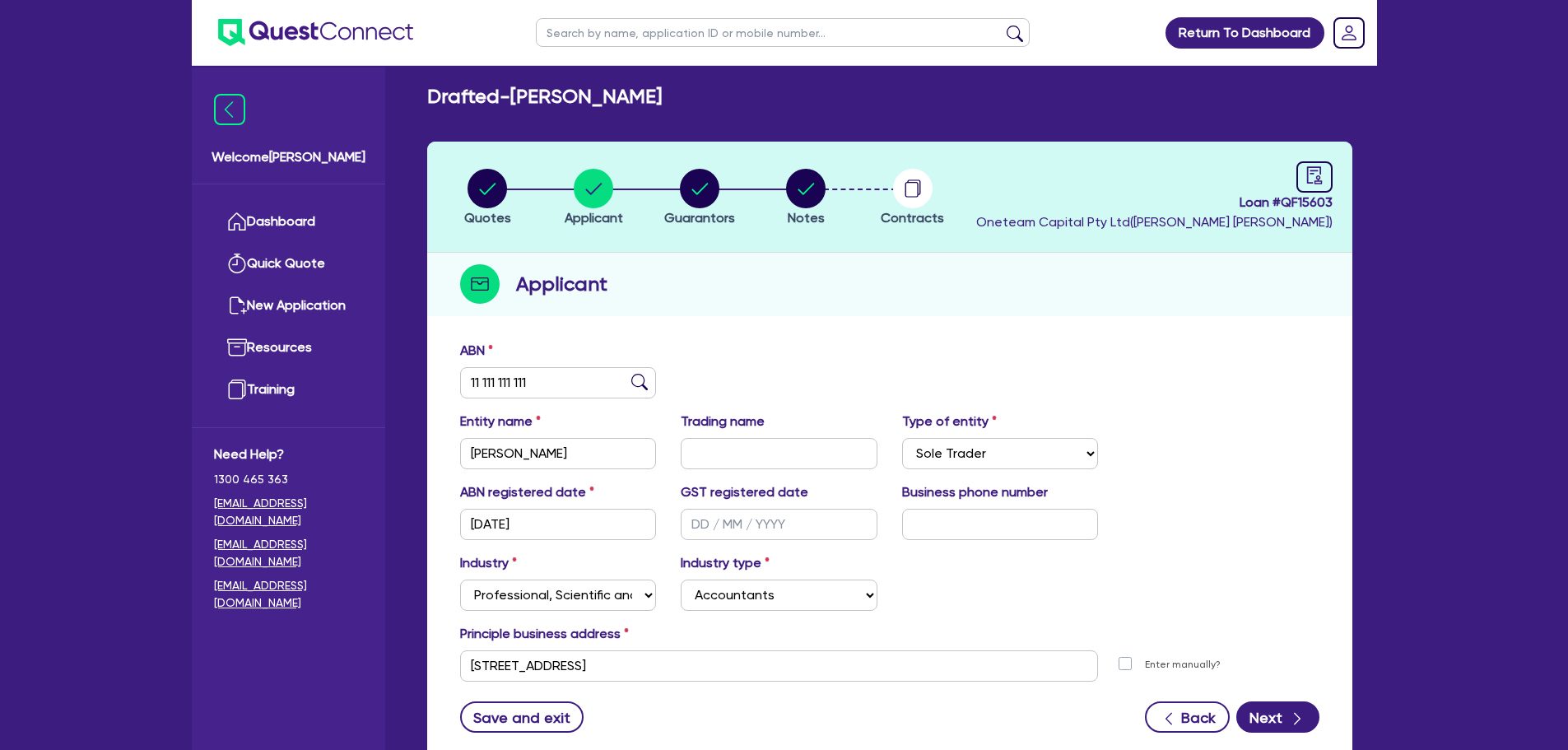
scroll to position [124, 0]
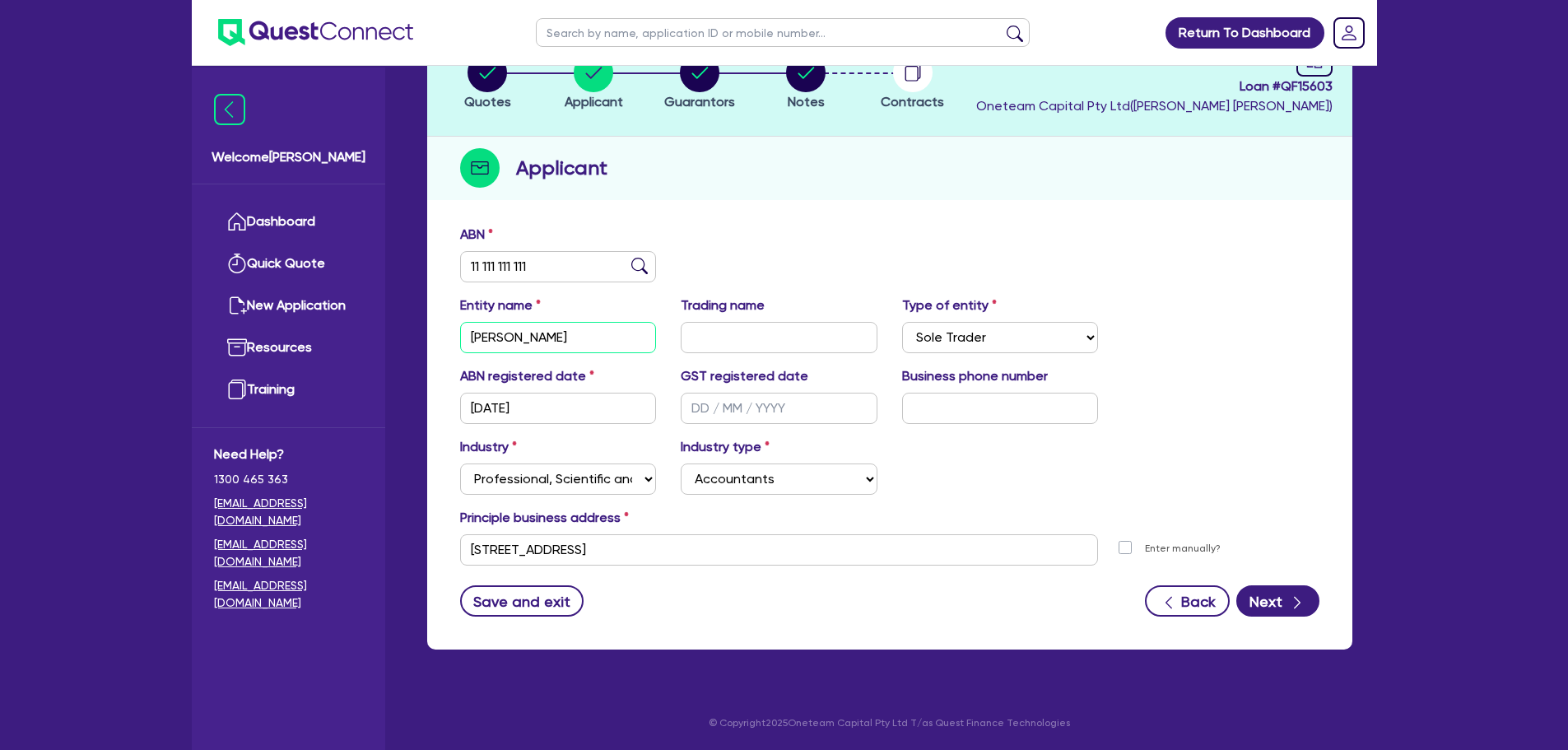
click at [544, 337] on input "John Guido Radam" at bounding box center [558, 337] width 197 height 31
click at [1310, 413] on div "ABN registered date 01/01/2000 GST registered date Business phone number" at bounding box center [890, 401] width 884 height 70
click at [1275, 606] on button "Next" at bounding box center [1278, 601] width 83 height 31
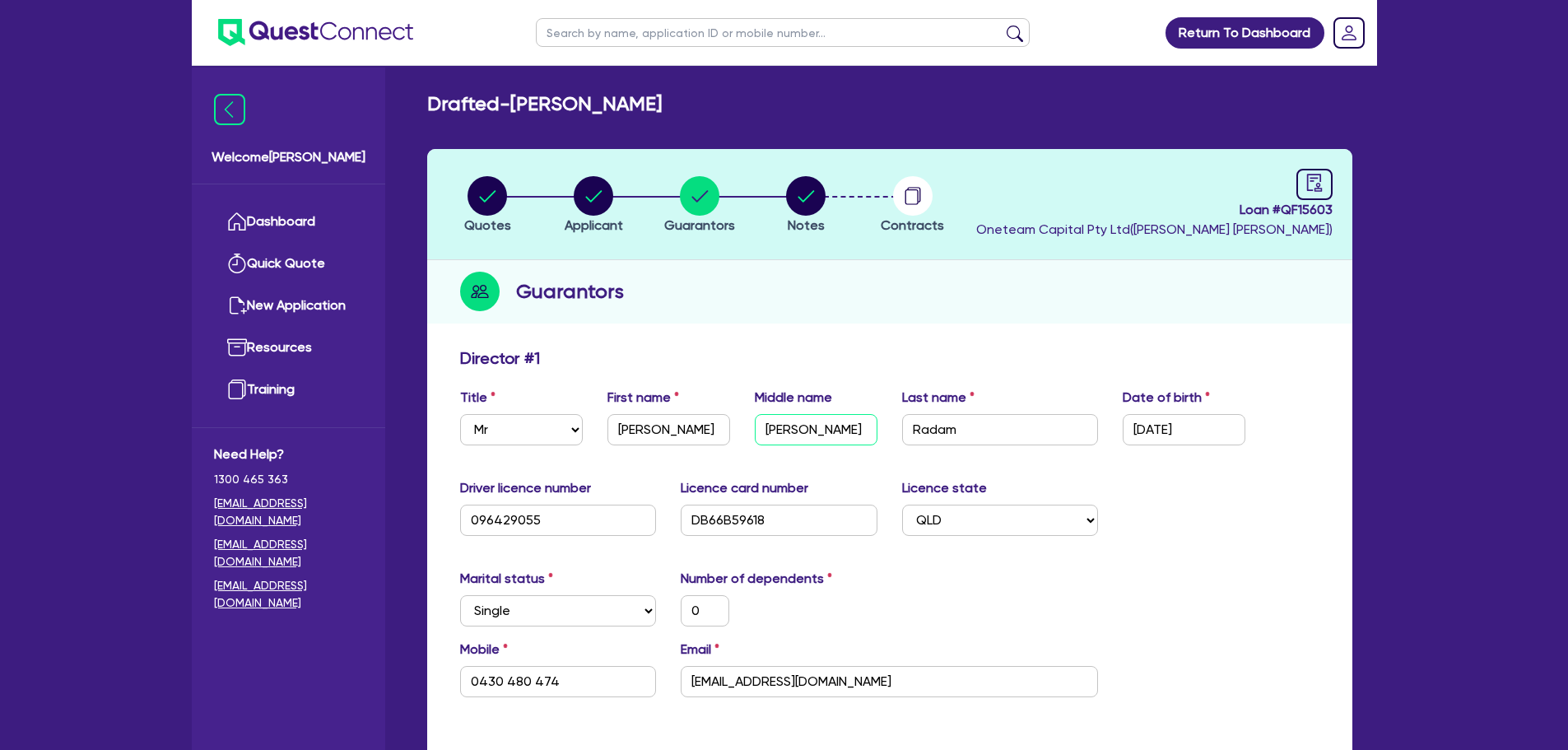
scroll to position [0, 3]
drag, startPoint x: 809, startPoint y: 429, endPoint x: 897, endPoint y: 417, distance: 88.8
click at [897, 417] on div "Title Select Mr Mrs Ms Miss Dr First name John Middle name Guido Domantay Last …" at bounding box center [890, 423] width 884 height 70
drag, startPoint x: 765, startPoint y: 427, endPoint x: 902, endPoint y: 437, distance: 137.4
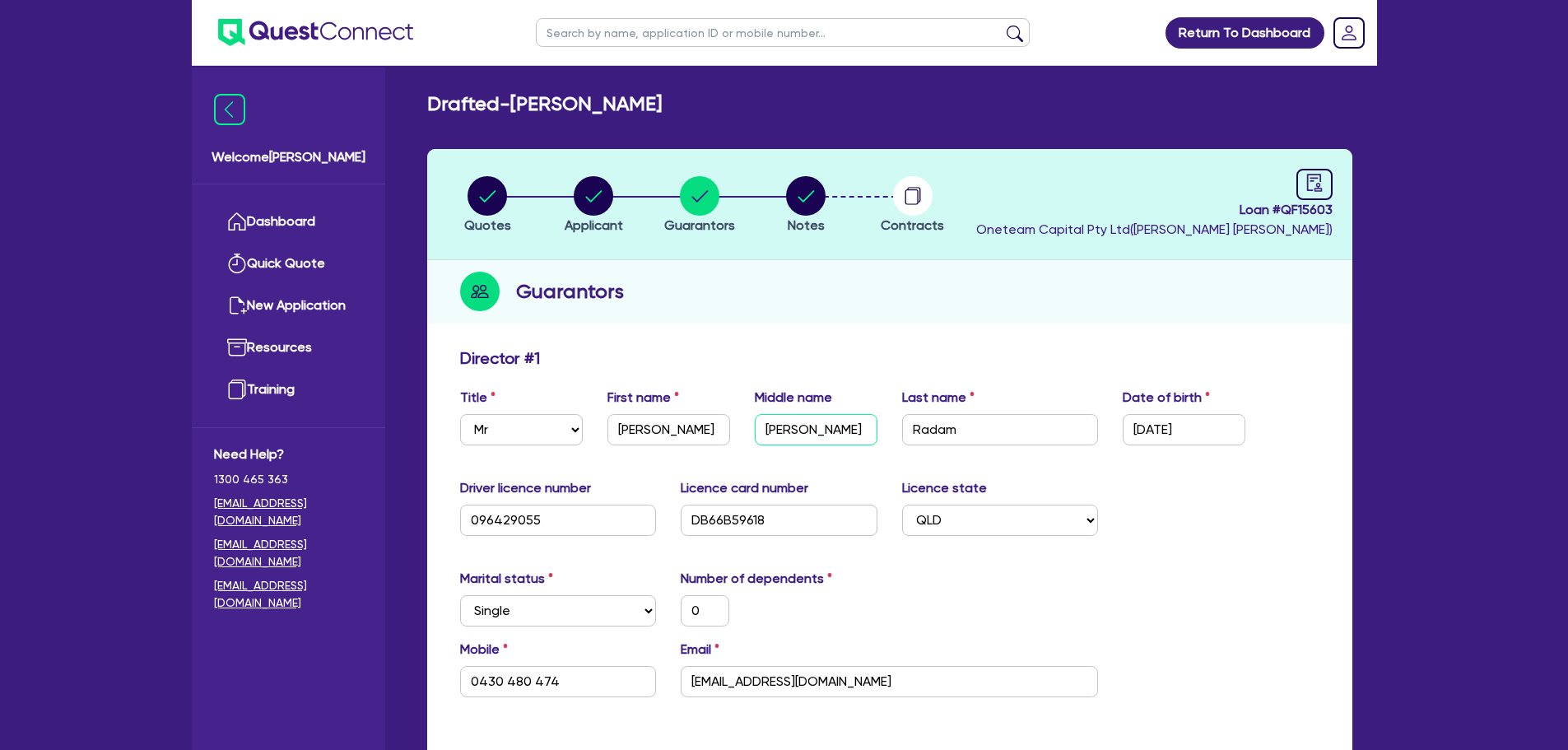
click at [902, 437] on div "Title Select Mr Mrs Ms Miss Dr First name John Middle name Guido Domantay Last …" at bounding box center [890, 423] width 884 height 70
click at [811, 436] on input "Guido Domantay" at bounding box center [816, 429] width 123 height 31
drag, startPoint x: 803, startPoint y: 431, endPoint x: 910, endPoint y: 438, distance: 107.2
click at [910, 438] on div "Title Select Mr Mrs Ms Miss Dr First name John Middle name Guido Domantay Last …" at bounding box center [890, 423] width 884 height 70
click at [591, 204] on circle "button" at bounding box center [593, 196] width 40 height 40
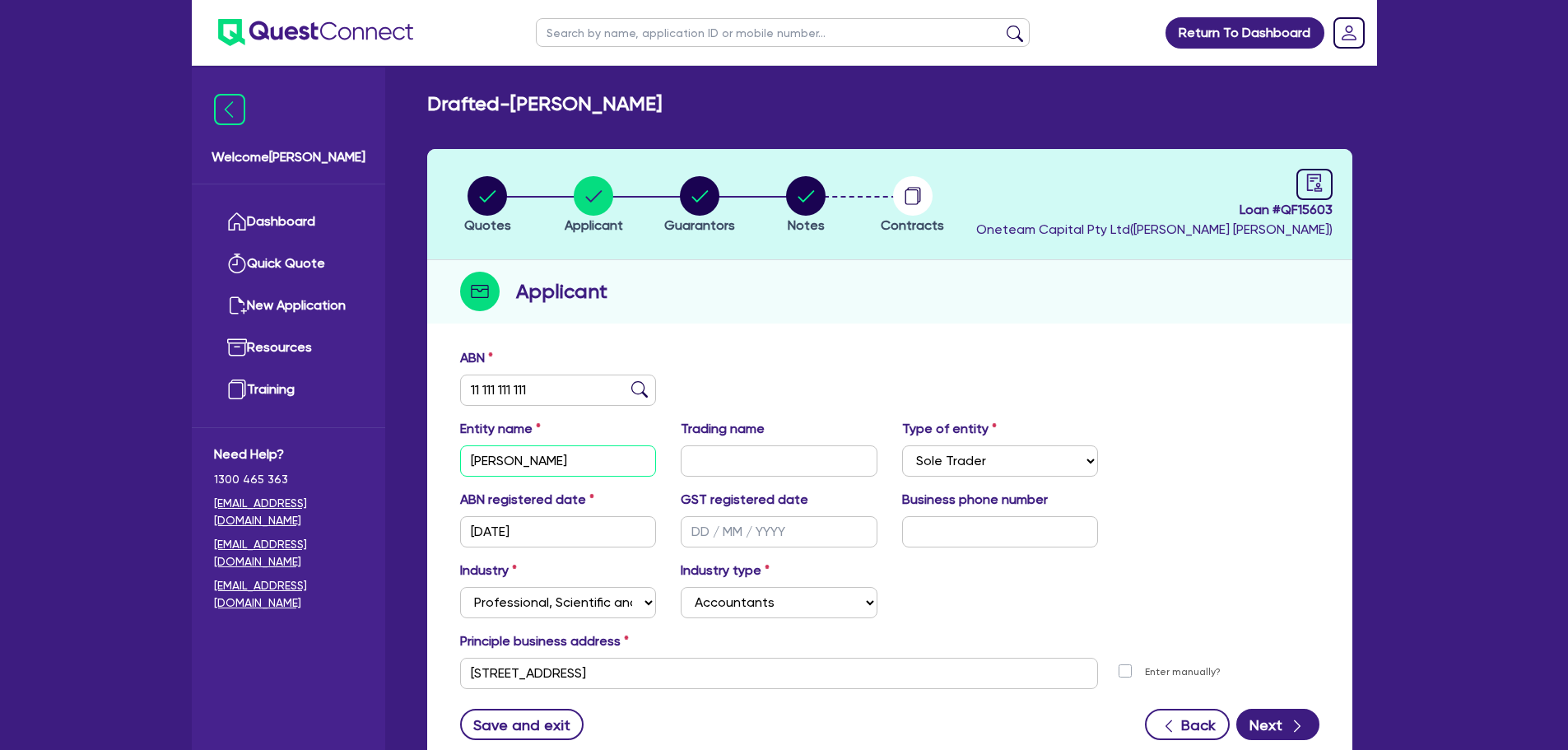
click at [545, 457] on input "John Guido Radam" at bounding box center [558, 461] width 197 height 31
paste input "Domantay"
click at [1271, 737] on button "Next" at bounding box center [1278, 724] width 83 height 31
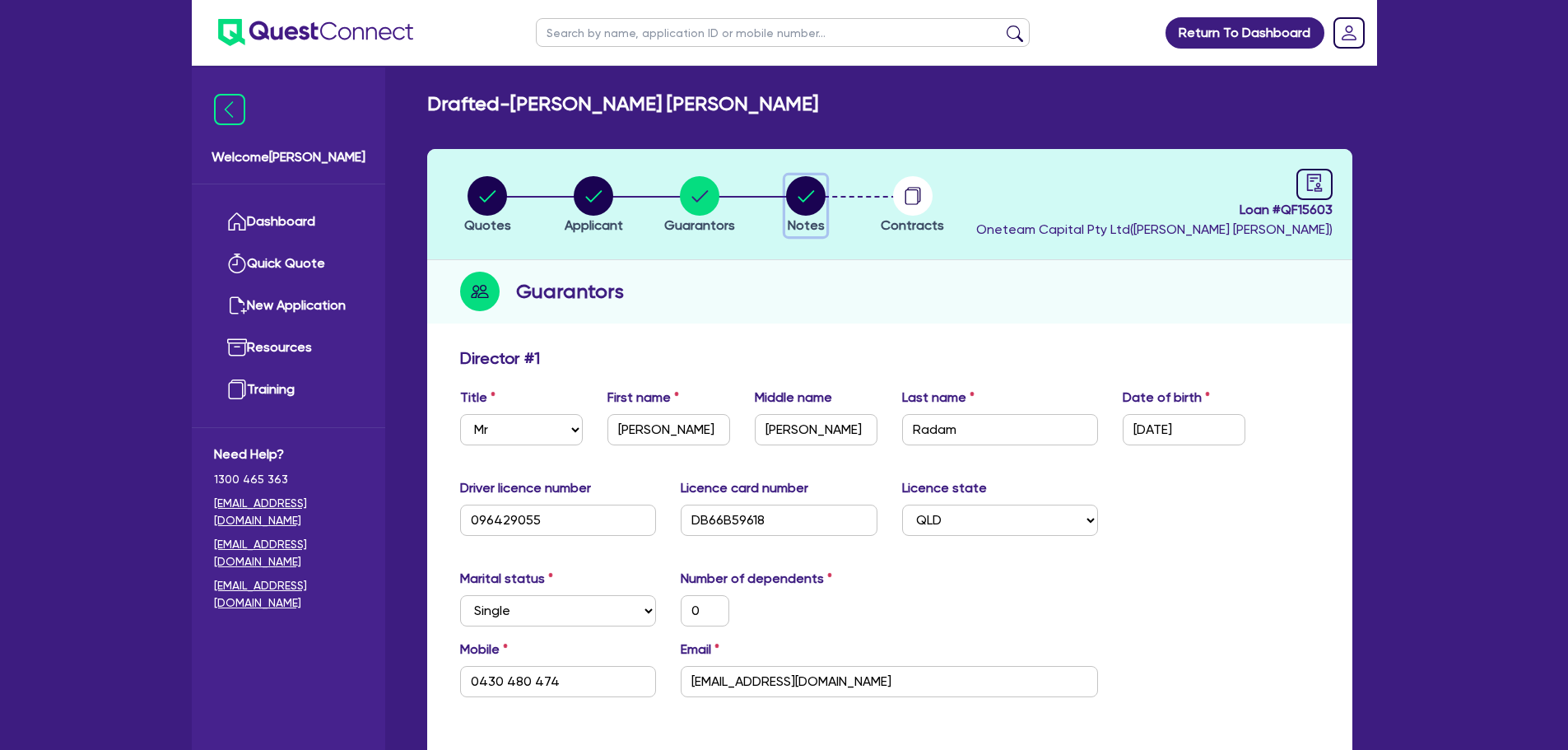
click at [809, 198] on icon "button" at bounding box center [805, 196] width 40 height 40
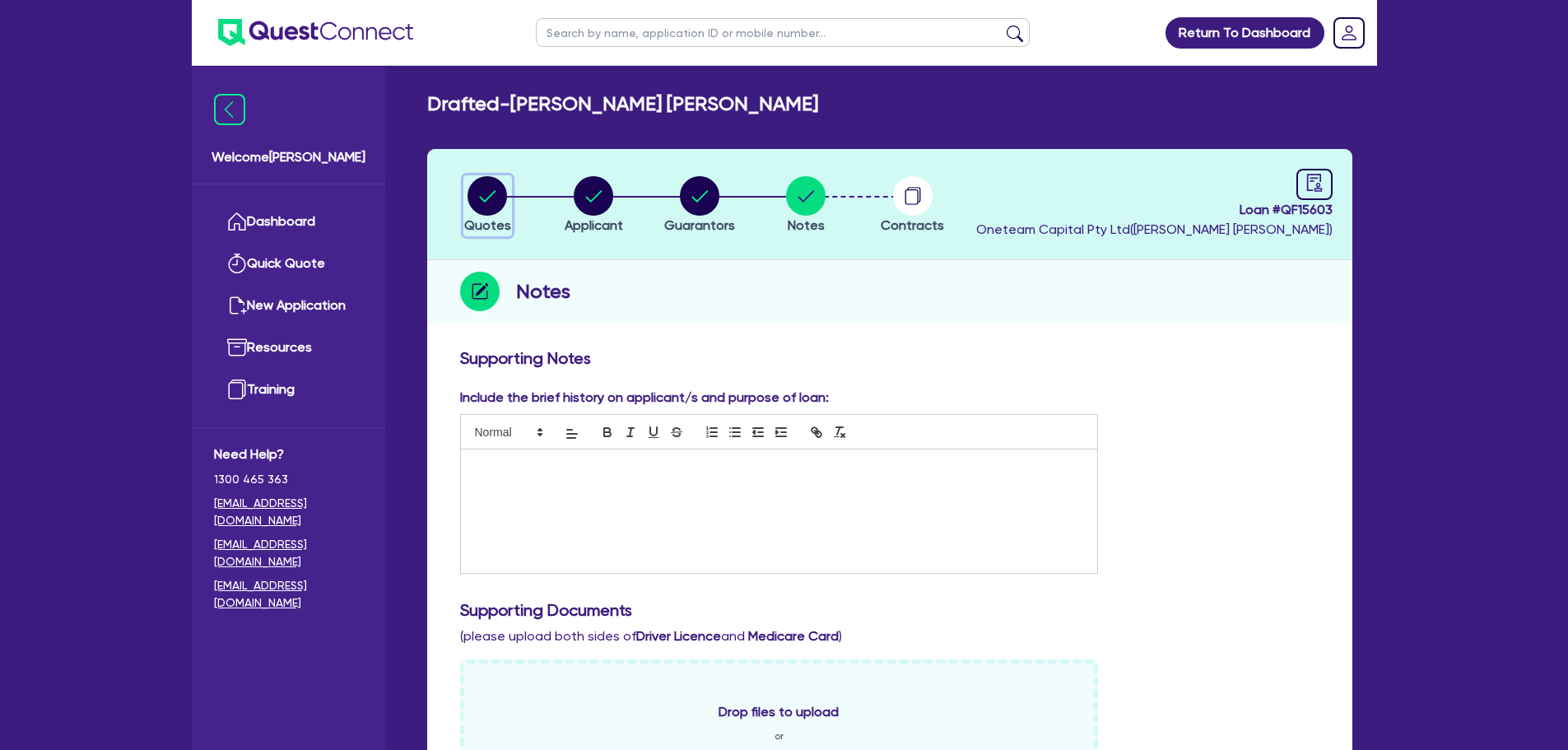
click at [493, 211] on circle "button" at bounding box center [487, 196] width 40 height 40
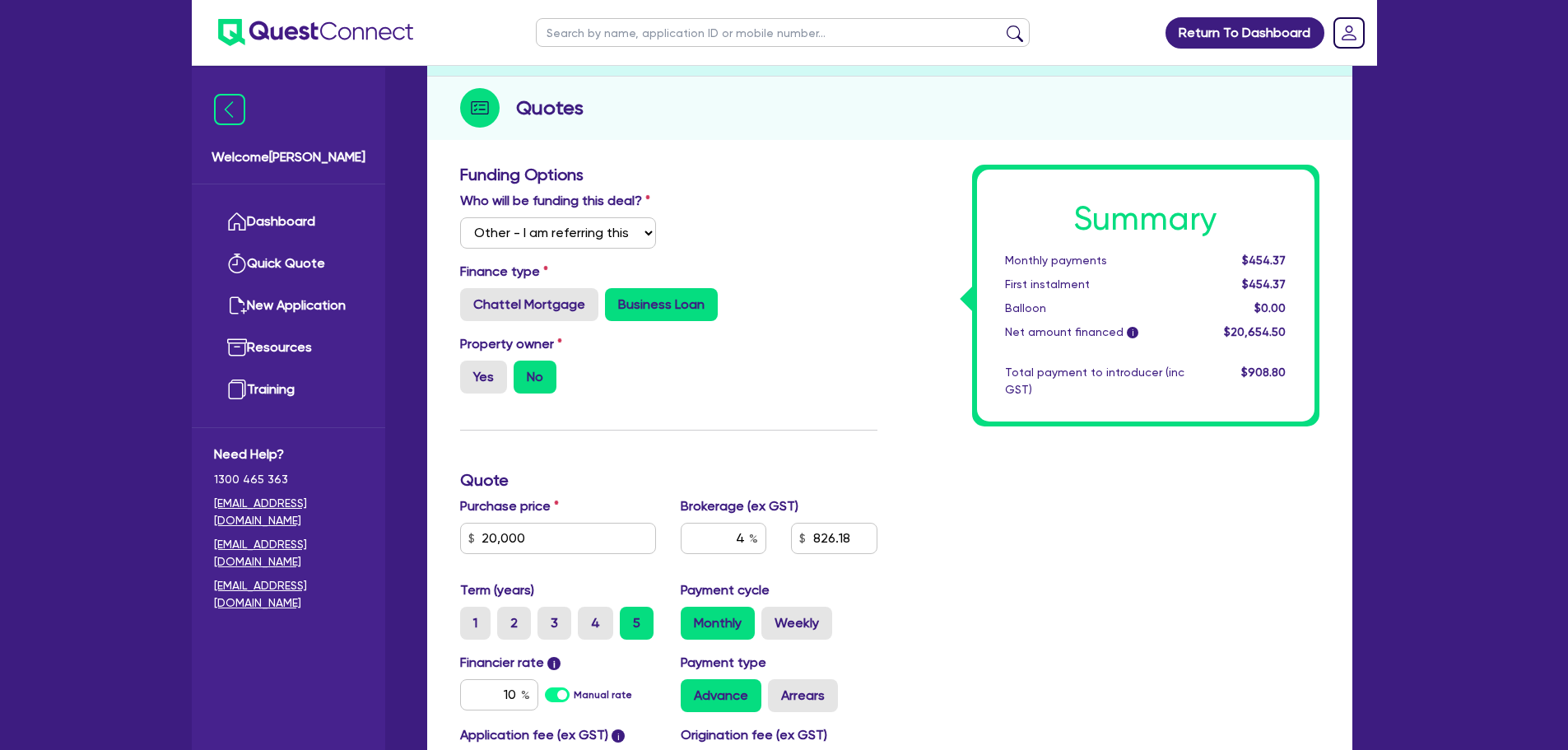
scroll to position [329, 0]
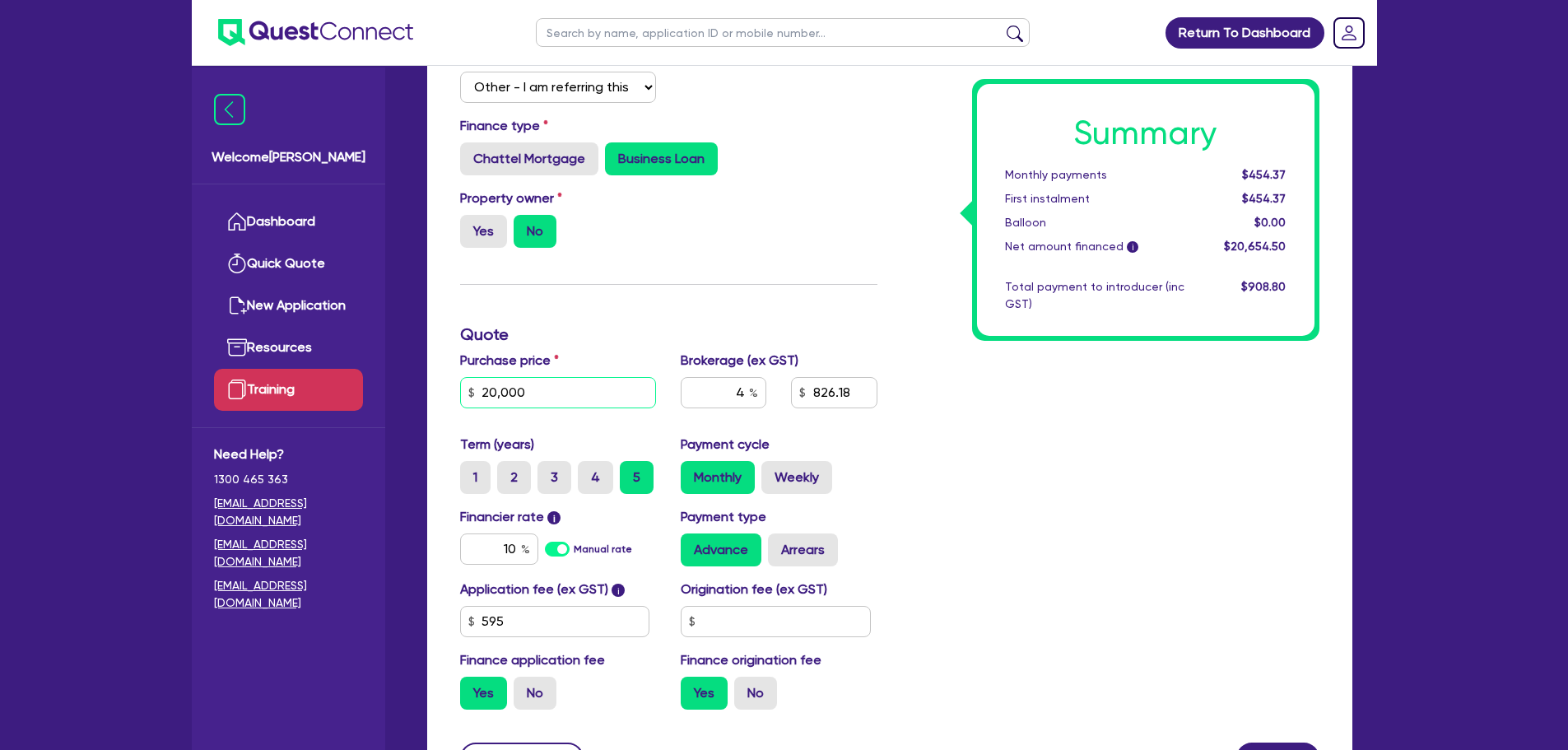
drag, startPoint x: 586, startPoint y: 384, endPoint x: 361, endPoint y: 383, distance: 225.0
click at [361, 383] on div "Welcome Rob Dashboard Quick Quote New Application Ref Company Ref Salesperson R…" at bounding box center [784, 288] width 1185 height 1236
click at [784, 239] on div "Property owner Yes No" at bounding box center [669, 224] width 442 height 72
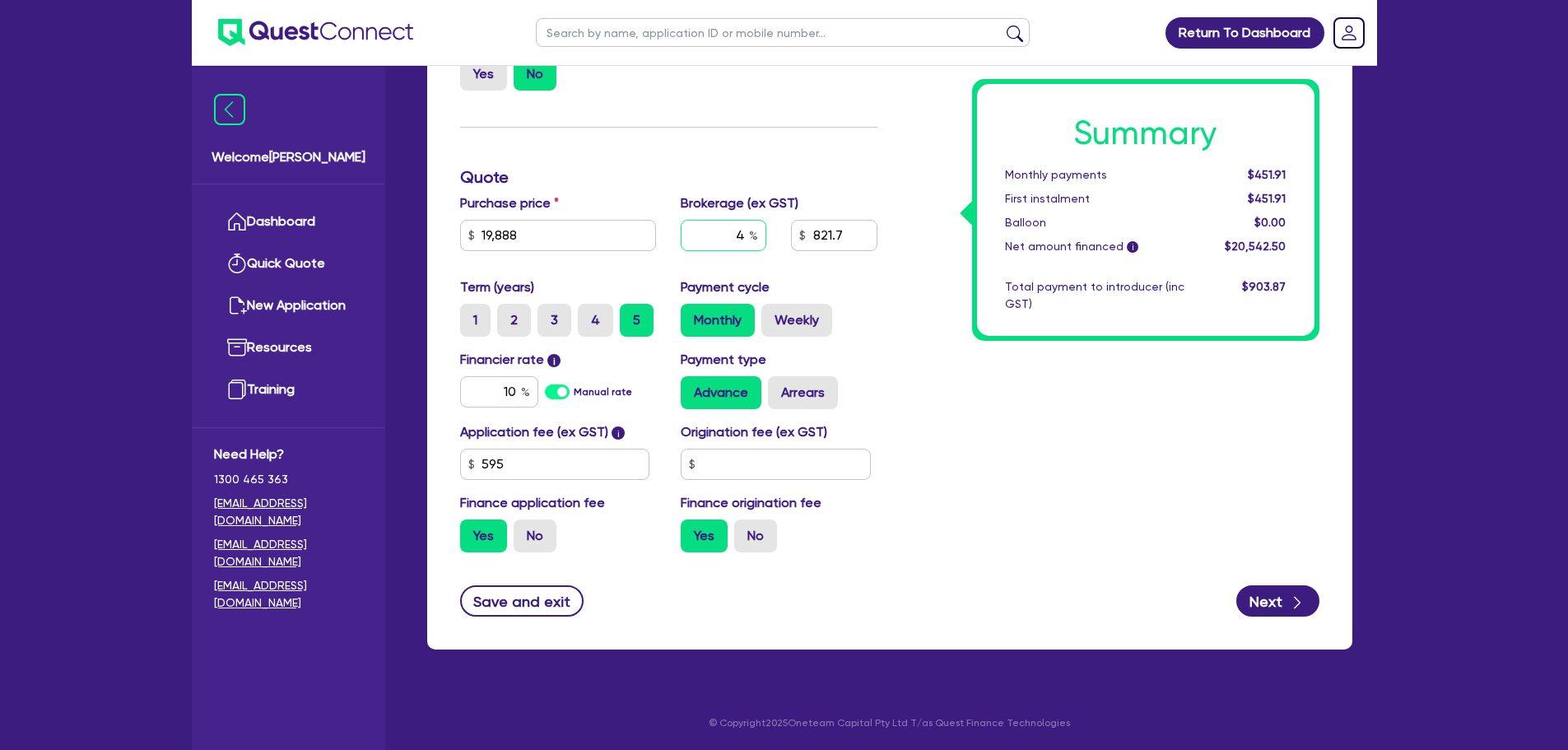
click at [745, 233] on input "4" at bounding box center [723, 235] width 86 height 31
click at [858, 237] on input "821.7" at bounding box center [833, 235] width 86 height 31
click at [907, 175] on div "Summary Monthly payments $451.91 First instalment $451.91 Balloon $0.00 Net amo…" at bounding box center [1111, 213] width 442 height 703
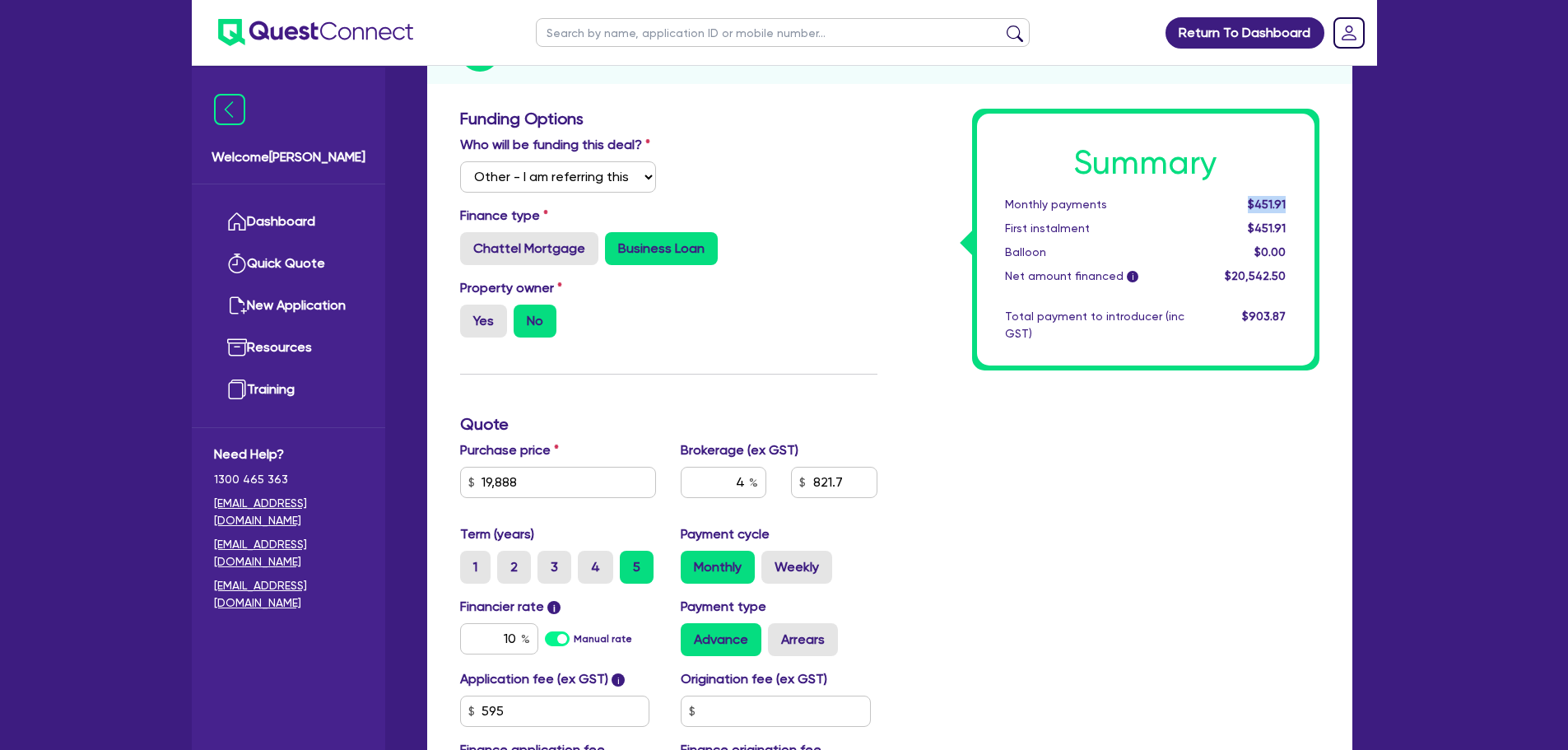
drag, startPoint x: 1257, startPoint y: 204, endPoint x: 1295, endPoint y: 208, distance: 38.2
click at [1296, 207] on div "$451.91" at bounding box center [1247, 204] width 102 height 17
click at [1282, 238] on div "Summary Monthly payments $451.91 First instalment $451.91 Balloon $0.00 Net amo…" at bounding box center [1145, 239] width 338 height 252
drag, startPoint x: 1290, startPoint y: 277, endPoint x: 993, endPoint y: 198, distance: 307.3
click at [993, 198] on div "Summary Monthly payments $451.91 First instalment $451.91 Balloon $0.00 Net amo…" at bounding box center [1145, 239] width 338 height 252
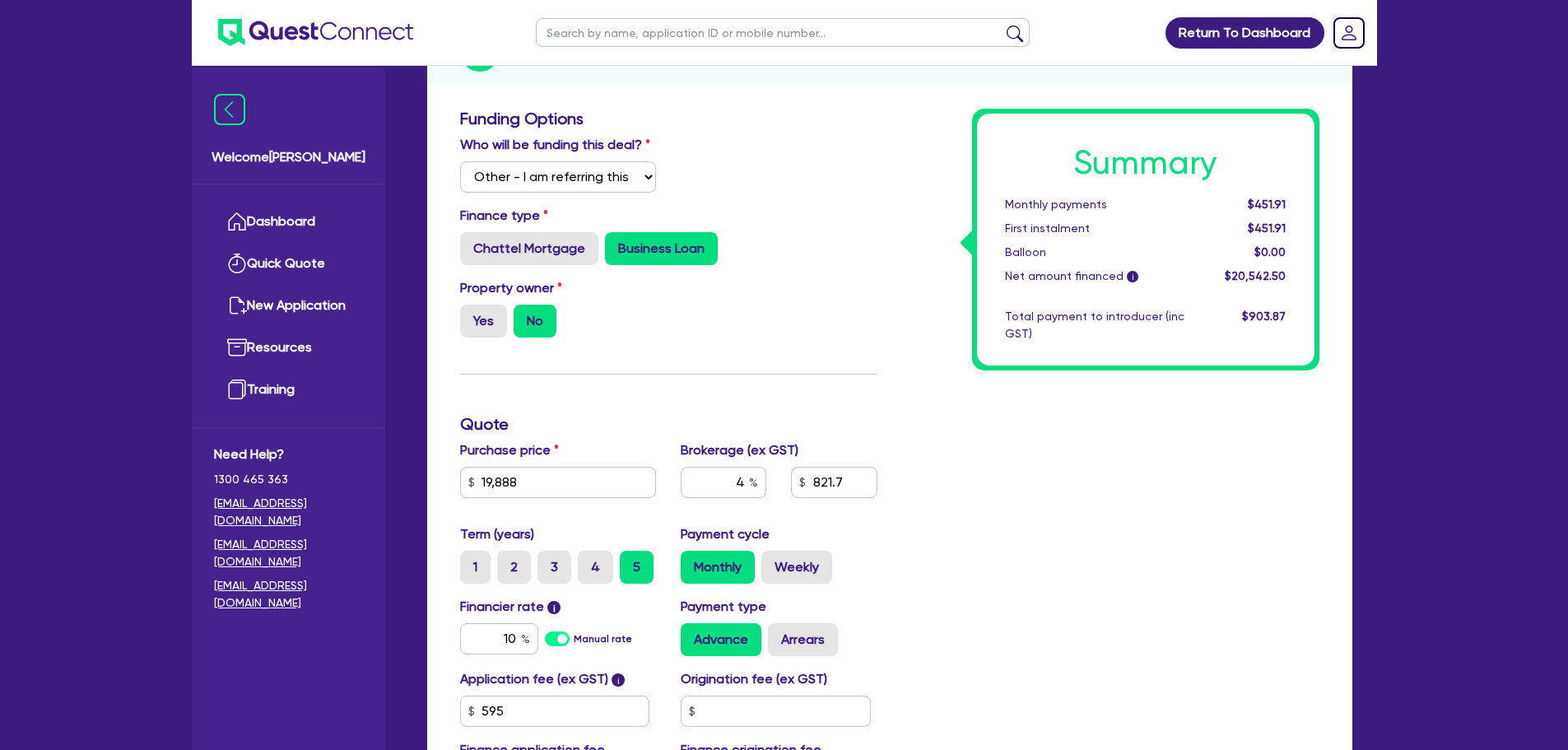
click at [1015, 160] on h1 "Summary" at bounding box center [1145, 163] width 282 height 40
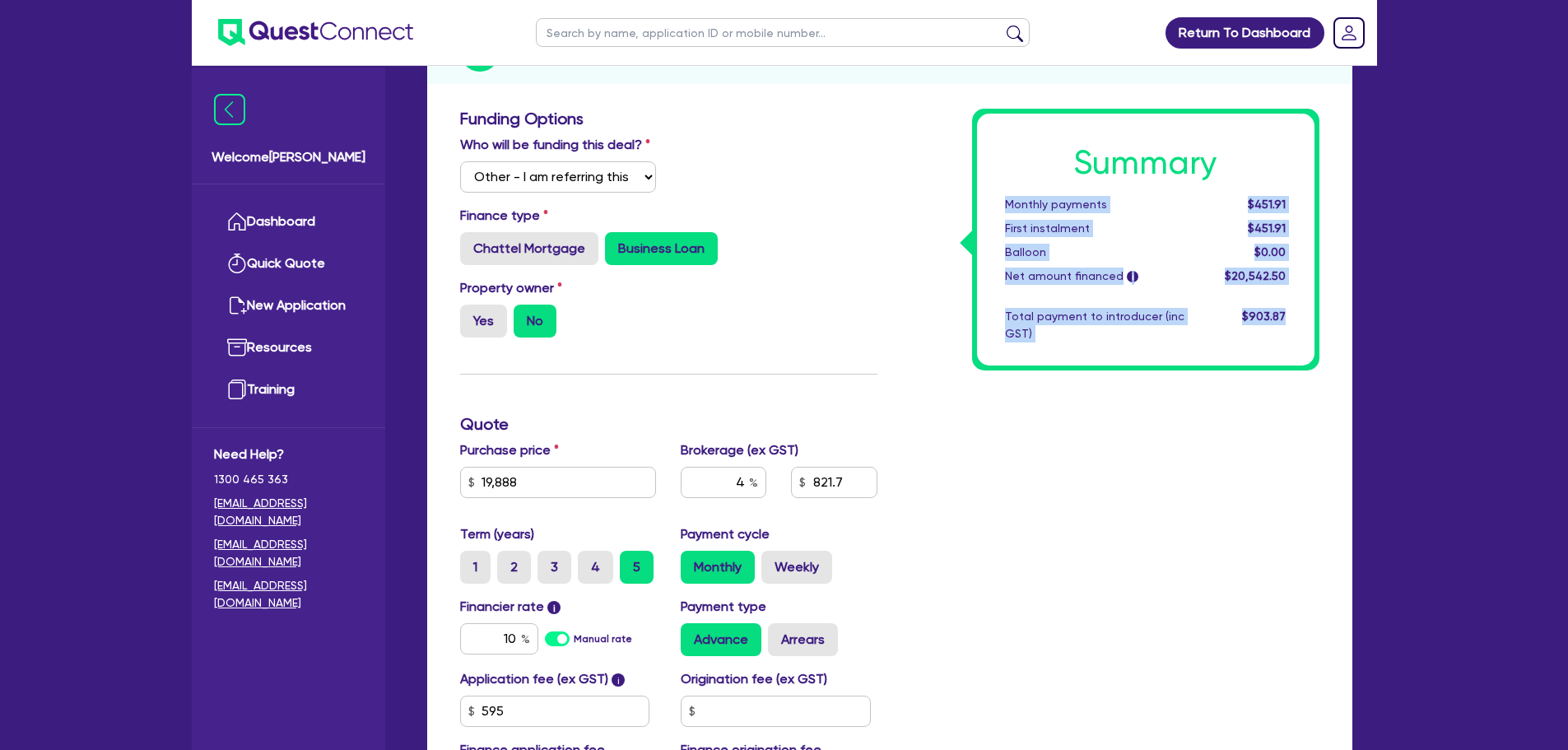
drag, startPoint x: 1287, startPoint y: 316, endPoint x: 966, endPoint y: 204, distance: 340.0
click at [966, 204] on div "Summary Monthly payments $451.91 First instalment $451.91 Balloon $0.00 Net amo…" at bounding box center [1111, 460] width 442 height 703
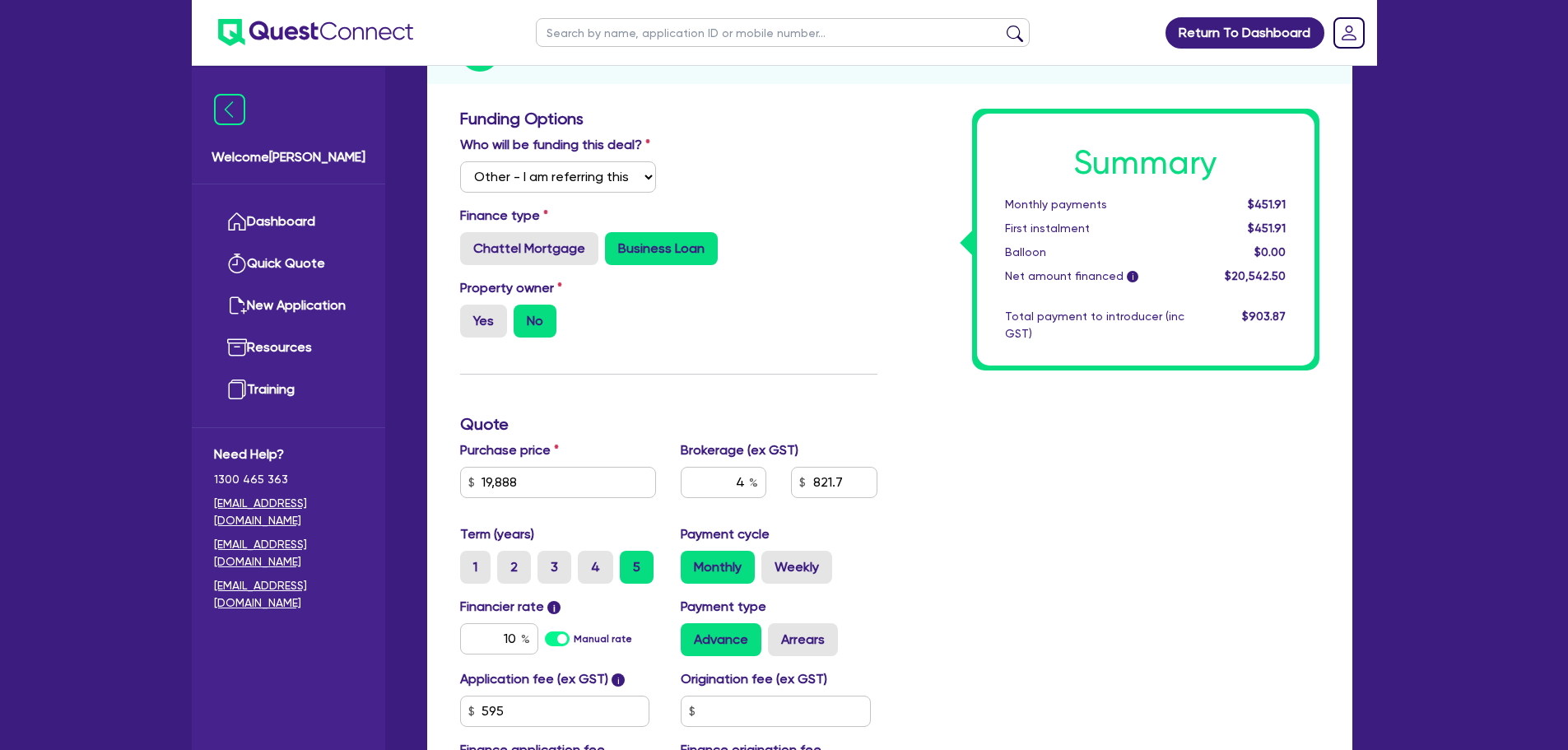
click at [981, 129] on div "Summary Monthly payments $451.91 First instalment $451.91 Balloon $0.00 Net amo…" at bounding box center [1145, 239] width 338 height 252
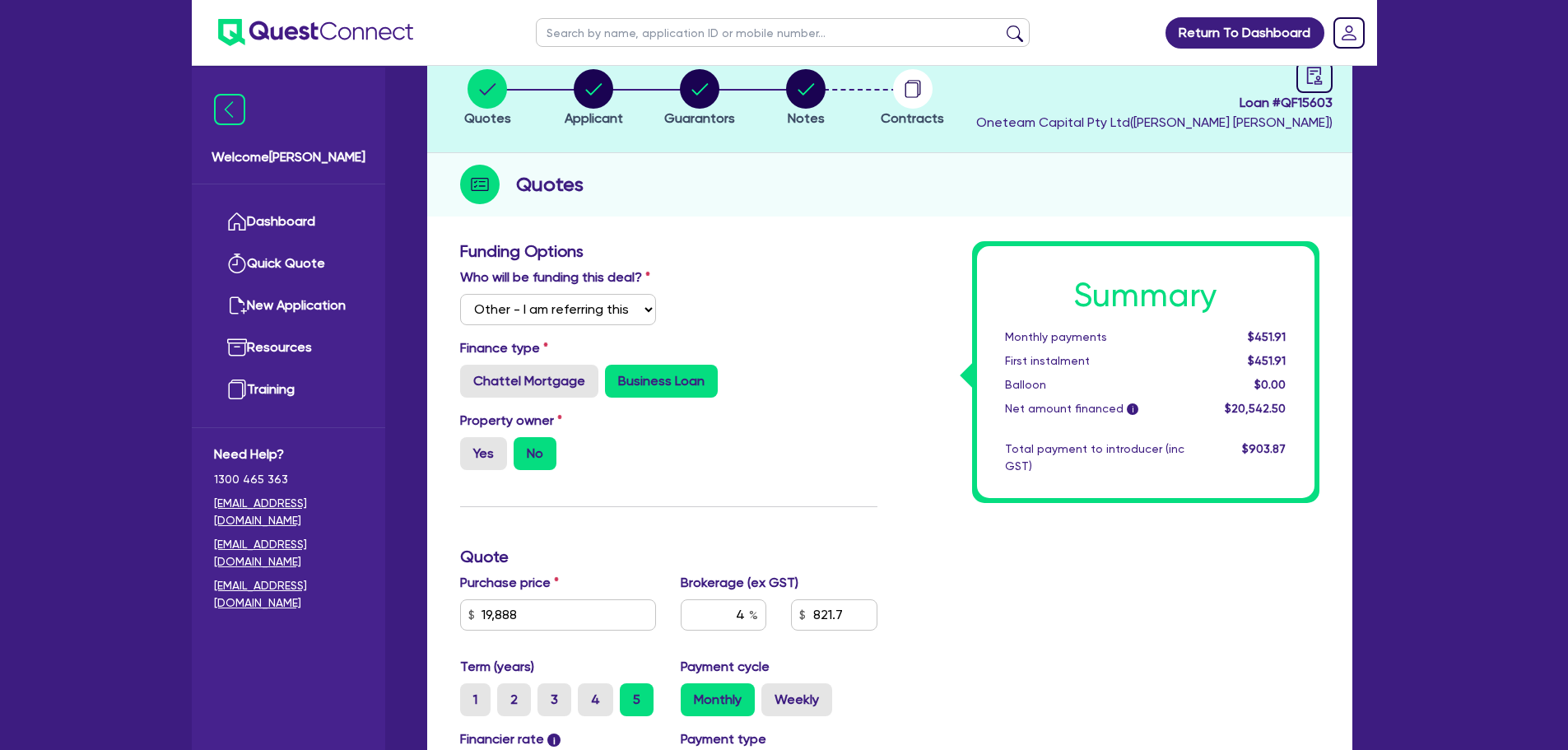
scroll to position [0, 0]
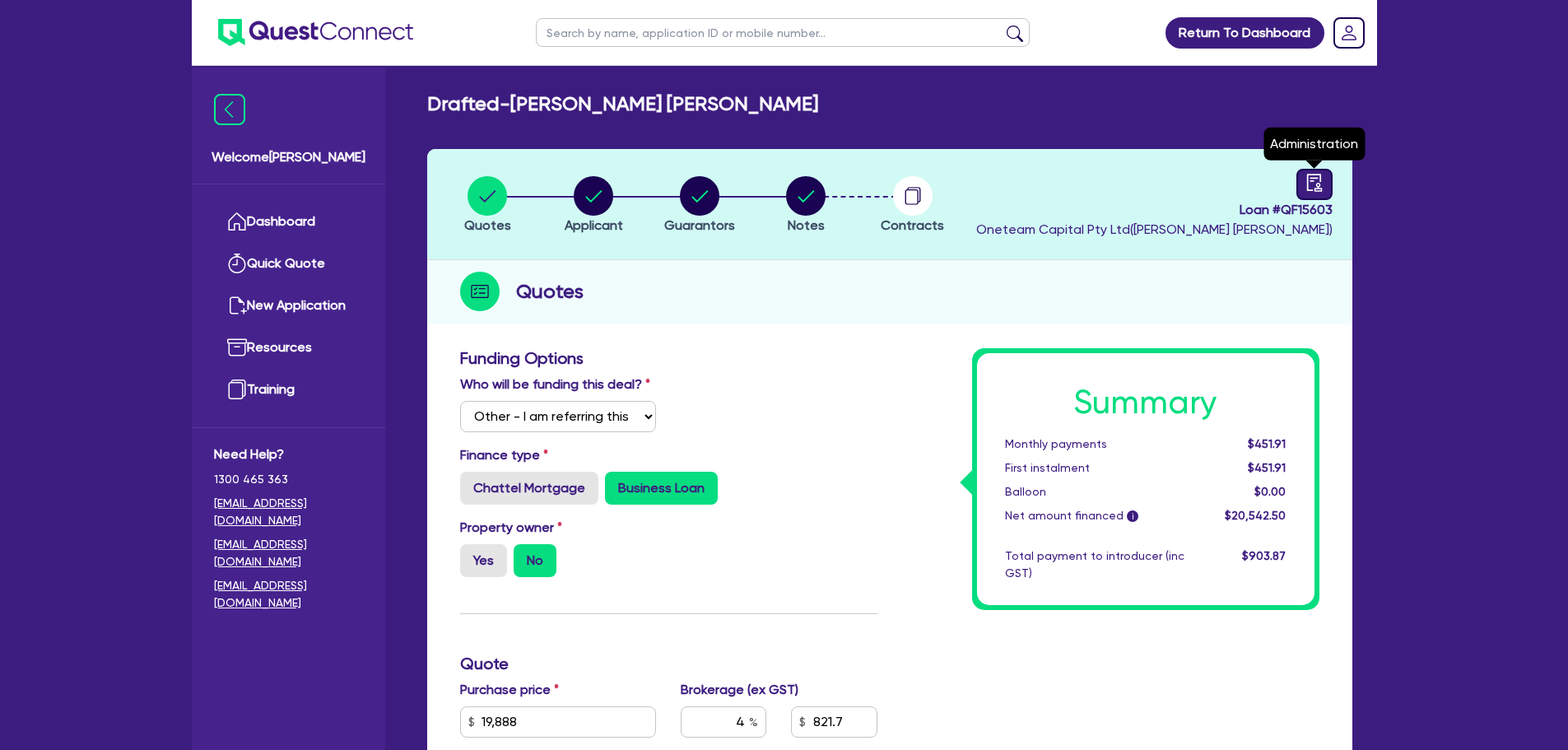
click at [1313, 185] on icon "audit" at bounding box center [1314, 182] width 18 height 18
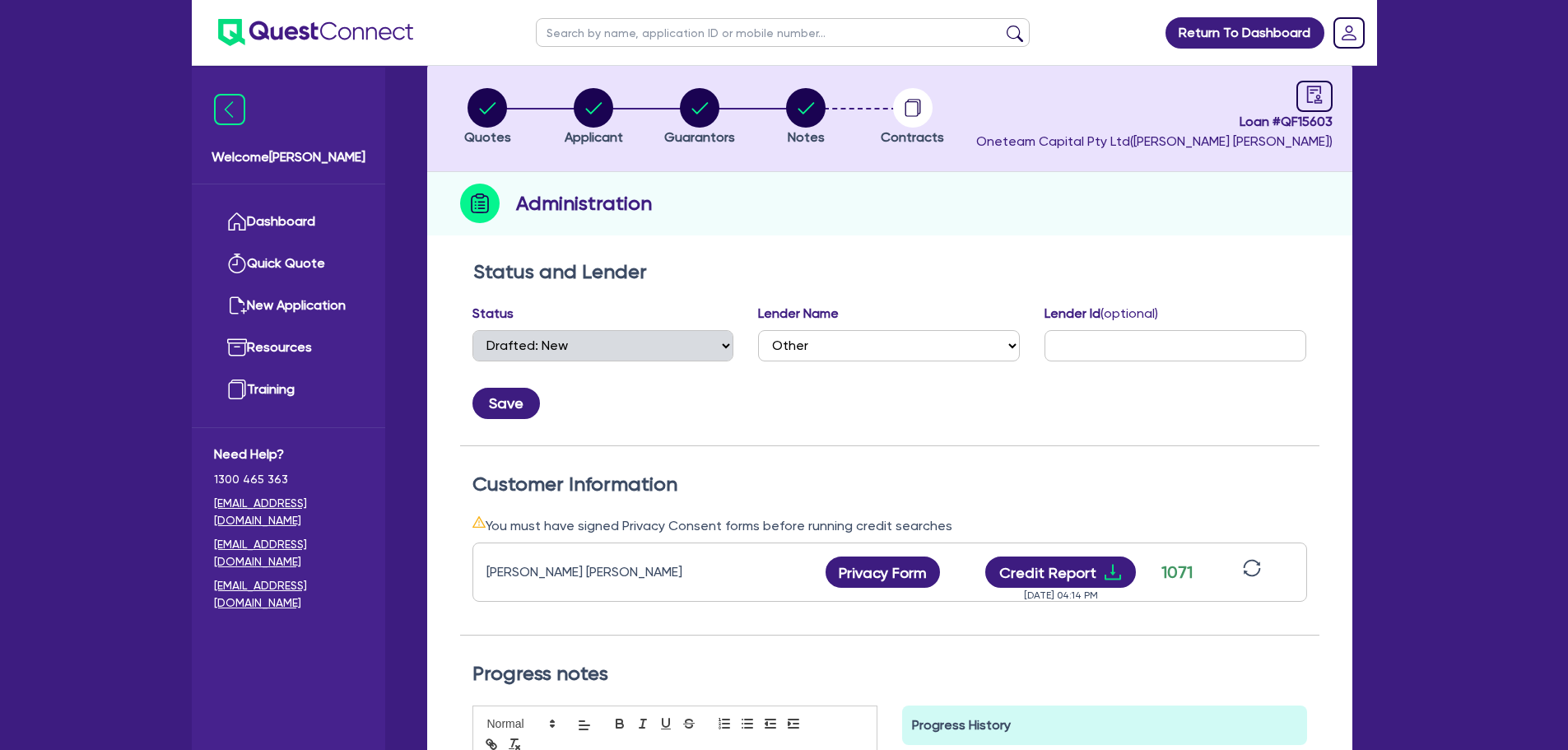
scroll to position [82, 0]
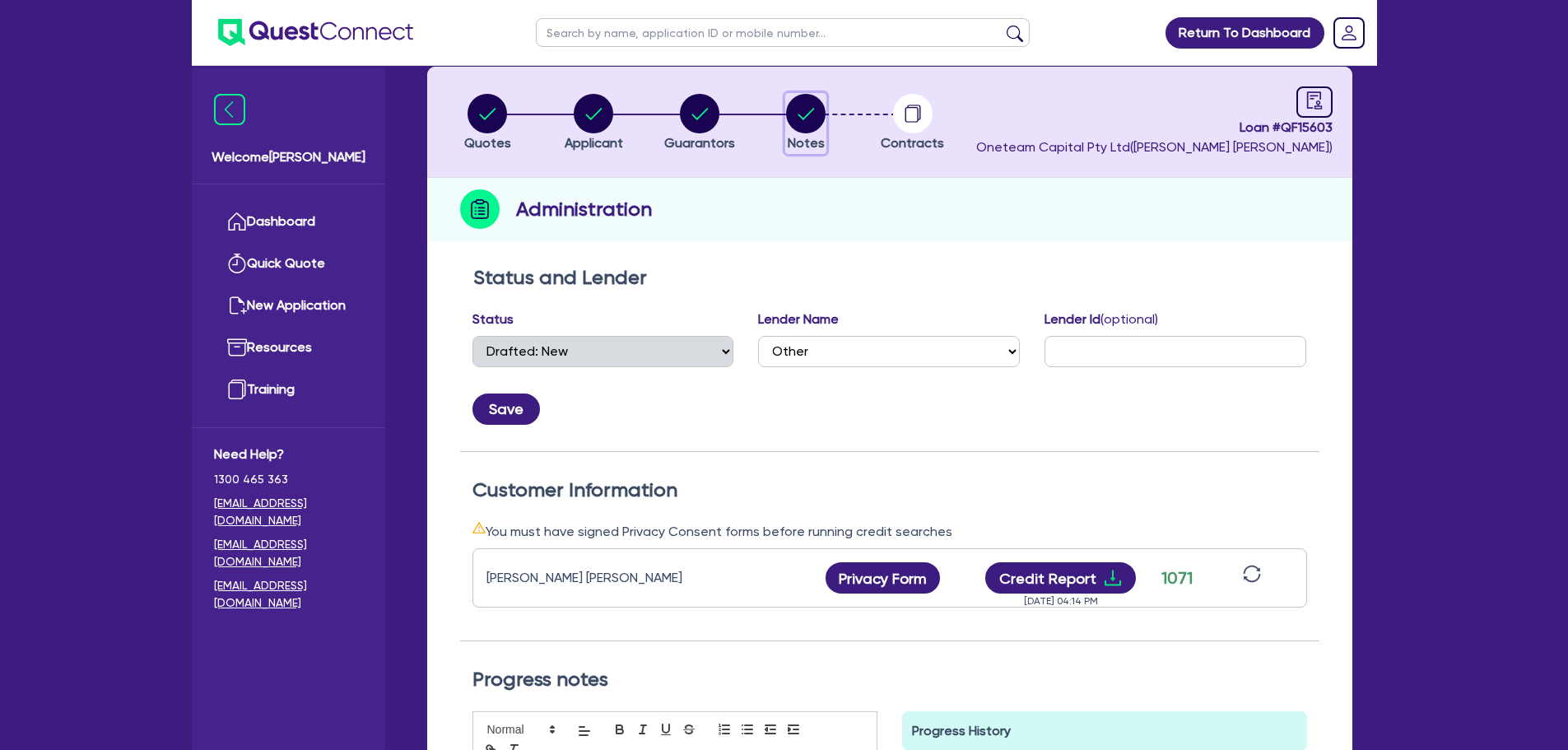
click at [823, 119] on circle "button" at bounding box center [805, 114] width 40 height 40
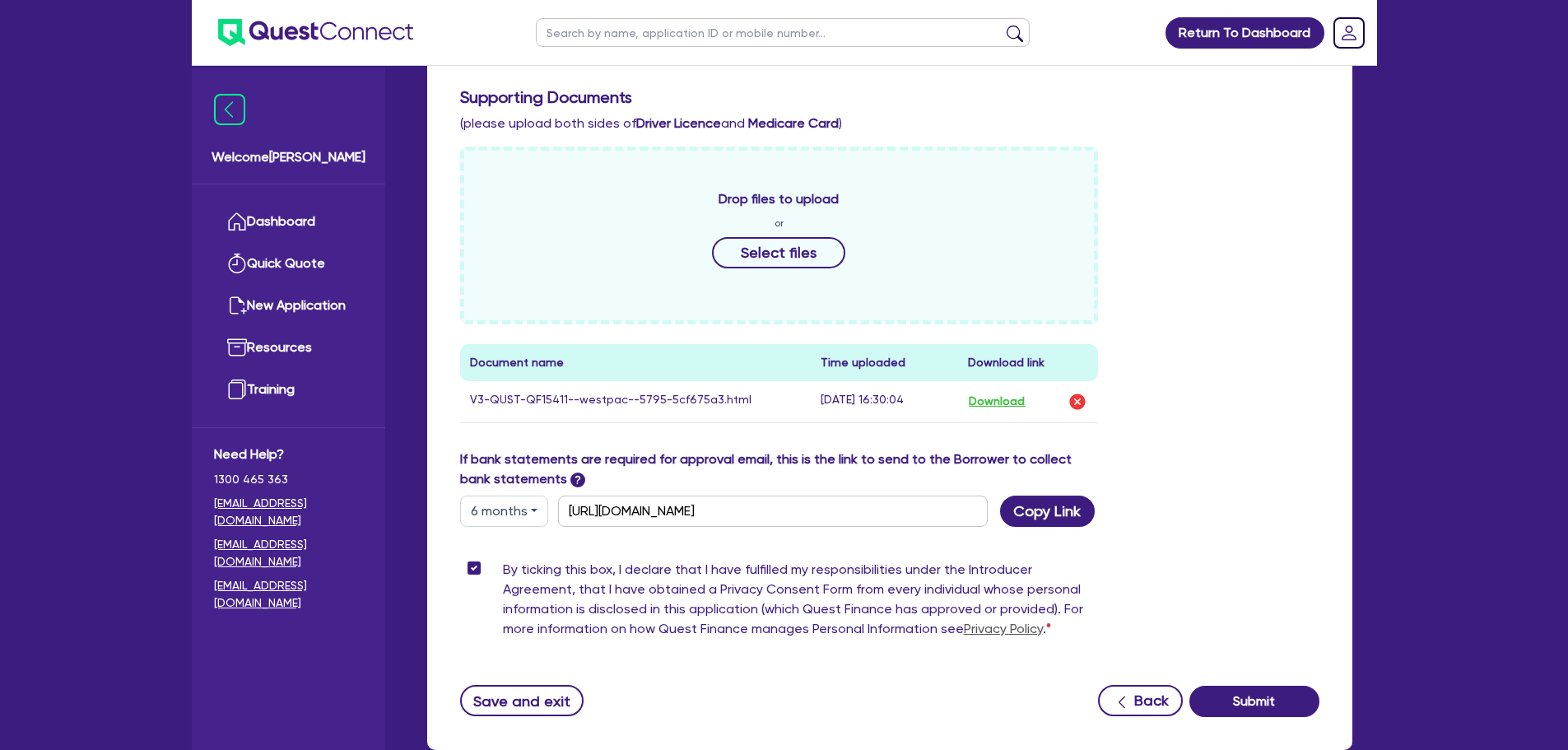
scroll to position [613, 0]
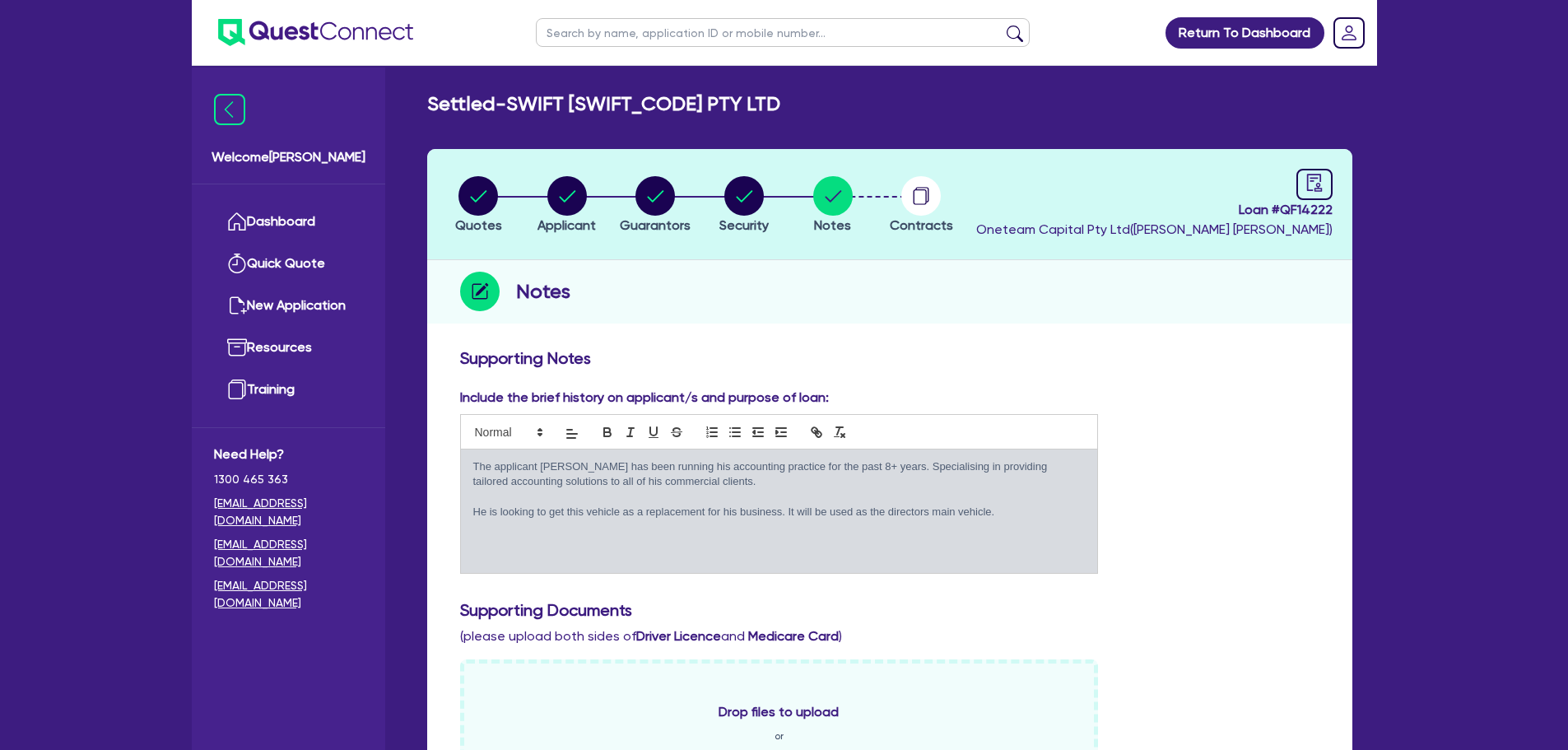
click at [290, 195] on ul "Dashboard Quick Quote New Application Ref Company Ref Salesperson Resources Tra…" at bounding box center [288, 305] width 193 height 243
click at [290, 221] on link "Dashboard" at bounding box center [288, 221] width 149 height 42
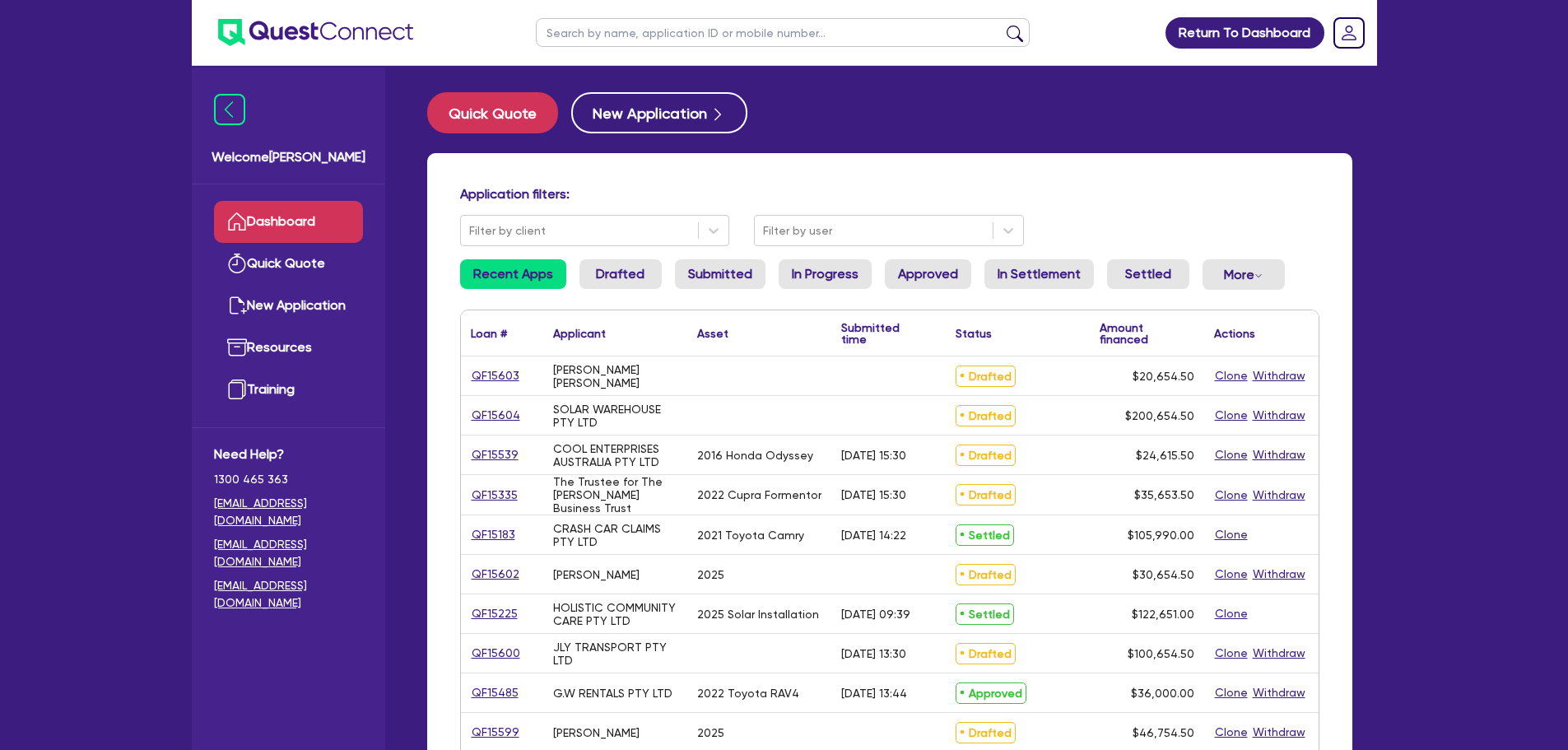
drag, startPoint x: 608, startPoint y: 32, endPoint x: 630, endPoint y: 30, distance: 22.1
click at [608, 31] on input "text" at bounding box center [783, 32] width 494 height 29
type input "[PERSON_NAME]"
click at [1002, 25] on button "submit" at bounding box center [1015, 36] width 26 height 23
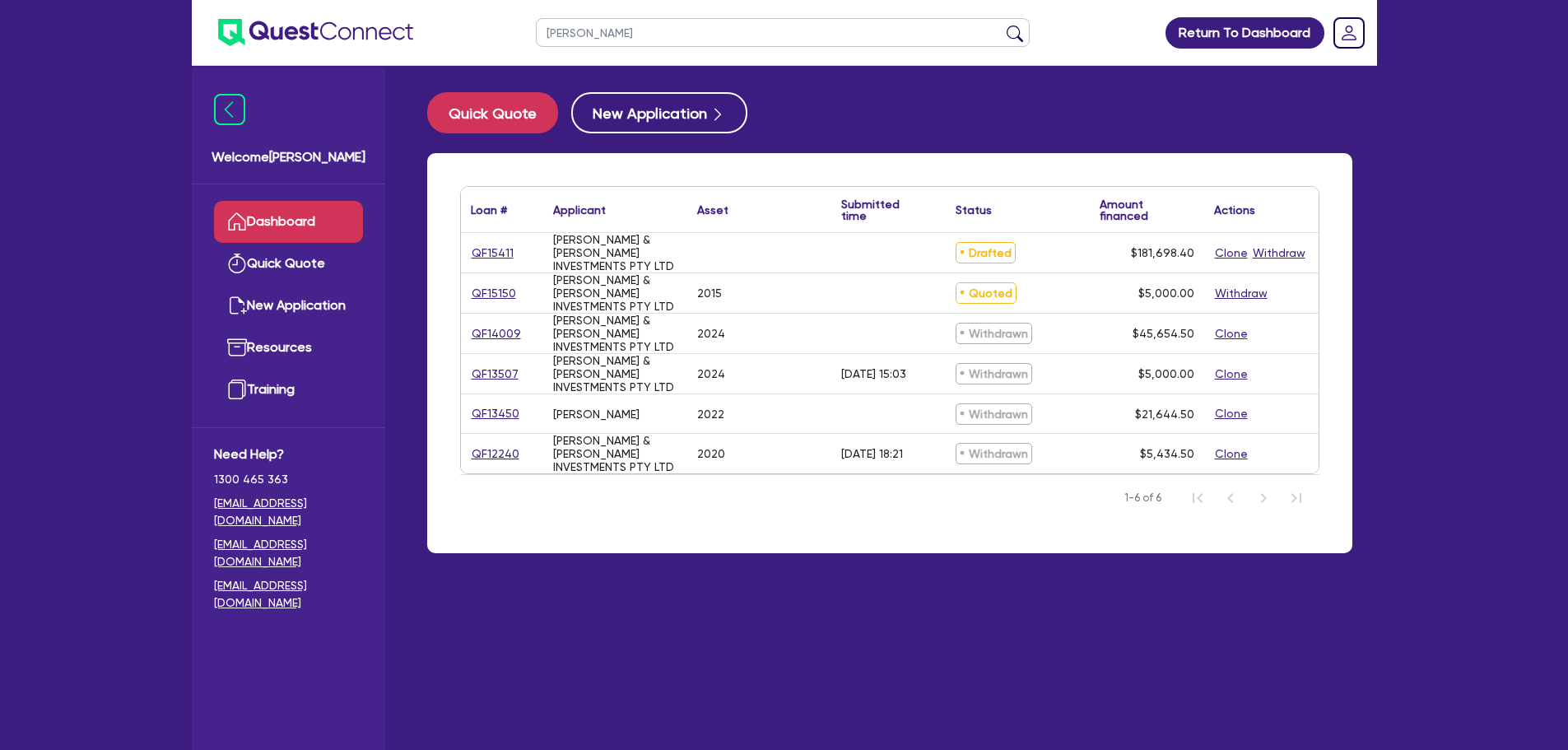
click at [496, 261] on div "QF15411" at bounding box center [501, 253] width 82 height 40
click at [499, 249] on link "QF15411" at bounding box center [492, 253] width 43 height 19
select select "Other"
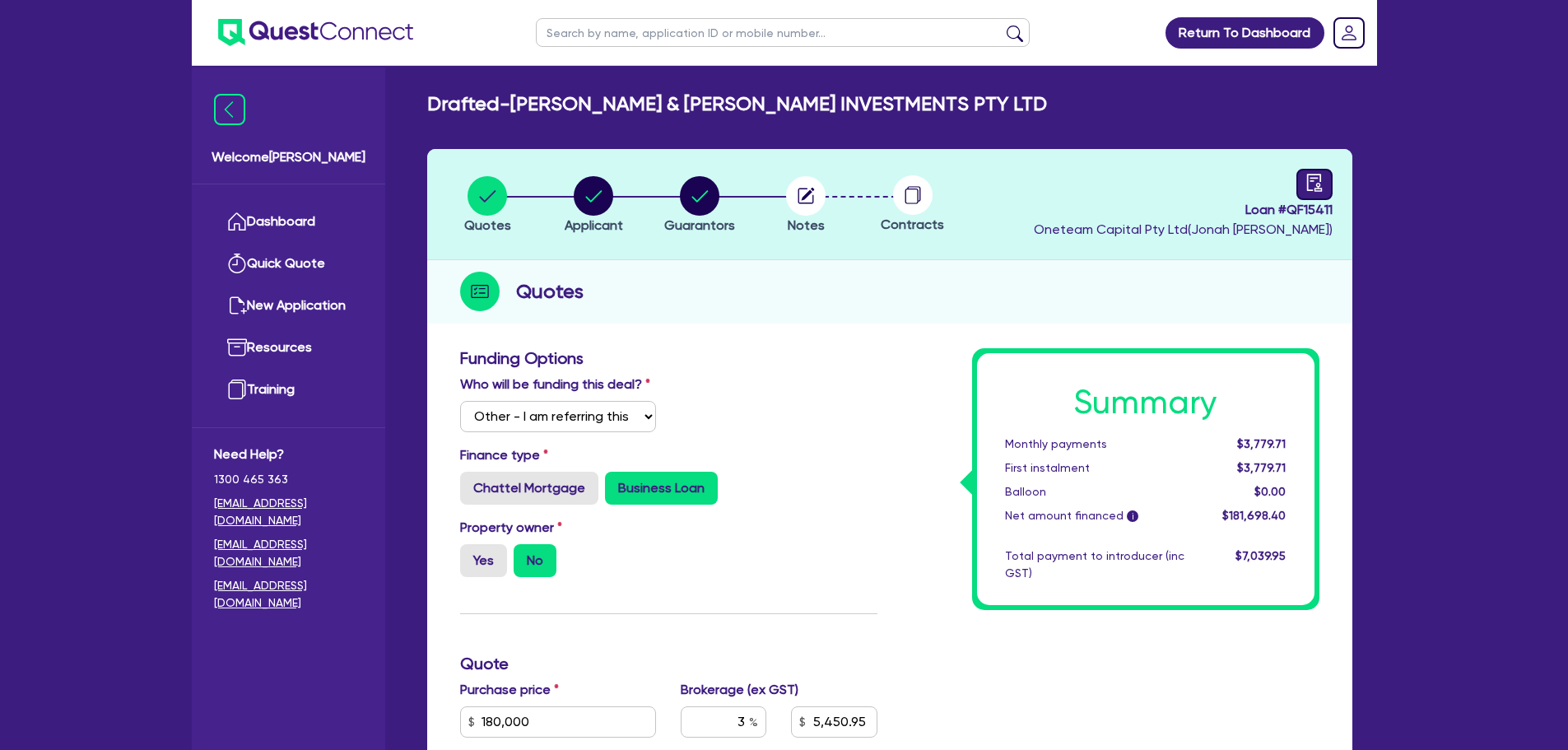
click at [1298, 174] on div at bounding box center [1314, 184] width 36 height 31
select select "DRAFTED_NEW"
select select "Other"
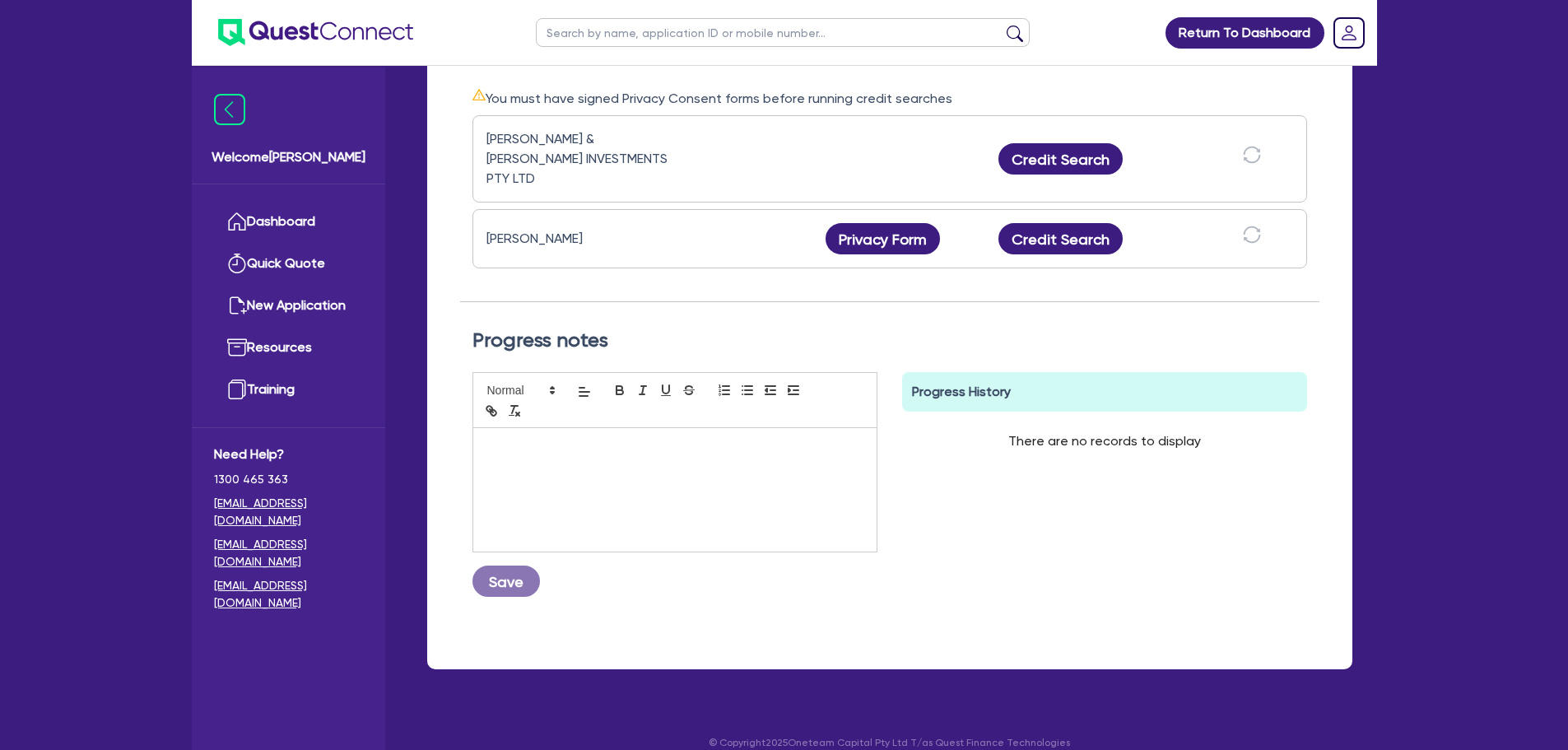
scroll to position [21, 0]
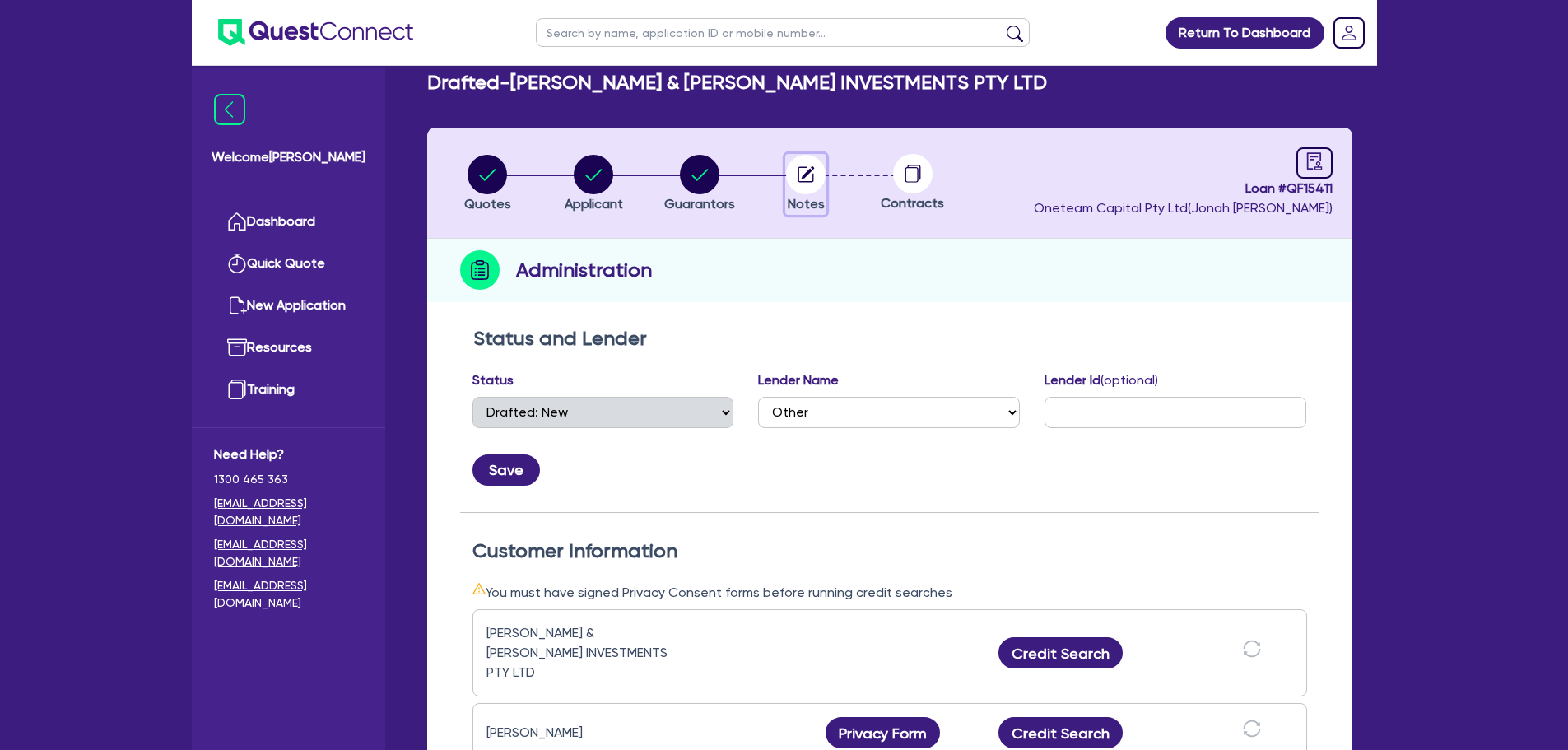
click at [799, 180] on icon "button" at bounding box center [806, 174] width 15 height 15
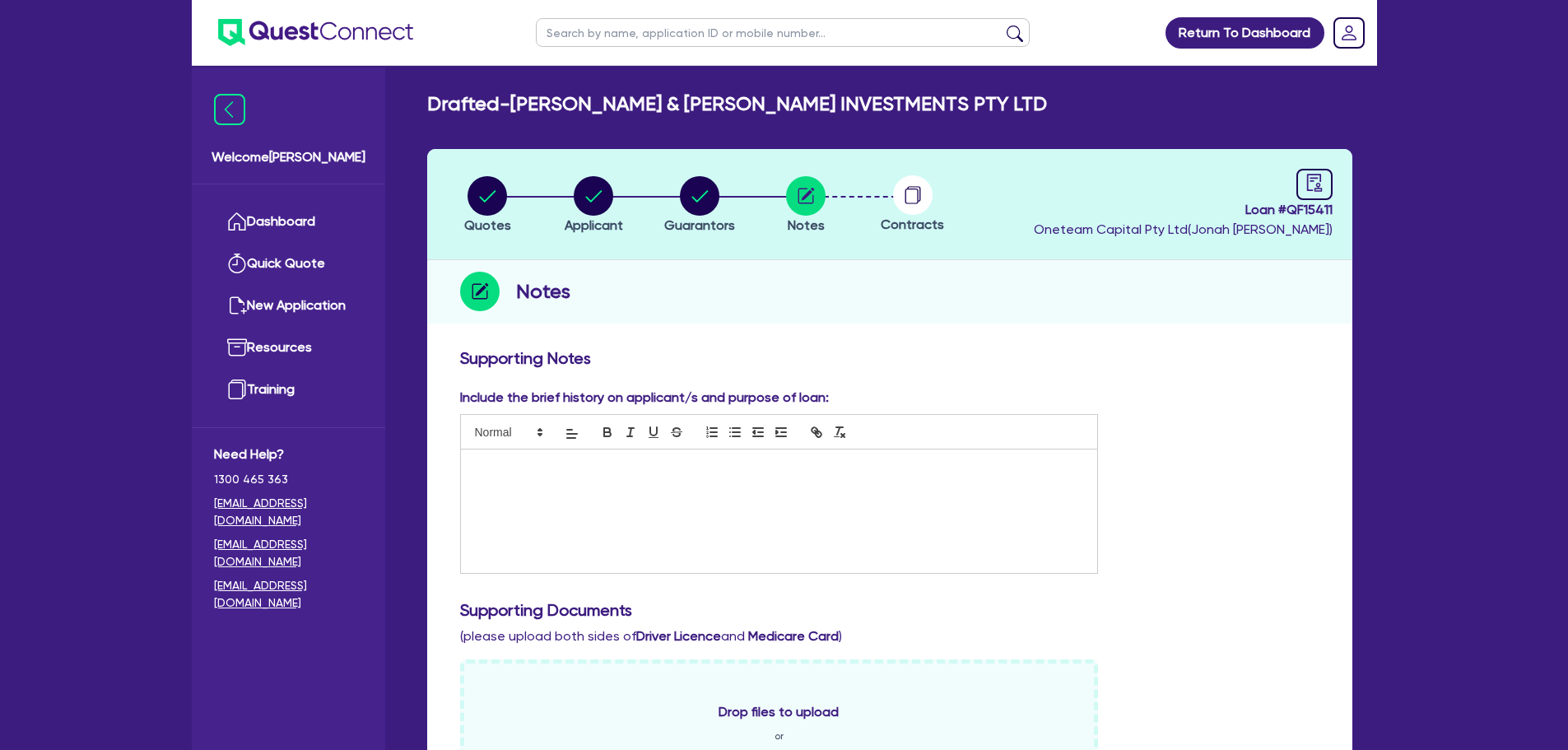
click at [1293, 186] on div "Loan # QF15411 Oneteam Capital Pty Ltd ( [PERSON_NAME] )" at bounding box center [1183, 204] width 299 height 70
click at [1298, 185] on div at bounding box center [1314, 184] width 36 height 31
select select "DRAFTED_NEW"
select select "Other"
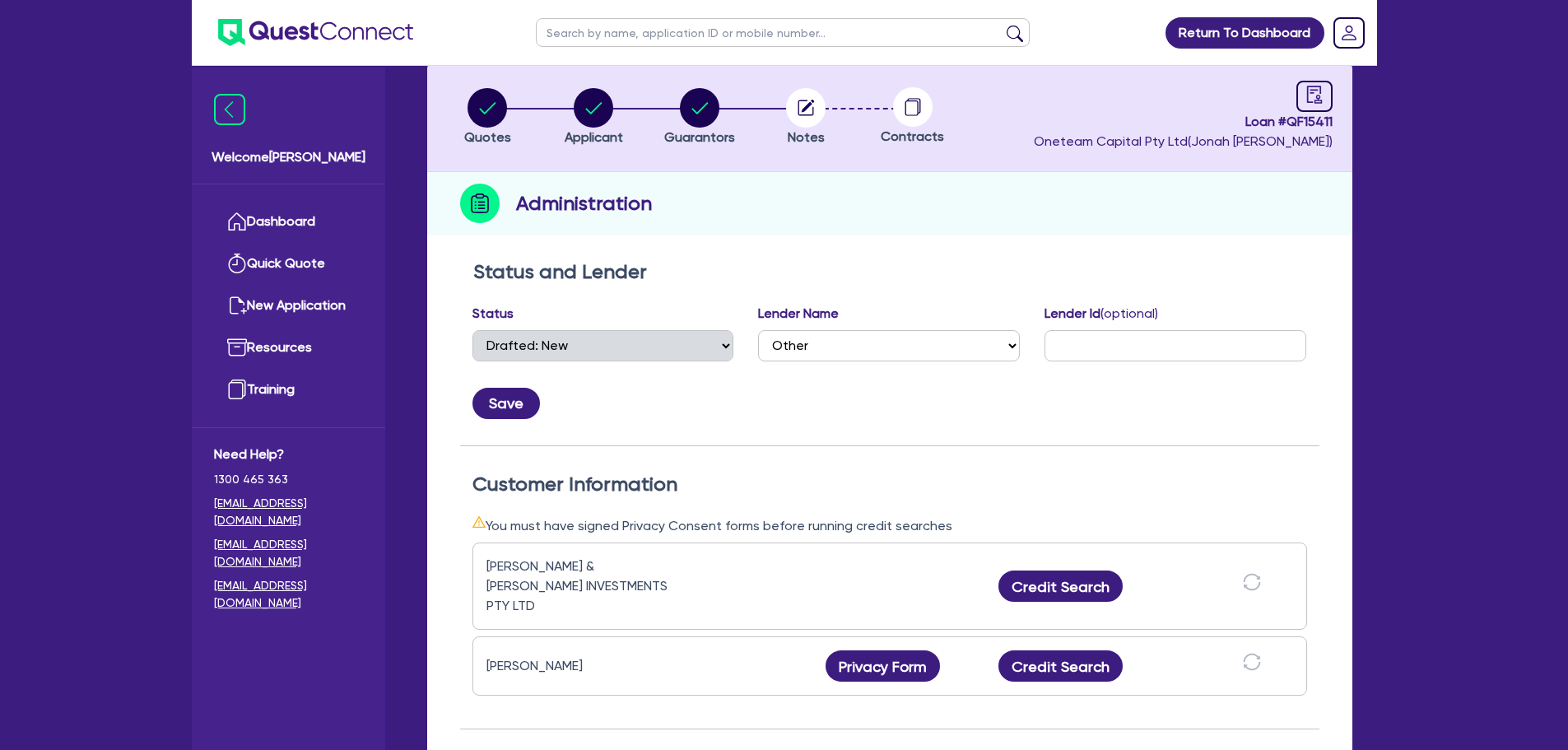
scroll to position [82, 0]
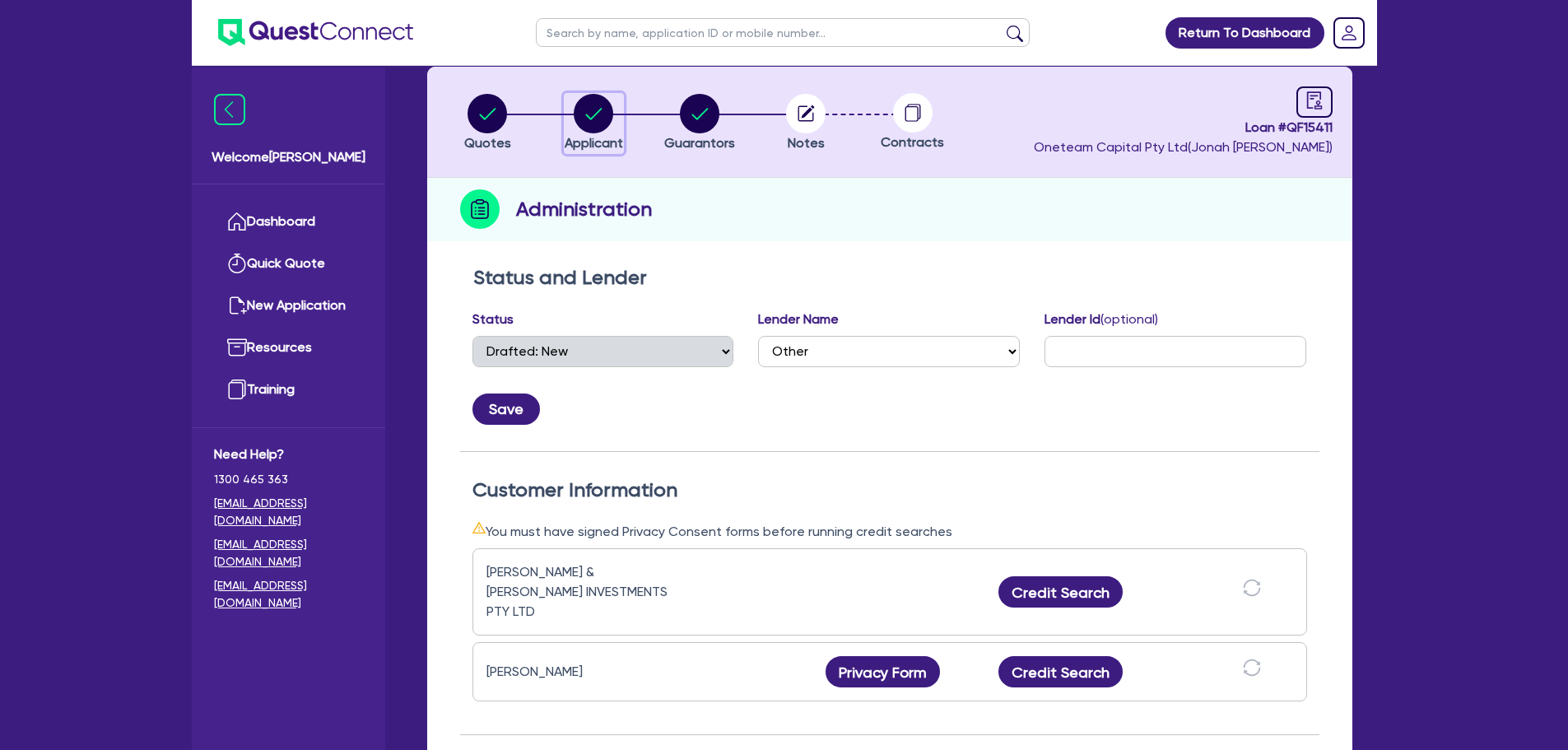
click at [596, 104] on circle "button" at bounding box center [593, 114] width 40 height 40
select select "COMPANY"
select select "RENTAL_REAL_ESTATE"
select select "MOTOR_VEHICLES"
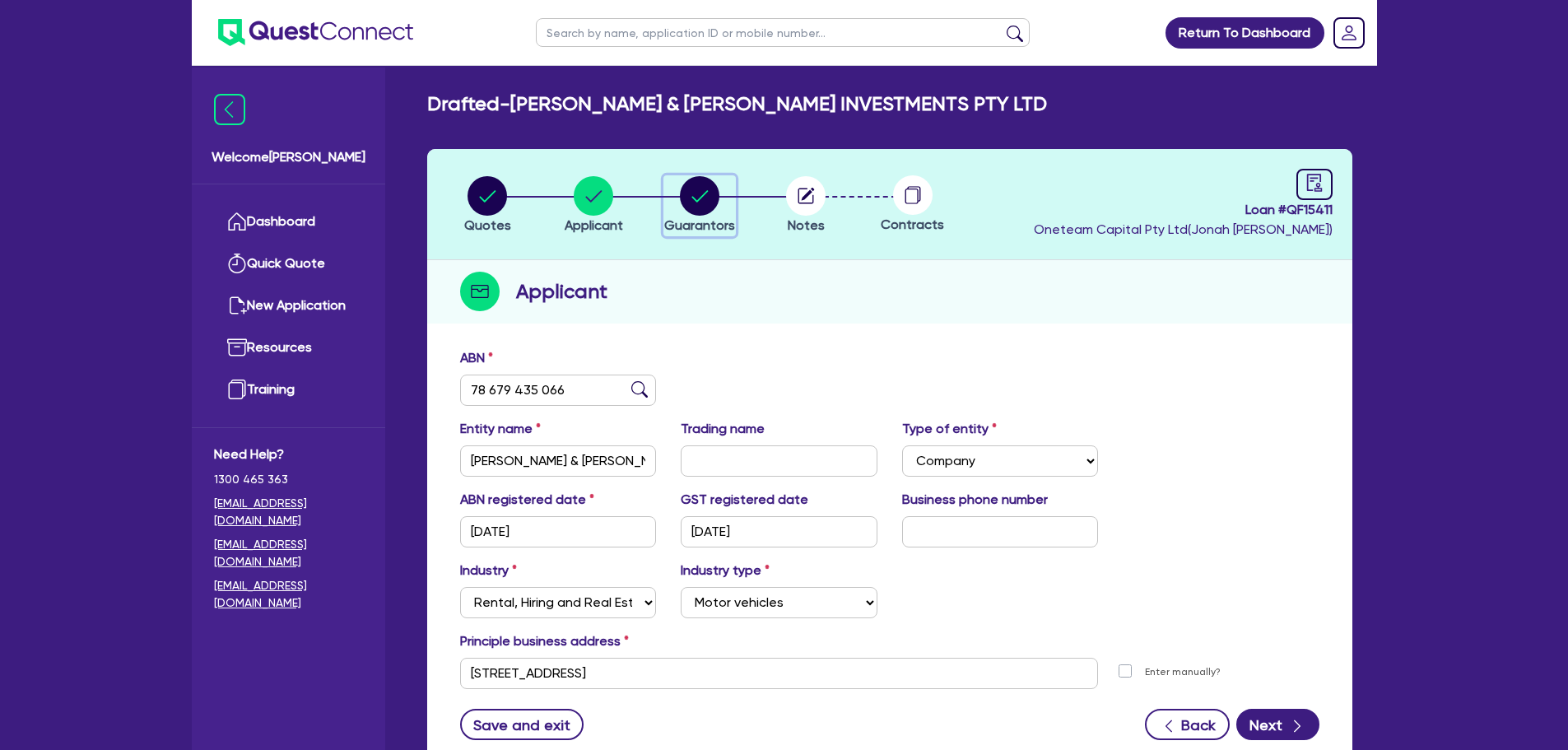
click at [702, 203] on circle "button" at bounding box center [699, 196] width 40 height 40
select select "MR"
select select "MARRIED"
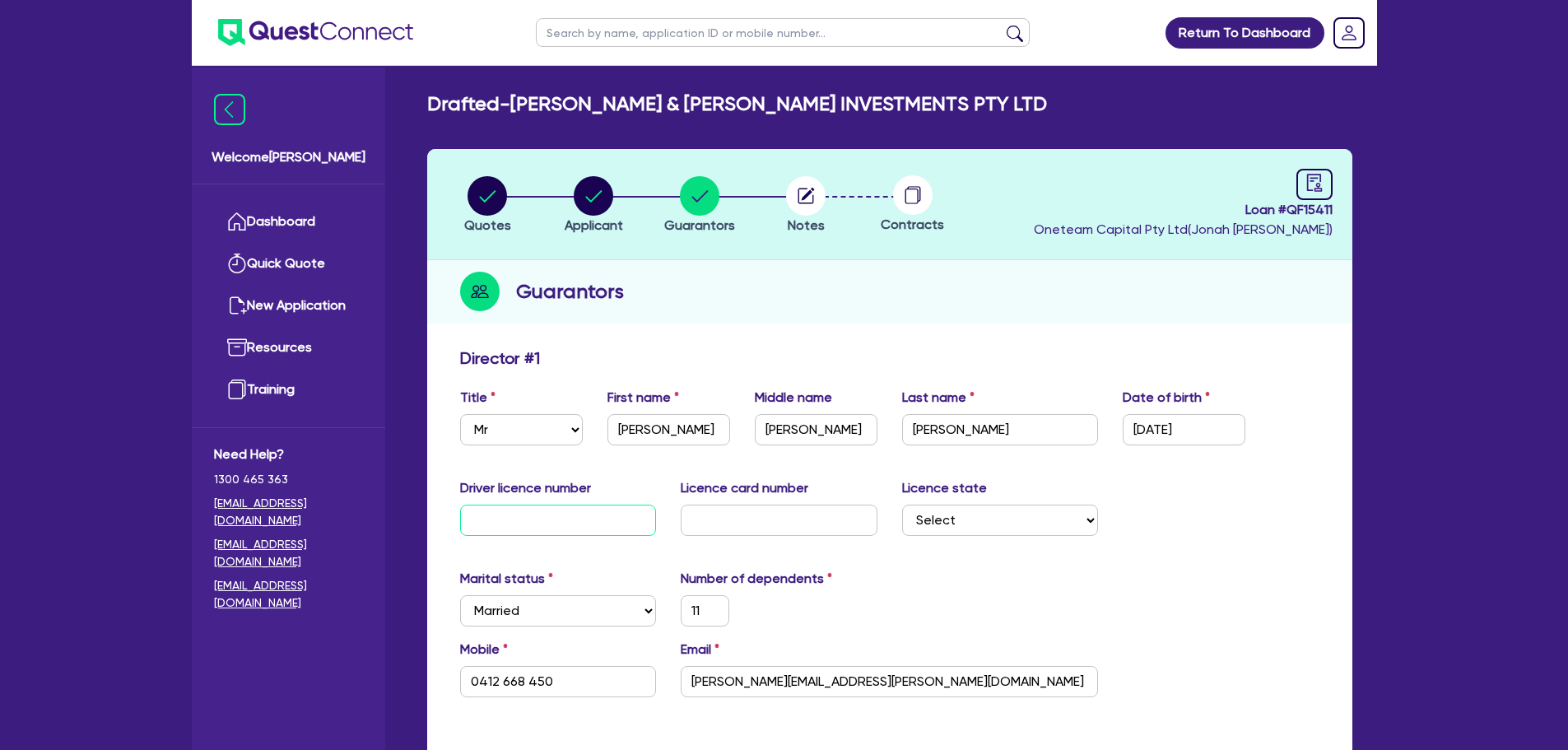
click at [607, 521] on input "text" at bounding box center [558, 520] width 197 height 31
type input "2"
type input "0412 668 450"
type input "21"
type input "0412 668 450"
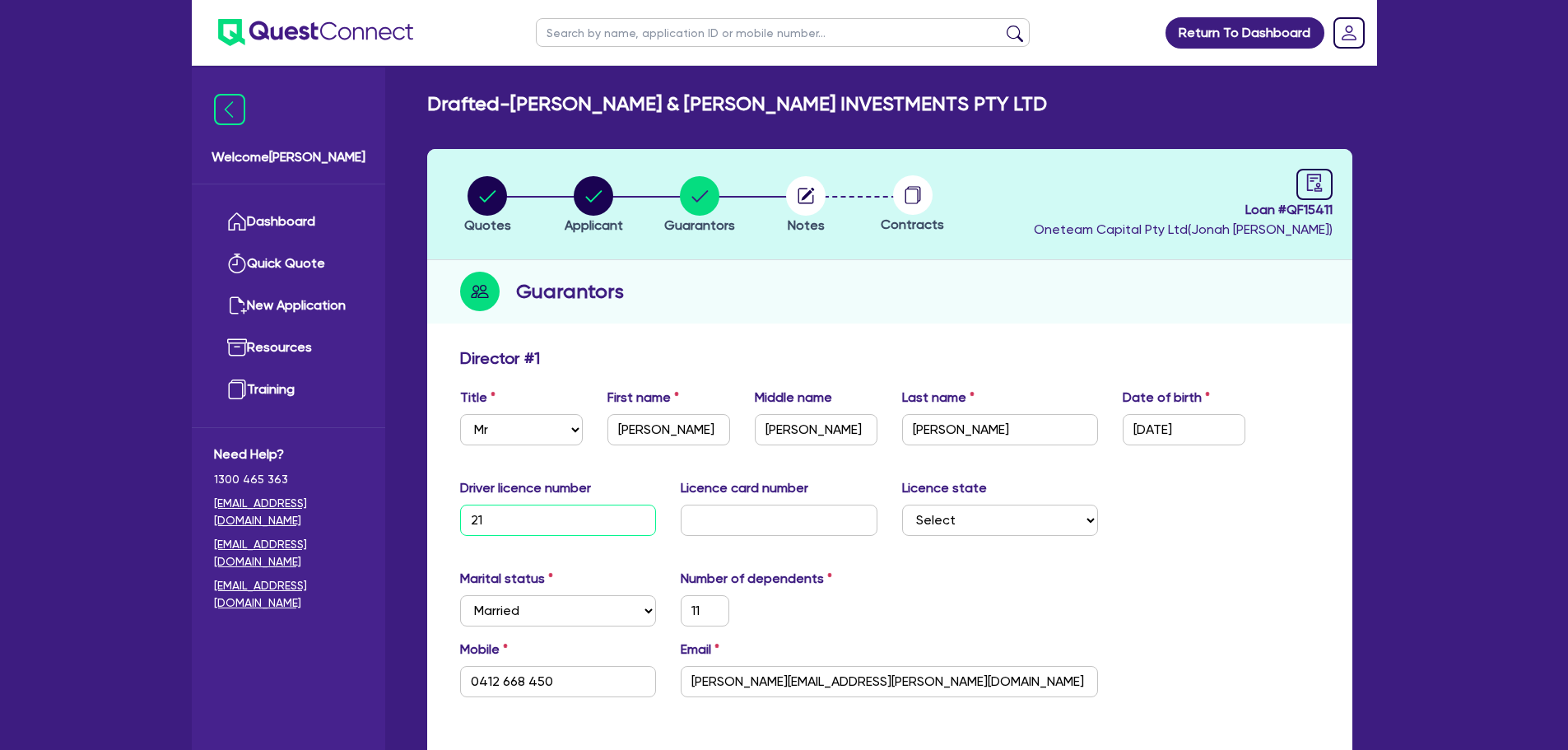
type input "219"
type input "0412 668 450"
type input "2196"
type input "0412 668 450"
type input "21964"
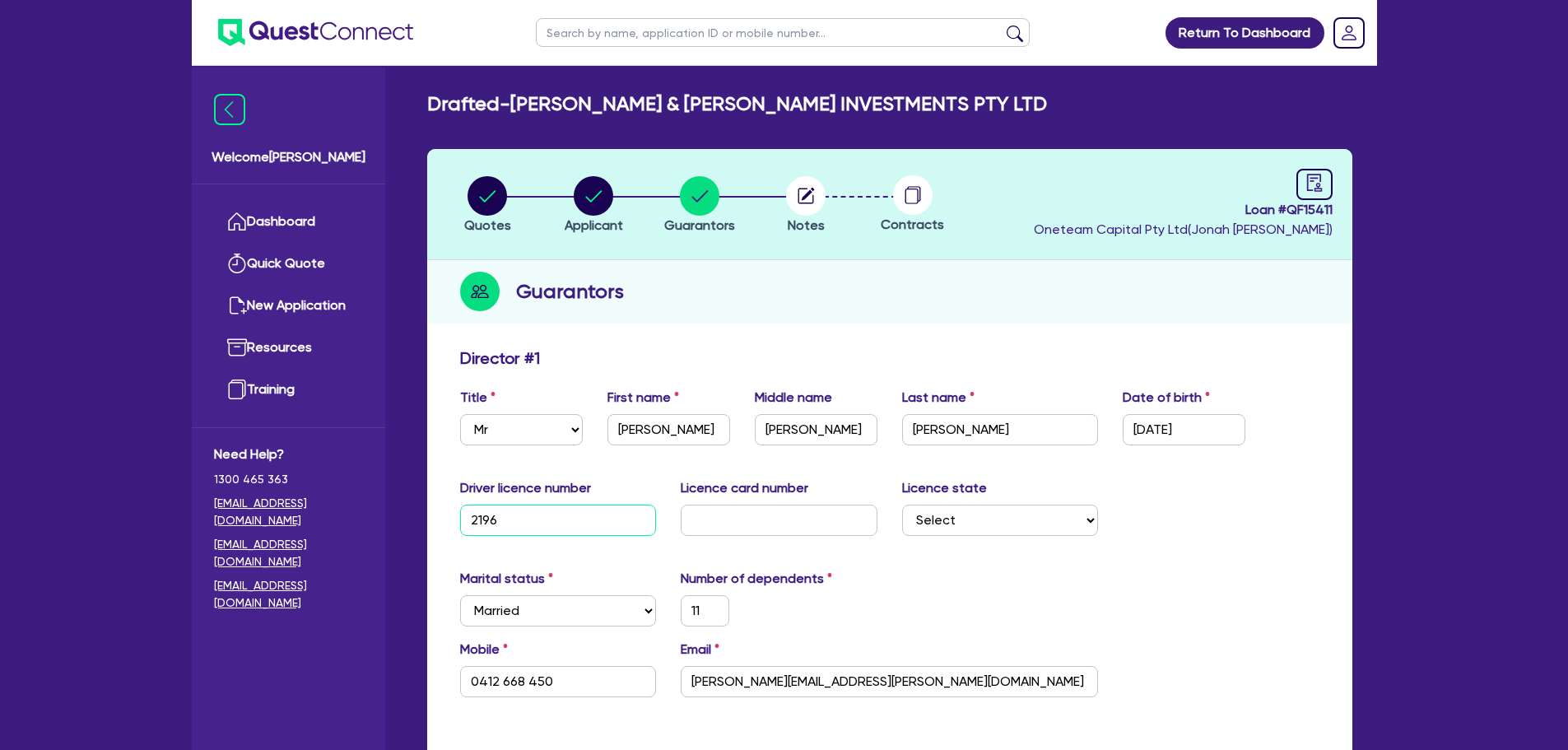
type input "0412 668 450"
type input "219647"
type input "0412 668 450"
type input "2196474"
type input "0412 668 450"
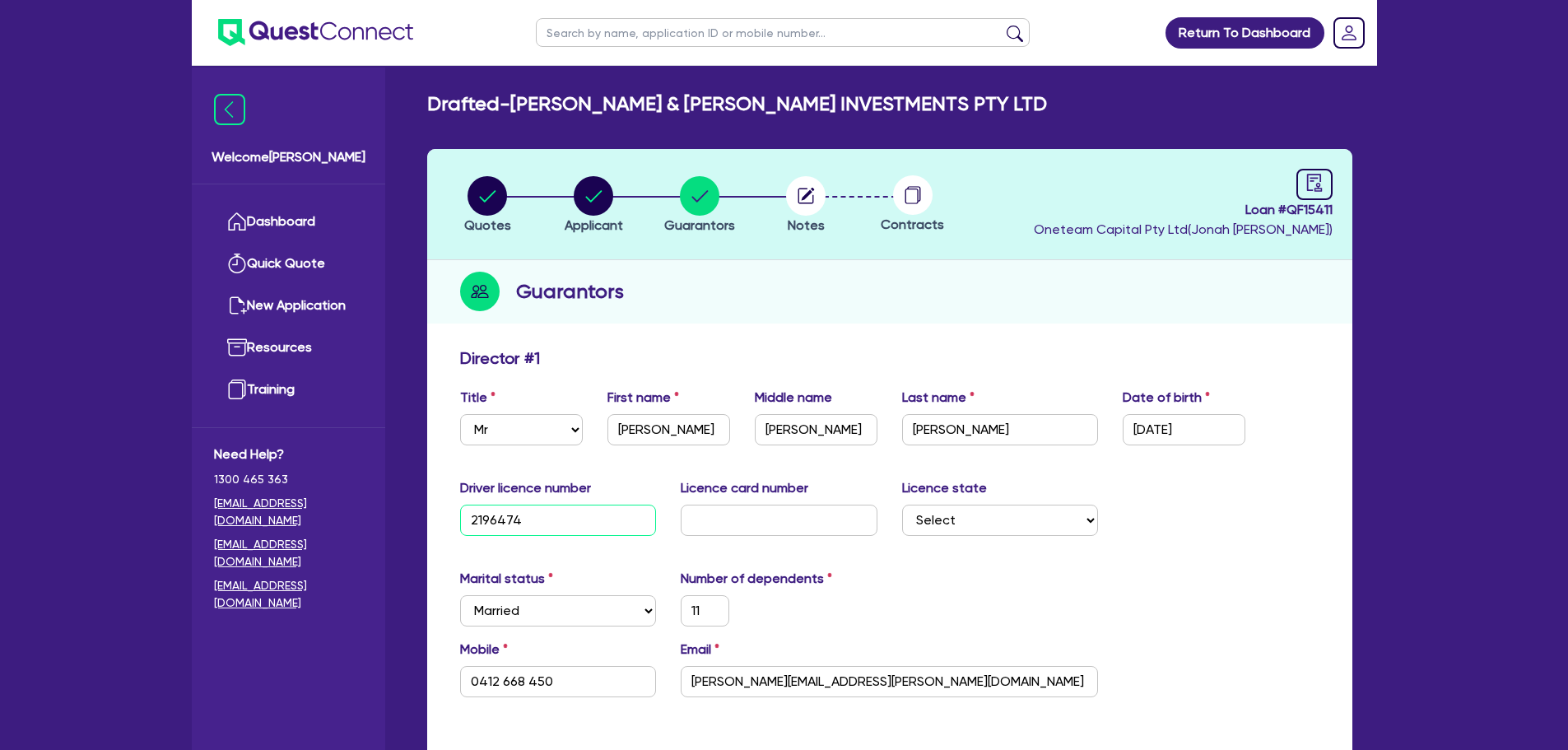
type input "21964748"
type input "0412 668 450"
type input "21964748"
click at [796, 509] on input "text" at bounding box center [779, 520] width 197 height 31
type input "2"
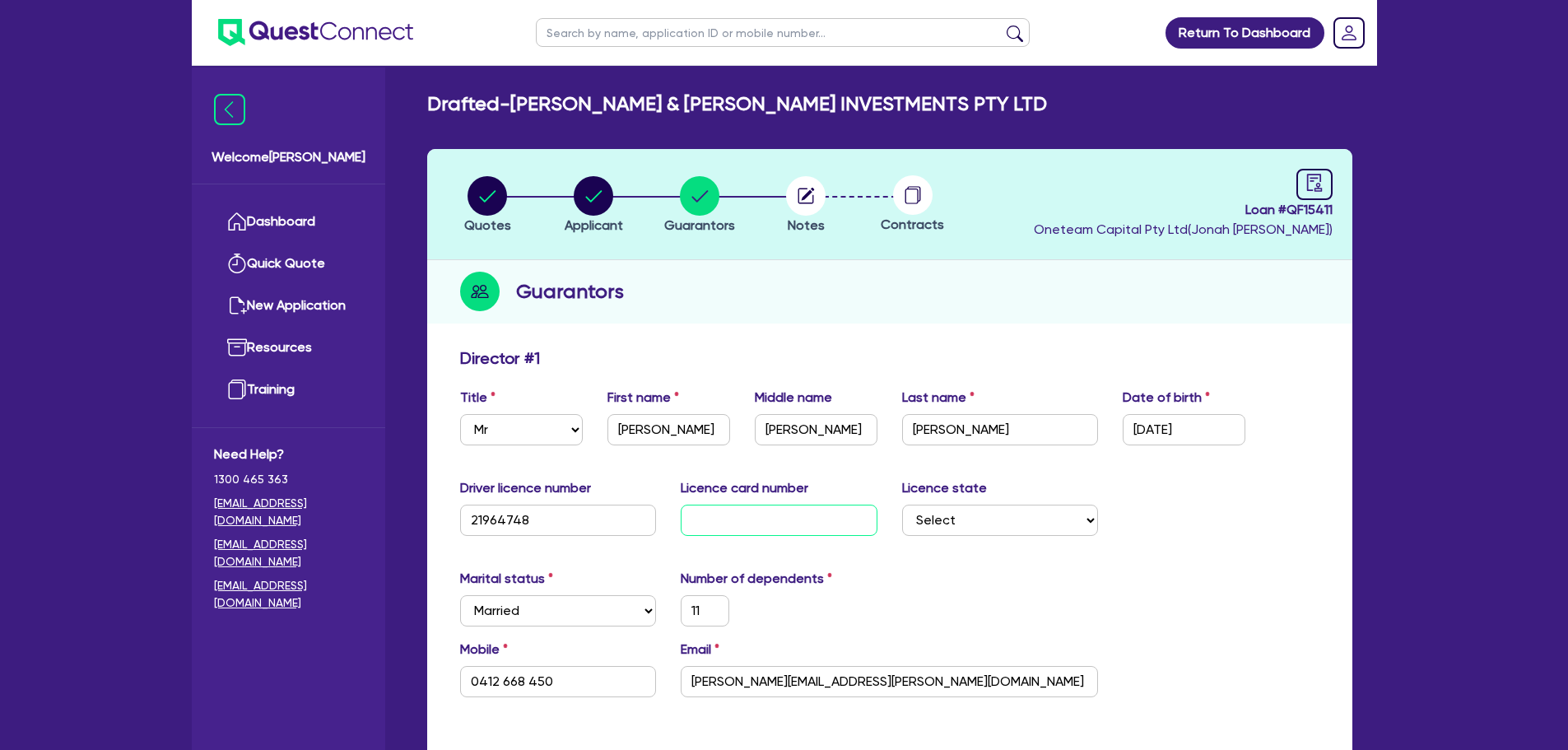
type input "0412 668 450"
type input "20"
type input "0412 668 450"
type input "205"
type input "0412 668 450"
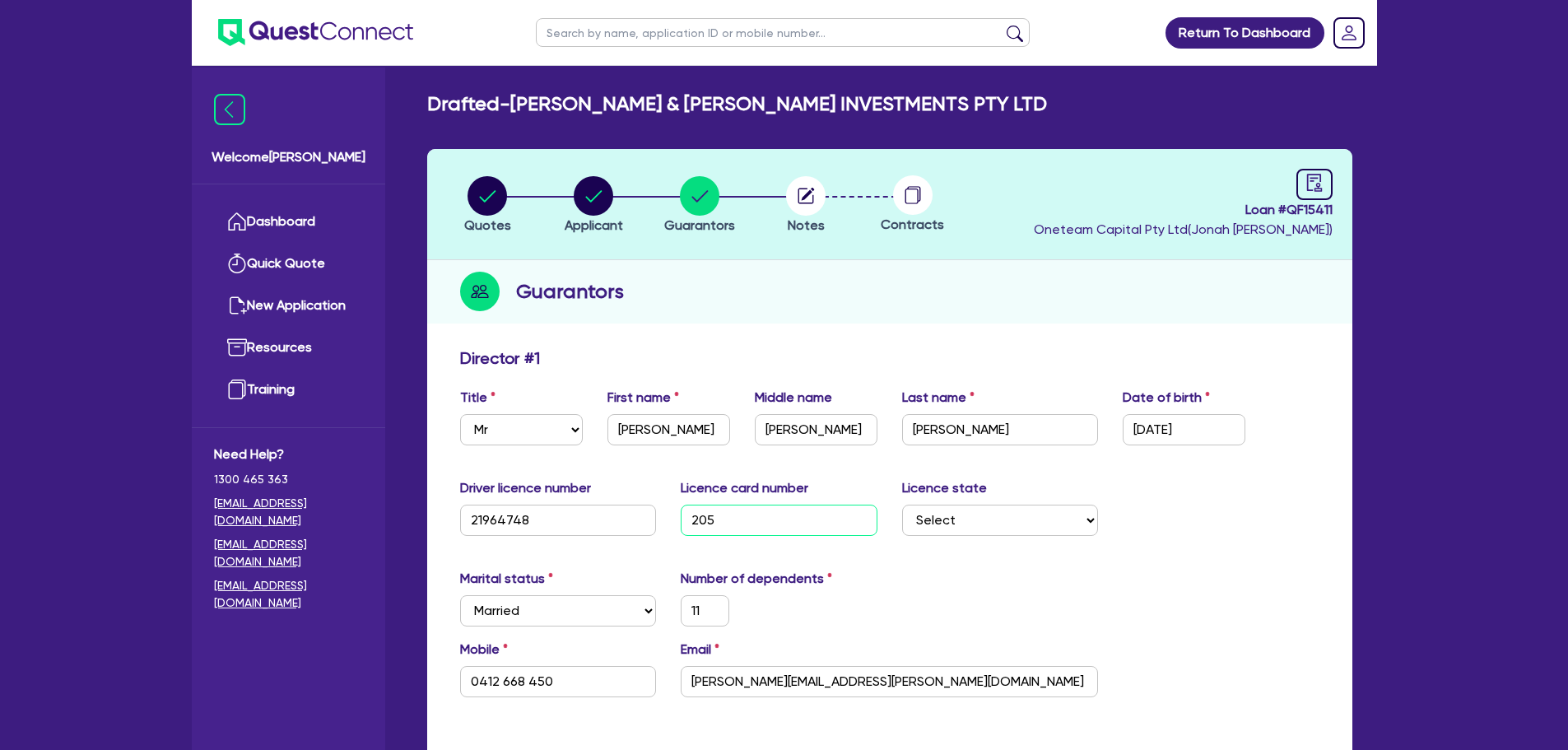
type input "2058"
type input "0412 668 450"
type input "20588"
type input "0412 668 450"
type input "205888"
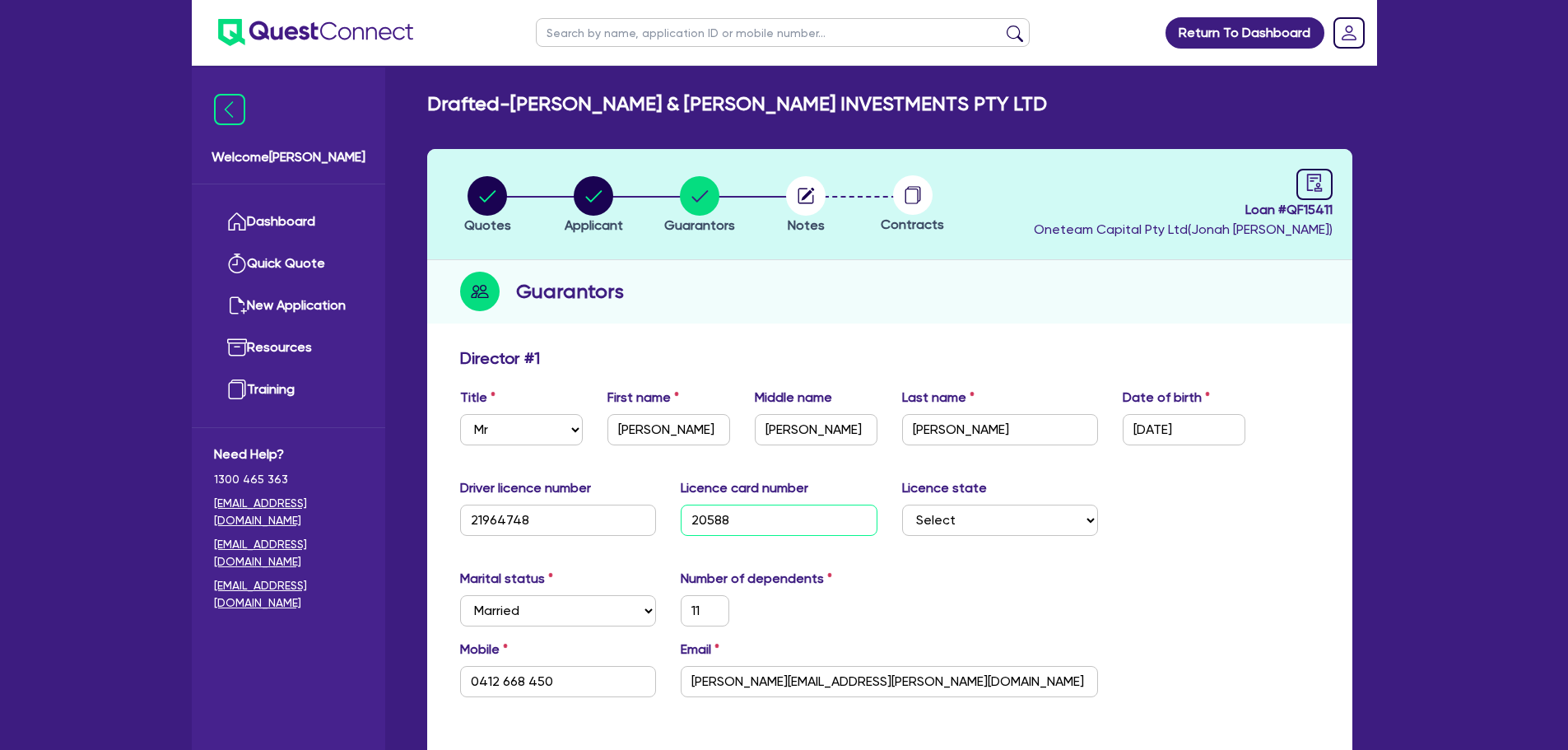
type input "0412 668 450"
type input "2058884"
type input "0412 668 450"
type input "20588841"
type input "0412 668 450"
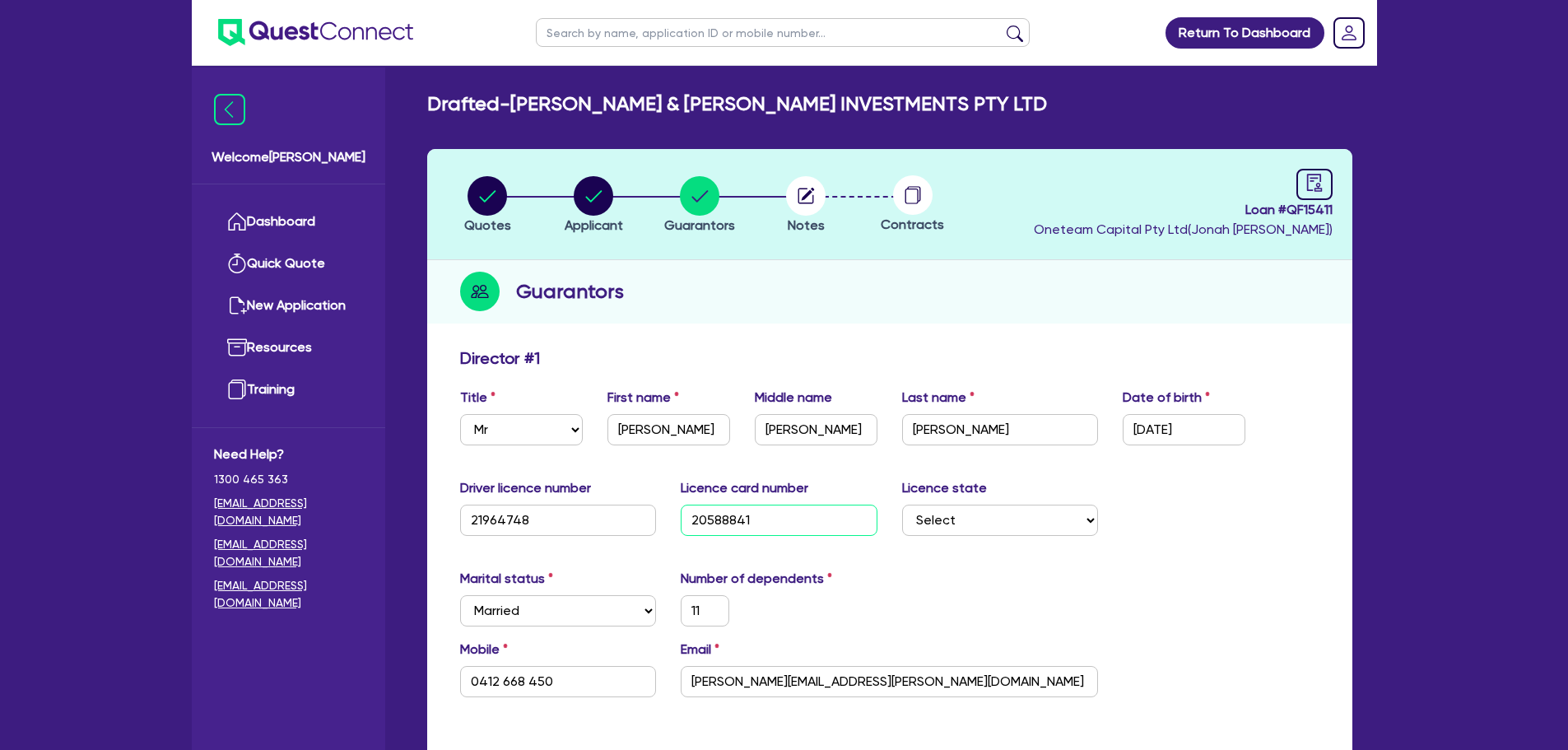
type input "205888413"
type input "0412 668 450"
type input "2058884132"
type input "0412 668 450"
type input "2058884132"
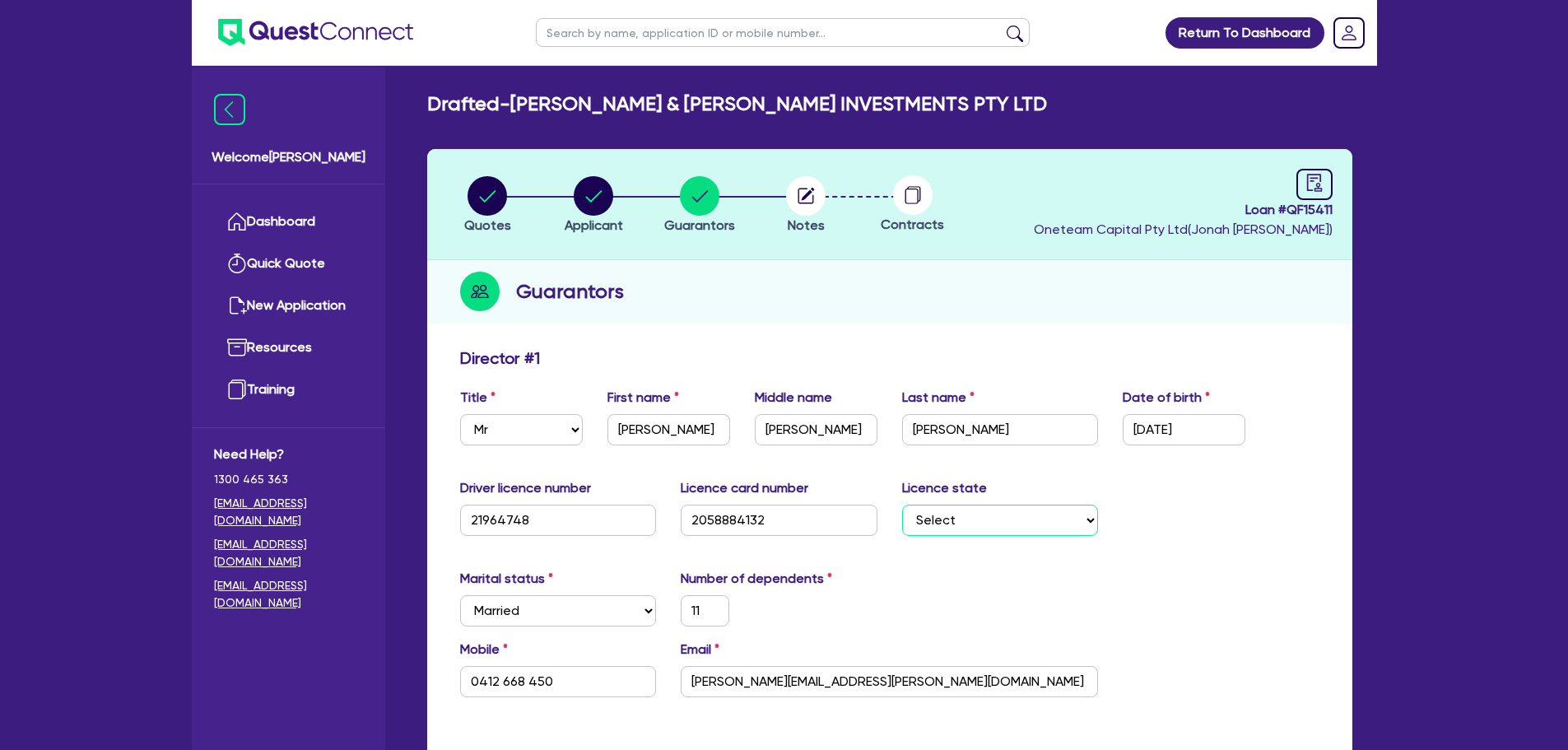
click at [991, 514] on select "Select NSW VIC QLD TAS ACT SA NT WA" at bounding box center [1000, 520] width 197 height 31
select select "NSW"
click at [902, 505] on select "Select NSW VIC QLD TAS ACT SA NT WA" at bounding box center [1000, 520] width 197 height 31
type input "0412 668 450"
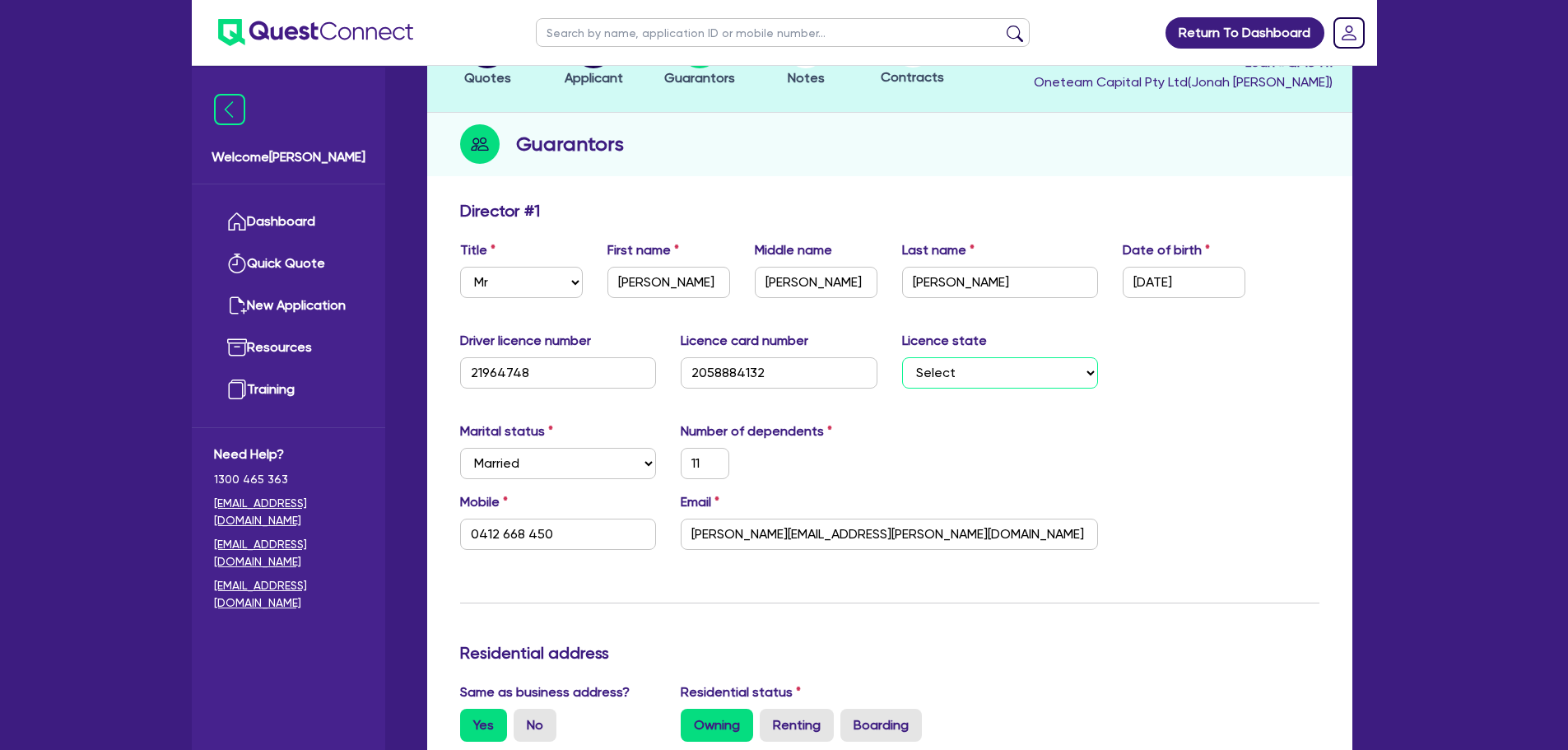
scroll to position [165, 0]
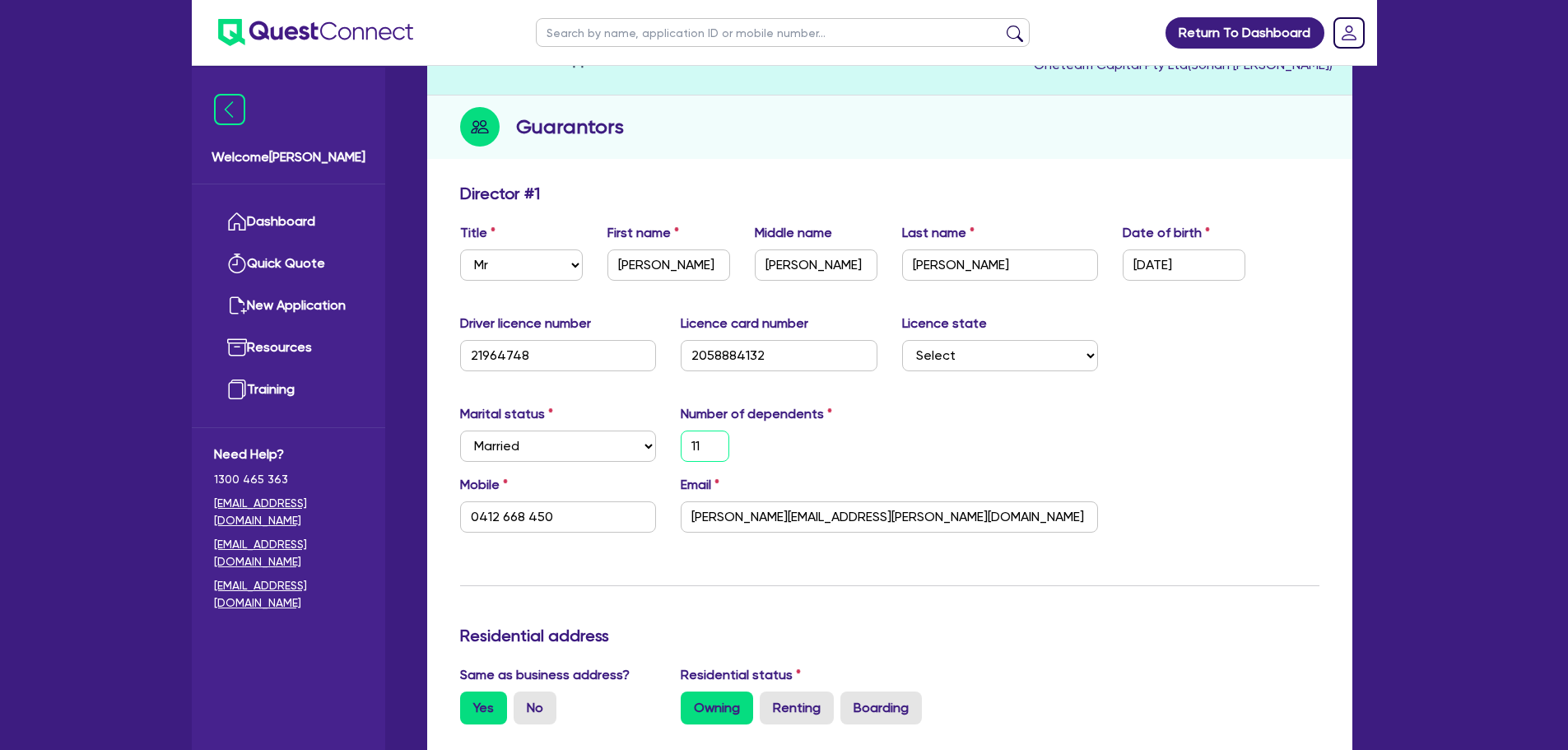
click at [702, 451] on input "11" at bounding box center [704, 445] width 48 height 31
click at [1007, 420] on div "Marital status Select Single Married De Facto / Partner Number of dependents 11" at bounding box center [890, 439] width 884 height 70
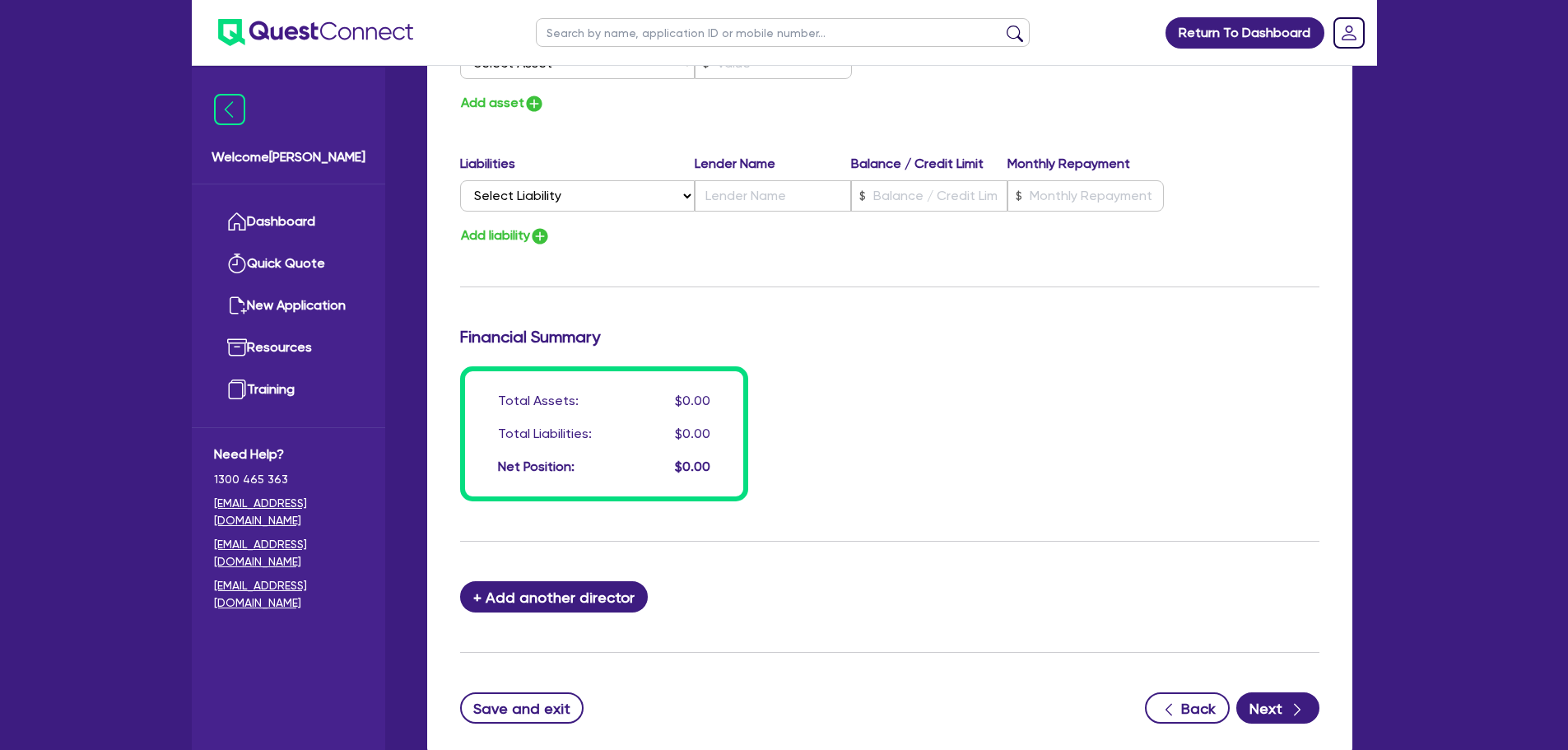
scroll to position [1171, 0]
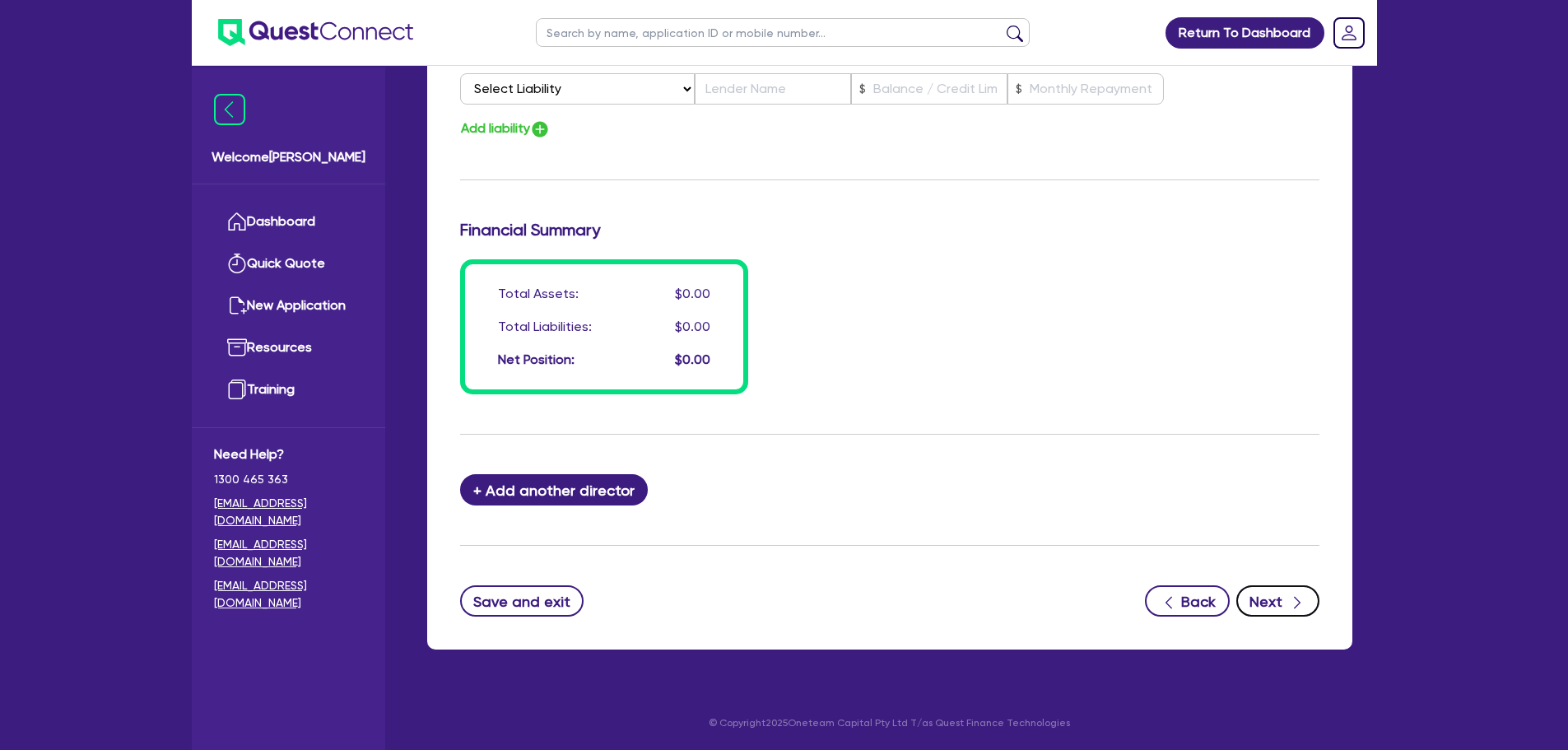
click at [1266, 603] on button "Next" at bounding box center [1278, 601] width 83 height 31
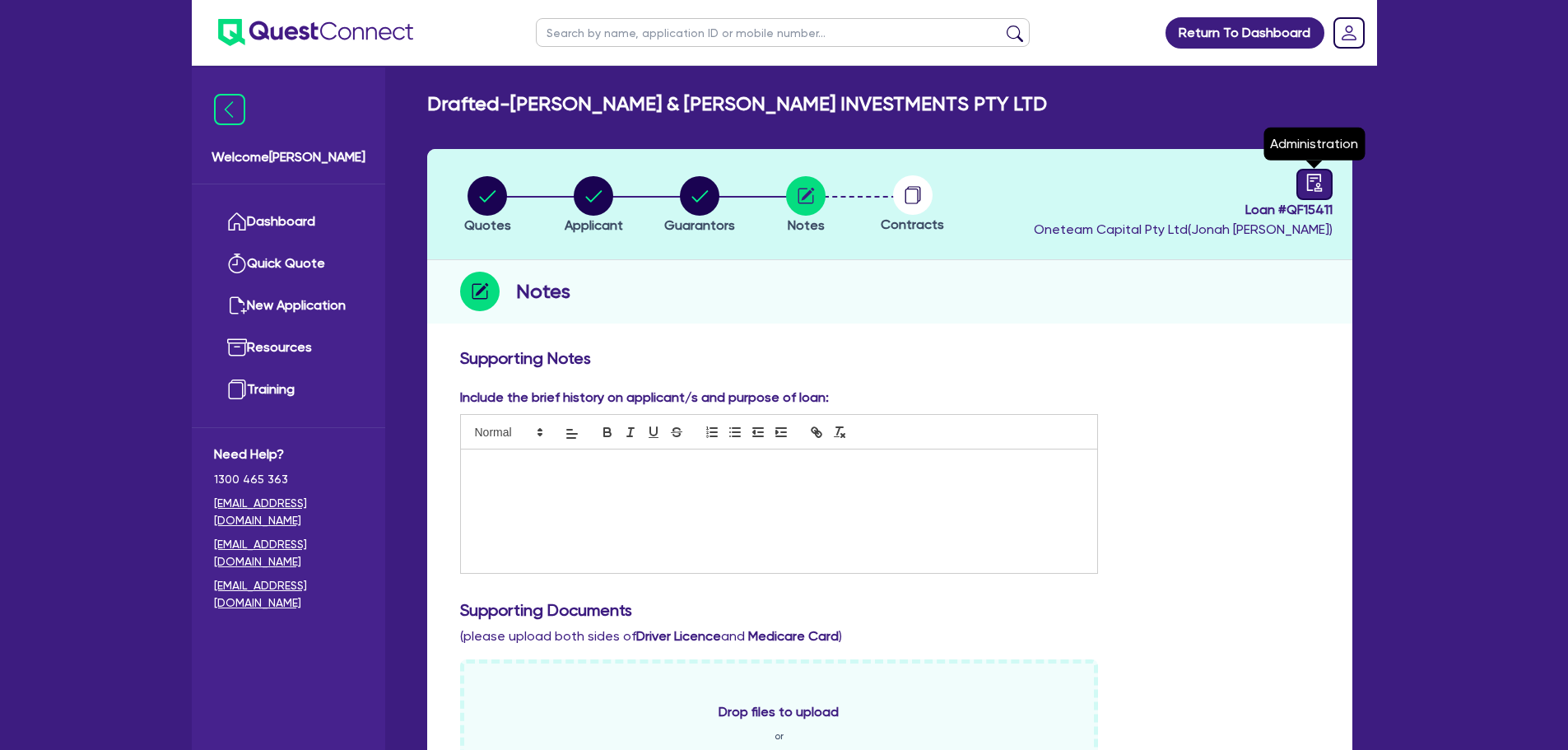
click at [1304, 184] on div at bounding box center [1314, 184] width 36 height 31
select select "DRAFTED_NEW"
select select "Other"
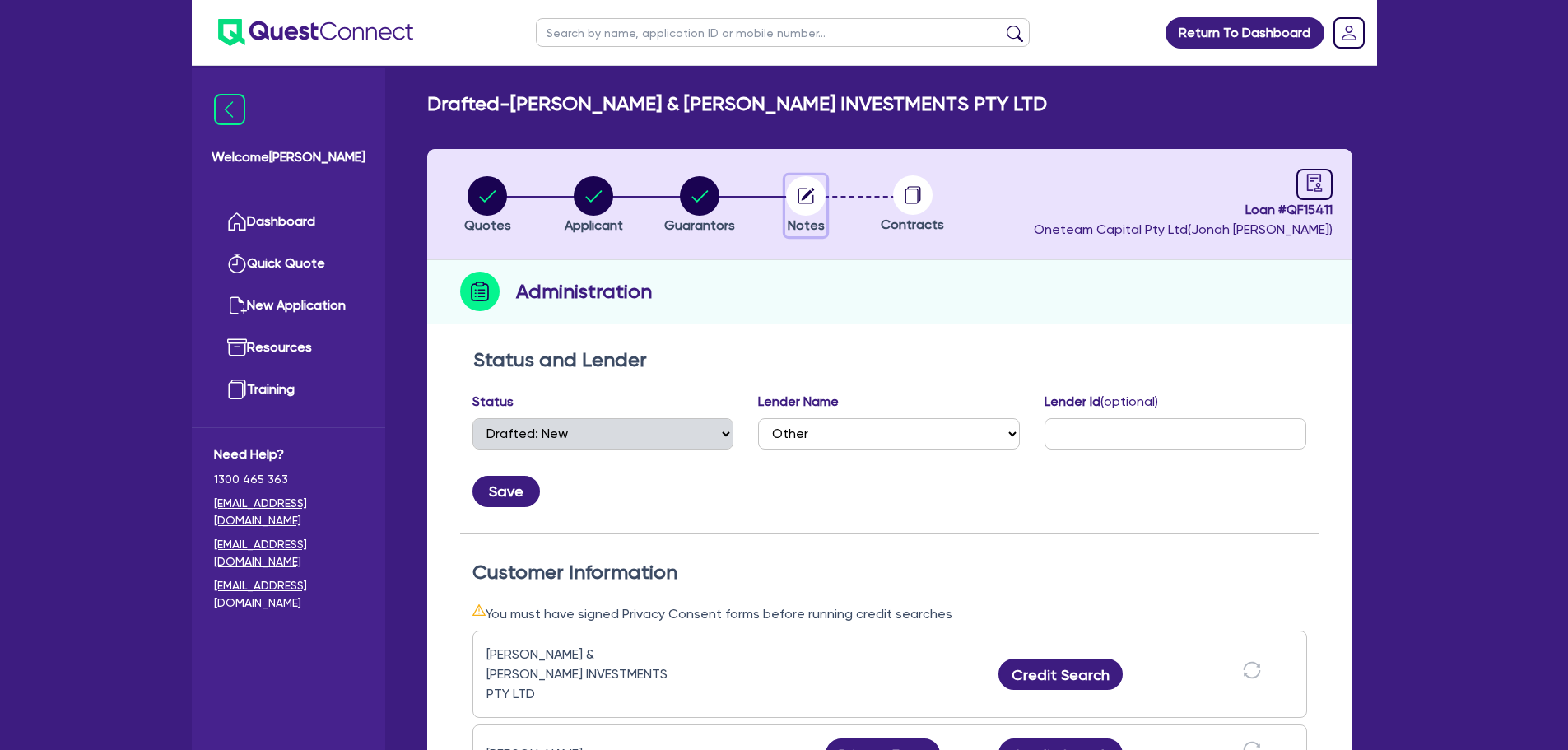
click at [822, 197] on circle "button" at bounding box center [805, 196] width 40 height 40
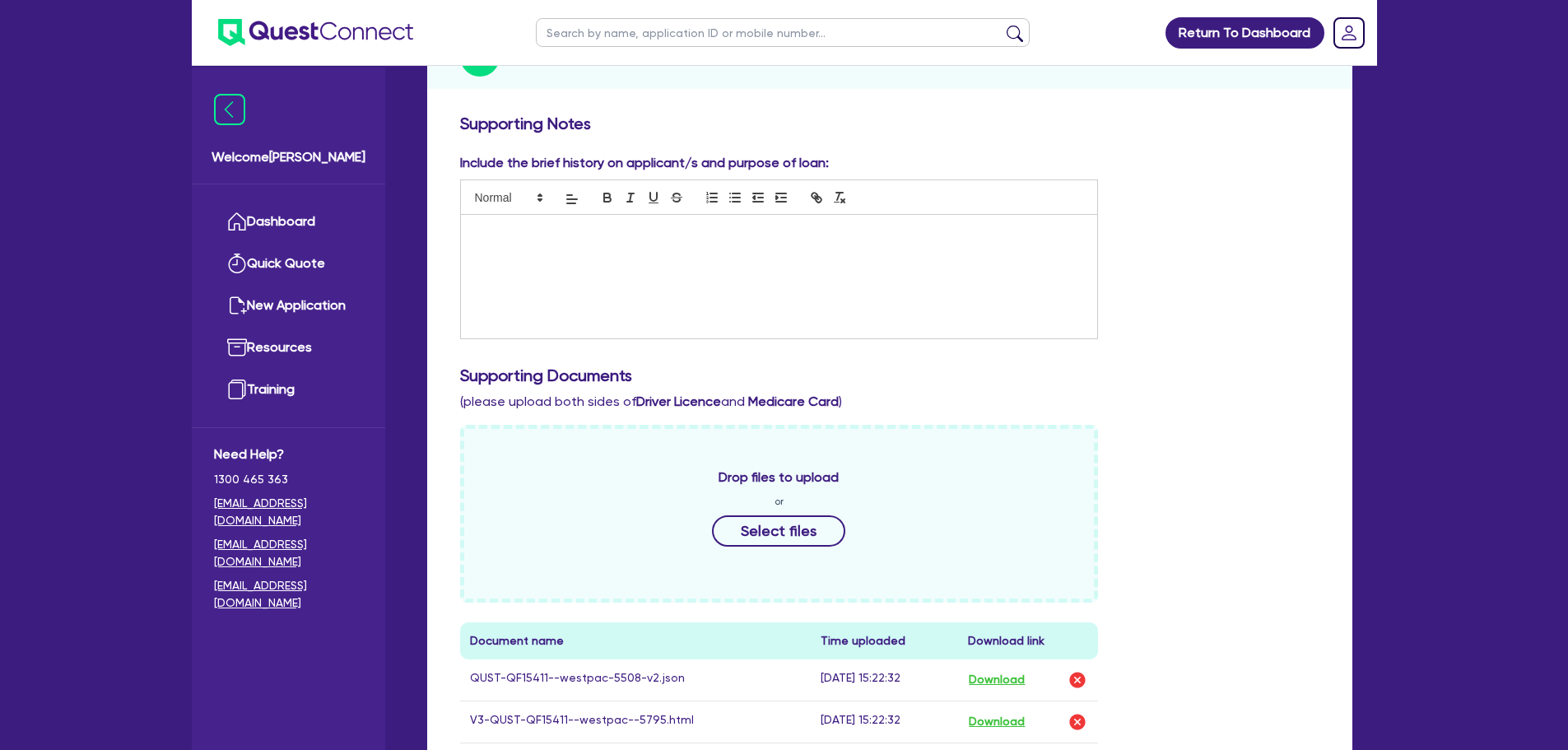
scroll to position [576, 0]
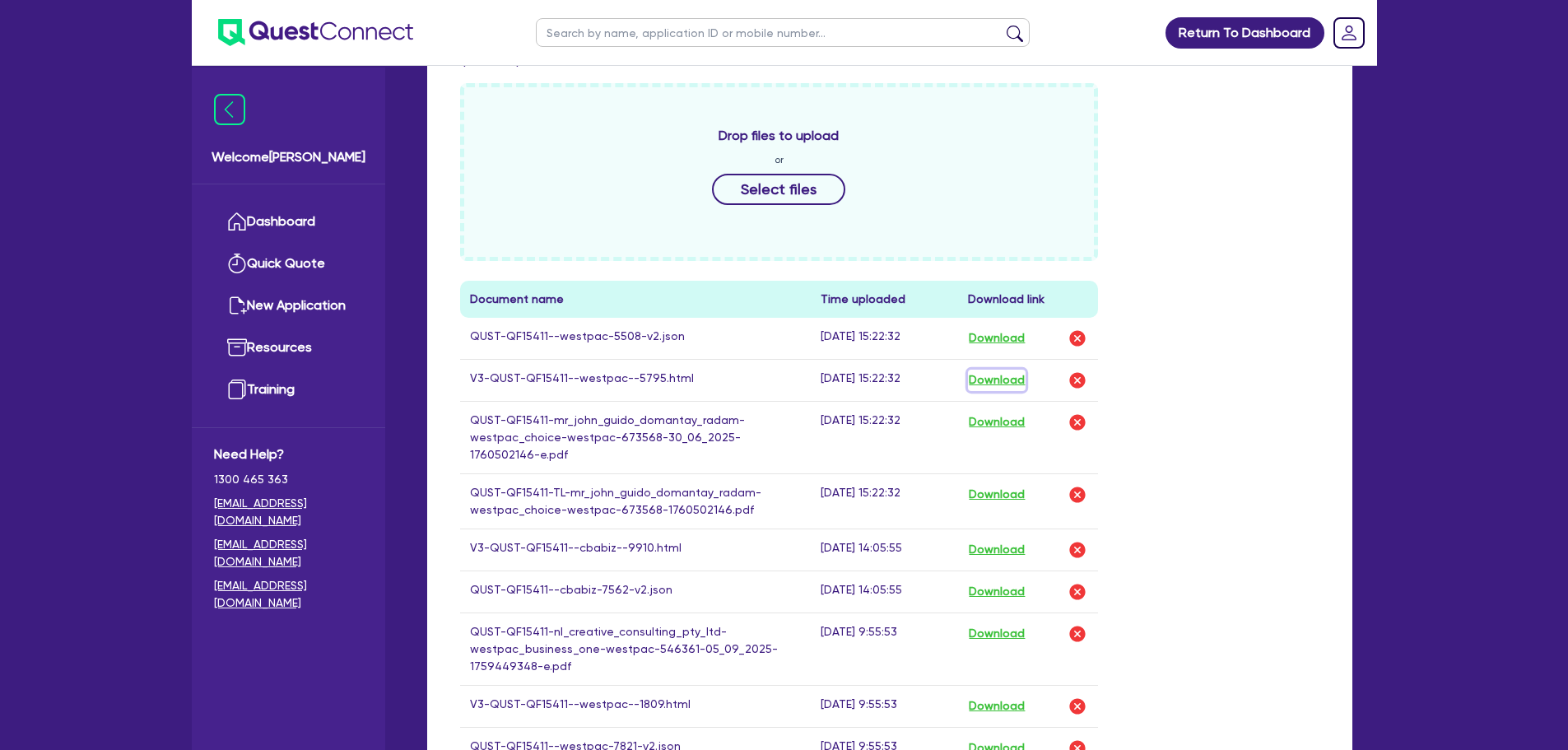
click at [1010, 379] on button "Download" at bounding box center [997, 380] width 58 height 21
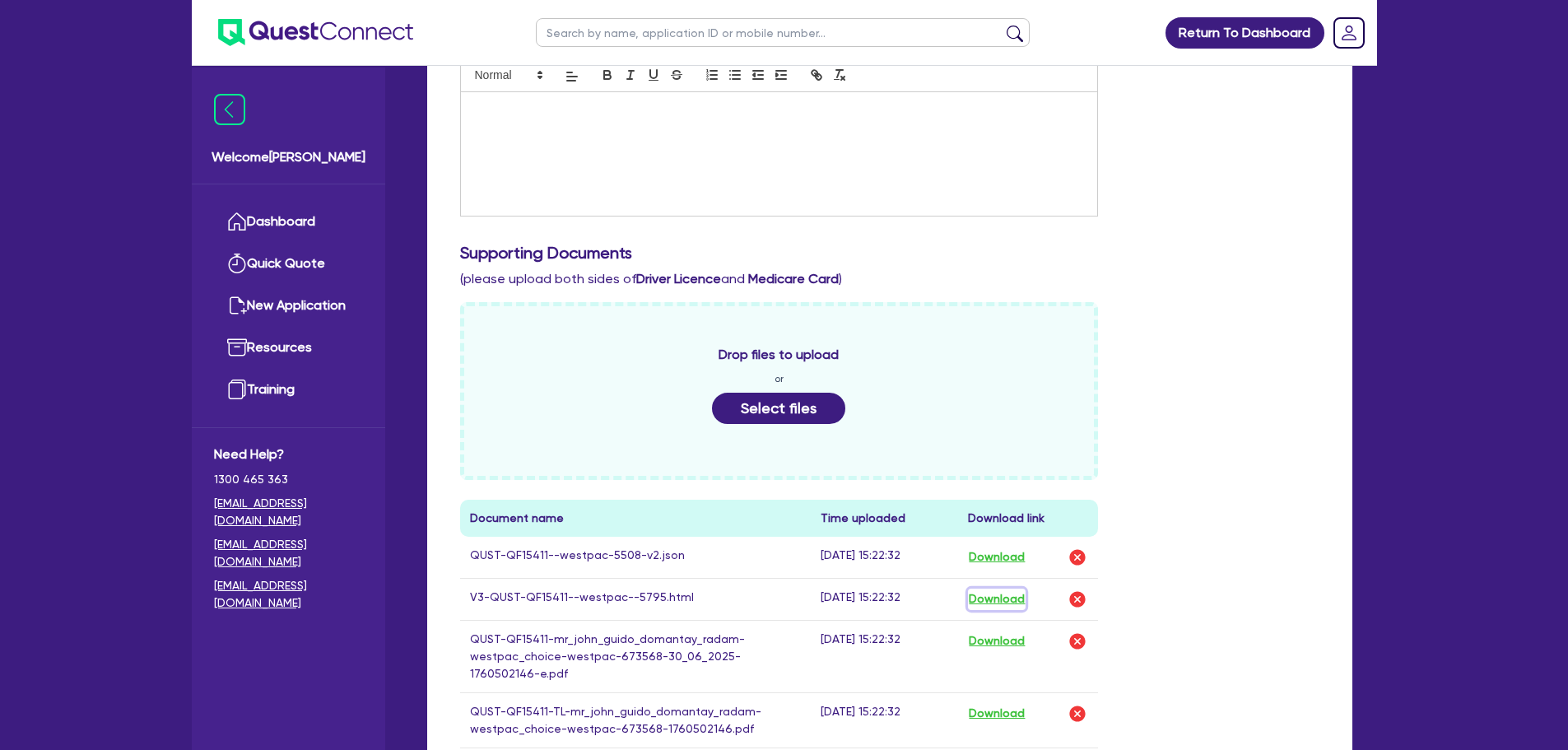
scroll to position [329, 0]
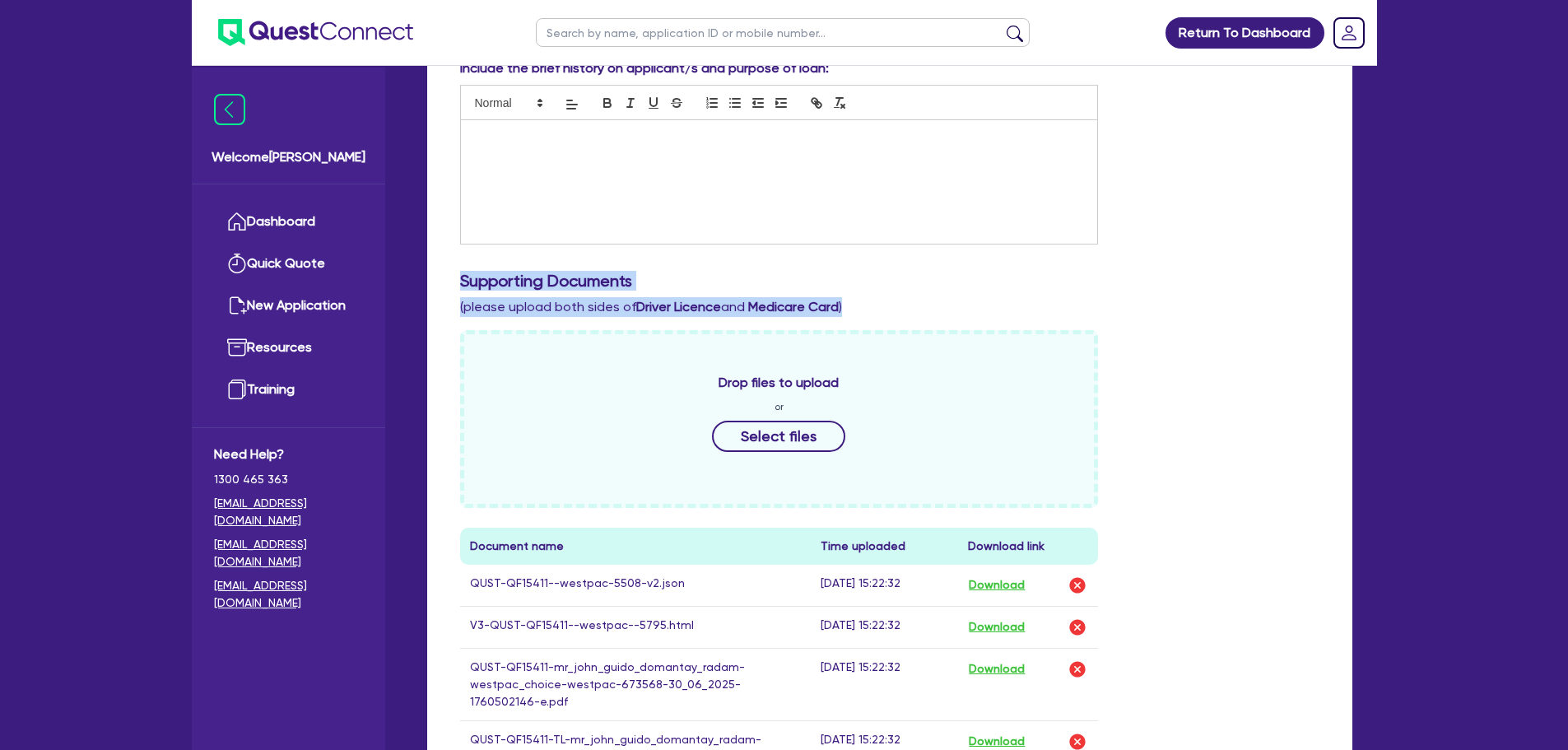
drag, startPoint x: 865, startPoint y: 300, endPoint x: 456, endPoint y: 274, distance: 409.8
click at [456, 274] on div "Supporting Documents (please upload both sides of Driver Licence and Medicare C…" at bounding box center [890, 294] width 884 height 46
click at [638, 288] on h3 "Supporting Documents" at bounding box center [889, 280] width 860 height 20
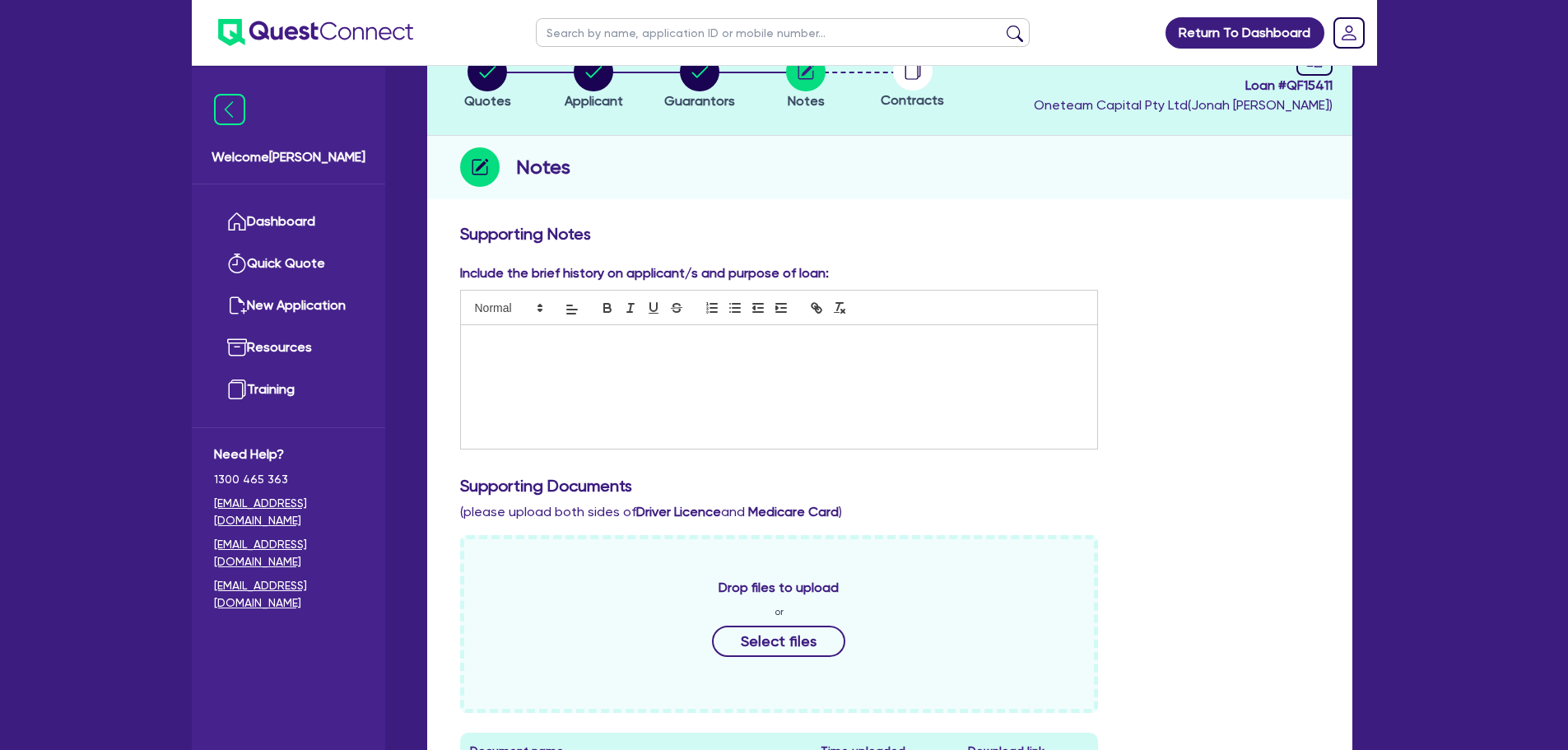
scroll to position [0, 0]
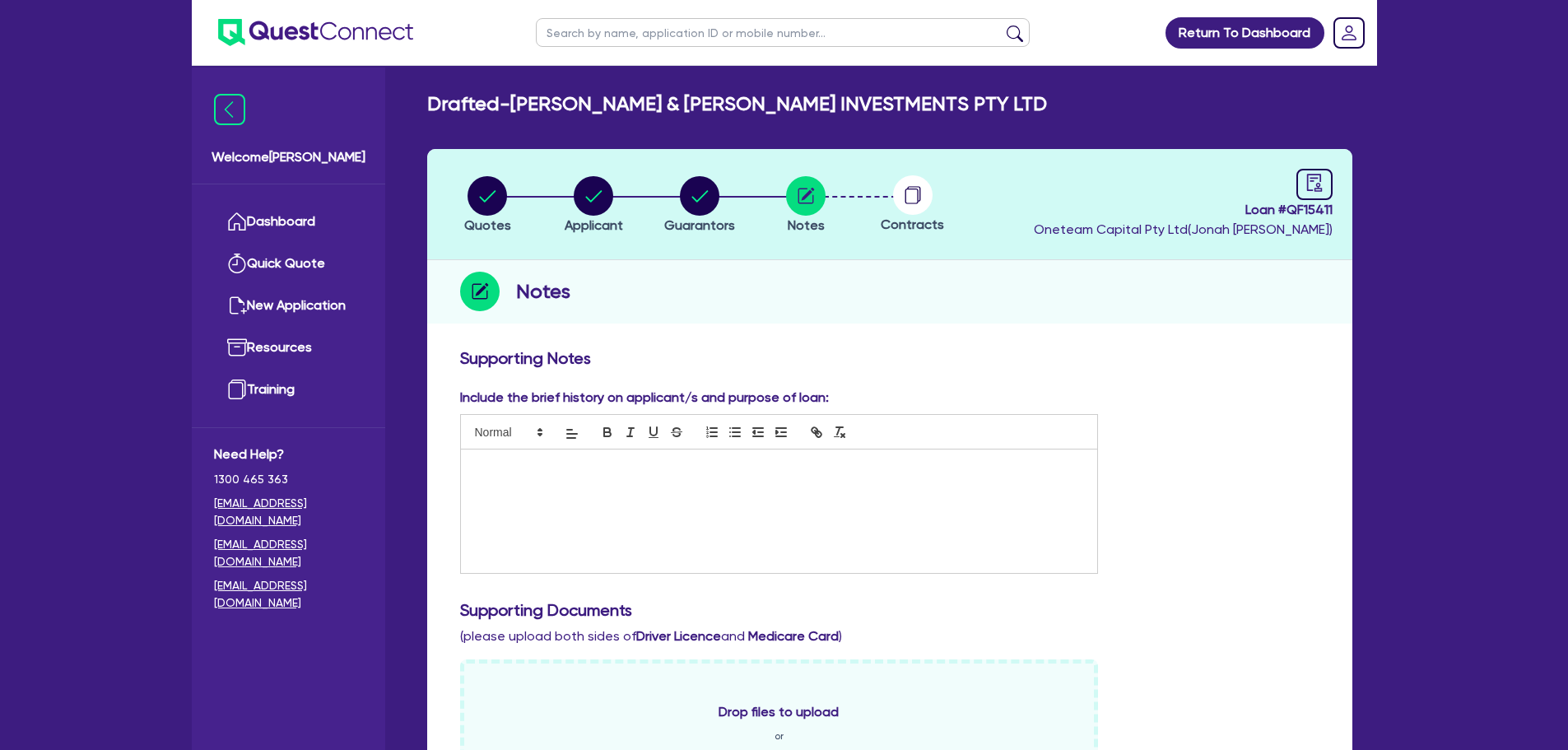
click at [1323, 165] on header "Quotes Applicant Guarantors Notes Contracts Loan # QF15411 Oneteam Capital Pty …" at bounding box center [889, 204] width 925 height 111
click at [1319, 171] on div at bounding box center [1314, 184] width 36 height 31
select select "DRAFTED_NEW"
select select "Other"
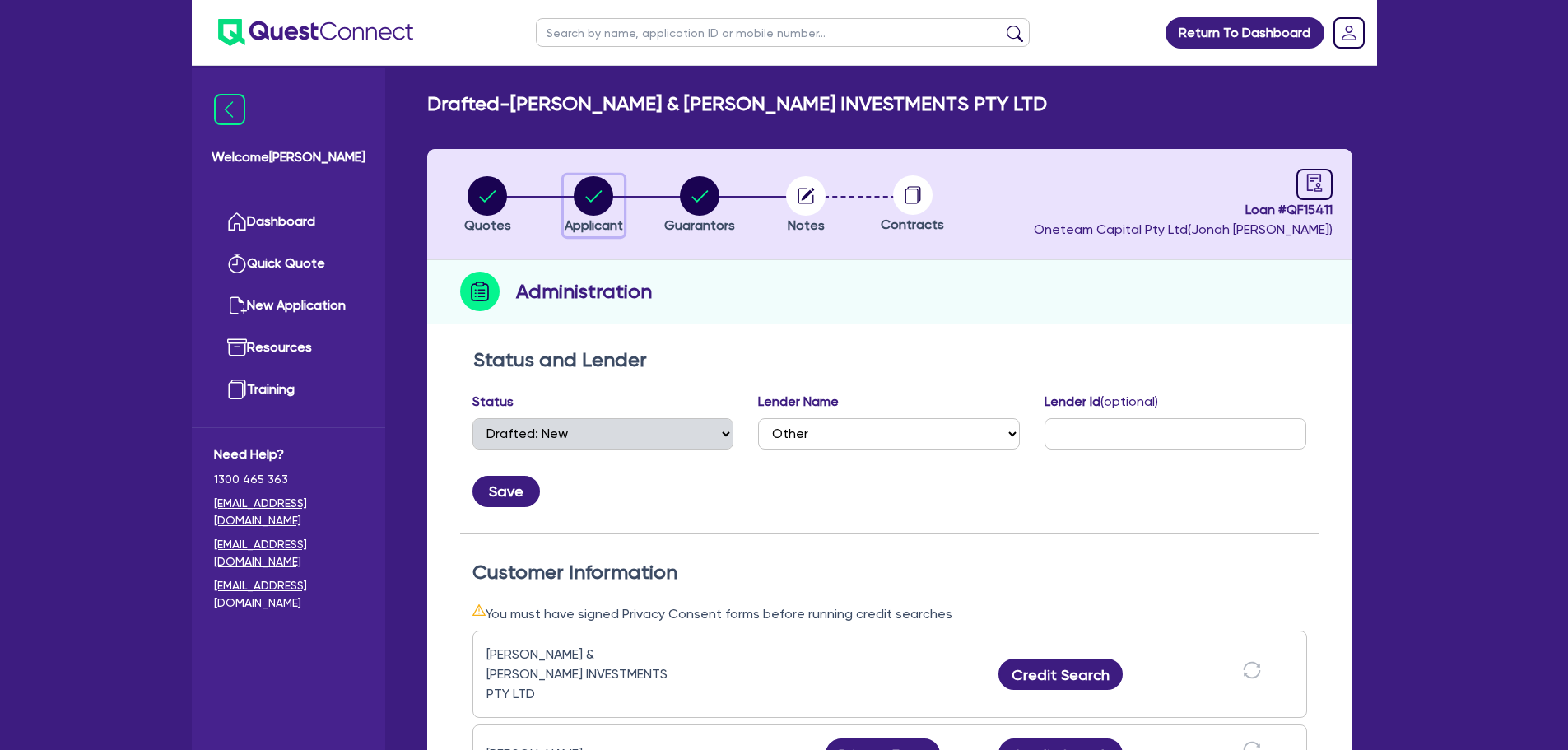
click at [591, 204] on circle "button" at bounding box center [593, 196] width 40 height 40
select select "COMPANY"
select select "RENTAL_REAL_ESTATE"
select select "MOTOR_VEHICLES"
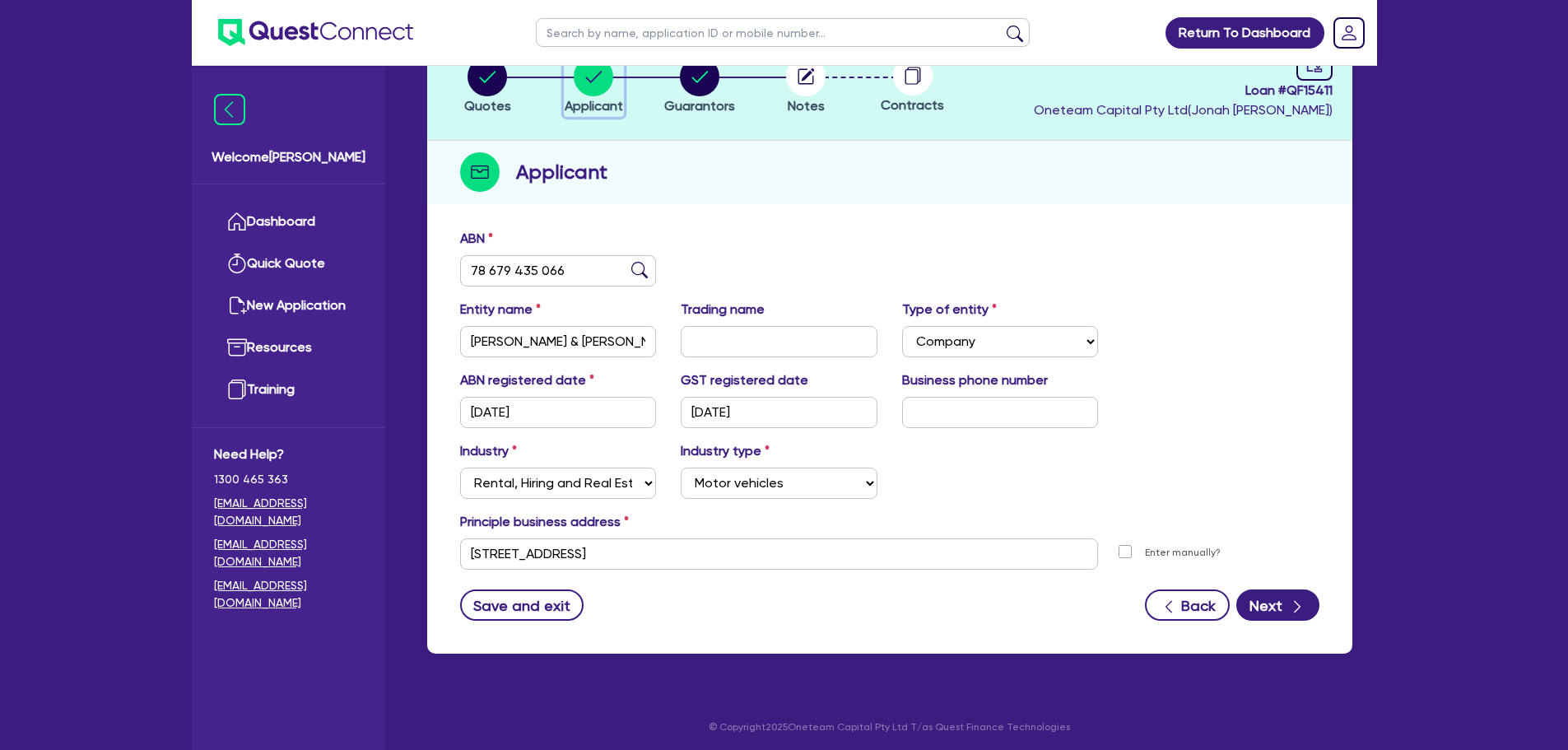
scroll to position [124, 0]
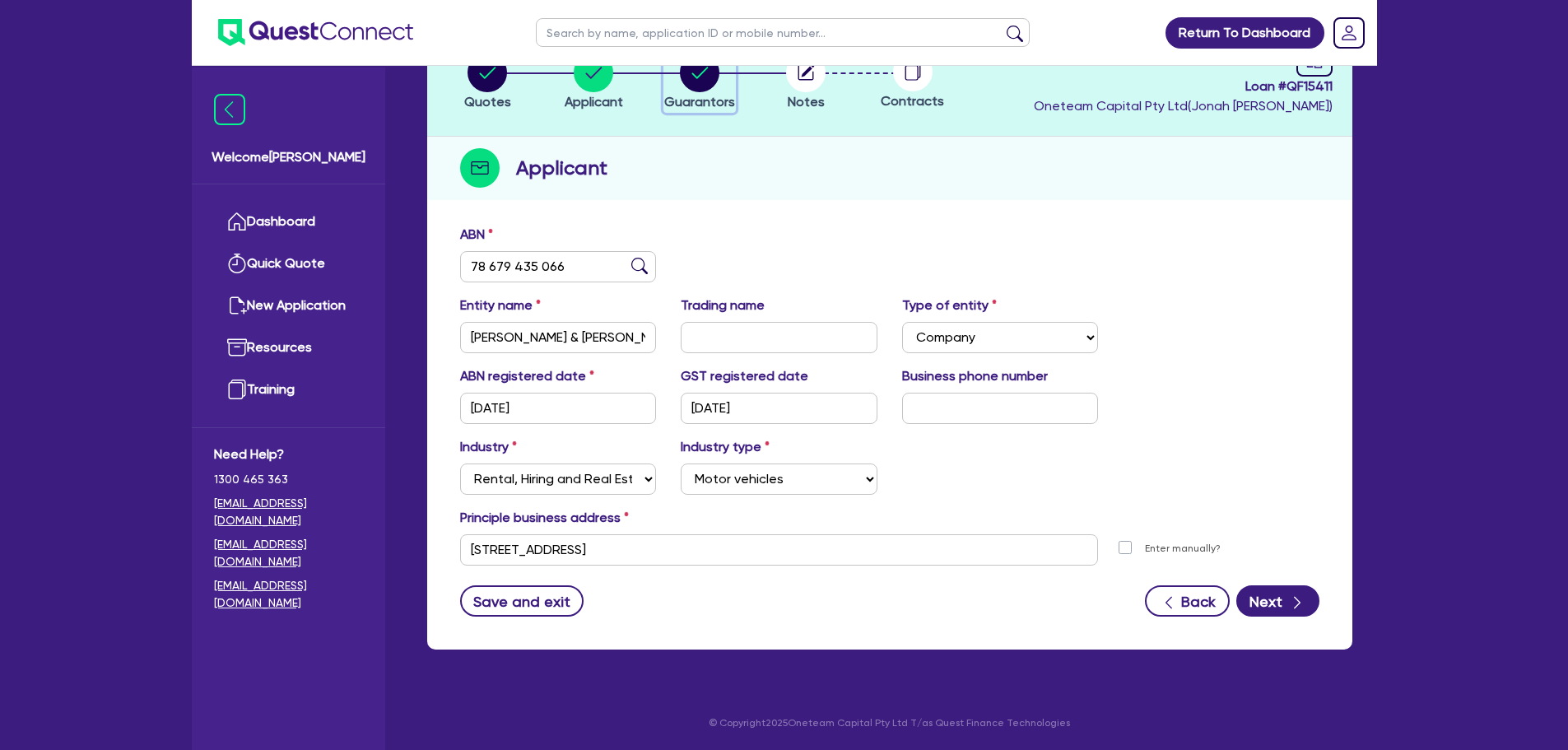
click at [681, 80] on icon "button" at bounding box center [699, 72] width 40 height 40
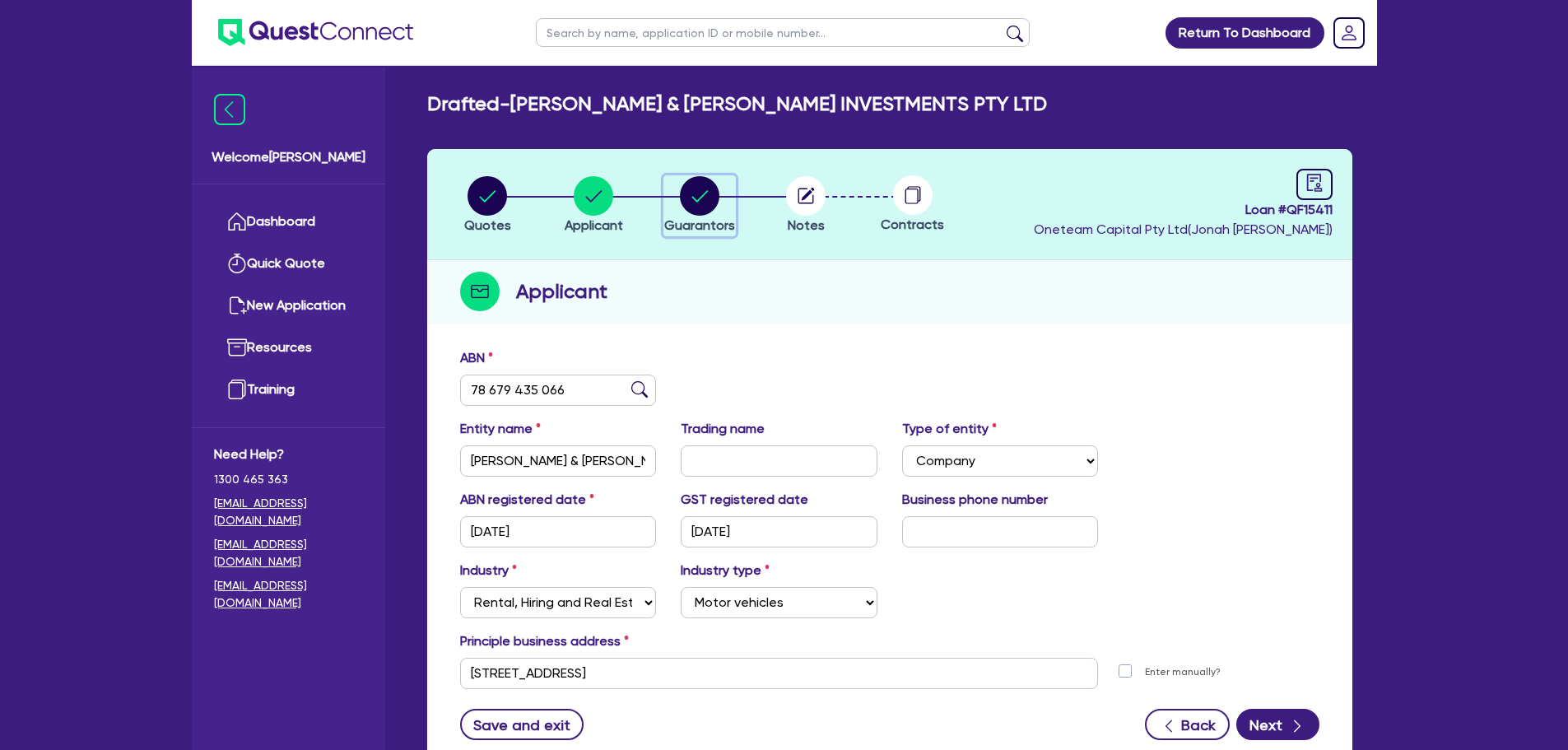
select select "MR"
select select "NSW"
select select "MARRIED"
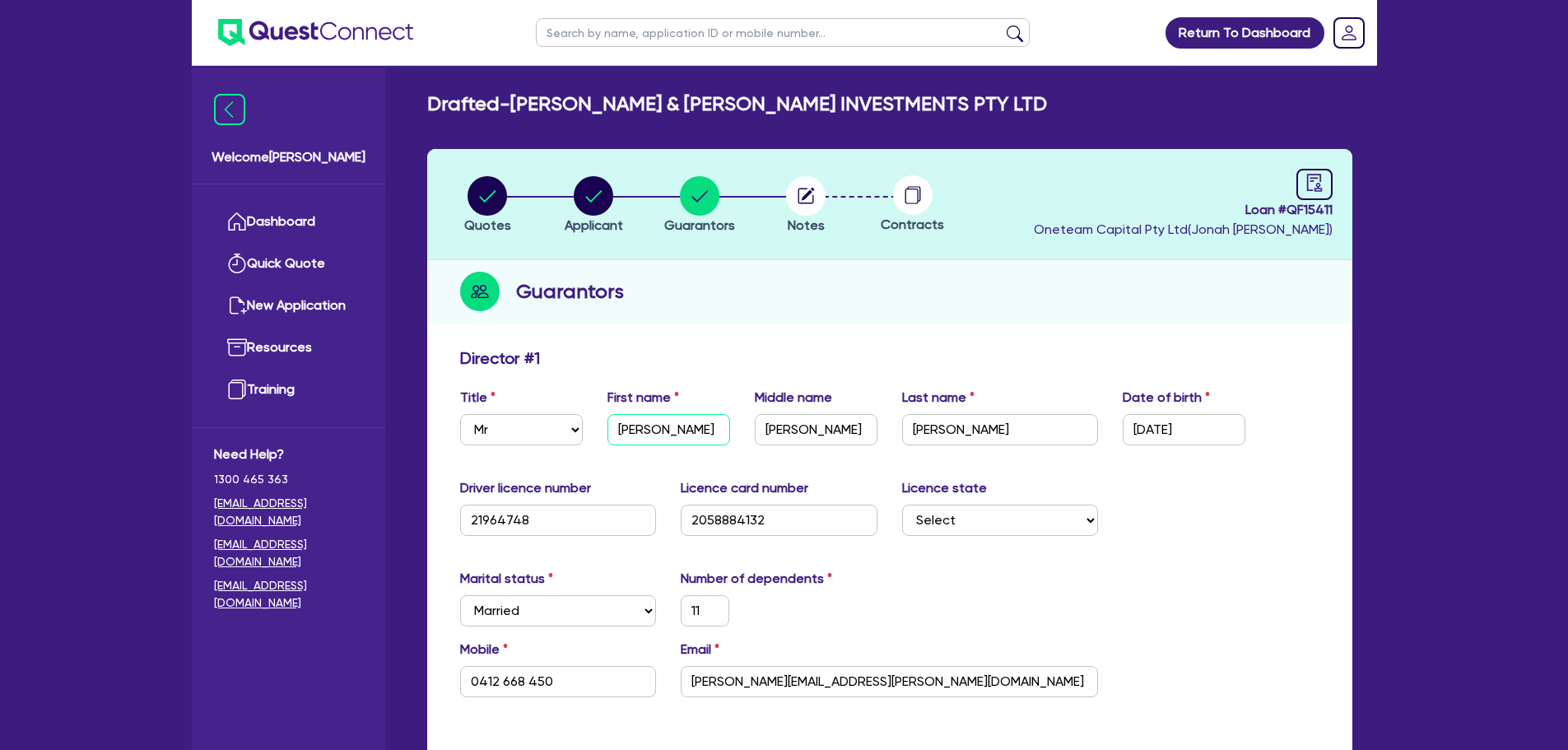
click at [680, 424] on input "[PERSON_NAME]" at bounding box center [669, 429] width 123 height 31
type input "Robe"
type input "0412 668 450"
type input "Rober"
type input "0412 668 450"
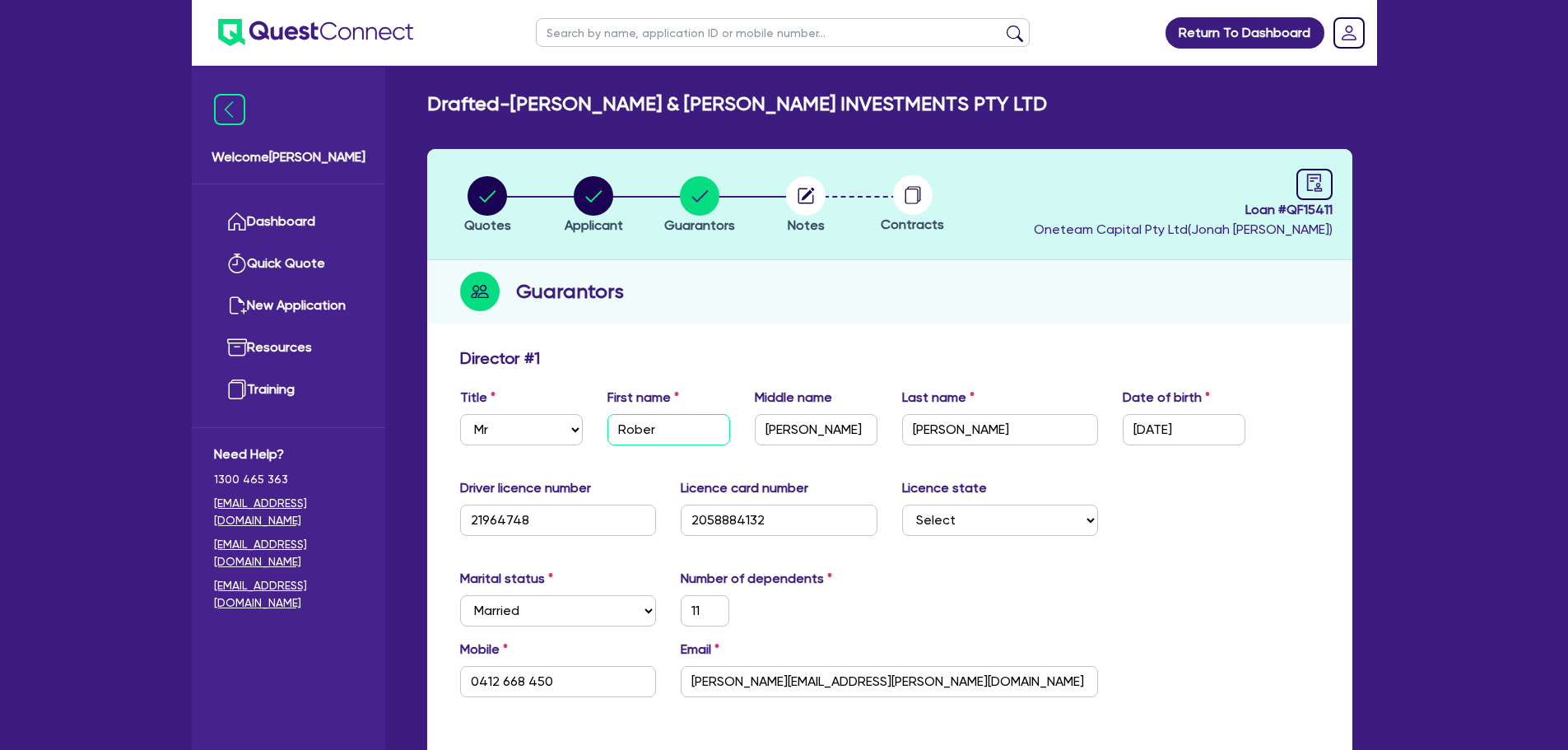
type input "Robert"
type input "0412 668 450"
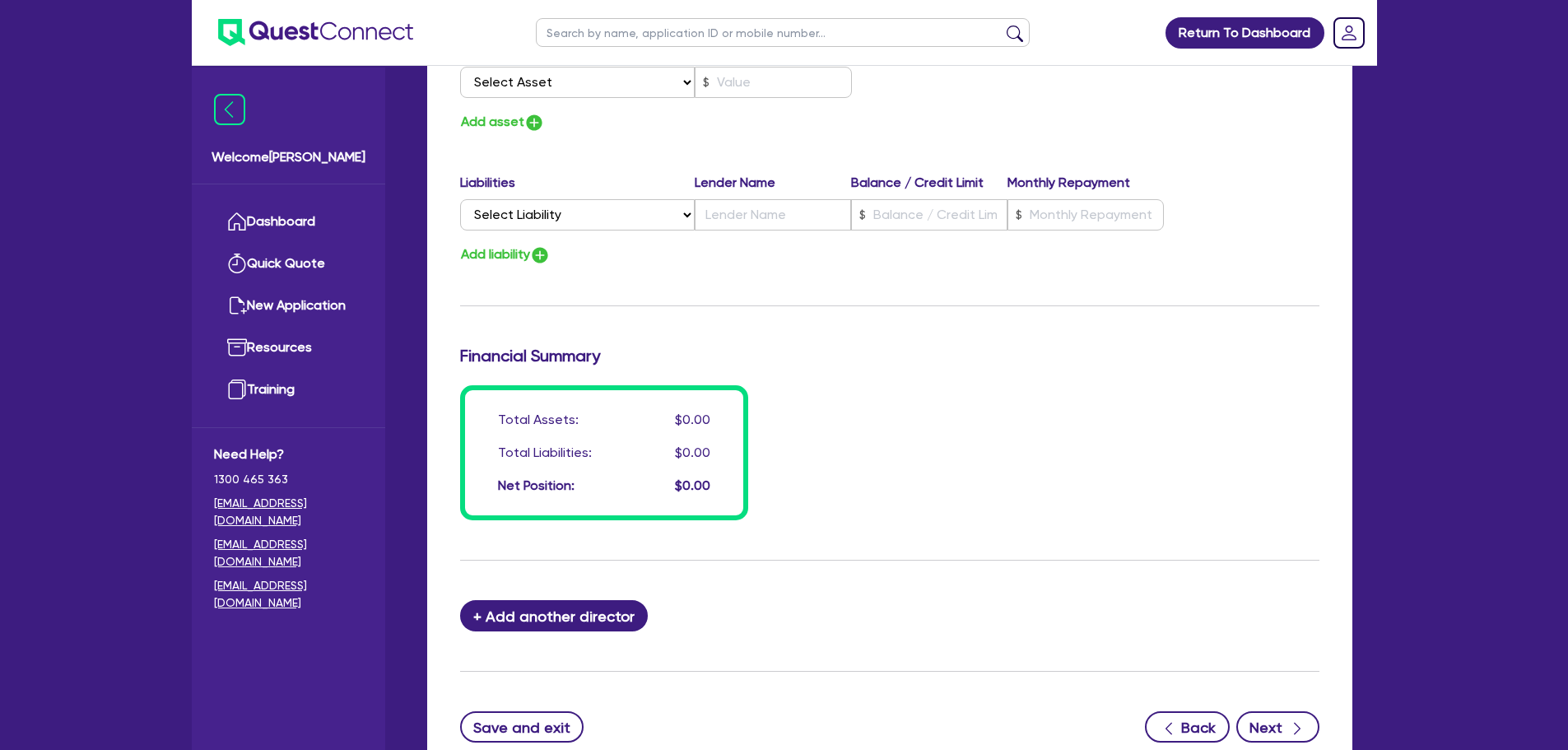
scroll to position [1171, 0]
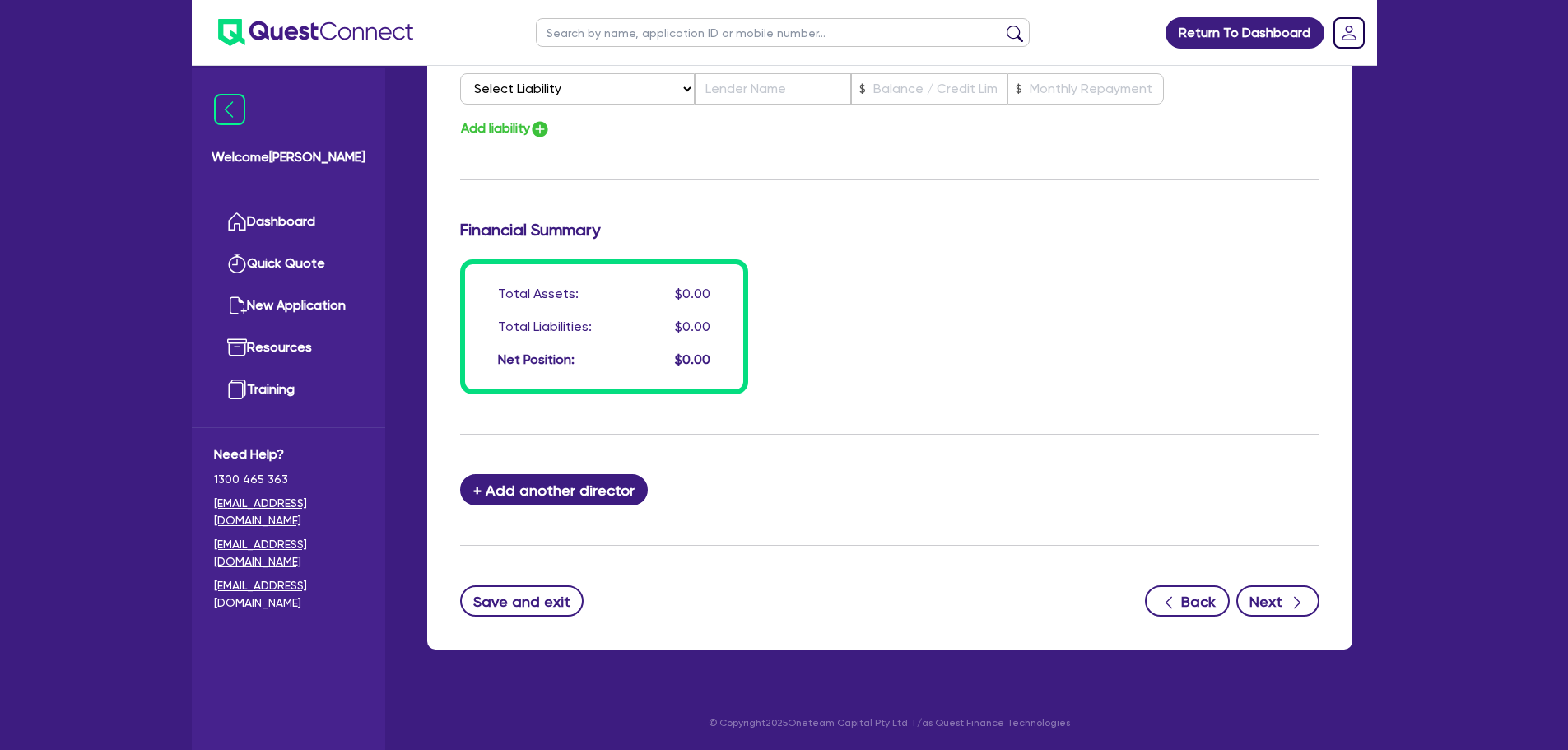
type input "Robert"
click at [1277, 597] on button "Next" at bounding box center [1278, 601] width 83 height 31
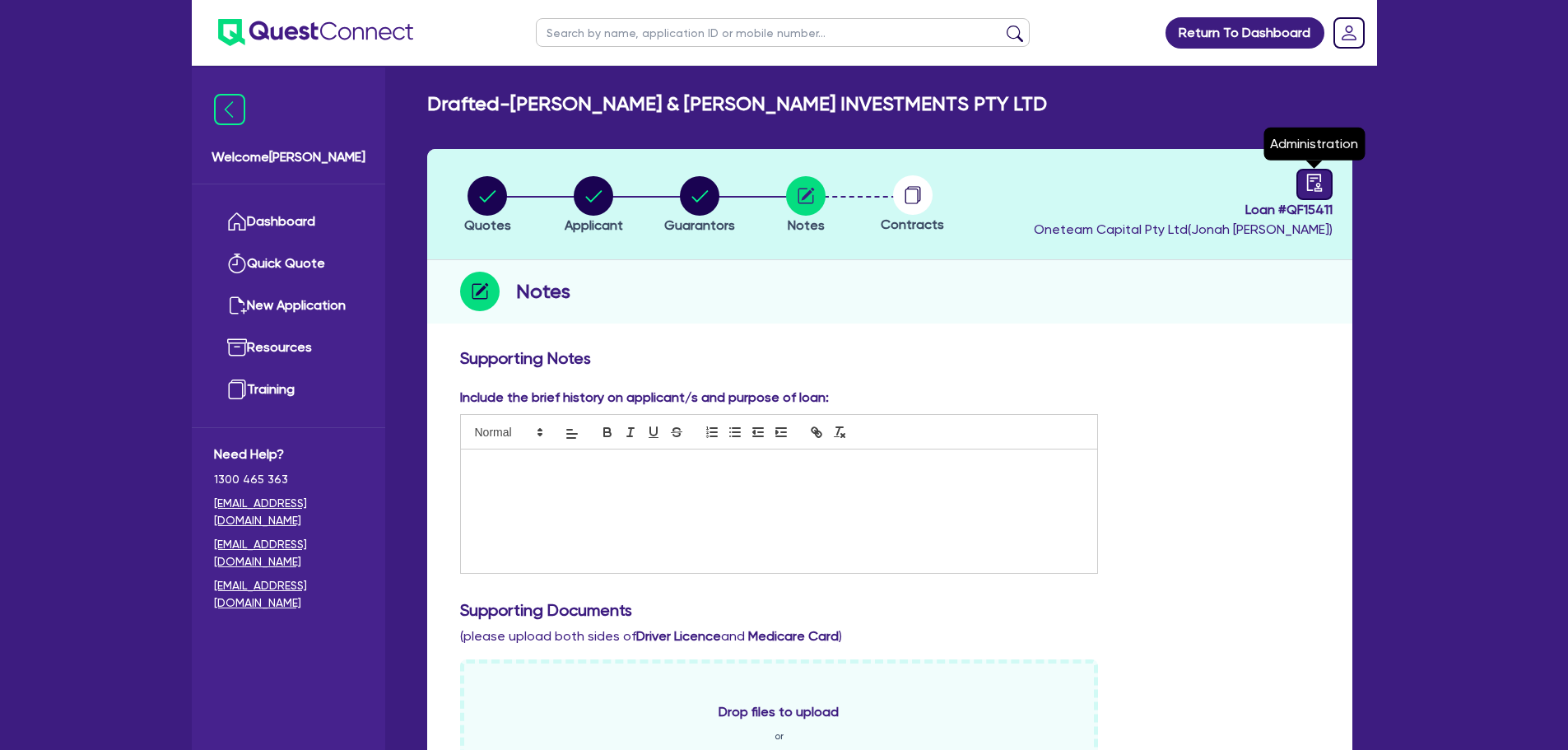
click at [1315, 182] on icon "audit" at bounding box center [1314, 182] width 18 height 18
select select "DRAFTED_NEW"
select select "Other"
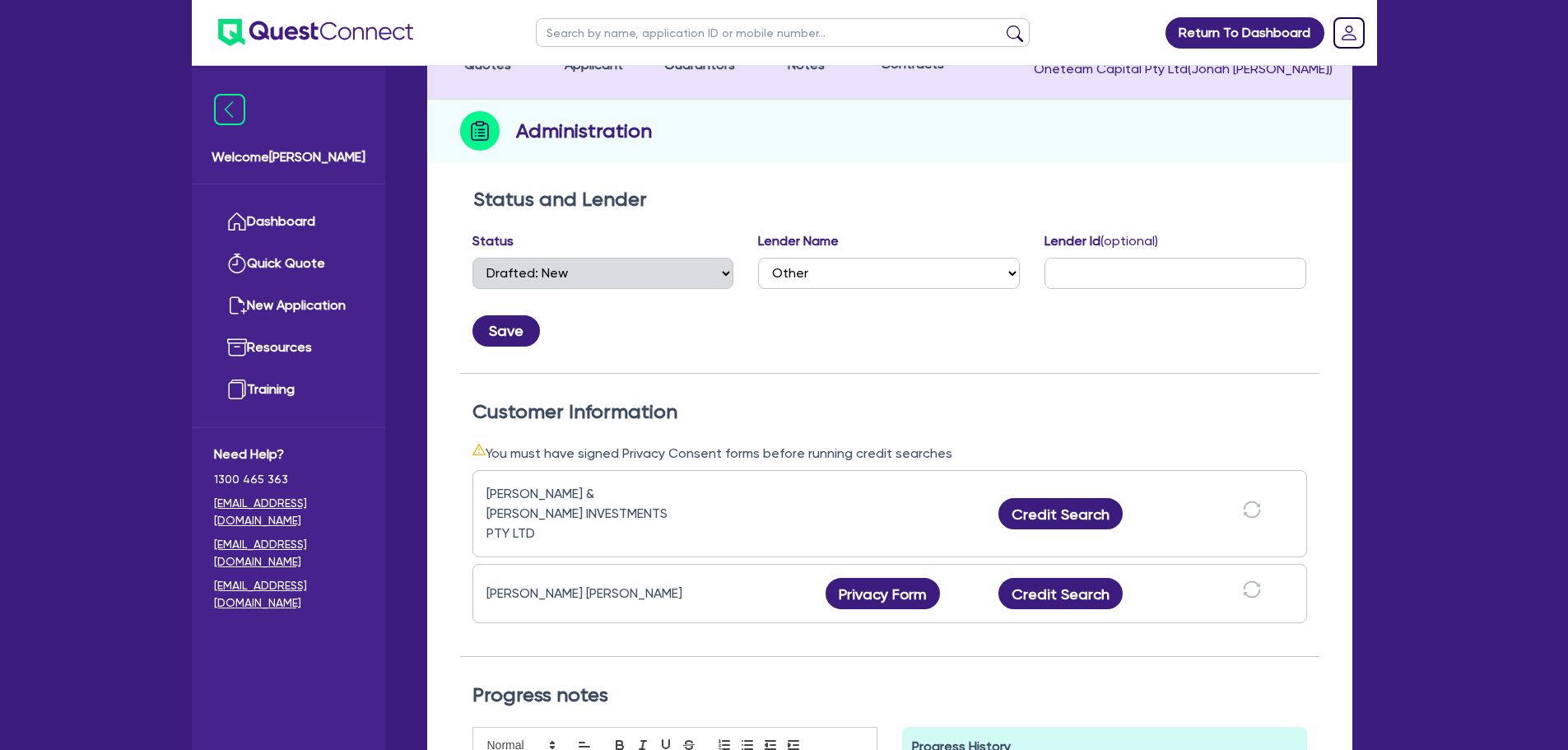
scroll to position [165, 0]
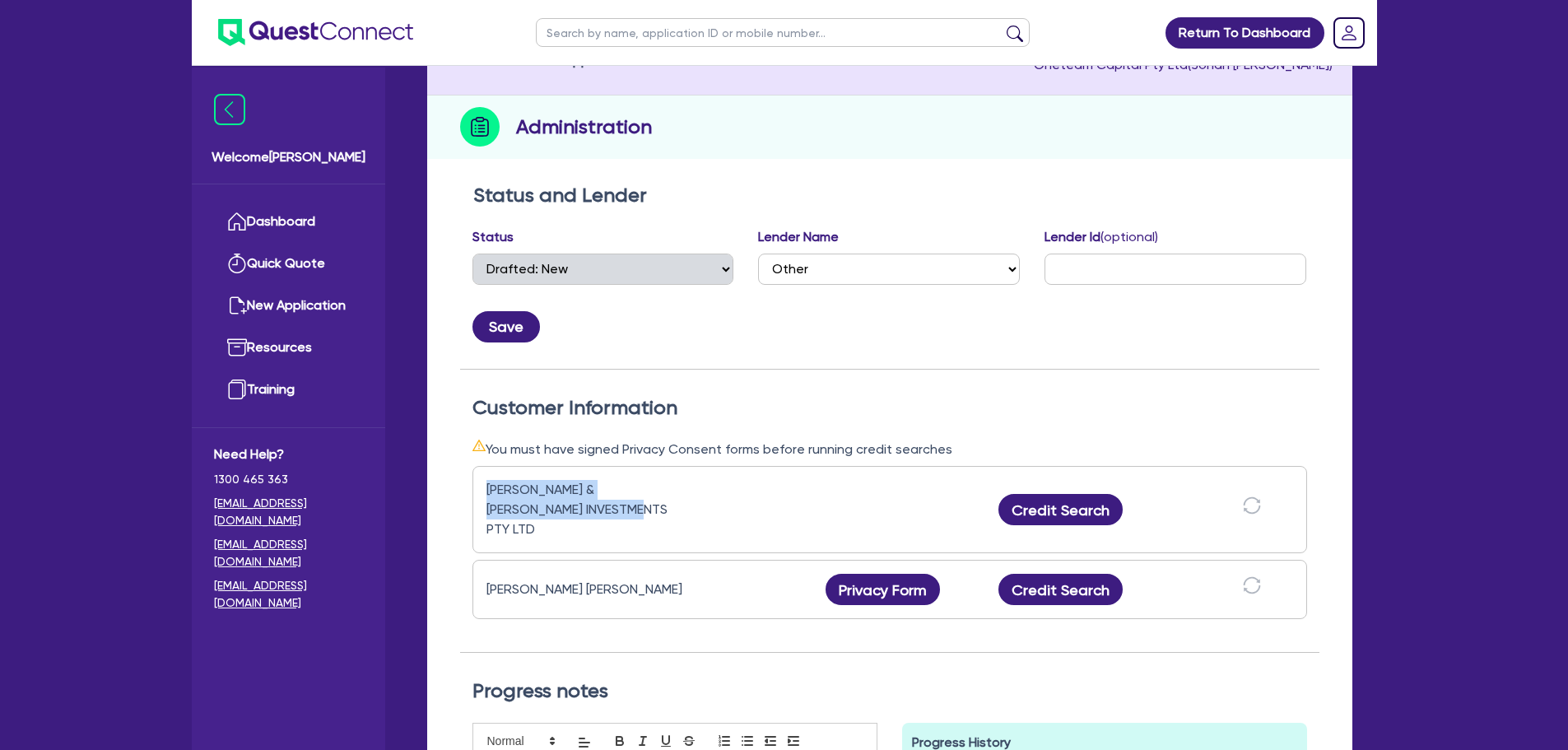
drag, startPoint x: 633, startPoint y: 517, endPoint x: 604, endPoint y: 440, distance: 82.3
click at [477, 491] on div "HARDING & MATHESON INVESTMENTS PTY LTD Credit Search" at bounding box center [890, 509] width 835 height 87
click at [762, 340] on div "Save" at bounding box center [889, 320] width 860 height 44
click at [1072, 574] on button "Credit Search" at bounding box center [1061, 589] width 125 height 31
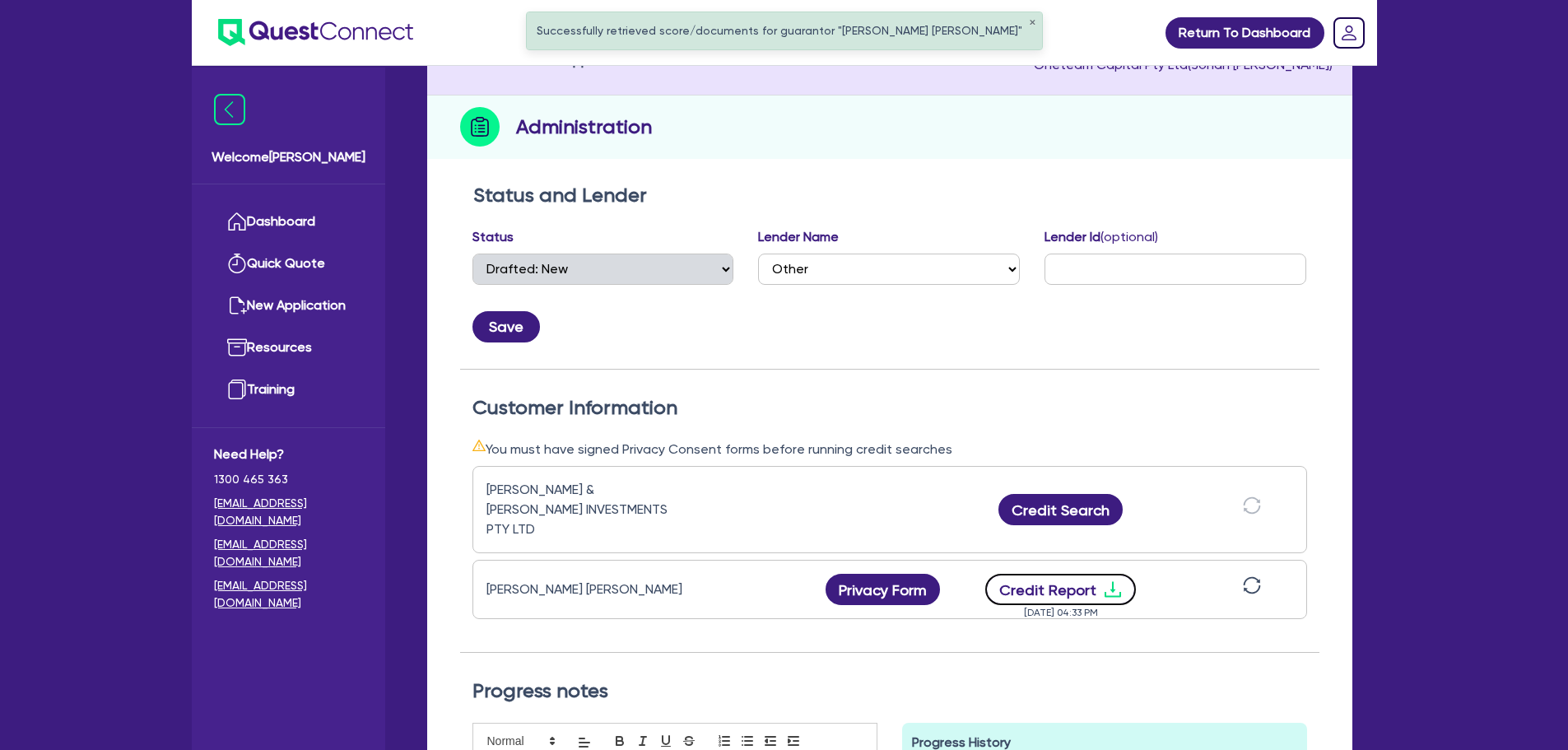
click at [1065, 574] on button "Credit Report" at bounding box center [1061, 589] width 151 height 31
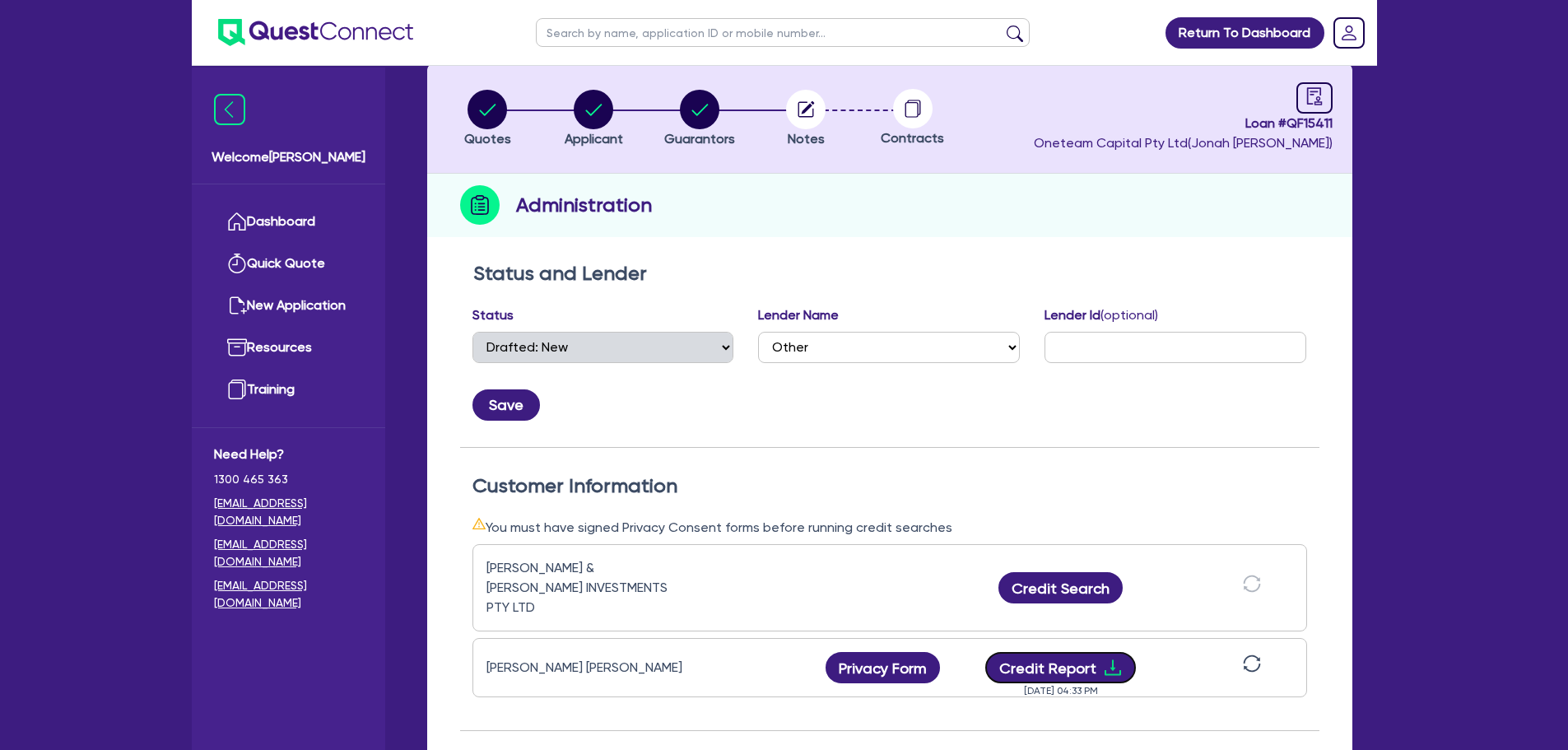
scroll to position [0, 0]
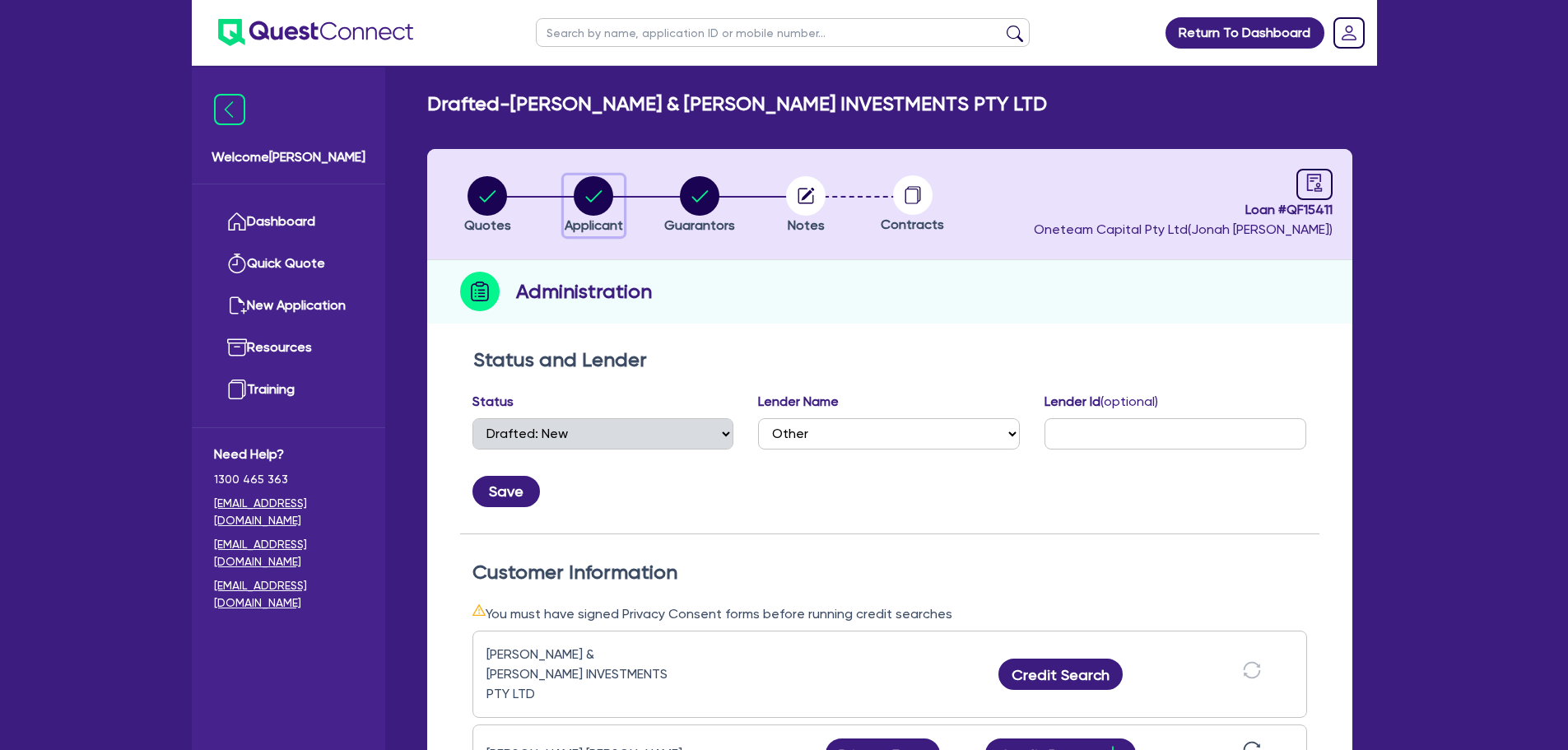
click at [599, 198] on circle "button" at bounding box center [593, 196] width 40 height 40
select select "COMPANY"
select select "RENTAL_REAL_ESTATE"
select select "MOTOR_VEHICLES"
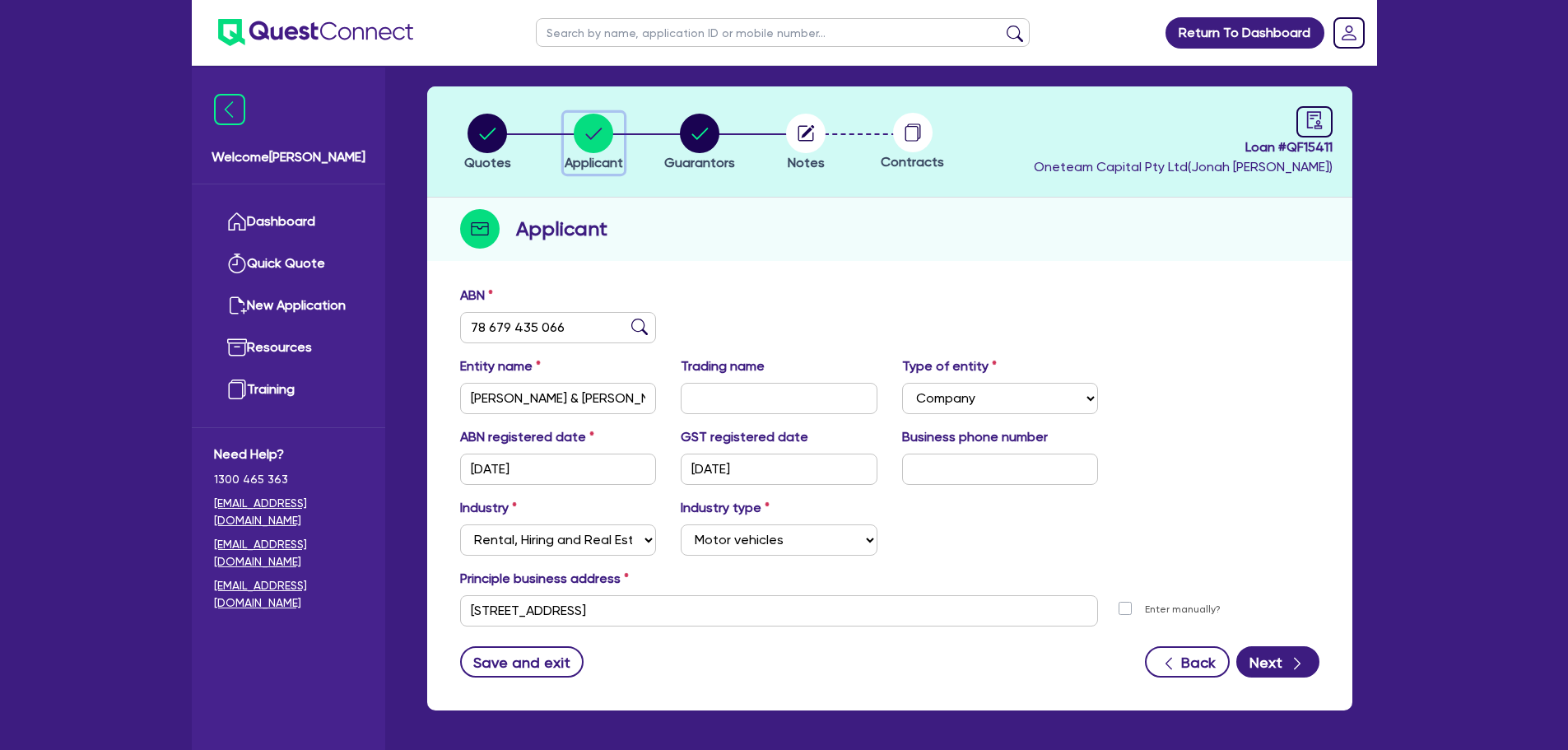
scroll to position [124, 0]
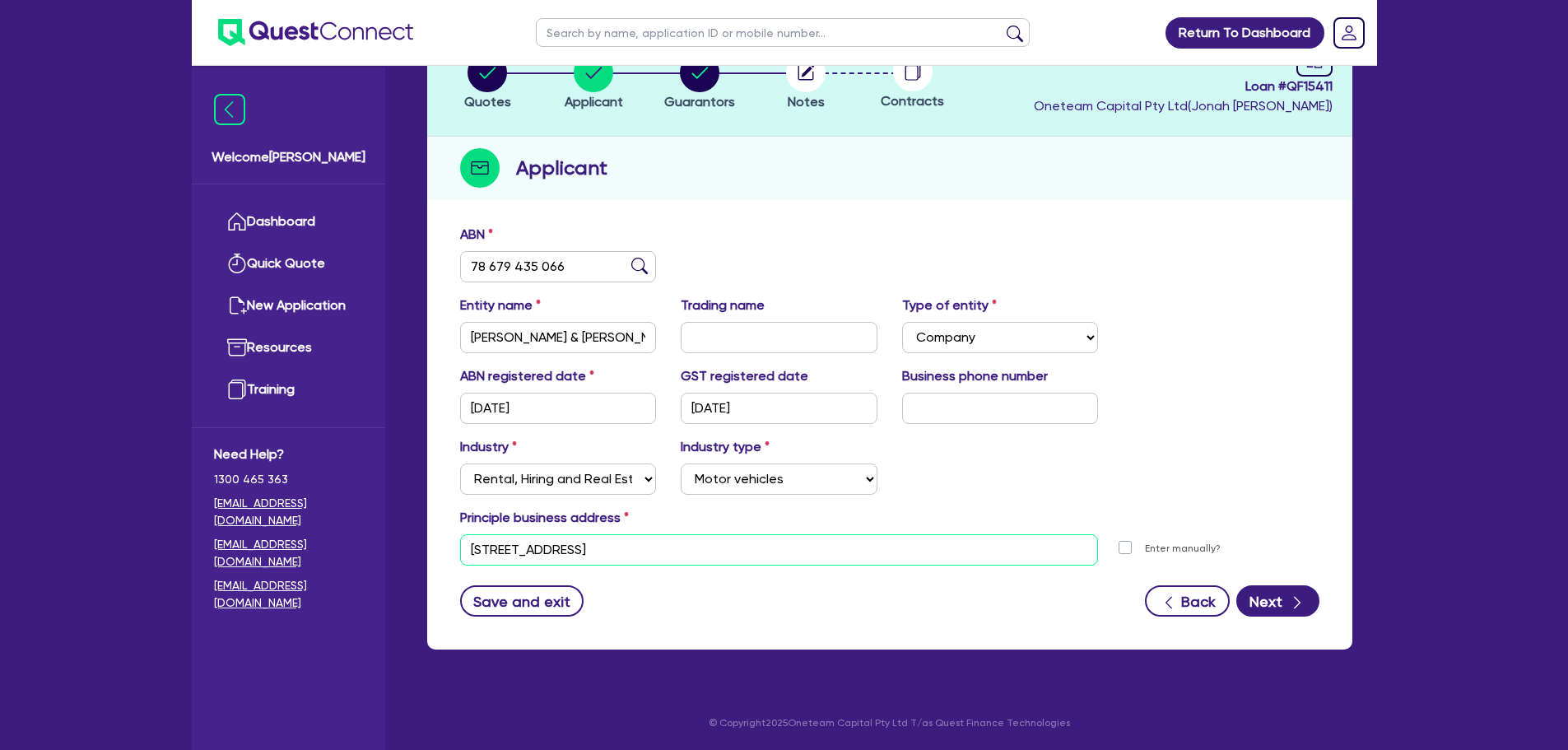
drag, startPoint x: 693, startPoint y: 549, endPoint x: 410, endPoint y: 582, distance: 284.9
click at [410, 582] on div "Drafted - HARDING & MATHESON INVESTMENTS PTY LTD Quotes Applicant Guarantors No…" at bounding box center [889, 319] width 975 height 701
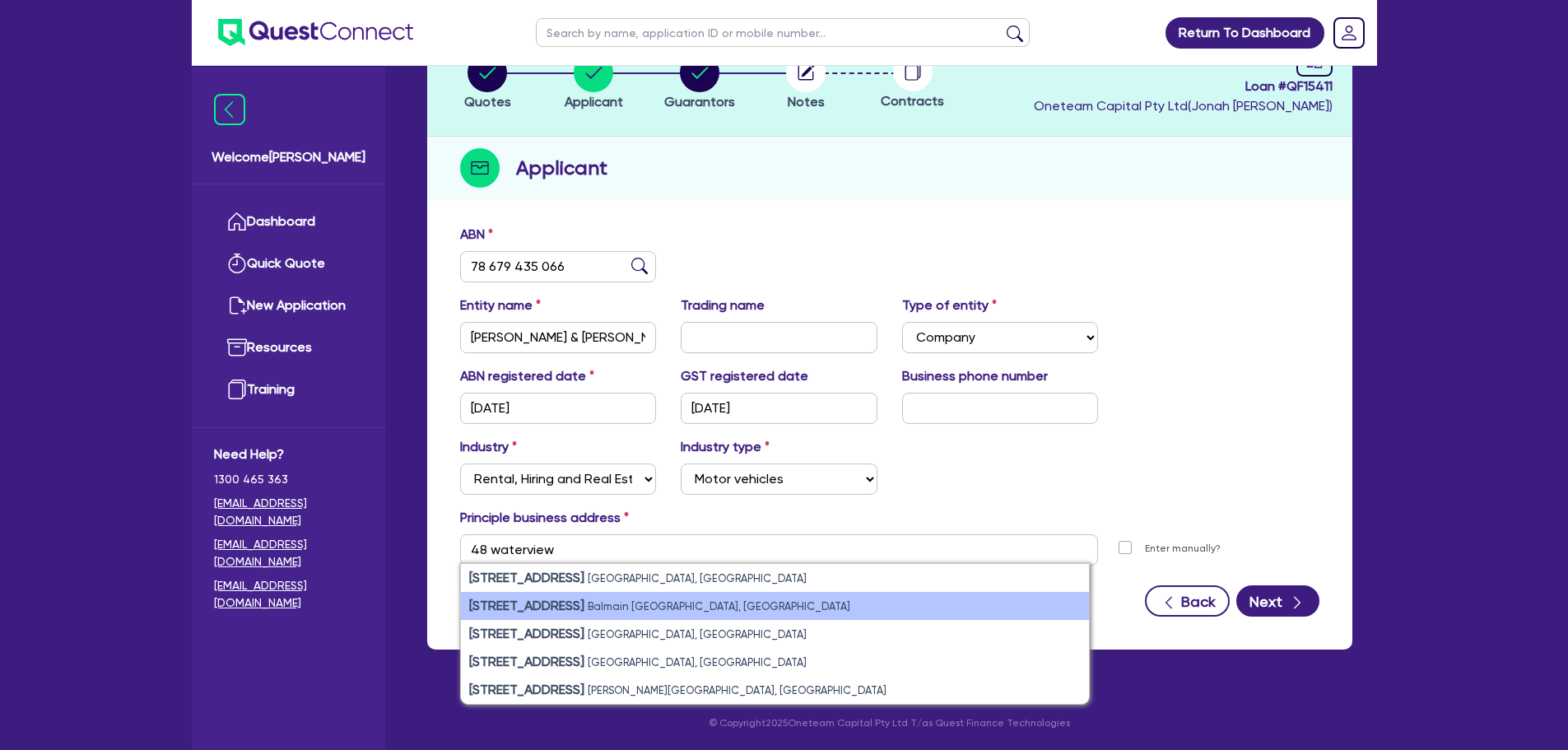
click at [569, 613] on strong "48 Waterview Street" at bounding box center [527, 605] width 115 height 15
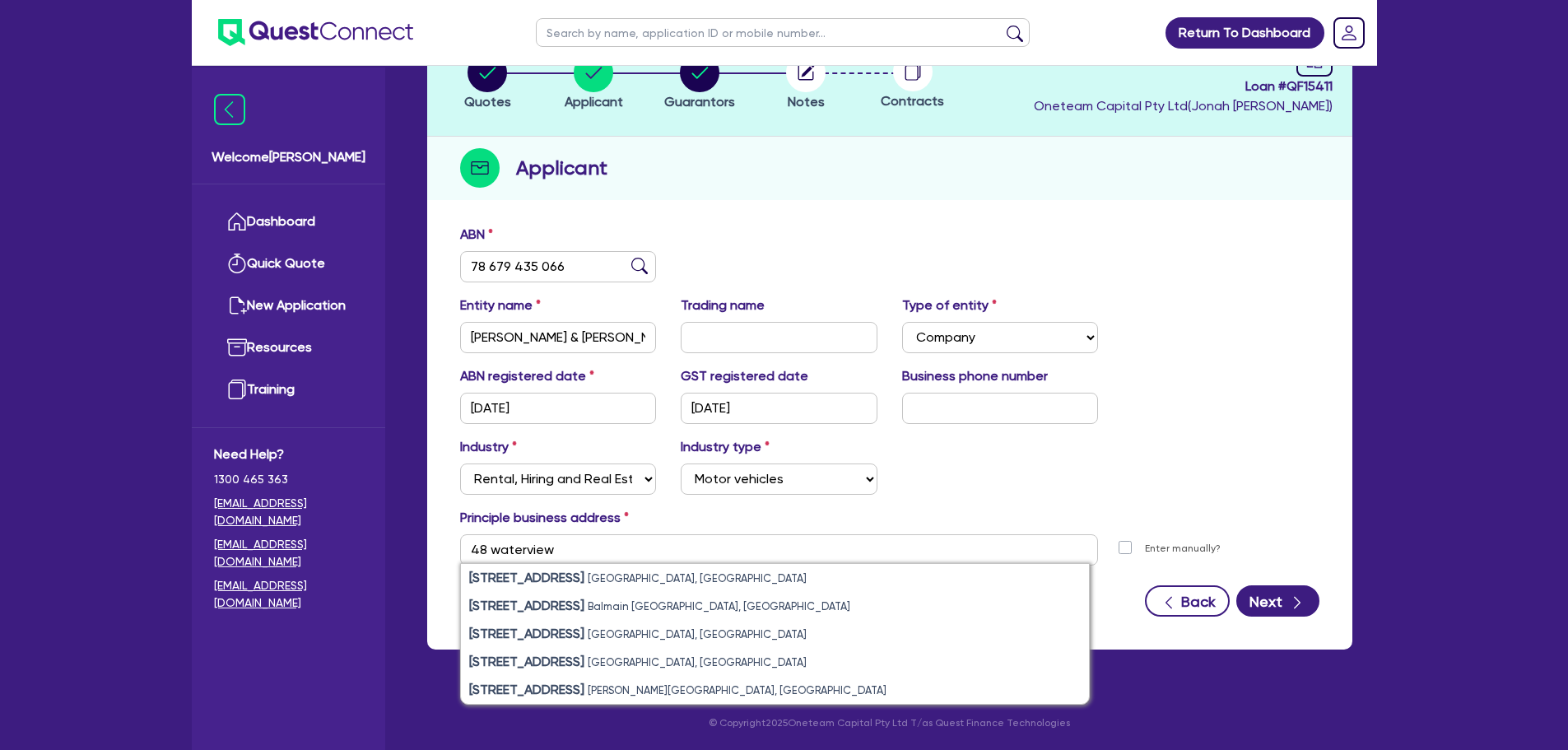
type input "48 Waterview St Balmain NSW 2041"
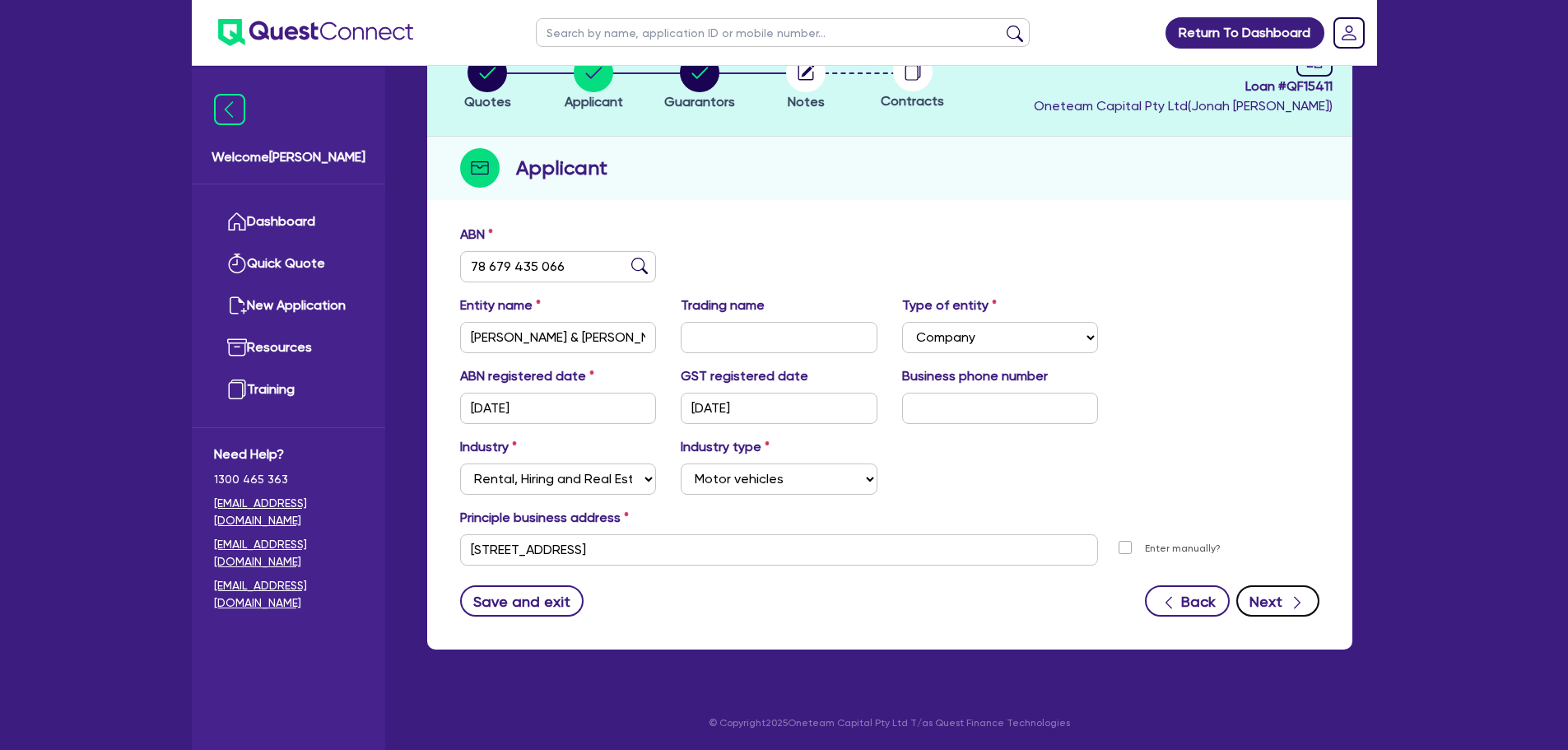
click at [1293, 591] on div "button" at bounding box center [1296, 602] width 16 height 20
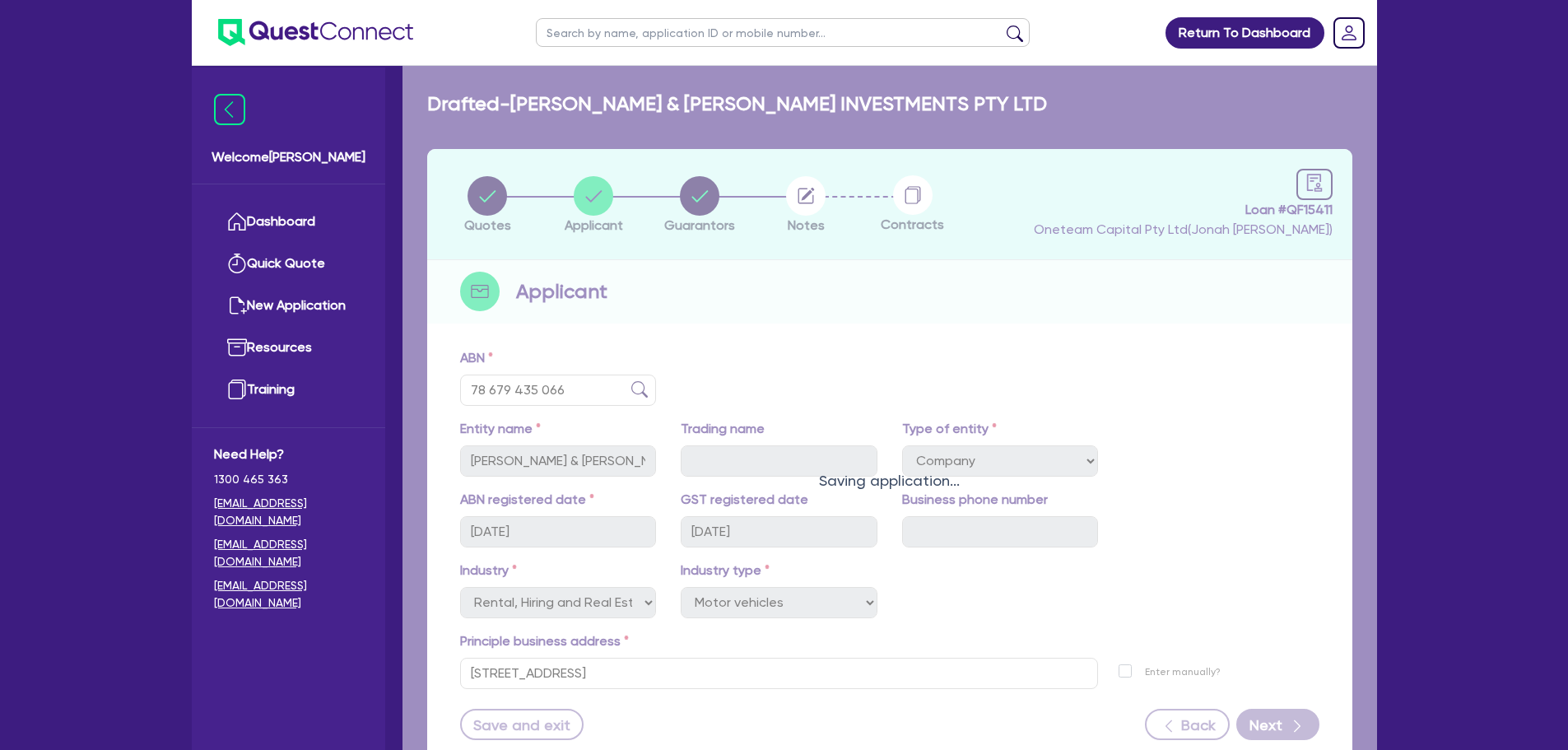
select select "MR"
select select "NSW"
select select "MARRIED"
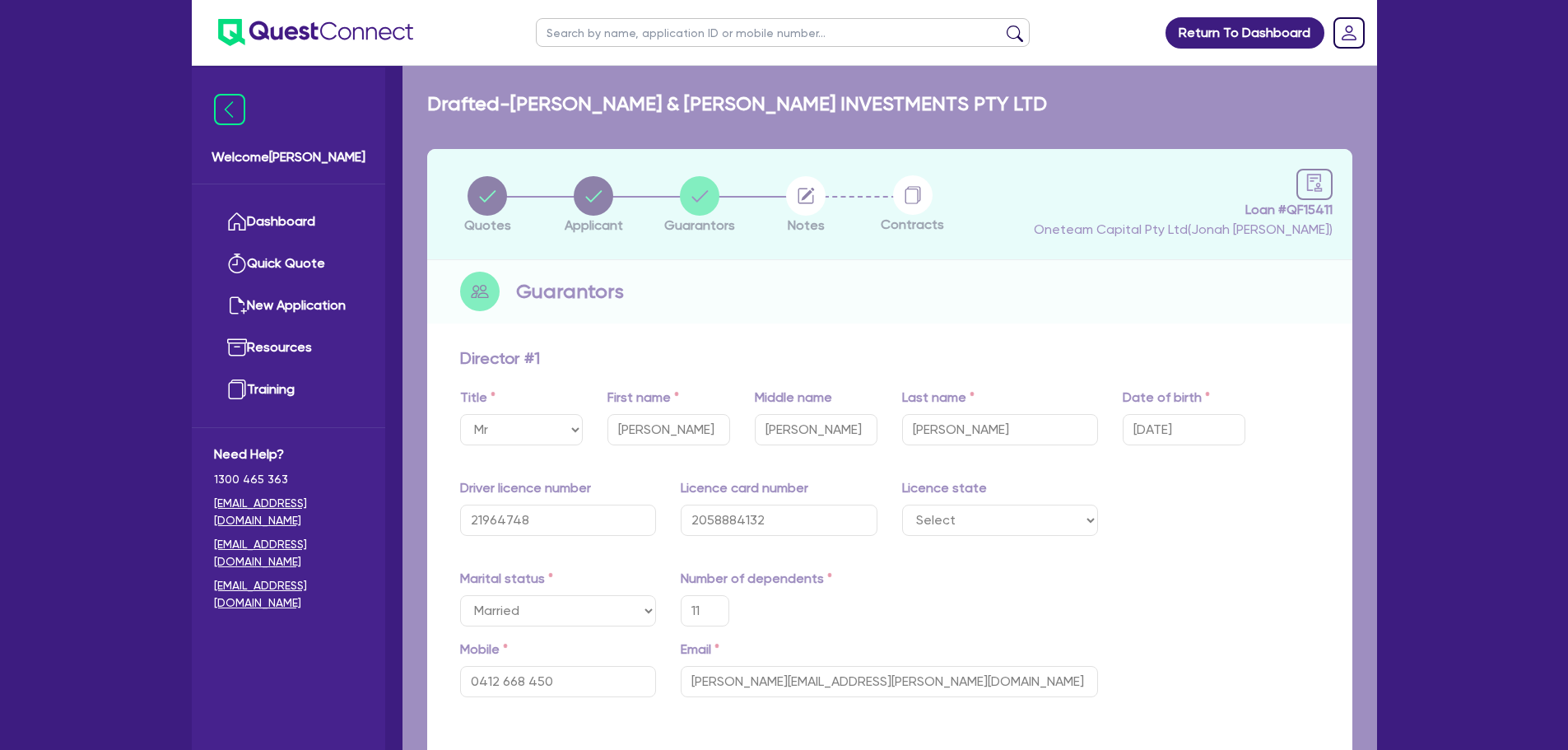
type input "0412 668 450"
type input "48 Waterview St Balmain NSW 2041"
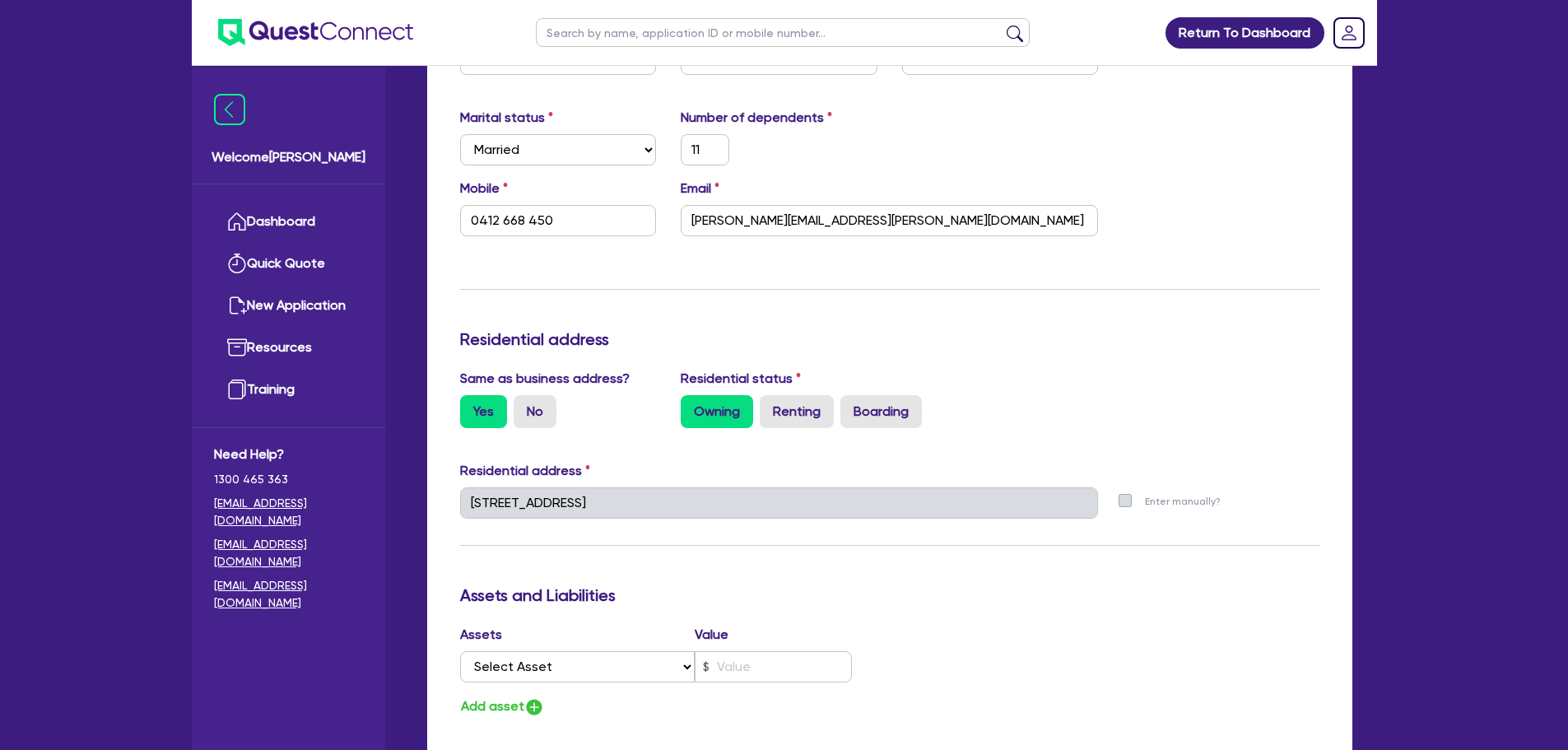
scroll to position [494, 0]
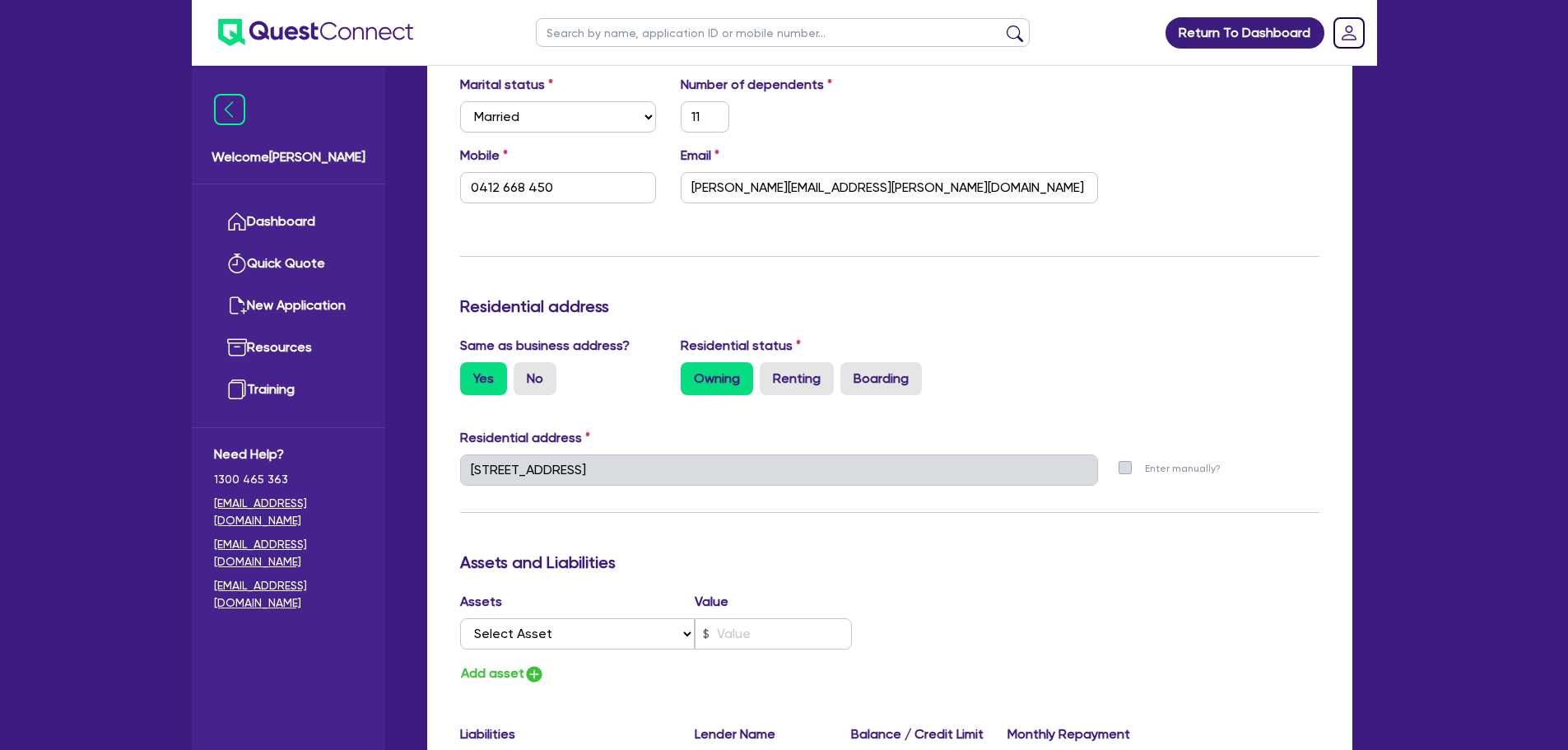
drag, startPoint x: 811, startPoint y: 372, endPoint x: 834, endPoint y: 371, distance: 23.0
click at [811, 371] on label "Renting" at bounding box center [796, 378] width 74 height 33
click at [770, 371] on input "Renting" at bounding box center [764, 367] width 11 height 11
radio input "true"
type input "0412 668 450"
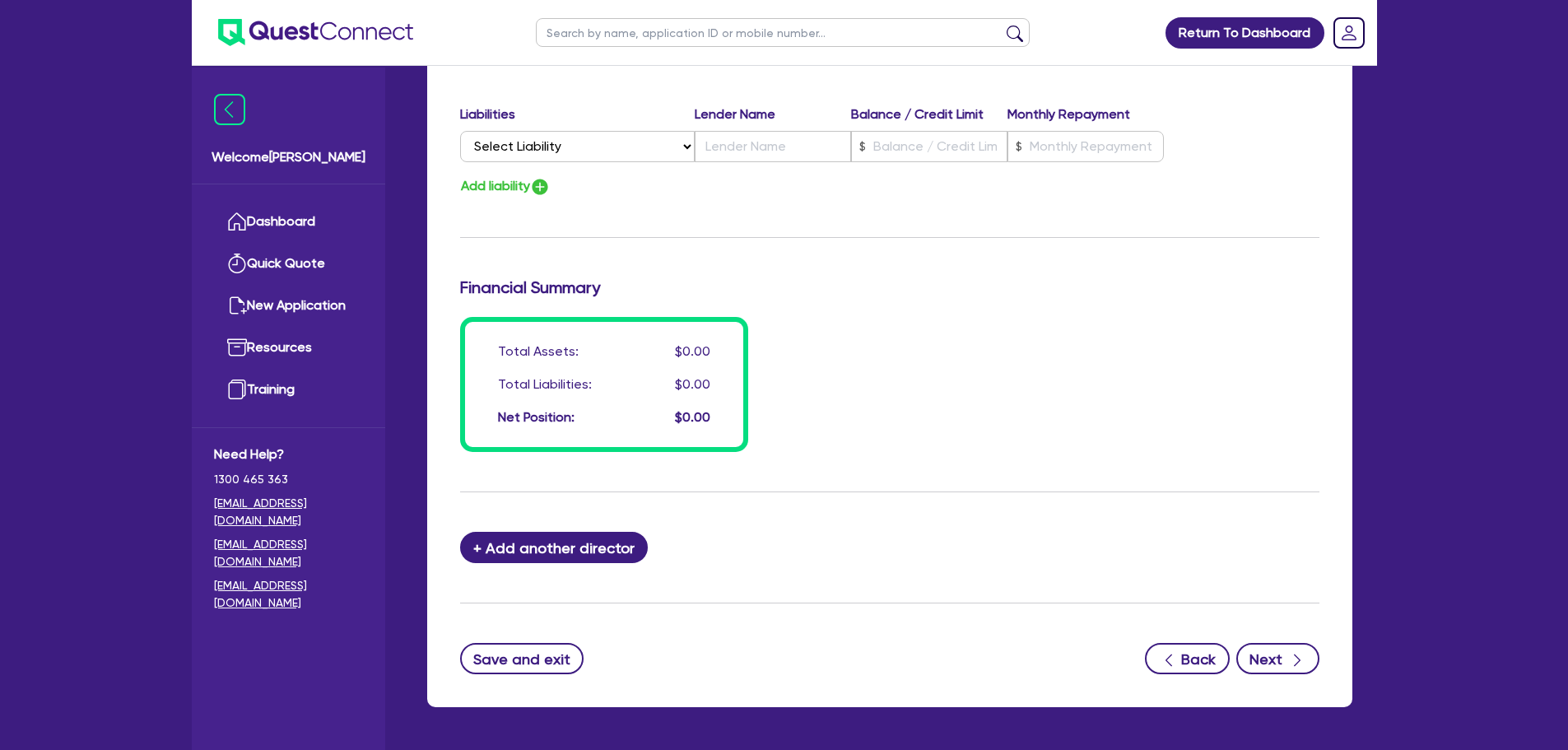
scroll to position [1171, 0]
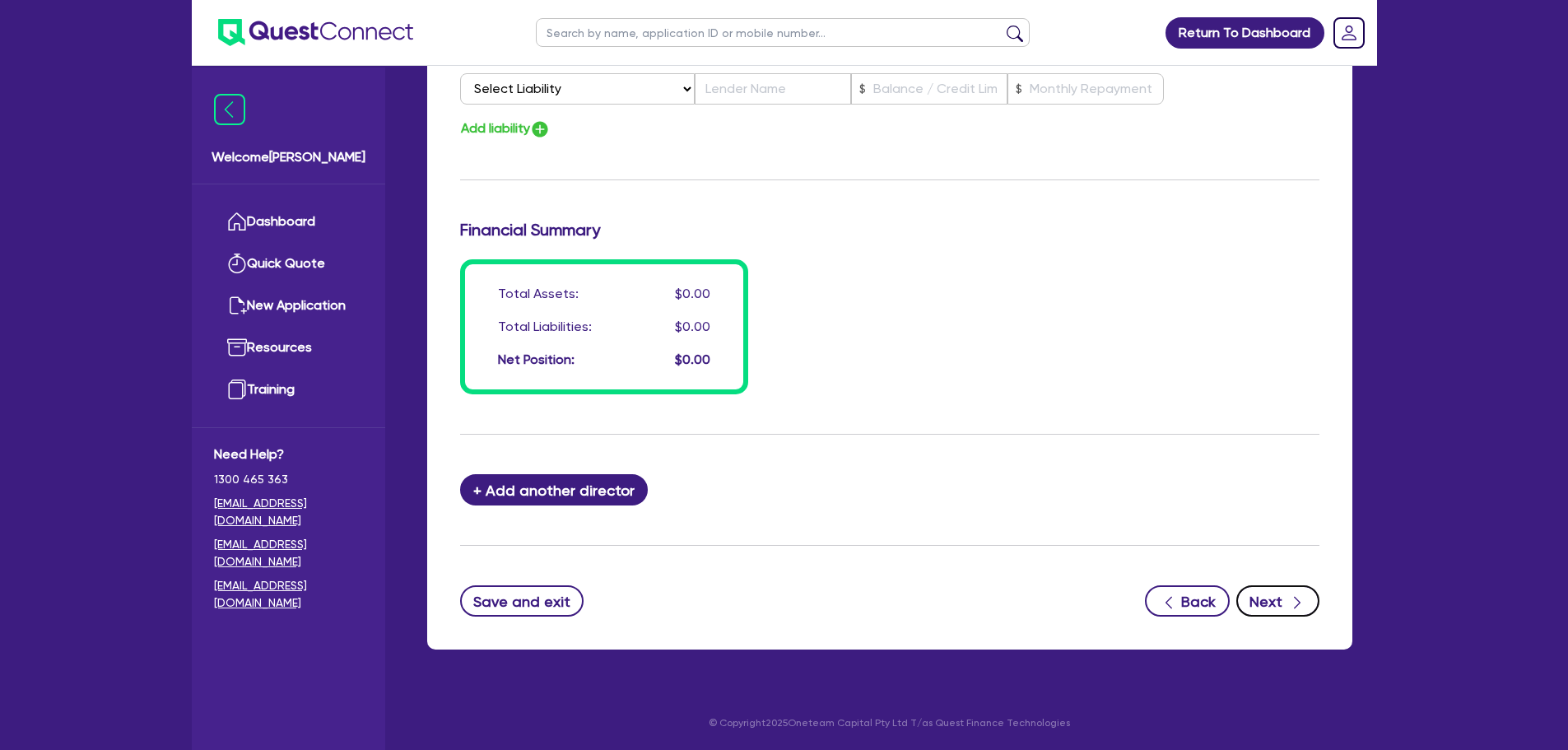
click at [1284, 592] on button "Next" at bounding box center [1278, 601] width 83 height 31
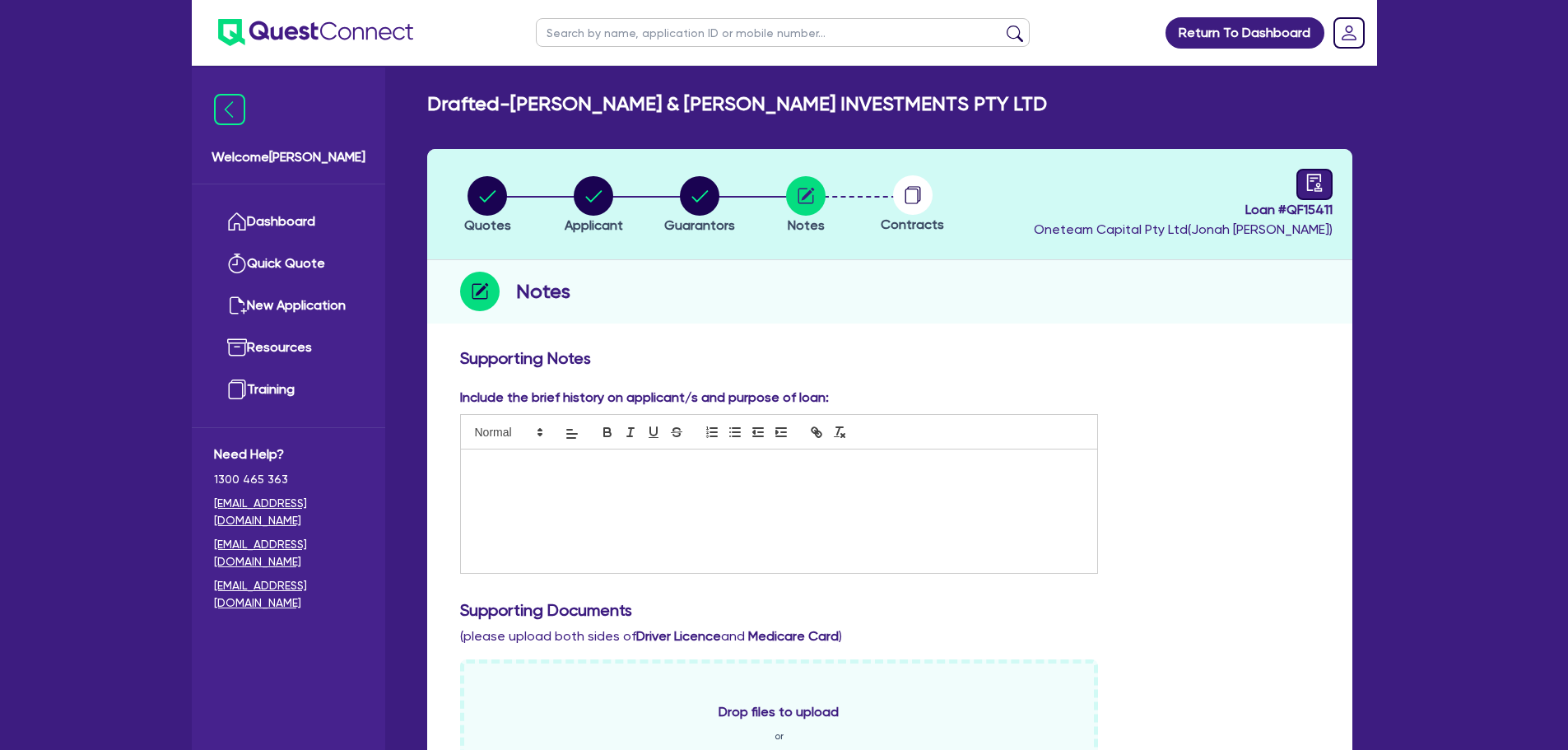
click at [1319, 172] on div at bounding box center [1314, 184] width 36 height 31
select select "DRAFTED_NEW"
select select "Other"
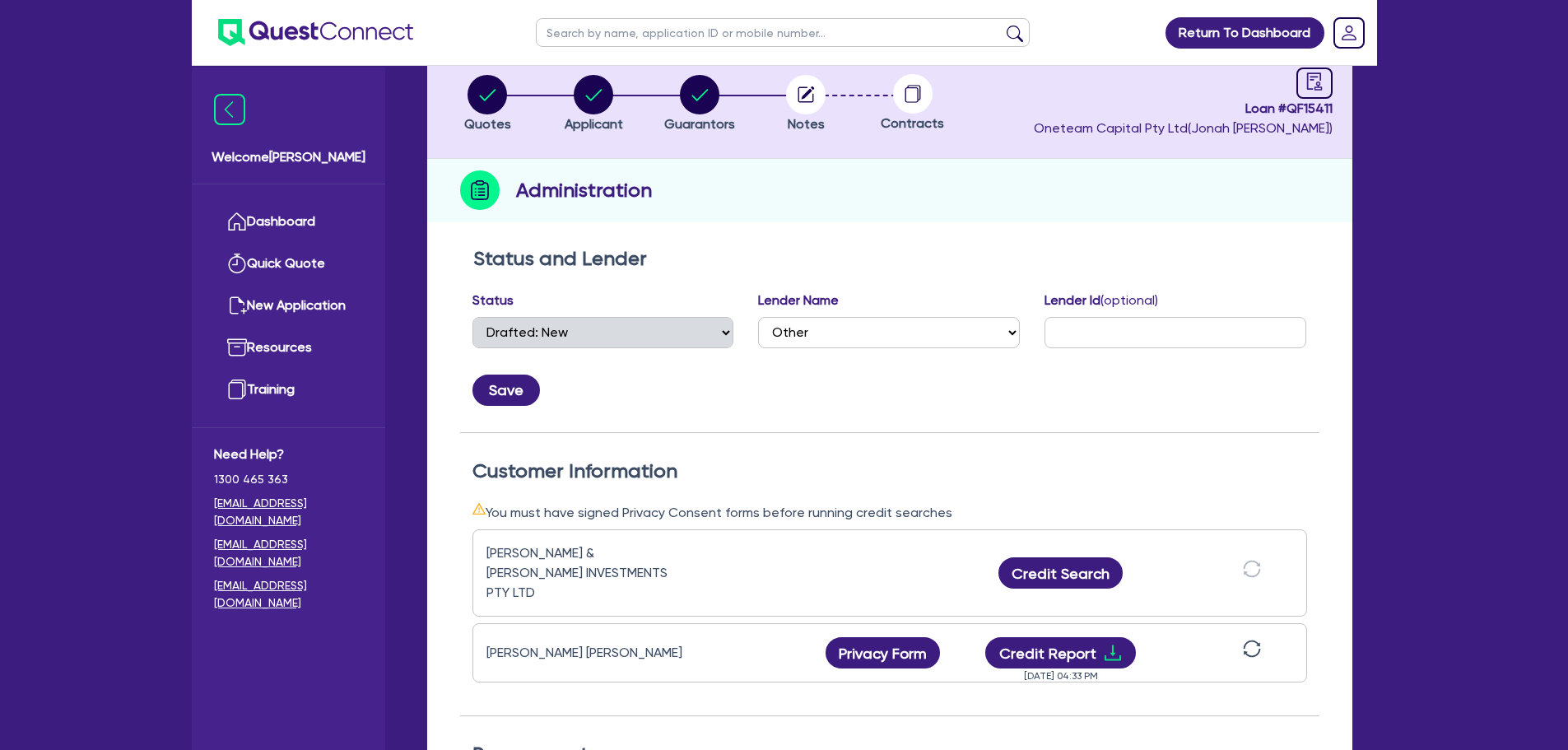
scroll to position [247, 0]
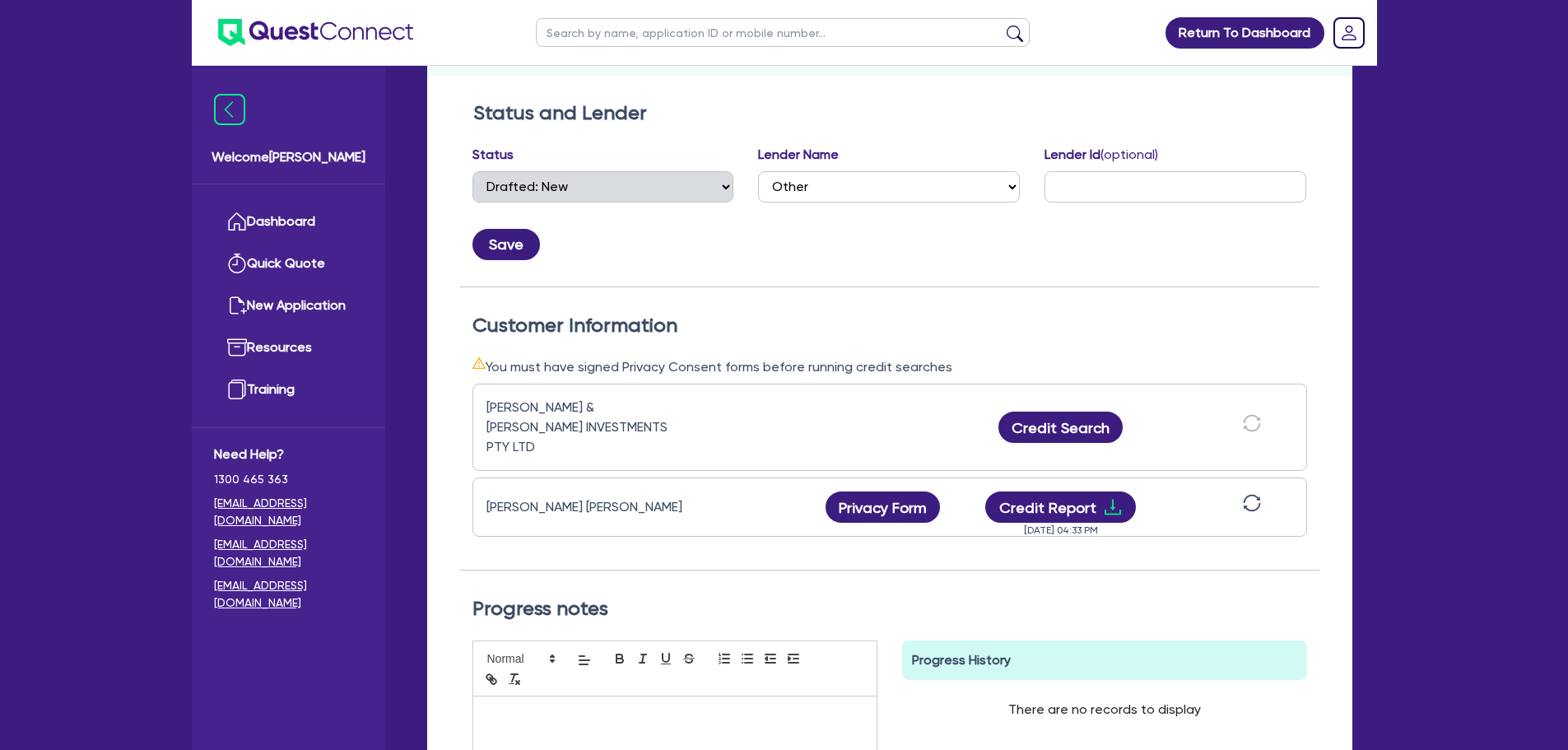
click at [1254, 494] on icon "sync" at bounding box center [1252, 502] width 18 height 18
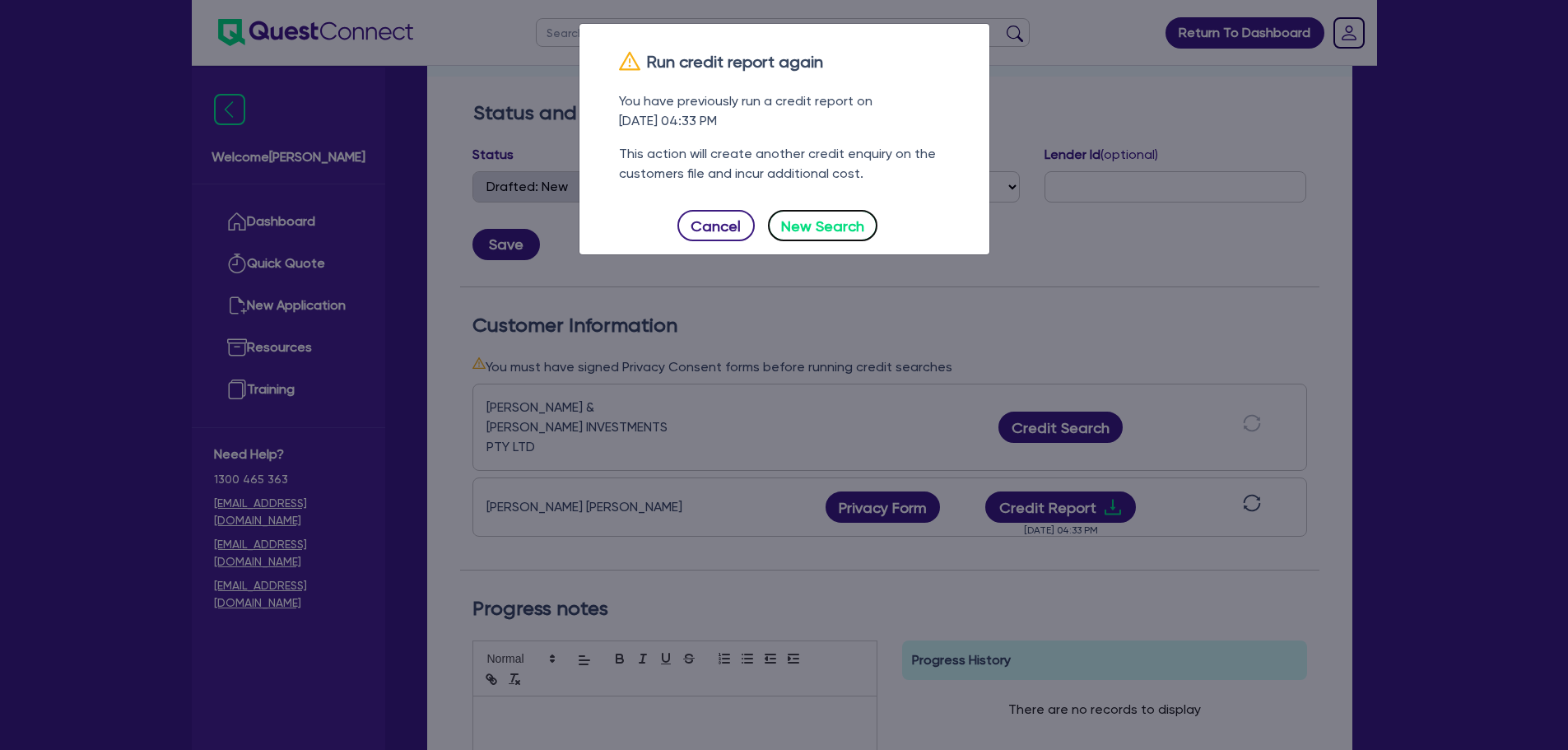
click at [862, 227] on button "New Search" at bounding box center [823, 225] width 110 height 31
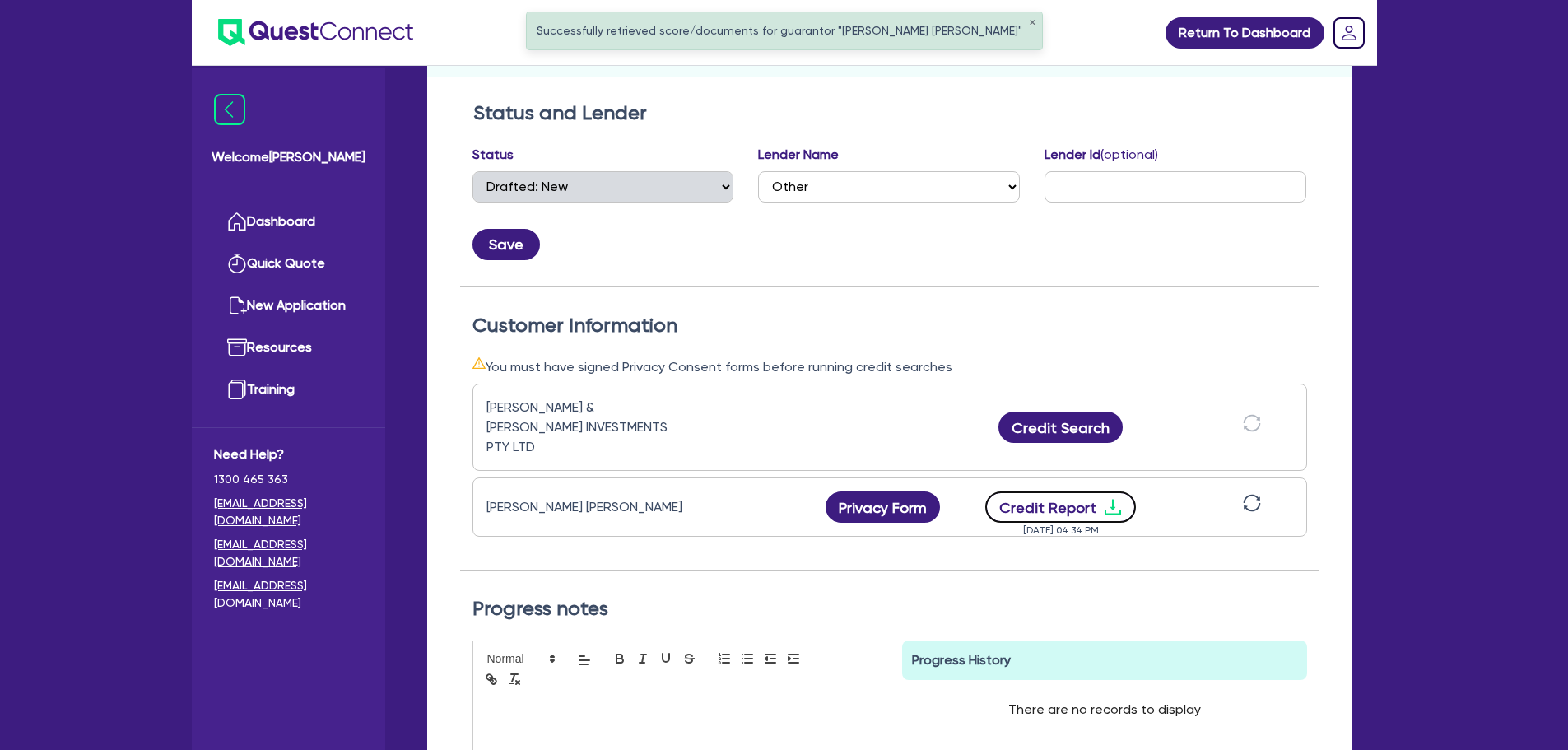
click at [1088, 491] on button "Credit Report" at bounding box center [1061, 507] width 151 height 31
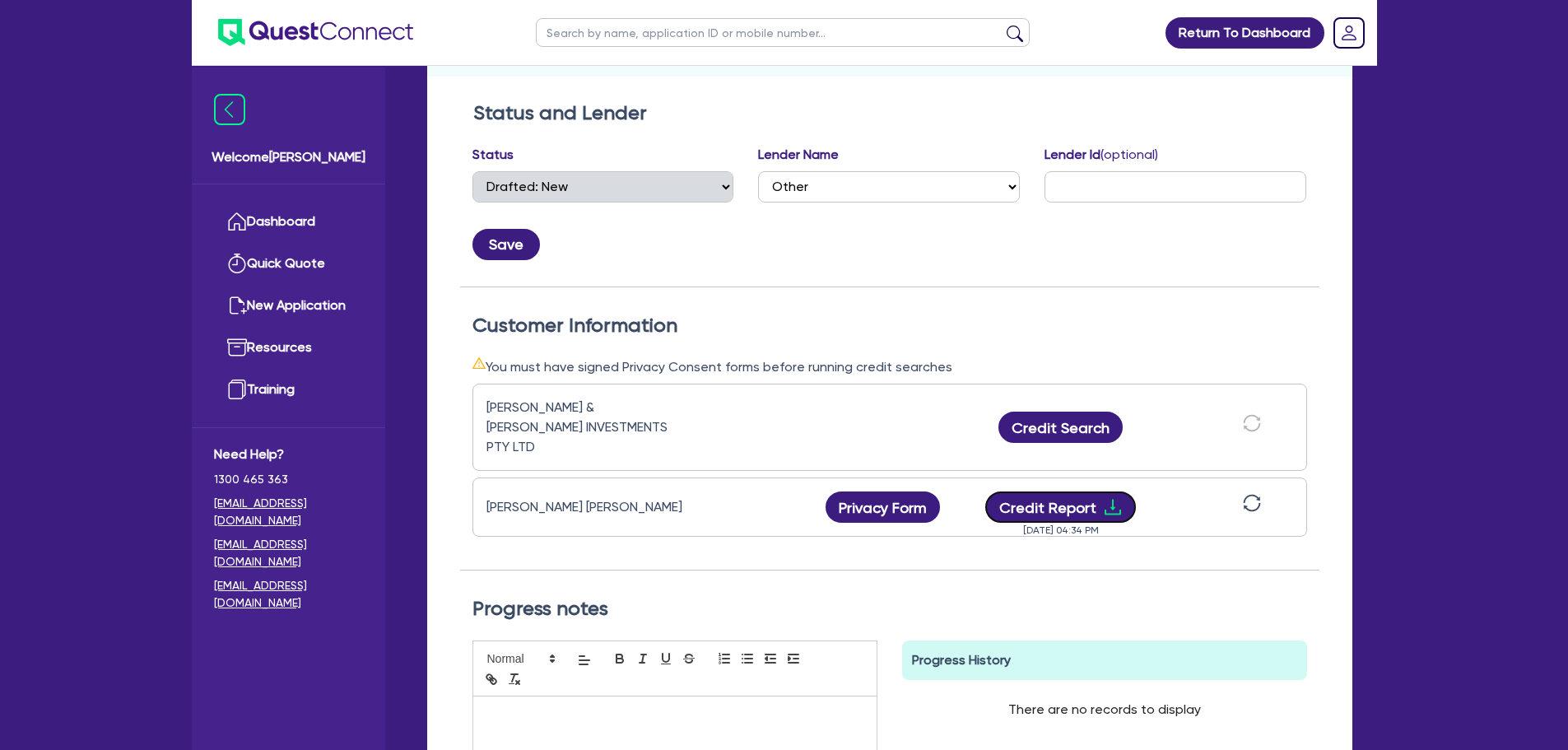
scroll to position [0, 0]
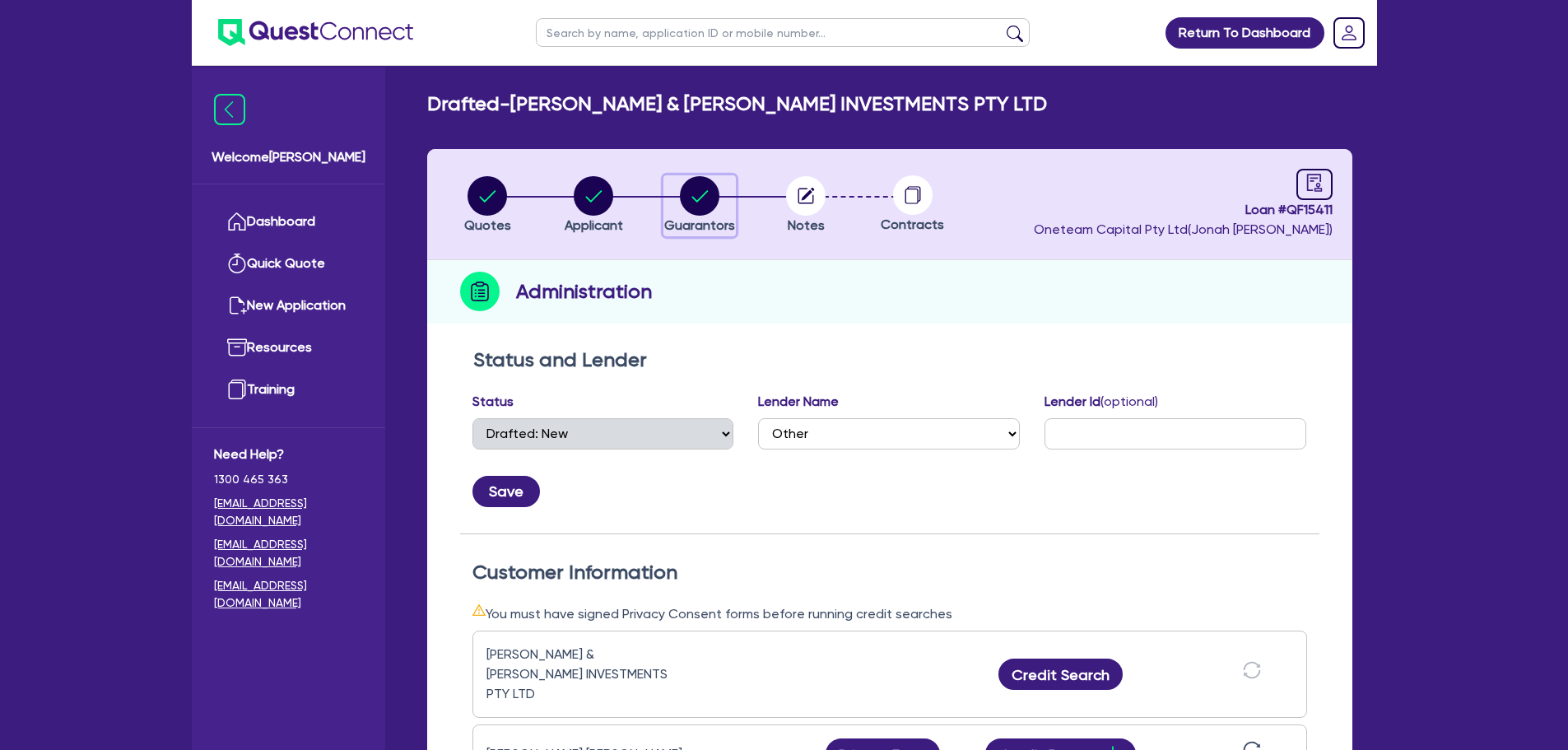
click at [680, 204] on div "button" at bounding box center [699, 196] width 70 height 40
select select "MR"
select select "NSW"
select select "MARRIED"
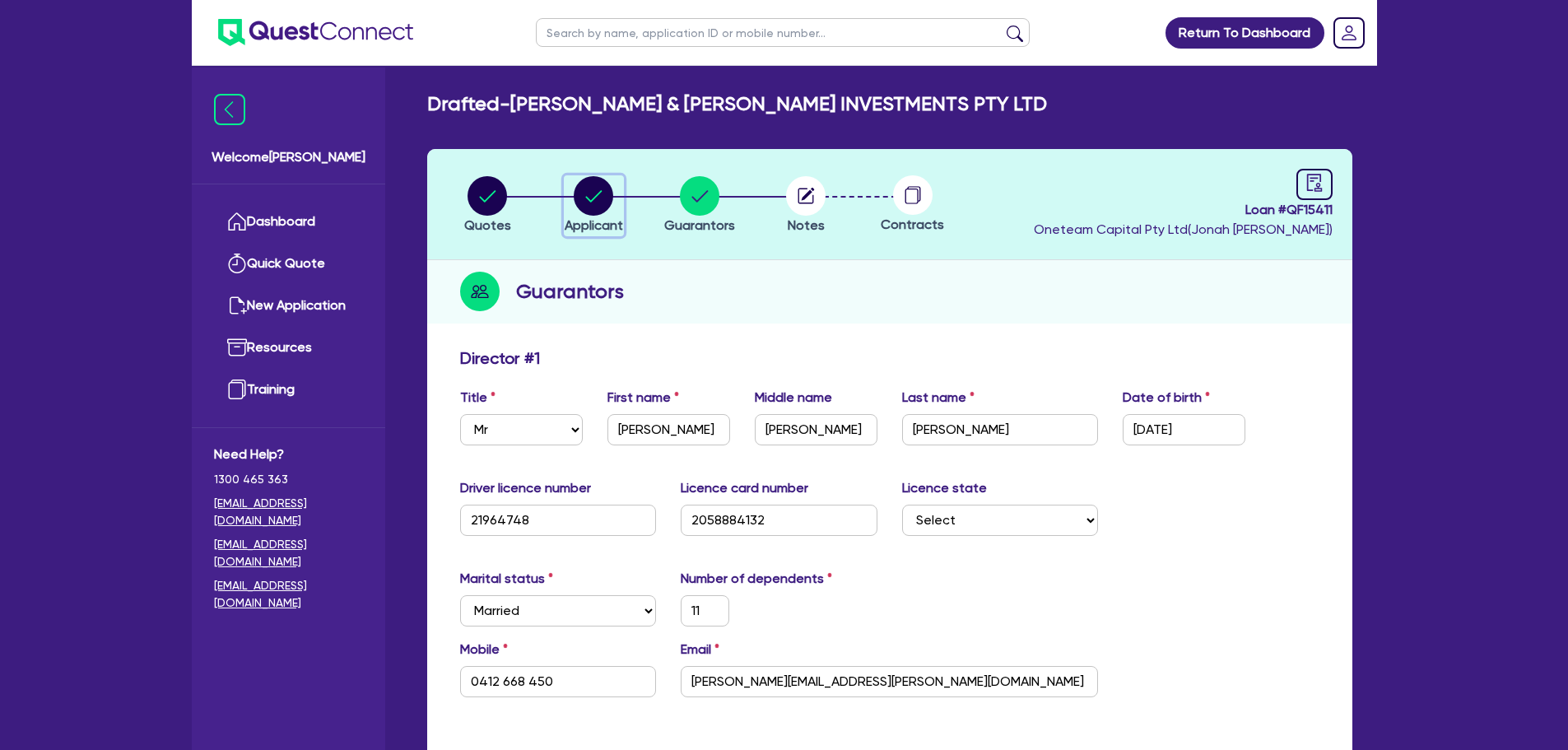
click at [574, 218] on span "Applicant" at bounding box center [593, 225] width 59 height 15
select select "COMPANY"
select select "RENTAL_REAL_ESTATE"
select select "MOTOR_VEHICLES"
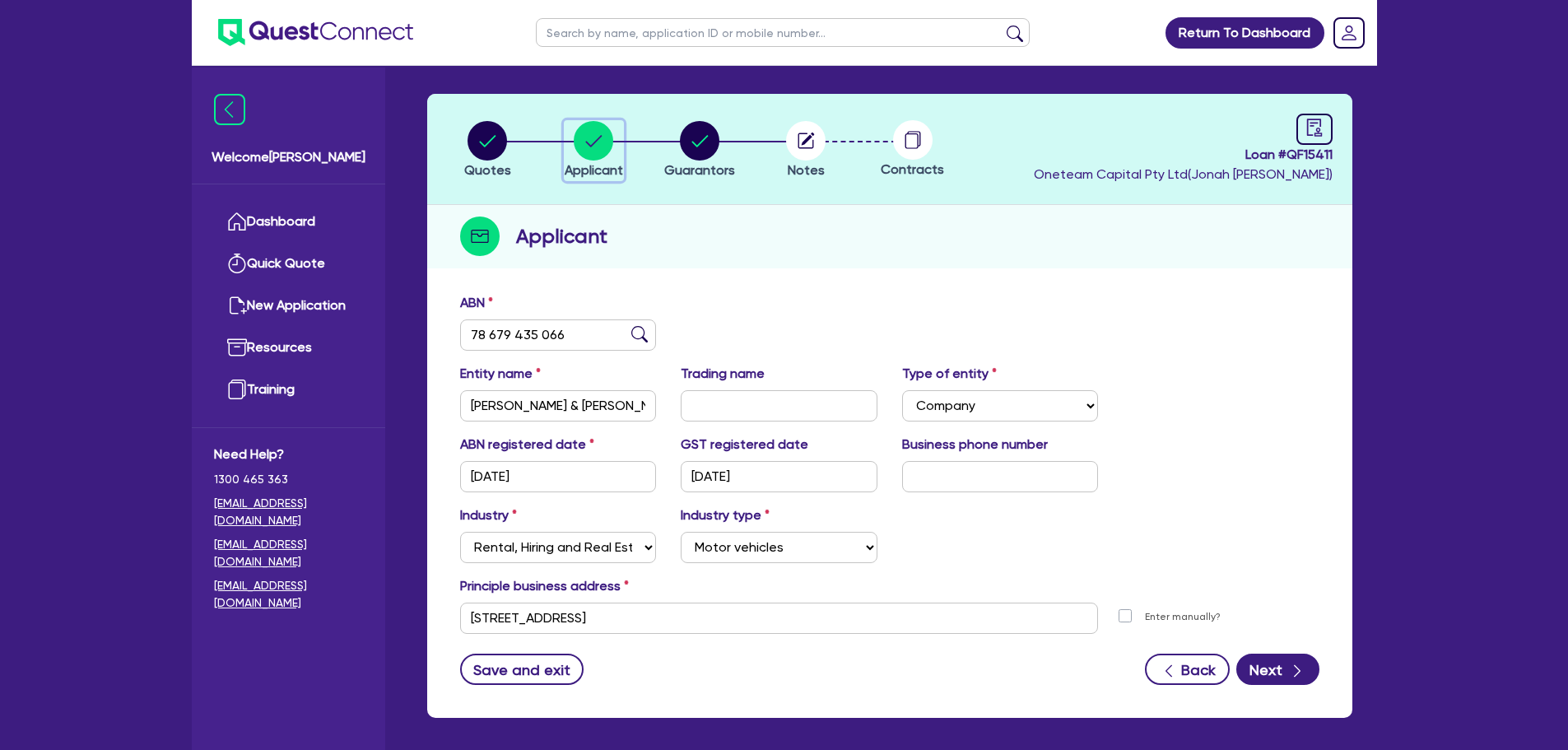
scroll to position [124, 0]
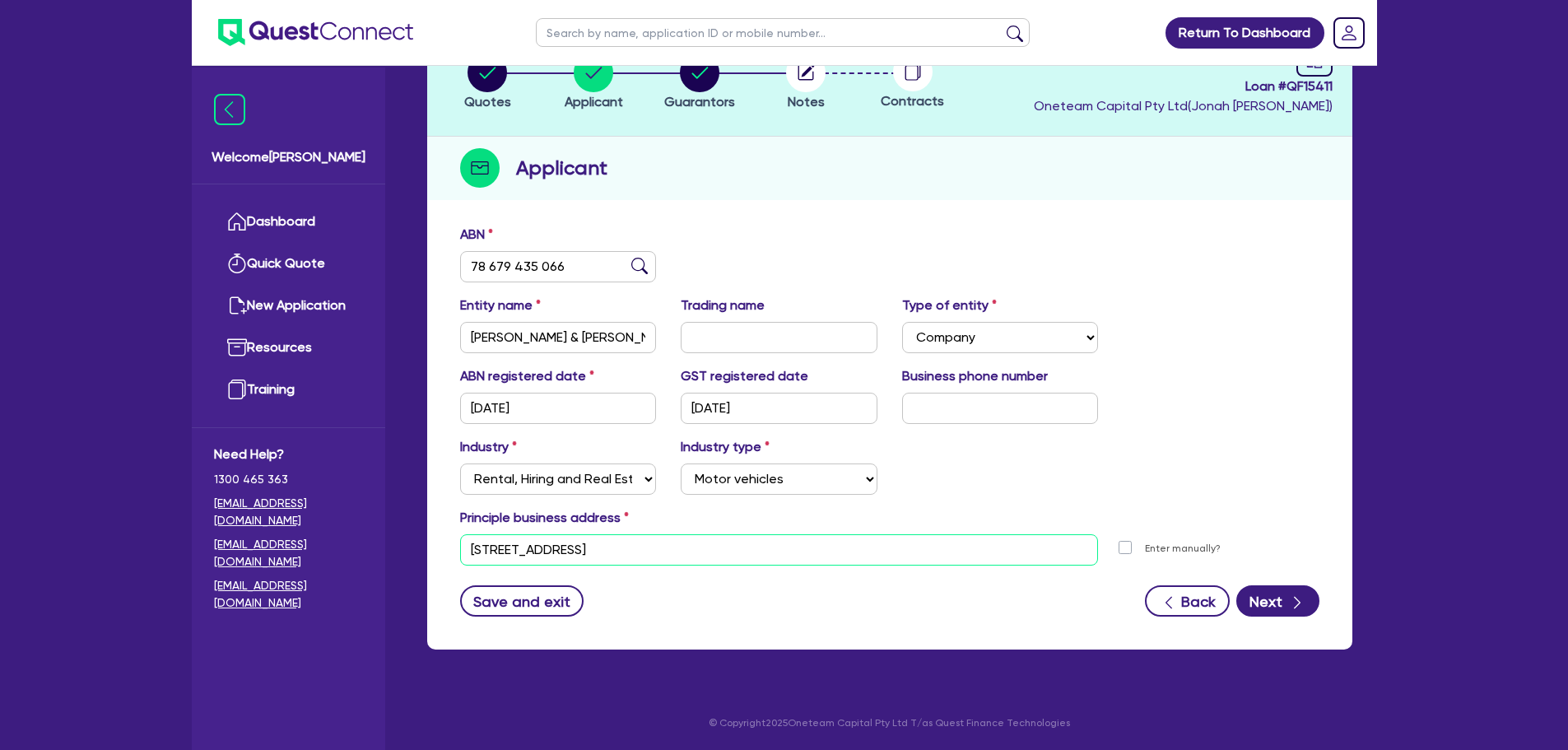
drag, startPoint x: 700, startPoint y: 543, endPoint x: 372, endPoint y: 532, distance: 328.2
click at [372, 532] on div "Welcome Rob Dashboard Quick Quote New Application Ref Company Ref Salesperson R…" at bounding box center [784, 312] width 1185 height 873
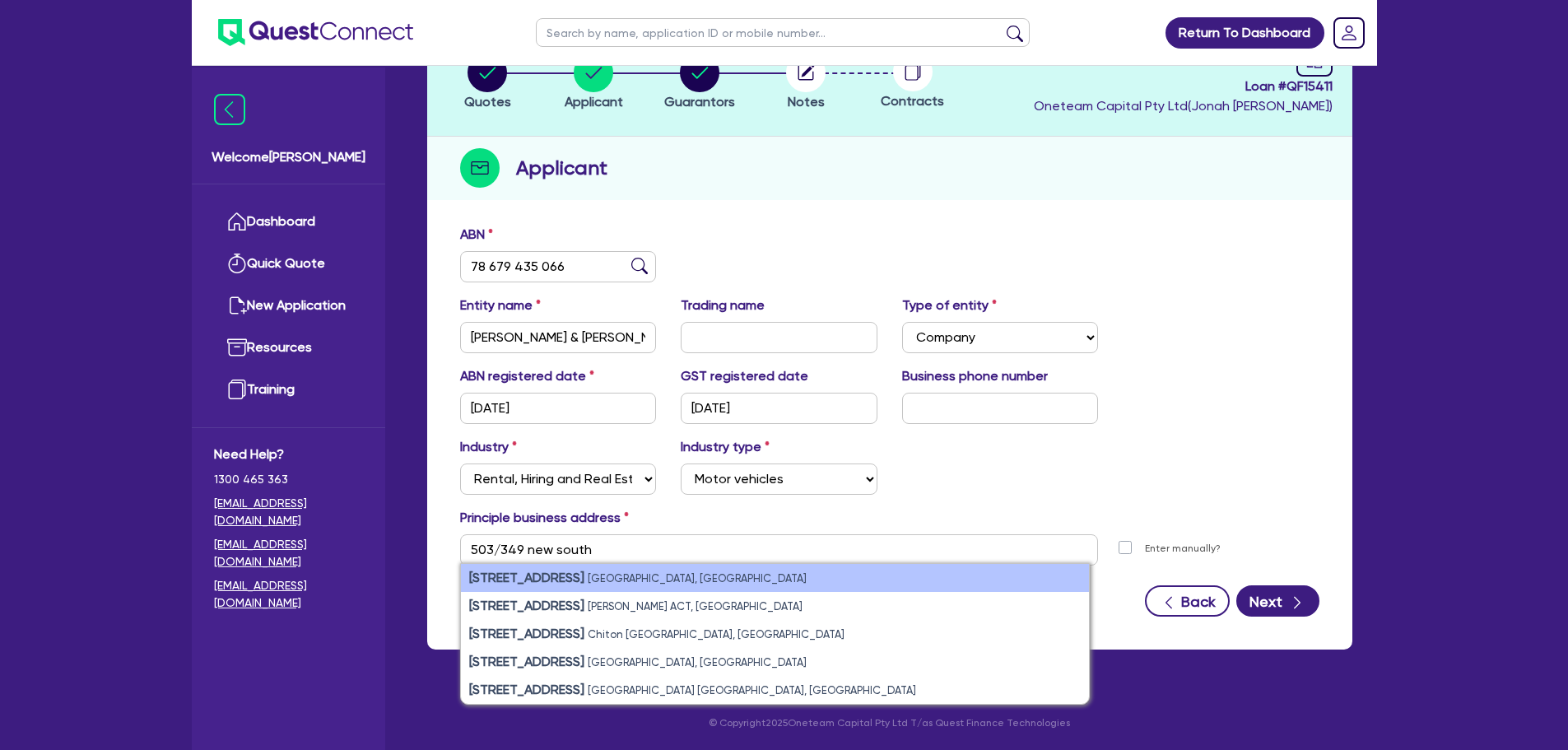
click at [671, 580] on small "Double Bay NSW, Australia" at bounding box center [697, 578] width 219 height 13
type input "503 349 New South Head Rd Double Bay NSW 2028"
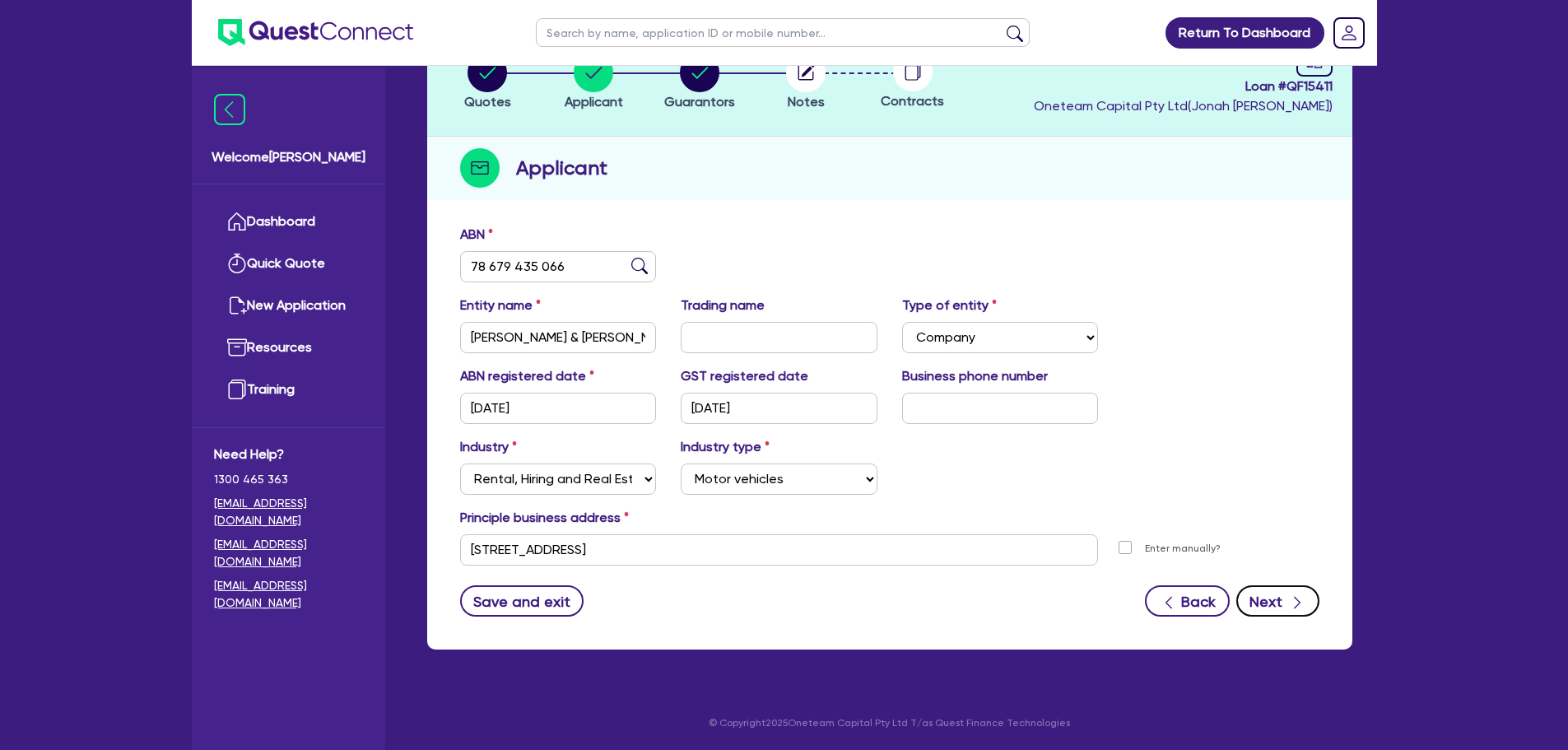
click at [1287, 594] on button "Next" at bounding box center [1278, 601] width 83 height 31
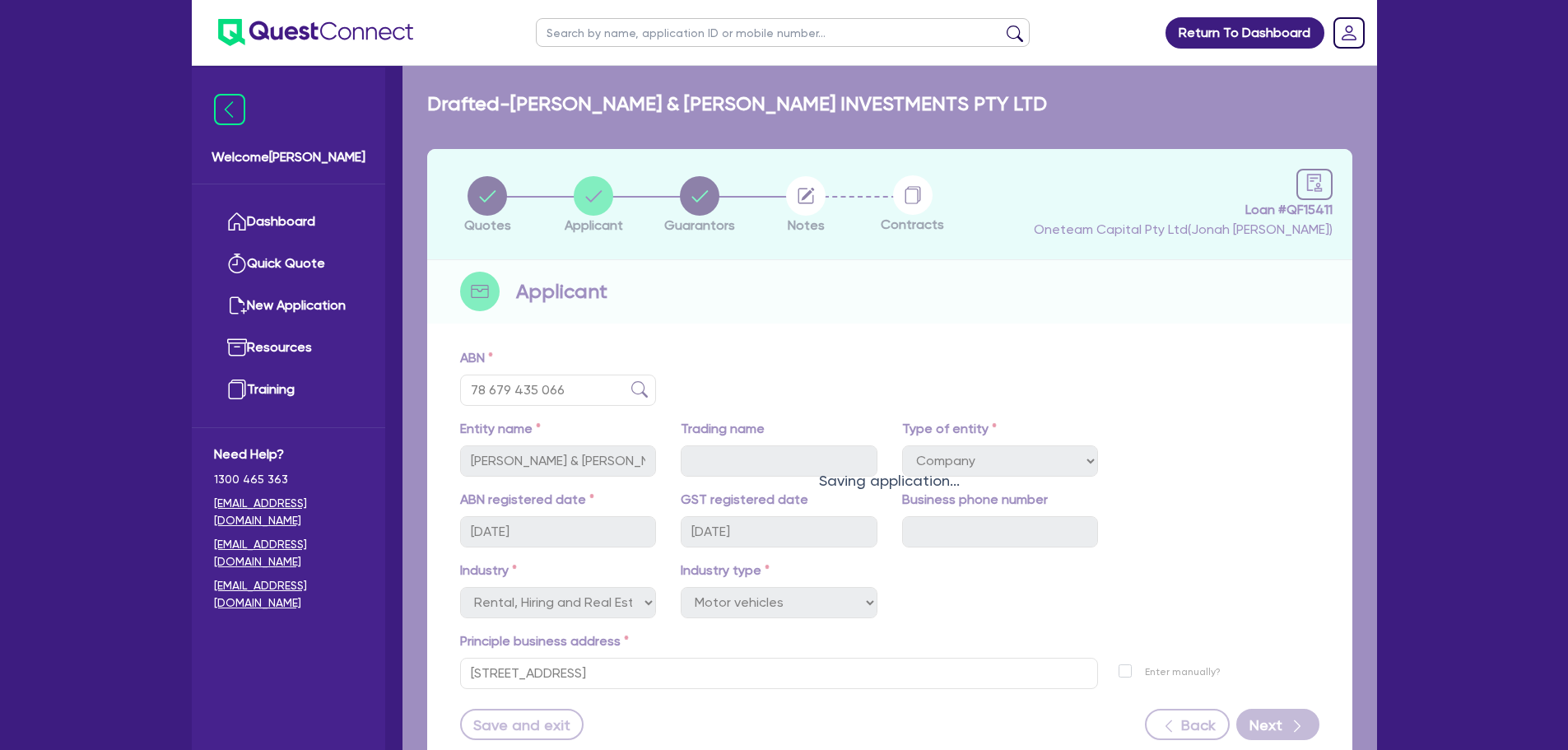
select select "MR"
select select "NSW"
select select "MARRIED"
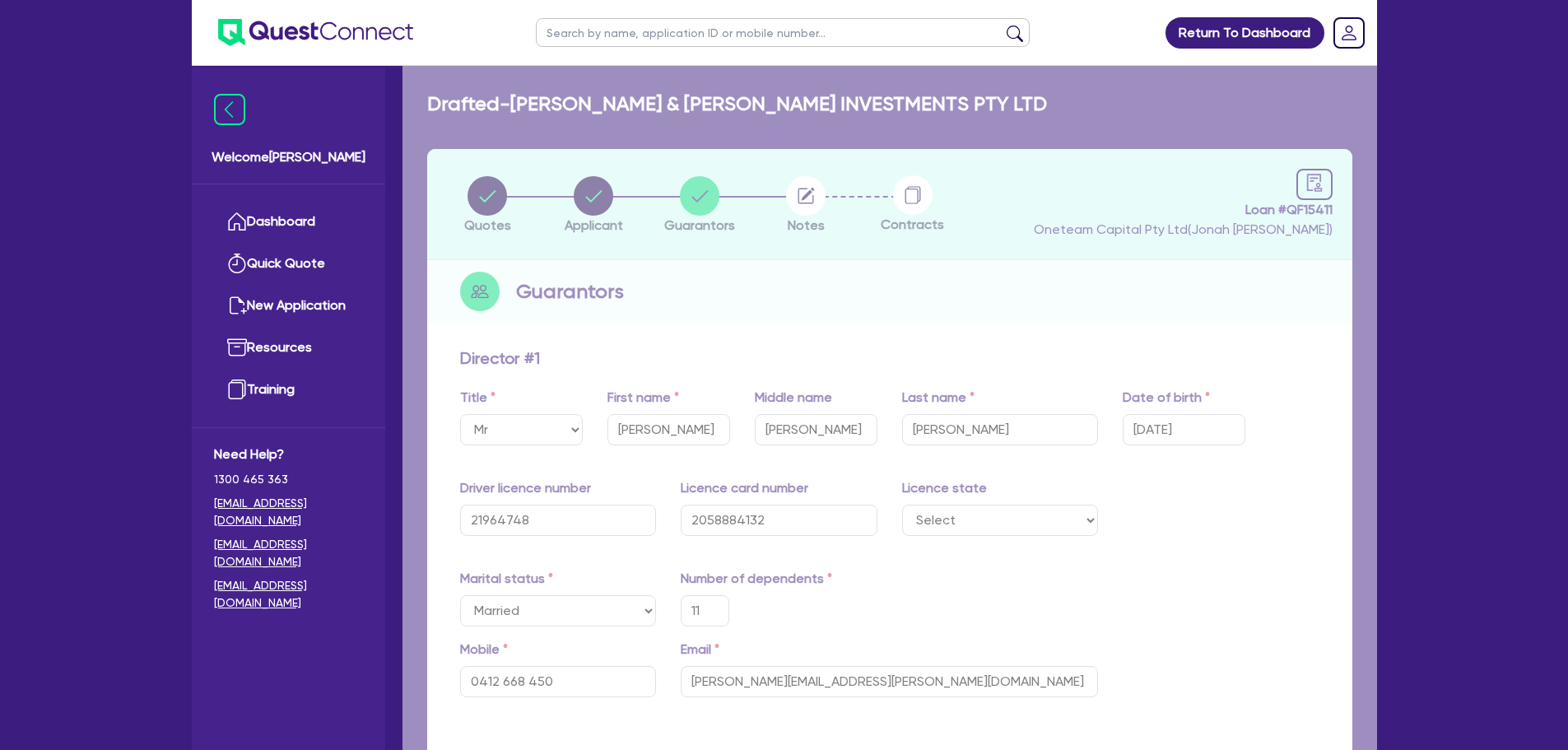
type input "0412 668 450"
type input "503 349 New South Head Rd Double Bay NSW 2028"
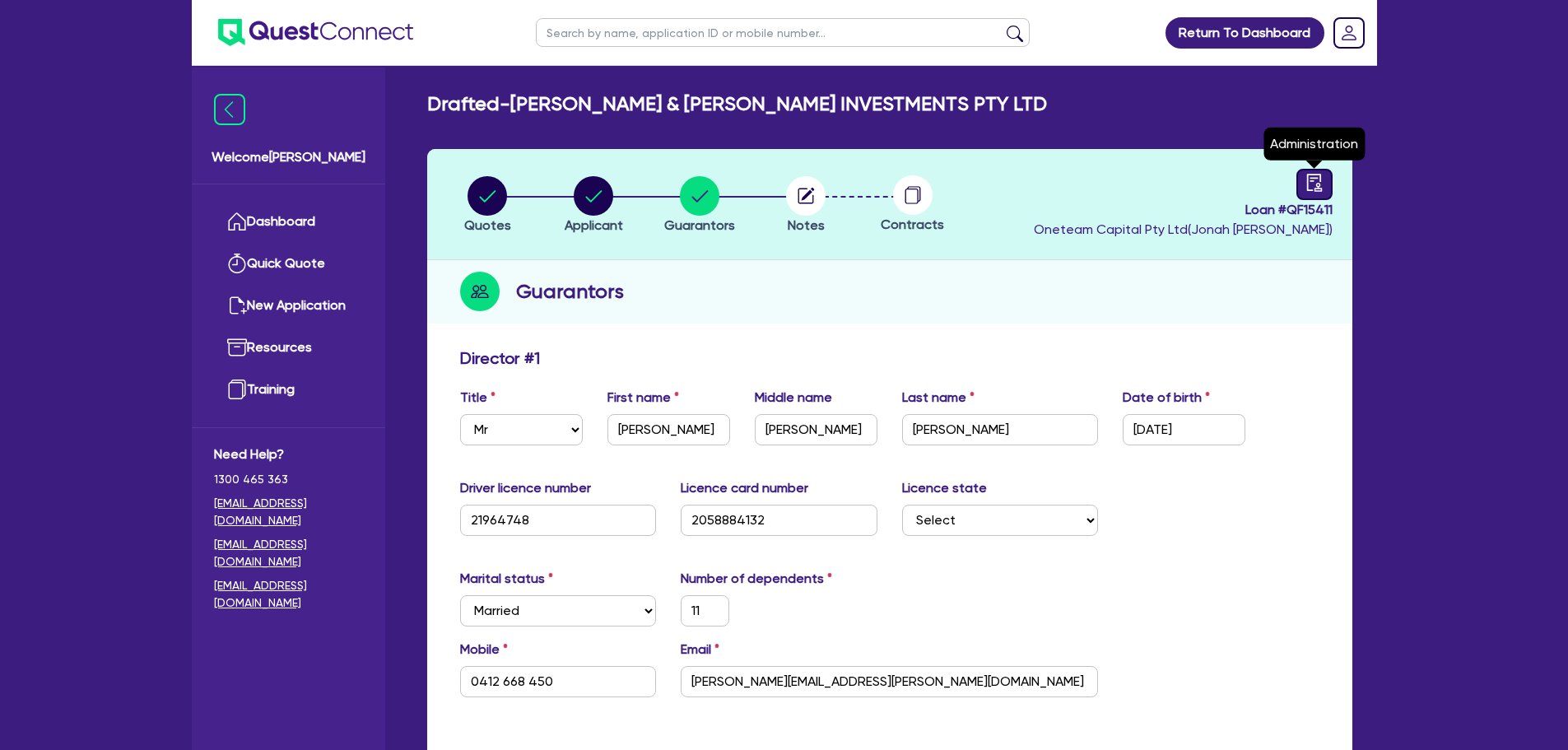
click at [1308, 183] on icon "audit" at bounding box center [1313, 182] width 14 height 17
select select "DRAFTED_NEW"
select select "Other"
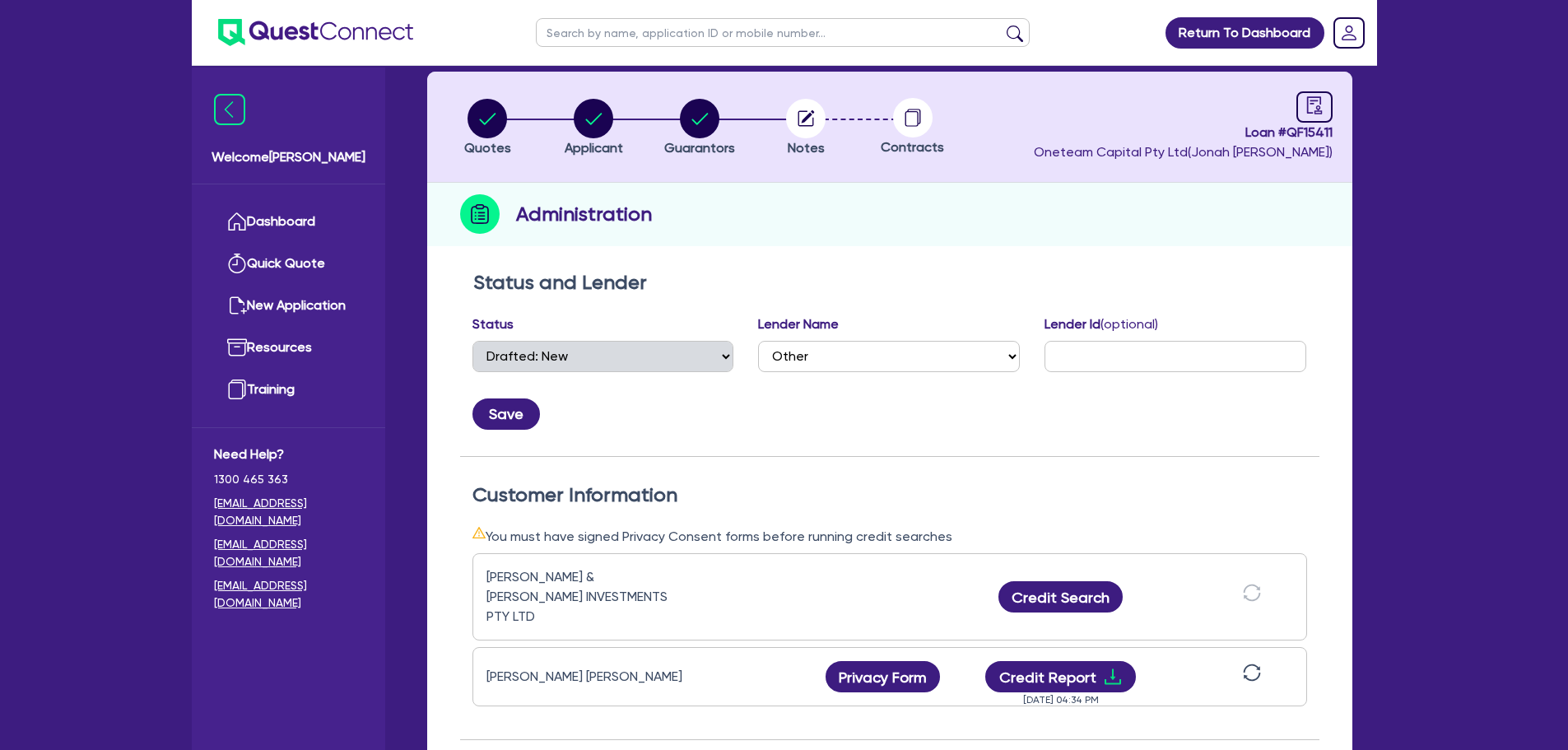
scroll to position [165, 0]
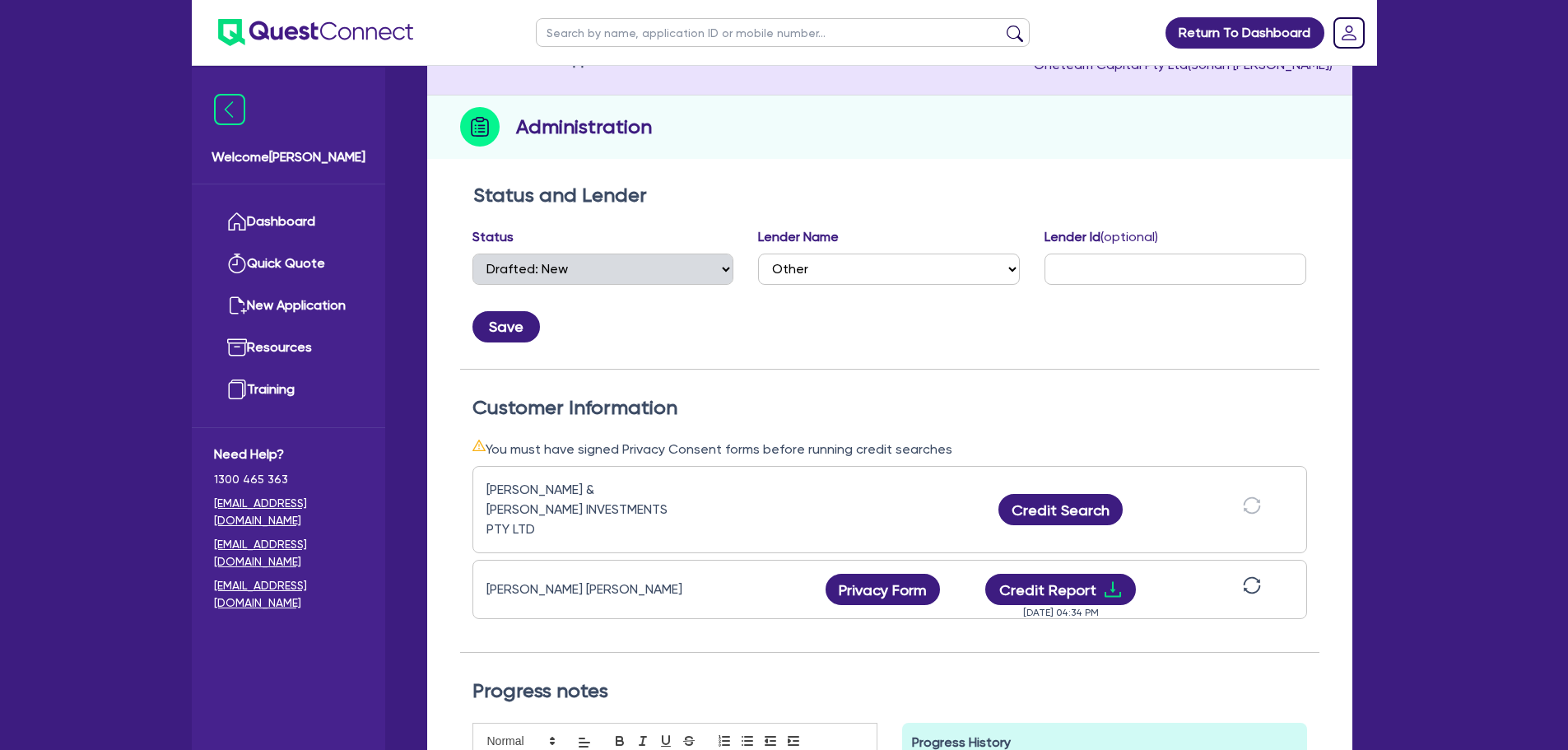
click at [1252, 576] on icon "sync" at bounding box center [1252, 585] width 18 height 18
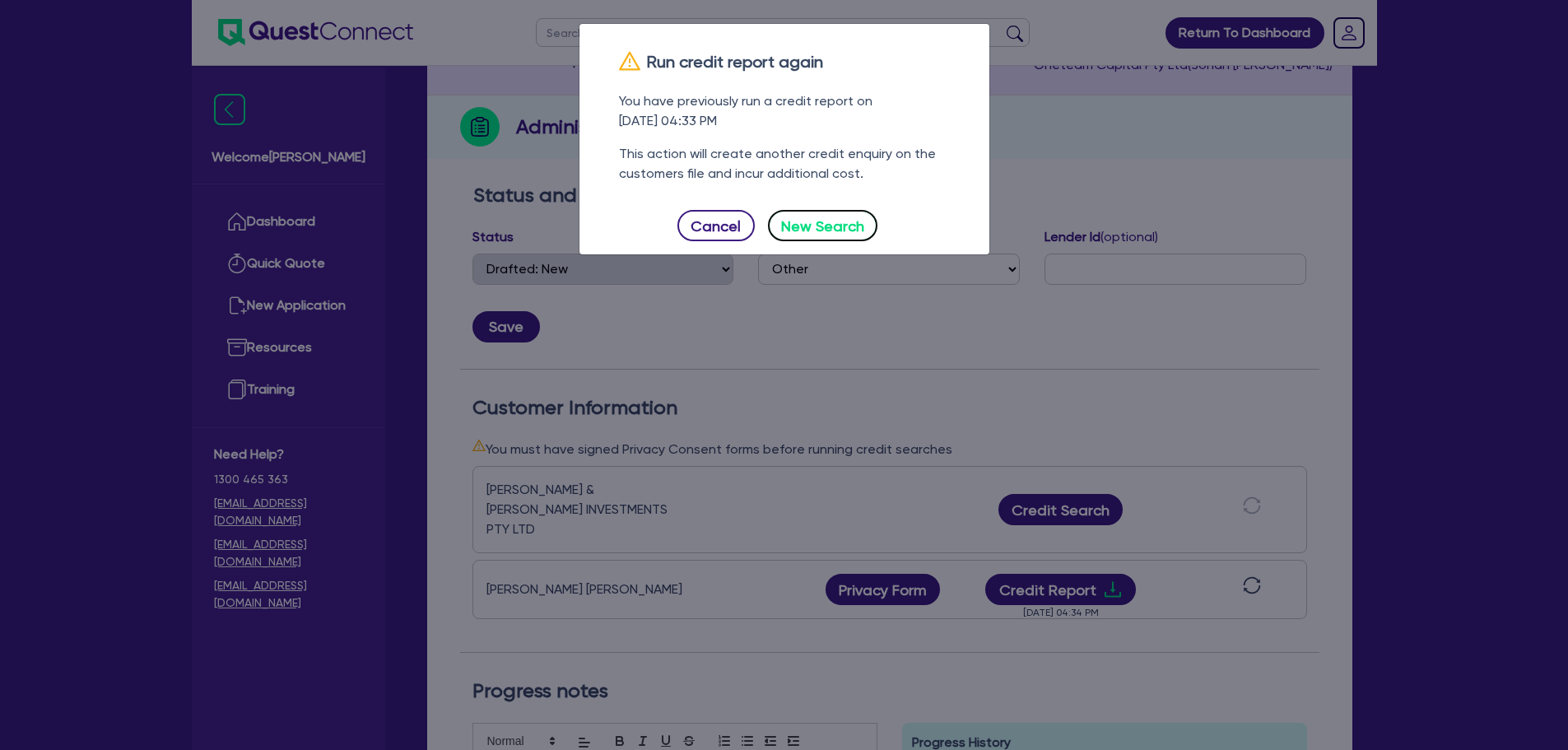
click at [835, 228] on button "New Search" at bounding box center [823, 225] width 110 height 31
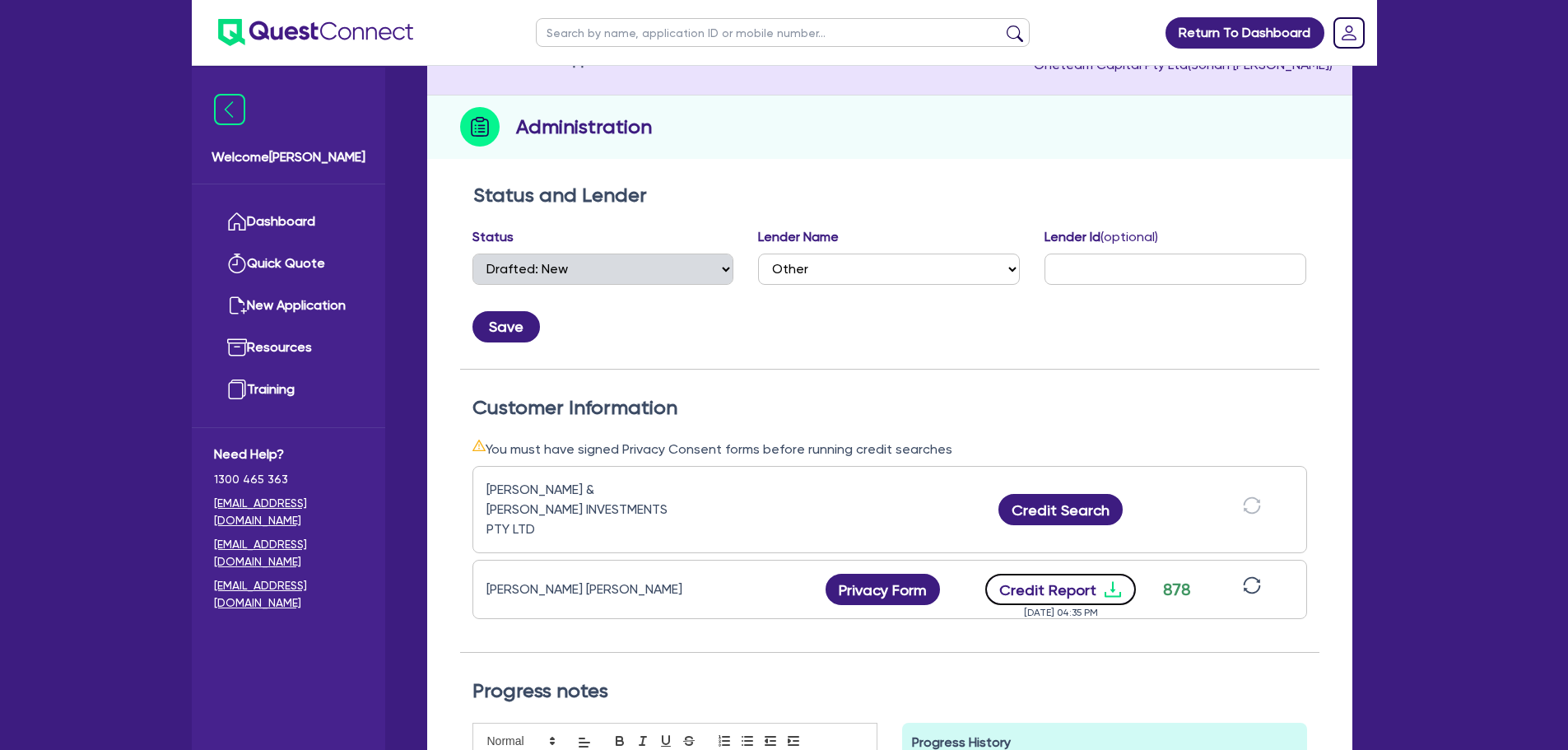
click at [1111, 582] on icon "download" at bounding box center [1112, 590] width 16 height 15
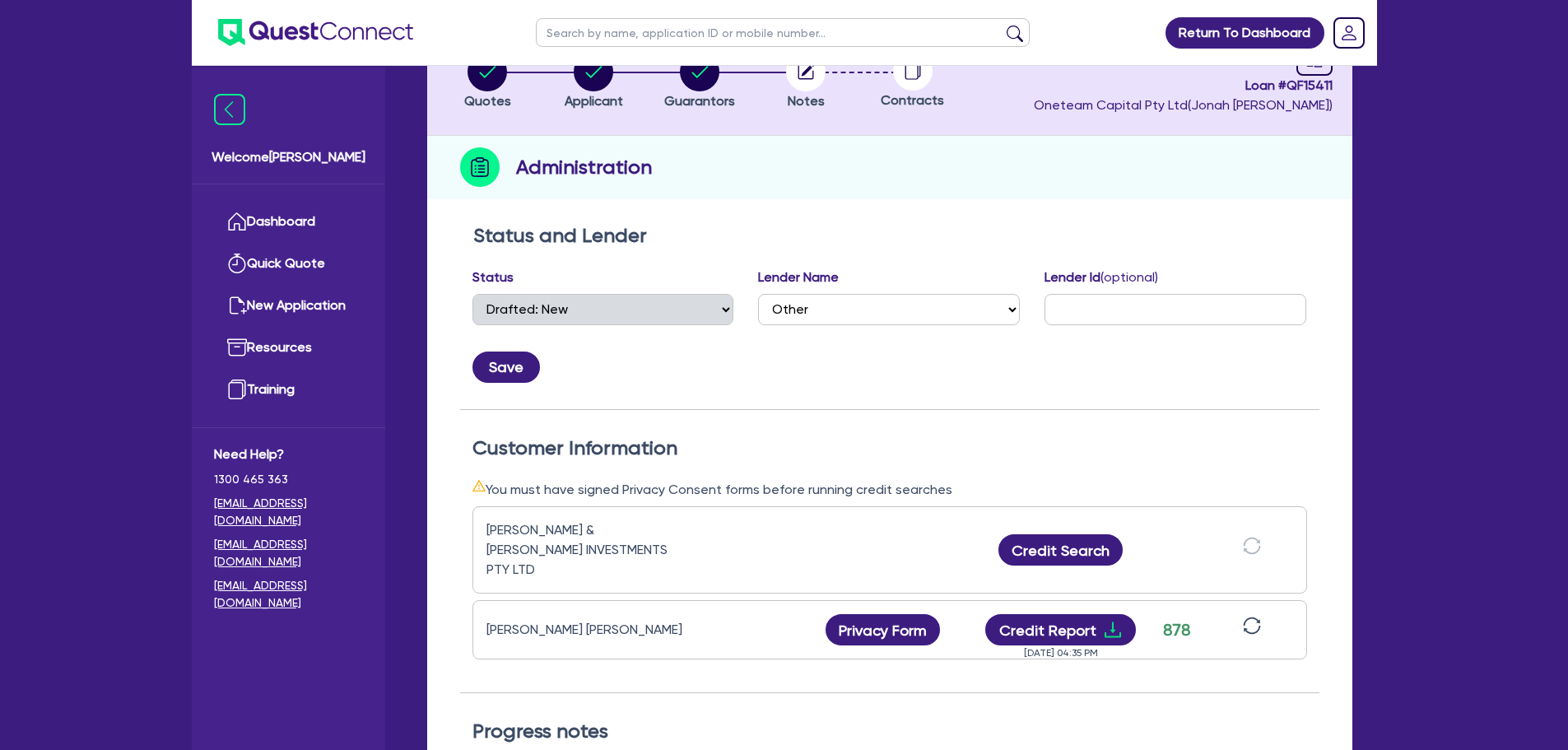
scroll to position [0, 0]
